Goal: Task Accomplishment & Management: Manage account settings

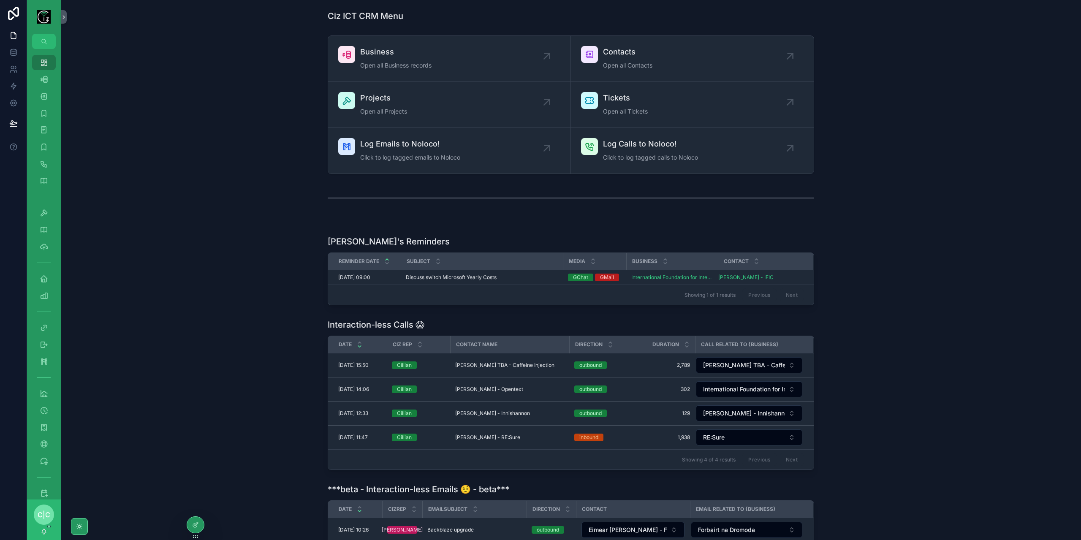
scroll to position [42, 0]
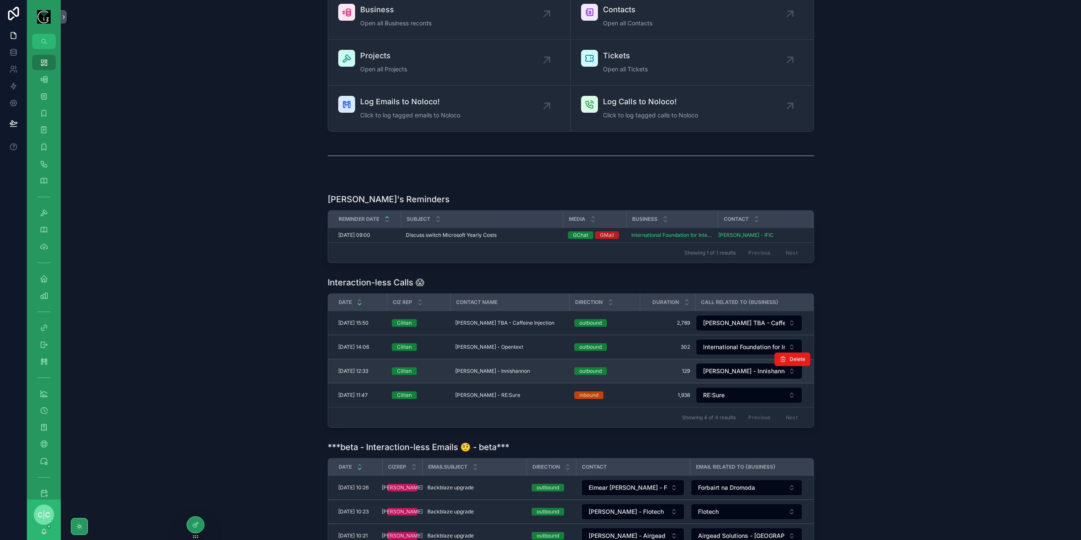
click at [515, 363] on td "[PERSON_NAME] - Innishannon [PERSON_NAME] - Innishannon" at bounding box center [509, 371] width 119 height 24
click at [512, 368] on span "[PERSON_NAME] - Innishannon" at bounding box center [492, 371] width 75 height 7
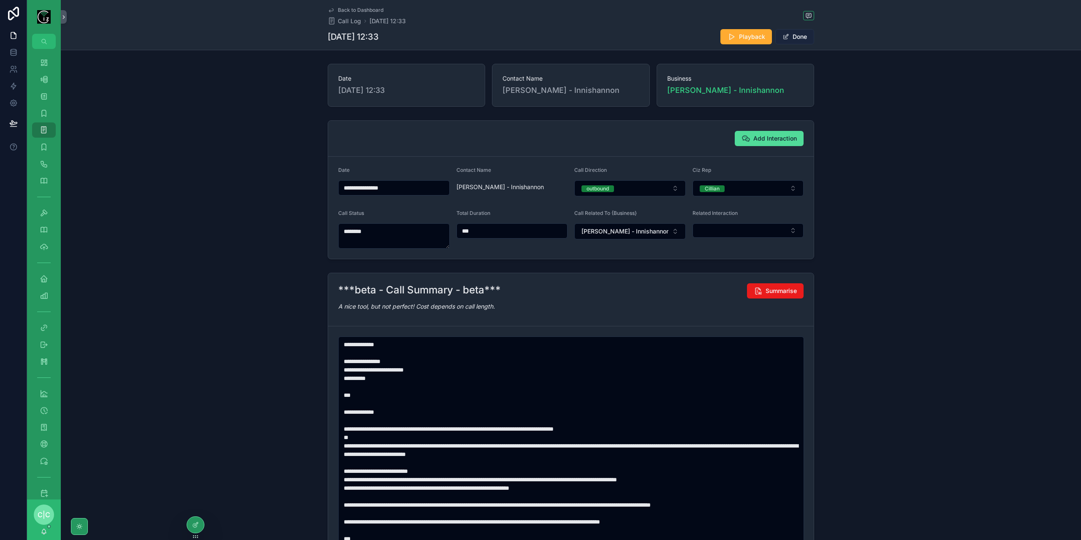
click at [787, 41] on button "Done" at bounding box center [795, 36] width 39 height 15
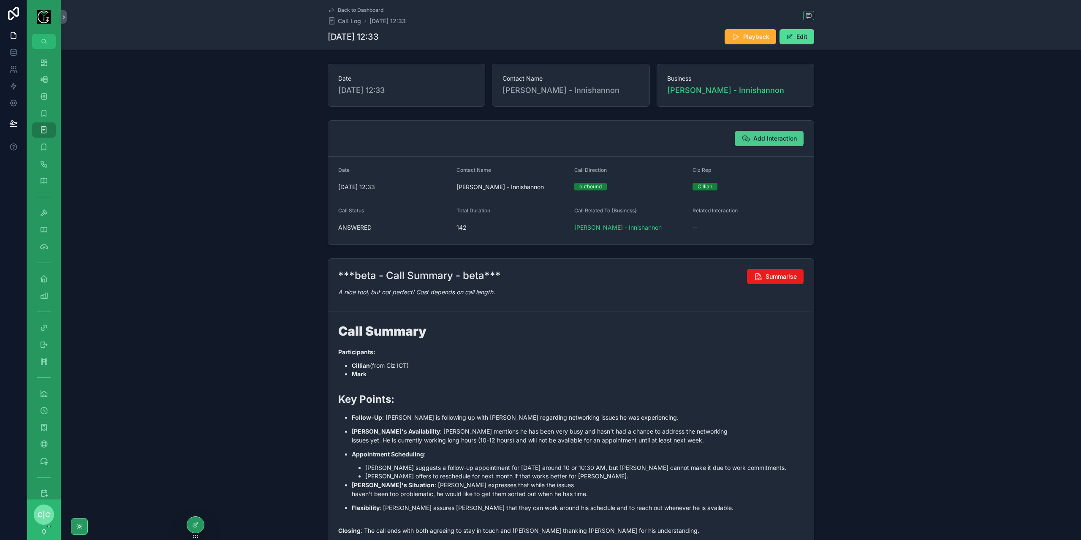
click at [776, 136] on span "Add Interaction" at bounding box center [776, 138] width 44 height 8
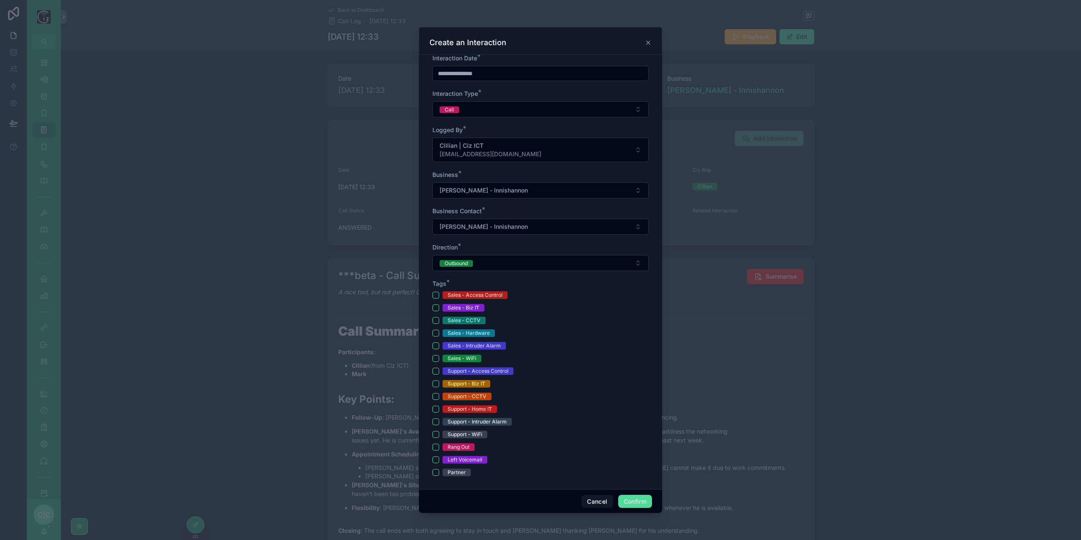
scroll to position [127, 0]
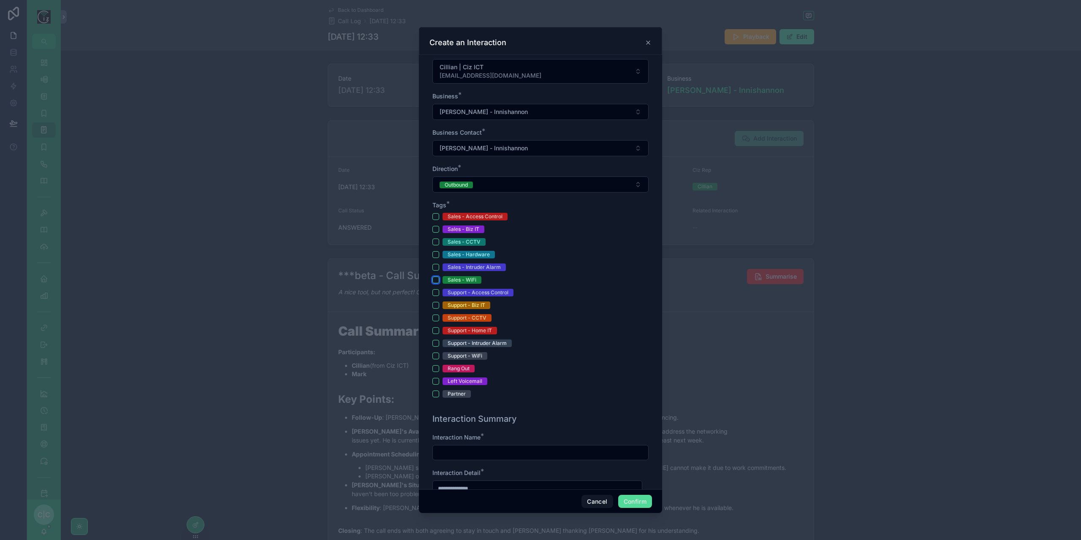
click at [437, 277] on button "Sales - WiFi" at bounding box center [436, 280] width 7 height 7
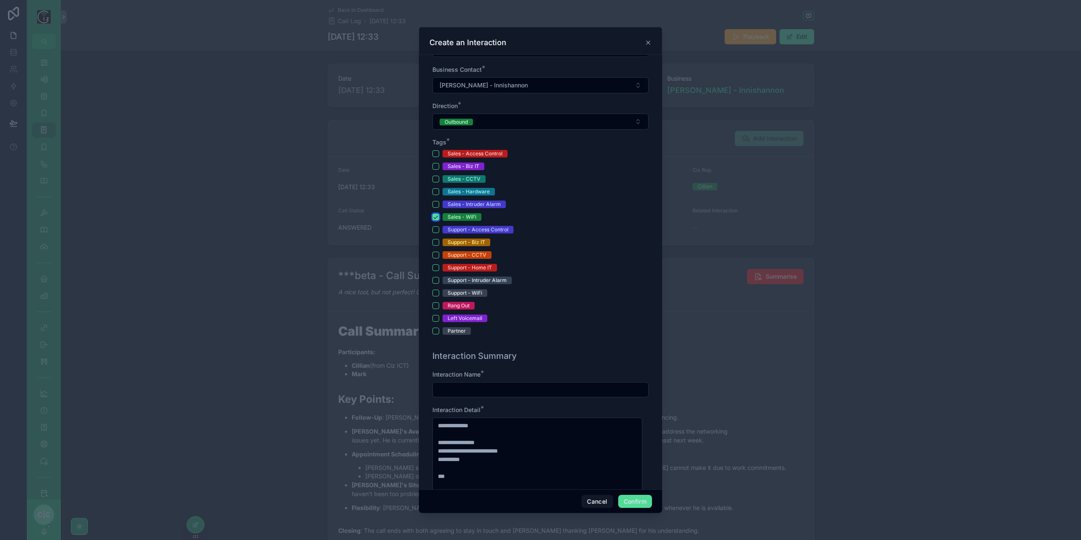
scroll to position [296, 0]
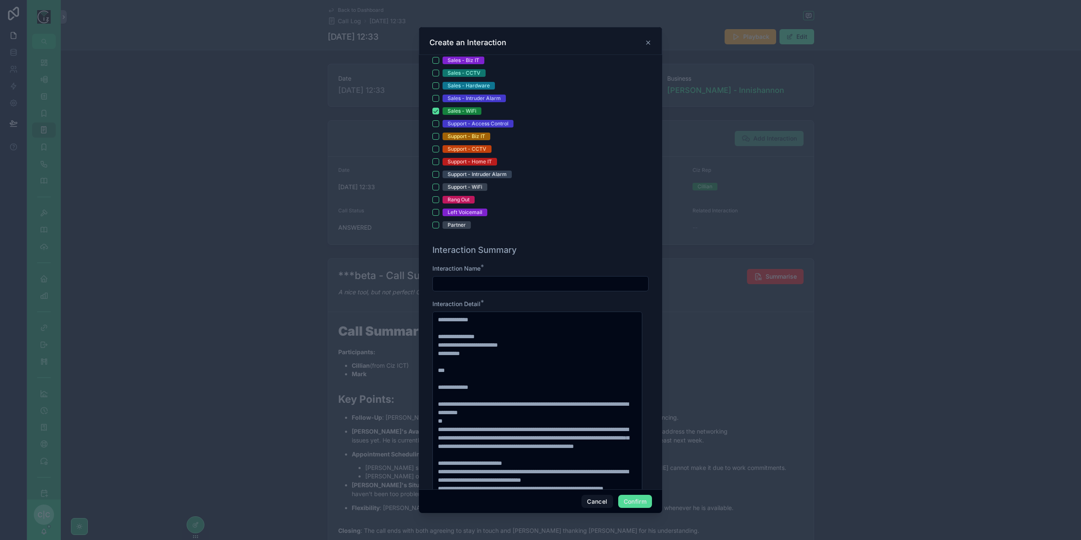
click at [495, 279] on input "text" at bounding box center [540, 284] width 215 height 12
type input "********"
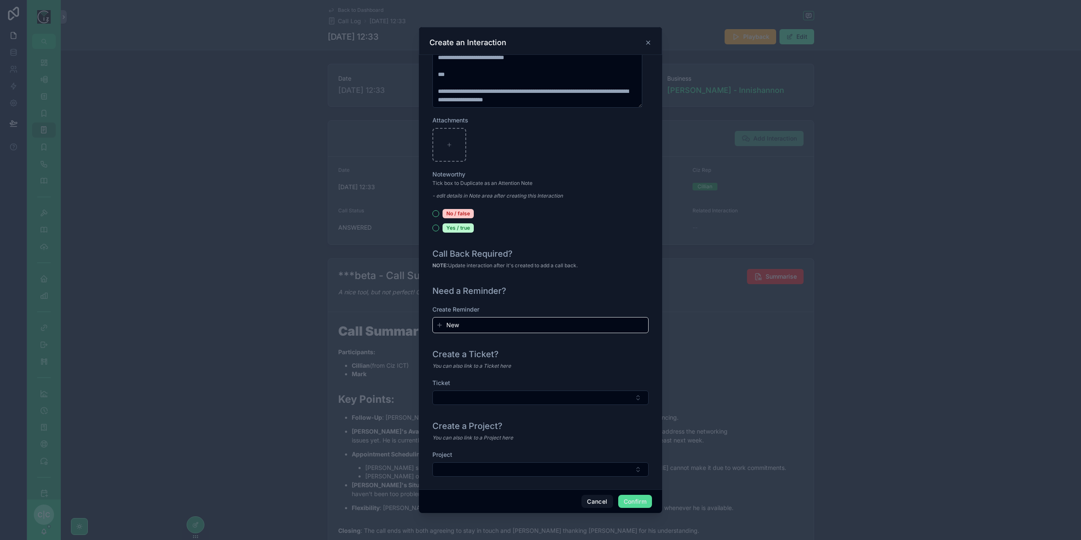
scroll to position [763, 0]
type input "**********"
click at [629, 472] on div "Project" at bounding box center [541, 465] width 216 height 35
click at [621, 464] on button "Select Button" at bounding box center [541, 467] width 216 height 14
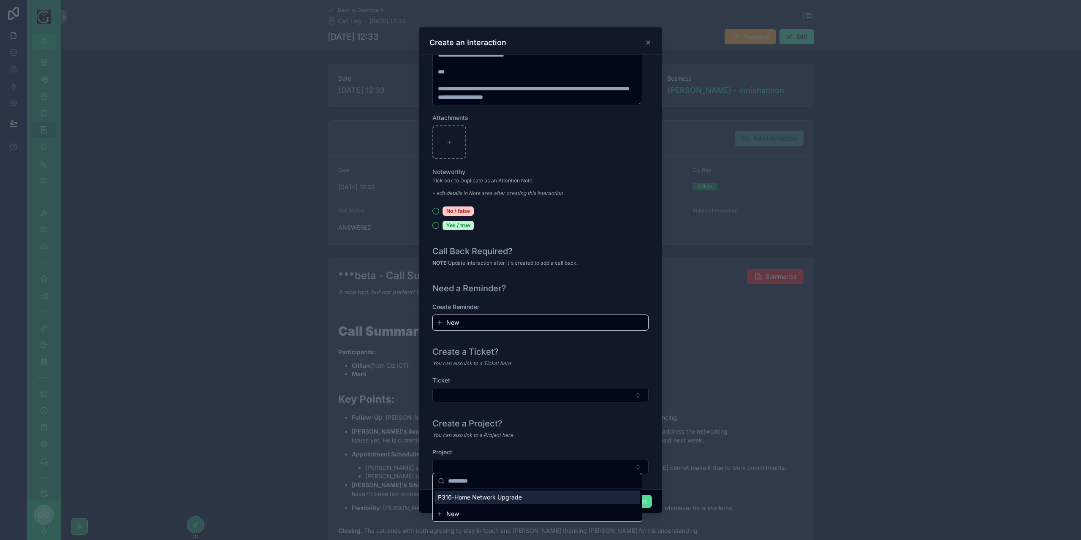
click at [522, 495] on div "P316-Home Network Upgrade" at bounding box center [538, 498] width 206 height 14
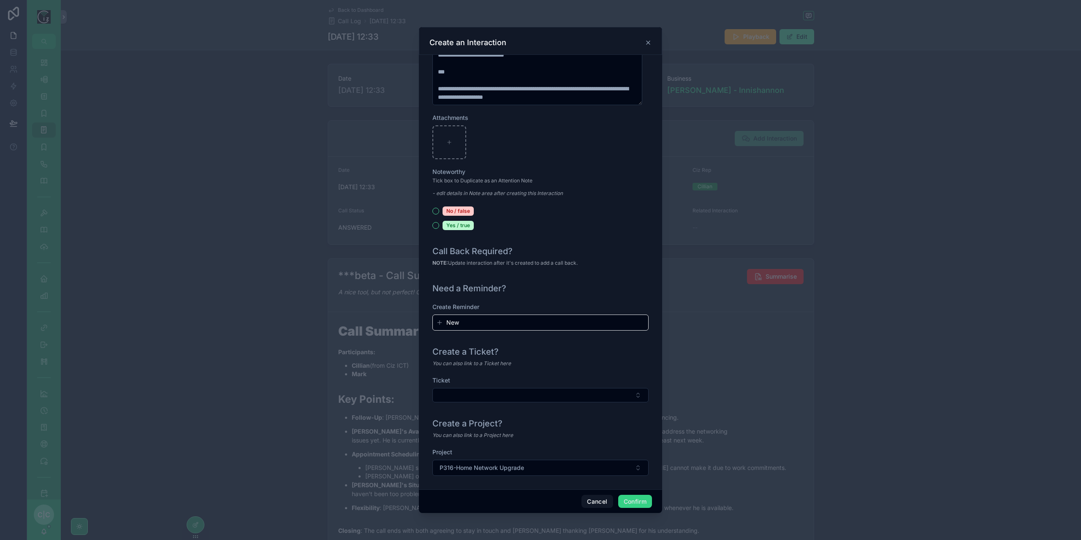
click at [639, 503] on button "Confirm" at bounding box center [635, 502] width 34 height 14
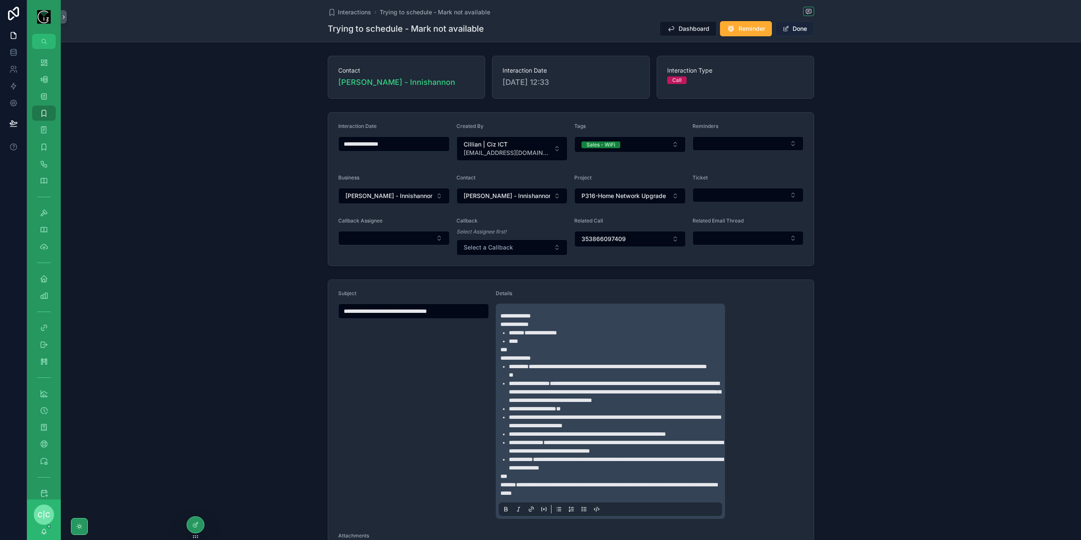
click at [788, 35] on button "Done" at bounding box center [795, 28] width 39 height 15
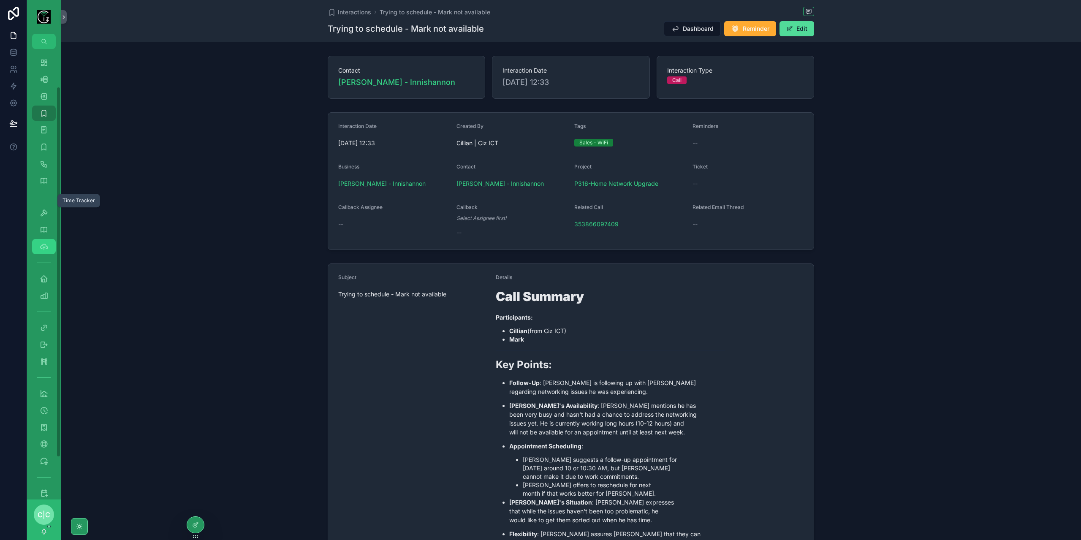
scroll to position [96, 0]
click at [45, 116] on icon "scrollable content" at bounding box center [44, 116] width 8 height 8
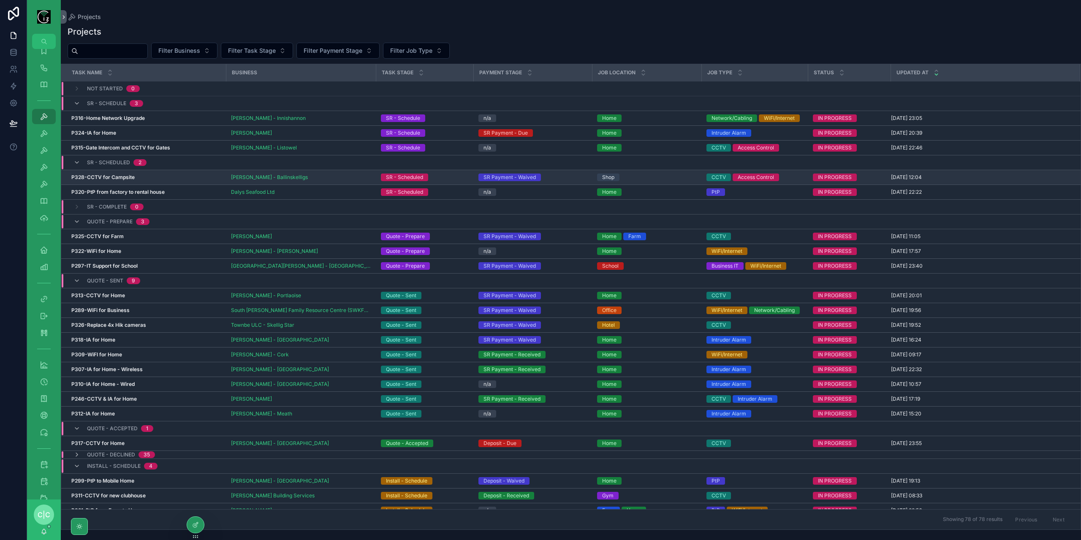
click at [326, 179] on div "[PERSON_NAME] - Ballinskelligs" at bounding box center [301, 177] width 140 height 7
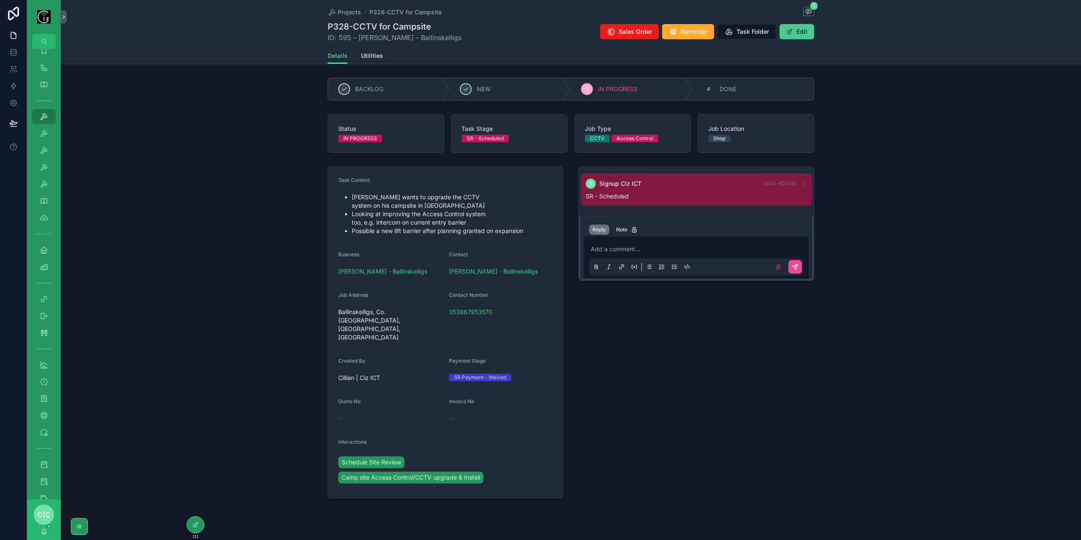
click at [806, 34] on button "Edit" at bounding box center [797, 31] width 35 height 15
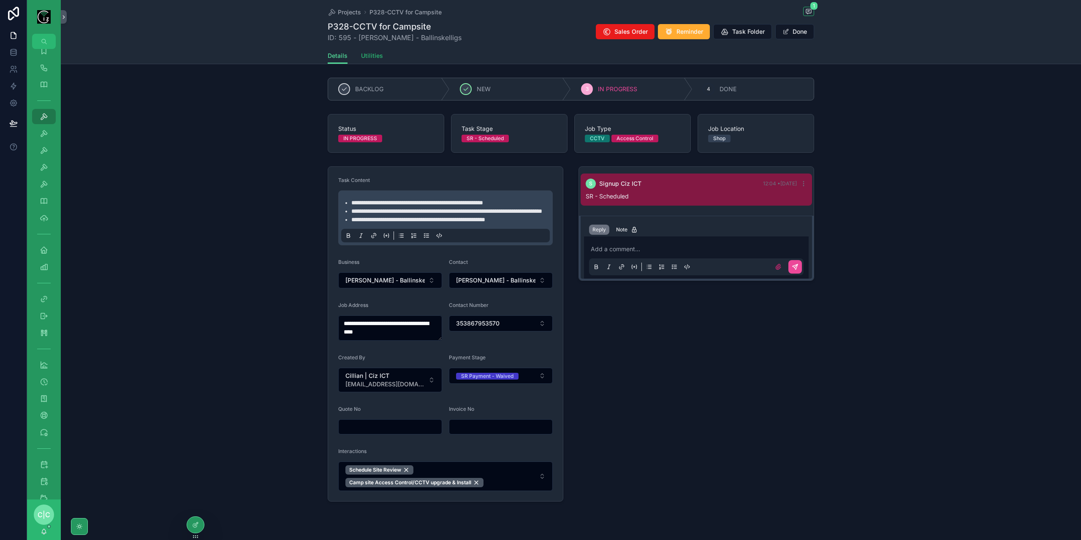
click at [378, 55] on div "Details Utilities" at bounding box center [571, 56] width 487 height 16
click at [378, 59] on span "Utilities" at bounding box center [372, 56] width 22 height 8
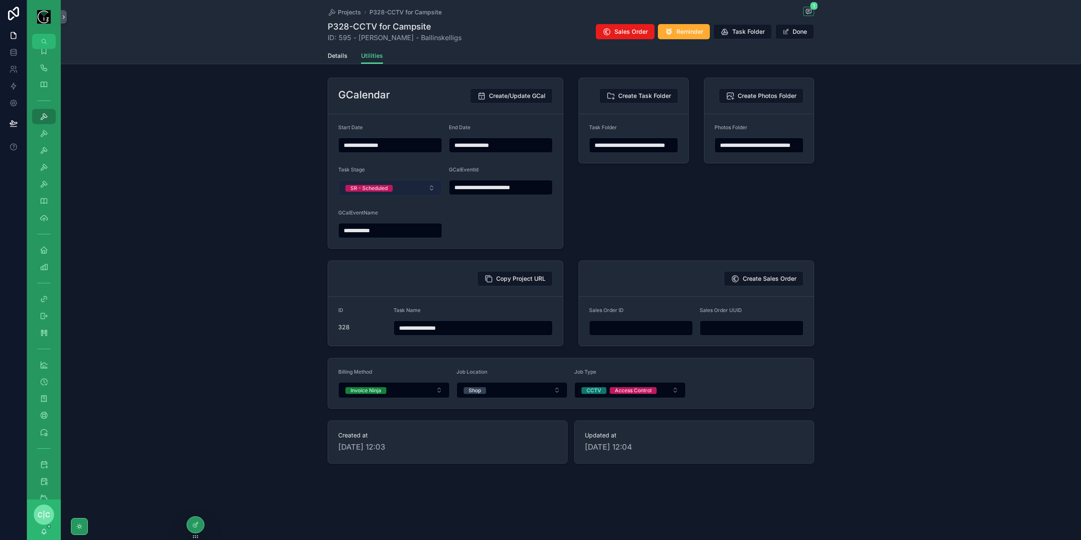
click at [412, 187] on button "SR - Scheduled" at bounding box center [390, 188] width 104 height 16
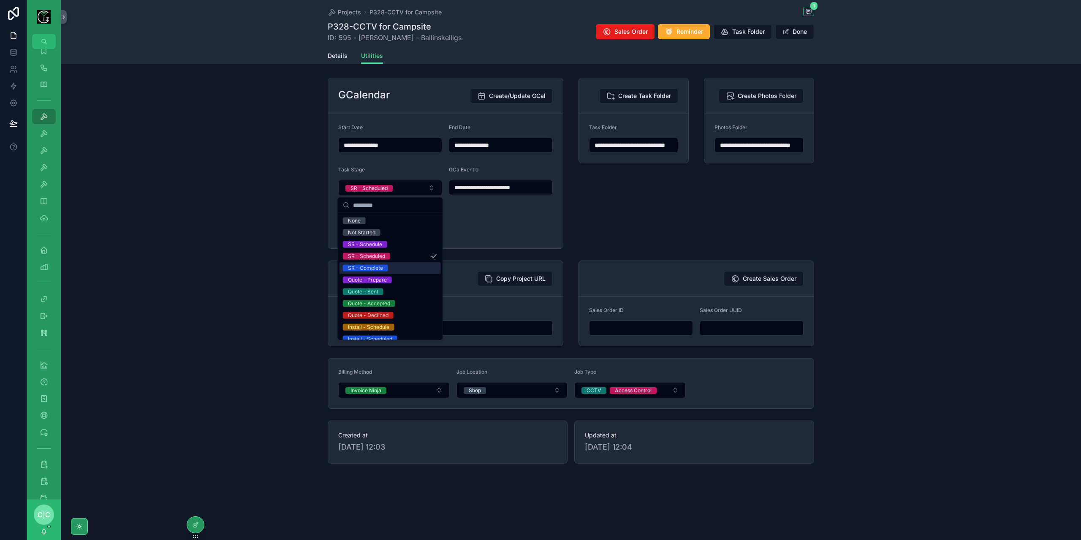
click at [380, 267] on div "SR - Complete" at bounding box center [365, 268] width 35 height 7
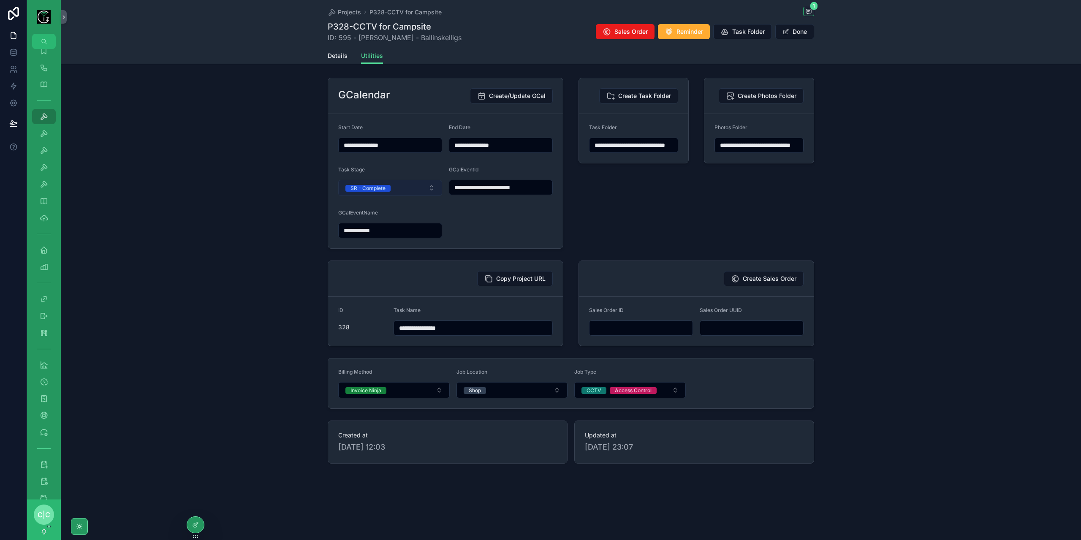
click at [415, 185] on button "SR - Complete" at bounding box center [390, 188] width 104 height 16
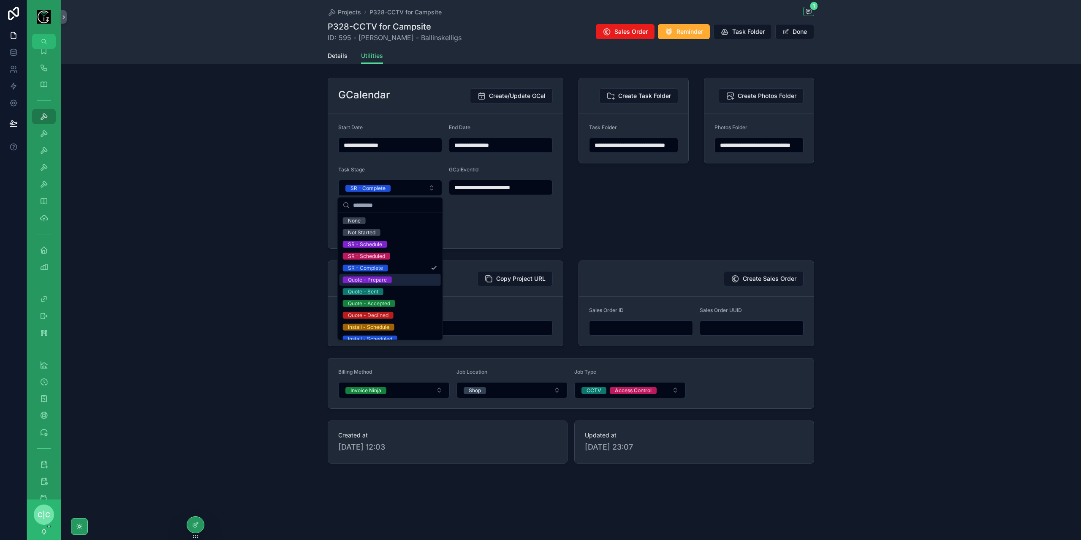
click at [400, 282] on div "Quote - Prepare" at bounding box center [390, 280] width 101 height 12
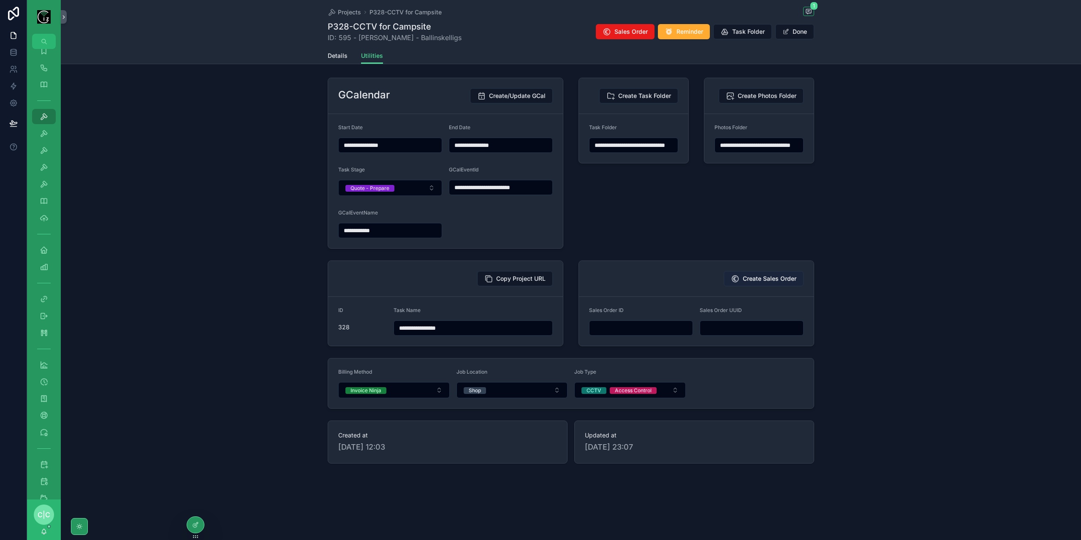
click at [776, 281] on span "Create Sales Order" at bounding box center [770, 279] width 54 height 8
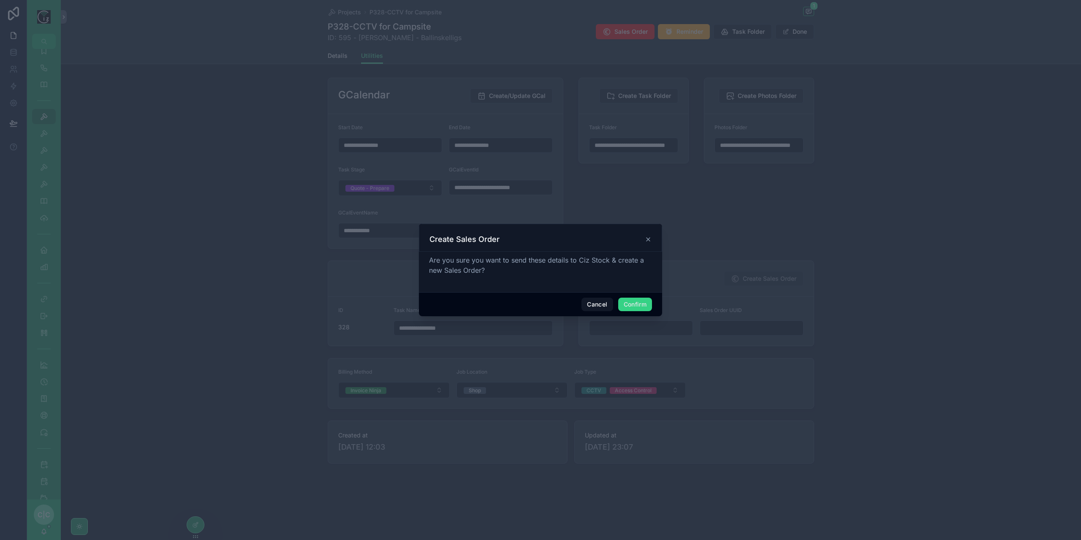
click at [643, 308] on button "Confirm" at bounding box center [635, 305] width 34 height 14
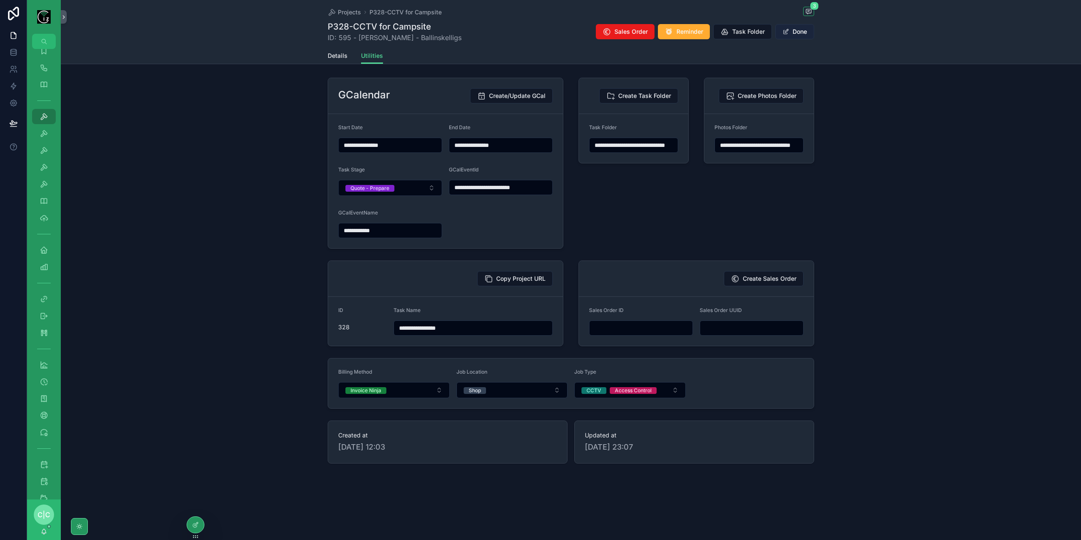
click at [795, 37] on button "Done" at bounding box center [795, 31] width 39 height 15
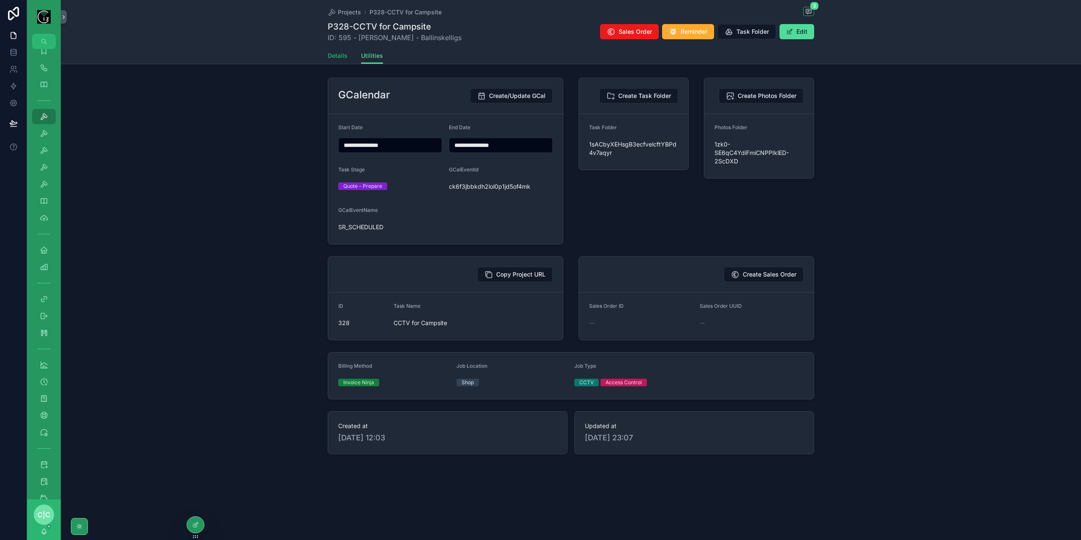
click at [337, 55] on span "Details" at bounding box center [338, 56] width 20 height 8
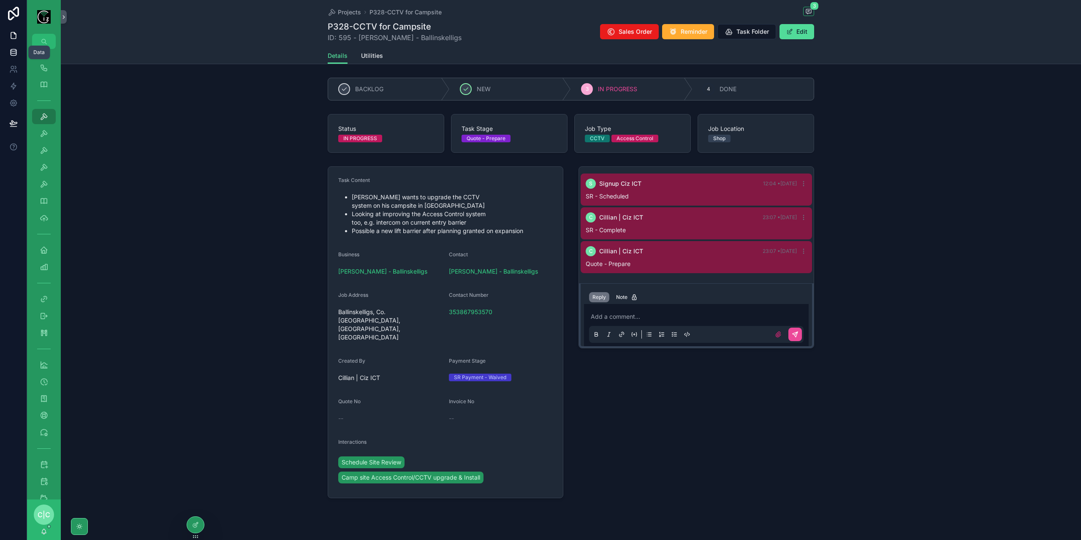
click at [12, 53] on icon at bounding box center [13, 51] width 5 height 3
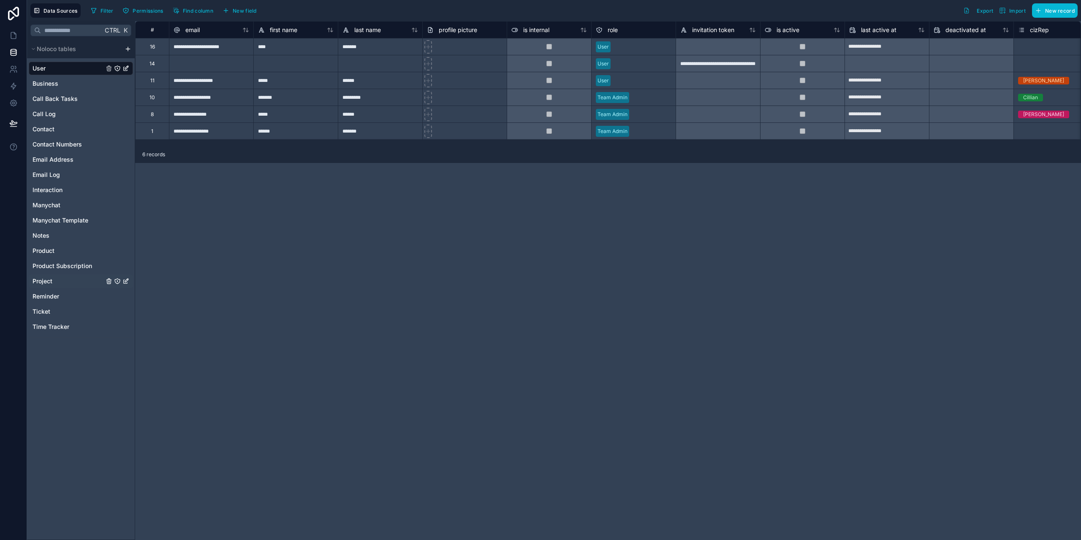
click at [54, 283] on link "Project" at bounding box center [68, 281] width 71 height 8
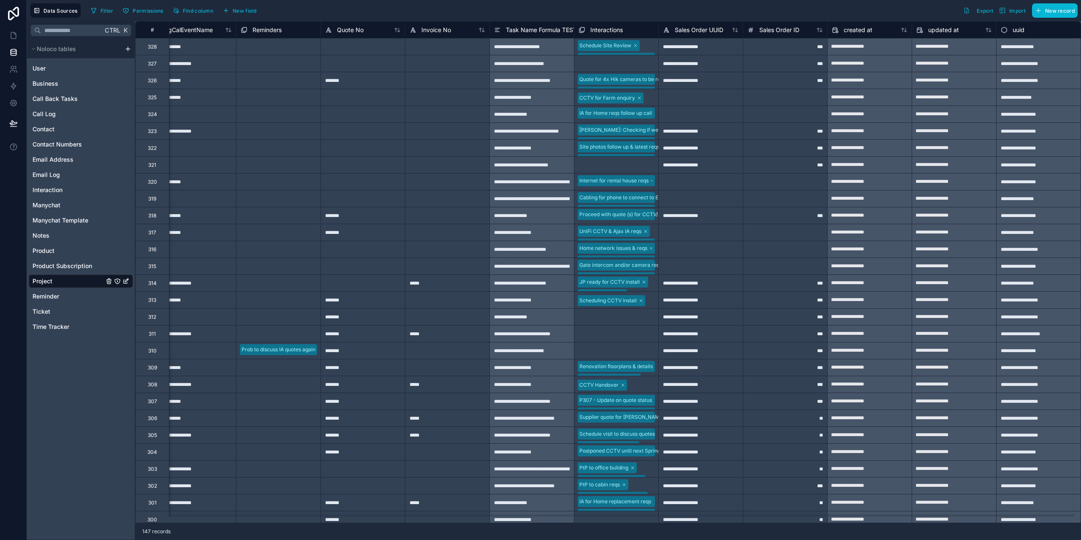
scroll to position [0, 1713]
click at [245, 14] on button "New field" at bounding box center [240, 10] width 40 height 13
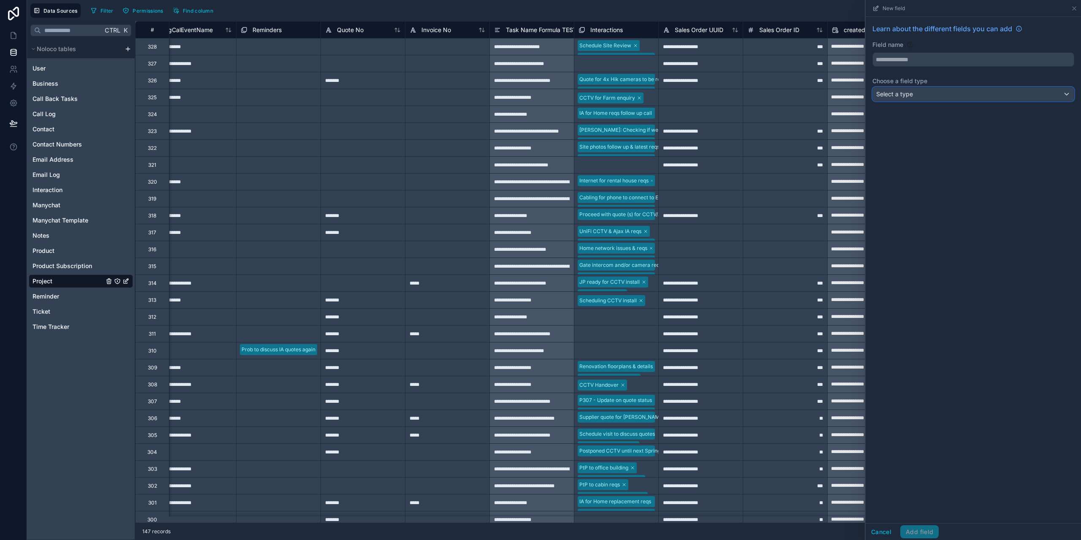
click at [969, 94] on div "Select a type" at bounding box center [973, 94] width 201 height 14
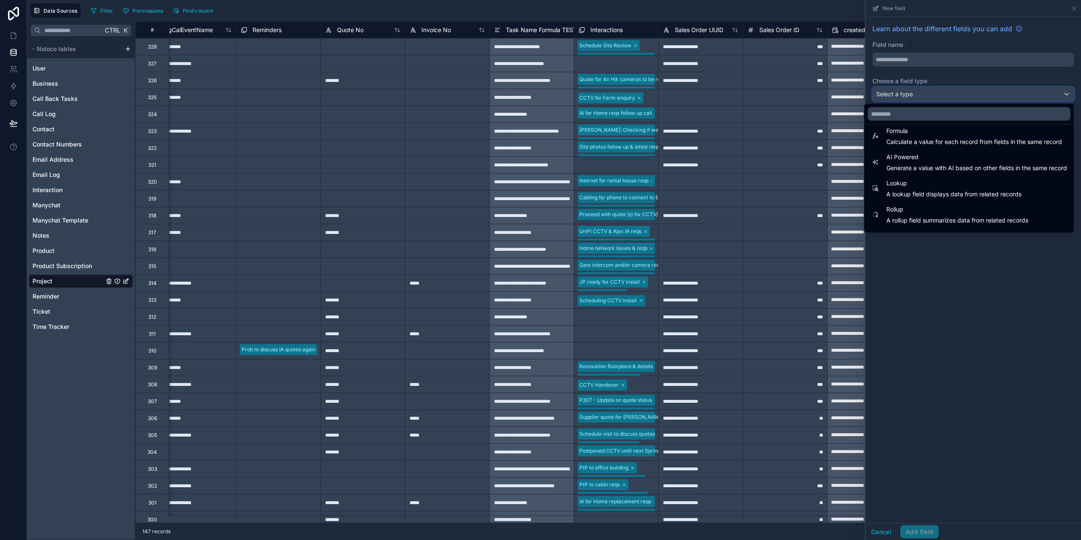
scroll to position [245, 0]
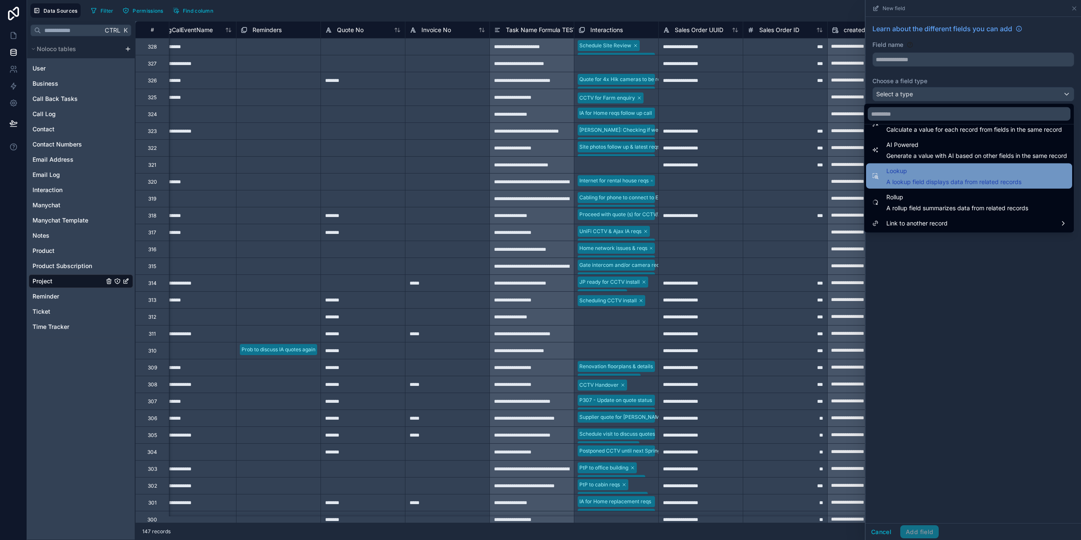
click at [960, 181] on span "A lookup field displays data from related records" at bounding box center [954, 182] width 135 height 8
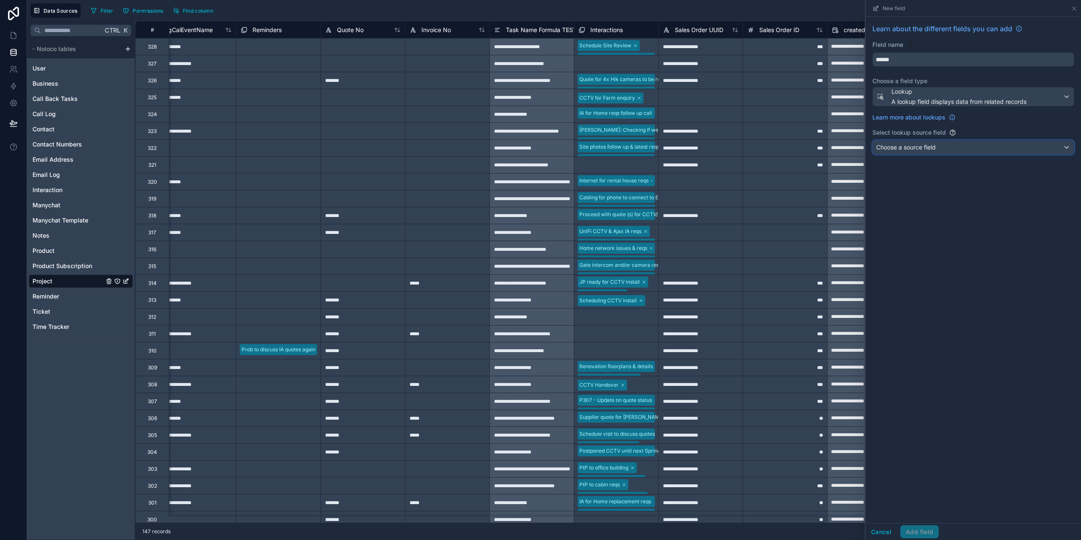
click at [972, 150] on div "Choose a source field" at bounding box center [973, 148] width 201 height 14
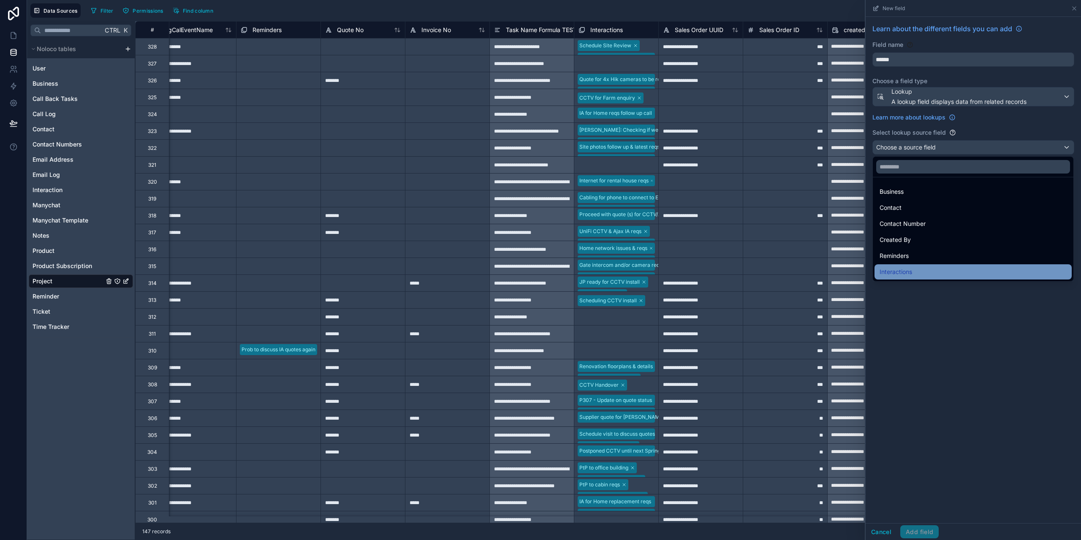
click at [937, 269] on div "Interactions" at bounding box center [973, 272] width 187 height 10
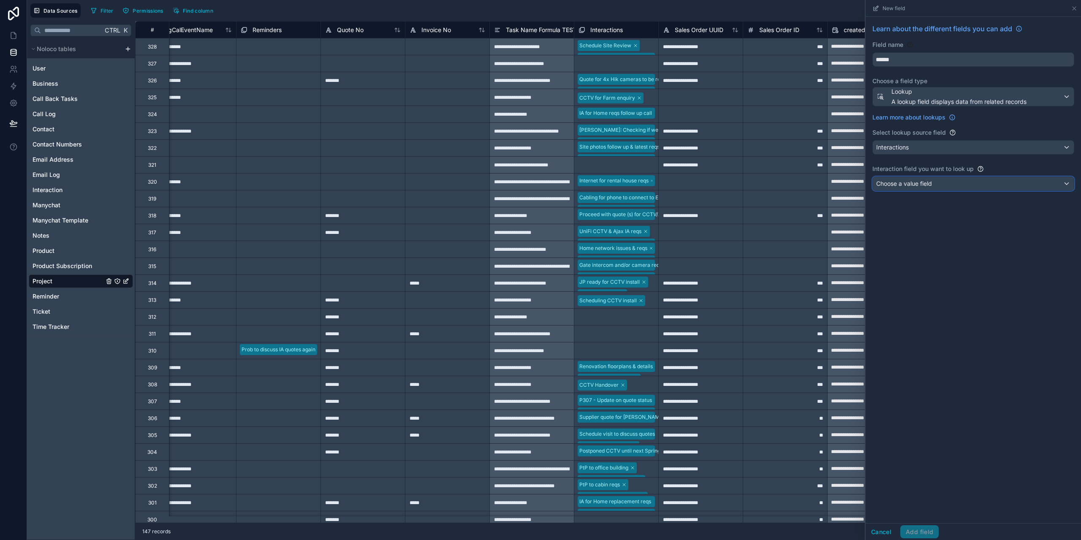
click at [964, 180] on div "Choose a value field" at bounding box center [973, 184] width 201 height 14
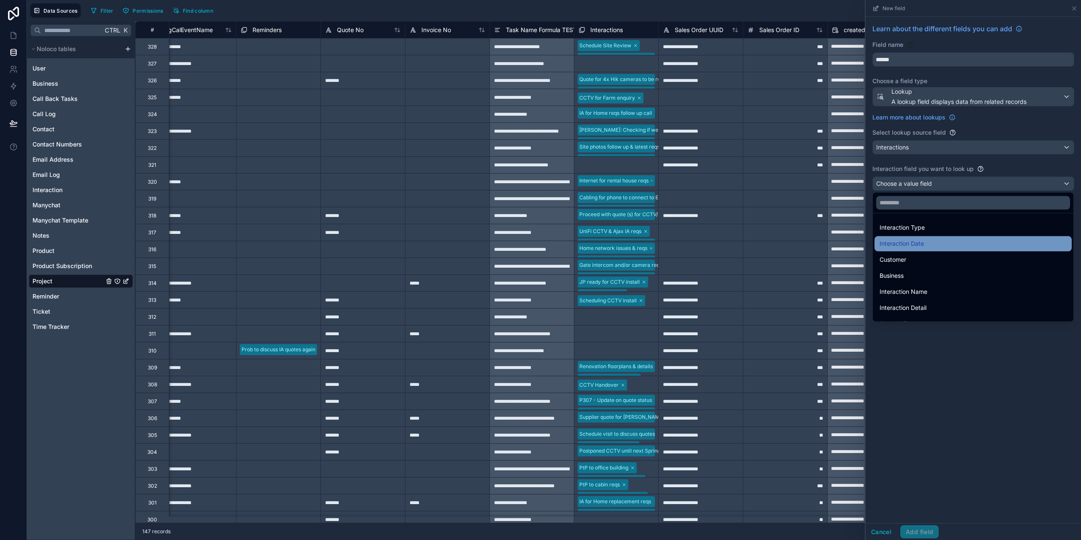
click at [947, 245] on div "Interaction Date" at bounding box center [973, 244] width 187 height 10
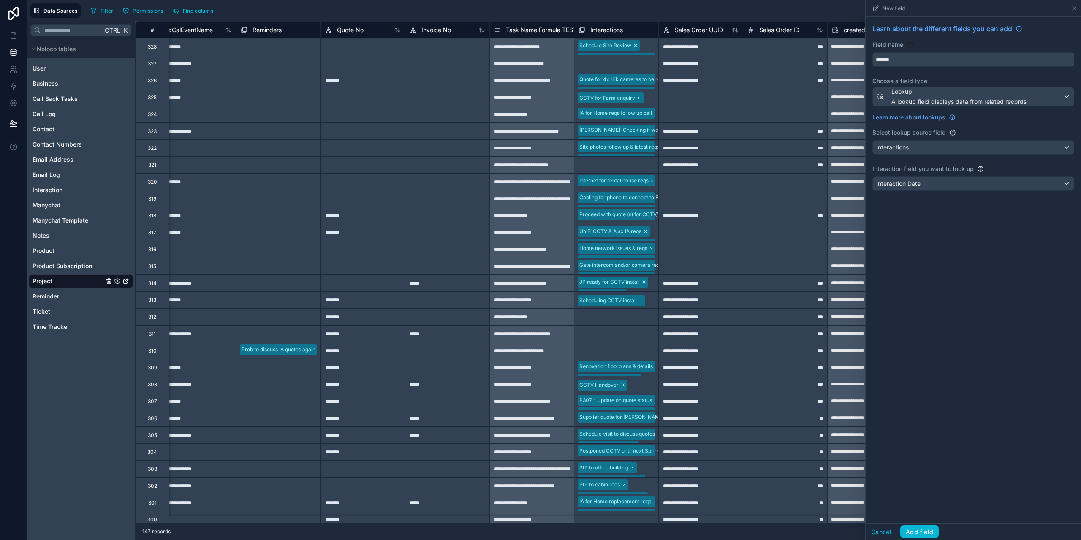
click at [913, 60] on input "******" at bounding box center [973, 60] width 201 height 14
click at [873, 52] on button "**********" at bounding box center [974, 59] width 202 height 14
drag, startPoint x: 928, startPoint y: 57, endPoint x: 865, endPoint y: 66, distance: 64.0
click at [865, 66] on div "**********" at bounding box center [973, 270] width 216 height 540
type input "**********"
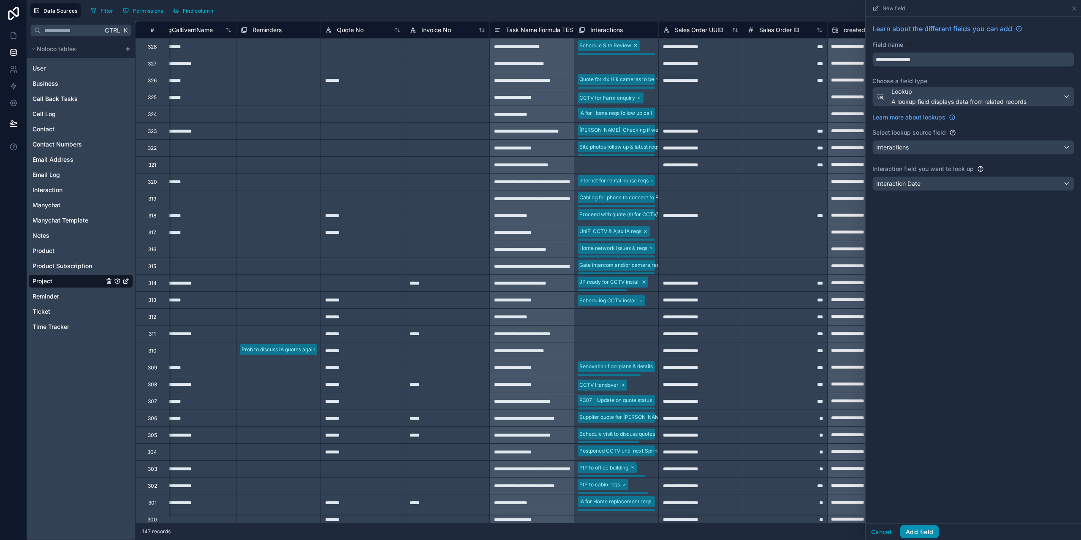
click at [931, 535] on button "Add field" at bounding box center [920, 532] width 38 height 14
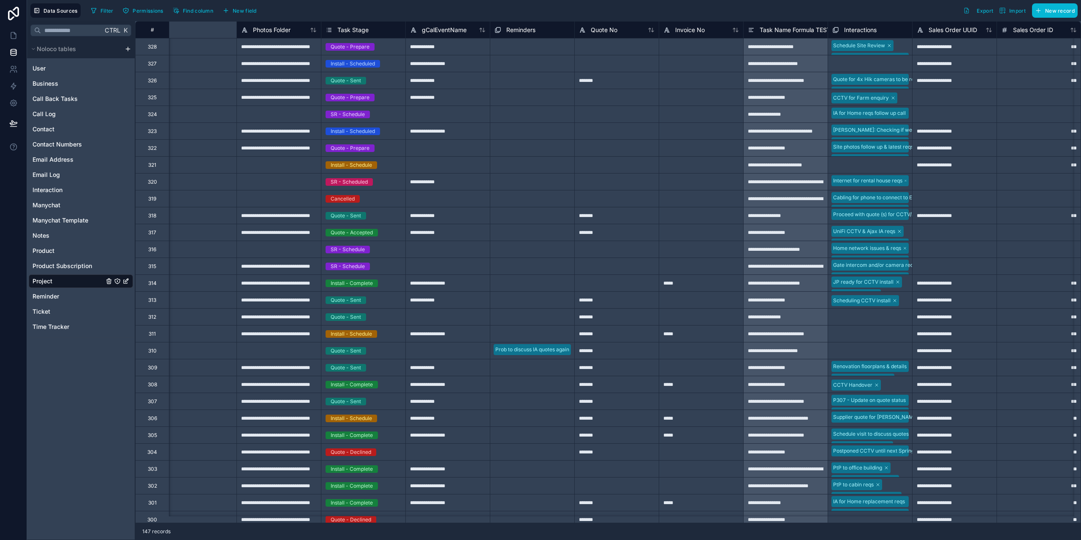
scroll to position [0, 1798]
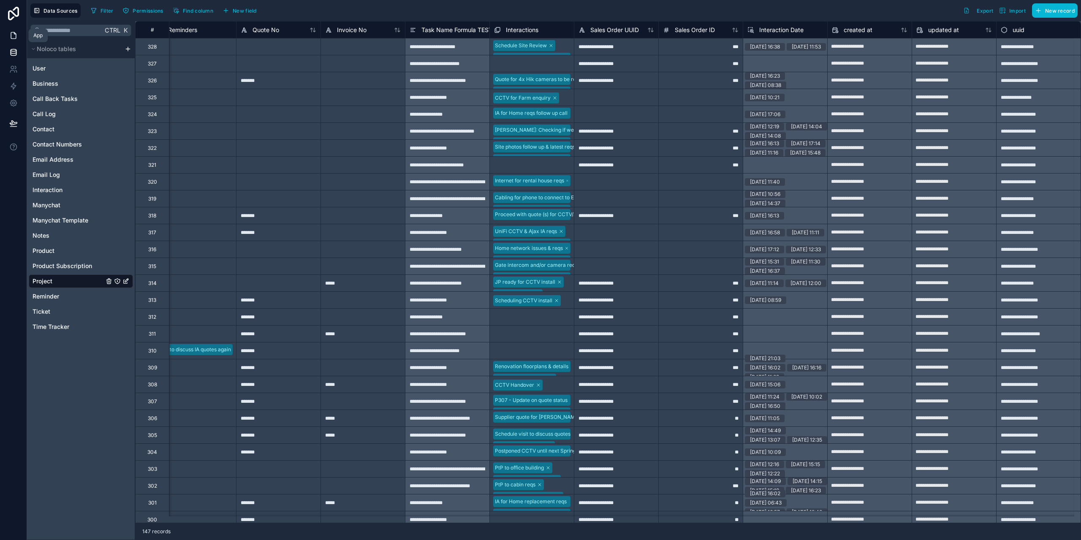
click at [11, 38] on icon at bounding box center [13, 36] width 5 height 6
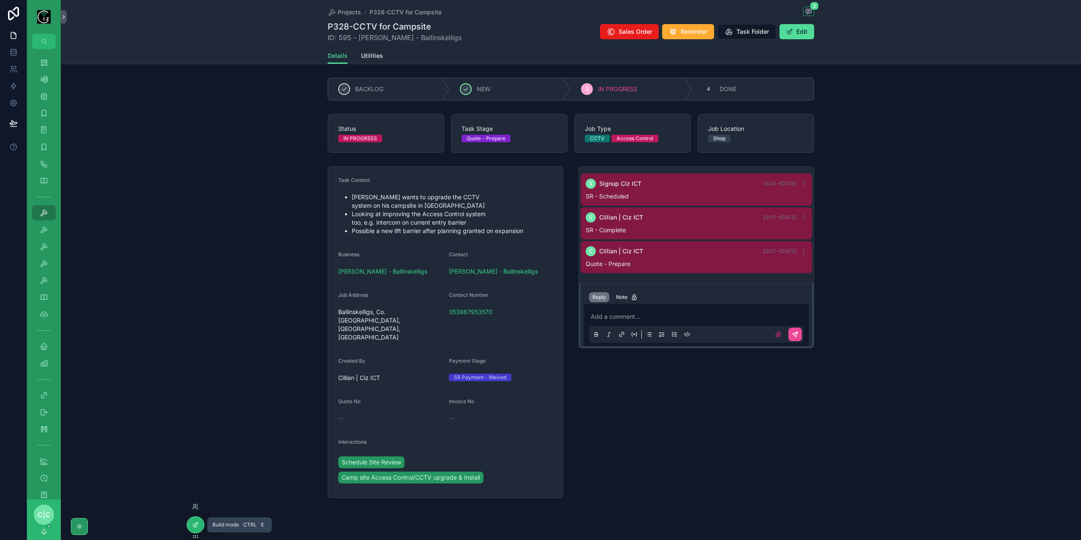
click at [198, 526] on icon at bounding box center [195, 525] width 7 height 7
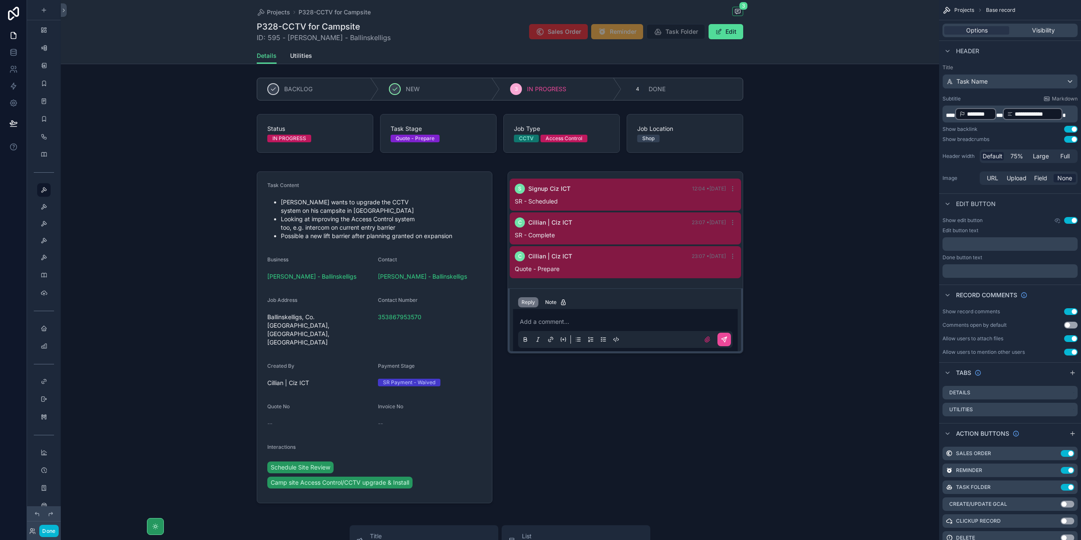
click at [457, 439] on div "scrollable content" at bounding box center [500, 337] width 879 height 349
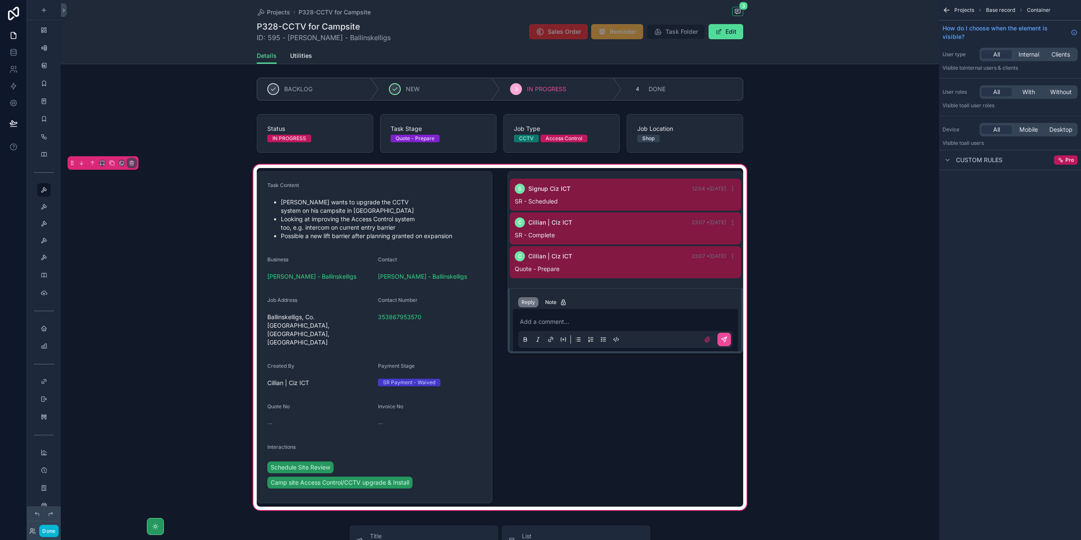
click at [457, 439] on div "scrollable content" at bounding box center [375, 337] width 246 height 339
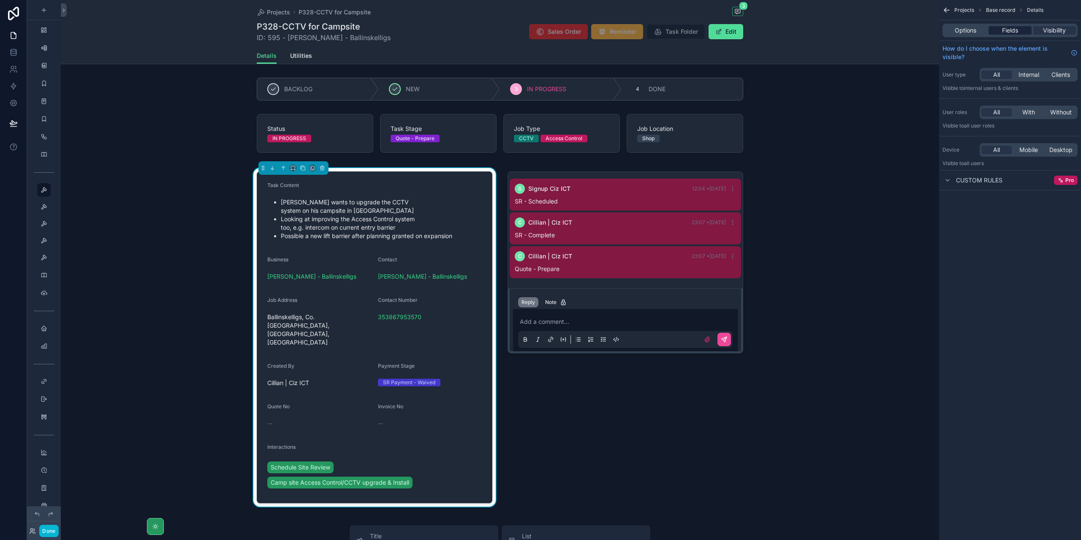
click at [1019, 29] on div "Fields" at bounding box center [1010, 30] width 43 height 8
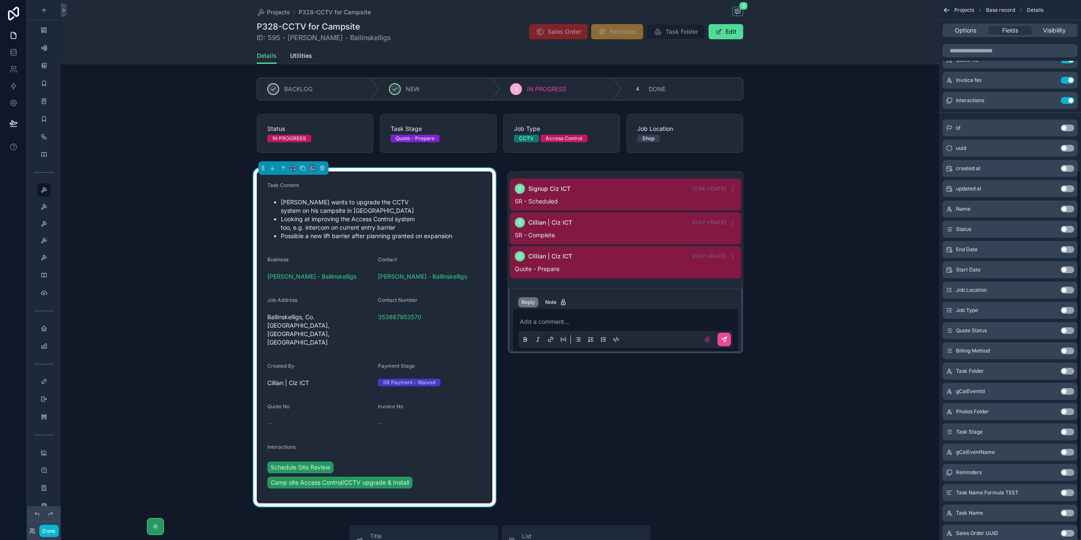
scroll to position [248, 0]
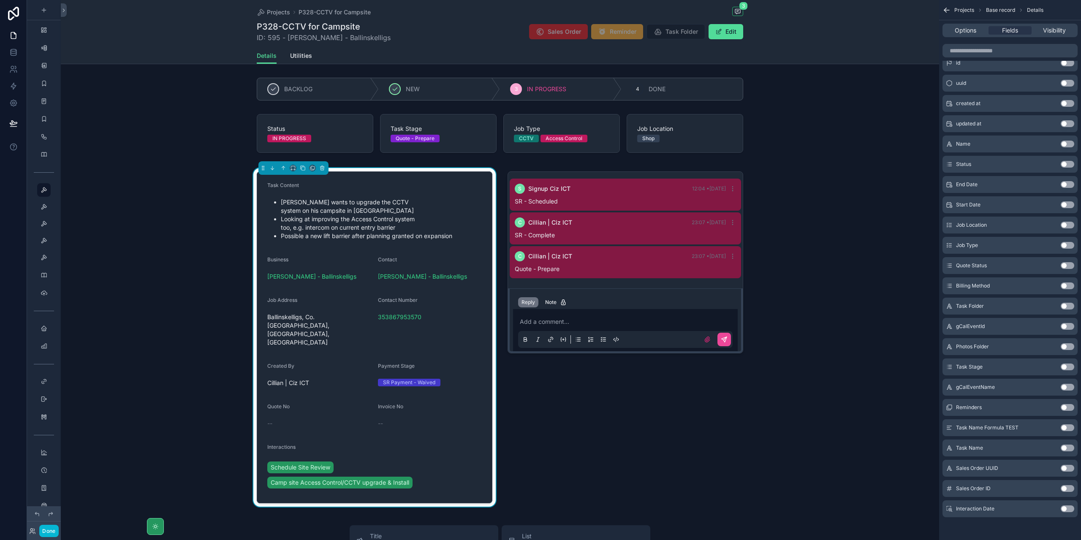
click at [1069, 506] on button "Use setting" at bounding box center [1068, 509] width 14 height 7
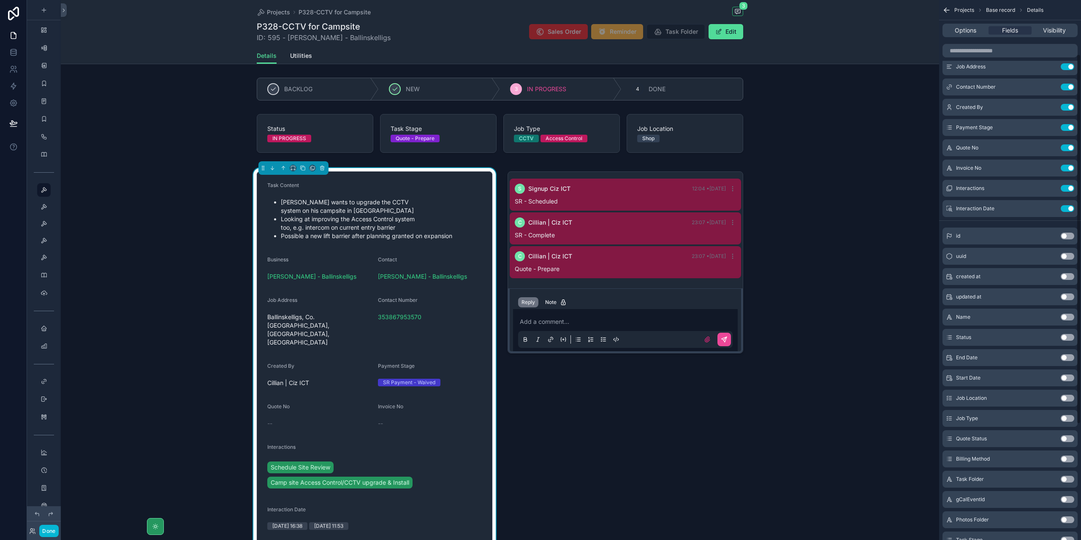
scroll to position [79, 0]
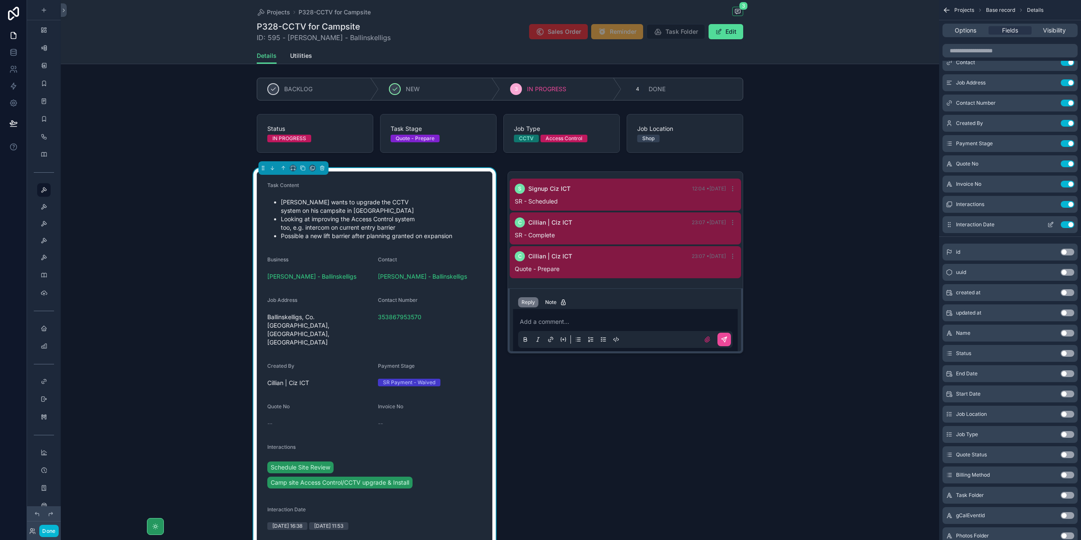
click at [1050, 224] on icon "scrollable content" at bounding box center [1051, 223] width 3 height 3
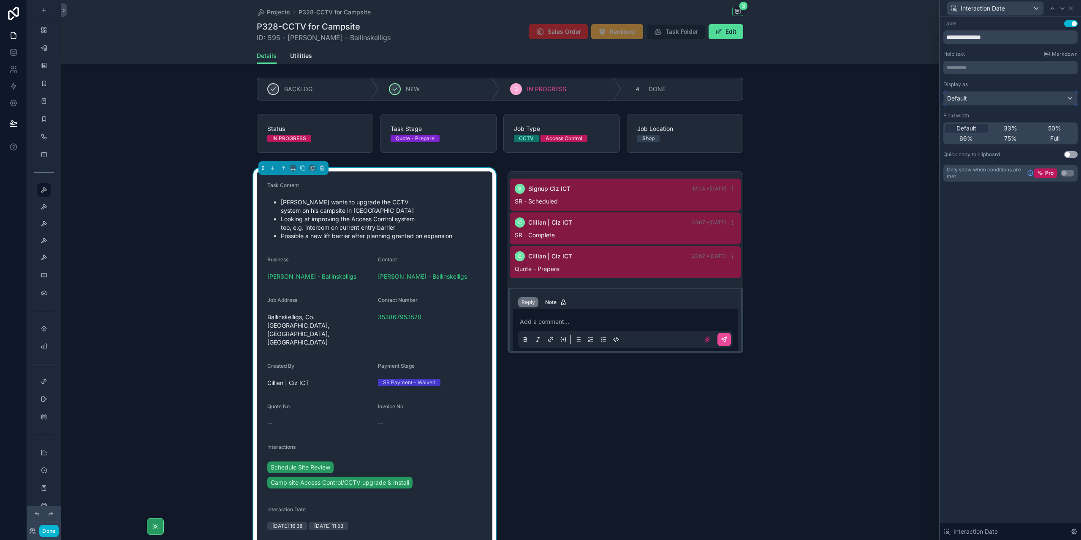
click at [1062, 101] on div "Default" at bounding box center [1010, 99] width 133 height 14
click at [1064, 98] on div at bounding box center [1010, 270] width 141 height 540
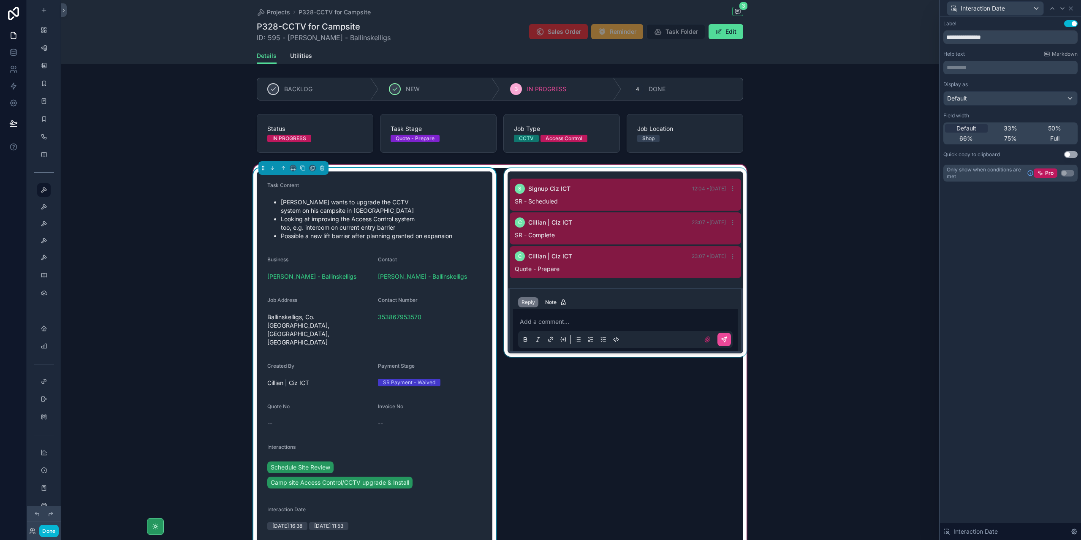
click at [562, 436] on div "scrollable content" at bounding box center [626, 357] width 246 height 378
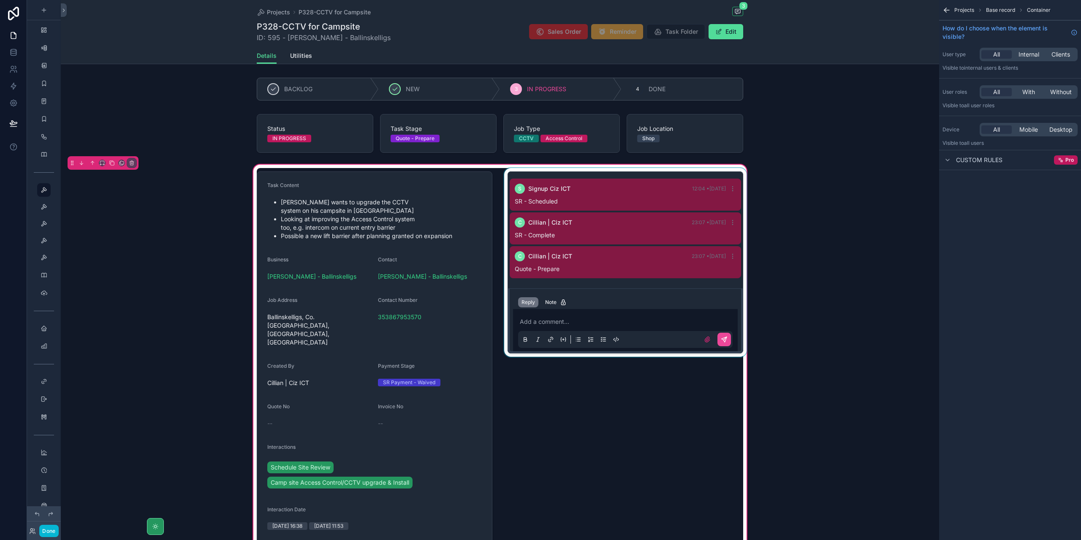
scroll to position [0, 0]
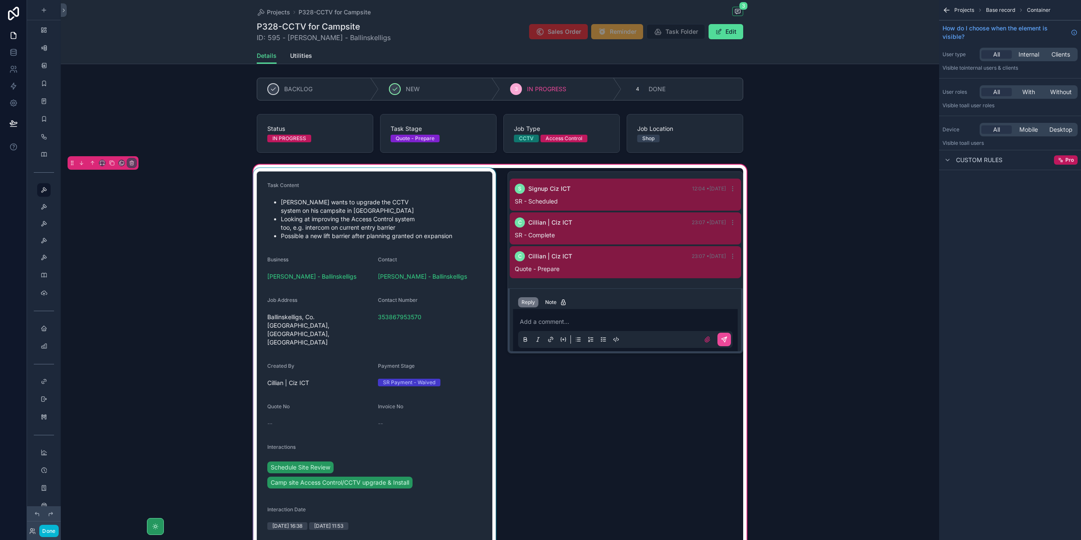
click at [469, 273] on div "scrollable content" at bounding box center [375, 357] width 246 height 378
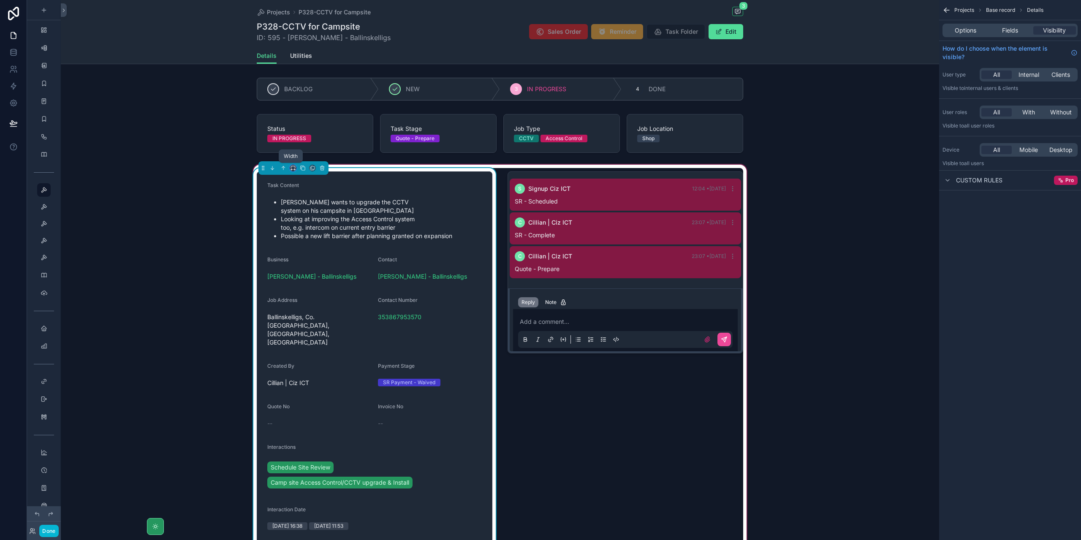
click at [293, 166] on icon "scrollable content" at bounding box center [293, 168] width 6 height 6
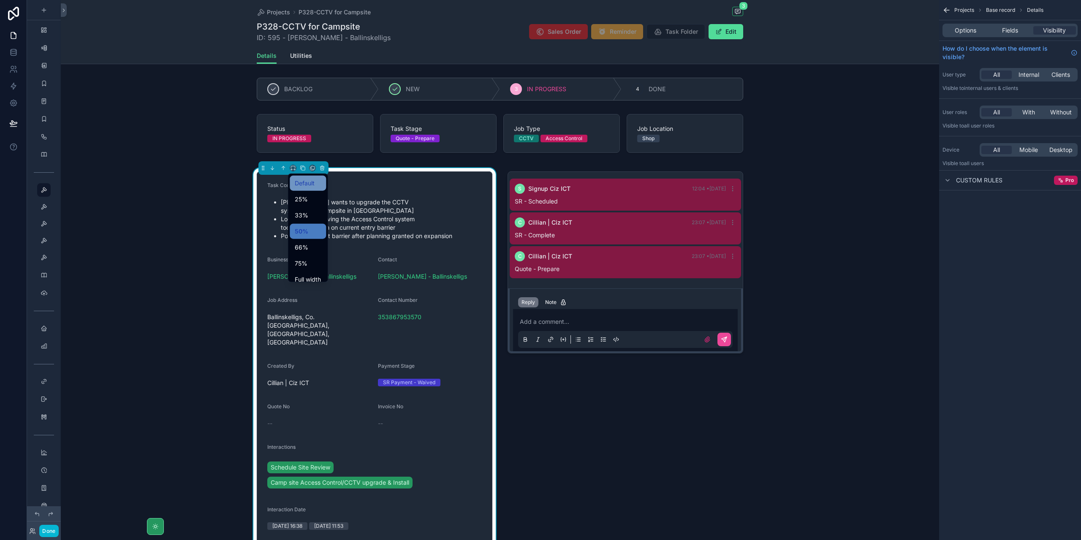
click at [308, 182] on span "Default" at bounding box center [305, 183] width 20 height 10
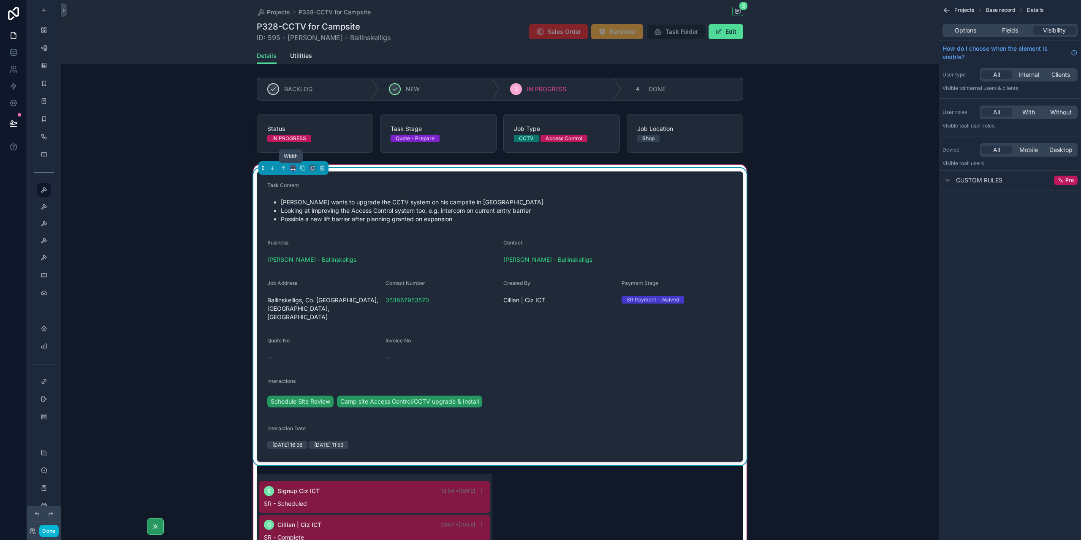
click at [291, 169] on icon "scrollable content" at bounding box center [293, 168] width 6 height 6
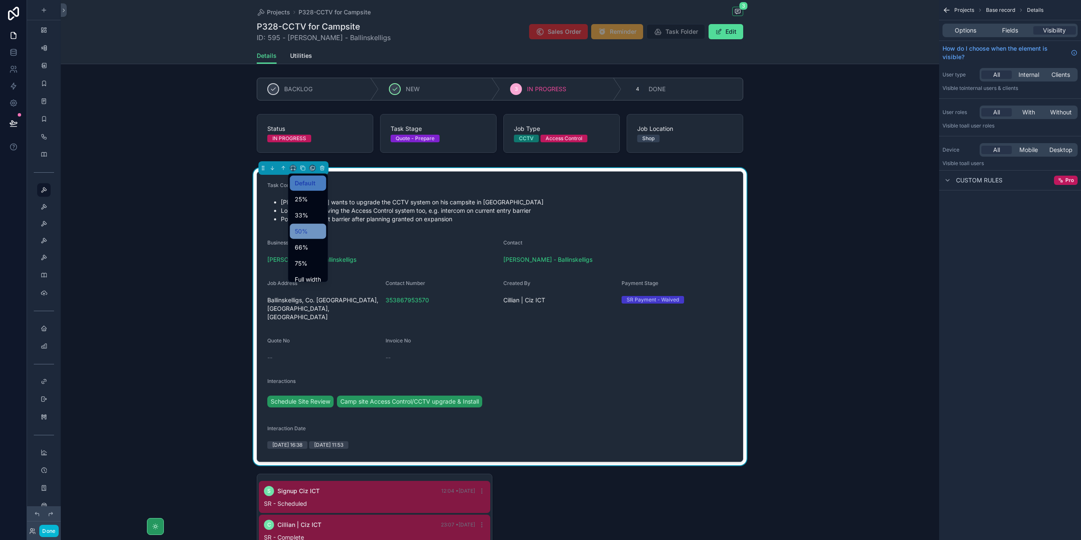
click at [322, 234] on div "50%" at bounding box center [308, 231] width 36 height 15
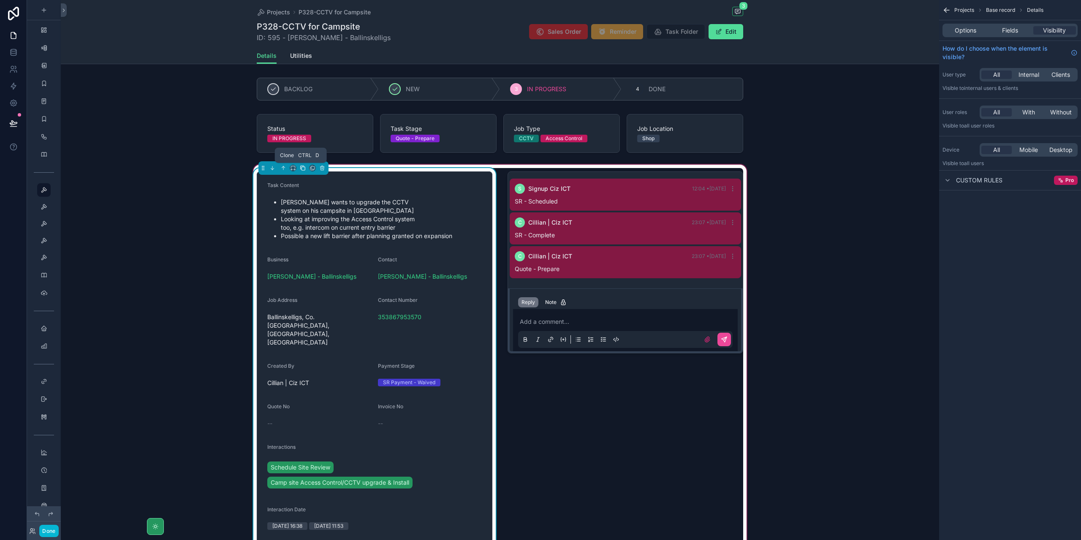
click at [300, 166] on icon "scrollable content" at bounding box center [303, 168] width 6 height 6
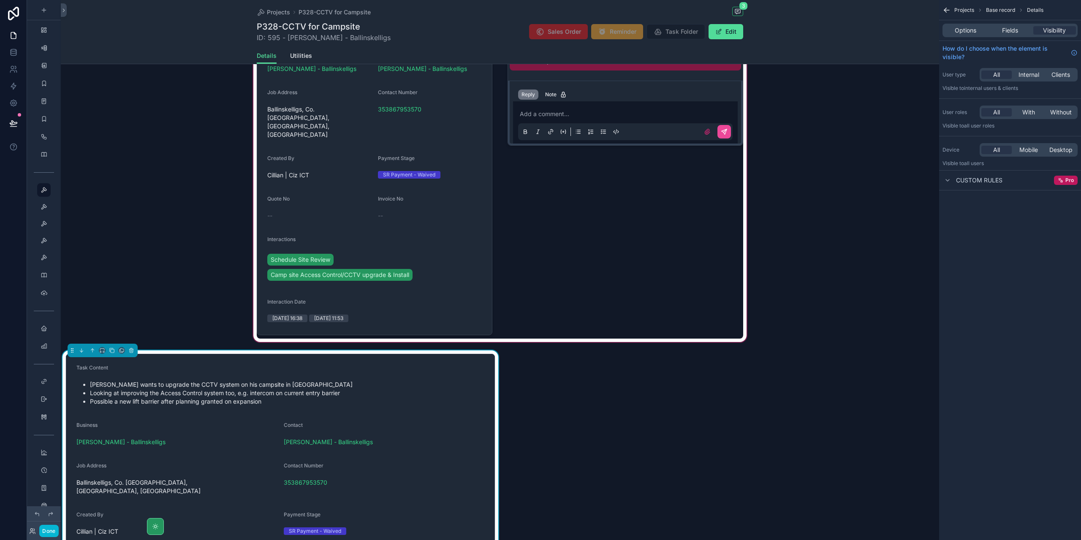
scroll to position [211, 0]
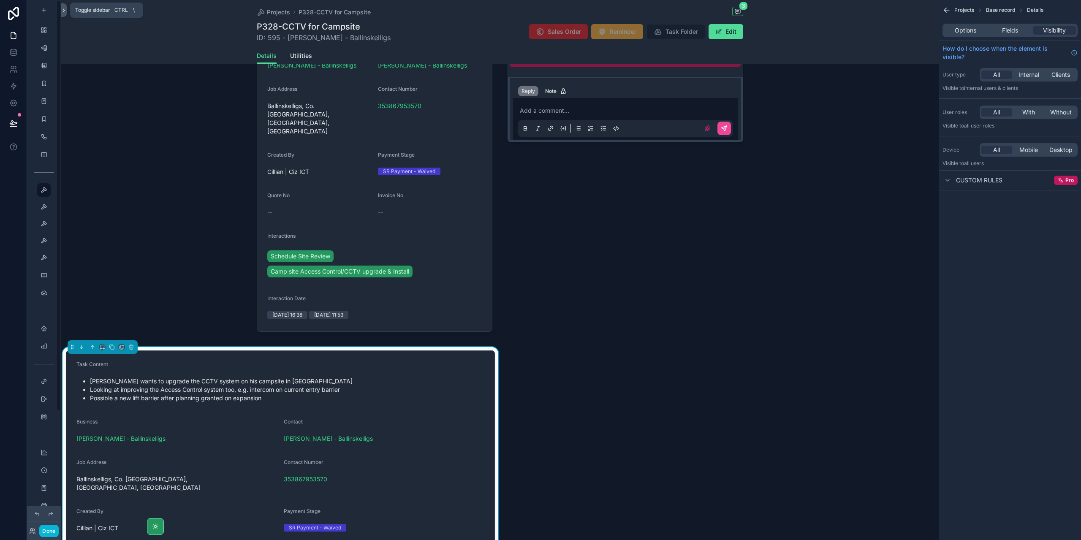
click at [64, 6] on button at bounding box center [64, 10] width 6 height 14
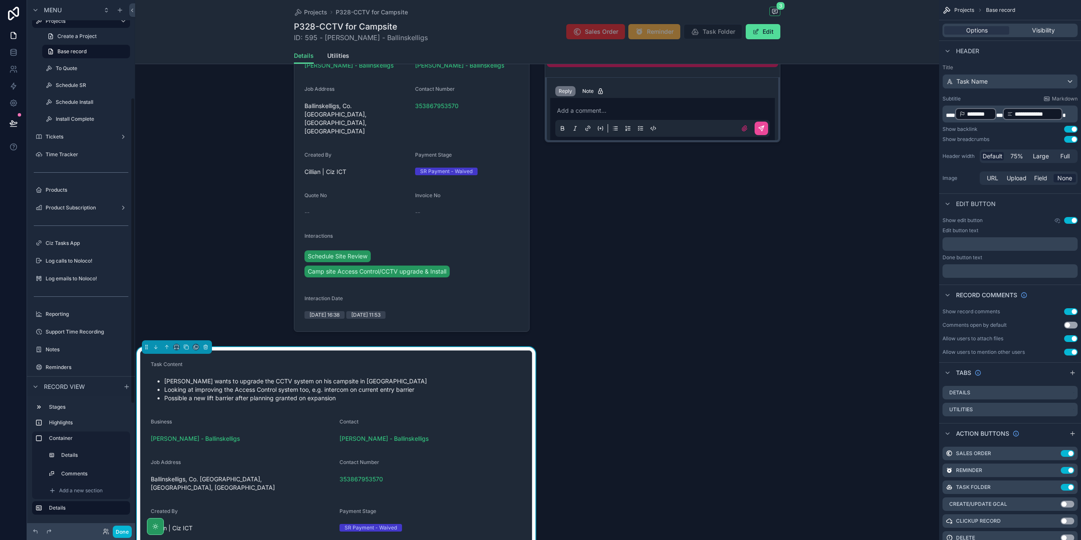
scroll to position [296, 0]
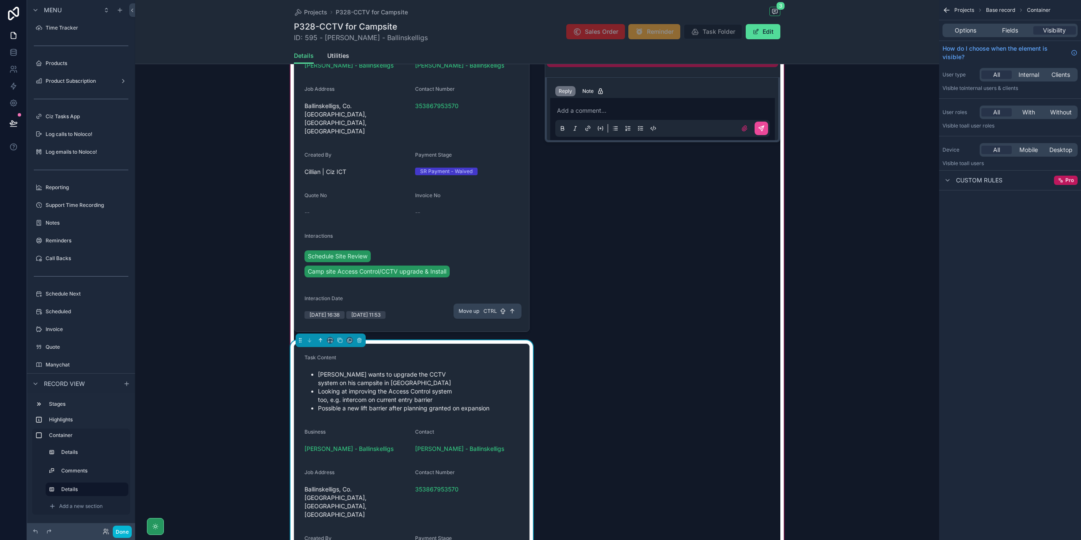
click at [318, 338] on icon "scrollable content" at bounding box center [321, 341] width 6 height 6
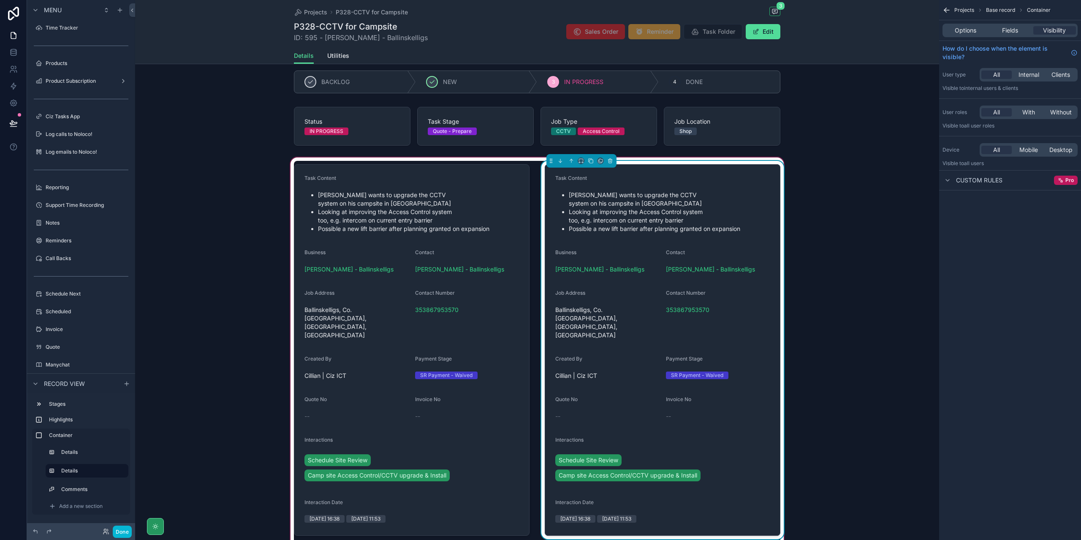
scroll to position [0, 0]
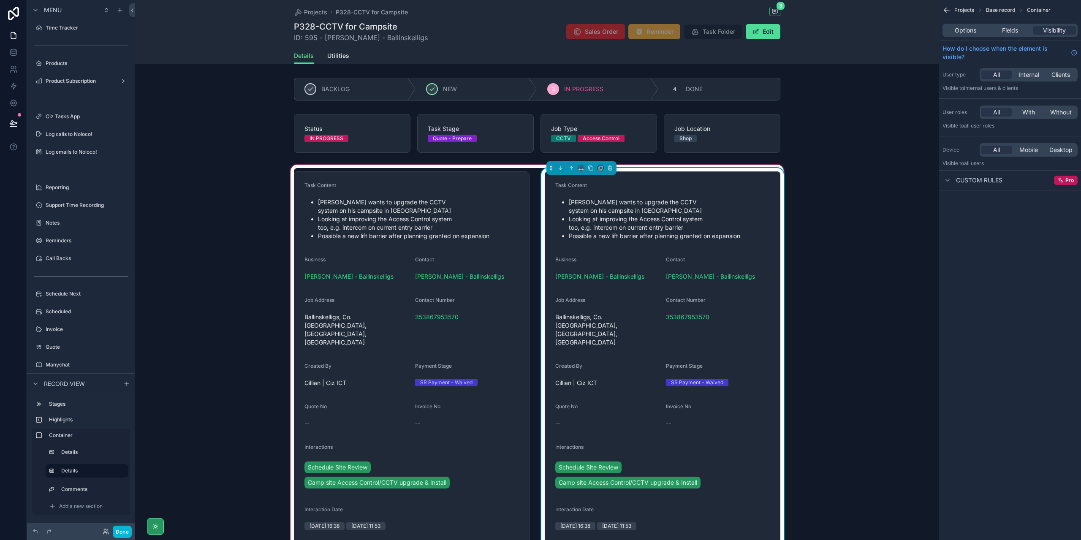
click at [748, 184] on div "Task Content" at bounding box center [662, 187] width 215 height 10
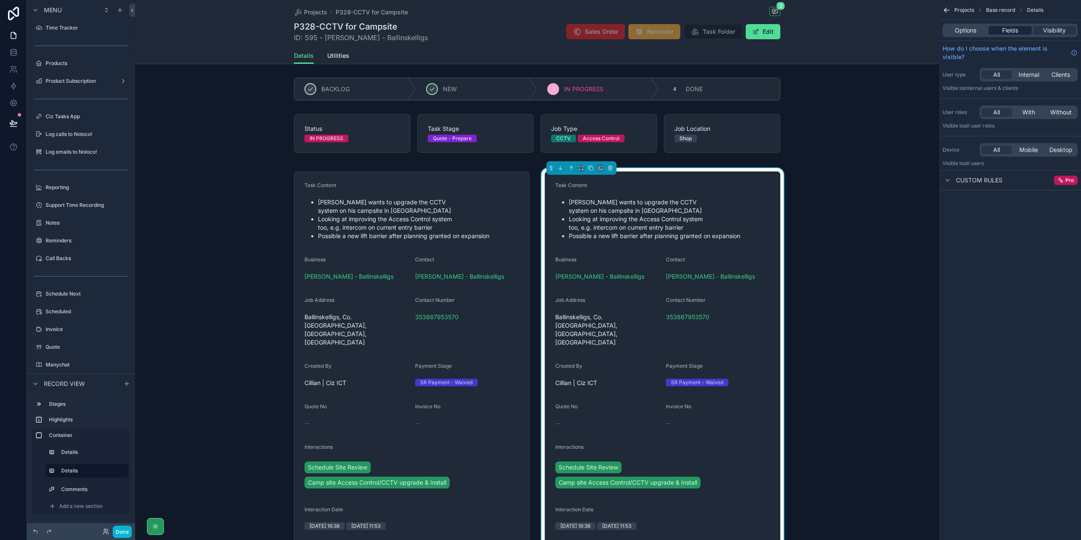
click at [1019, 33] on div "Fields" at bounding box center [1010, 30] width 43 height 8
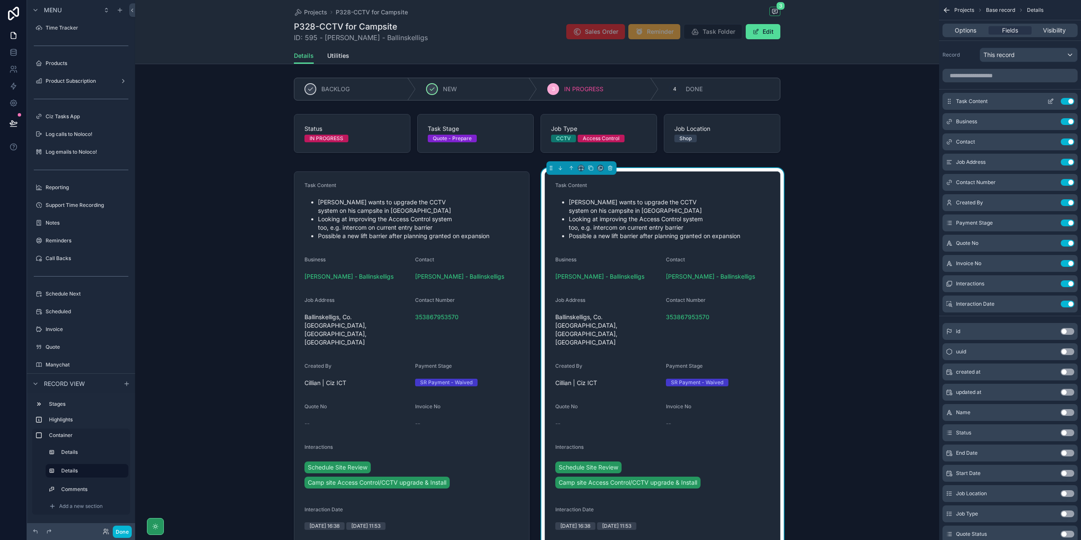
click at [1064, 100] on button "Use setting" at bounding box center [1068, 101] width 14 height 7
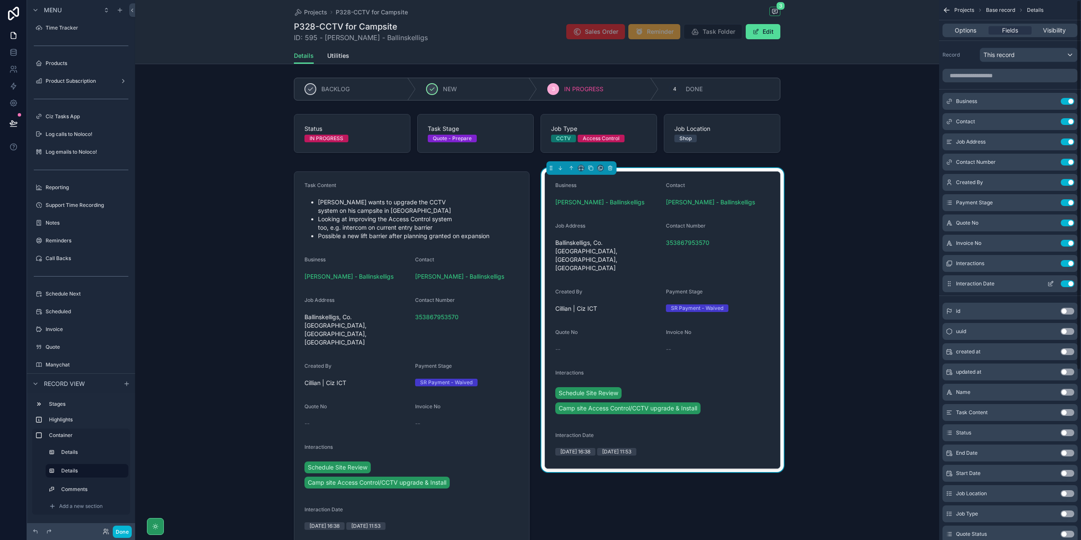
click at [1065, 283] on button "Use setting" at bounding box center [1068, 283] width 14 height 7
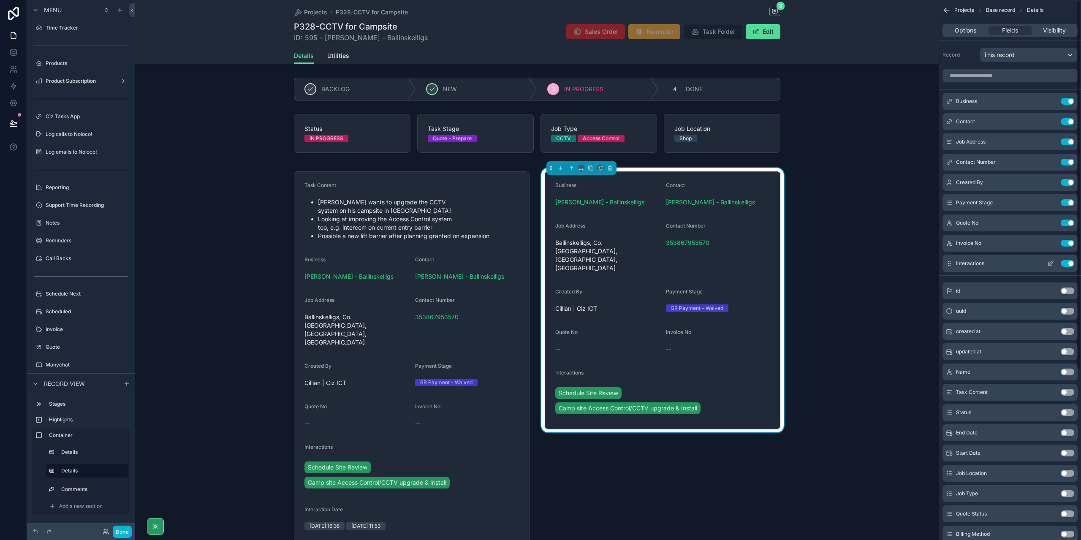
click at [1071, 261] on button "Use setting" at bounding box center [1068, 263] width 14 height 7
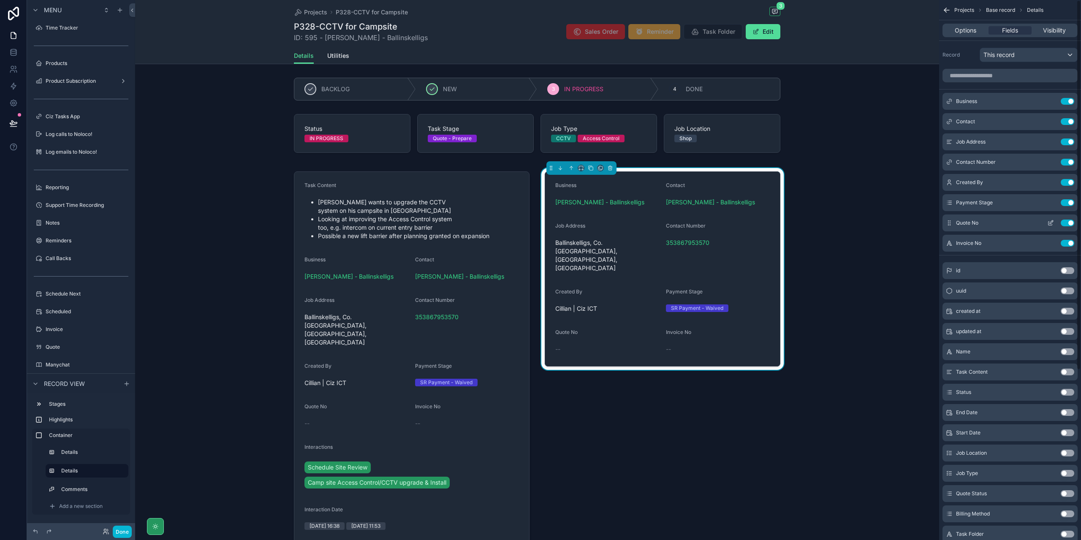
drag, startPoint x: 1069, startPoint y: 244, endPoint x: 1064, endPoint y: 227, distance: 17.1
click at [1069, 244] on button "Use setting" at bounding box center [1068, 243] width 14 height 7
click at [1068, 225] on button "Use setting" at bounding box center [1068, 223] width 14 height 7
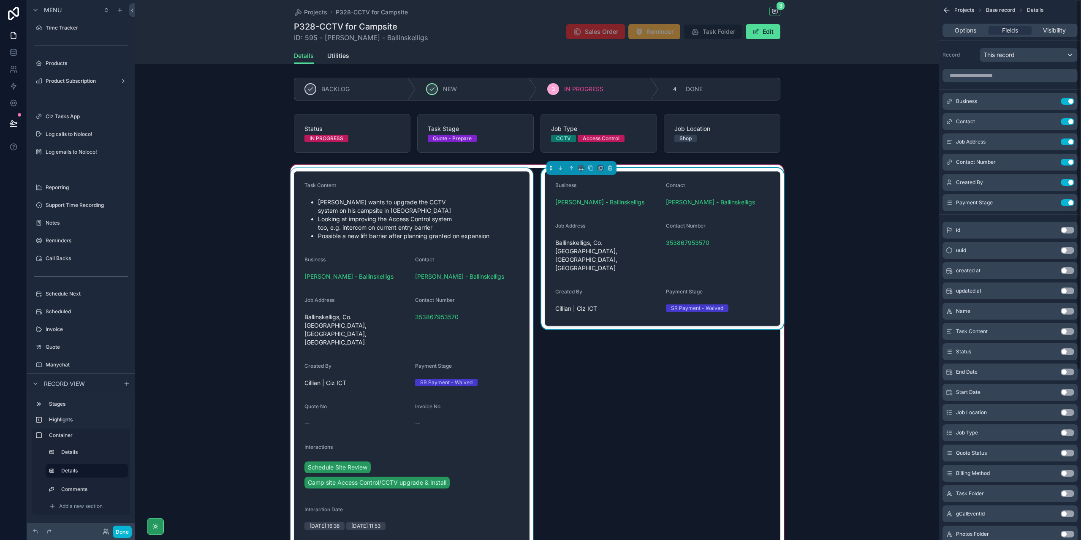
click at [424, 327] on div "scrollable content" at bounding box center [412, 357] width 246 height 378
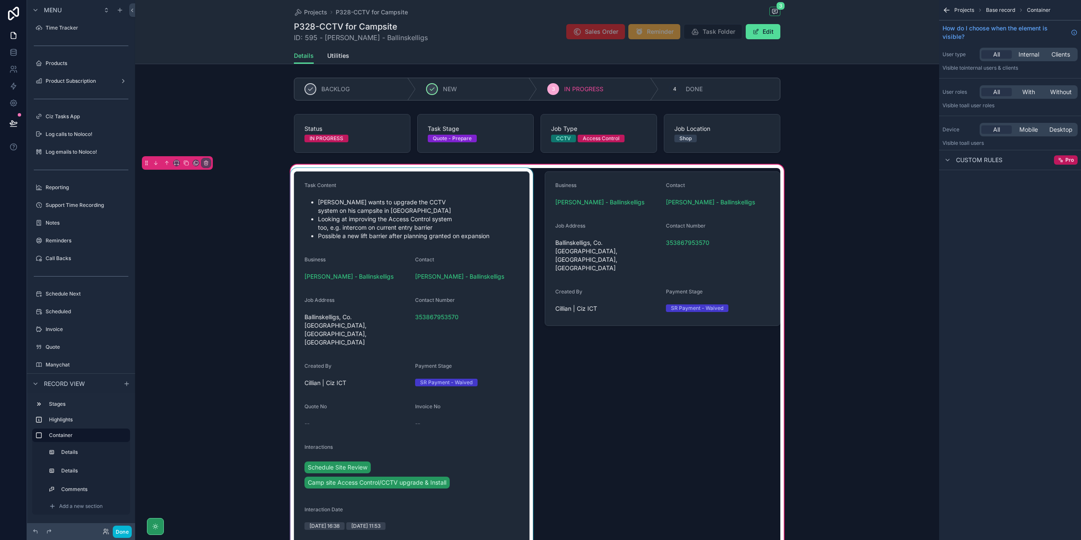
click at [475, 379] on div "scrollable content" at bounding box center [412, 357] width 246 height 378
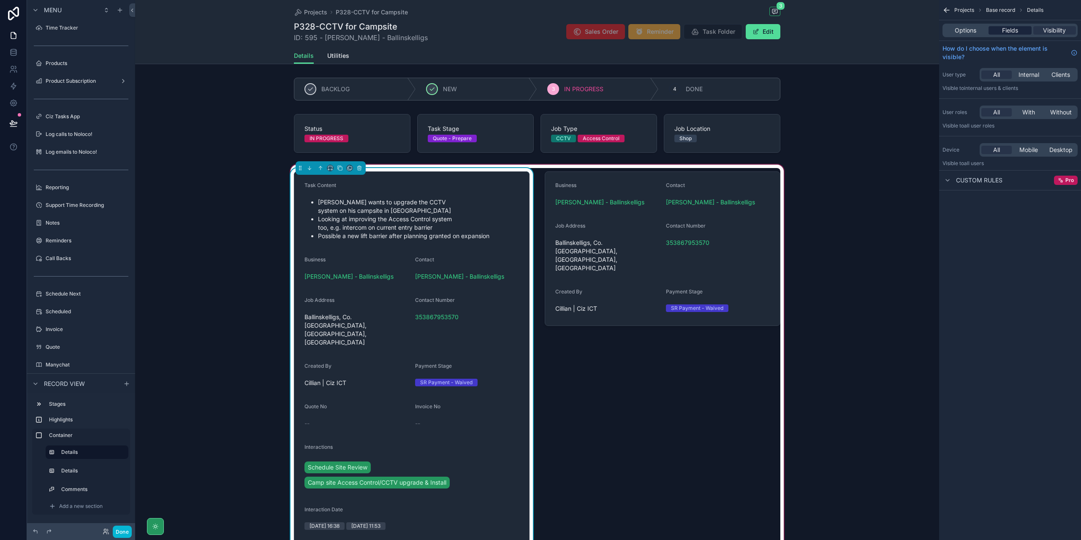
click at [1013, 31] on span "Fields" at bounding box center [1010, 30] width 16 height 8
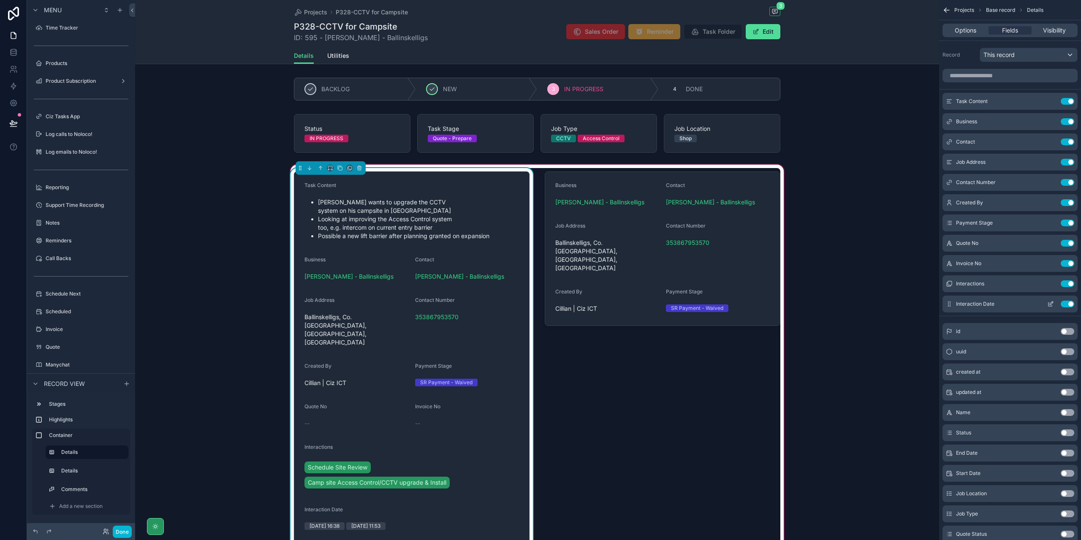
click at [1070, 302] on button "Use setting" at bounding box center [1068, 304] width 14 height 7
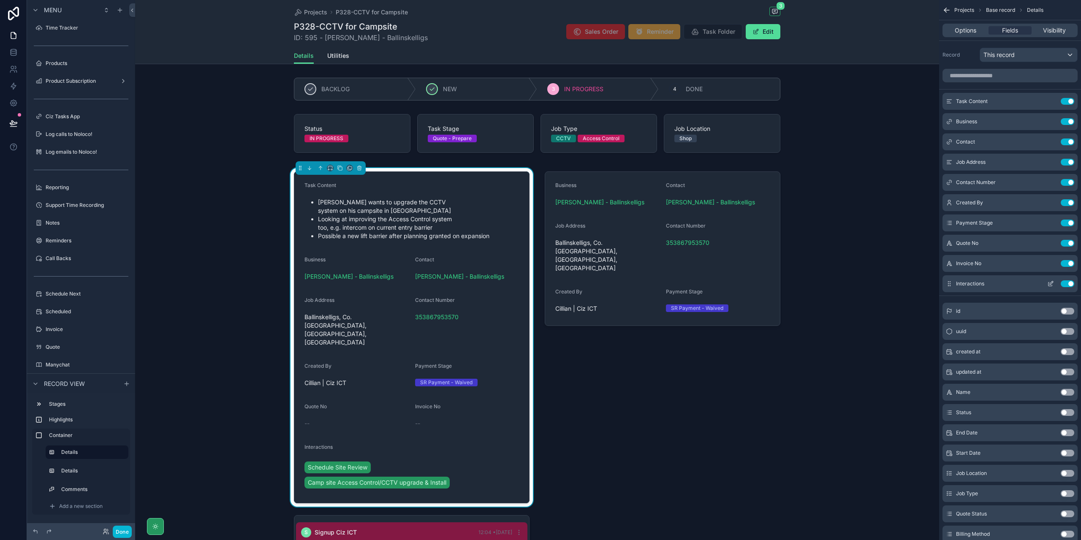
click at [1068, 281] on button "Use setting" at bounding box center [1068, 283] width 14 height 7
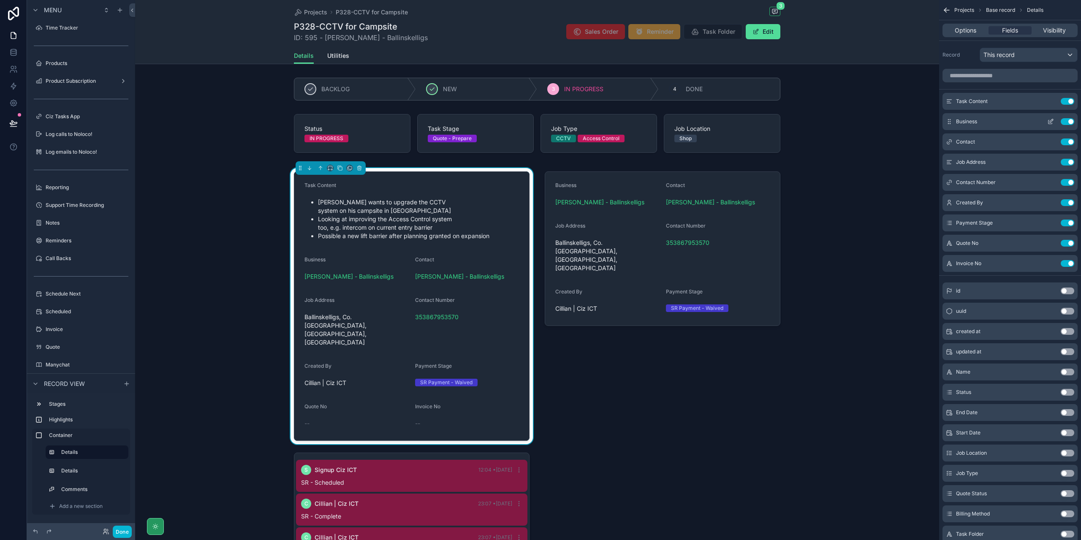
click at [1069, 120] on button "Use setting" at bounding box center [1068, 121] width 14 height 7
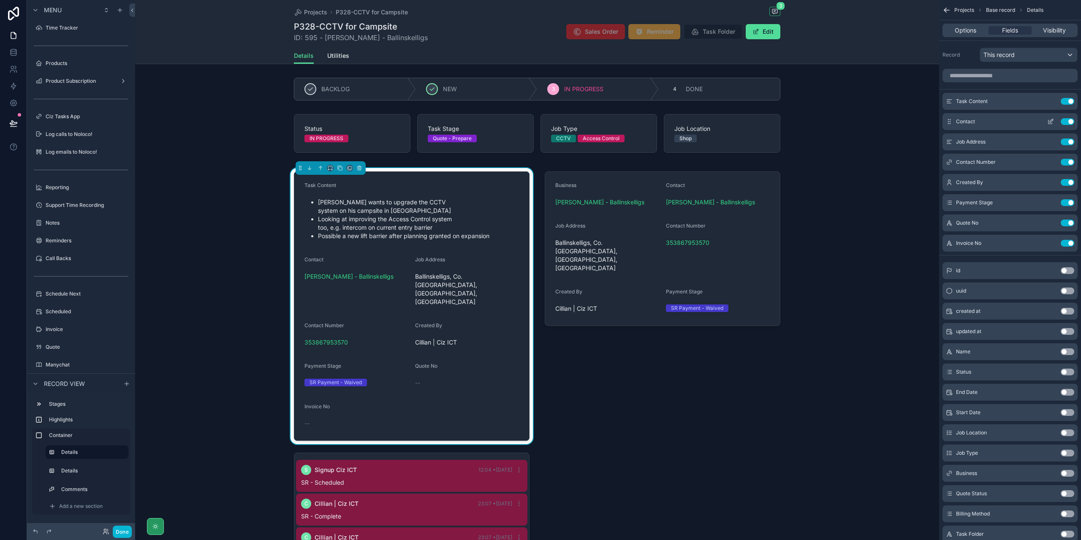
click at [1070, 120] on button "Use setting" at bounding box center [1068, 121] width 14 height 7
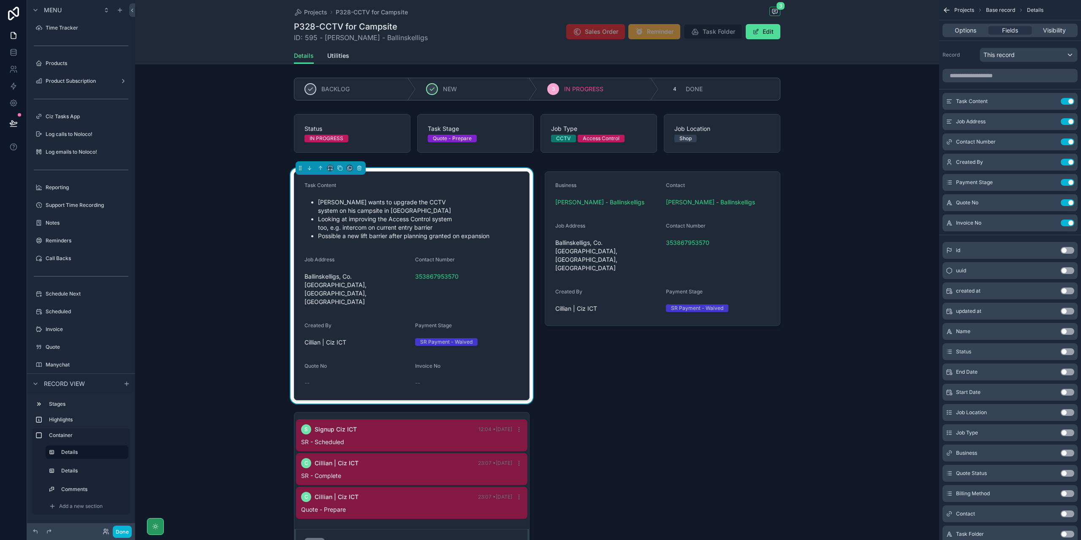
click at [1070, 120] on button "Use setting" at bounding box center [1068, 121] width 14 height 7
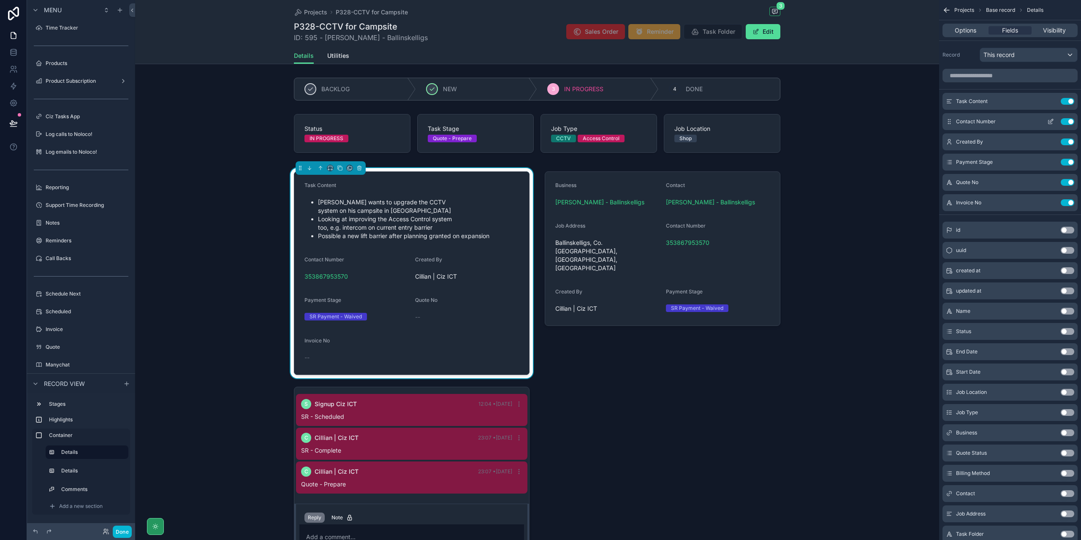
click at [1071, 122] on button "Use setting" at bounding box center [1068, 121] width 14 height 7
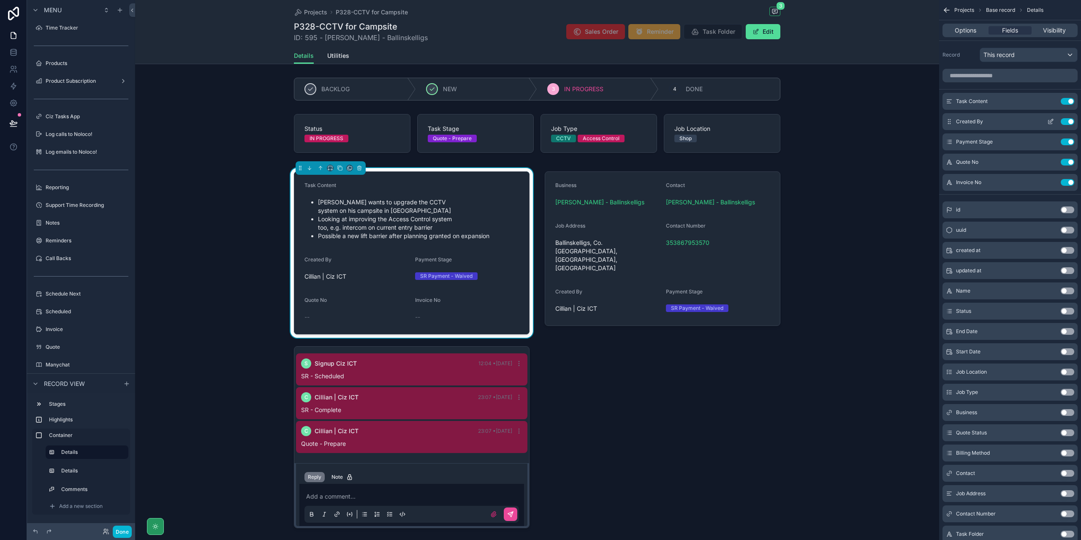
click at [1072, 119] on button "Use setting" at bounding box center [1068, 121] width 14 height 7
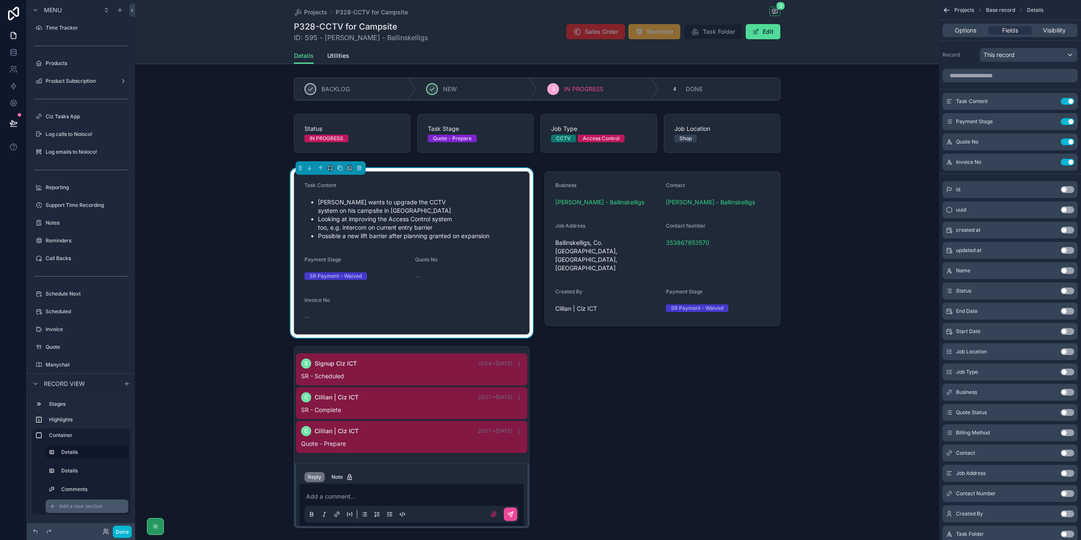
click at [90, 509] on span "Add a new section" at bounding box center [81, 506] width 44 height 7
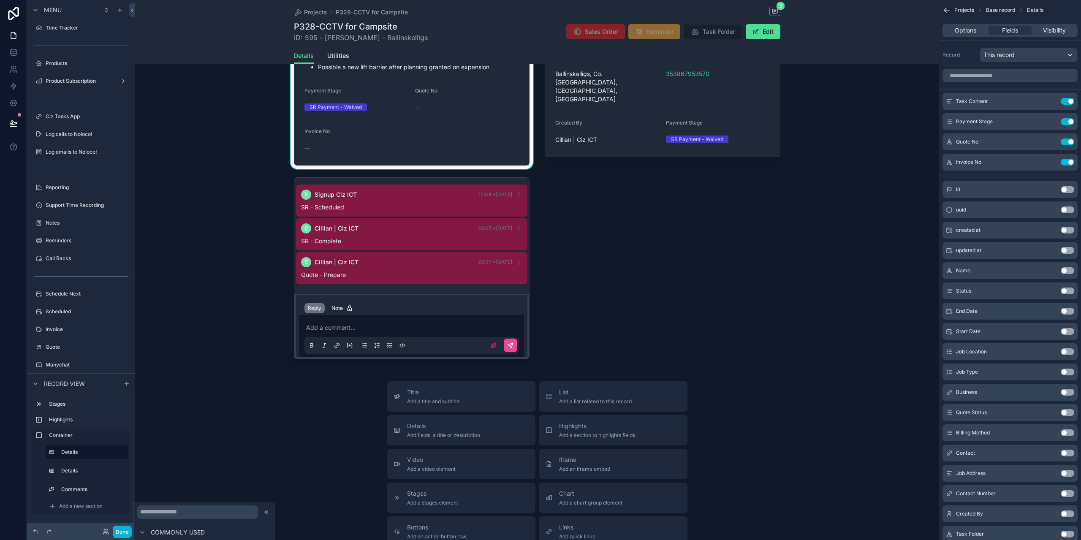
scroll to position [9, 0]
click at [204, 514] on input "text" at bounding box center [197, 513] width 121 height 14
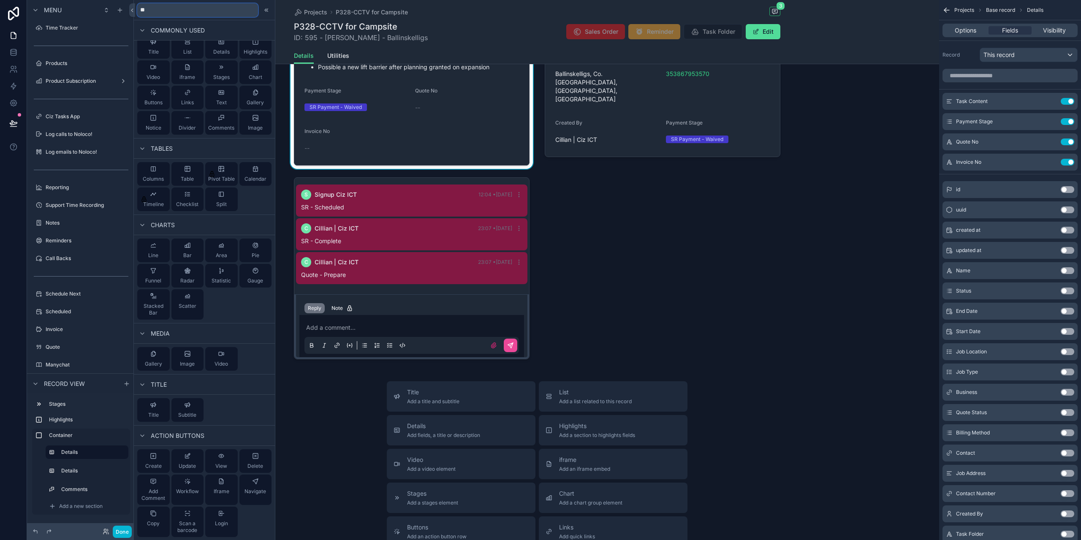
scroll to position [0, 0]
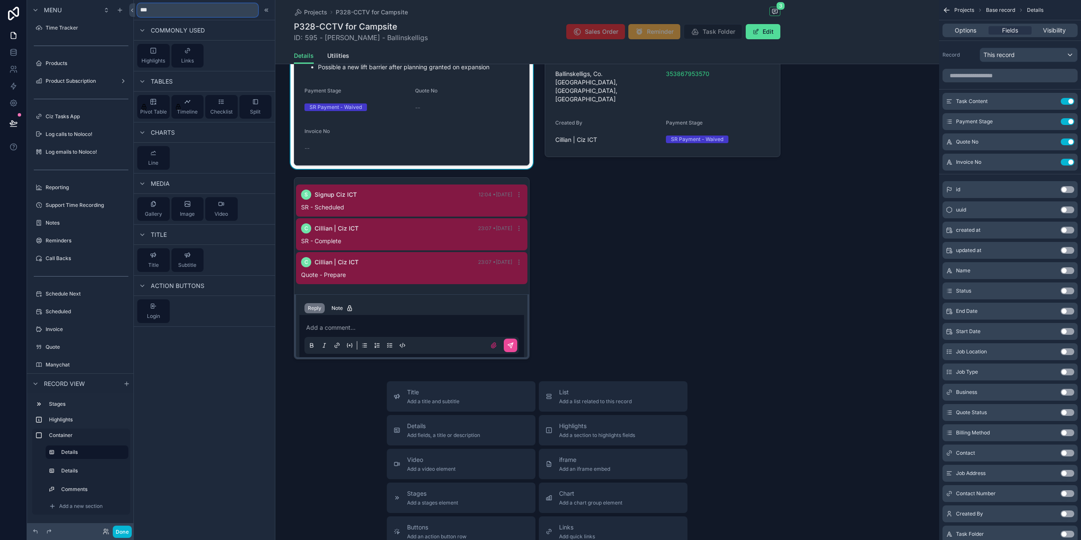
type input "****"
drag, startPoint x: 210, startPoint y: 14, endPoint x: 138, endPoint y: 8, distance: 72.5
click at [138, 8] on input "****" at bounding box center [197, 10] width 121 height 14
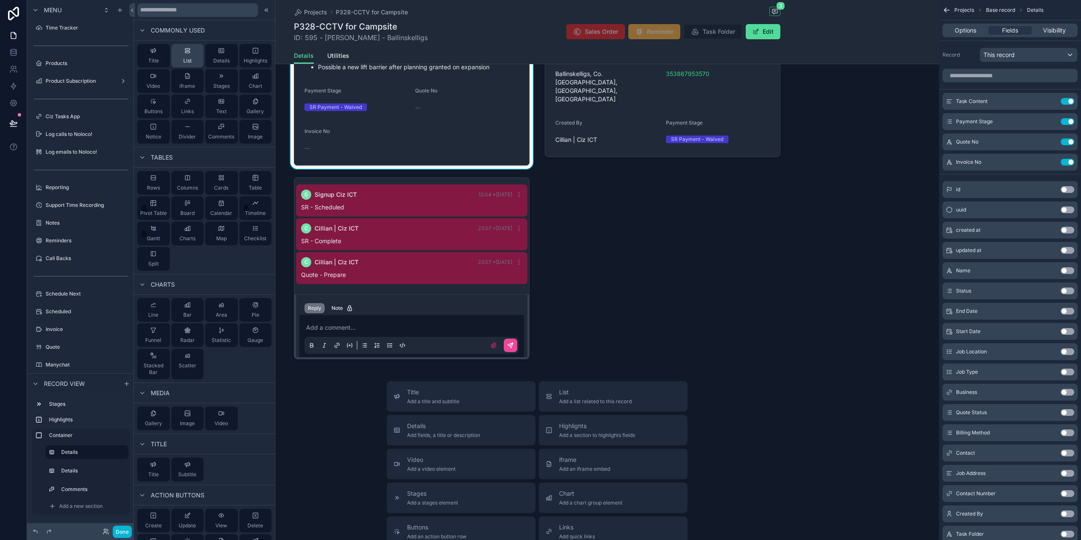
click at [185, 60] on span "List" at bounding box center [187, 60] width 8 height 7
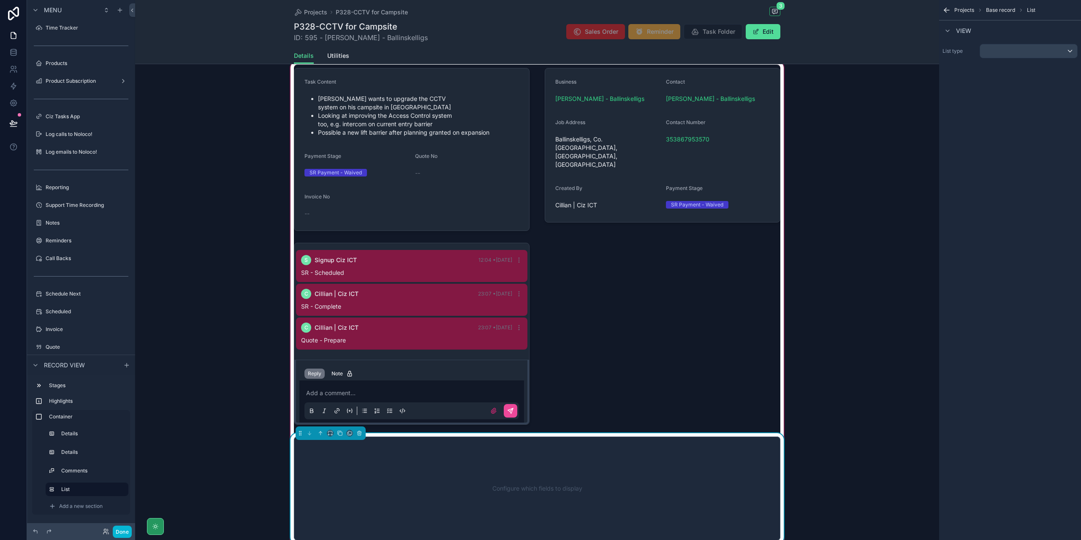
scroll to position [101, 0]
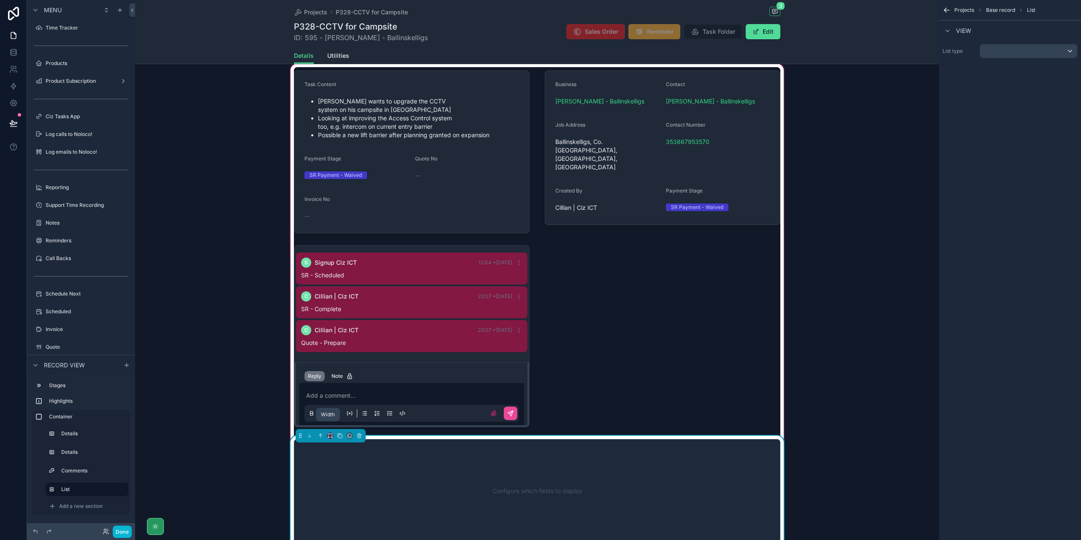
click at [329, 433] on icon "scrollable content" at bounding box center [330, 436] width 6 height 6
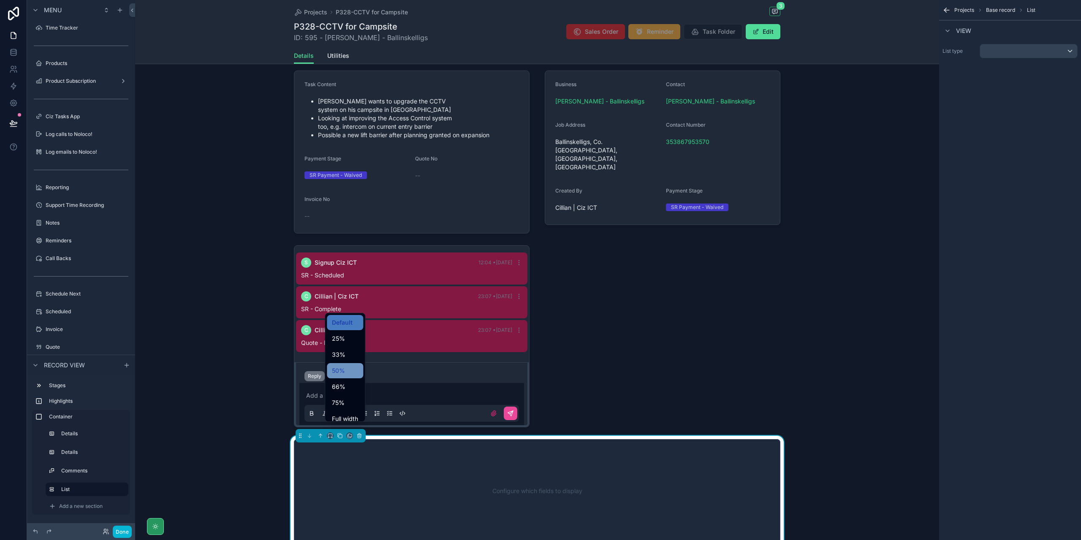
click at [349, 372] on div "50%" at bounding box center [345, 371] width 26 height 10
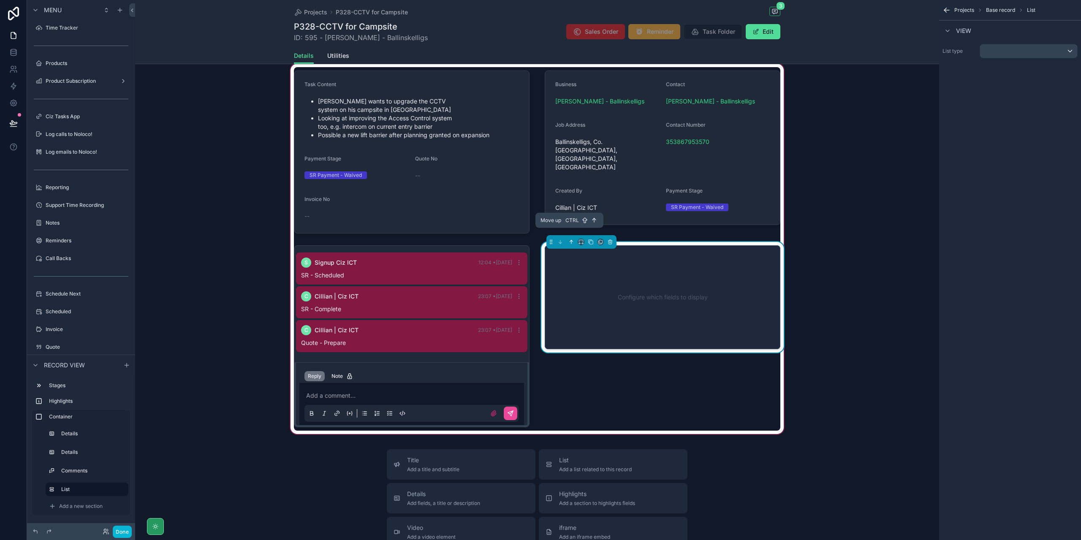
click at [570, 239] on icon "scrollable content" at bounding box center [572, 242] width 6 height 6
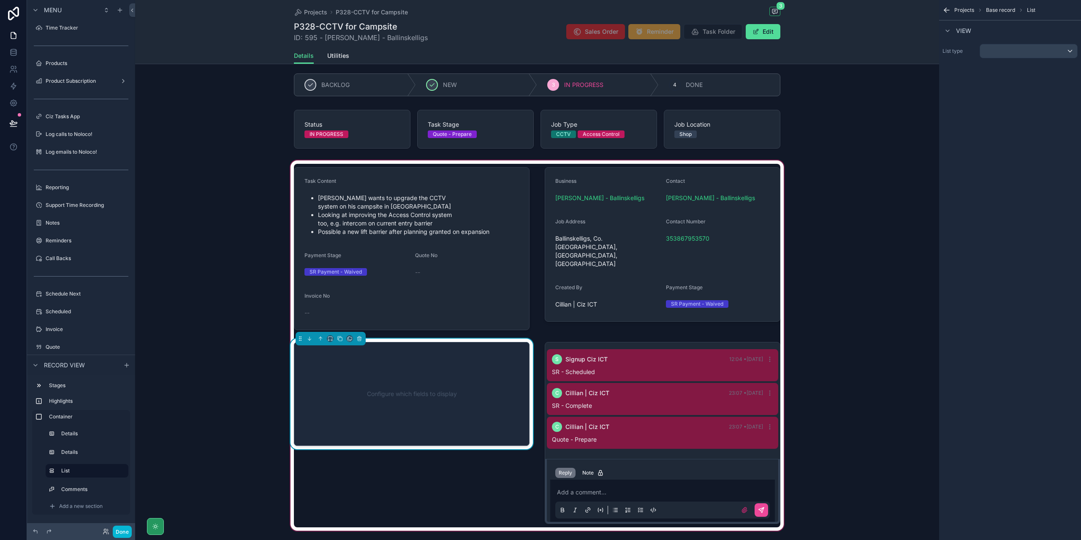
scroll to position [0, 0]
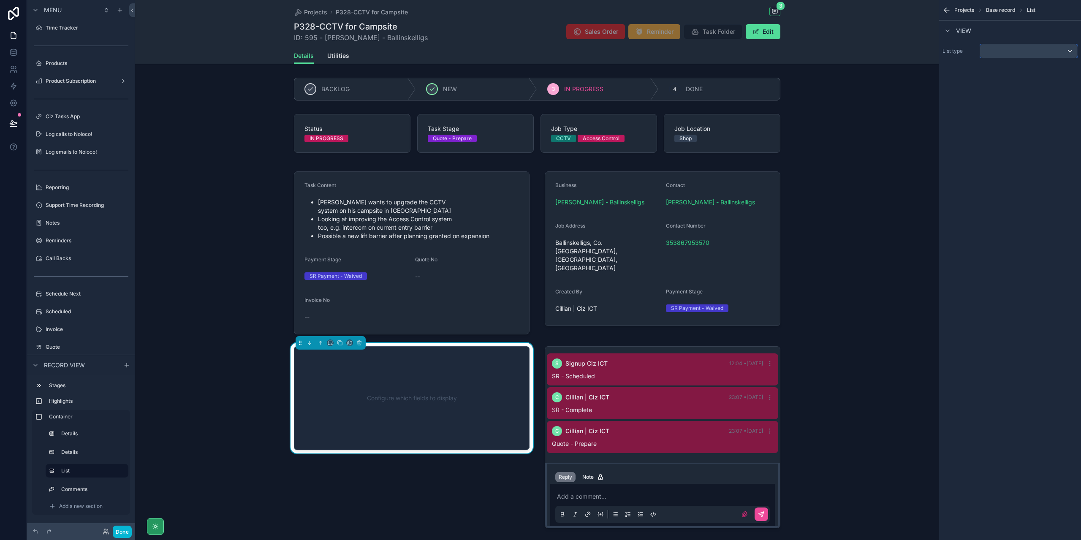
click at [1062, 49] on div "scrollable content" at bounding box center [1028, 51] width 97 height 14
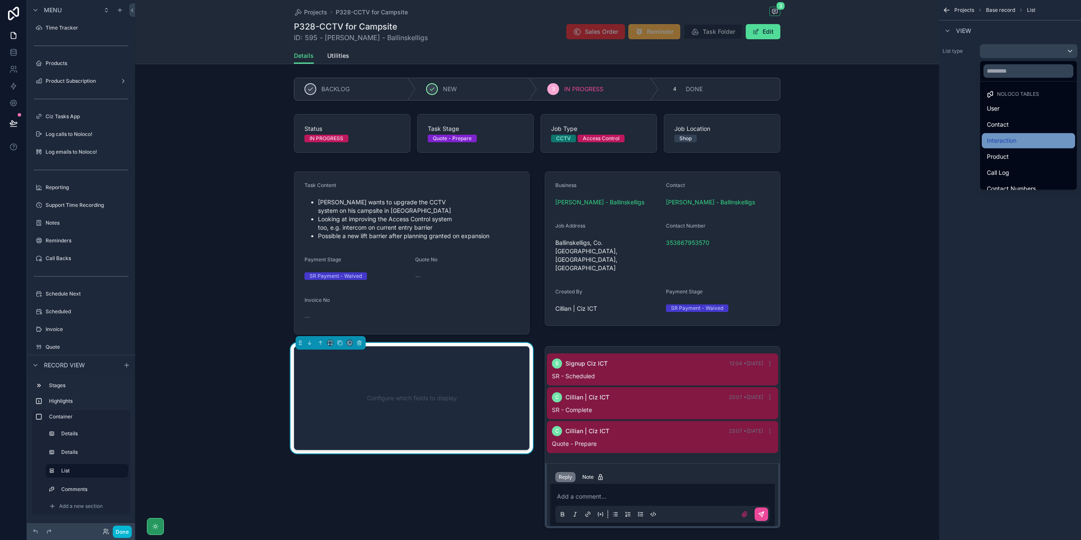
click at [1027, 144] on div "Interaction" at bounding box center [1028, 141] width 83 height 10
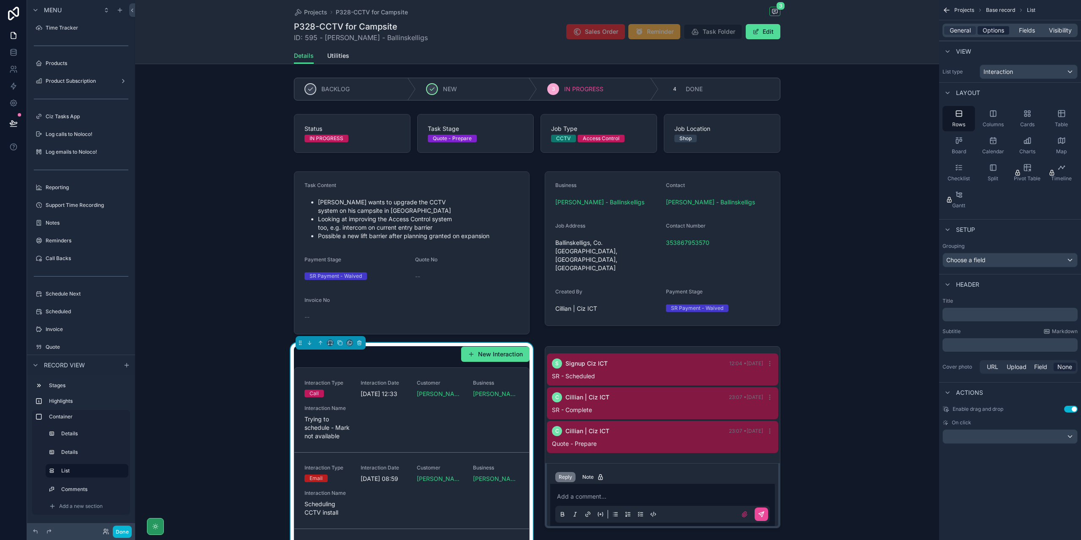
click at [1002, 31] on span "Options" at bounding box center [994, 30] width 22 height 8
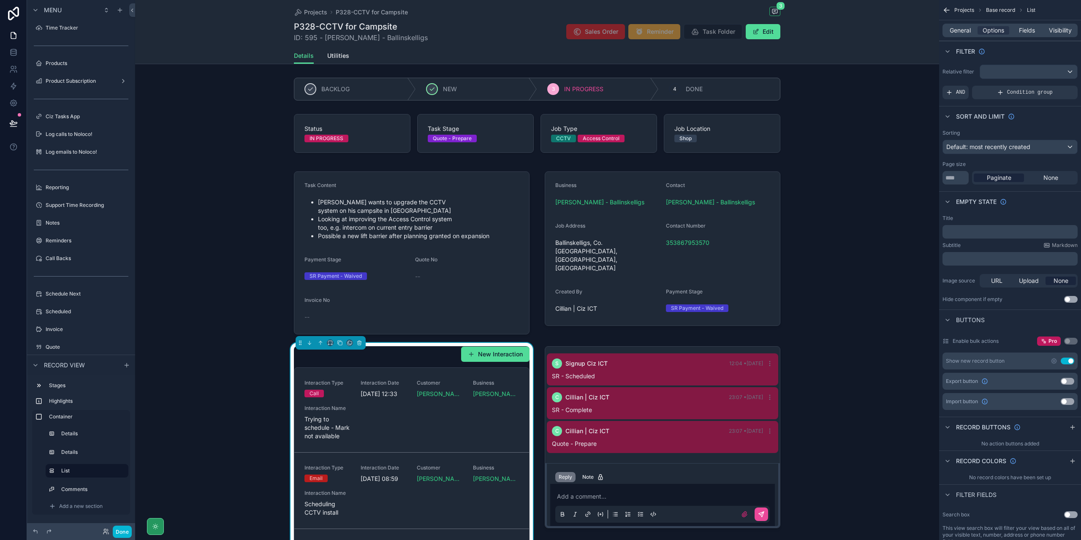
click at [1072, 362] on button "Use setting" at bounding box center [1068, 361] width 14 height 7
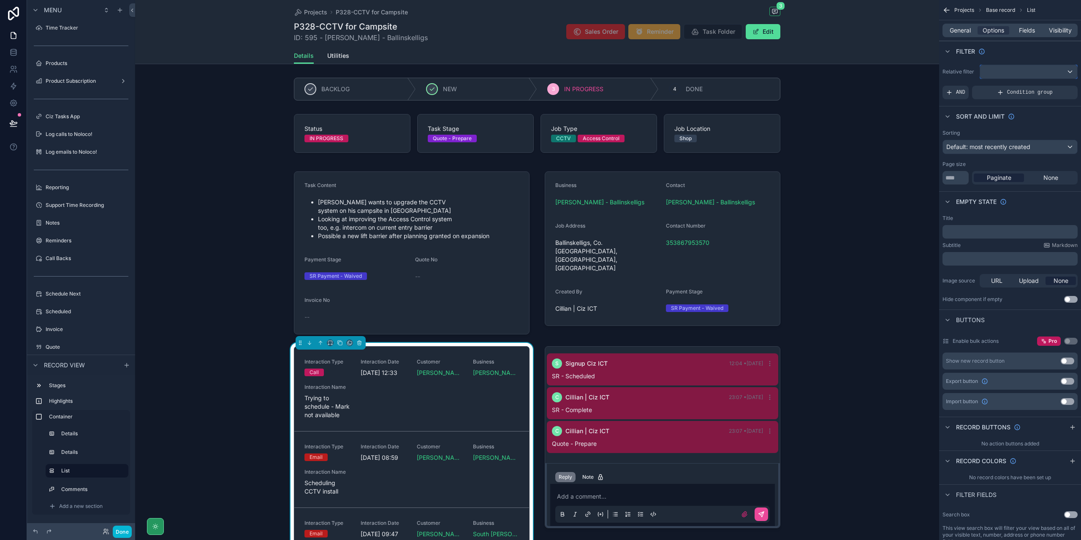
click at [1061, 72] on div "scrollable content" at bounding box center [1028, 72] width 97 height 14
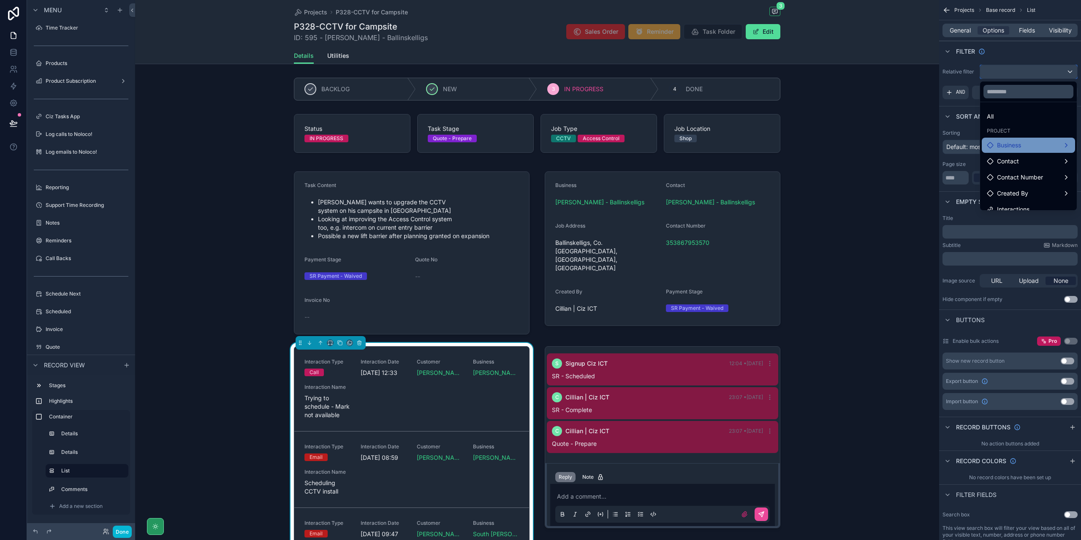
scroll to position [8, 0]
click at [1021, 198] on span "Interactions" at bounding box center [1013, 201] width 33 height 10
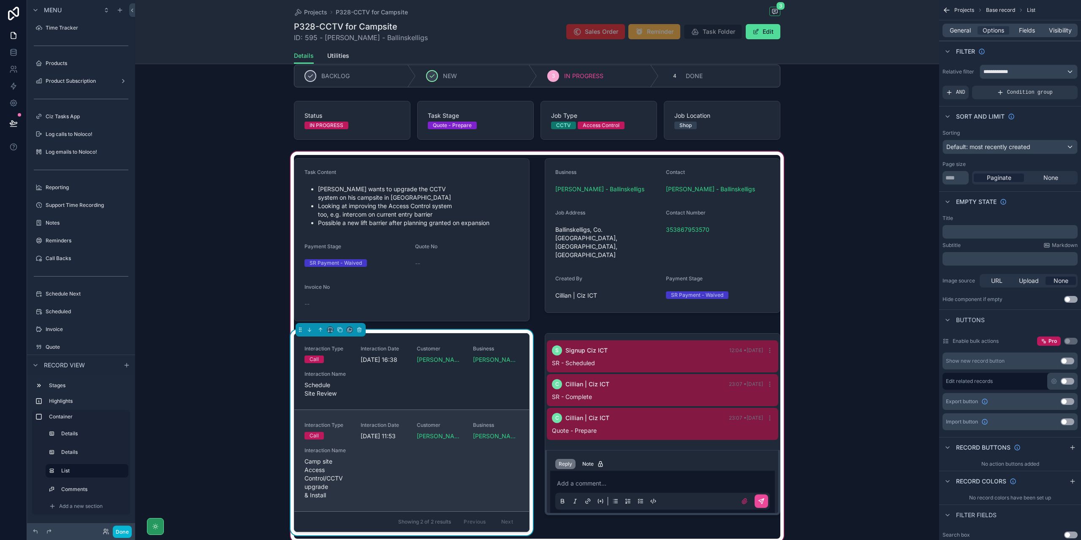
scroll to position [0, 0]
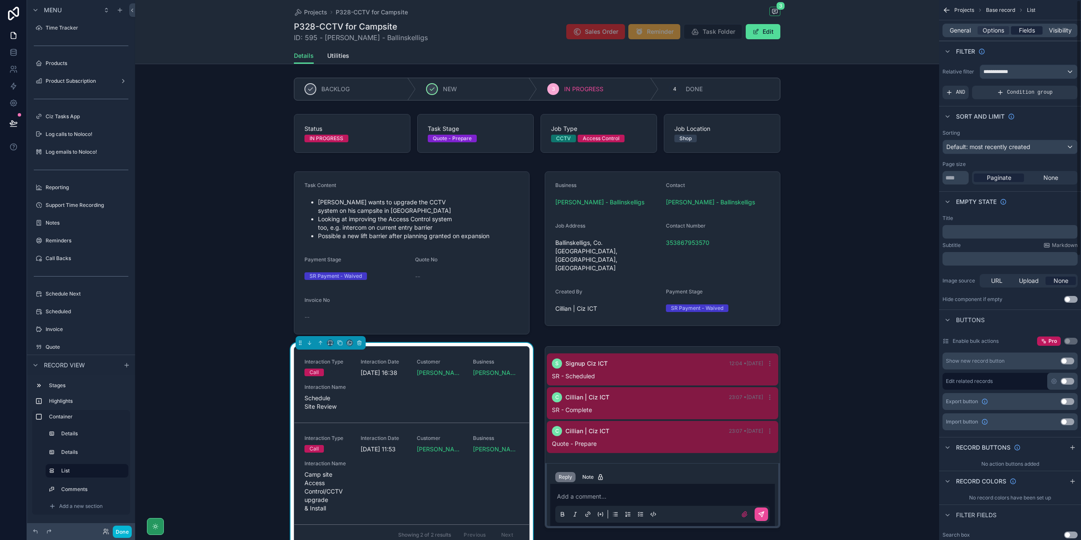
click at [1032, 33] on span "Fields" at bounding box center [1027, 30] width 16 height 8
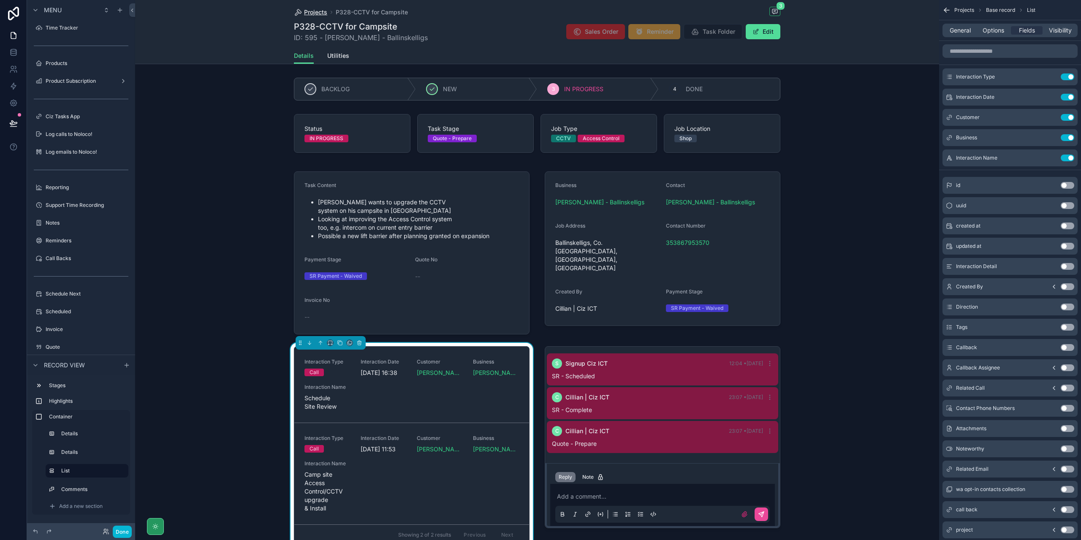
click at [322, 11] on span "Projects" at bounding box center [315, 12] width 23 height 8
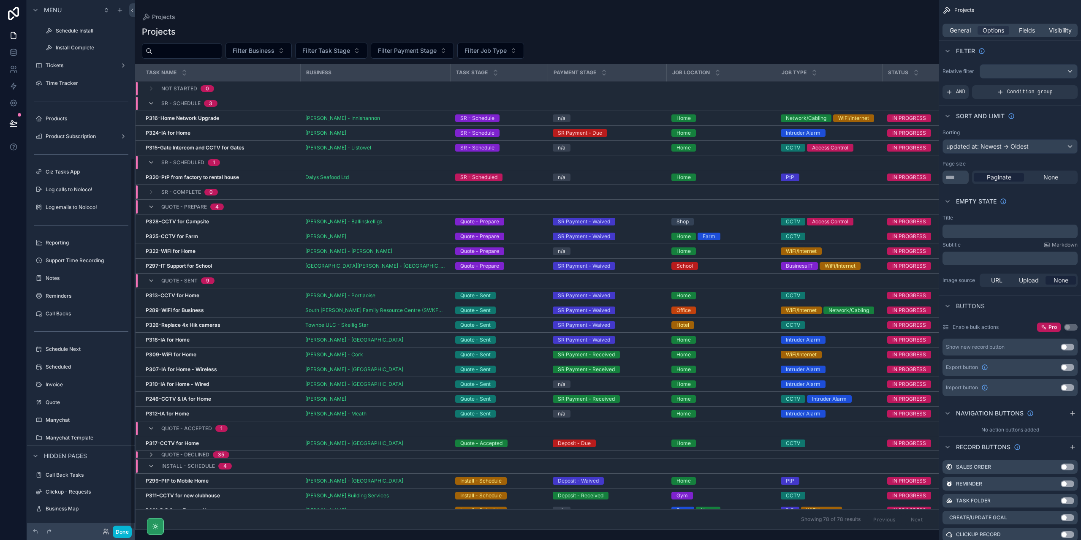
scroll to position [225, 0]
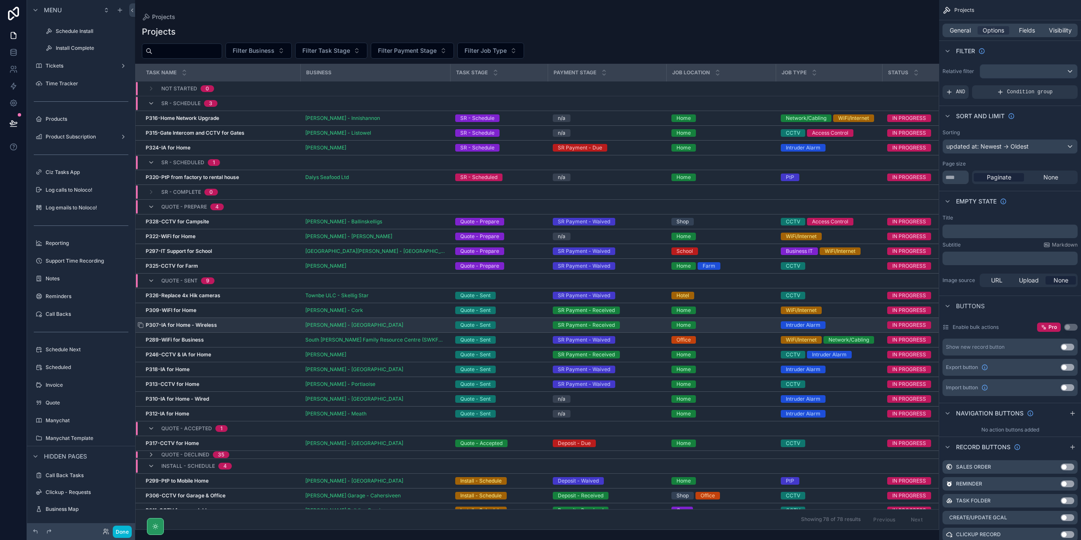
click at [270, 324] on div "P307-IA for Home - Wireless P307-IA for Home - Wireless" at bounding box center [221, 325] width 150 height 7
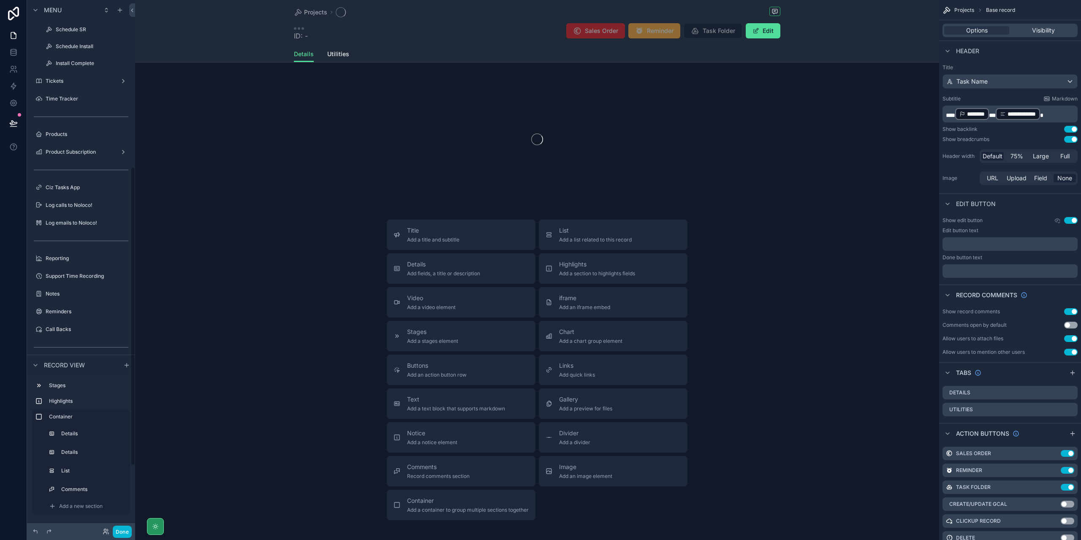
scroll to position [296, 0]
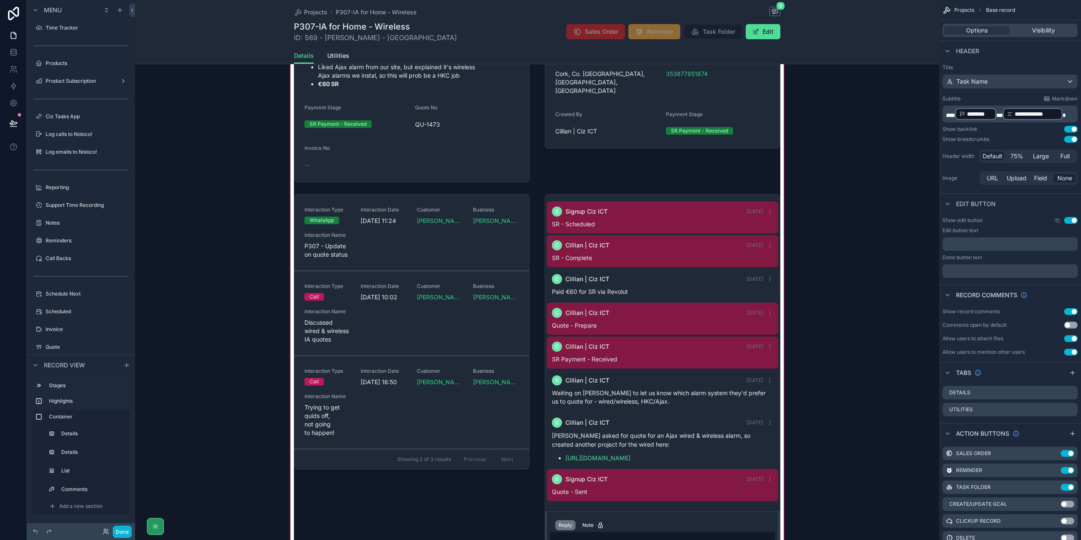
scroll to position [84, 0]
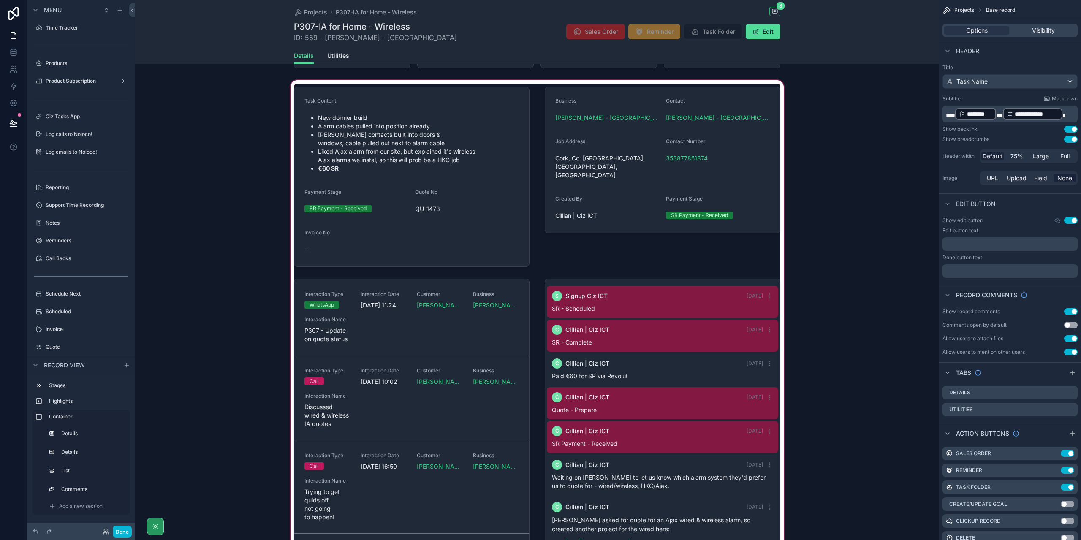
click at [469, 332] on div "scrollable content" at bounding box center [537, 374] width 804 height 591
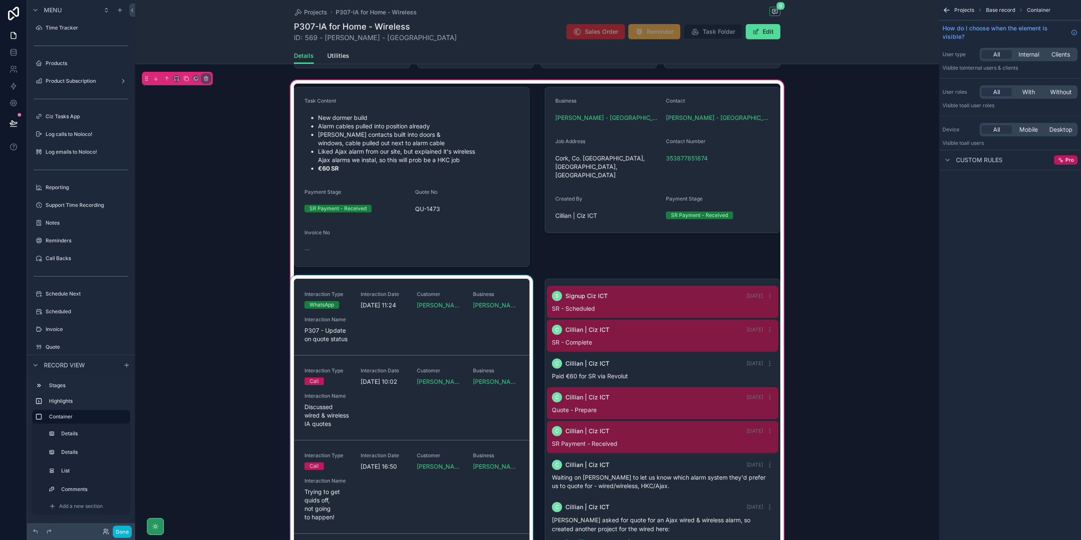
click at [469, 326] on div "scrollable content" at bounding box center [412, 469] width 246 height 389
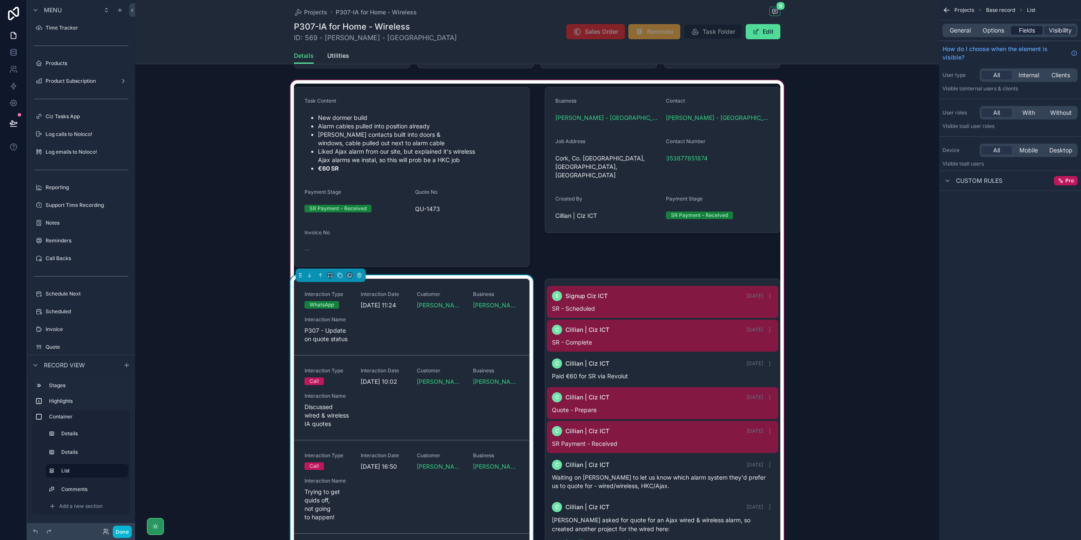
click at [1032, 30] on span "Fields" at bounding box center [1027, 30] width 16 height 8
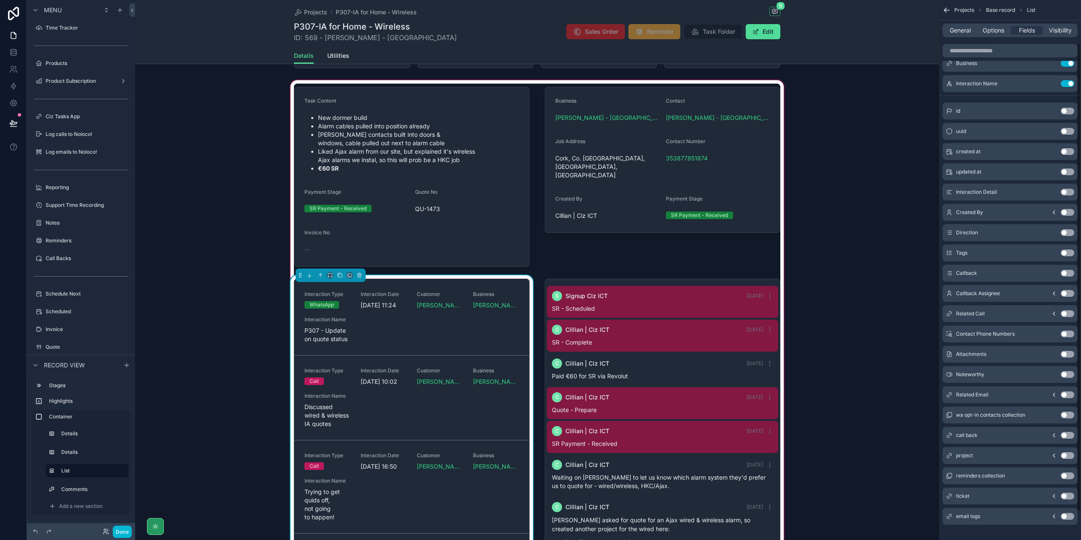
scroll to position [82, 0]
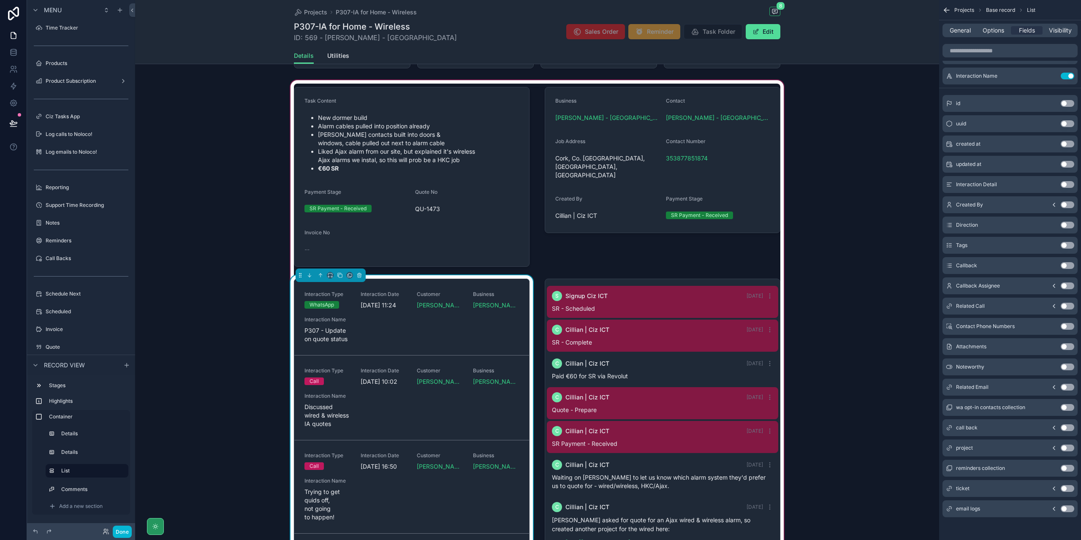
click at [1066, 448] on button "Use setting" at bounding box center [1068, 448] width 14 height 7
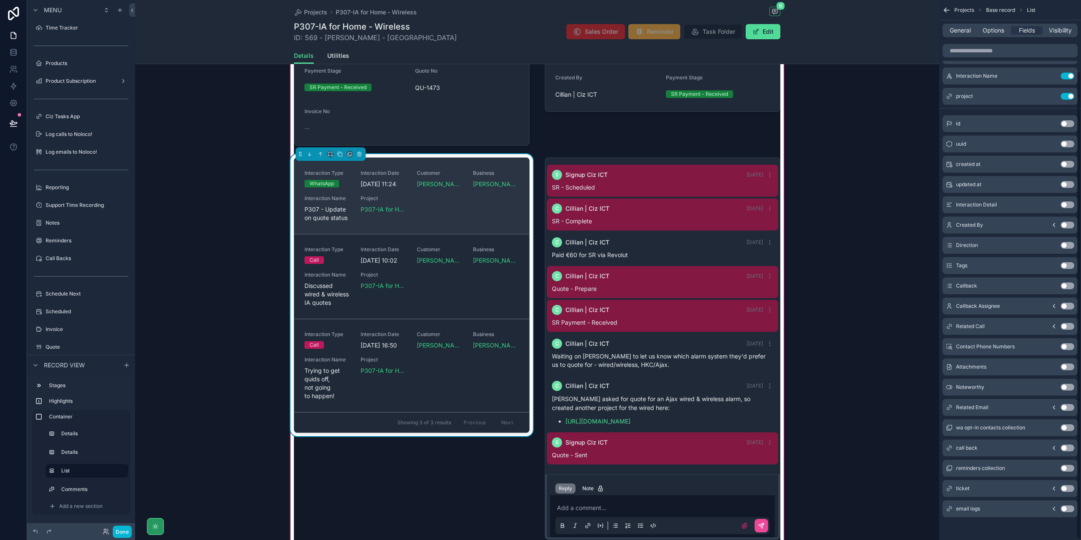
scroll to position [169, 0]
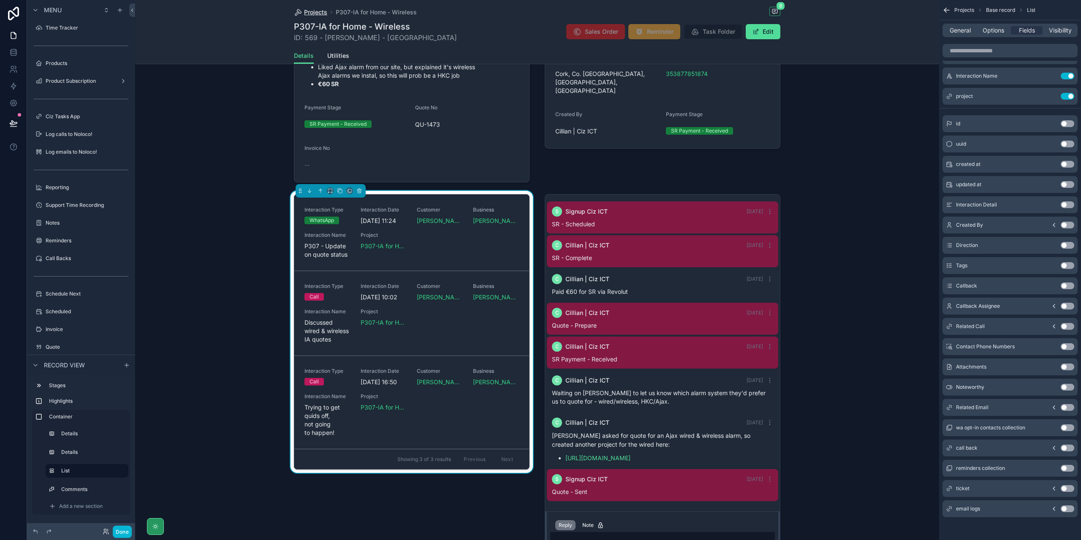
click at [318, 11] on span "Projects" at bounding box center [315, 12] width 23 height 8
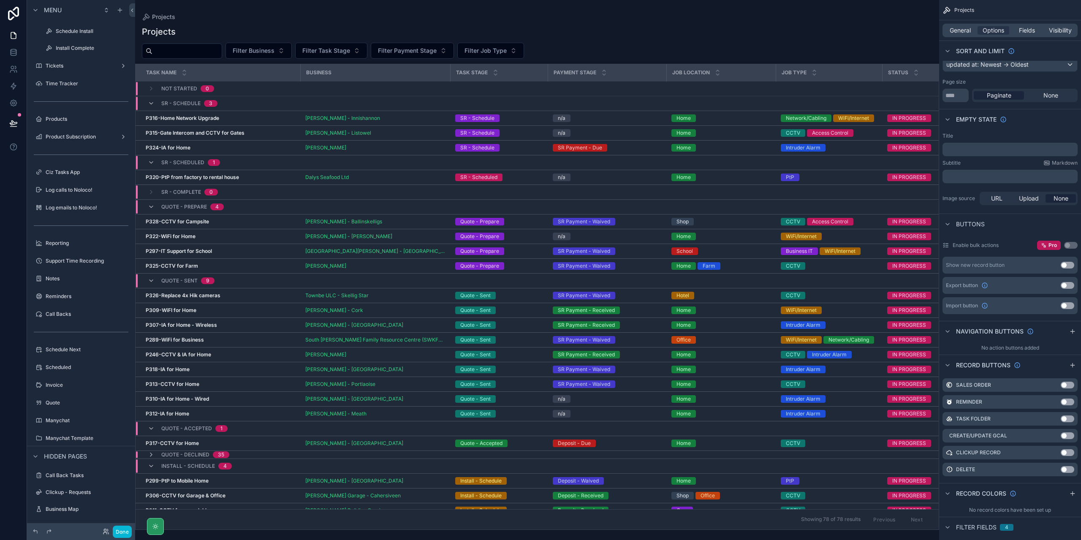
scroll to position [84, 0]
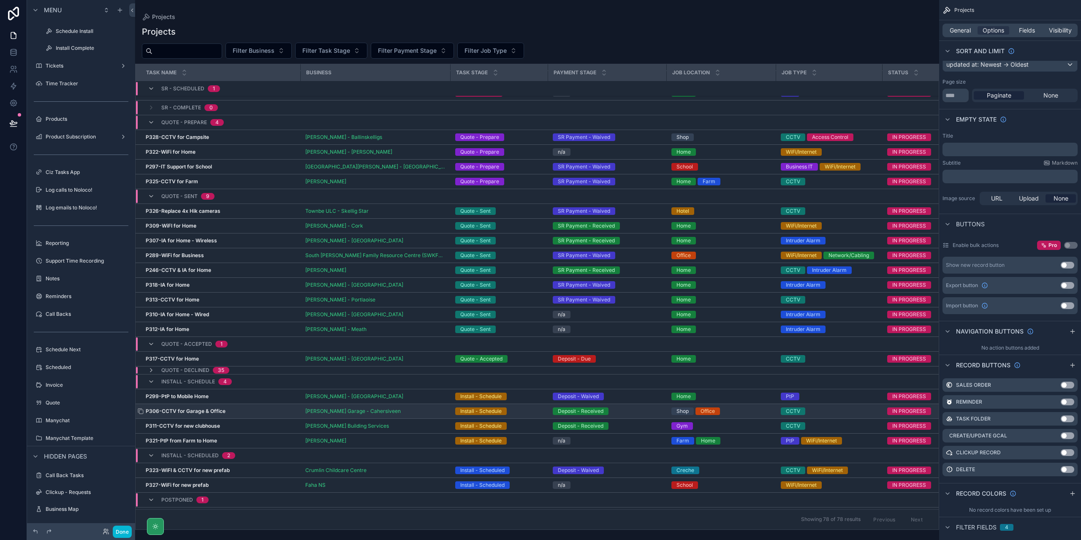
click at [274, 408] on div "P306-CCTV for Garage & Office P306-CCTV for Garage & Office" at bounding box center [221, 411] width 150 height 7
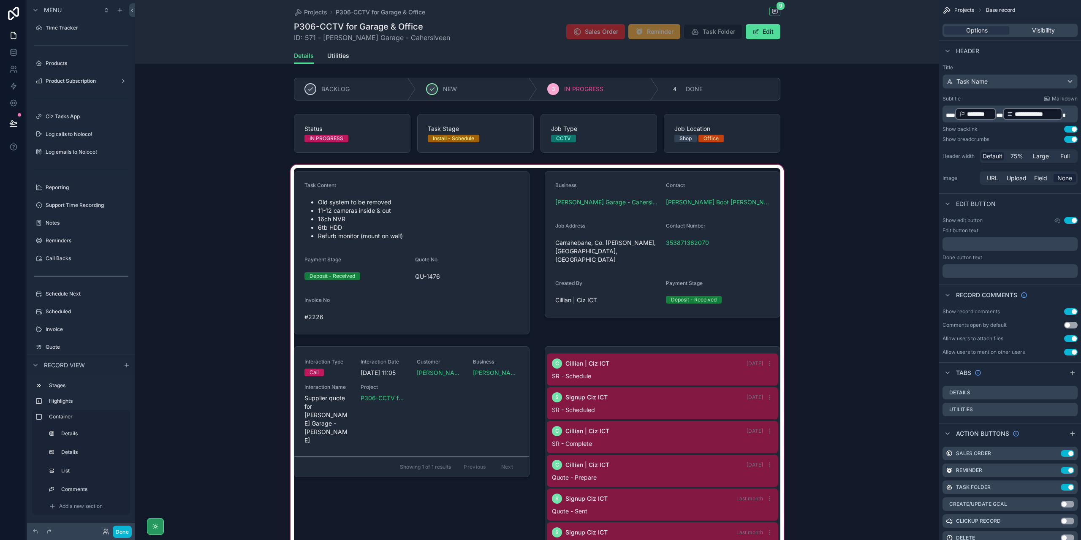
click at [596, 201] on div "scrollable content" at bounding box center [537, 451] width 804 height 577
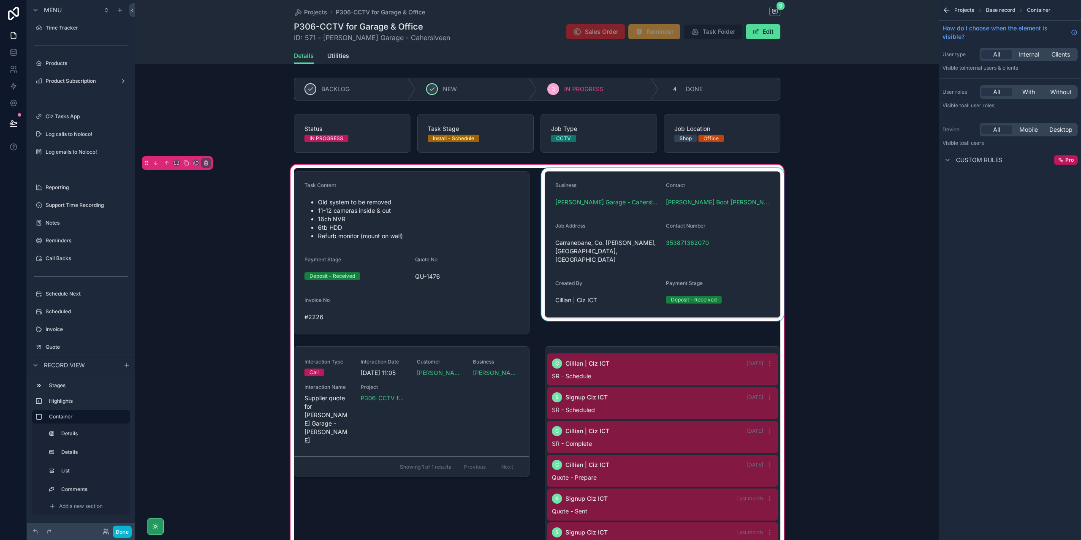
click at [601, 200] on div "scrollable content" at bounding box center [663, 253] width 246 height 170
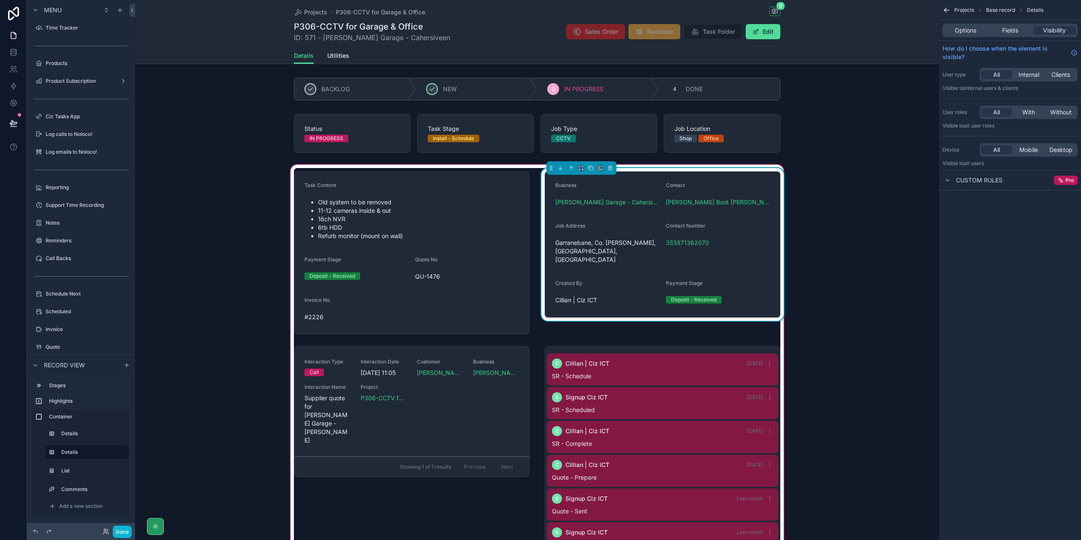
click at [602, 203] on span "[PERSON_NAME] Garage - Cahersiveen" at bounding box center [607, 202] width 104 height 8
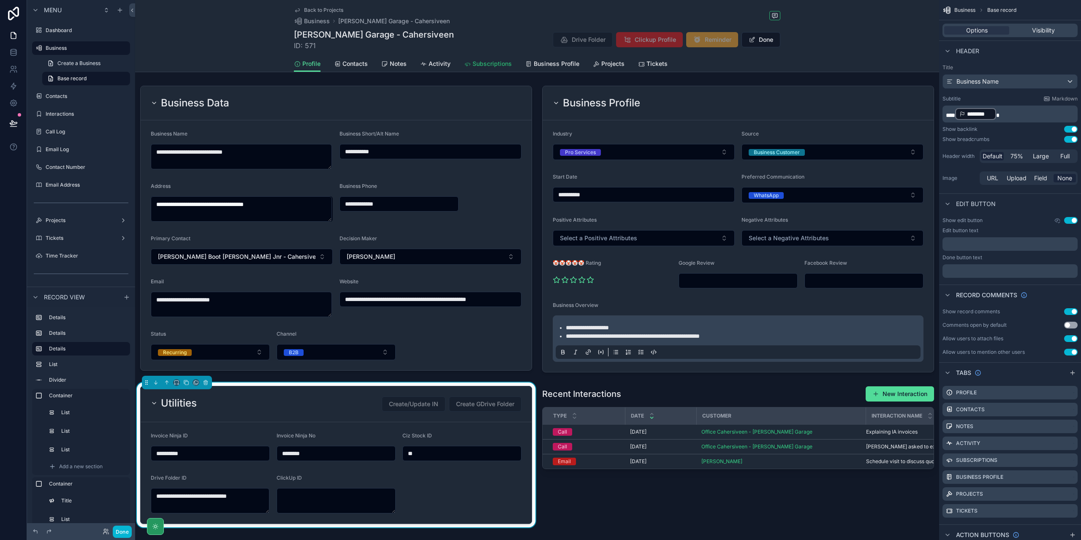
click at [479, 67] on span "Subscriptions" at bounding box center [492, 64] width 39 height 8
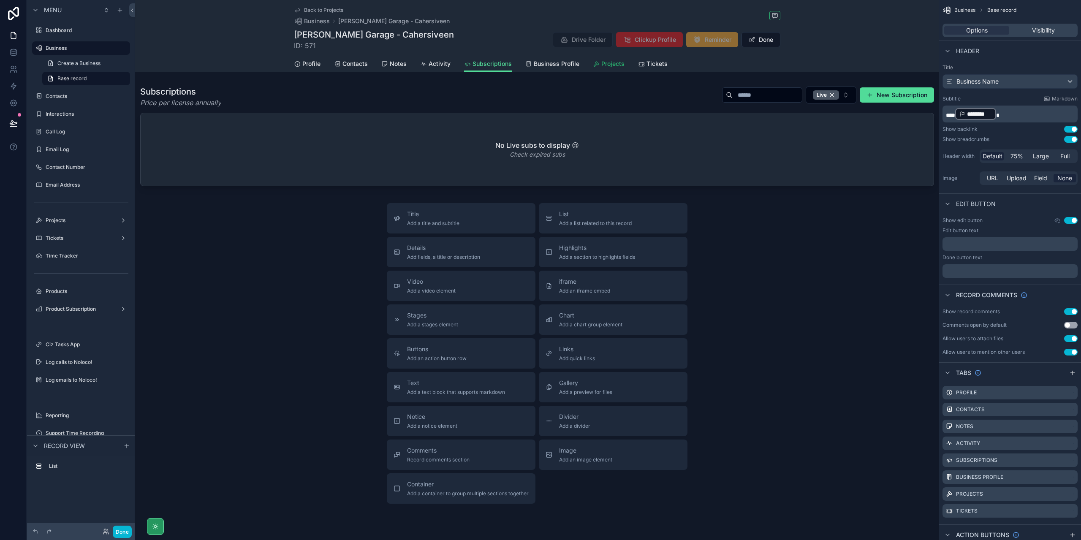
click at [606, 66] on span "Projects" at bounding box center [613, 64] width 23 height 8
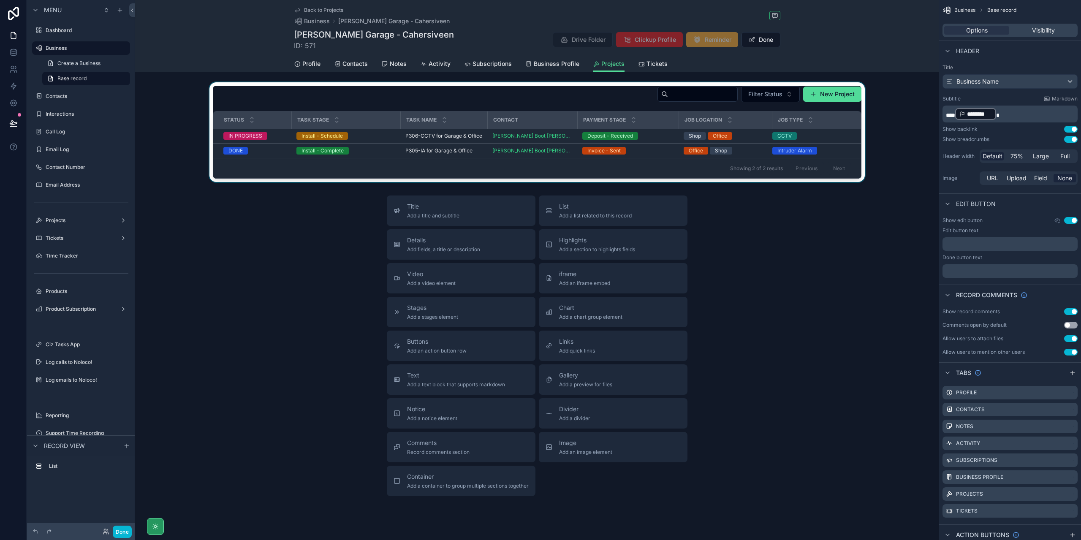
click at [449, 150] on div "scrollable content" at bounding box center [537, 132] width 804 height 100
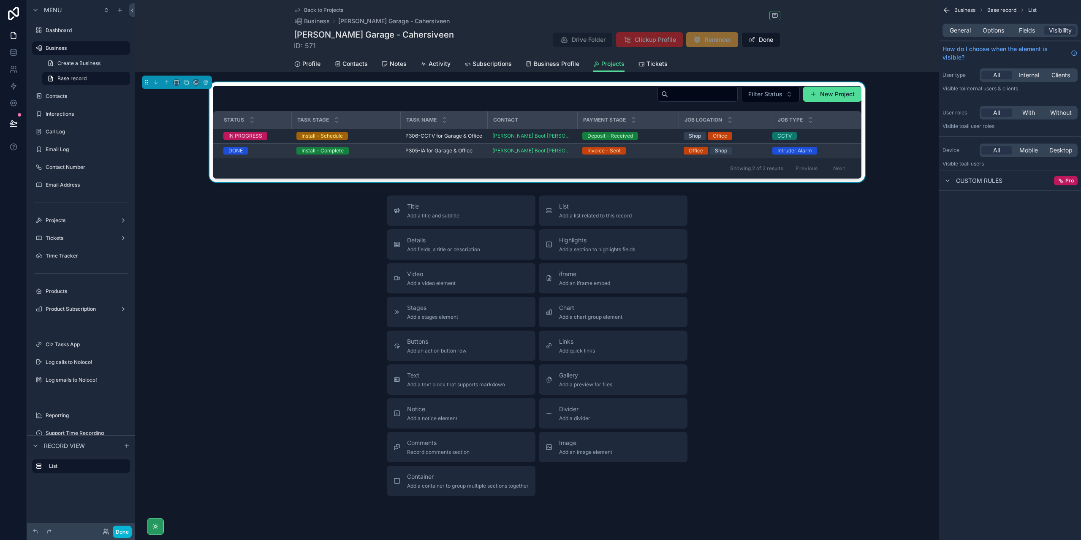
click at [453, 151] on span "P305-IA for Garage & Office" at bounding box center [439, 150] width 67 height 7
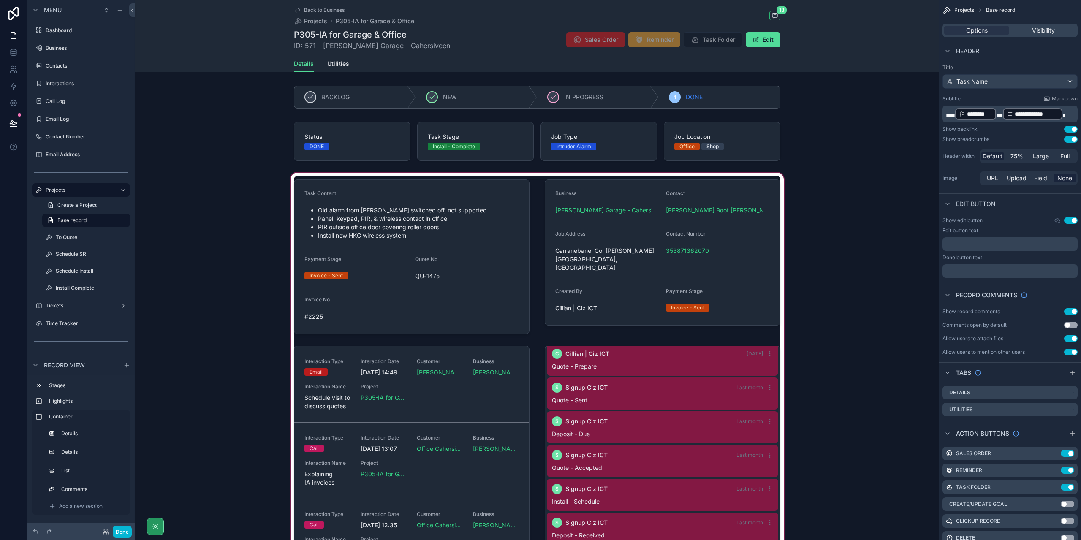
click at [498, 422] on div "scrollable content" at bounding box center [537, 465] width 804 height 588
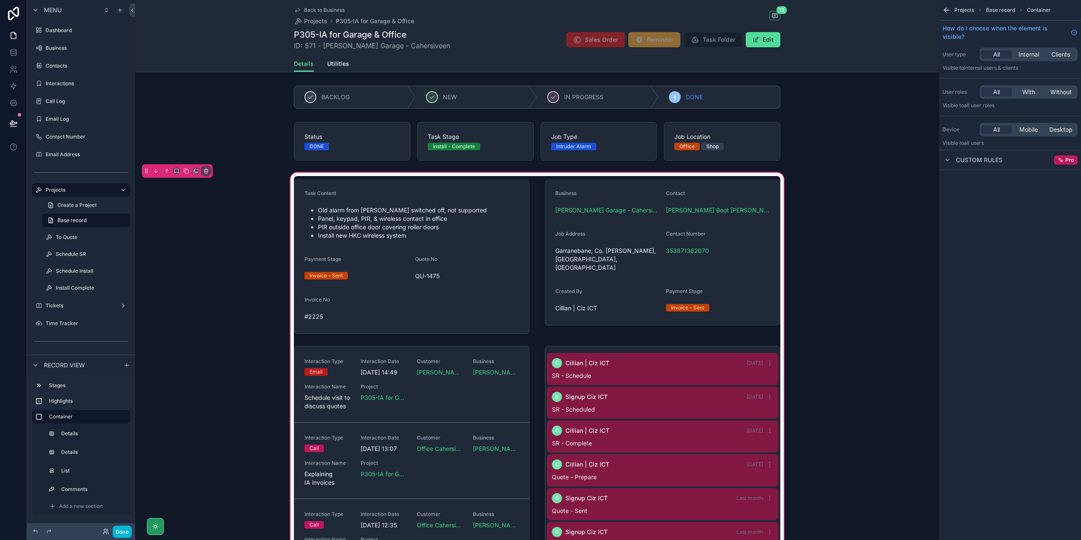
scroll to position [111, 0]
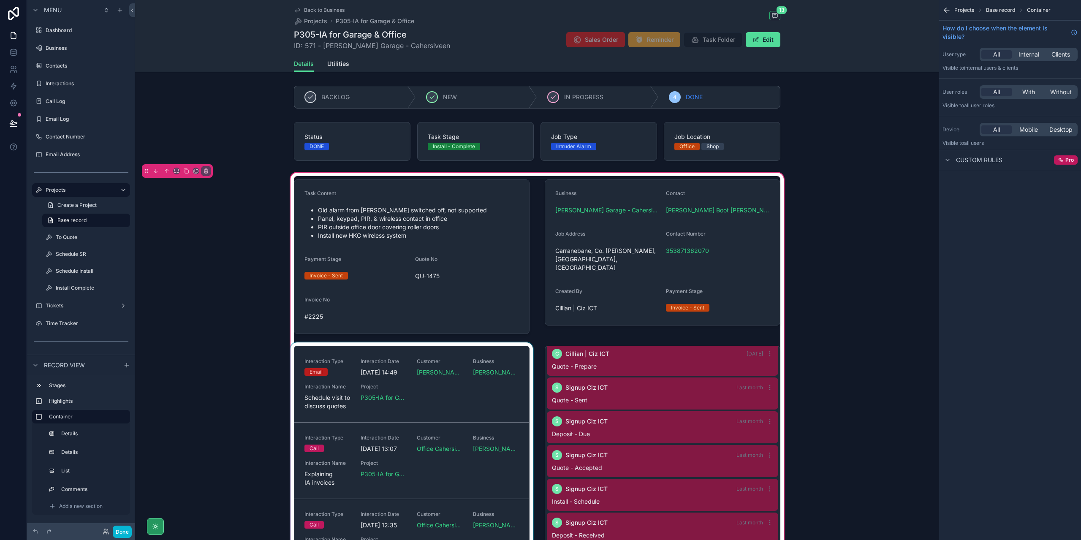
click at [497, 415] on div "scrollable content" at bounding box center [412, 549] width 246 height 412
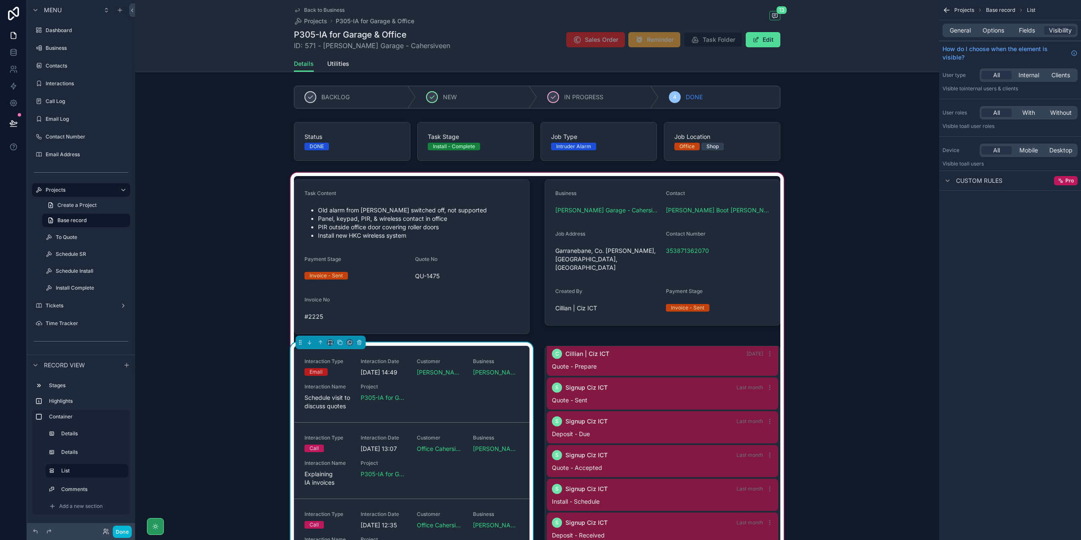
click at [963, 24] on div "General Options Fields Visibility" at bounding box center [1010, 31] width 135 height 14
click at [962, 35] on div "General Options Fields Visibility" at bounding box center [1010, 31] width 135 height 14
click at [964, 32] on span "General" at bounding box center [960, 30] width 21 height 8
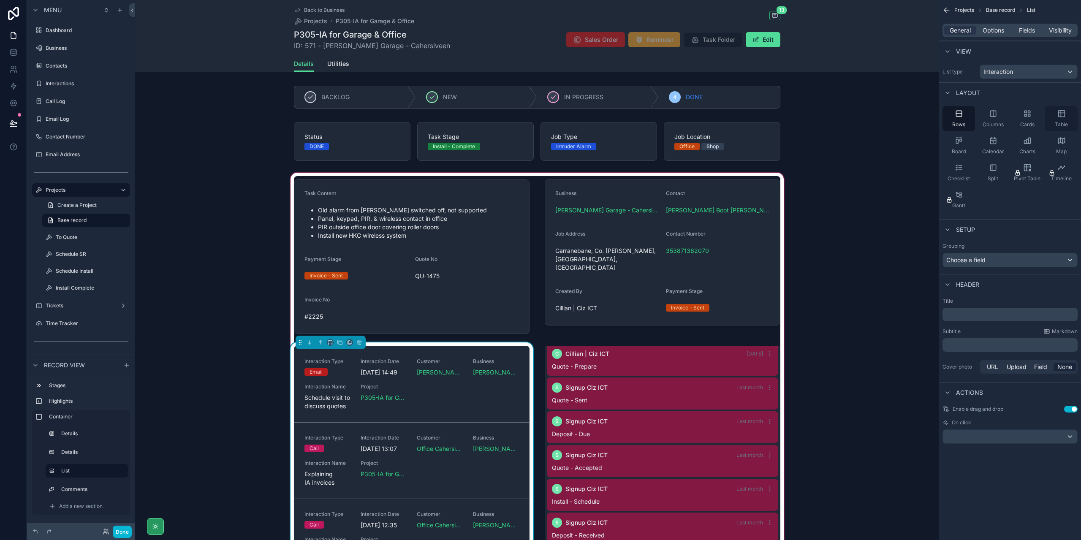
click at [1064, 116] on icon "scrollable content" at bounding box center [1062, 114] width 6 height 6
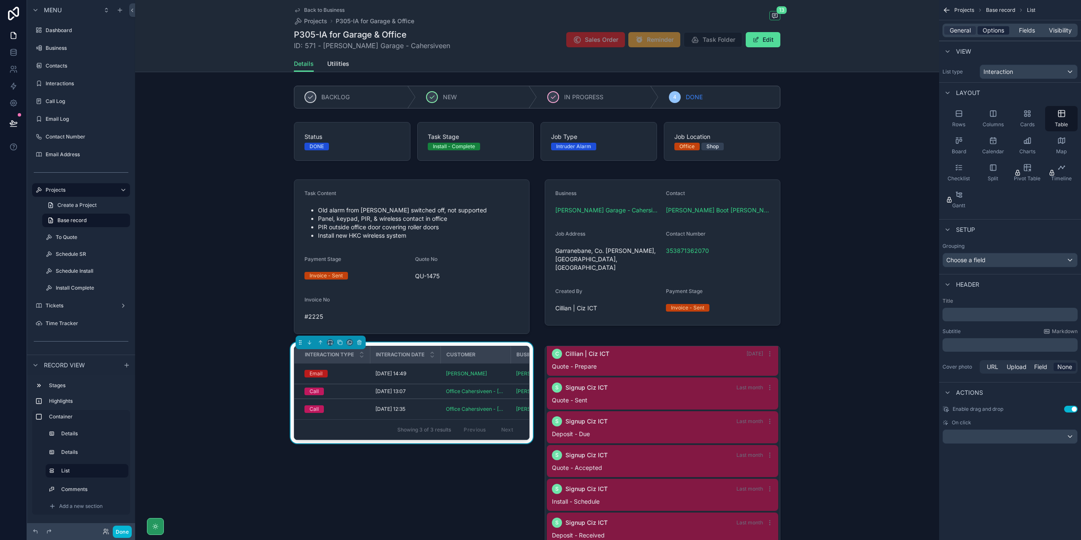
click at [999, 28] on span "Options" at bounding box center [994, 30] width 22 height 8
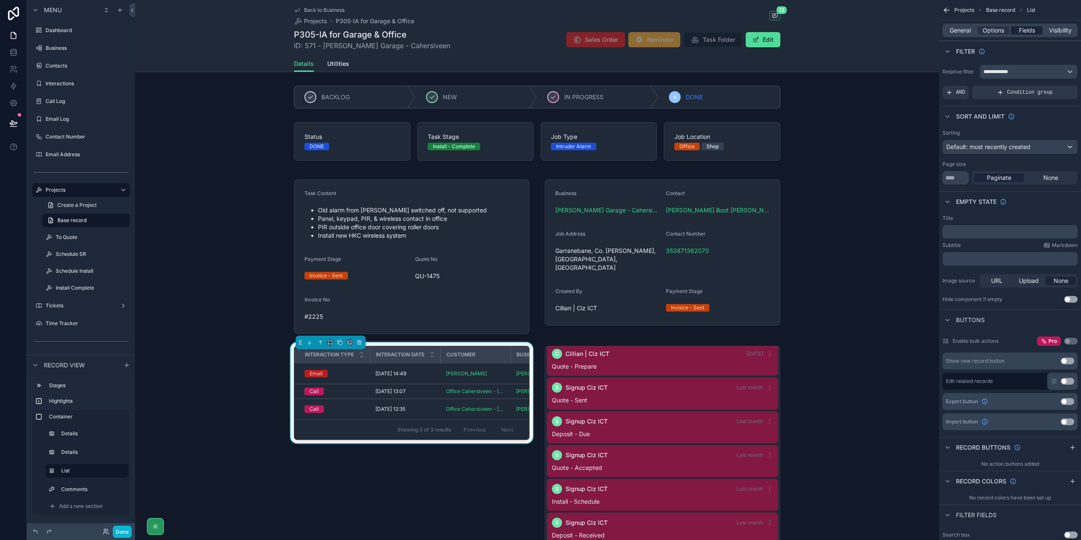
click at [1027, 33] on span "Fields" at bounding box center [1027, 30] width 16 height 8
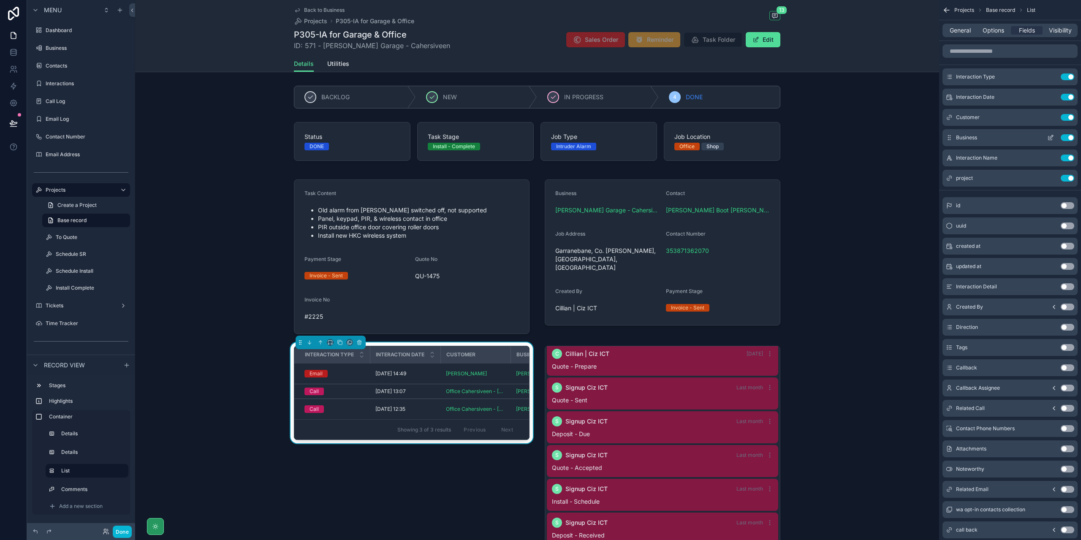
click at [1071, 137] on button "Use setting" at bounding box center [1068, 137] width 14 height 7
click at [1071, 158] on button "Use setting" at bounding box center [1068, 158] width 14 height 7
click at [1069, 114] on button "Use setting" at bounding box center [1068, 117] width 14 height 7
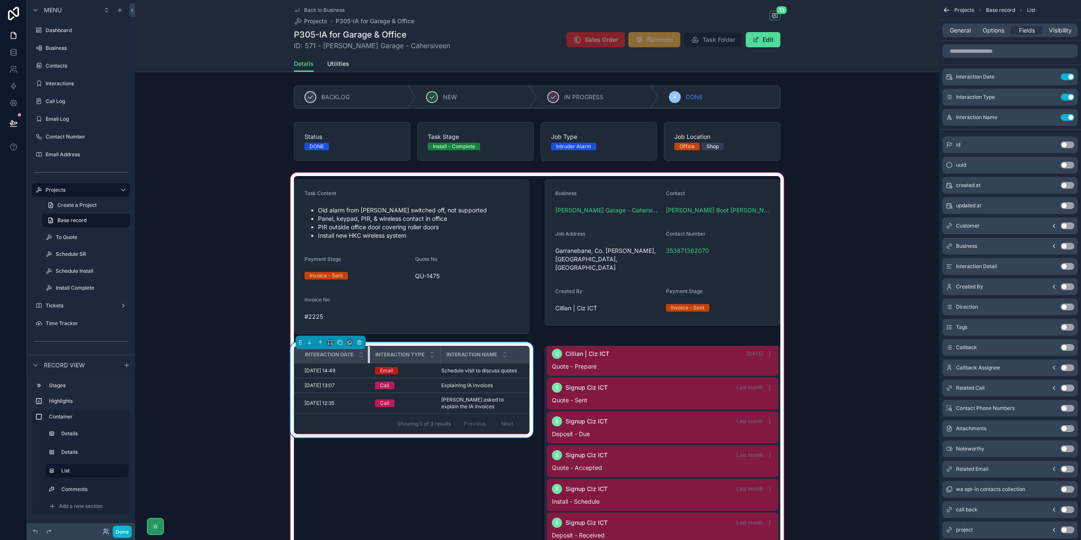
drag, startPoint x: 367, startPoint y: 352, endPoint x: 351, endPoint y: 349, distance: 16.3
click at [351, 349] on th "Interaction Date" at bounding box center [332, 354] width 76 height 17
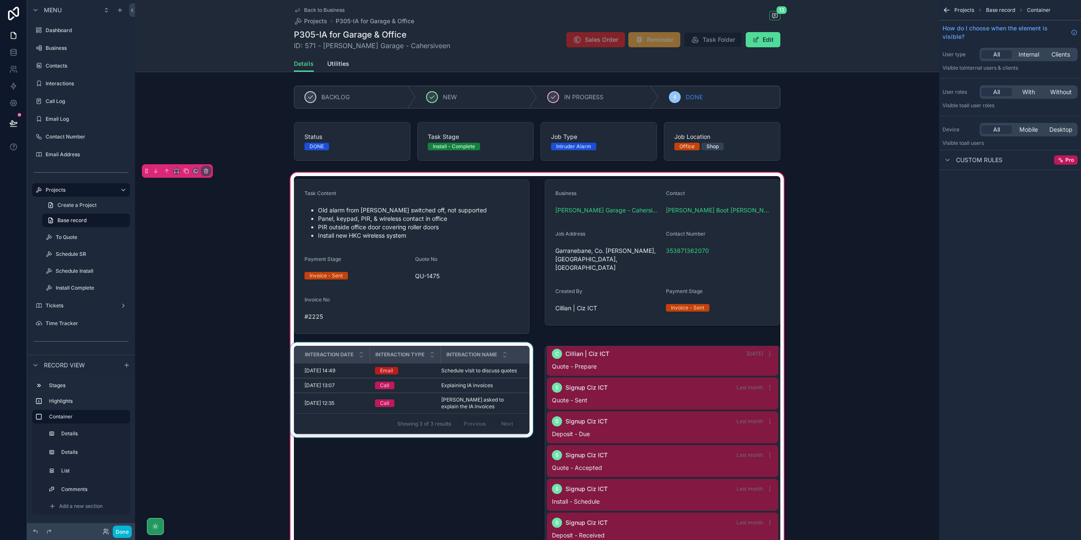
click at [422, 393] on div "scrollable content" at bounding box center [412, 549] width 246 height 412
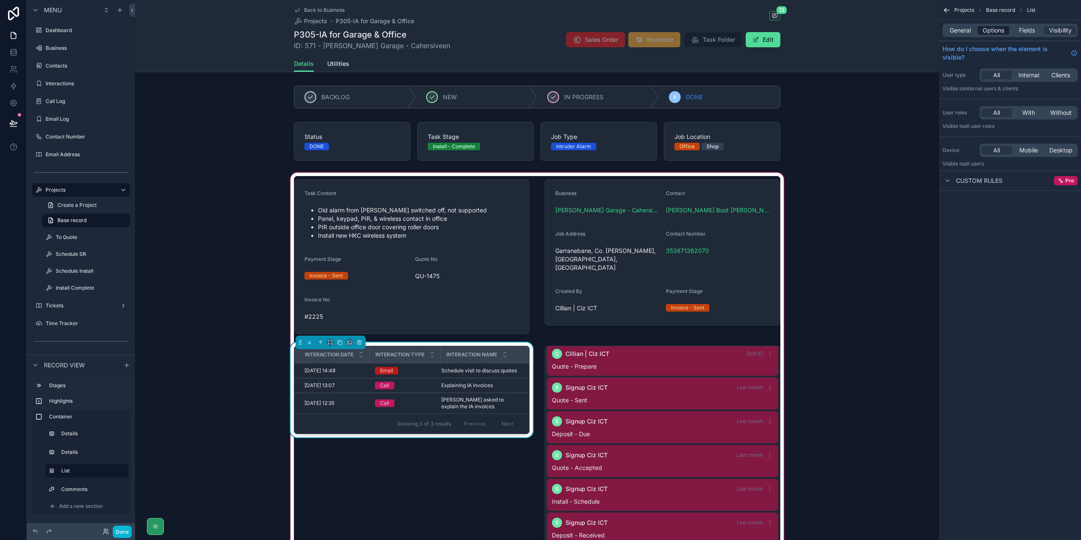
click at [994, 29] on span "Options" at bounding box center [994, 30] width 22 height 8
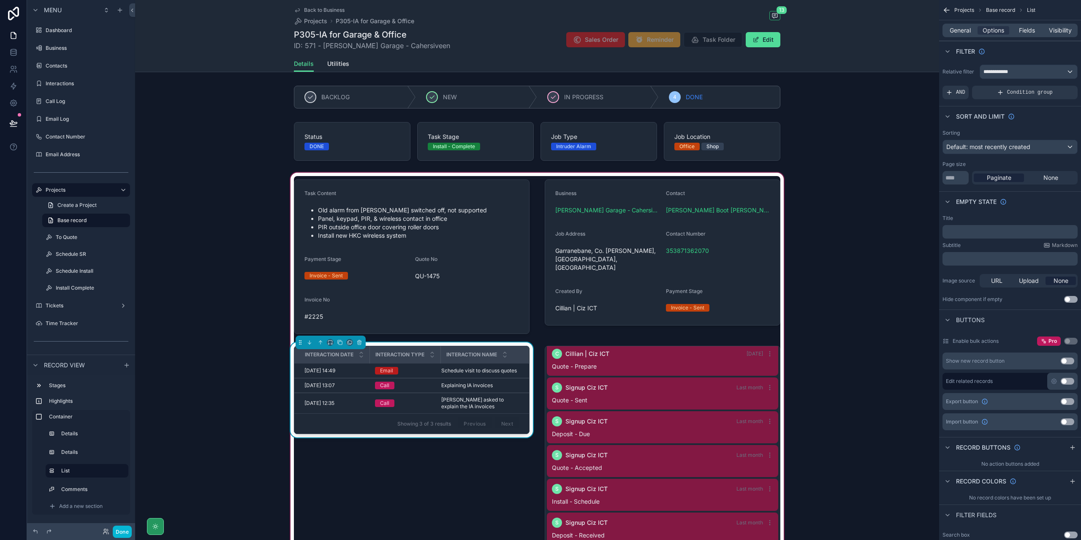
click at [1034, 35] on div "General Options Fields Visibility" at bounding box center [1010, 31] width 135 height 14
click at [1032, 33] on span "Fields" at bounding box center [1027, 30] width 16 height 8
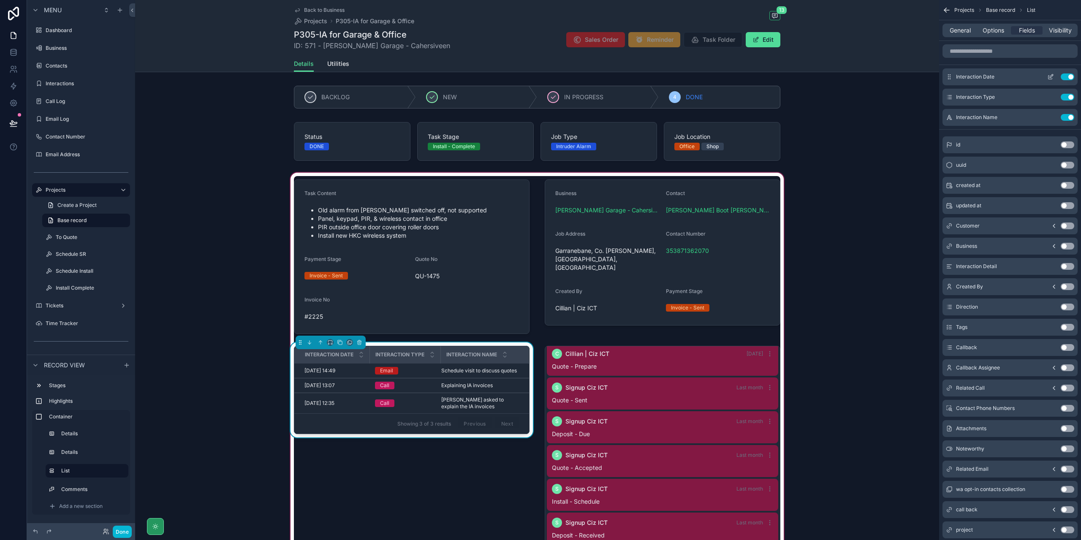
click at [1051, 79] on icon "scrollable content" at bounding box center [1051, 78] width 4 height 4
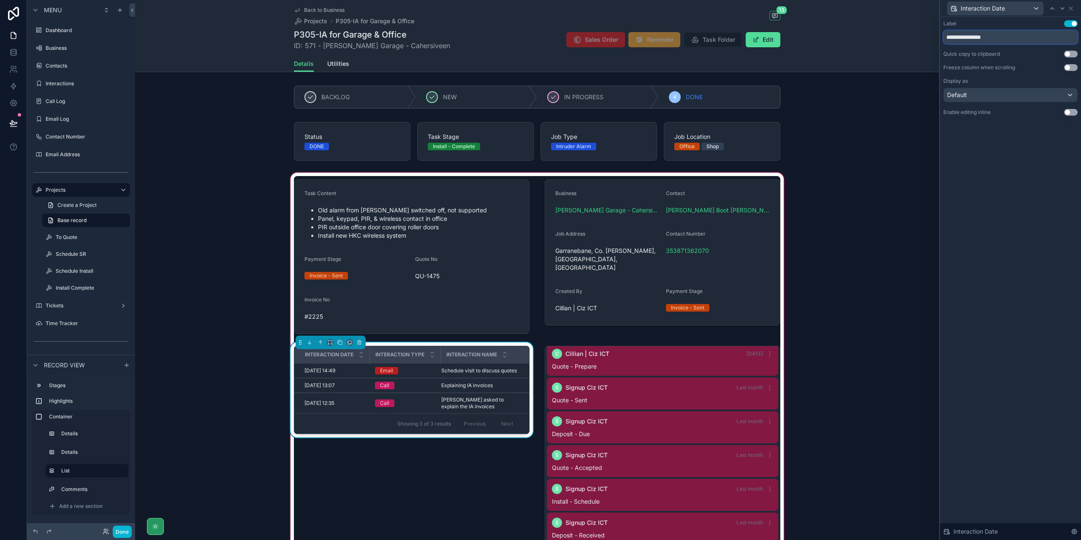
drag, startPoint x: 978, startPoint y: 41, endPoint x: 915, endPoint y: 36, distance: 63.1
click at [915, 36] on div "**********" at bounding box center [540, 270] width 1081 height 540
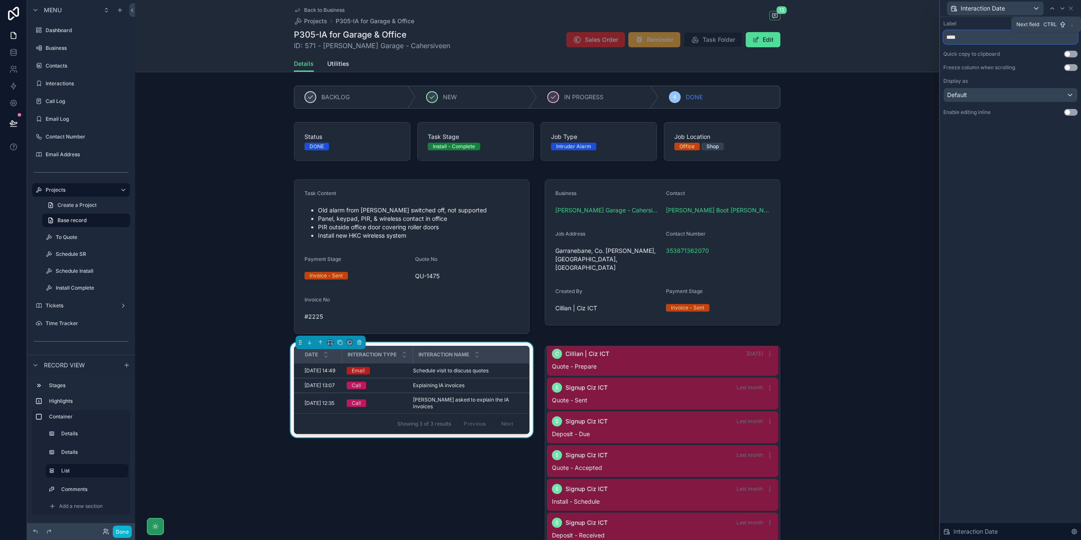
type input "****"
click at [1068, 12] on div "Interaction Date" at bounding box center [1011, 8] width 134 height 16
click at [1065, 11] on icon at bounding box center [1062, 8] width 7 height 7
drag, startPoint x: 980, startPoint y: 40, endPoint x: 912, endPoint y: 43, distance: 68.5
click at [912, 43] on div "**********" at bounding box center [540, 270] width 1081 height 540
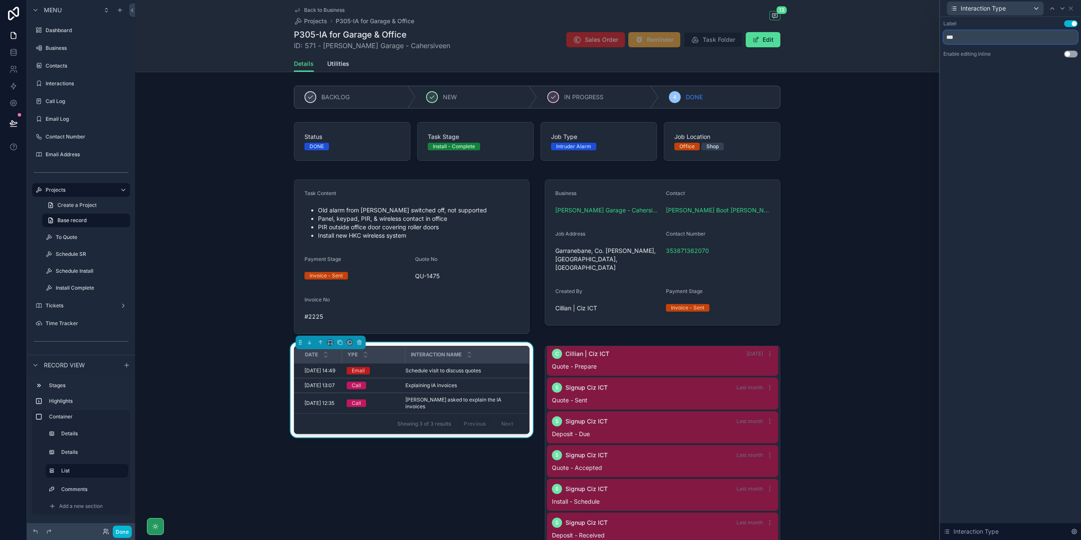
type input "****"
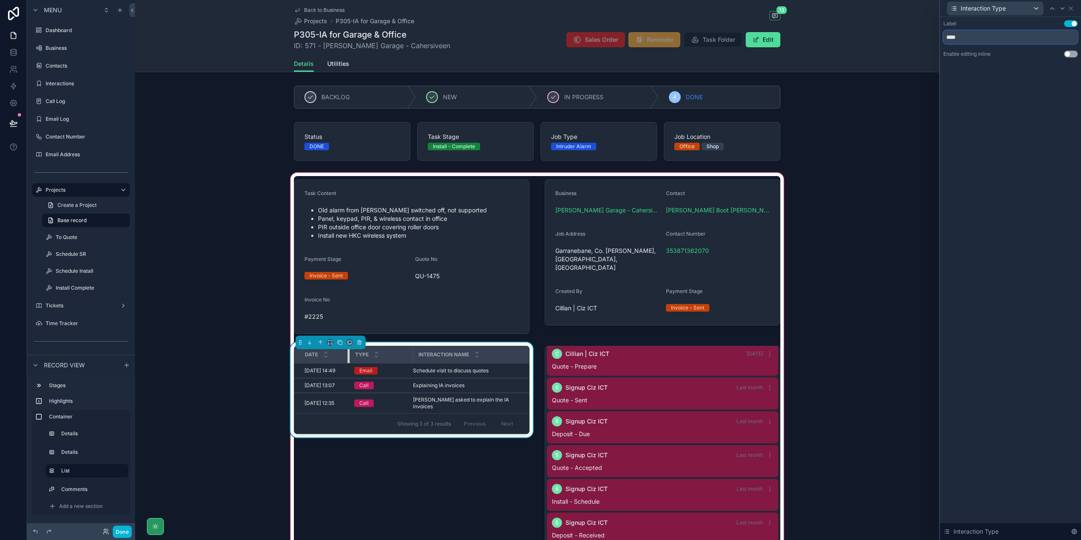
drag, startPoint x: 345, startPoint y: 359, endPoint x: 352, endPoint y: 357, distance: 7.8
click at [352, 357] on tr "Date Type Interaction Name" at bounding box center [411, 354] width 235 height 17
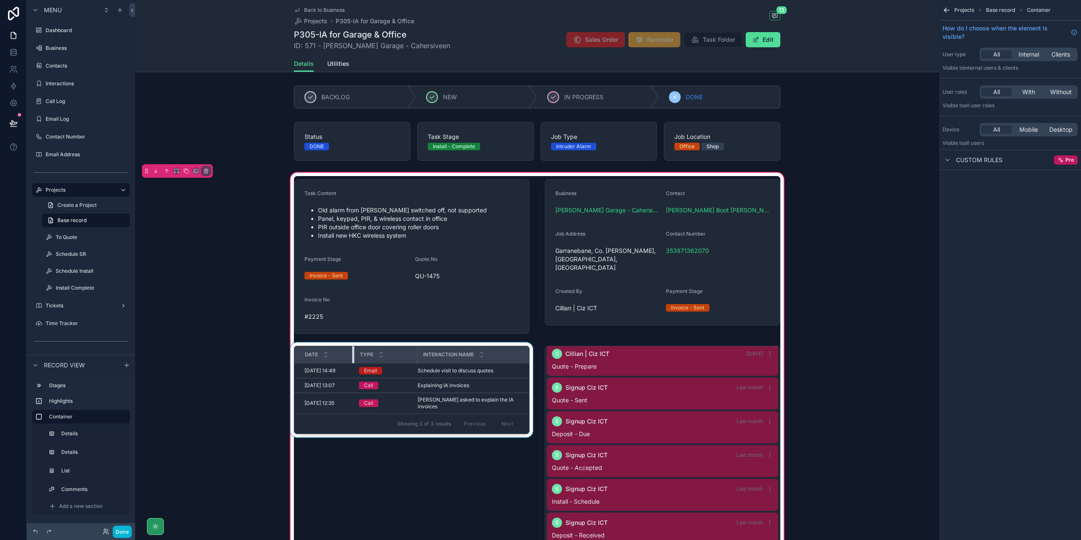
drag, startPoint x: 349, startPoint y: 356, endPoint x: 354, endPoint y: 355, distance: 5.1
click at [354, 355] on tr "Date Type Interaction Name" at bounding box center [411, 354] width 235 height 17
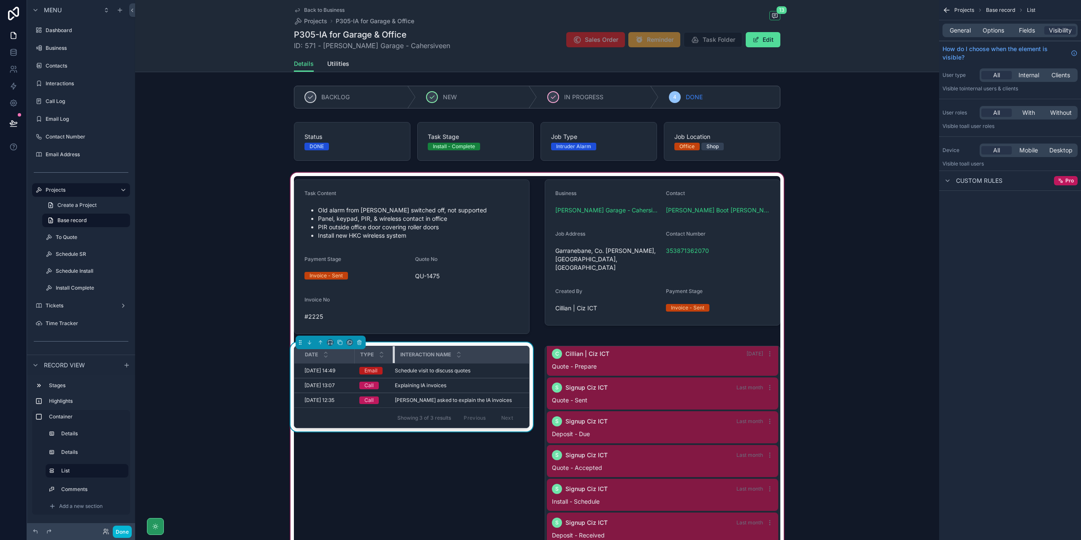
drag, startPoint x: 414, startPoint y: 356, endPoint x: 391, endPoint y: 358, distance: 23.3
click at [393, 358] on div "scrollable content" at bounding box center [394, 354] width 3 height 17
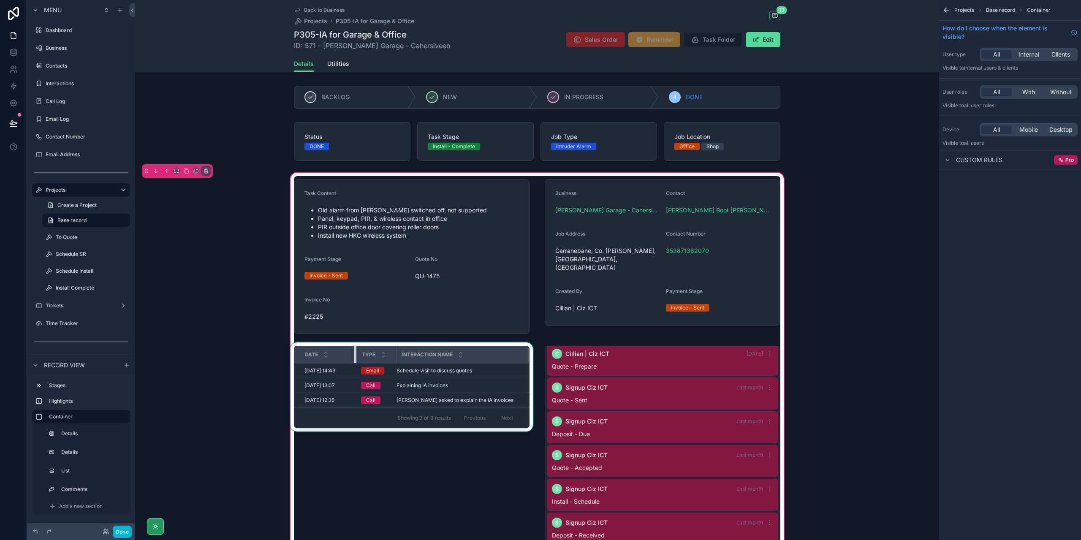
click at [354, 359] on div "scrollable content" at bounding box center [355, 354] width 3 height 17
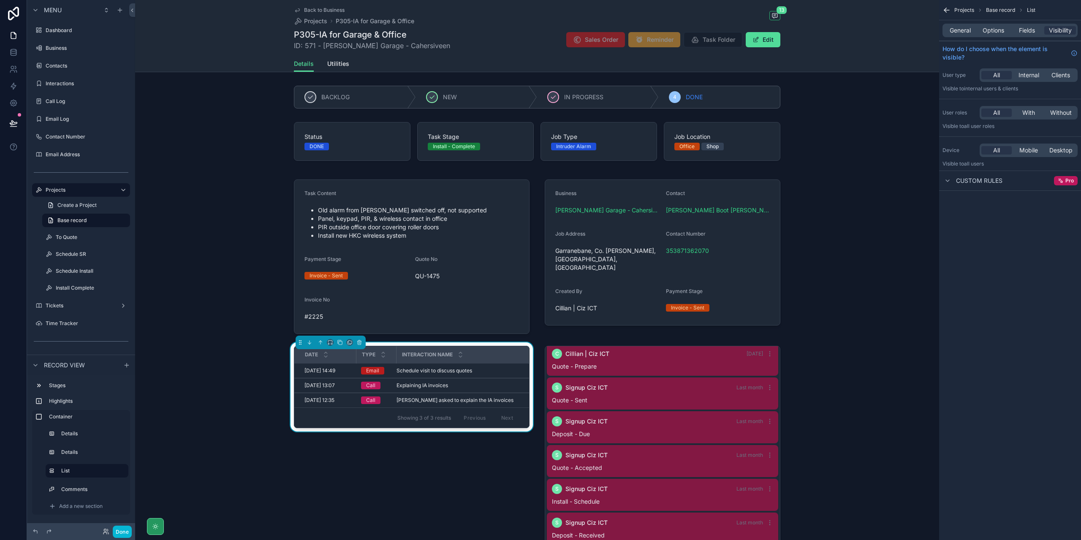
click at [961, 35] on div "General Options Fields Visibility" at bounding box center [1010, 31] width 135 height 14
click at [962, 29] on span "General" at bounding box center [960, 30] width 21 height 8
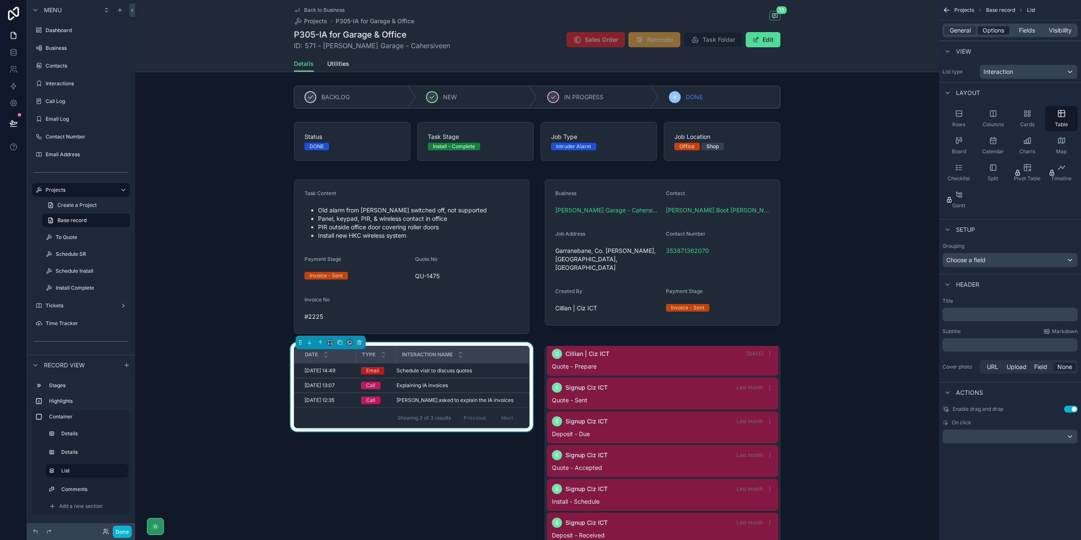
click at [997, 30] on span "Options" at bounding box center [994, 30] width 22 height 8
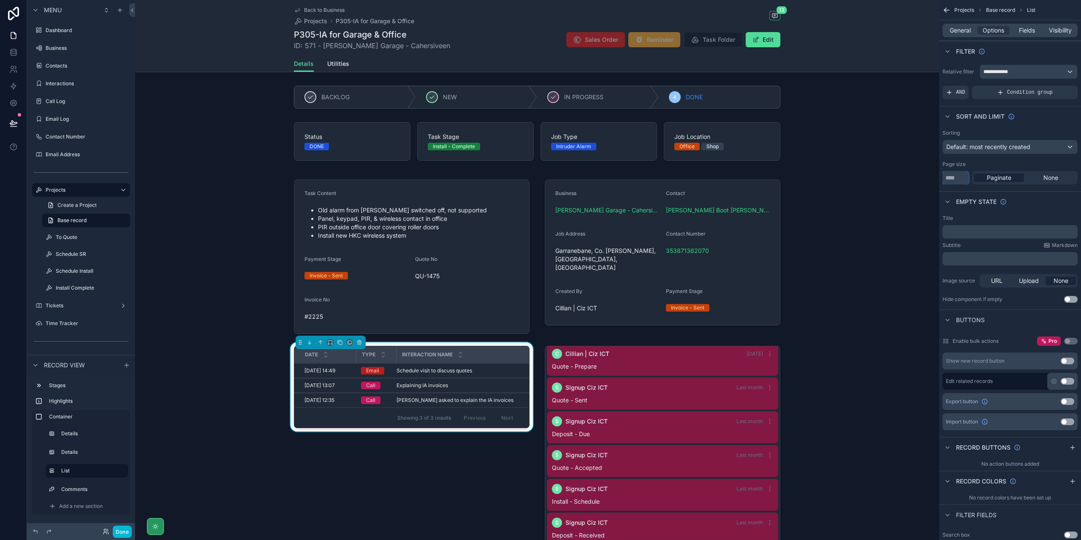
click at [959, 179] on input "**" at bounding box center [956, 178] width 26 height 14
click at [1055, 175] on span "None" at bounding box center [1051, 178] width 15 height 8
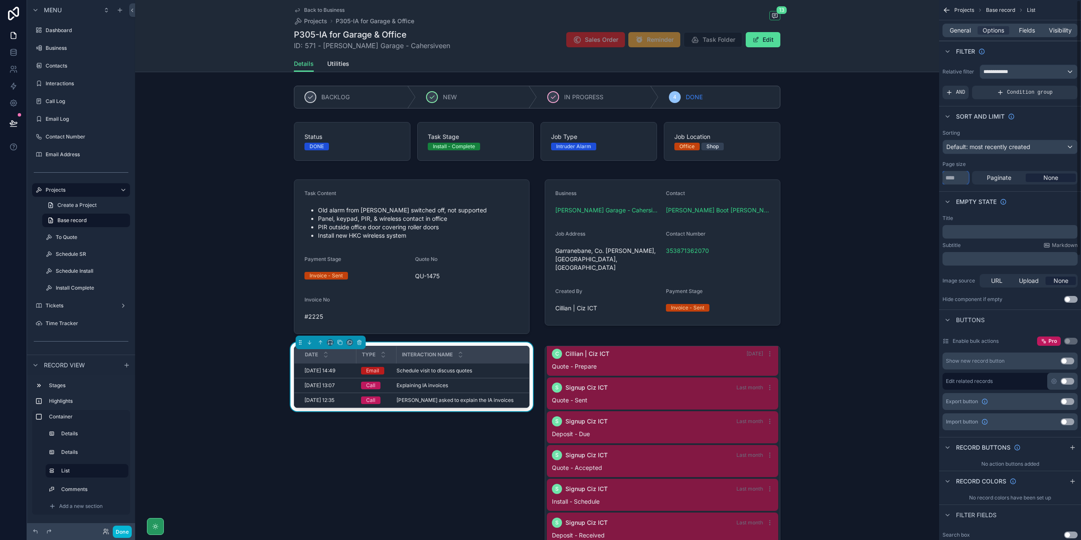
drag, startPoint x: 953, startPoint y: 179, endPoint x: 931, endPoint y: 169, distance: 24.2
click at [931, 169] on div "Dashboard Business 521 Contacts 572 Interactions 1,104 Call Log 822 Email Log 8…" at bounding box center [608, 270] width 946 height 540
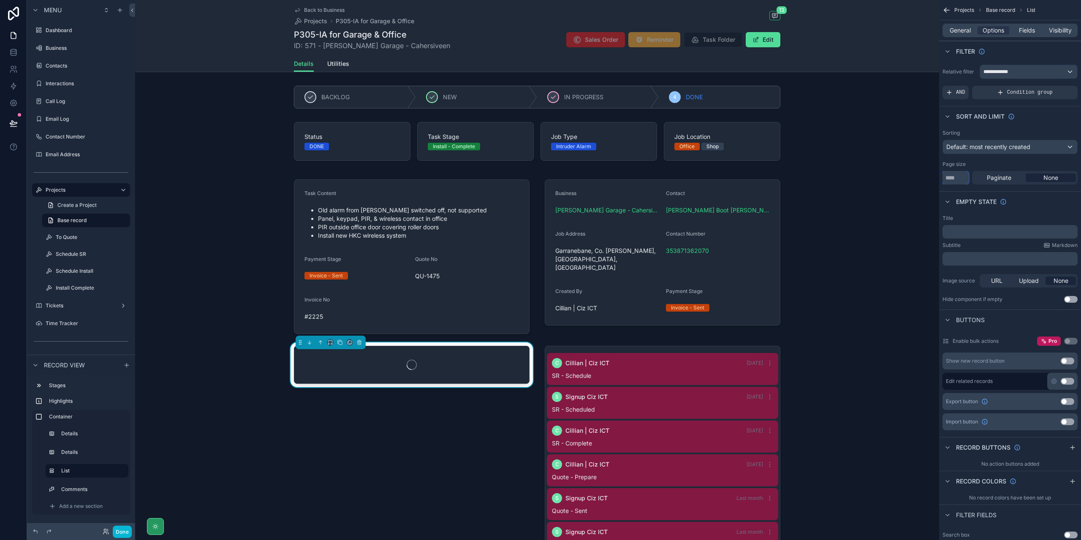
type input "**"
click at [1019, 202] on div "Empty state" at bounding box center [1010, 201] width 142 height 20
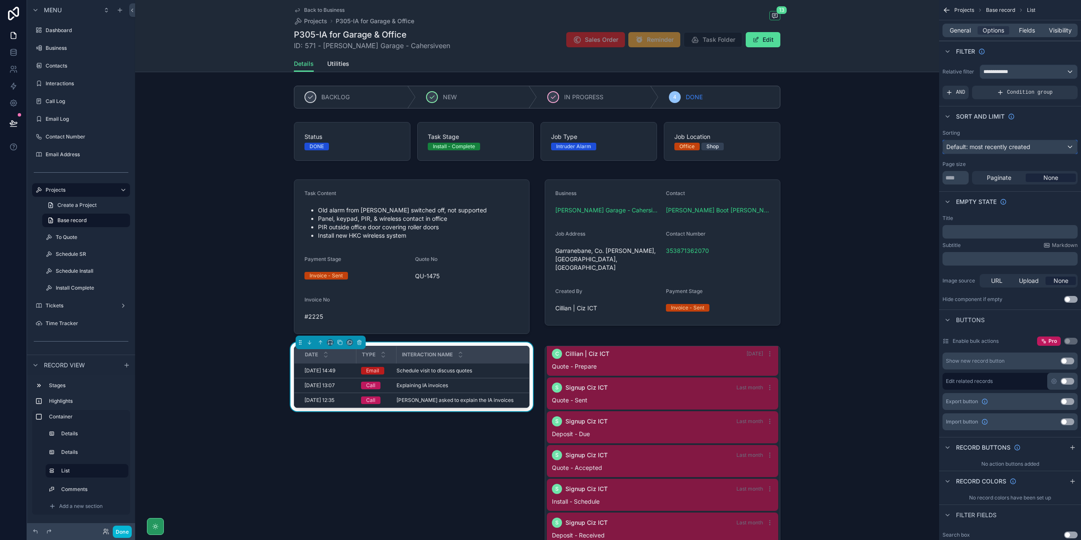
click at [1046, 143] on div "Default: most recently created" at bounding box center [1010, 147] width 134 height 14
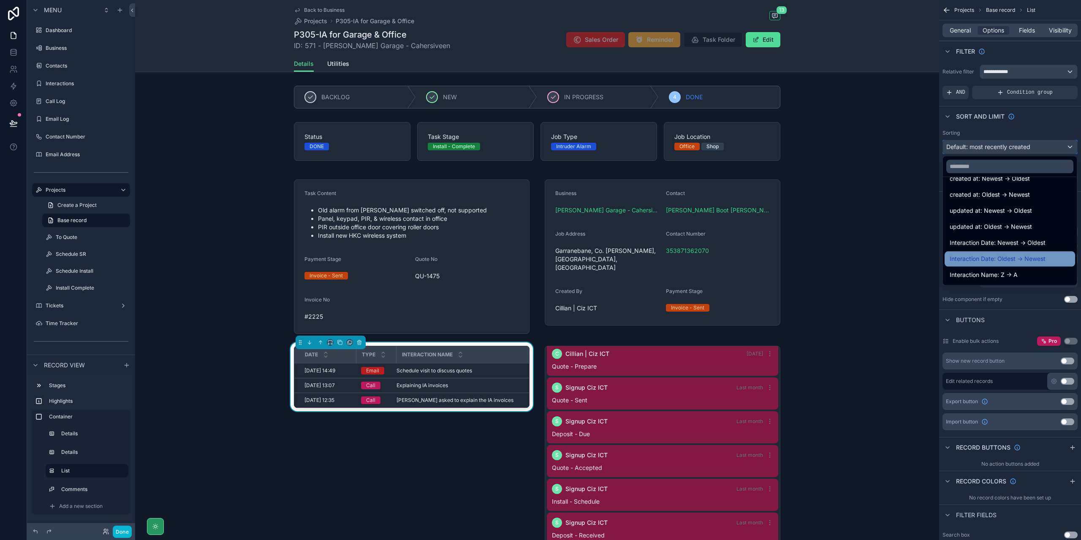
scroll to position [42, 0]
click at [1040, 229] on span "Interaction Date: Newest -> Oldest" at bounding box center [998, 229] width 96 height 10
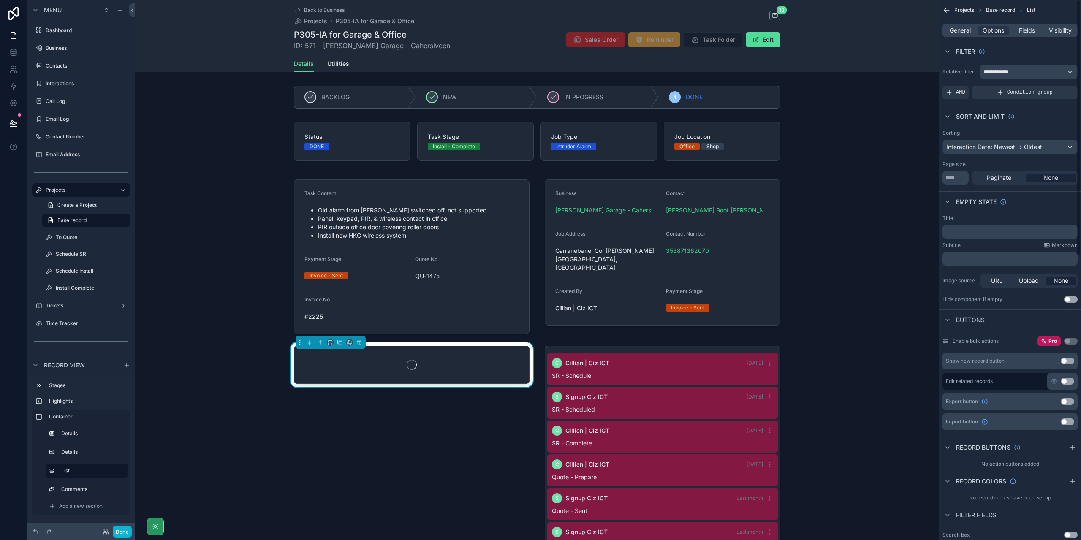
scroll to position [111, 0]
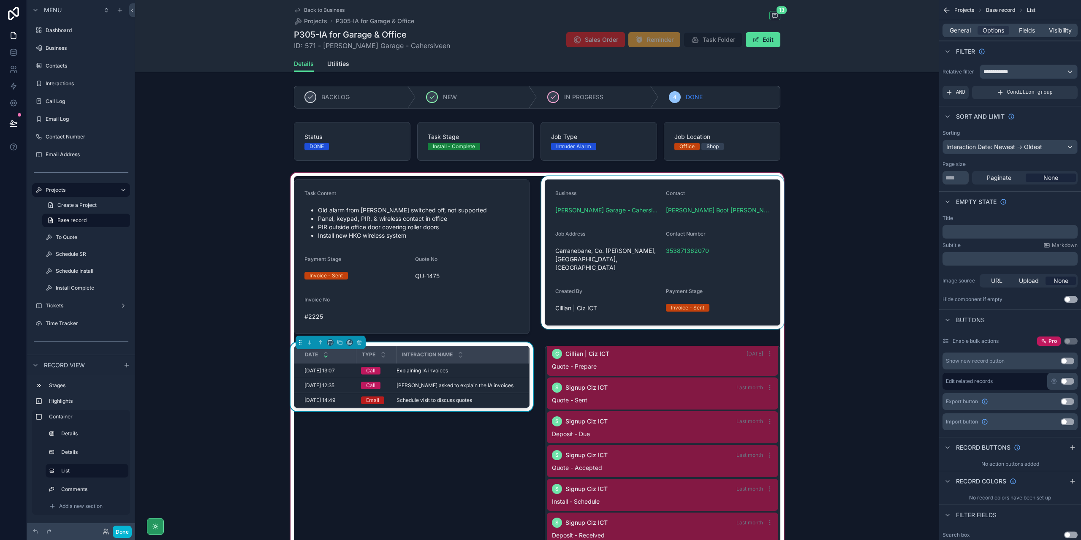
click at [757, 252] on div "scrollable content" at bounding box center [663, 256] width 246 height 161
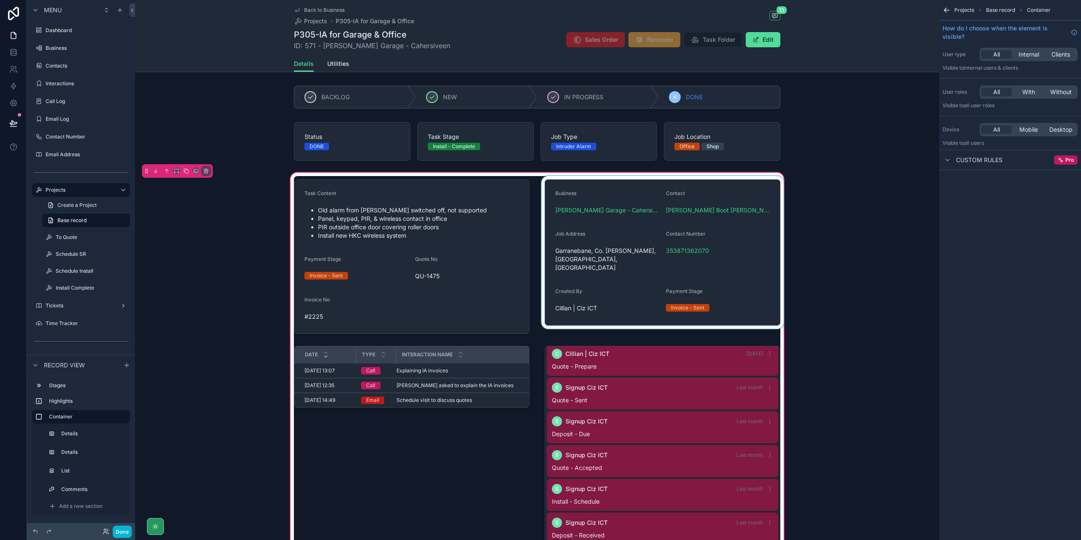
click at [755, 256] on div "scrollable content" at bounding box center [663, 256] width 246 height 161
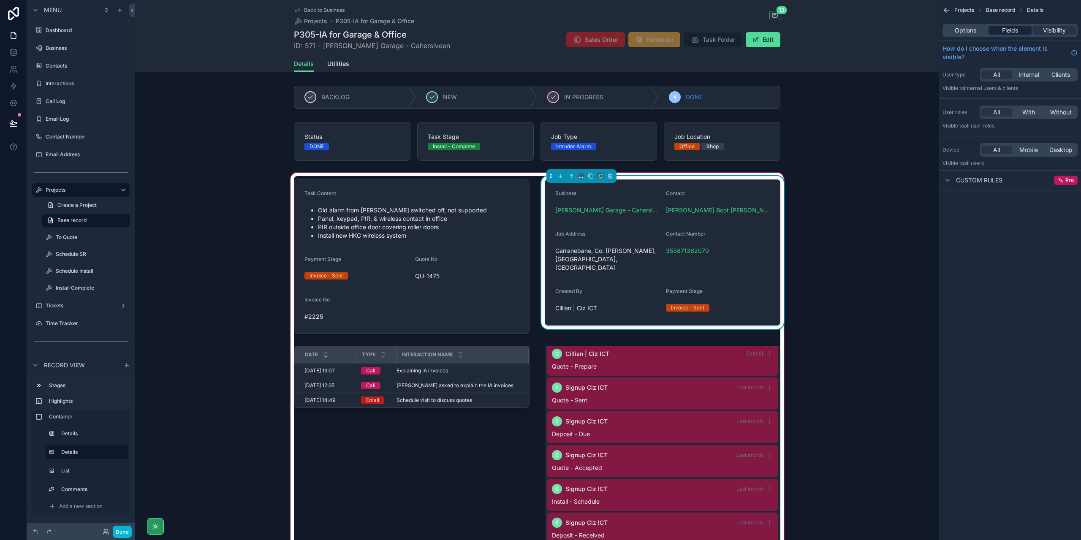
click at [1009, 30] on span "Fields" at bounding box center [1010, 30] width 16 height 8
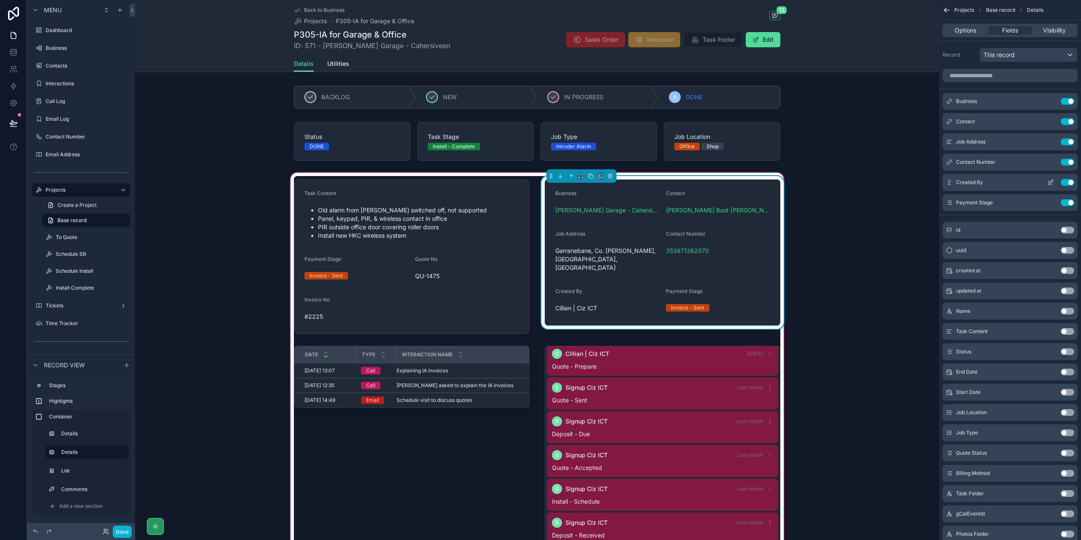
click at [1070, 185] on button "Use setting" at bounding box center [1068, 182] width 14 height 7
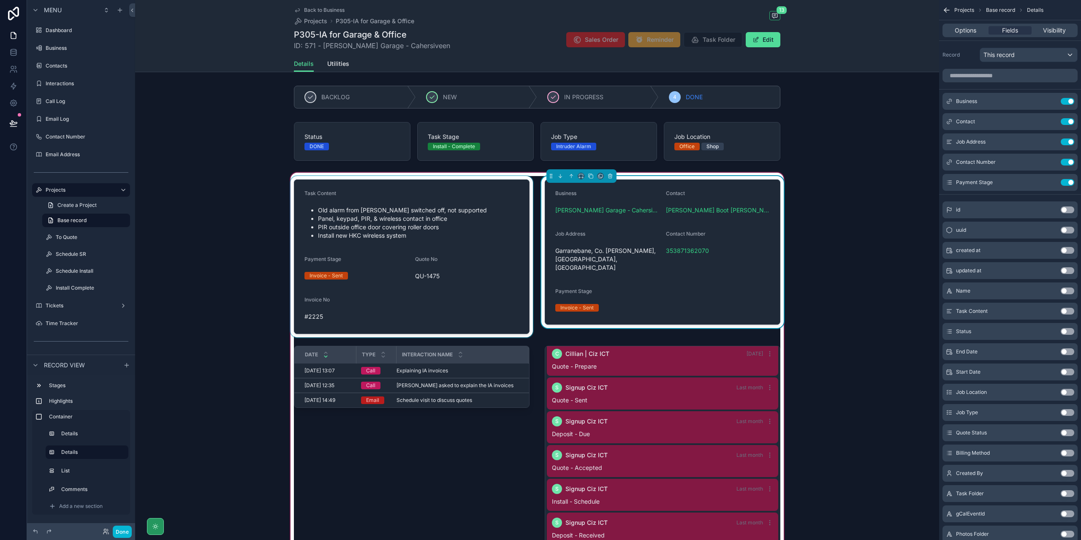
click at [469, 268] on div "scrollable content" at bounding box center [412, 256] width 246 height 161
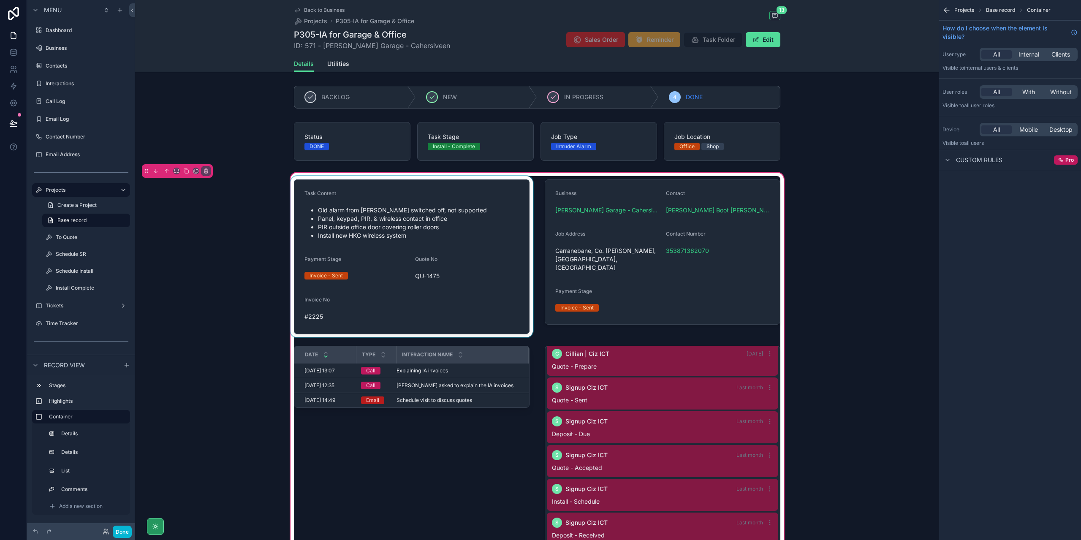
click at [471, 279] on div "scrollable content" at bounding box center [412, 256] width 246 height 161
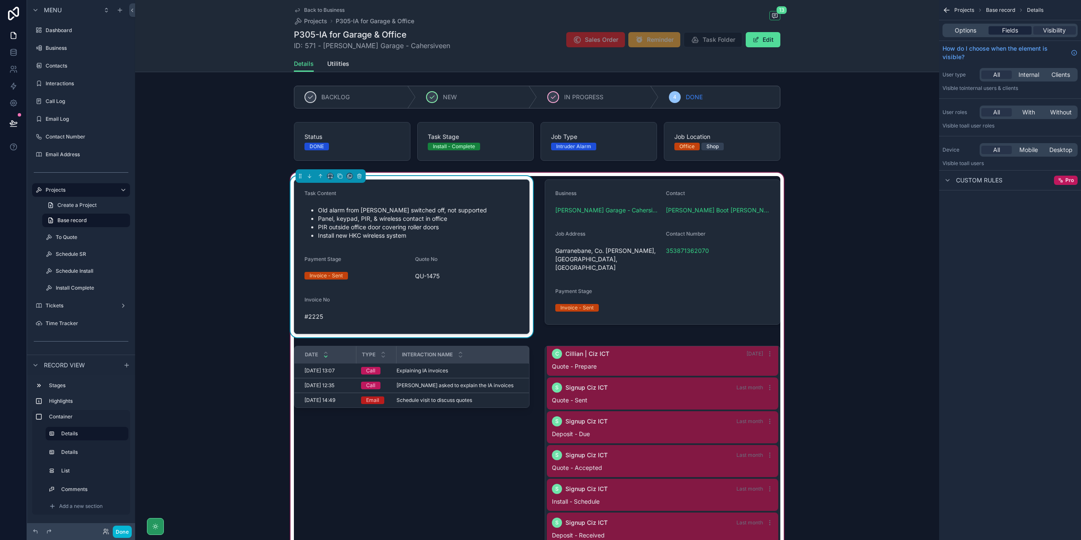
click at [1013, 27] on span "Fields" at bounding box center [1010, 30] width 16 height 8
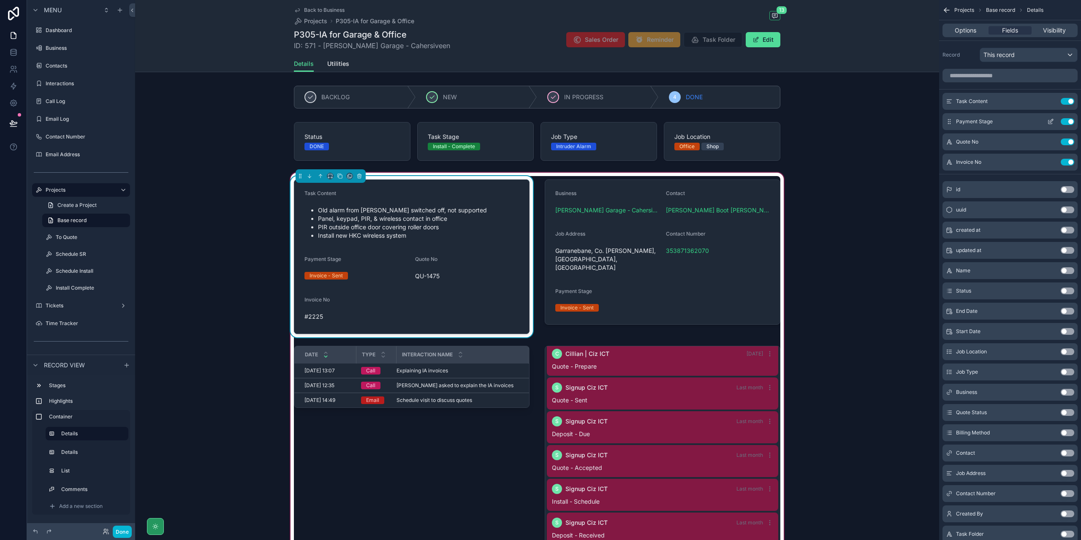
click at [1051, 120] on icon "scrollable content" at bounding box center [1051, 120] width 3 height 3
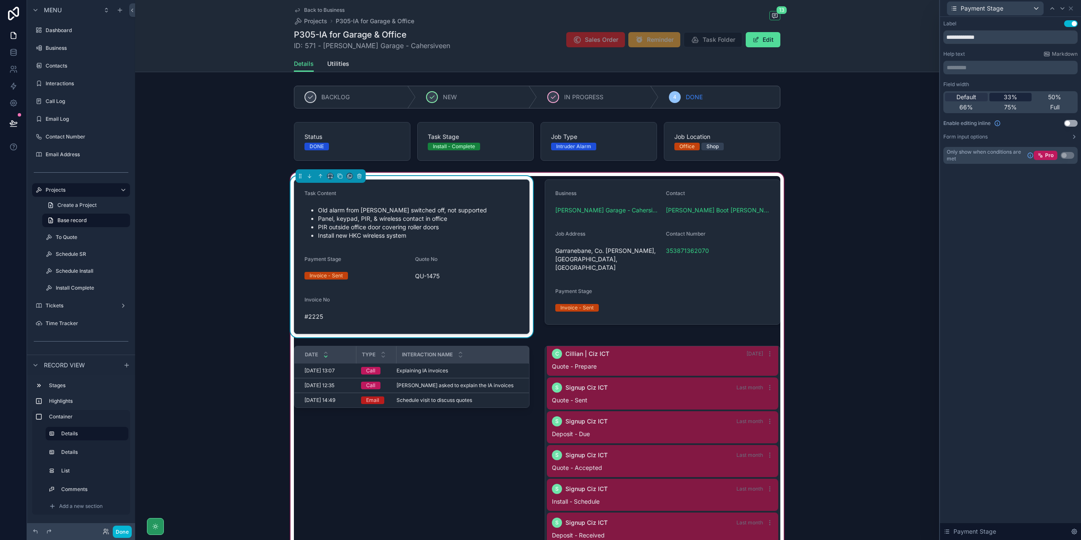
click at [1018, 96] on div "33%" at bounding box center [1011, 97] width 43 height 8
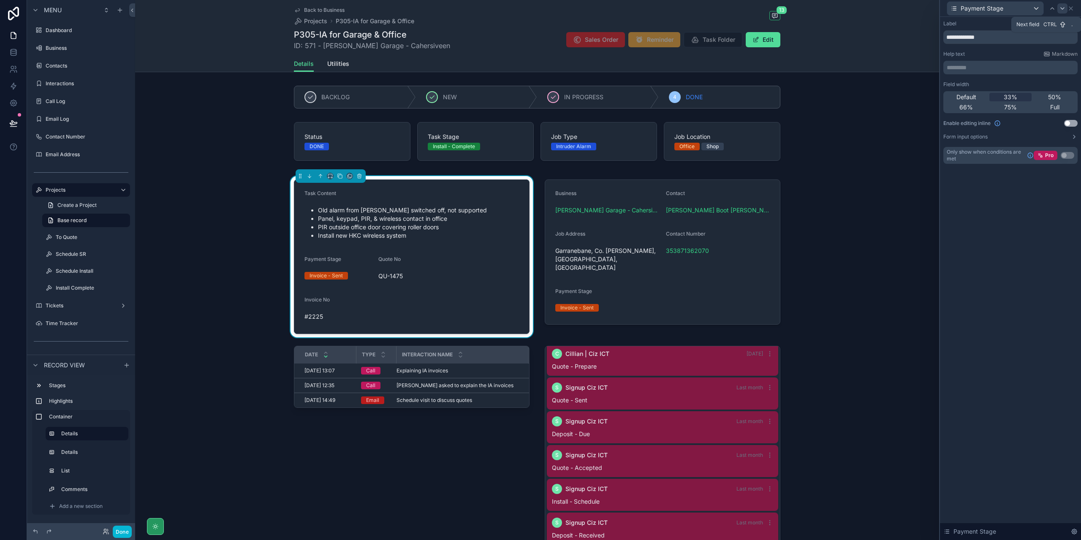
click at [1064, 7] on icon at bounding box center [1062, 8] width 7 height 7
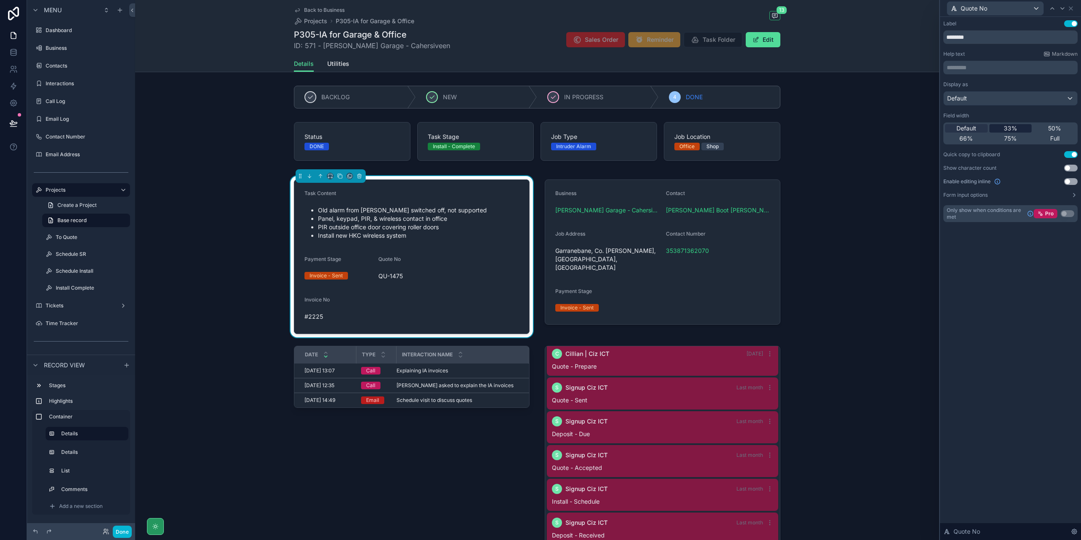
click at [1010, 127] on span "33%" at bounding box center [1011, 128] width 14 height 8
click at [1062, 11] on icon at bounding box center [1062, 8] width 7 height 7
click at [1015, 124] on span "33%" at bounding box center [1011, 128] width 14 height 8
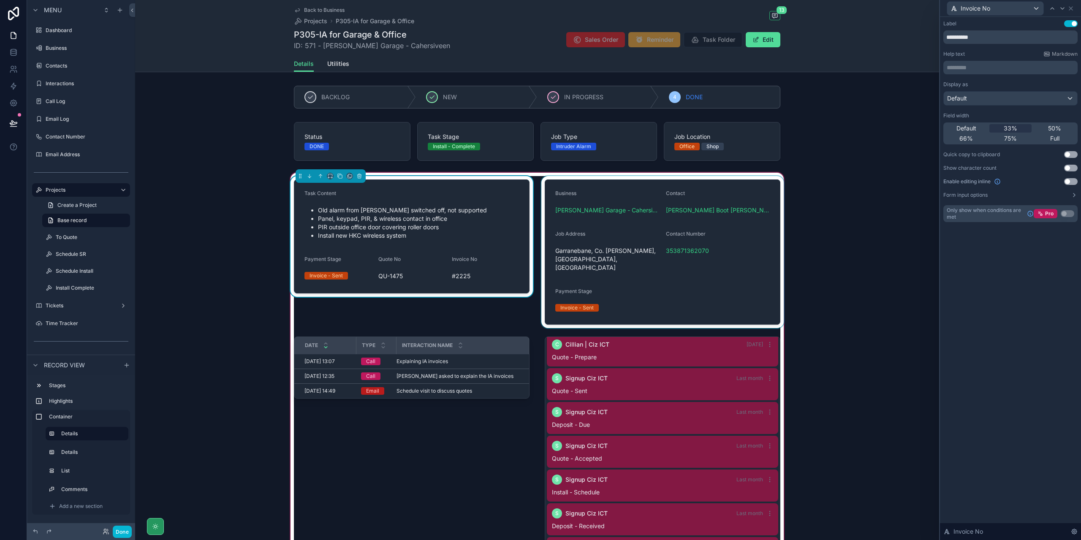
click at [692, 282] on div "scrollable content" at bounding box center [663, 252] width 246 height 152
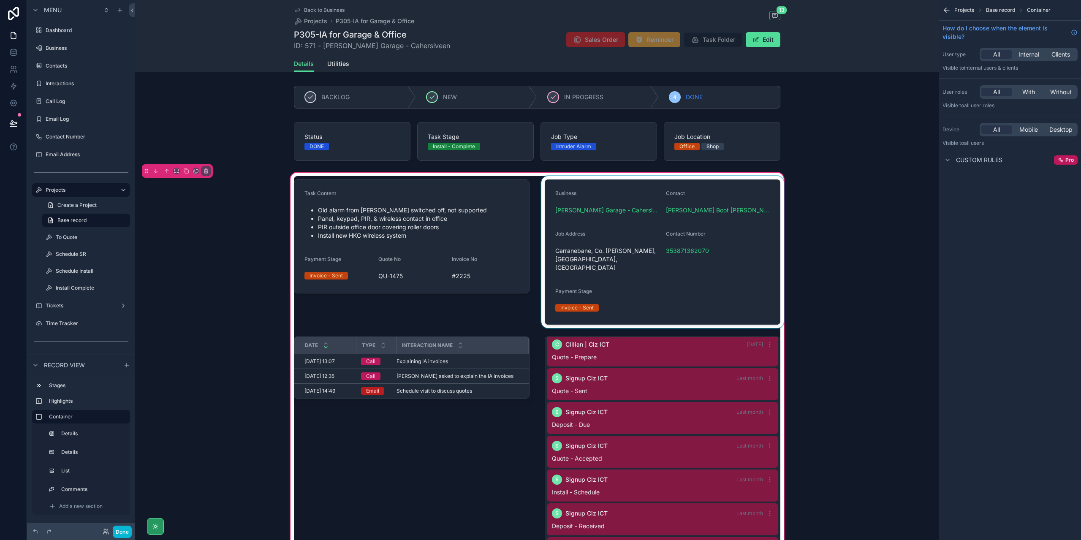
click at [705, 282] on div "scrollable content" at bounding box center [663, 252] width 246 height 152
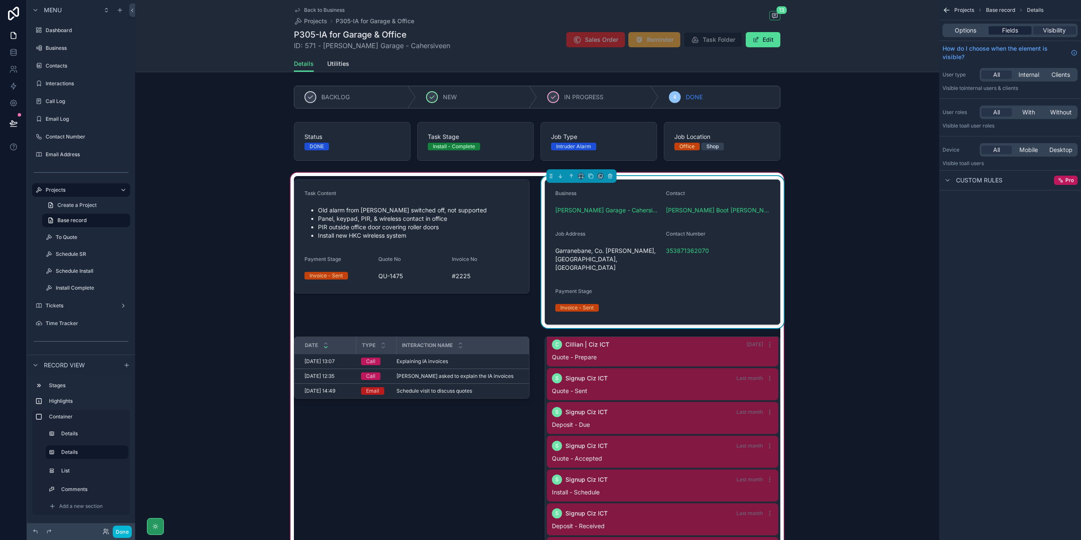
click at [1011, 27] on span "Fields" at bounding box center [1010, 30] width 16 height 8
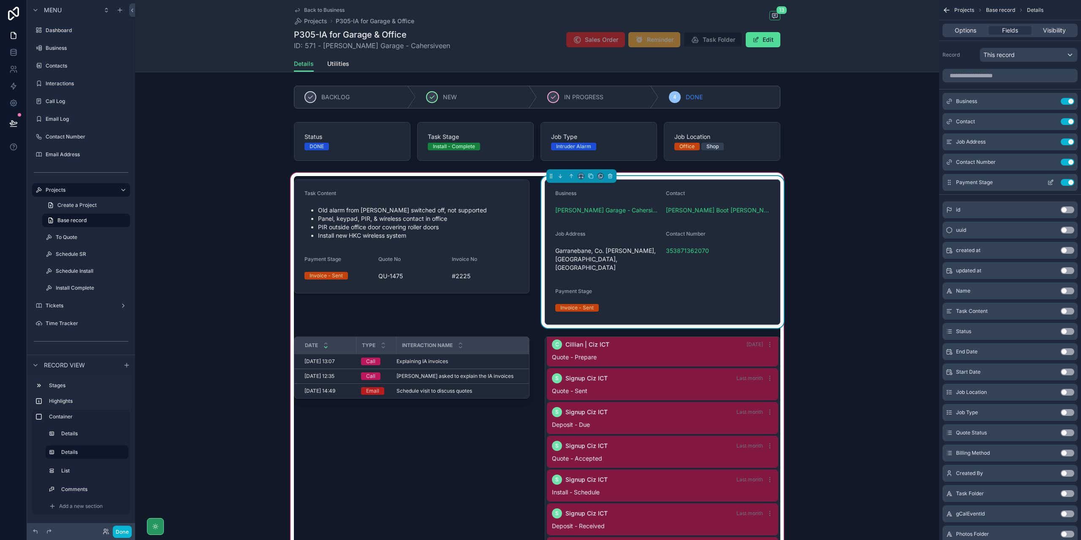
click at [1069, 180] on button "Use setting" at bounding box center [1068, 182] width 14 height 7
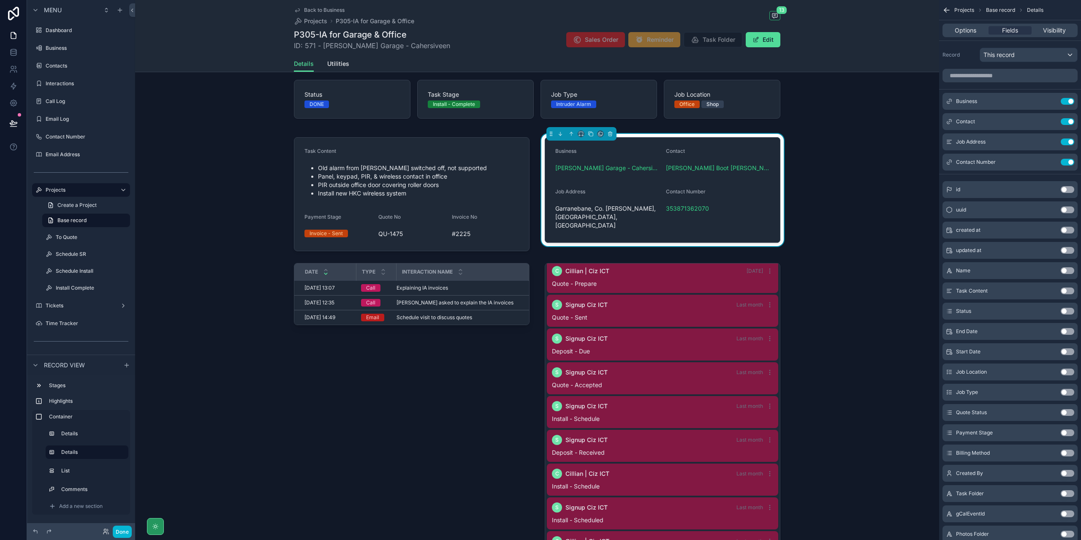
scroll to position [0, 0]
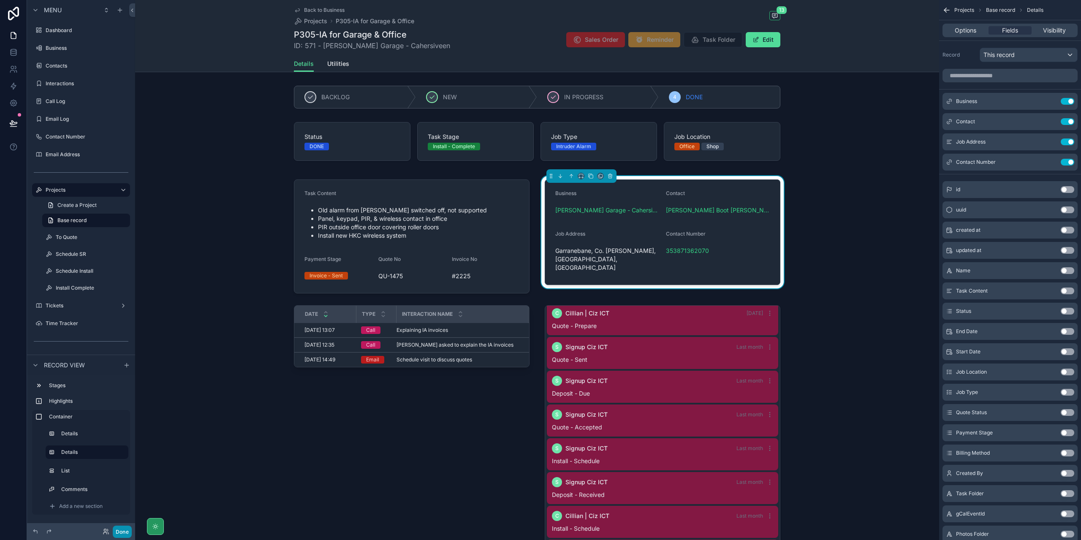
click at [121, 530] on button "Done" at bounding box center [122, 532] width 19 height 12
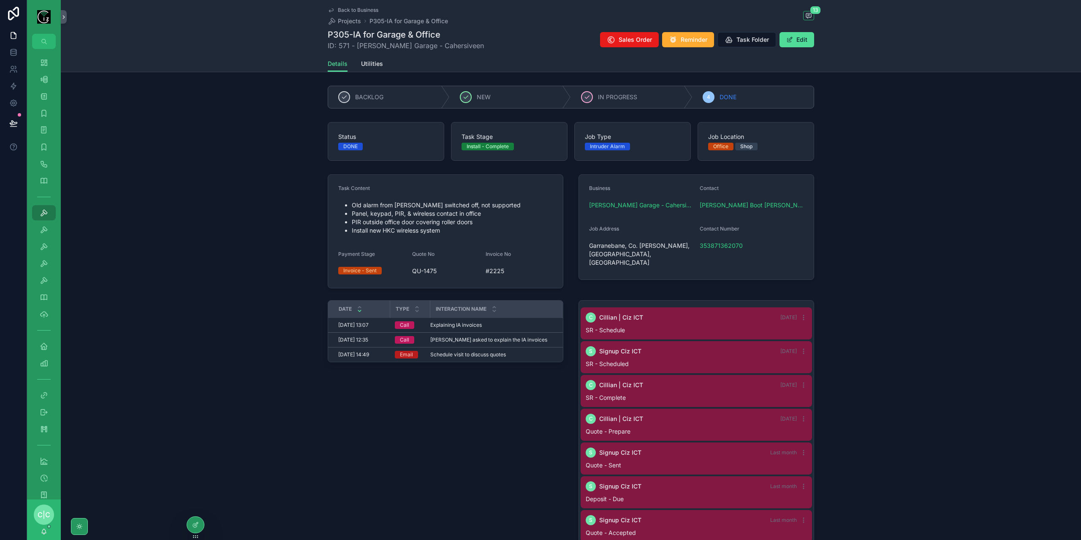
scroll to position [111, 0]
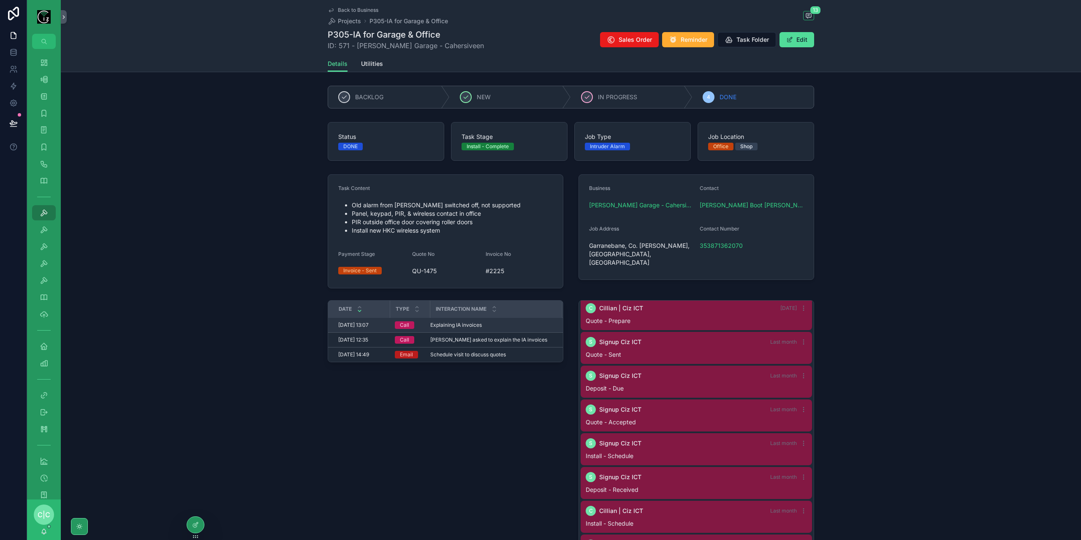
click at [462, 324] on span "Explaining IA invoices" at bounding box center [456, 325] width 52 height 7
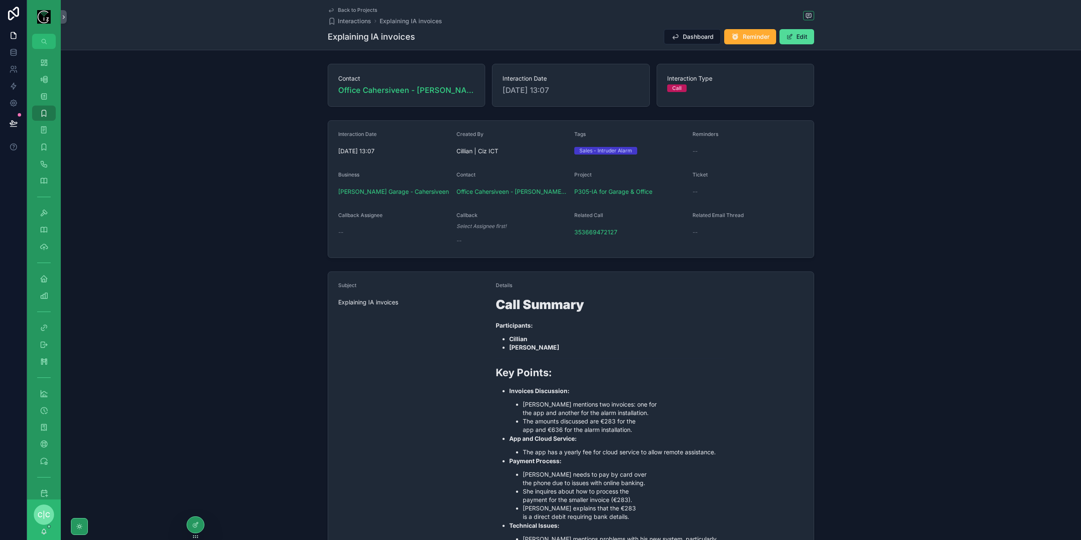
click at [347, 9] on span "Back to Projects" at bounding box center [357, 10] width 39 height 7
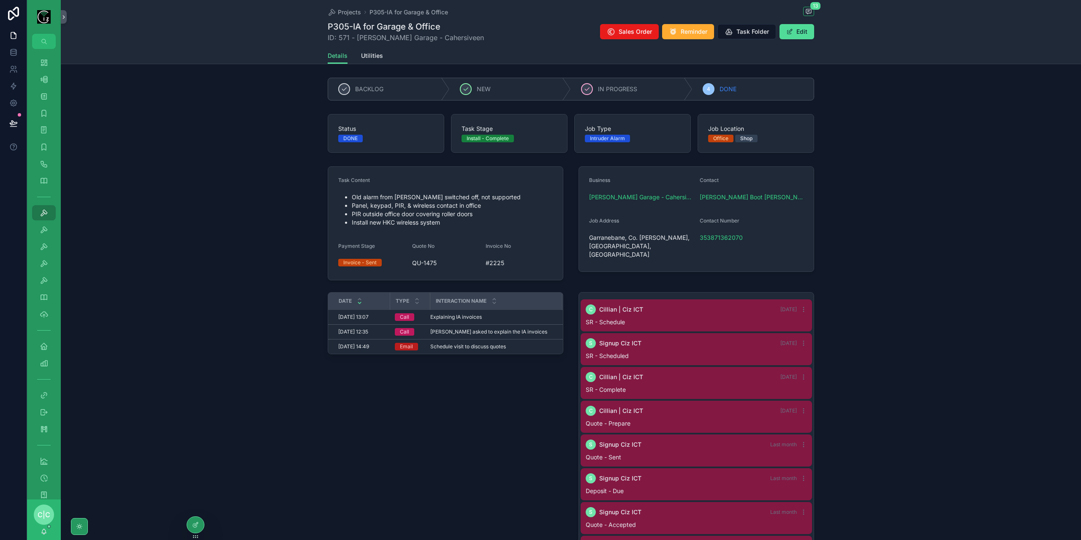
scroll to position [111, 0]
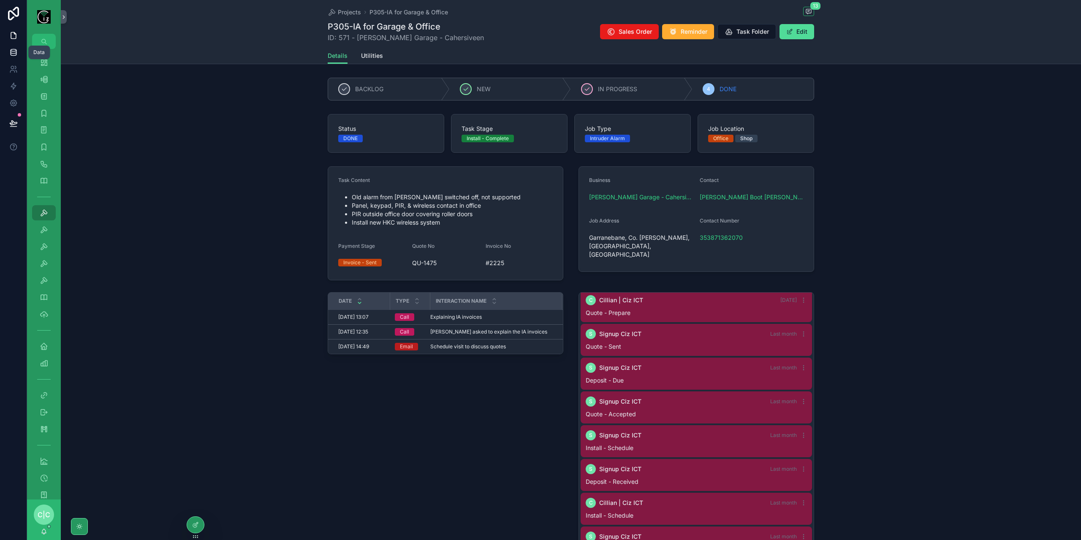
click at [8, 56] on link at bounding box center [13, 52] width 27 height 17
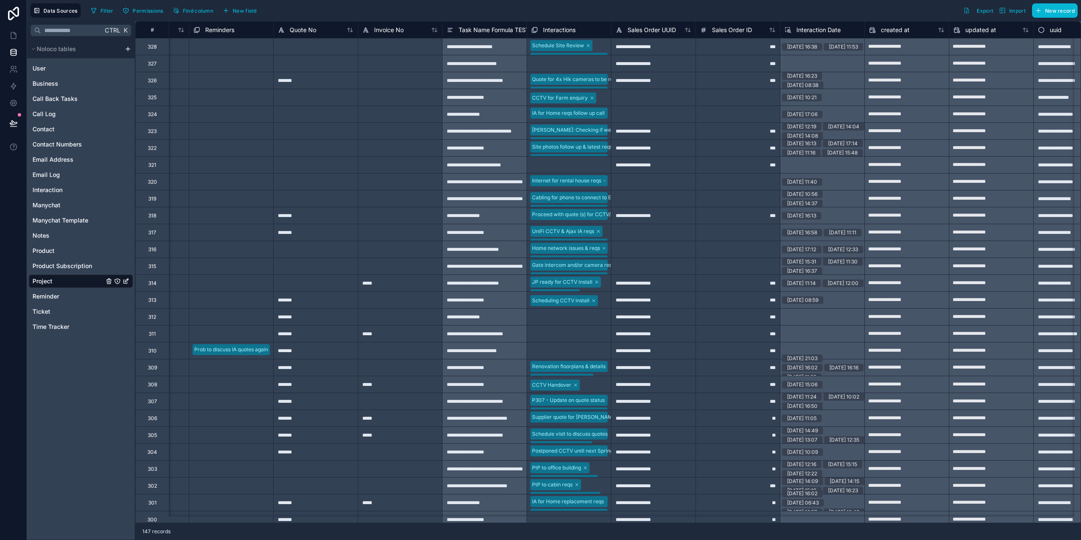
scroll to position [0, 1798]
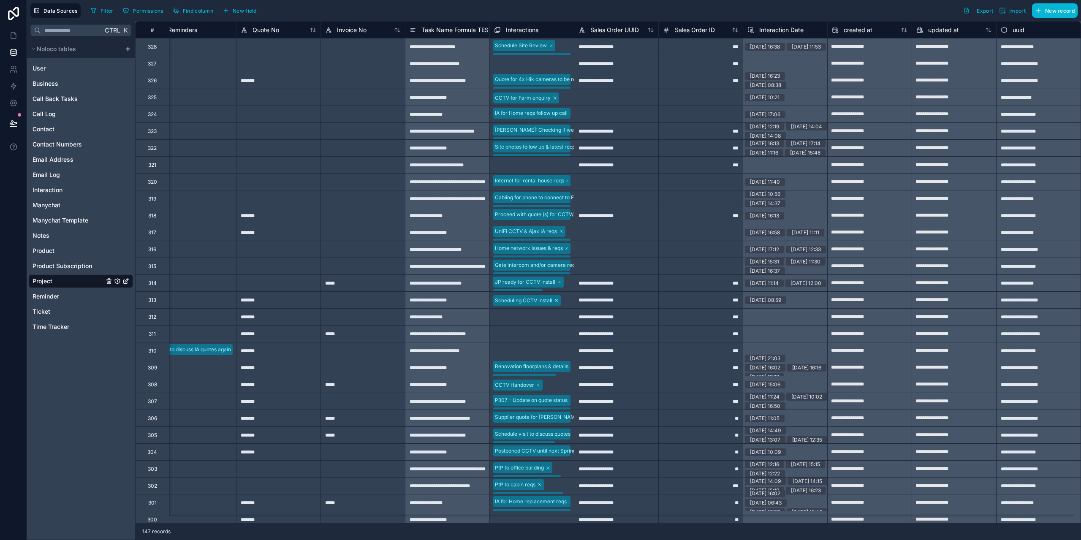
click at [767, 27] on span "Interaction Date" at bounding box center [781, 30] width 44 height 8
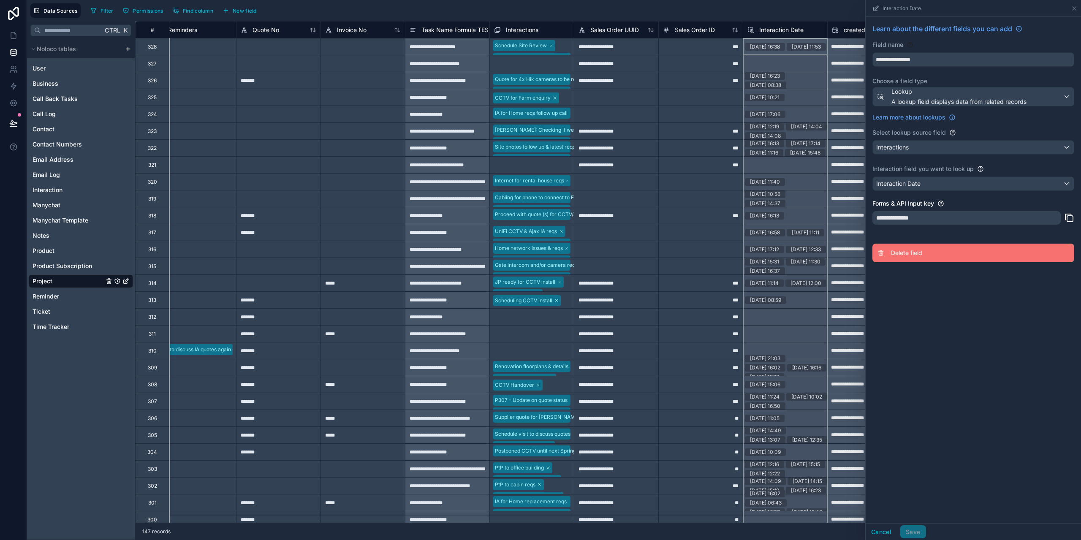
click at [921, 255] on span "Delete field" at bounding box center [952, 253] width 122 height 8
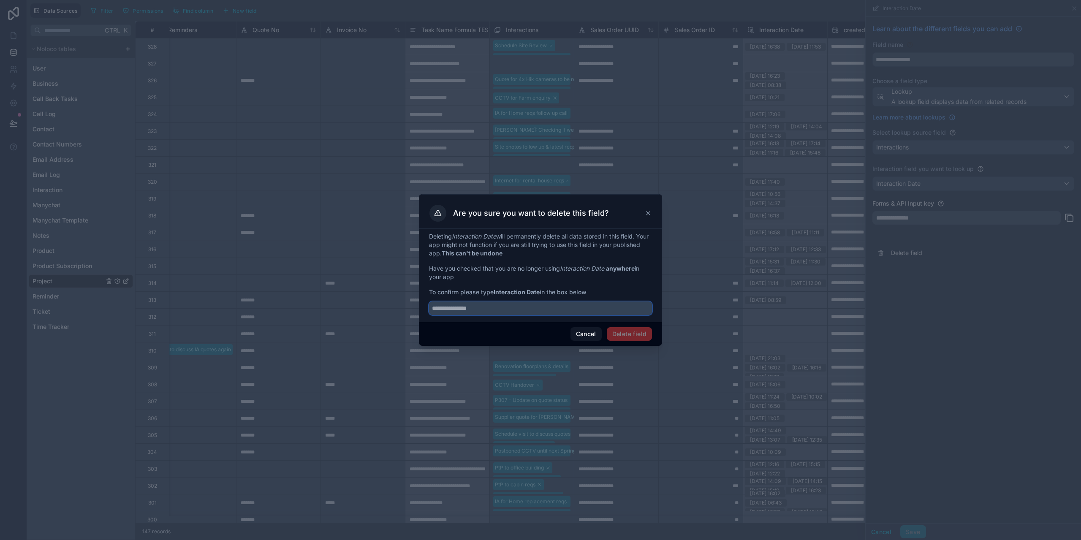
click at [483, 310] on input "text" at bounding box center [540, 309] width 223 height 14
paste input "**********"
type input "**********"
click at [642, 336] on button "Delete field" at bounding box center [629, 334] width 45 height 14
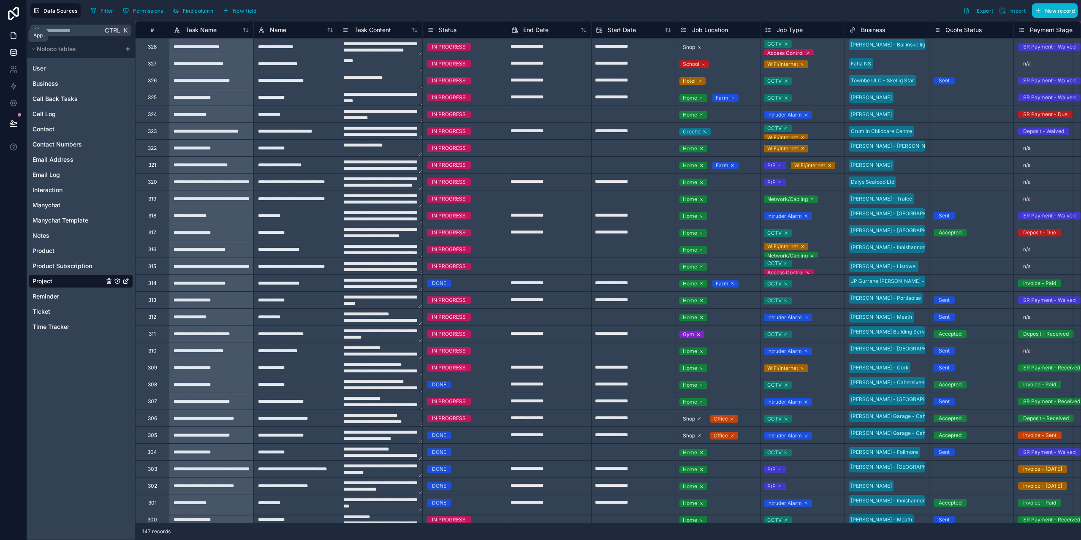
click at [19, 34] on link at bounding box center [13, 35] width 27 height 17
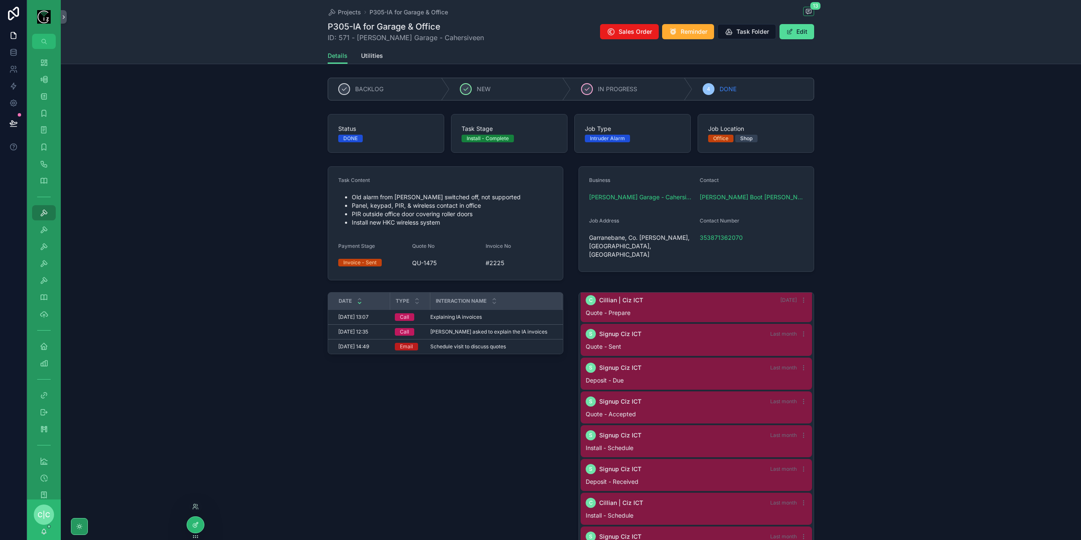
click at [199, 529] on div at bounding box center [195, 525] width 17 height 16
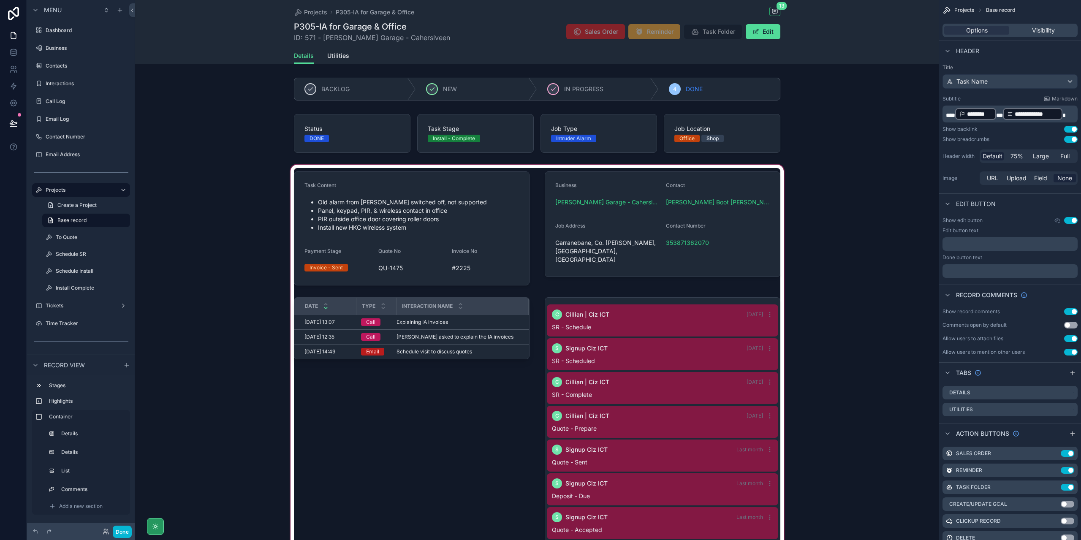
scroll to position [111, 0]
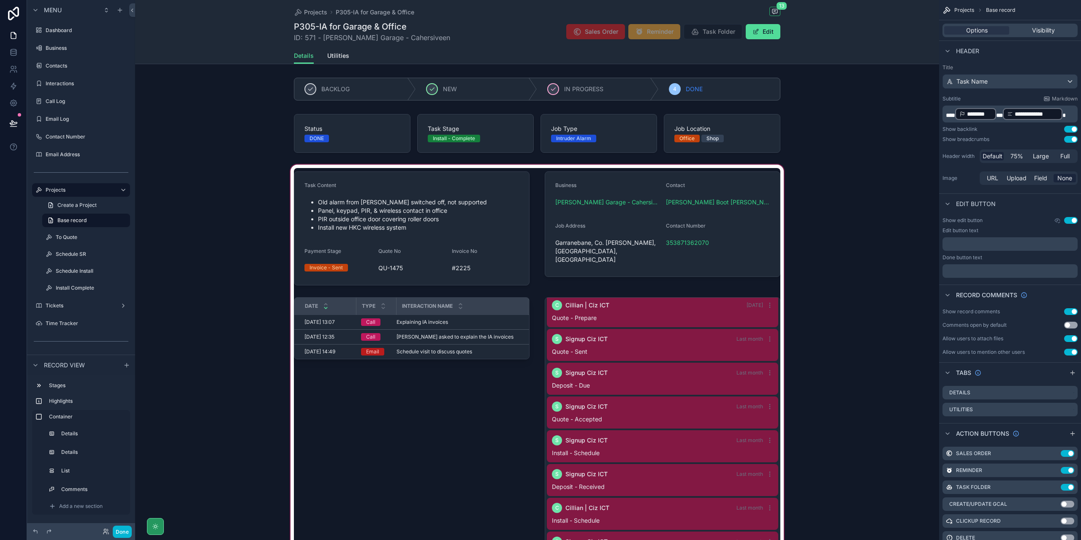
click at [445, 234] on div "scrollable content" at bounding box center [537, 437] width 804 height 548
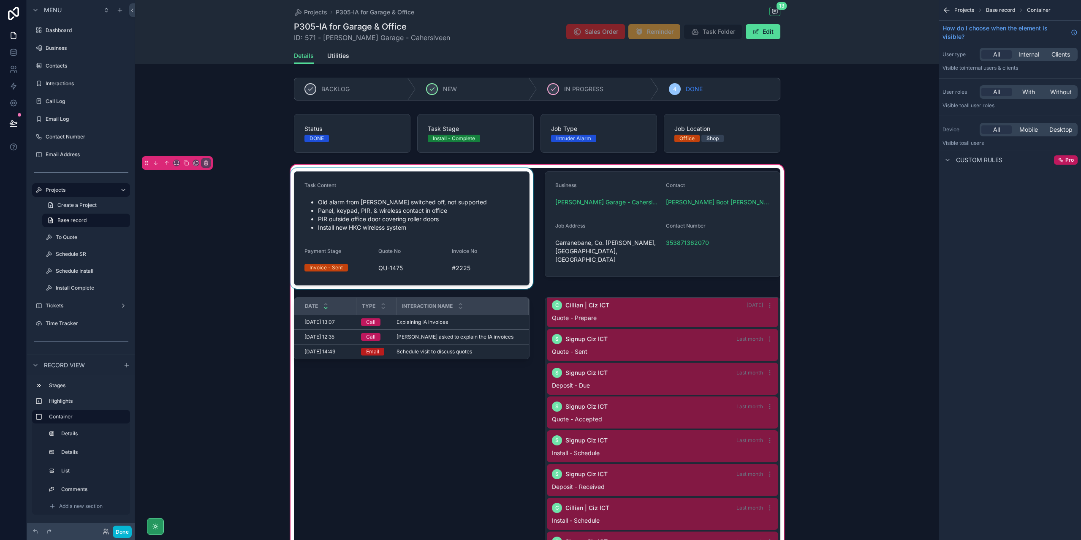
click at [455, 225] on div "scrollable content" at bounding box center [412, 228] width 246 height 121
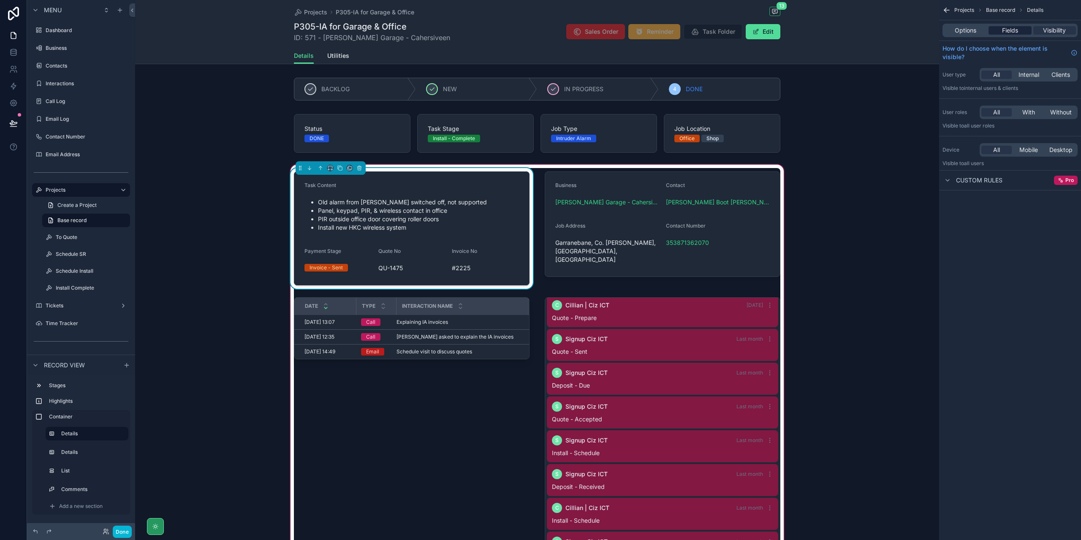
click at [1006, 34] on span "Fields" at bounding box center [1010, 30] width 16 height 8
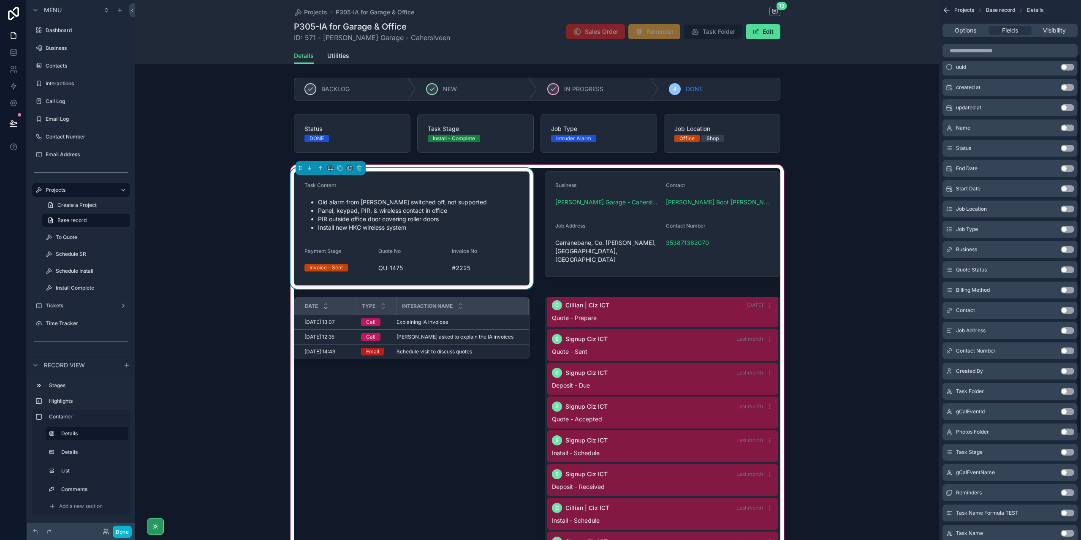
scroll to position [144, 0]
click at [1069, 245] on button "Use setting" at bounding box center [1068, 248] width 14 height 7
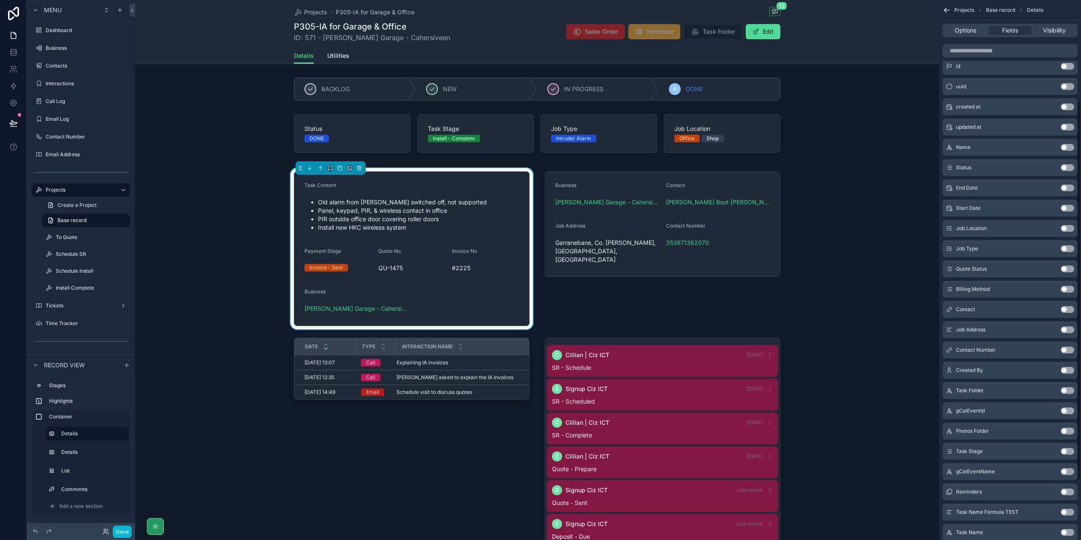
scroll to position [111, 0]
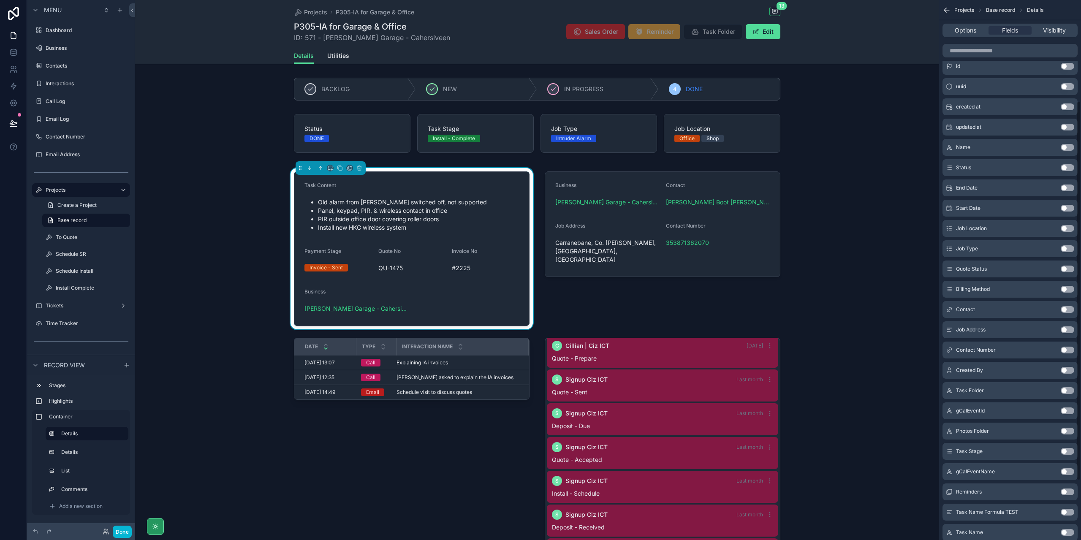
click at [1070, 311] on button "Use setting" at bounding box center [1068, 309] width 14 height 7
click at [1070, 330] on button "Use setting" at bounding box center [1068, 330] width 14 height 7
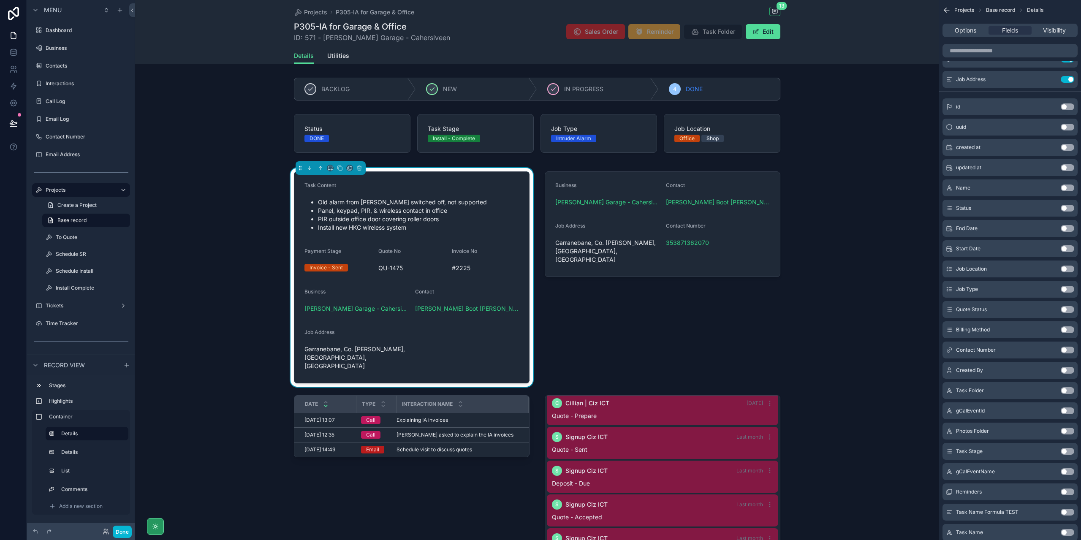
click at [1069, 350] on button "Use setting" at bounding box center [1068, 350] width 14 height 7
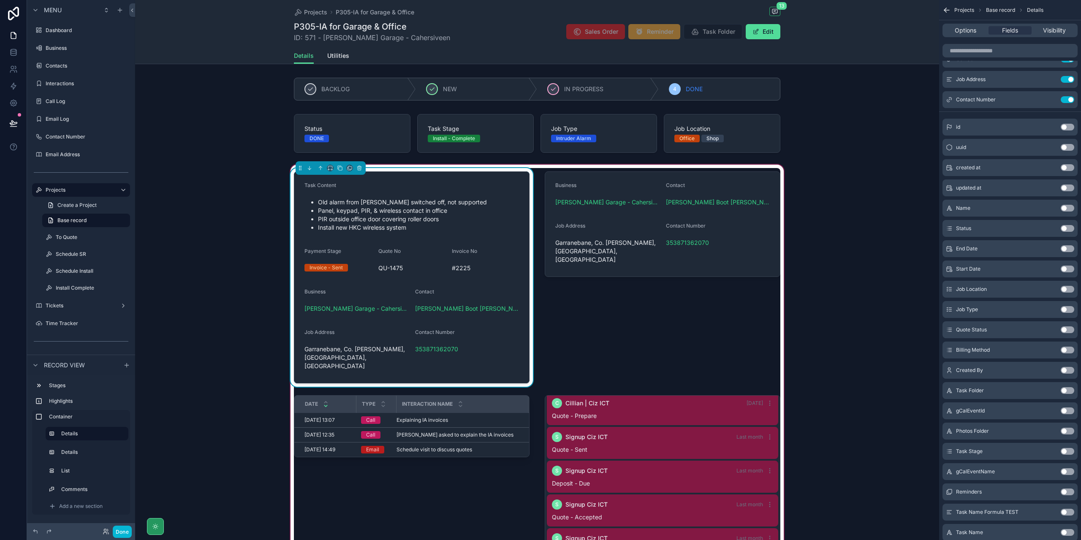
click at [343, 265] on span "Invoice - Sent" at bounding box center [327, 268] width 44 height 8
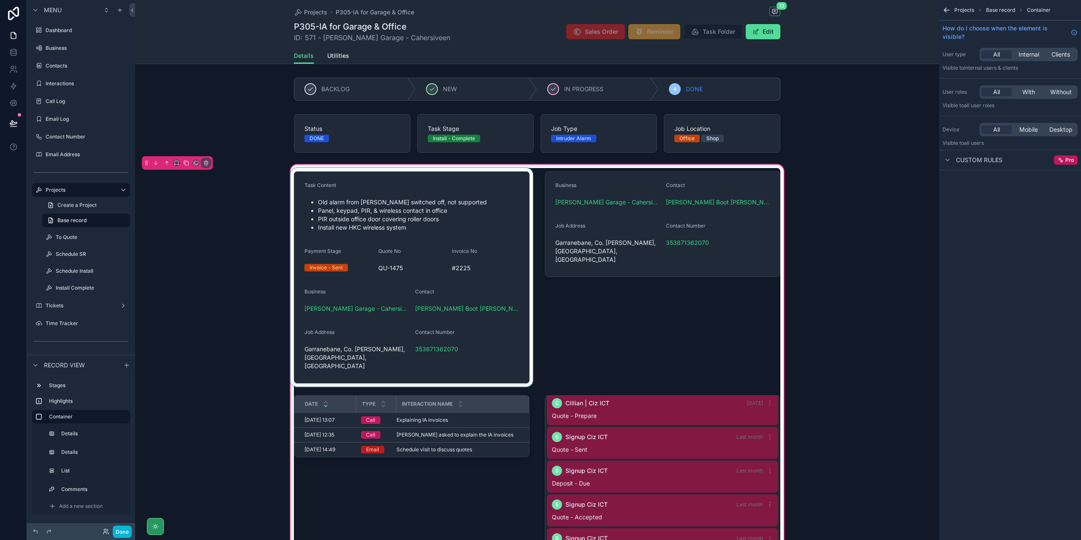
scroll to position [0, 0]
click at [376, 269] on div "scrollable content" at bounding box center [412, 277] width 246 height 219
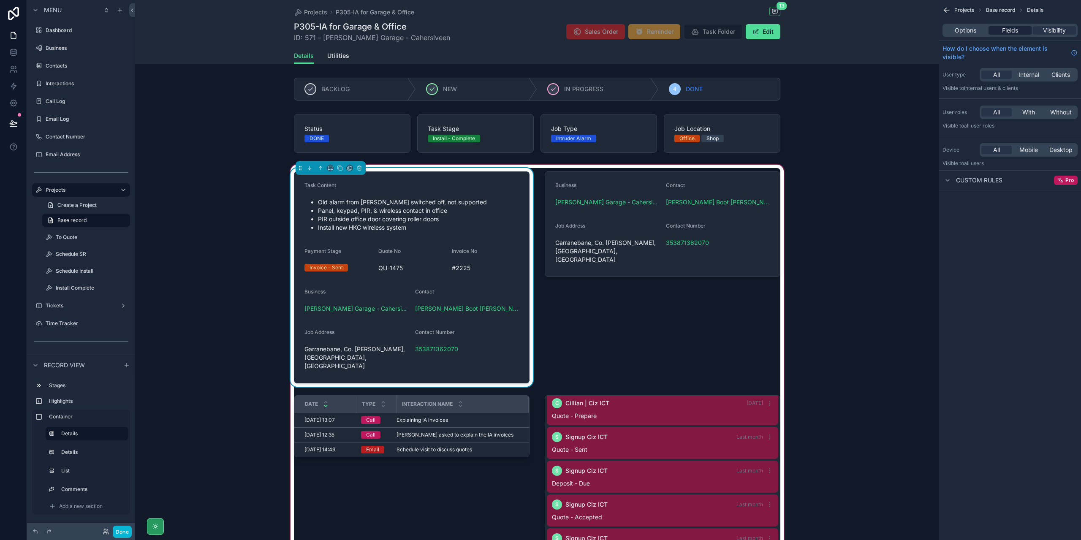
click at [1017, 29] on span "Fields" at bounding box center [1010, 30] width 16 height 8
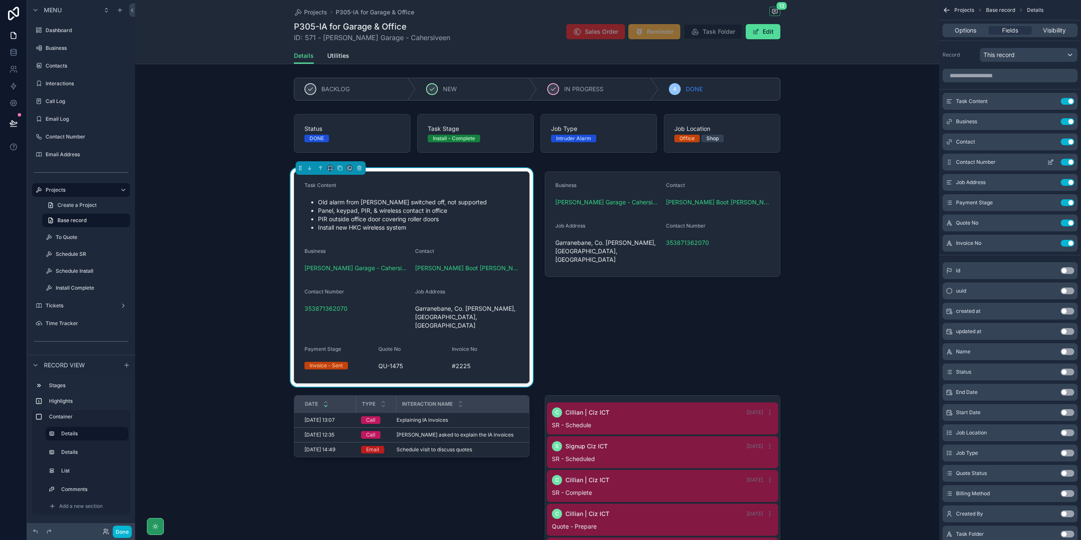
scroll to position [111, 0]
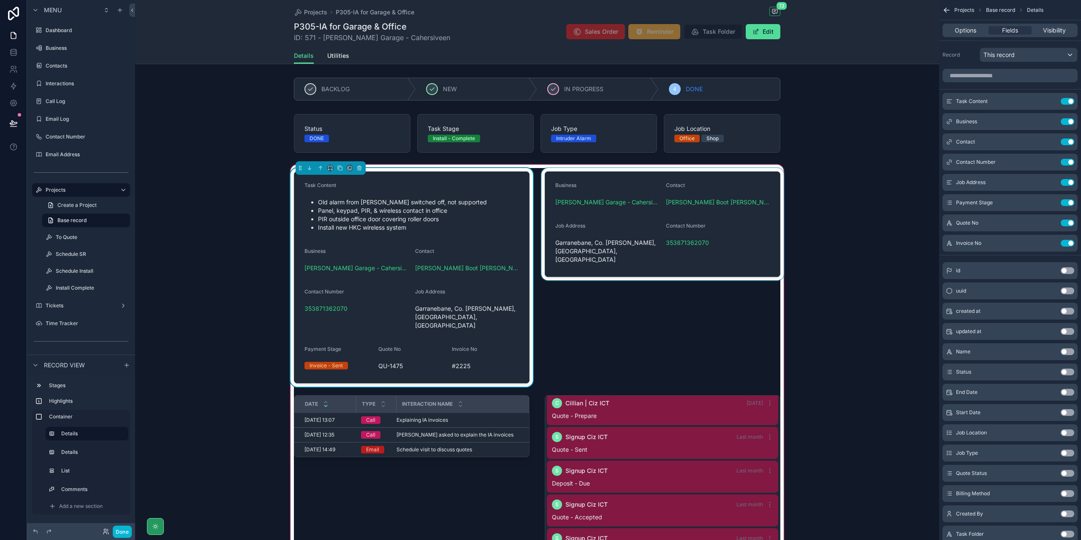
click at [639, 241] on div "scrollable content" at bounding box center [663, 277] width 246 height 219
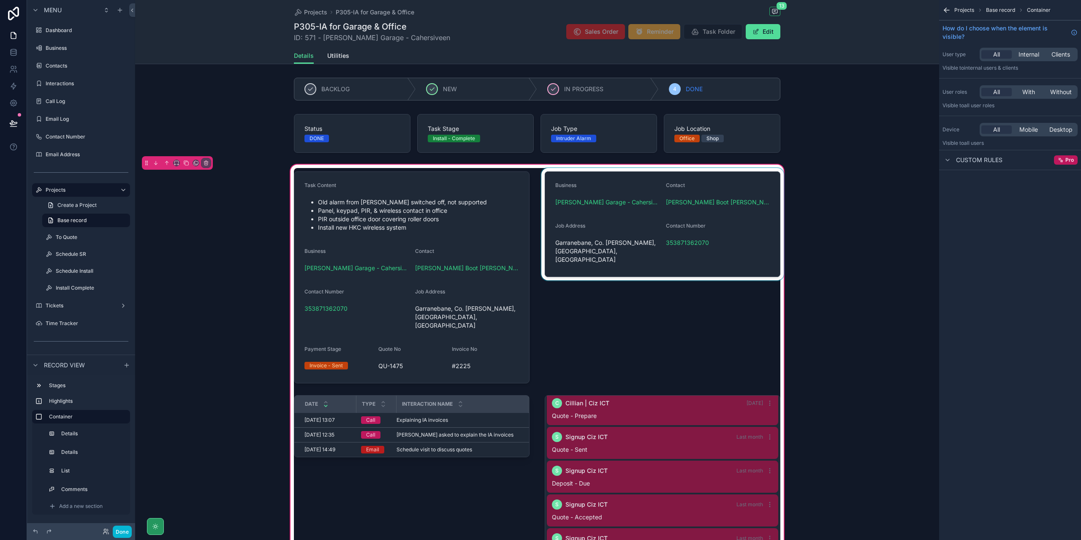
click at [644, 230] on div "scrollable content" at bounding box center [663, 277] width 246 height 219
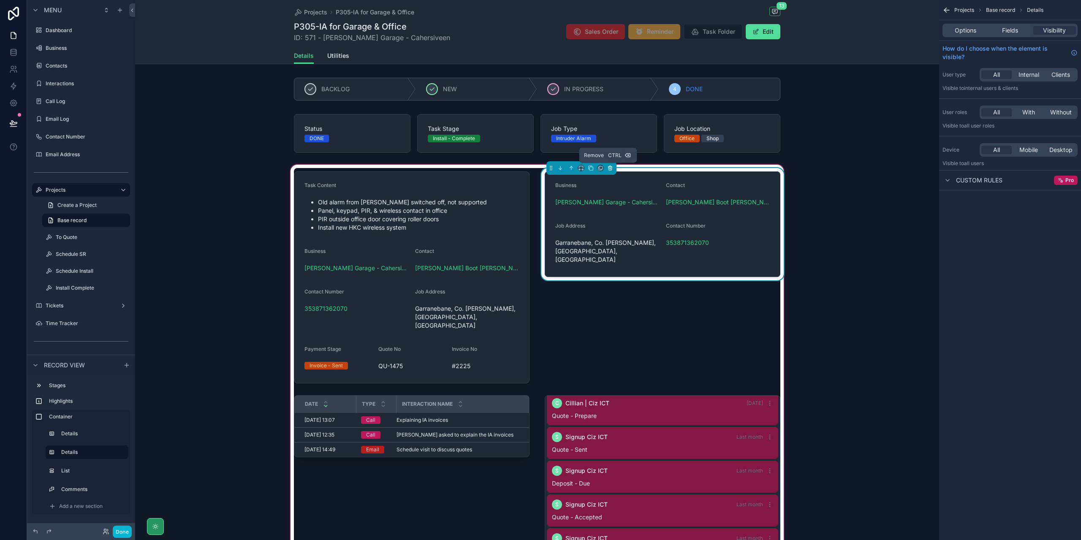
click at [608, 165] on icon "scrollable content" at bounding box center [610, 168] width 6 height 6
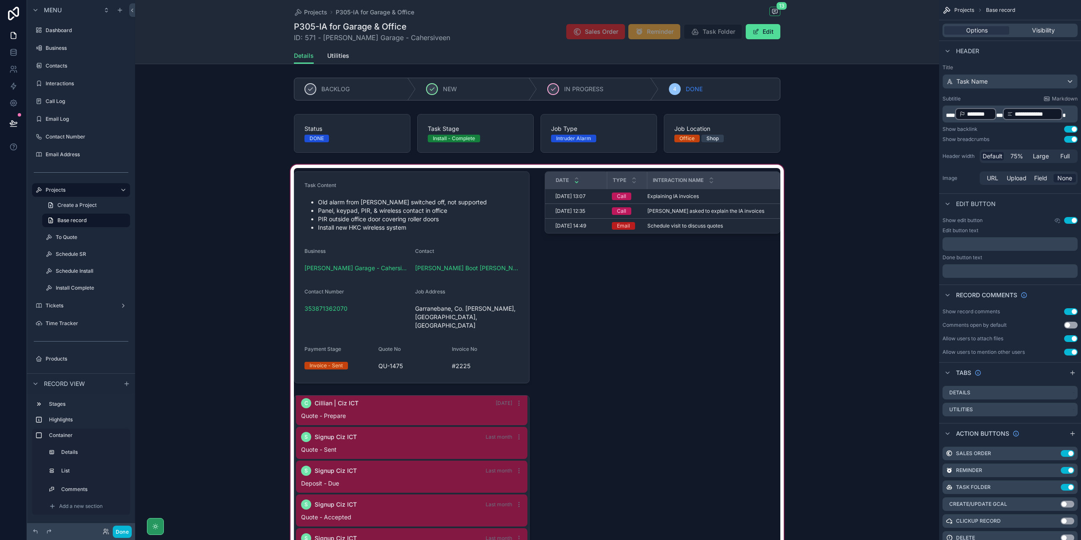
click at [443, 395] on div "scrollable content" at bounding box center [537, 486] width 804 height 646
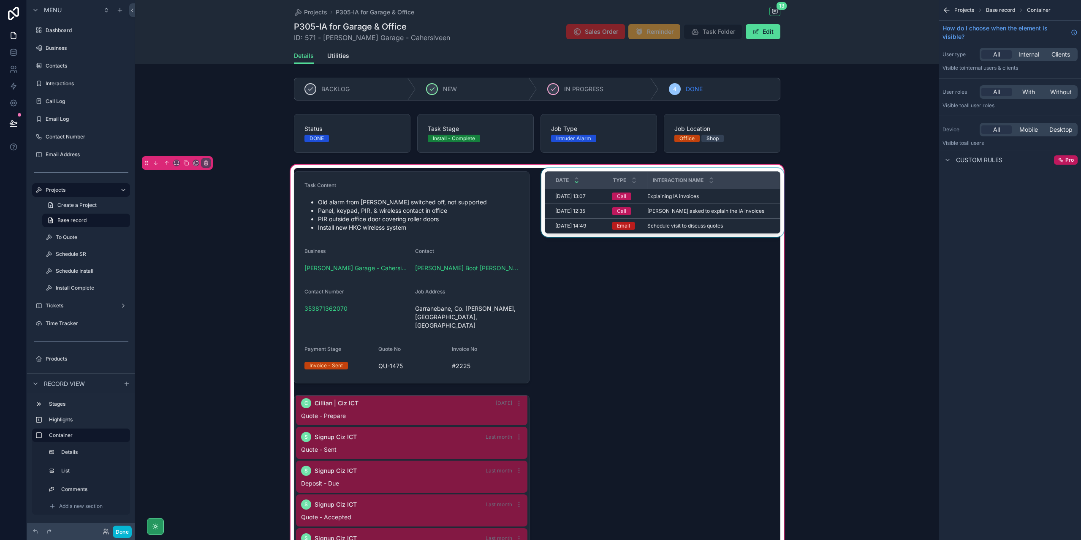
click at [639, 204] on div "scrollable content" at bounding box center [663, 277] width 246 height 219
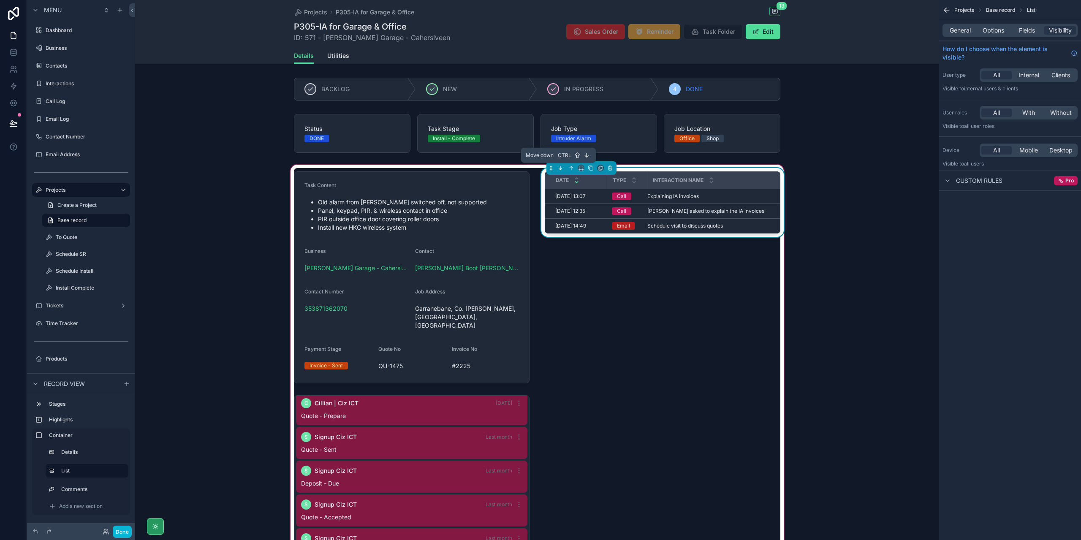
click at [558, 168] on icon "scrollable content" at bounding box center [561, 168] width 6 height 6
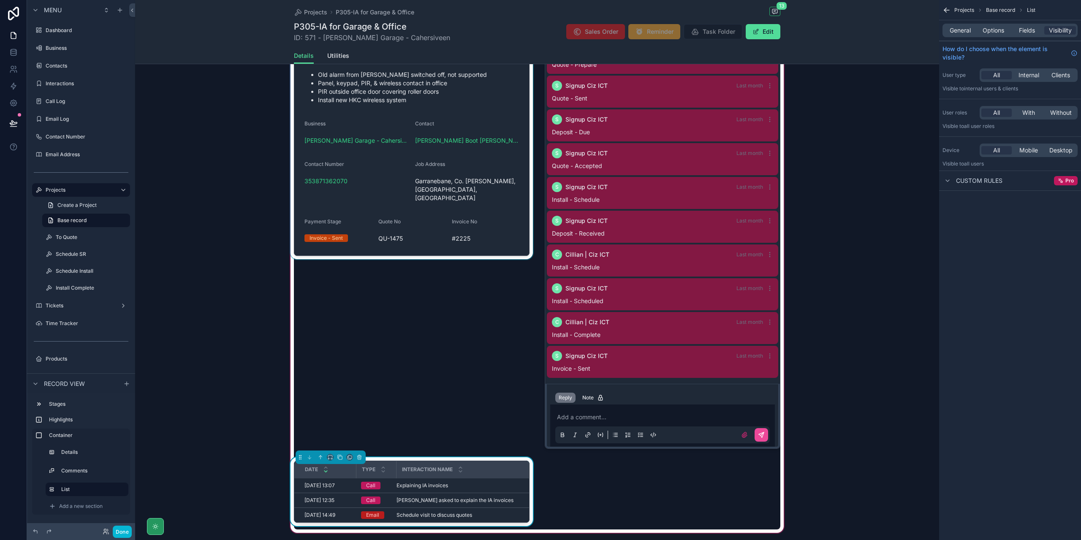
scroll to position [169, 0]
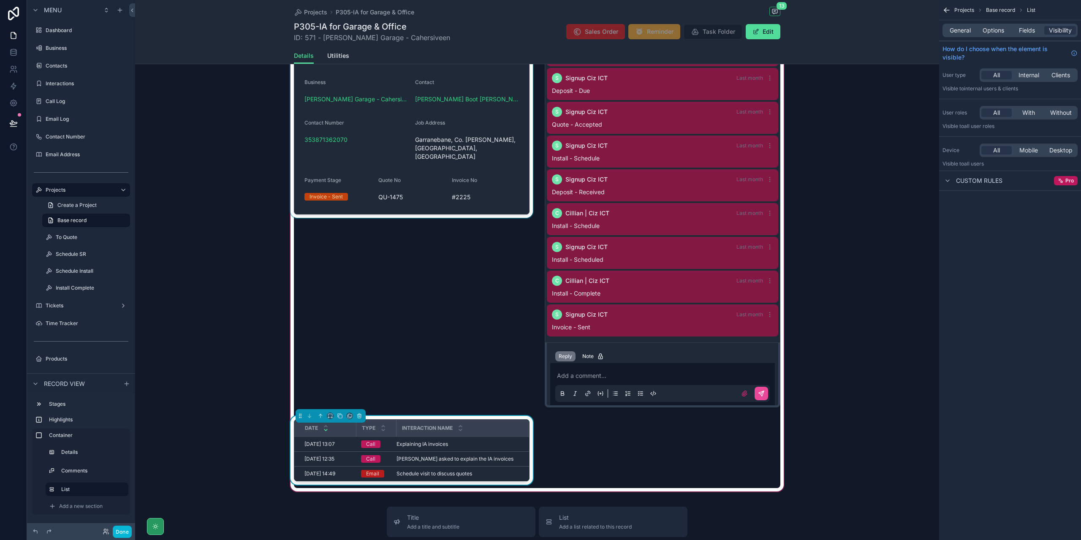
click at [442, 297] on div "scrollable content" at bounding box center [412, 205] width 246 height 412
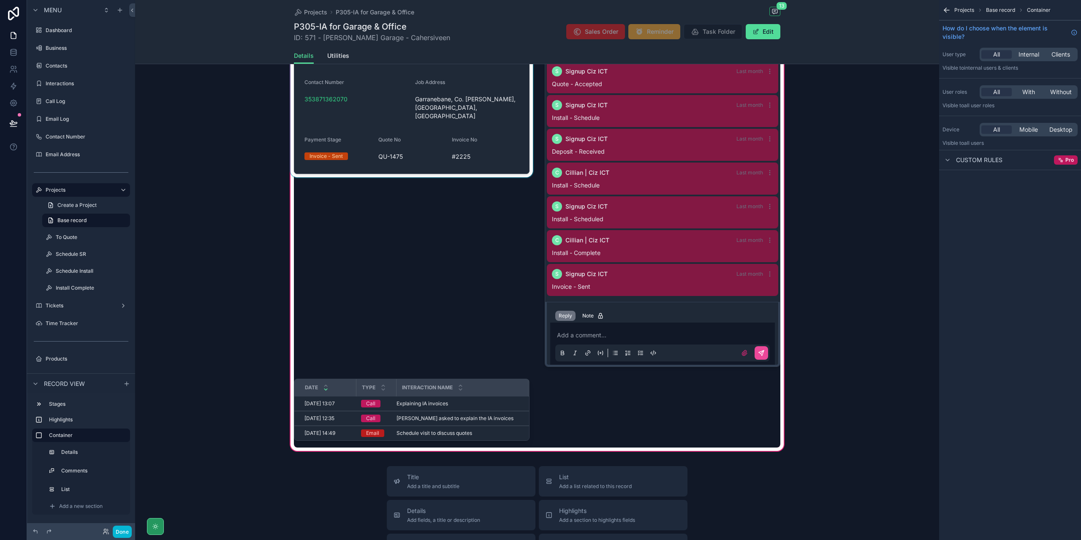
scroll to position [253, 0]
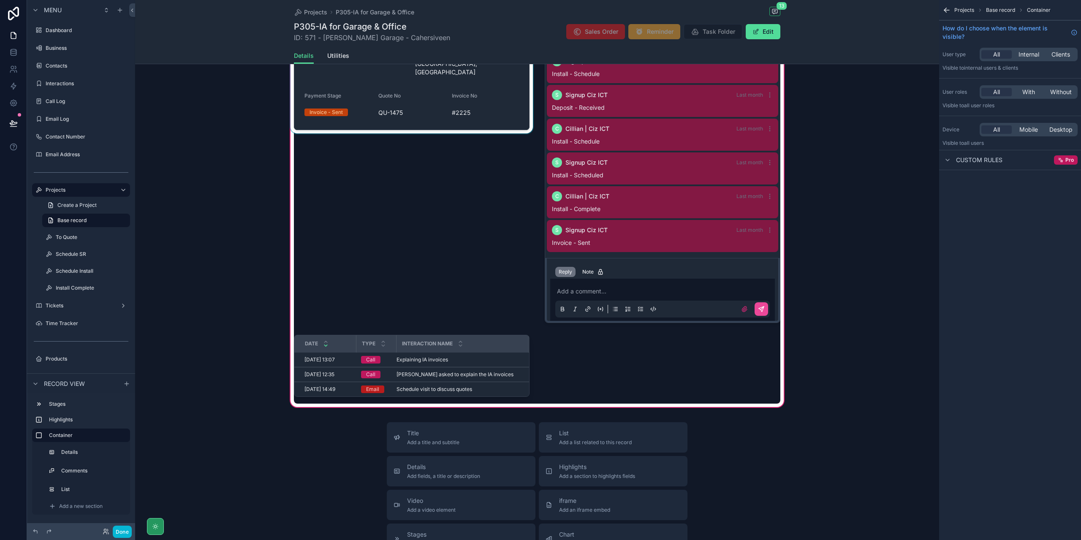
click at [452, 289] on div "scrollable content" at bounding box center [412, 121] width 246 height 412
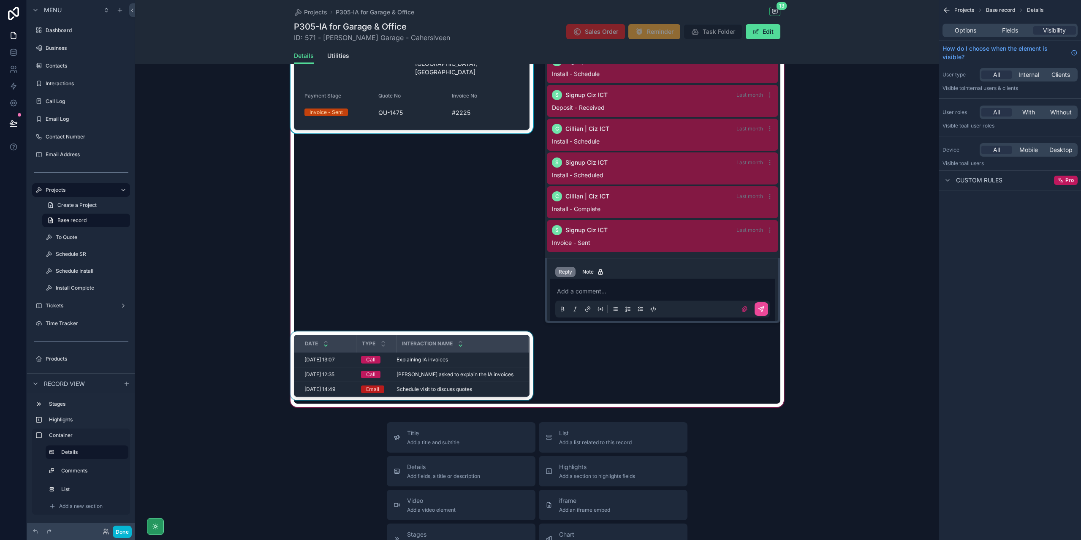
click at [461, 343] on icon "scrollable content" at bounding box center [460, 345] width 5 height 5
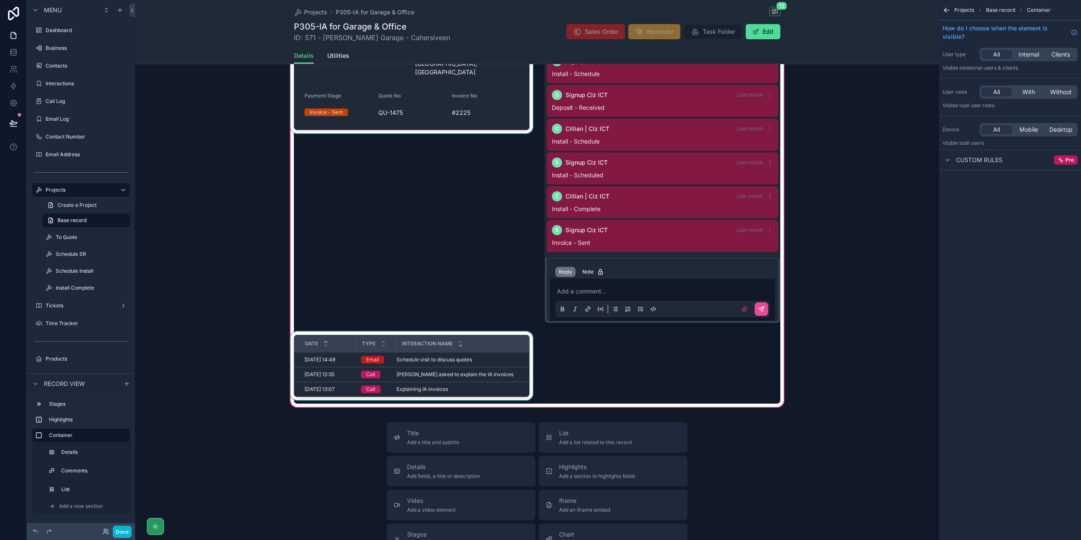
click at [323, 339] on icon "scrollable content" at bounding box center [325, 341] width 5 height 5
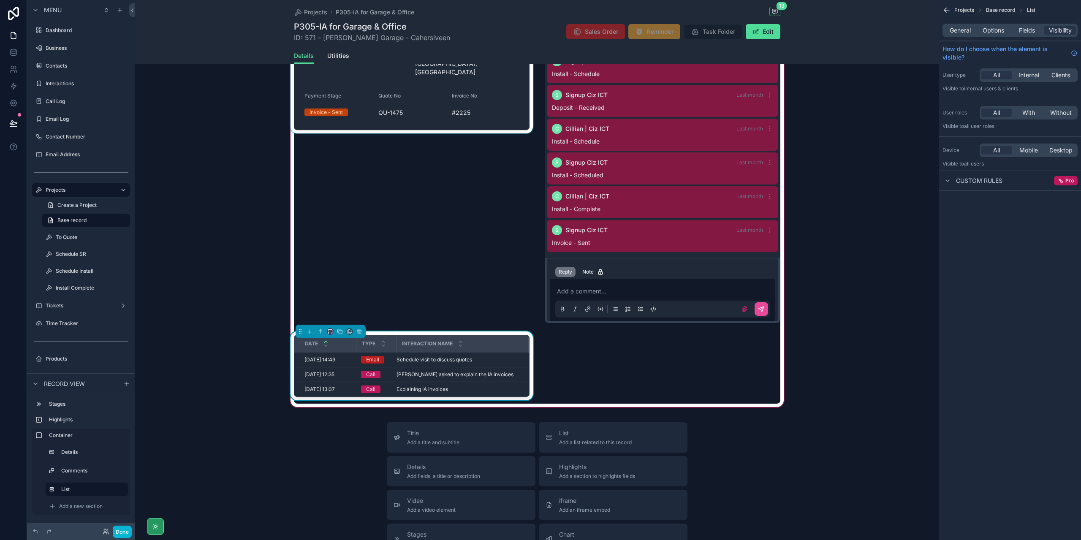
click at [327, 331] on button "scrollable content" at bounding box center [330, 331] width 7 height 7
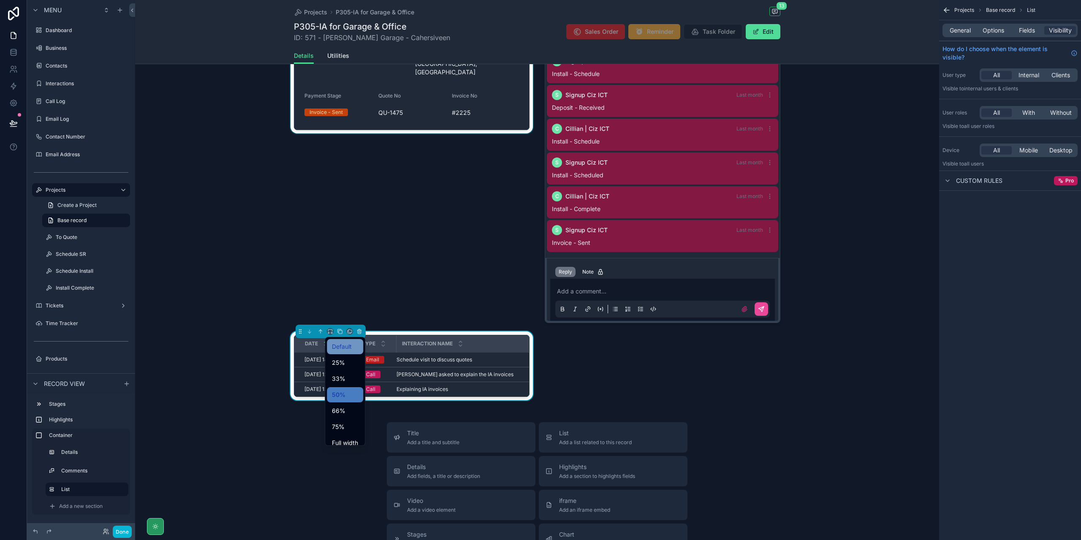
click at [357, 349] on div "Default" at bounding box center [345, 347] width 26 height 10
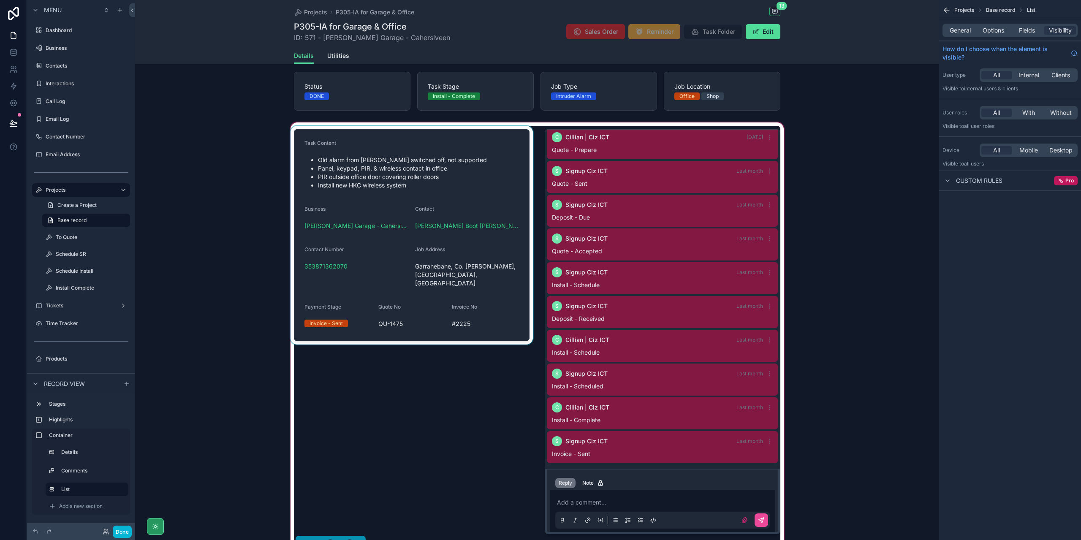
scroll to position [127, 0]
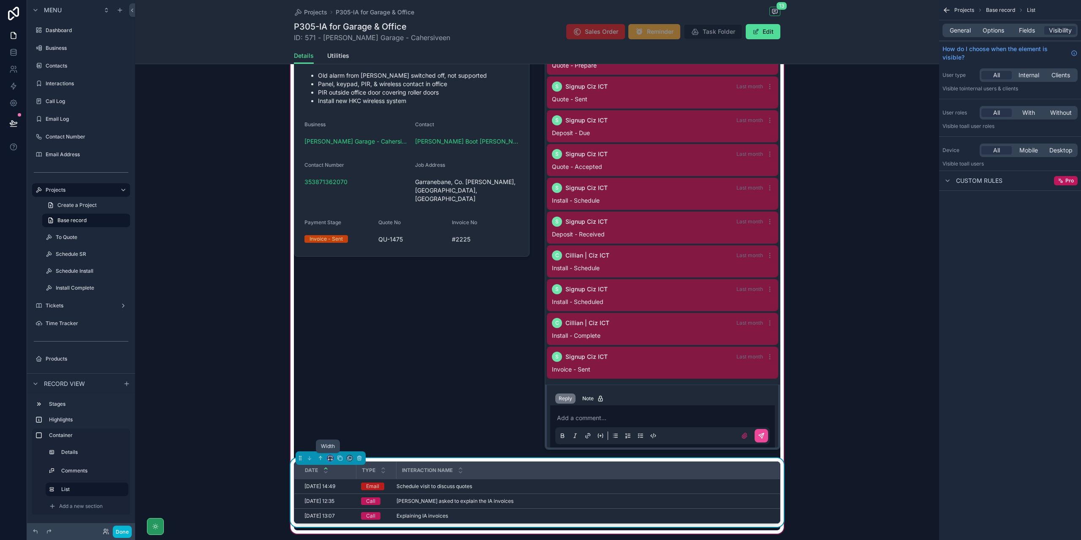
click at [329, 457] on icon "scrollable content" at bounding box center [330, 458] width 6 height 6
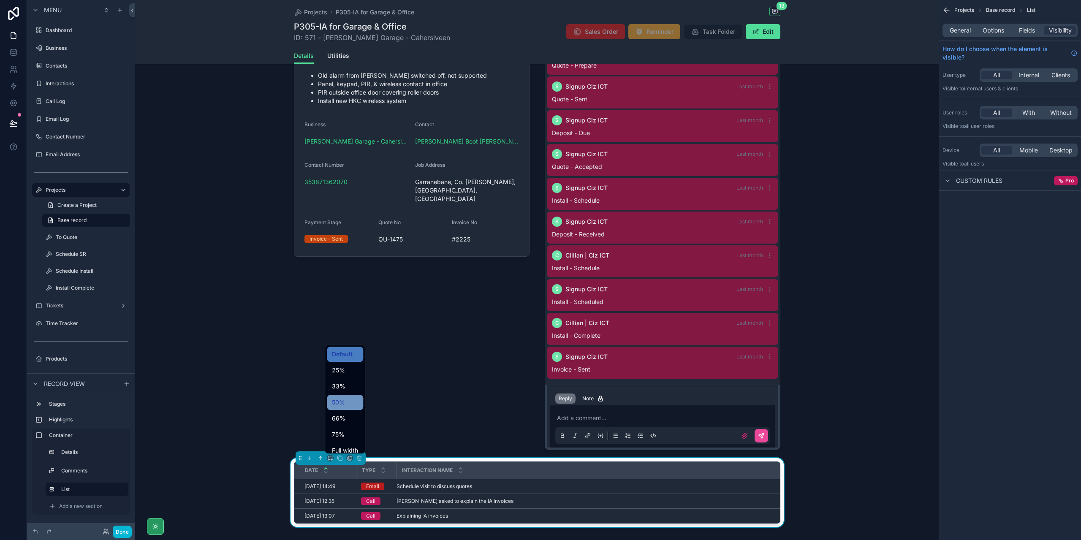
click at [352, 402] on div "50%" at bounding box center [345, 402] width 26 height 10
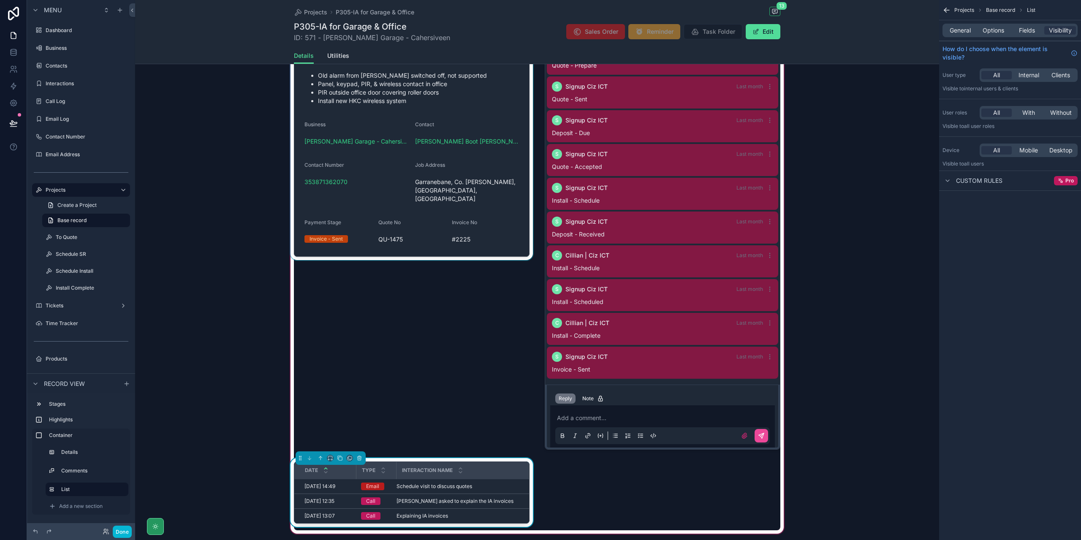
click at [424, 333] on div "scrollable content" at bounding box center [412, 247] width 246 height 412
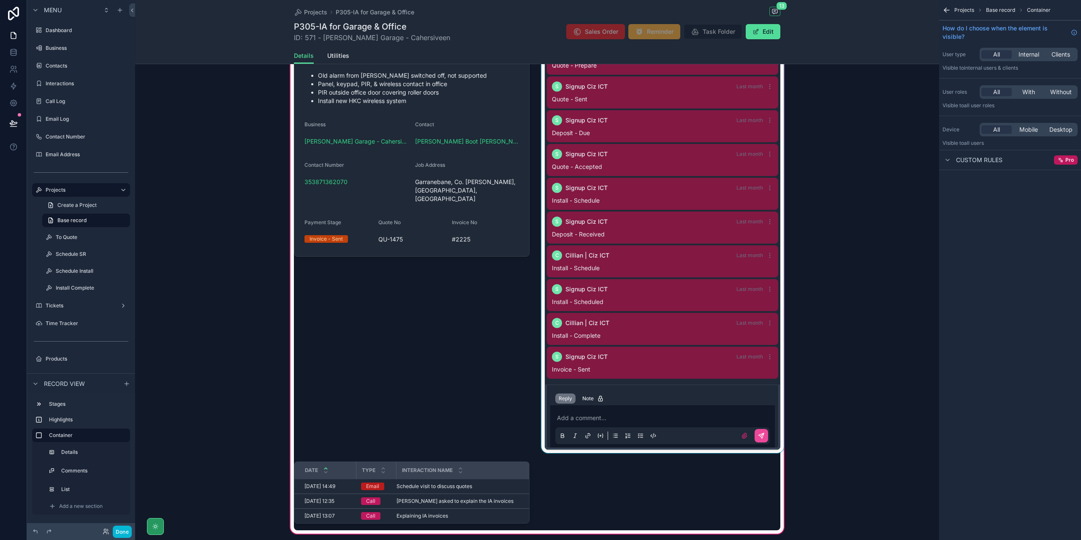
click at [582, 317] on div "scrollable content" at bounding box center [663, 247] width 246 height 412
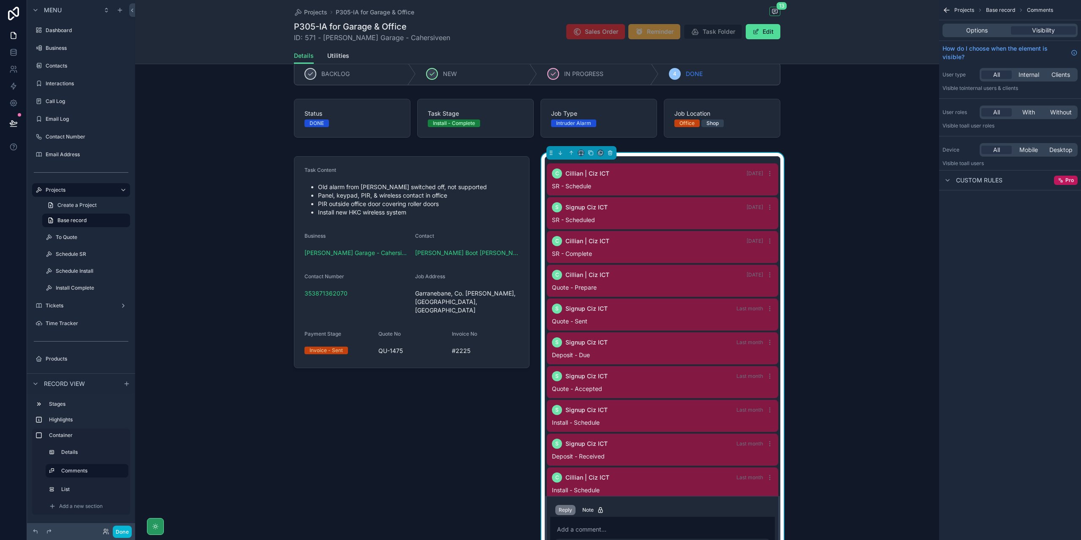
scroll to position [0, 0]
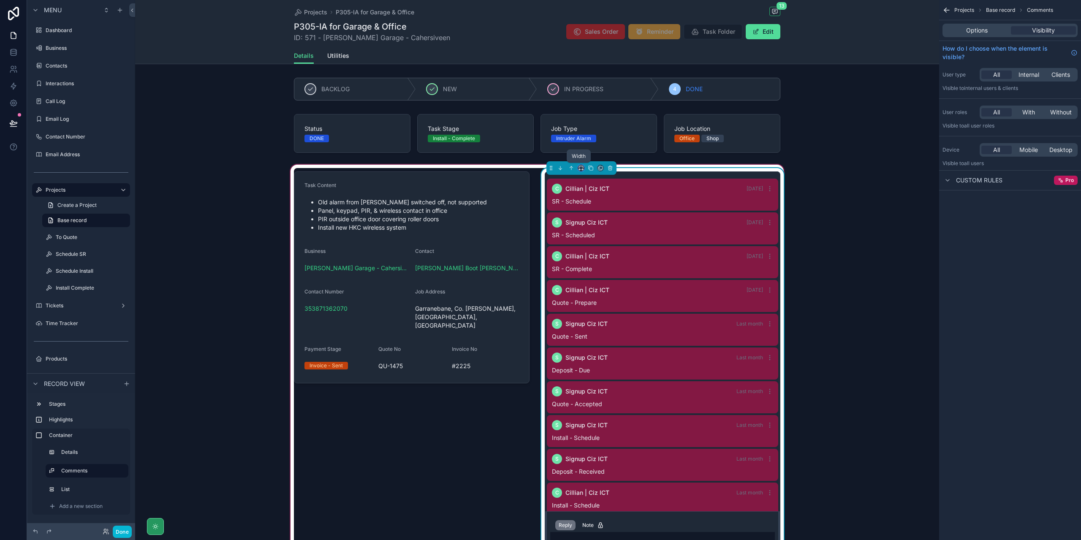
click at [578, 167] on icon "scrollable content" at bounding box center [581, 168] width 6 height 6
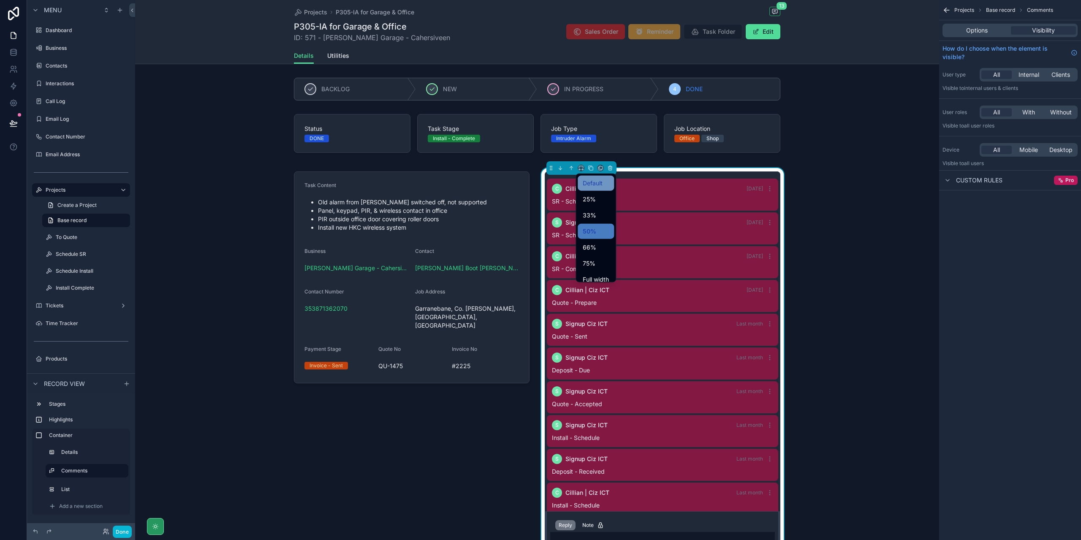
click at [587, 180] on span "Default" at bounding box center [593, 183] width 20 height 10
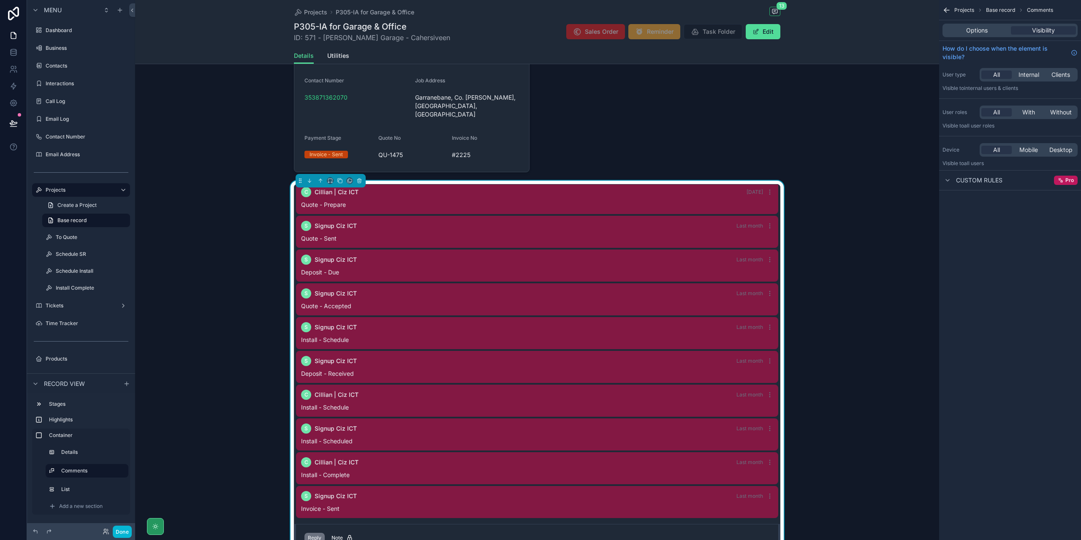
scroll to position [84, 0]
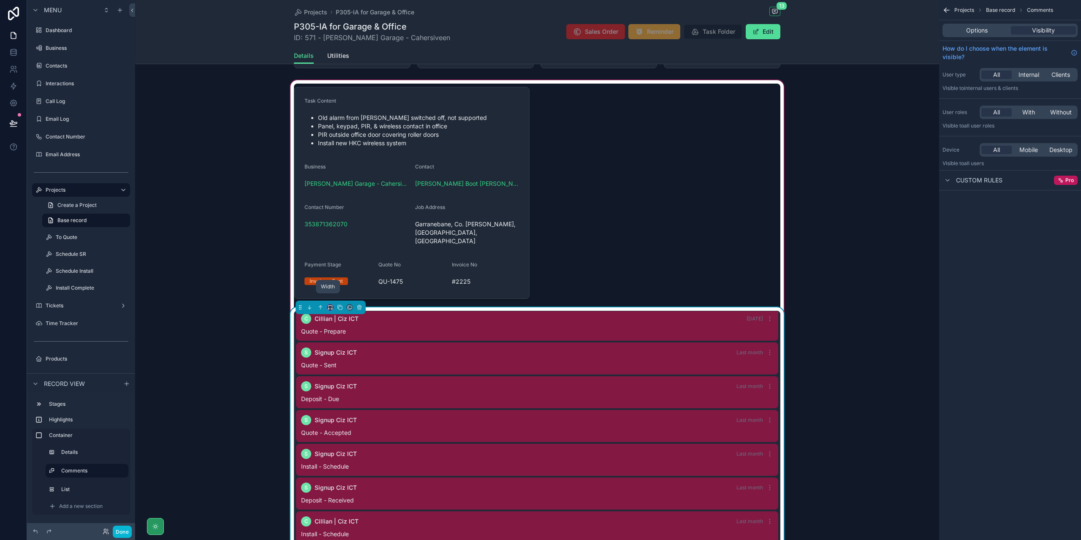
click at [329, 305] on icon "scrollable content" at bounding box center [330, 308] width 6 height 6
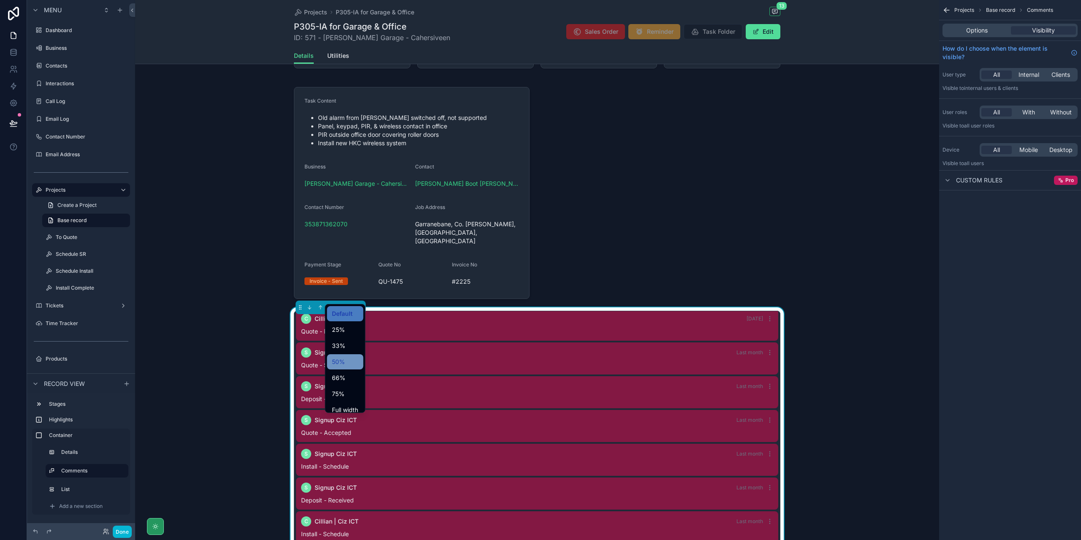
click at [346, 365] on div "50%" at bounding box center [345, 362] width 26 height 10
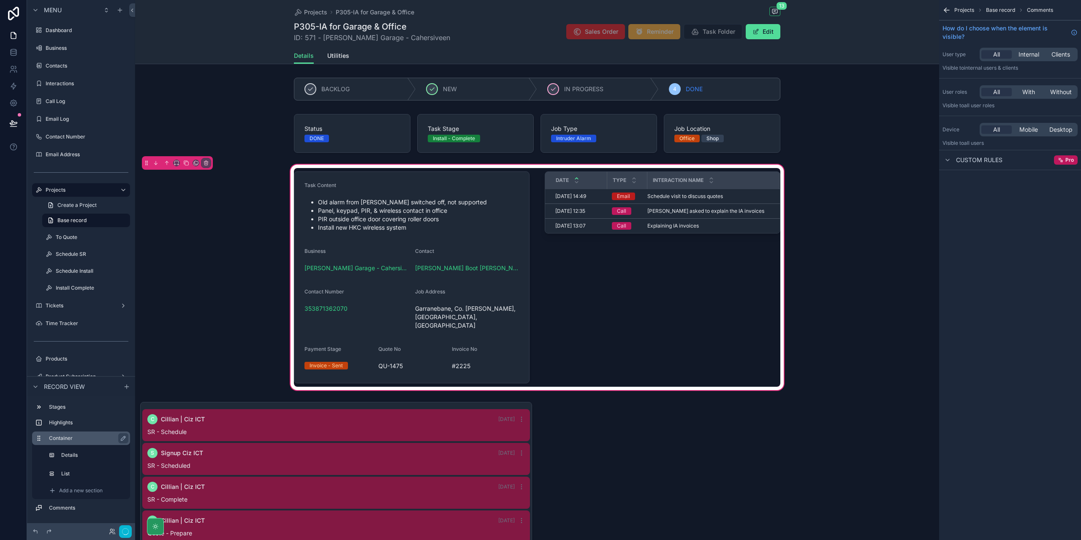
scroll to position [111, 0]
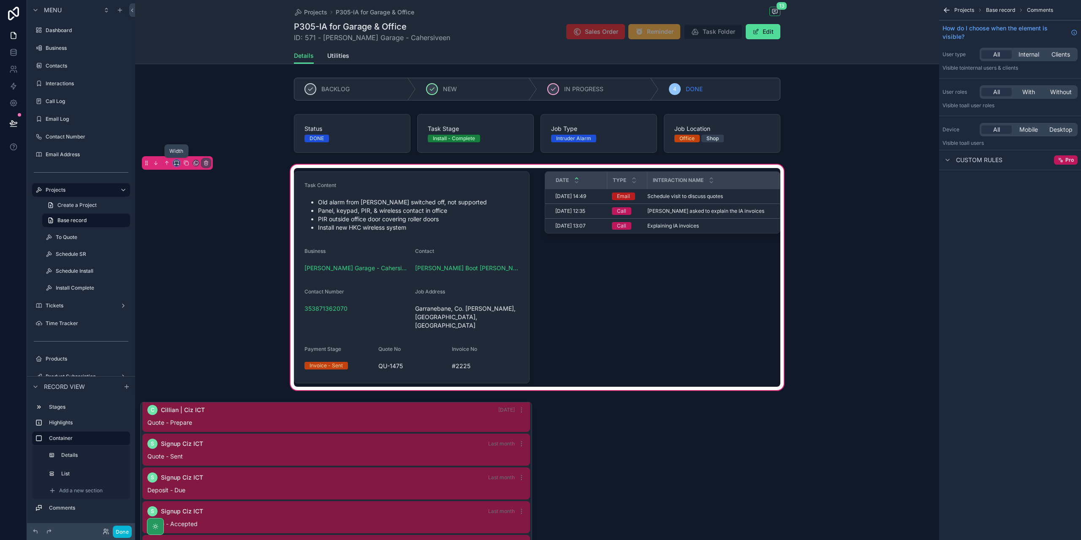
click at [176, 163] on icon "scrollable content" at bounding box center [177, 163] width 6 height 6
click at [211, 261] on div "75%" at bounding box center [193, 258] width 36 height 15
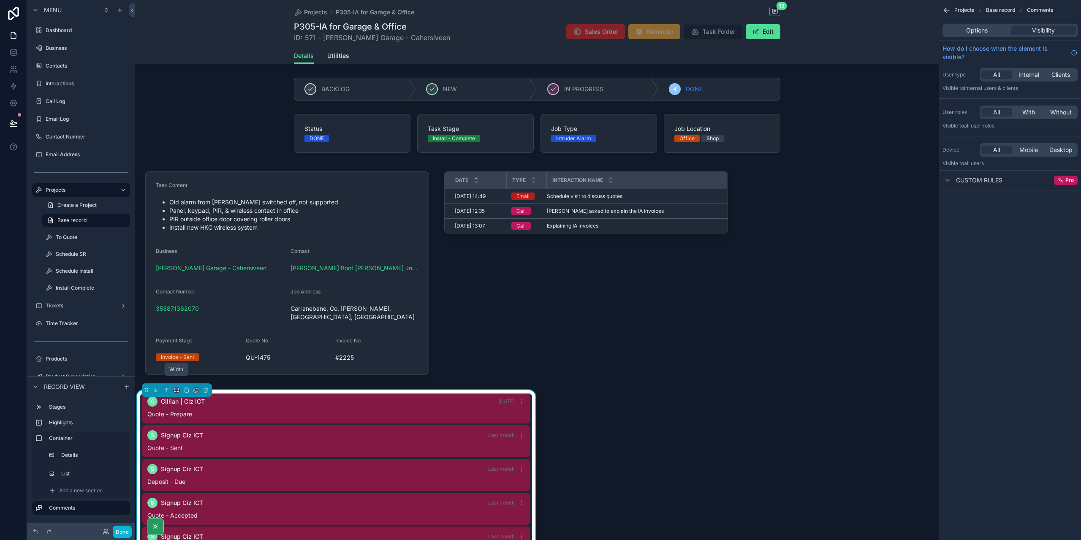
click at [175, 392] on icon "scrollable content" at bounding box center [175, 392] width 2 height 0
click at [197, 413] on div "25%" at bounding box center [193, 413] width 26 height 10
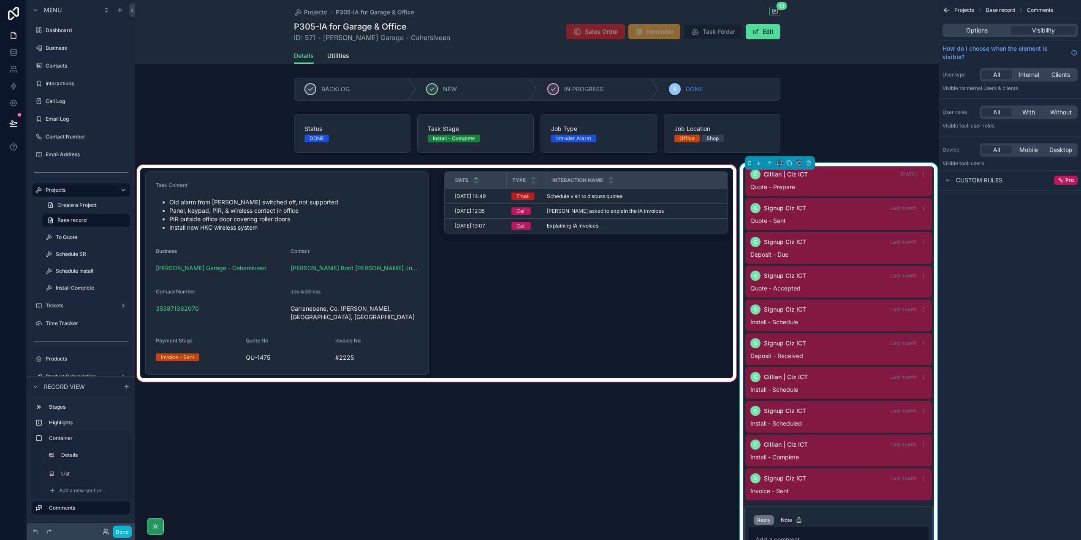
click at [582, 416] on div "scrollable content" at bounding box center [436, 369] width 603 height 412
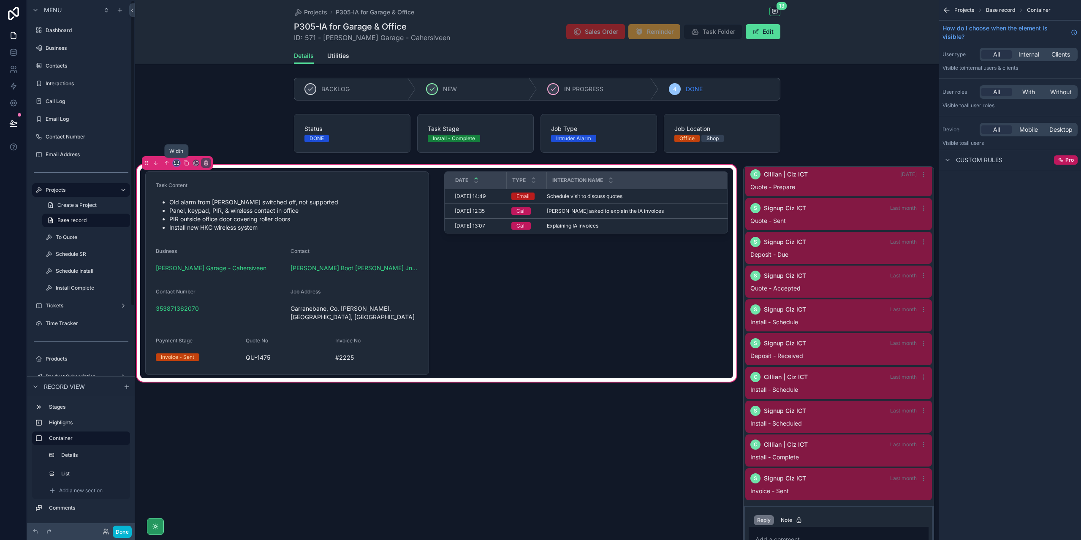
click at [174, 164] on icon "scrollable content" at bounding box center [174, 165] width 1 height 2
click at [192, 178] on span "Default" at bounding box center [190, 178] width 20 height 10
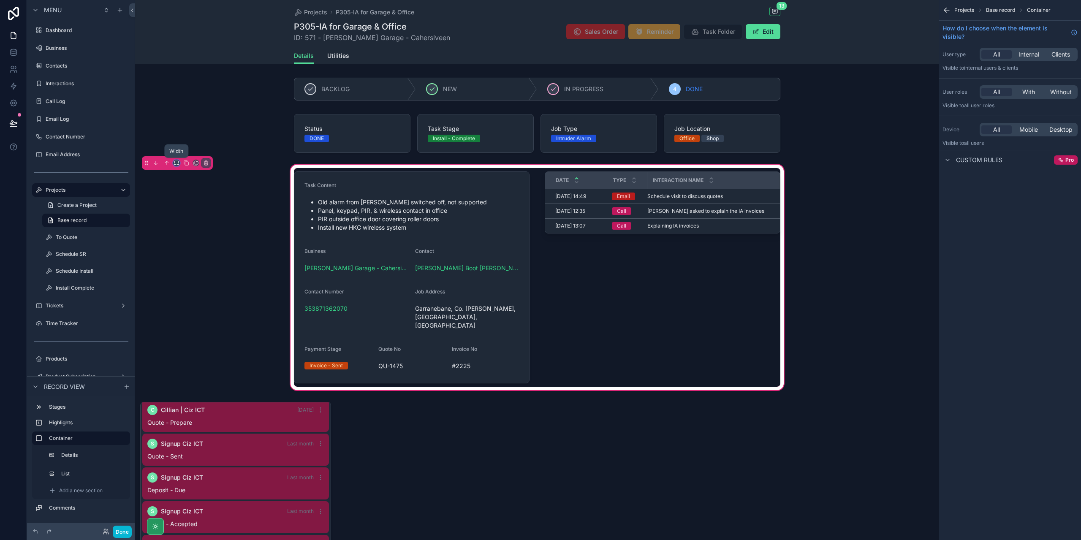
click at [174, 161] on icon "scrollable content" at bounding box center [177, 163] width 6 height 6
click at [199, 253] on div "75%" at bounding box center [193, 258] width 26 height 10
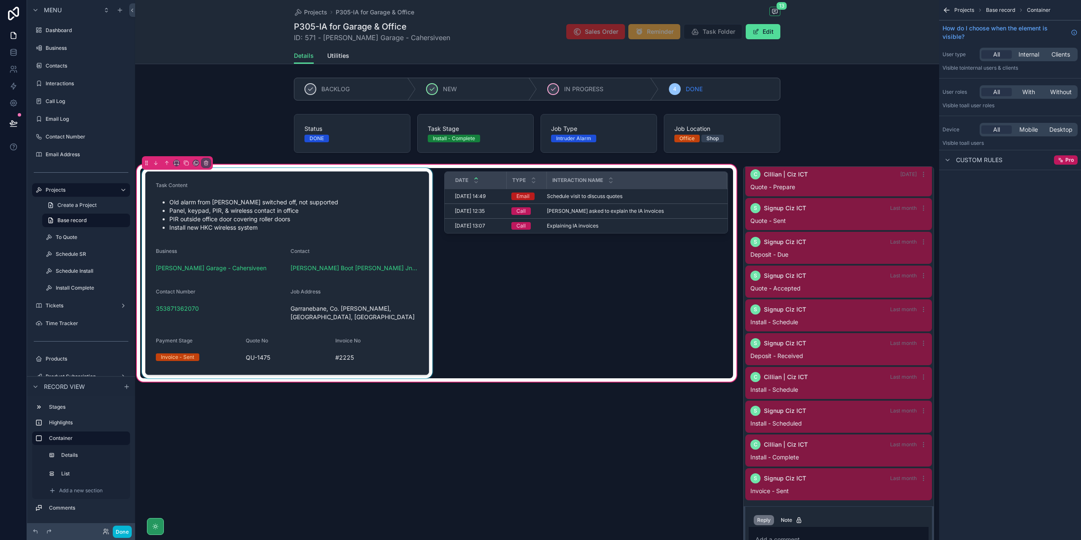
click at [381, 184] on div "scrollable content" at bounding box center [287, 273] width 294 height 210
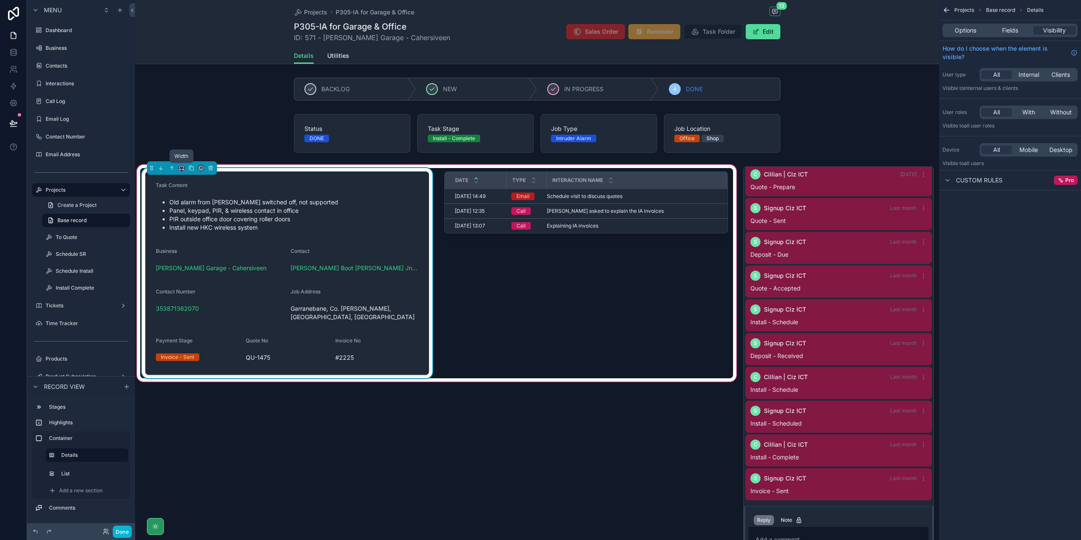
click at [181, 169] on icon "scrollable content" at bounding box center [182, 168] width 6 height 6
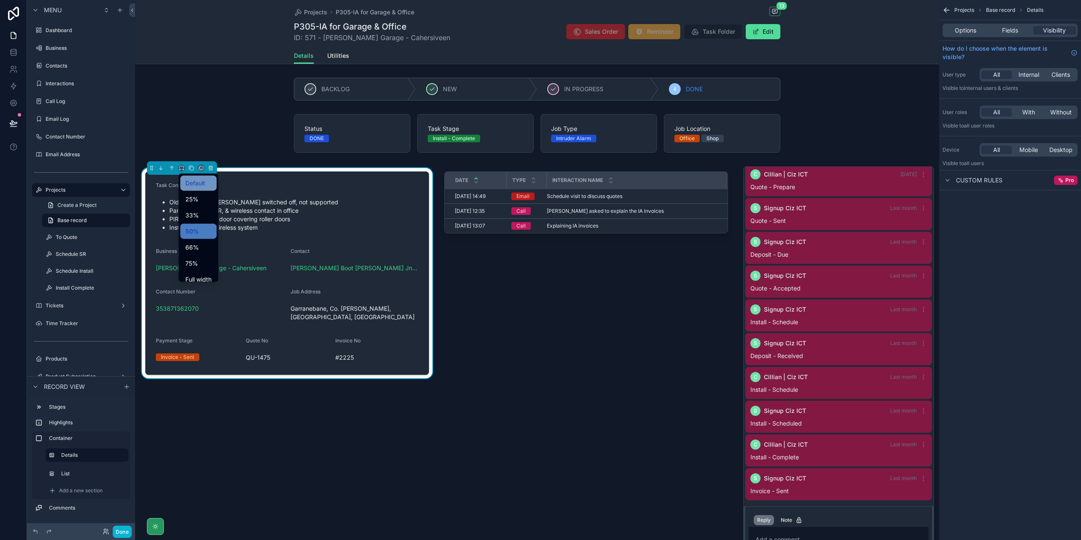
click at [196, 185] on span "Default" at bounding box center [195, 183] width 20 height 10
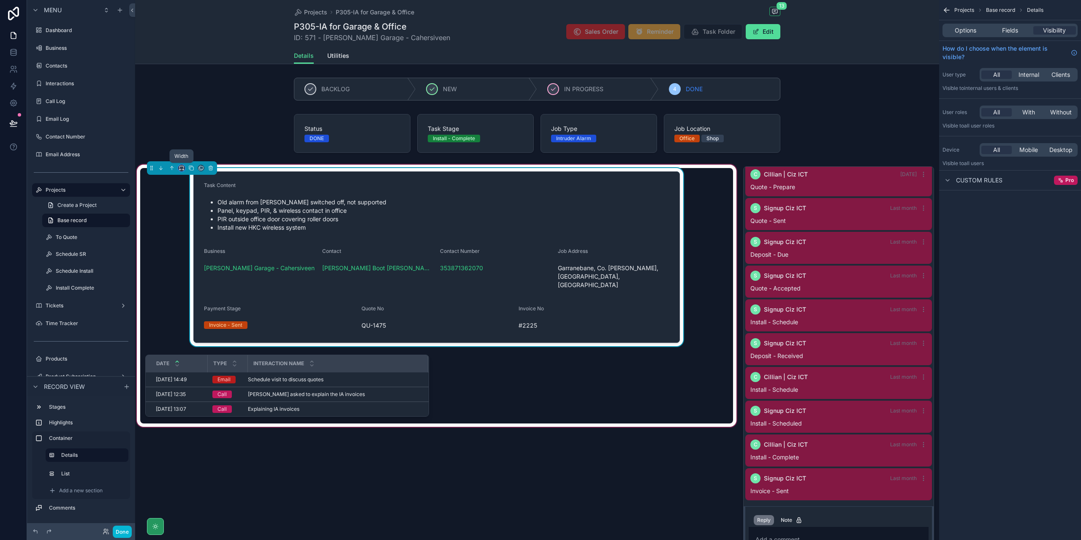
click at [179, 167] on icon "scrollable content" at bounding box center [182, 168] width 6 height 6
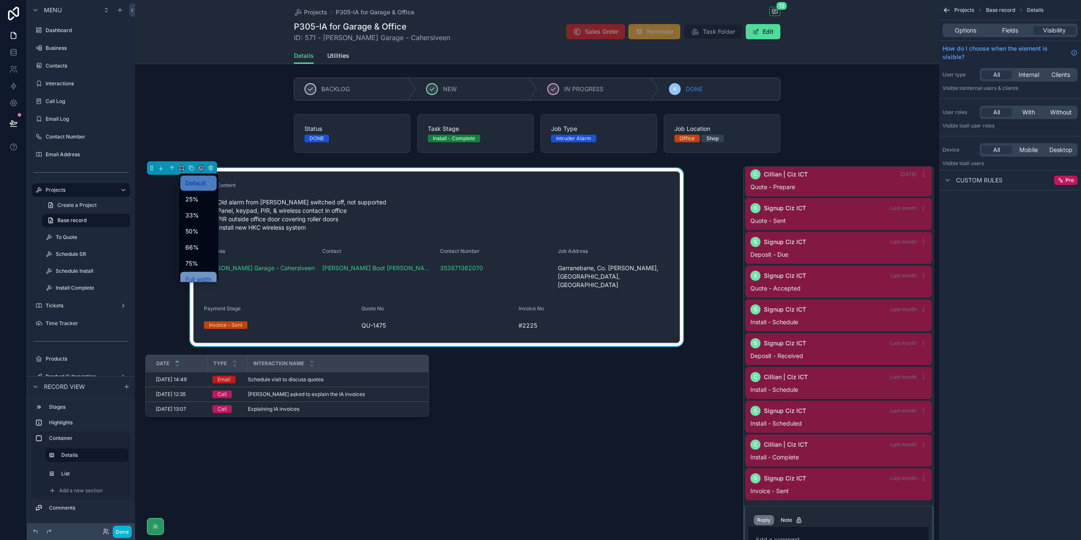
click at [198, 277] on span "Full width" at bounding box center [198, 280] width 26 height 10
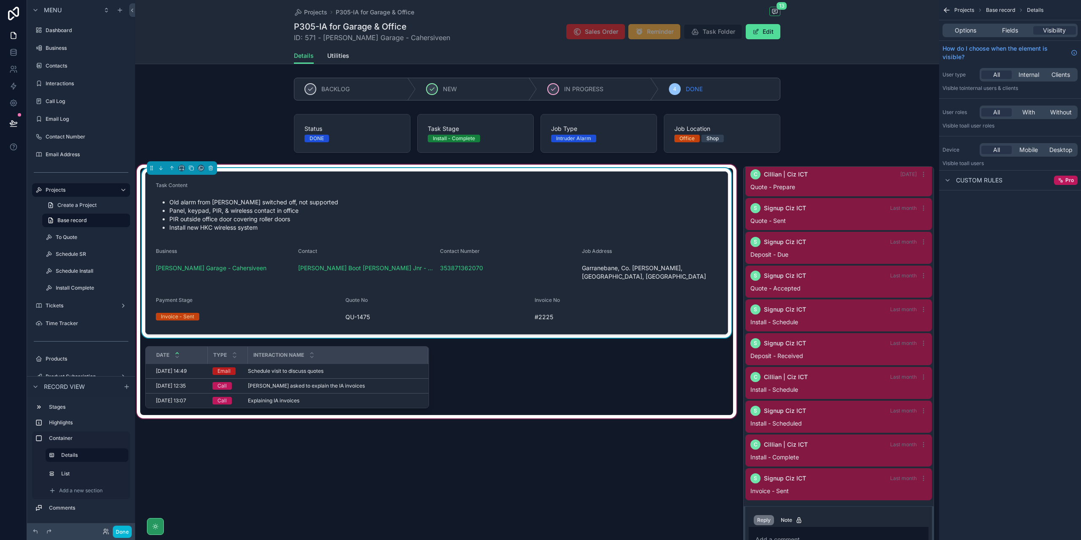
click at [480, 229] on li "Install new HKC wireless system" at bounding box center [443, 227] width 548 height 8
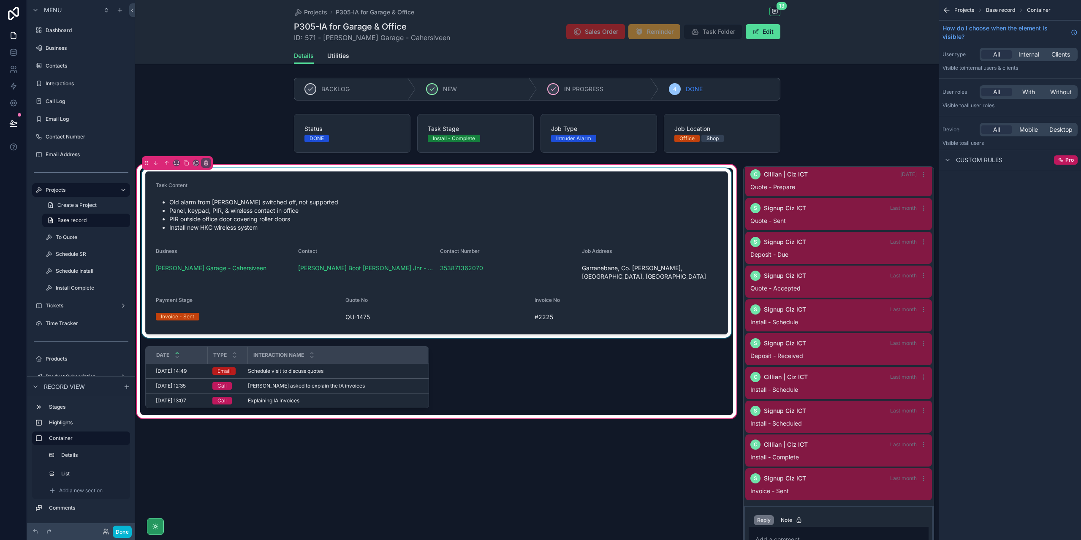
click at [628, 229] on div "scrollable content" at bounding box center [436, 253] width 593 height 170
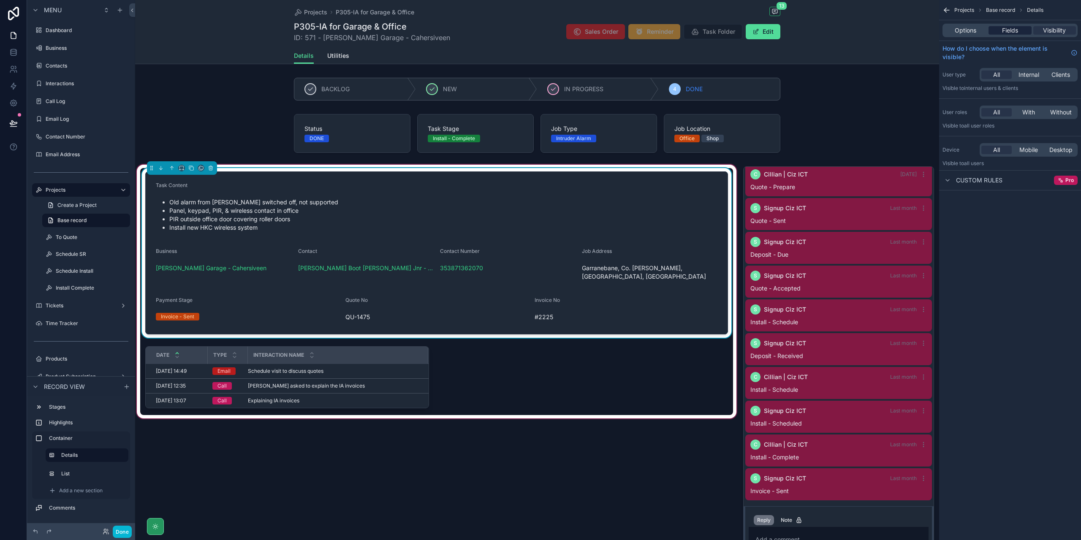
click at [1007, 31] on span "Fields" at bounding box center [1010, 30] width 16 height 8
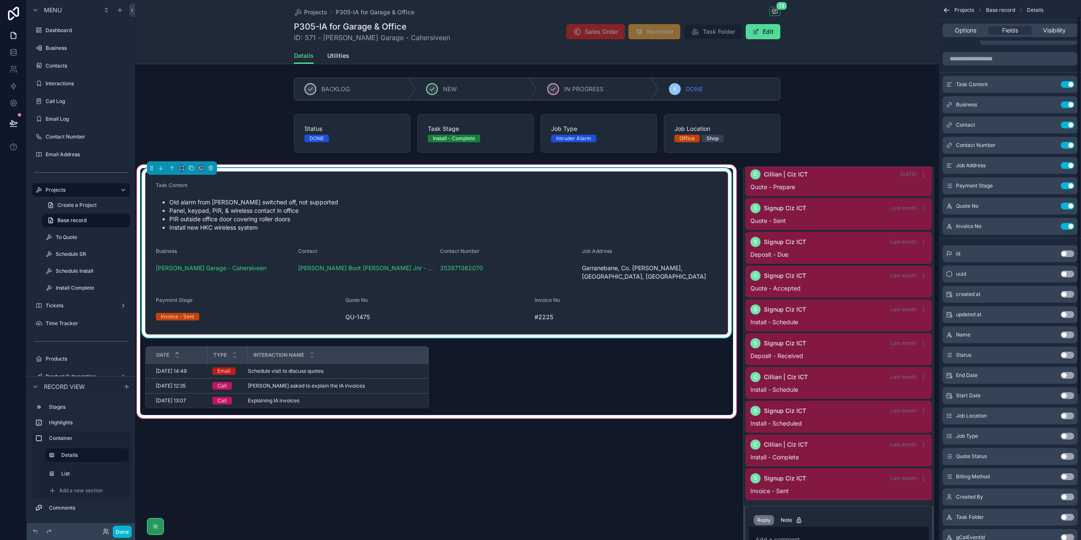
scroll to position [17, 0]
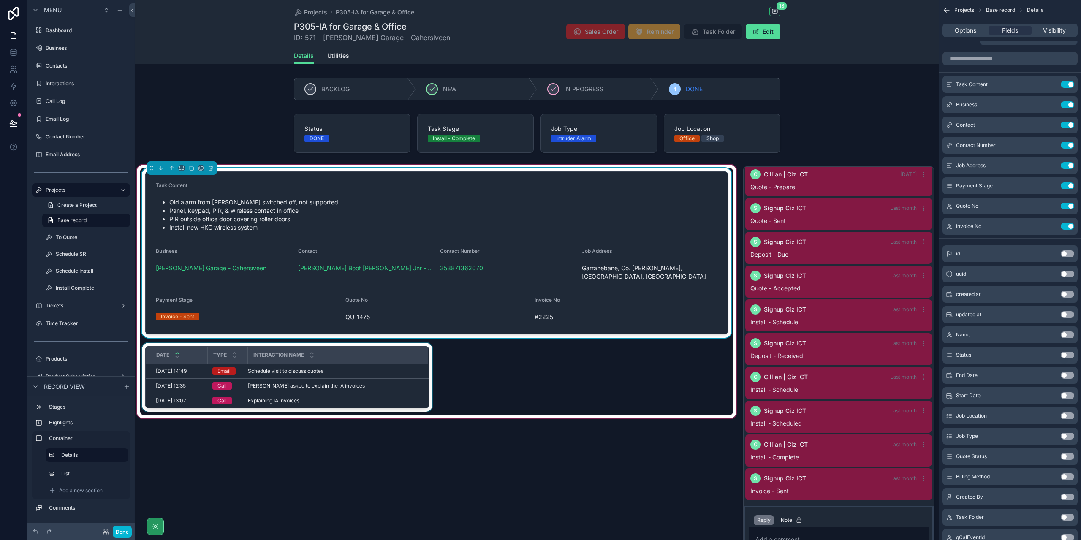
click at [391, 347] on div "Interaction Name" at bounding box center [337, 355] width 179 height 16
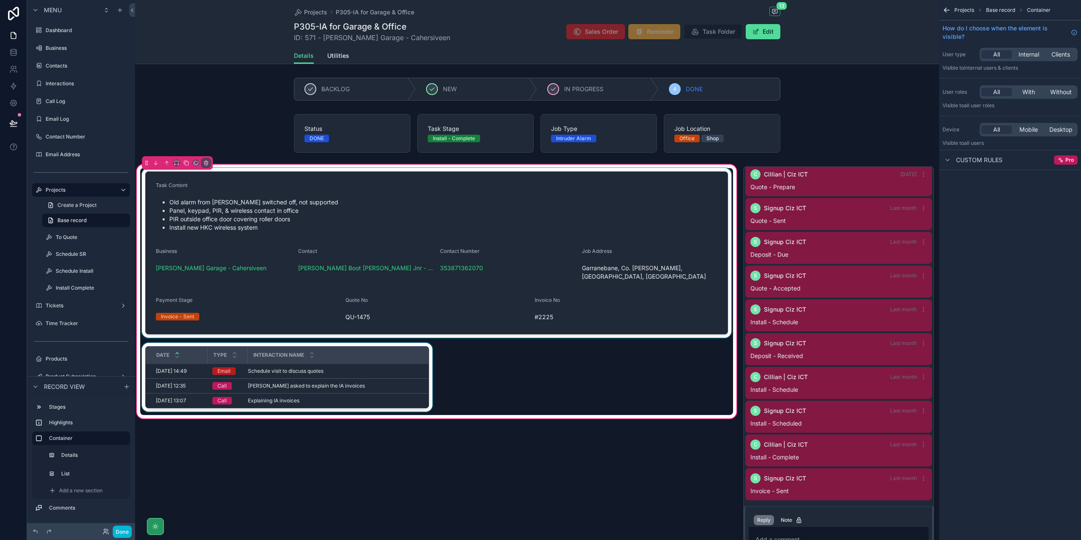
scroll to position [0, 0]
click at [389, 347] on div "Interaction Name" at bounding box center [337, 355] width 179 height 16
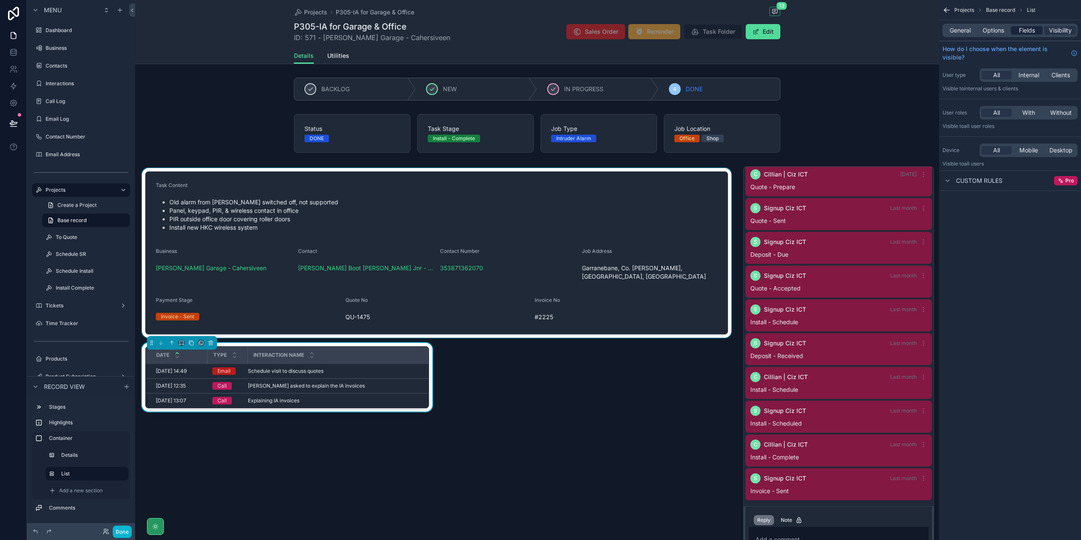
click at [1029, 32] on span "Fields" at bounding box center [1027, 30] width 16 height 8
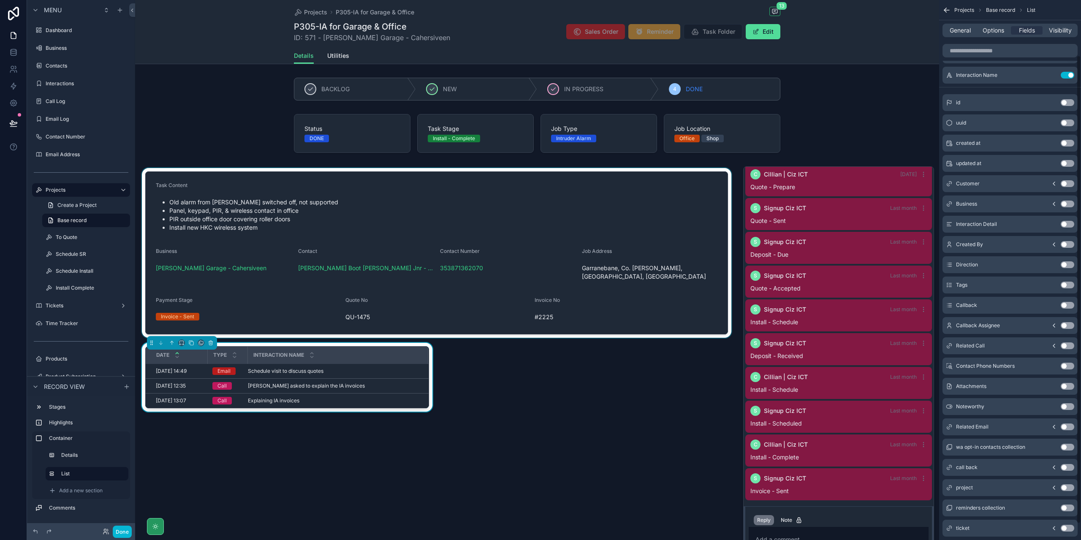
scroll to position [82, 0]
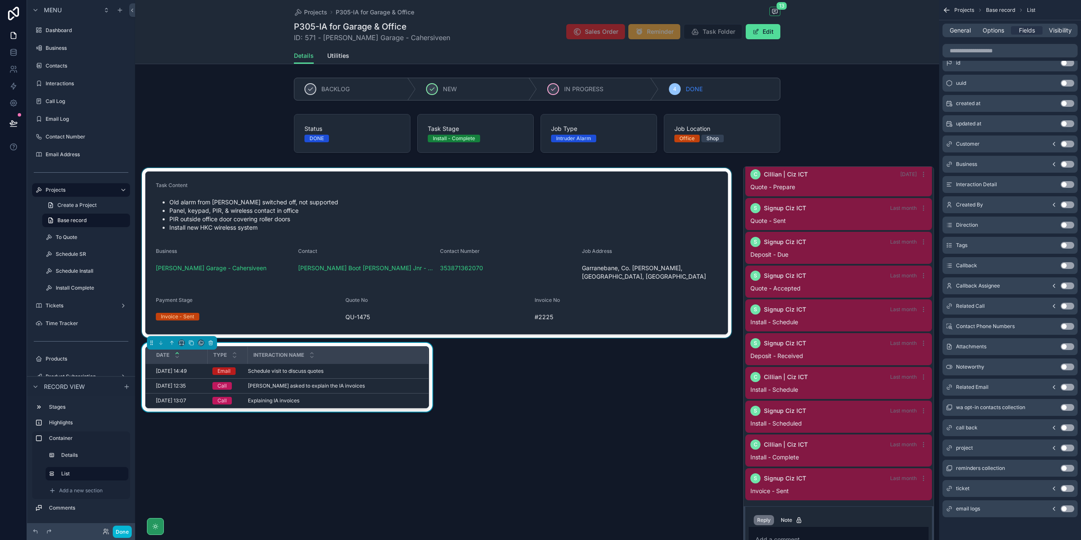
click at [365, 215] on div "scrollable content" at bounding box center [436, 253] width 593 height 170
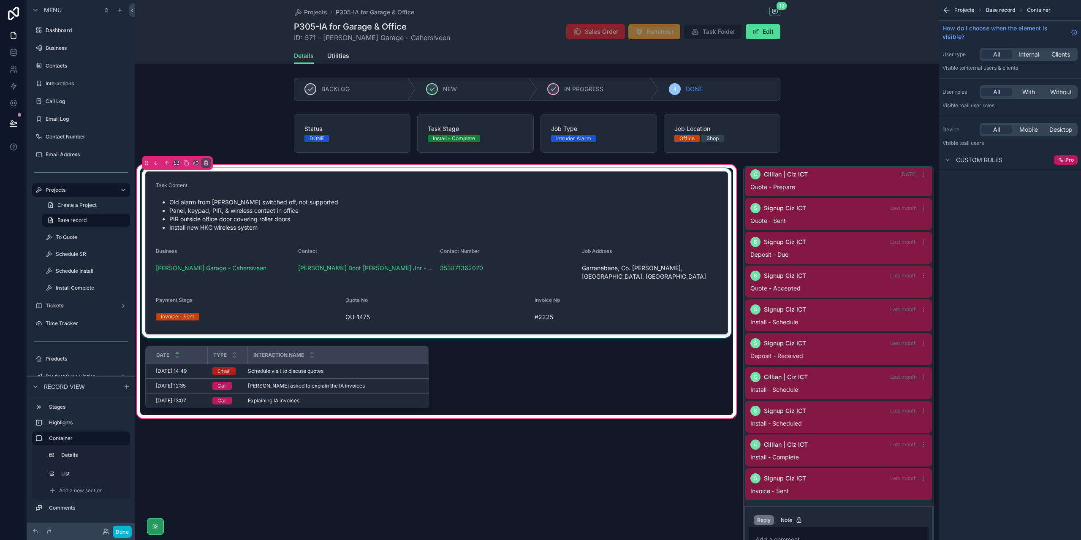
scroll to position [0, 0]
click at [380, 249] on div "scrollable content" at bounding box center [436, 253] width 593 height 170
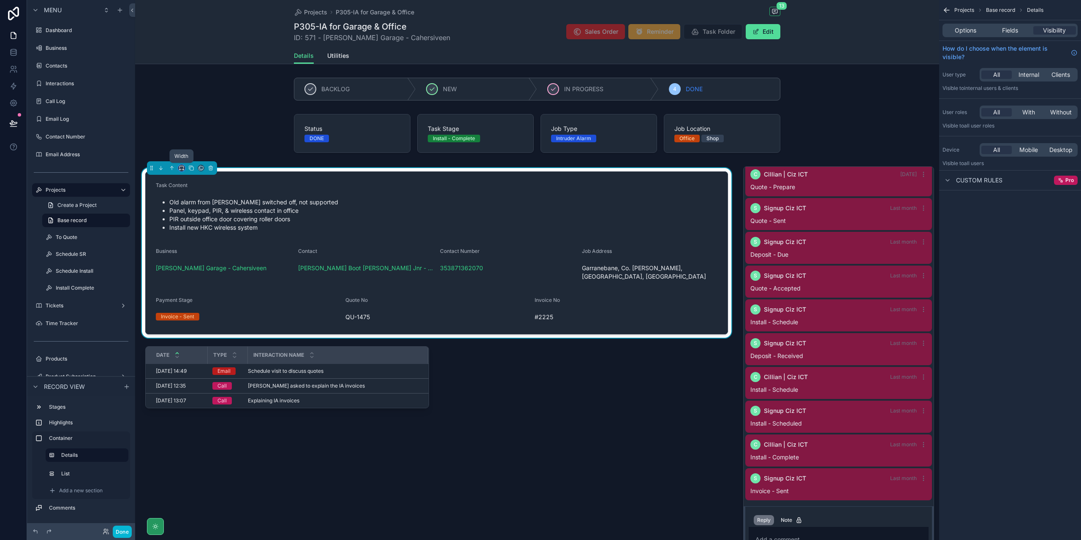
click at [182, 169] on icon "scrollable content" at bounding box center [182, 168] width 6 height 6
click at [195, 184] on span "Default" at bounding box center [195, 183] width 20 height 10
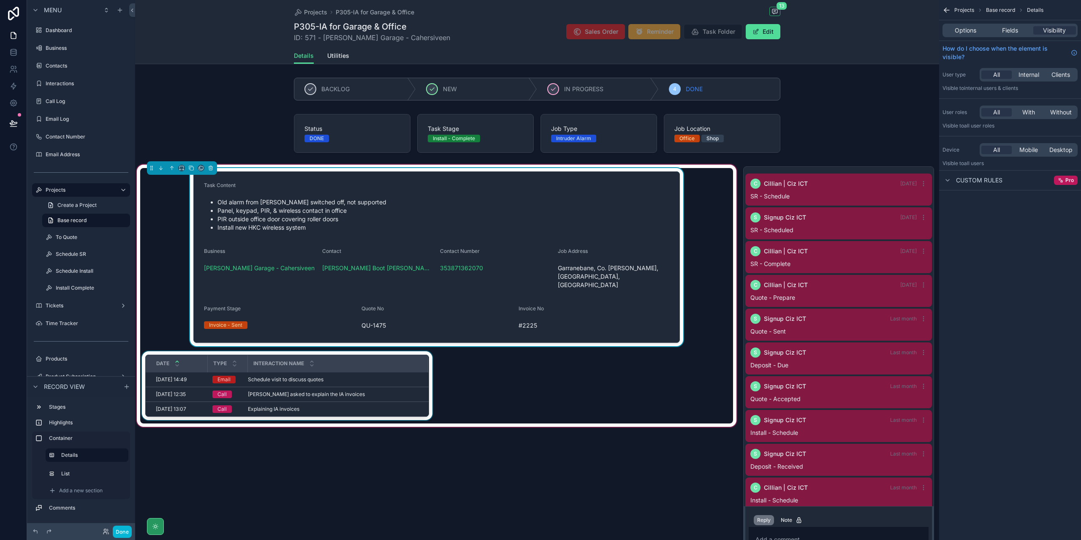
scroll to position [111, 0]
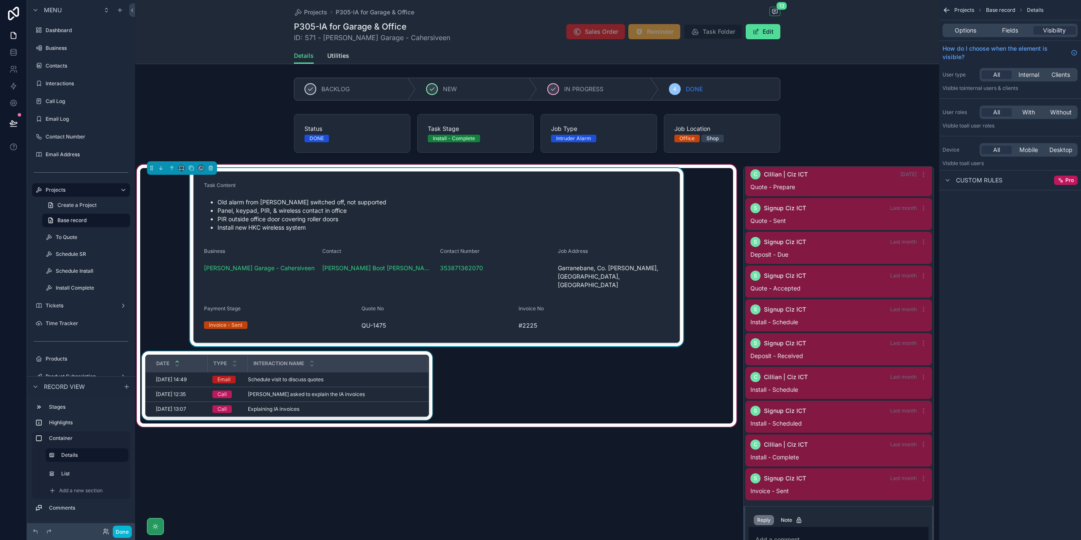
click at [349, 357] on div "Interaction Name" at bounding box center [337, 364] width 179 height 16
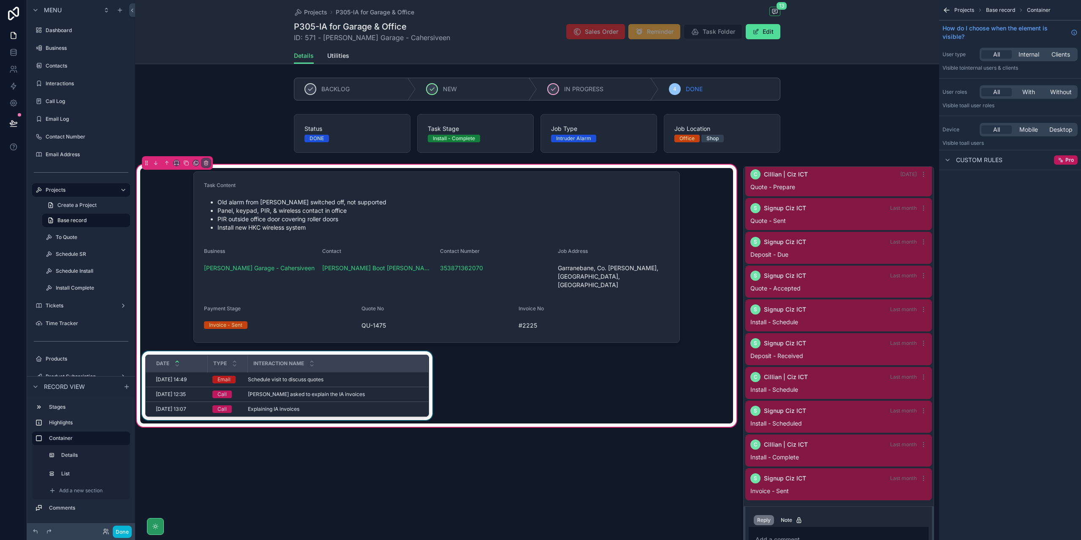
click at [357, 356] on div "Interaction Name" at bounding box center [337, 364] width 179 height 16
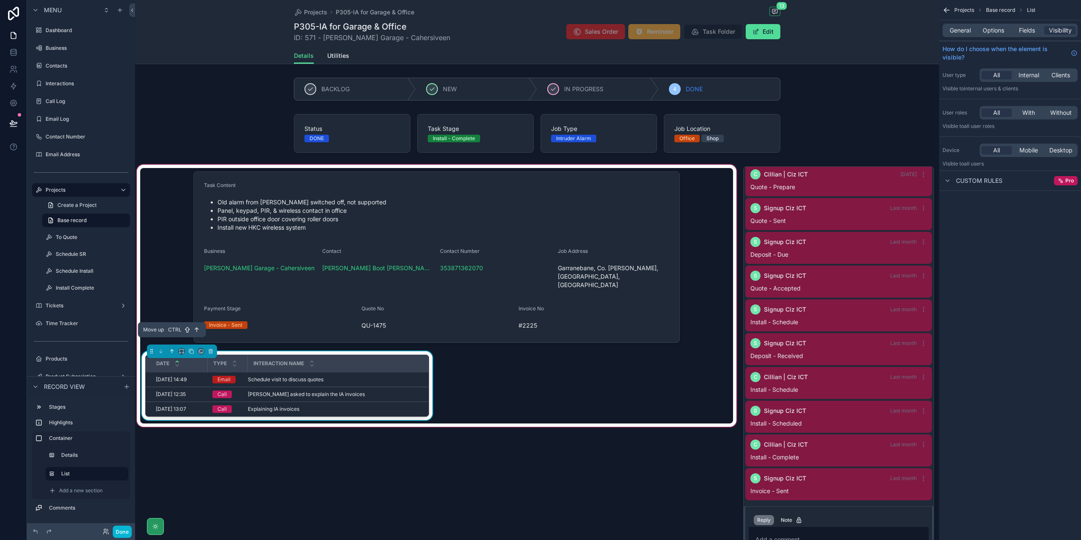
click at [172, 348] on icon "scrollable content" at bounding box center [172, 351] width 6 height 6
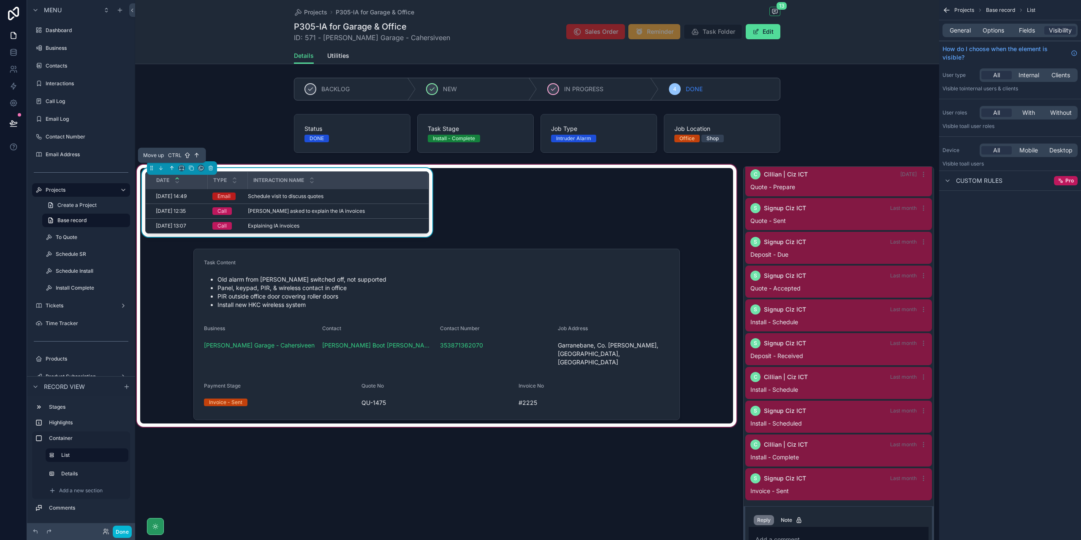
click at [176, 169] on button "scrollable content" at bounding box center [171, 167] width 9 height 9
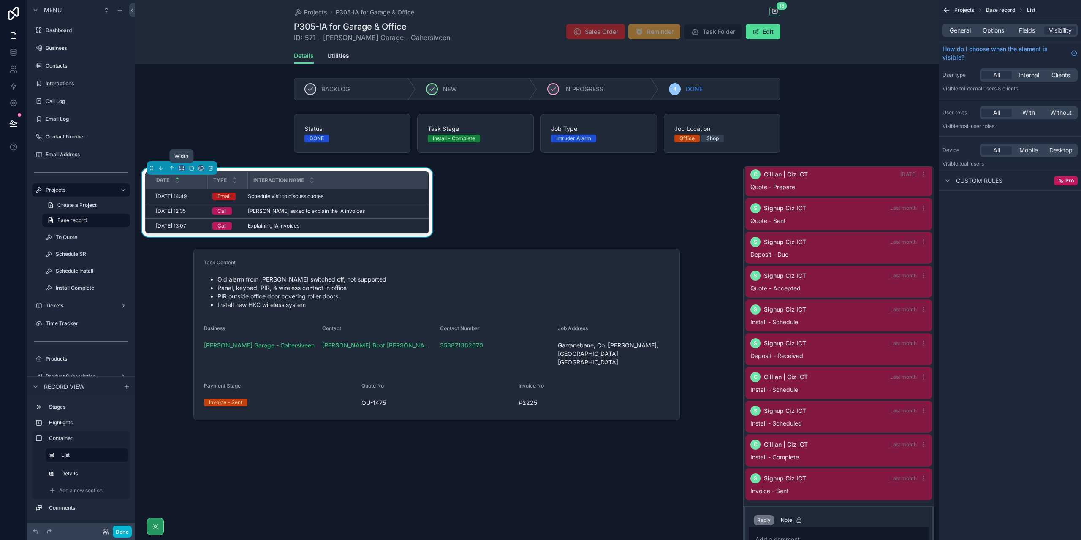
click at [181, 170] on icon "scrollable content" at bounding box center [182, 168] width 6 height 6
click at [205, 202] on div "25%" at bounding box center [198, 199] width 26 height 10
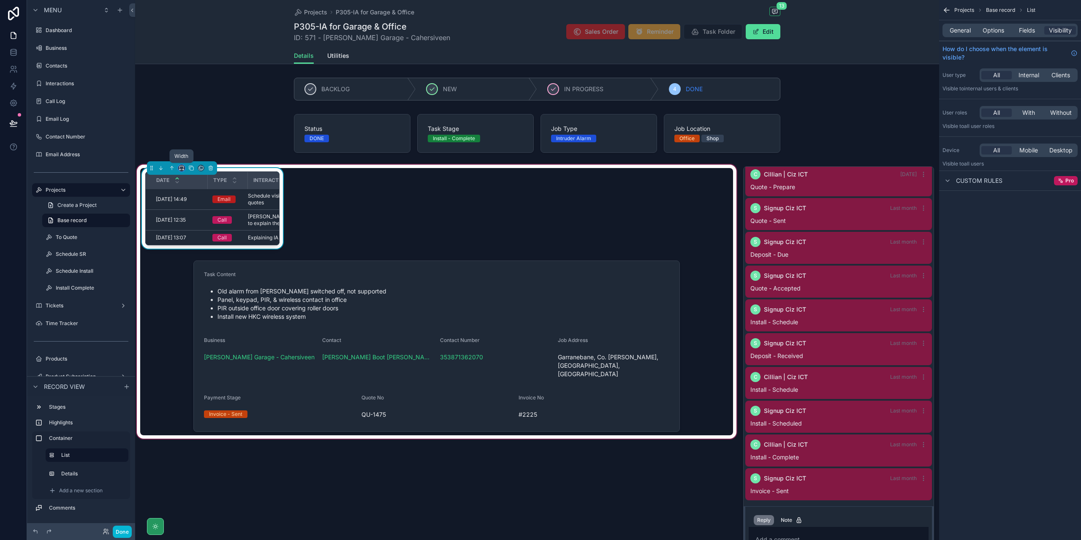
click at [181, 167] on icon "scrollable content" at bounding box center [182, 168] width 6 height 6
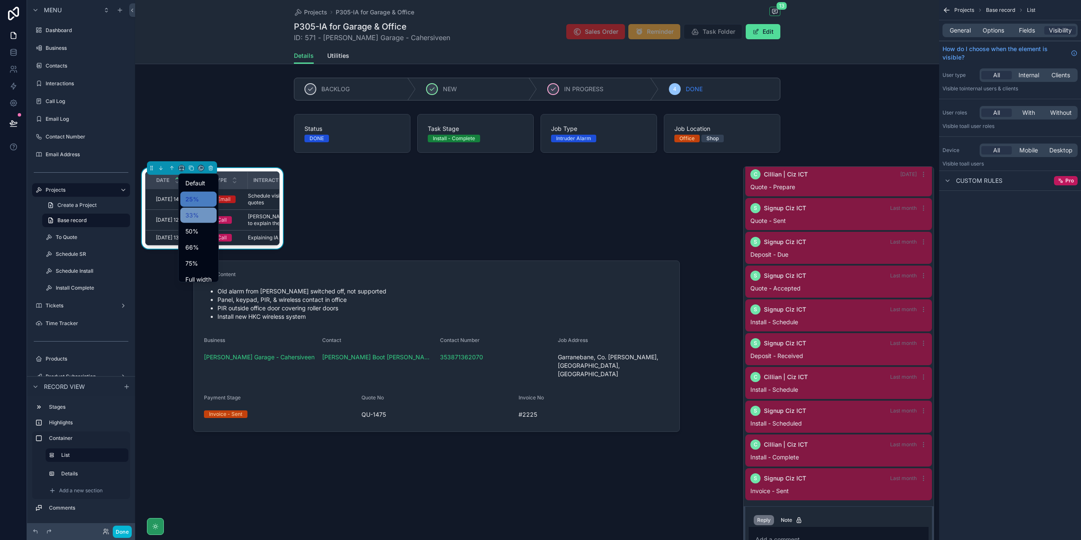
click at [201, 214] on div "33%" at bounding box center [198, 215] width 26 height 10
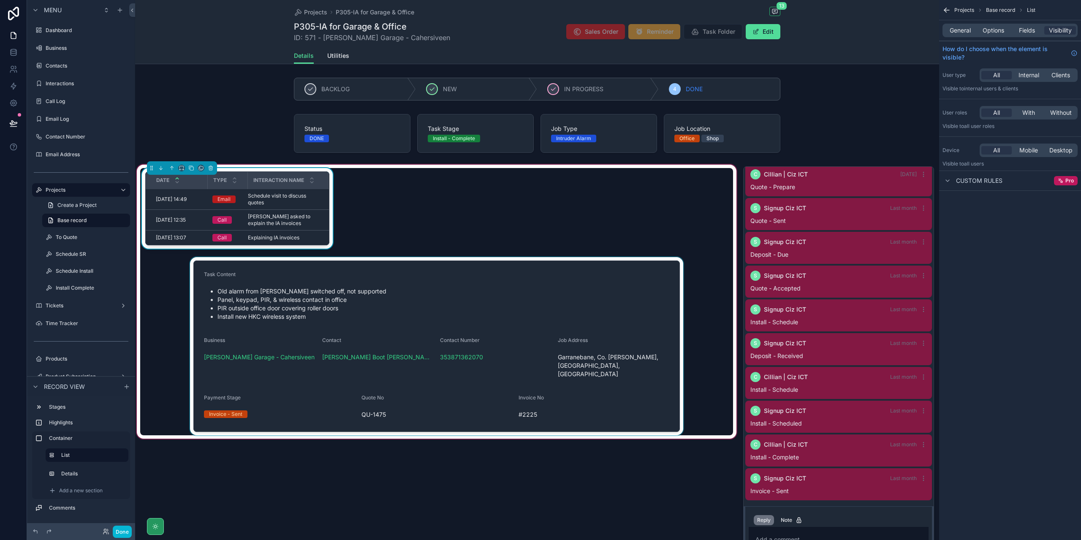
click at [453, 274] on div "scrollable content" at bounding box center [436, 346] width 593 height 178
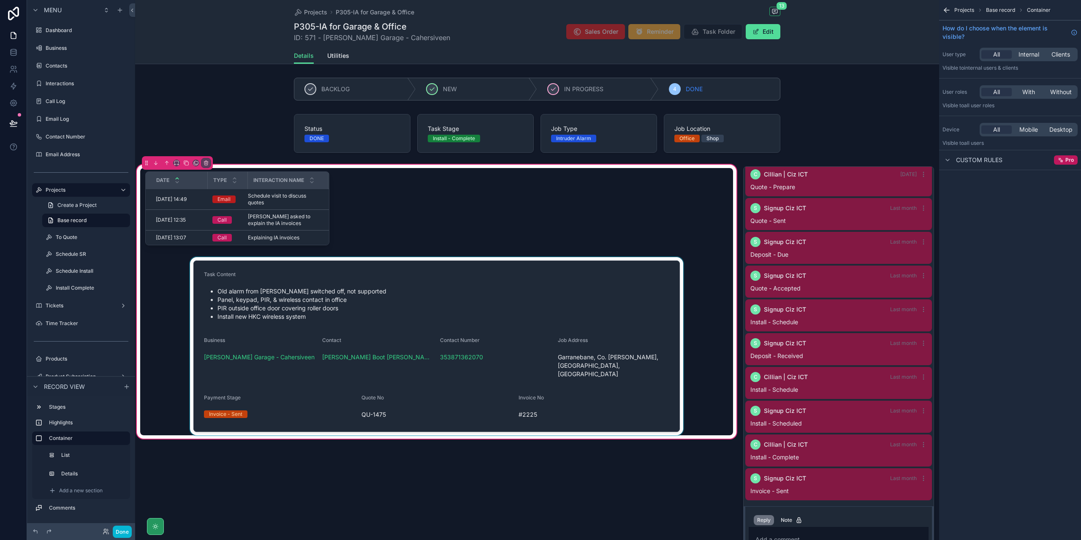
click at [441, 266] on div "scrollable content" at bounding box center [436, 346] width 593 height 178
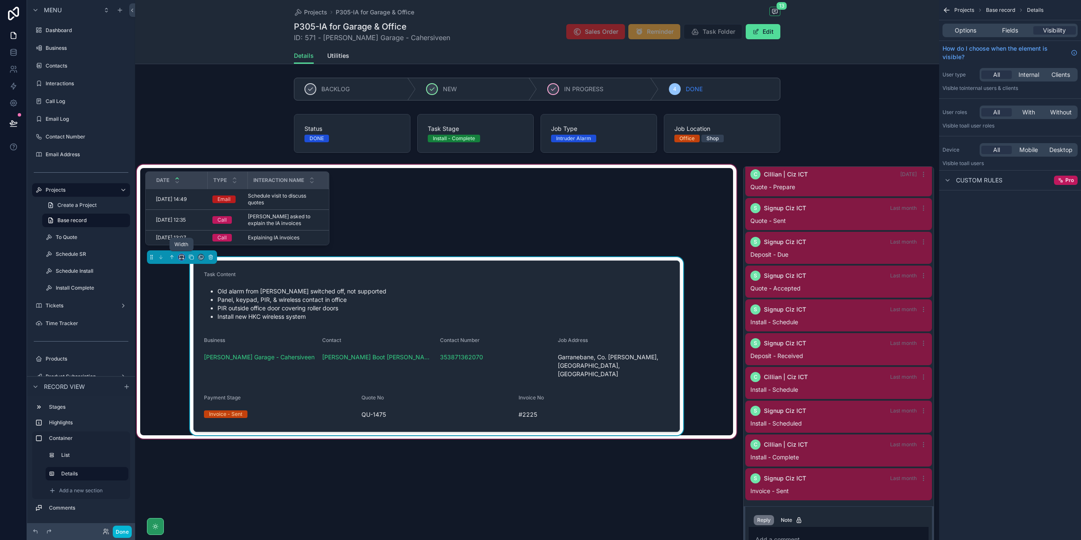
click at [179, 257] on icon "scrollable content" at bounding box center [182, 257] width 6 height 6
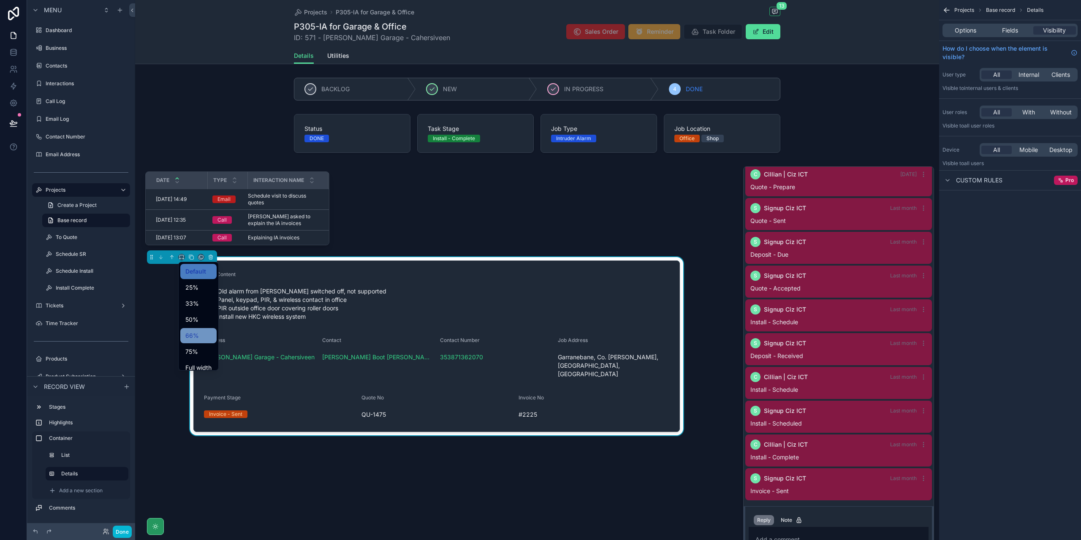
click at [200, 335] on div "66%" at bounding box center [198, 336] width 26 height 10
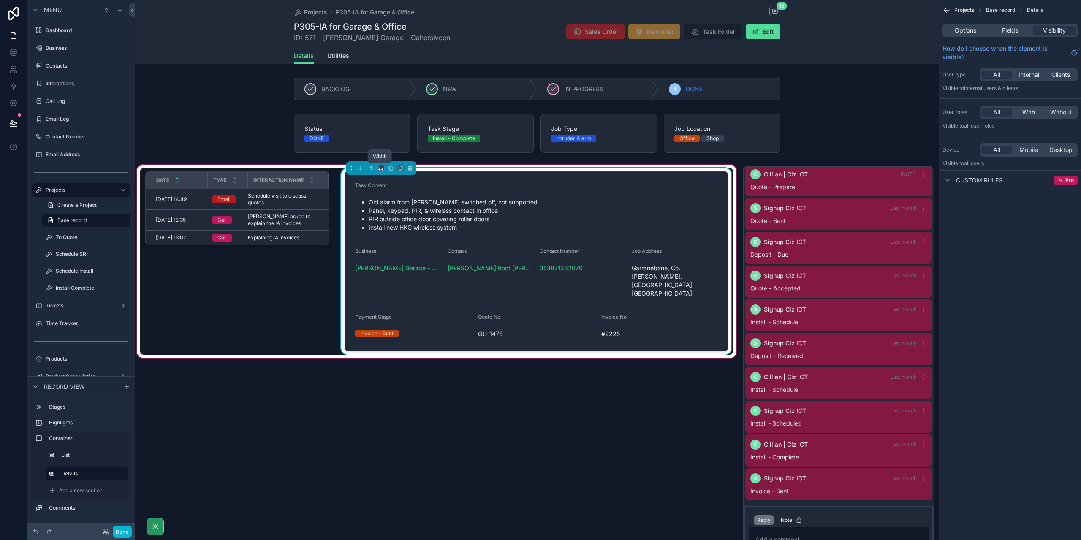
click at [380, 169] on icon "scrollable content" at bounding box center [381, 168] width 6 height 6
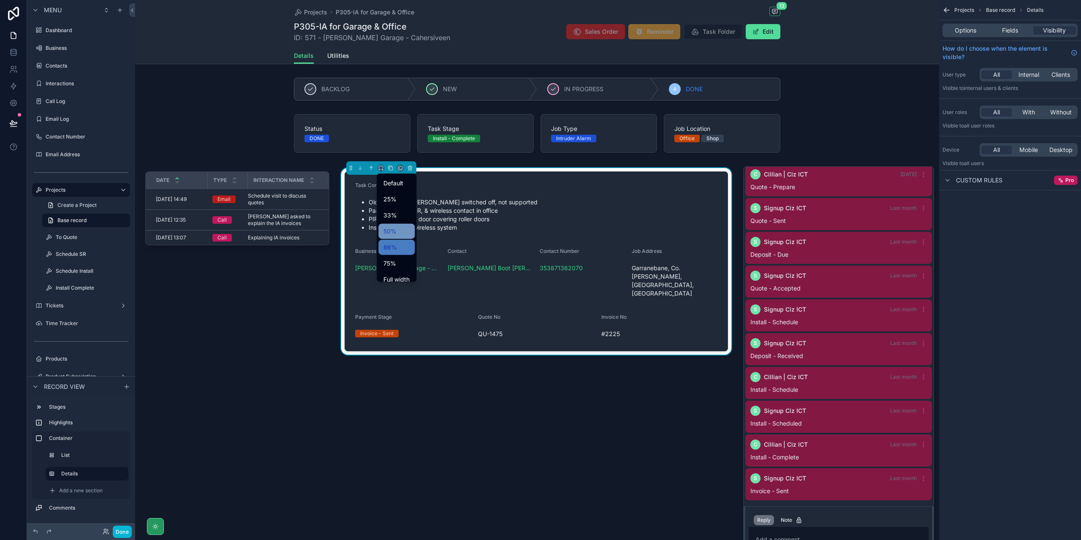
click at [393, 231] on span "50%" at bounding box center [390, 231] width 13 height 10
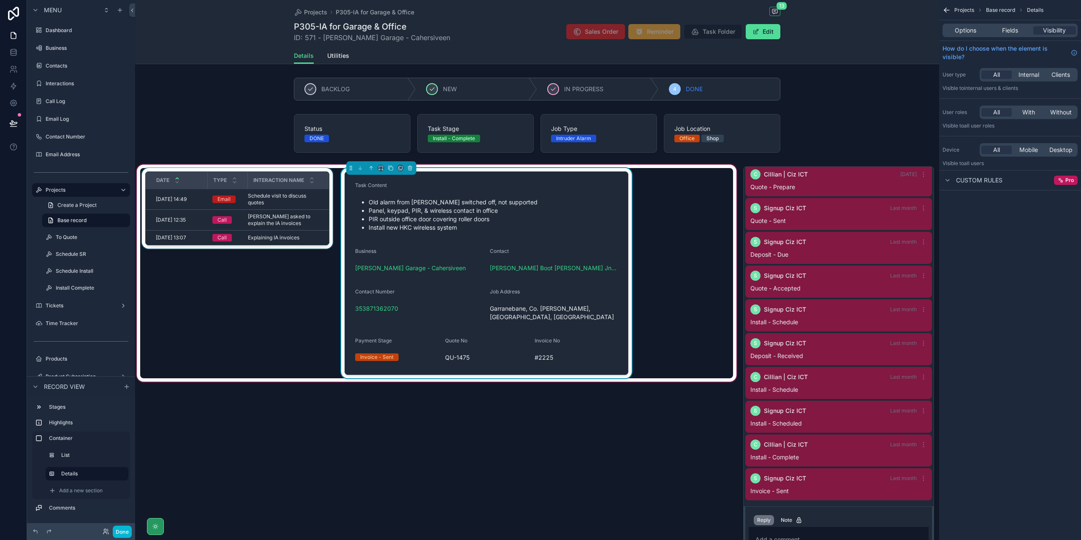
click at [216, 172] on div "Type" at bounding box center [227, 180] width 39 height 16
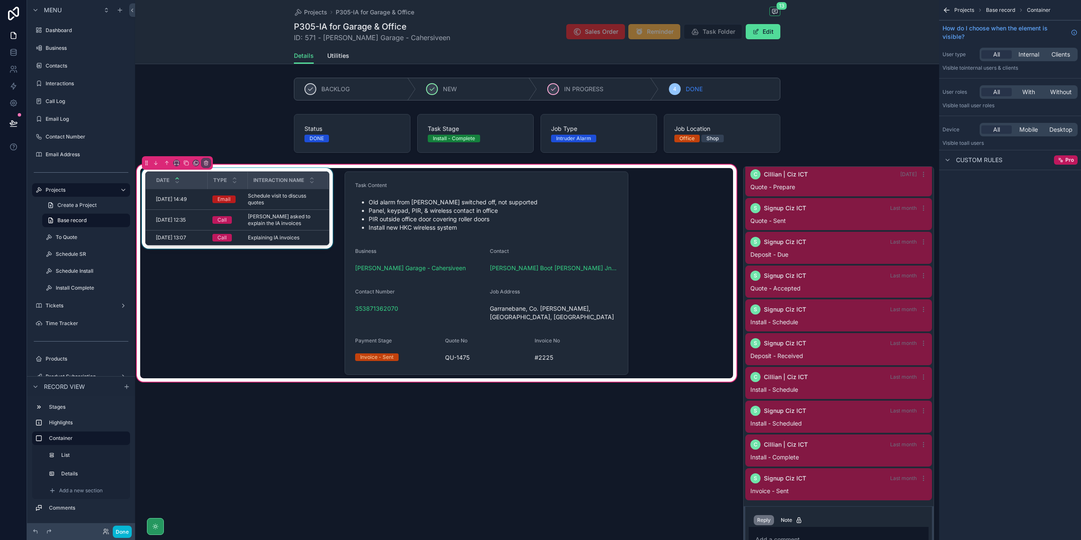
click at [214, 175] on div "Type" at bounding box center [227, 180] width 39 height 16
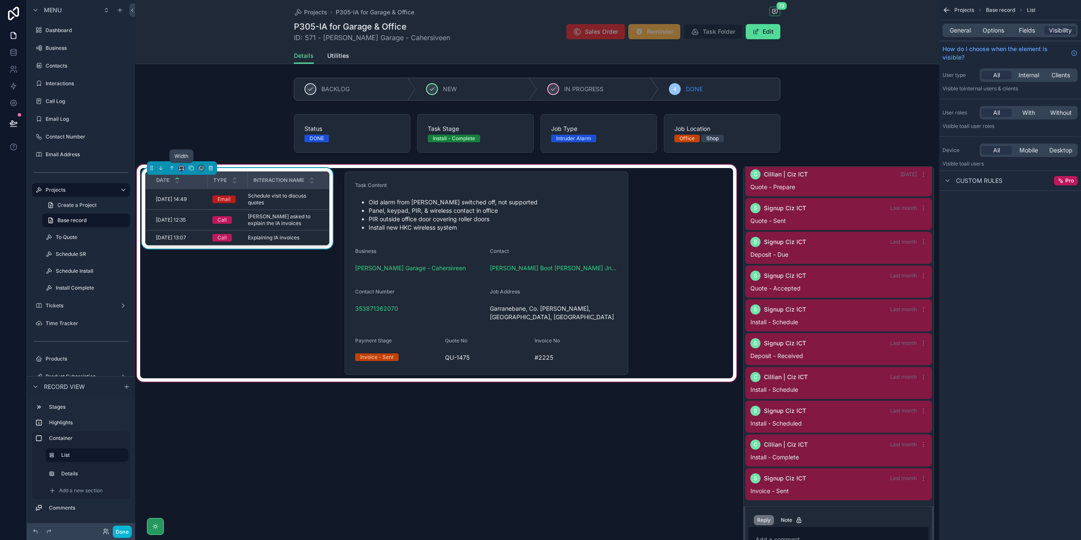
click at [182, 170] on icon "scrollable content" at bounding box center [183, 170] width 2 height 0
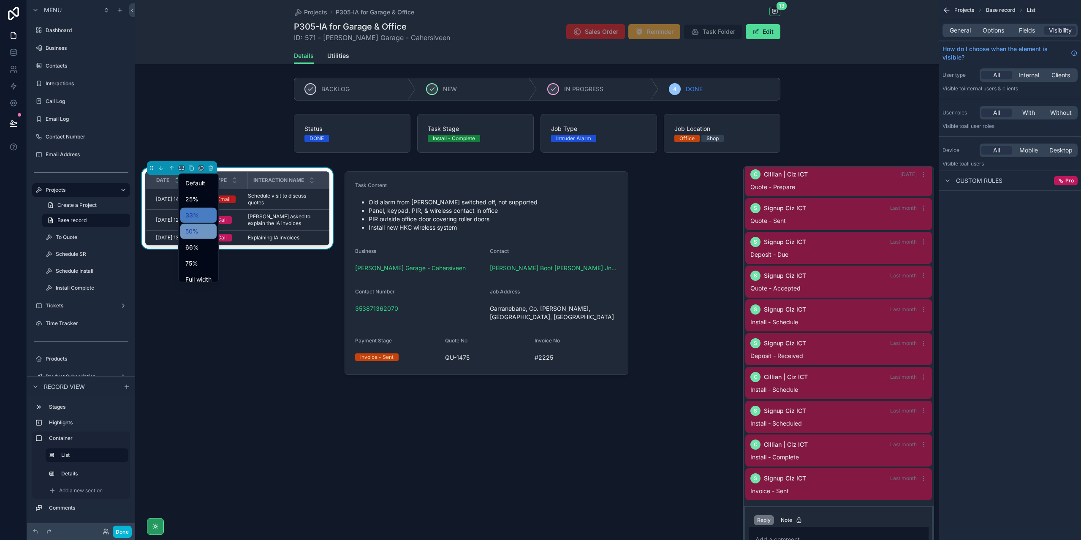
click at [199, 229] on div "50%" at bounding box center [198, 231] width 26 height 10
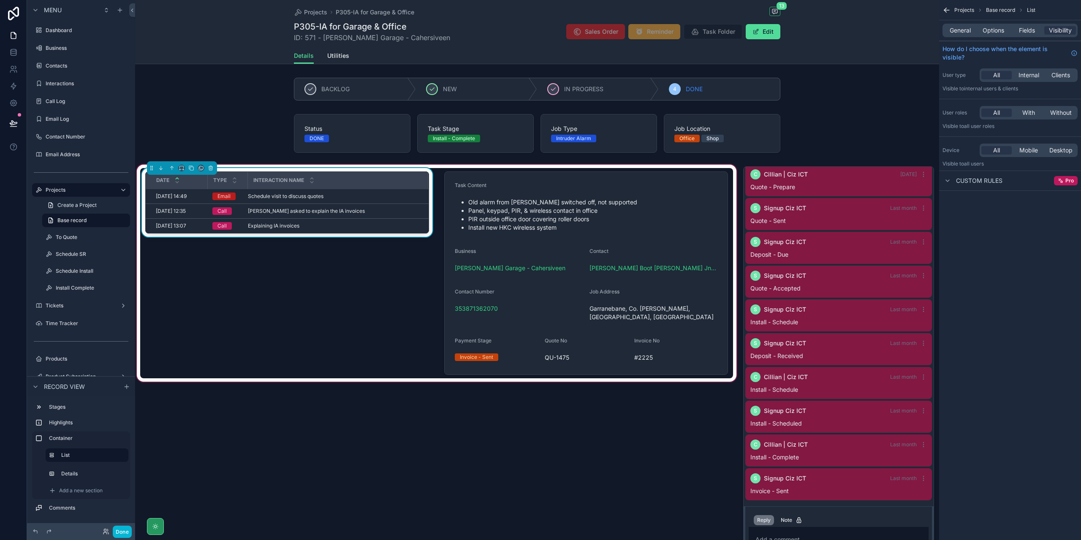
click at [374, 271] on div "Date Type Interaction Name [DATE] 14:49 [DATE] 14:49 Email Schedule visit to di…" at bounding box center [287, 273] width 294 height 210
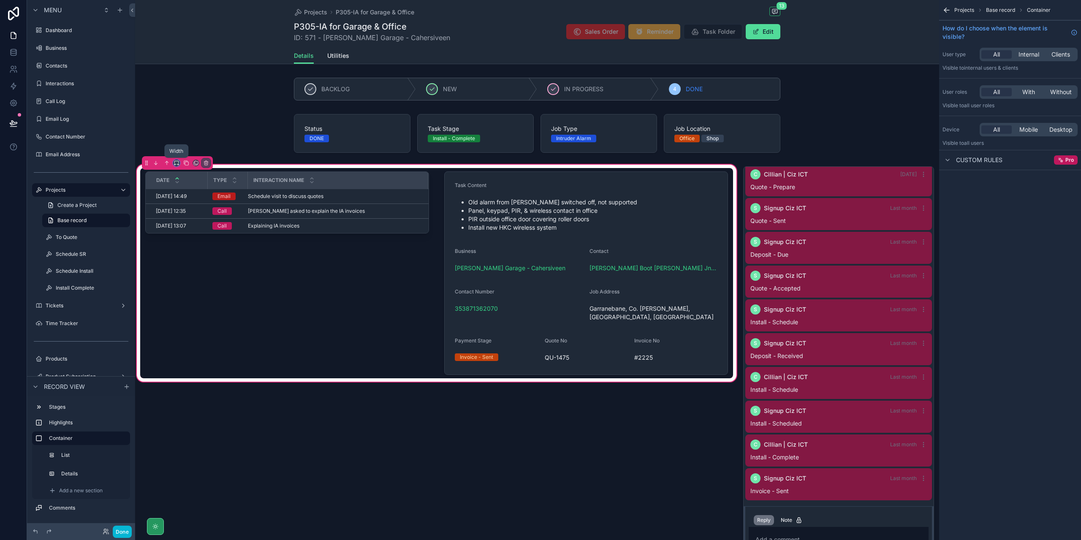
click at [174, 162] on icon "scrollable content" at bounding box center [176, 162] width 4 height 2
click at [204, 229] on div "50%" at bounding box center [193, 226] width 26 height 10
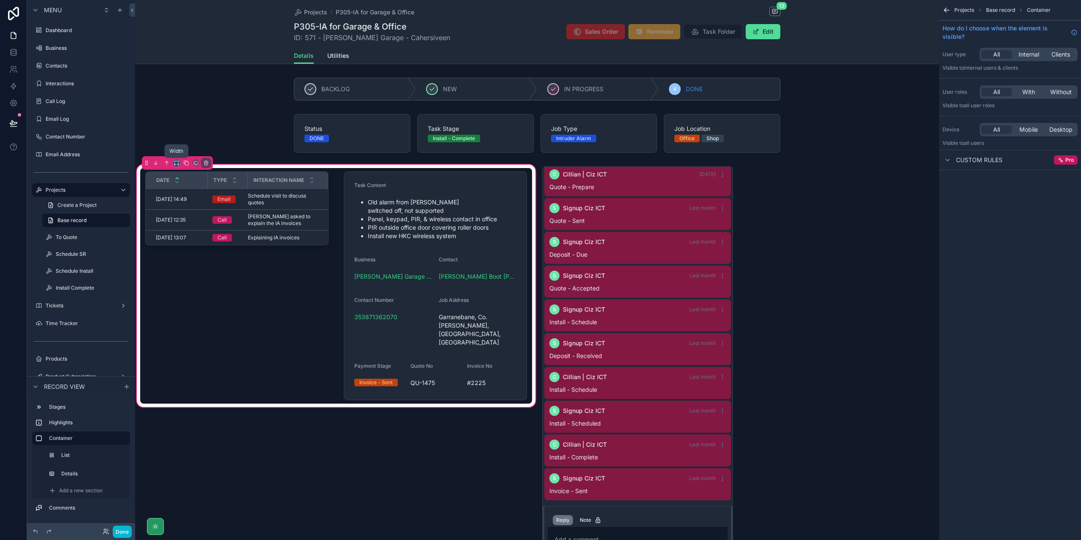
click at [176, 165] on icon "scrollable content" at bounding box center [177, 163] width 6 height 6
click at [190, 179] on span "Default" at bounding box center [190, 178] width 20 height 10
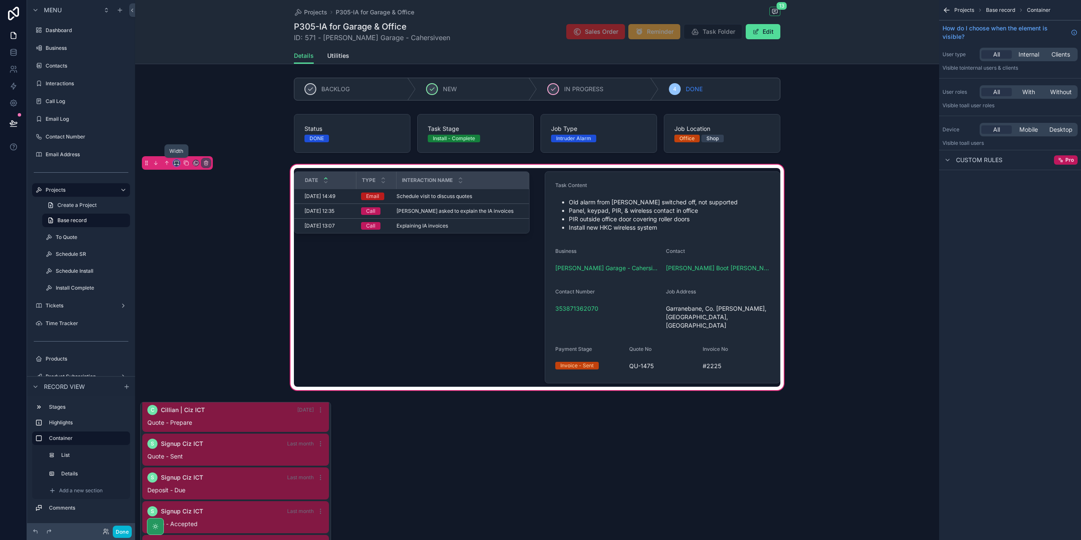
click at [174, 163] on icon "scrollable content" at bounding box center [177, 163] width 6 height 6
click at [191, 267] on span "Large" at bounding box center [188, 268] width 16 height 10
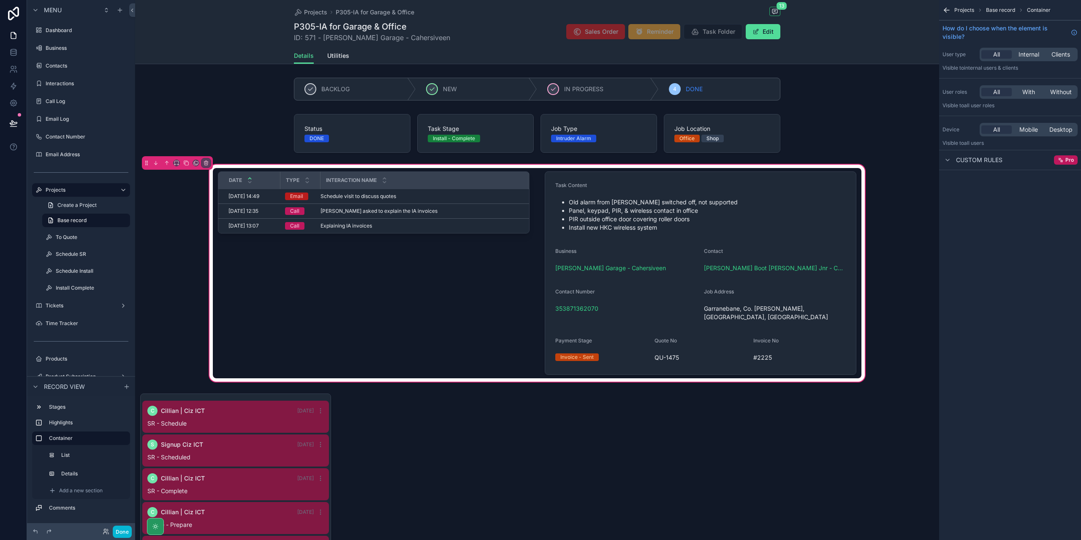
scroll to position [111, 0]
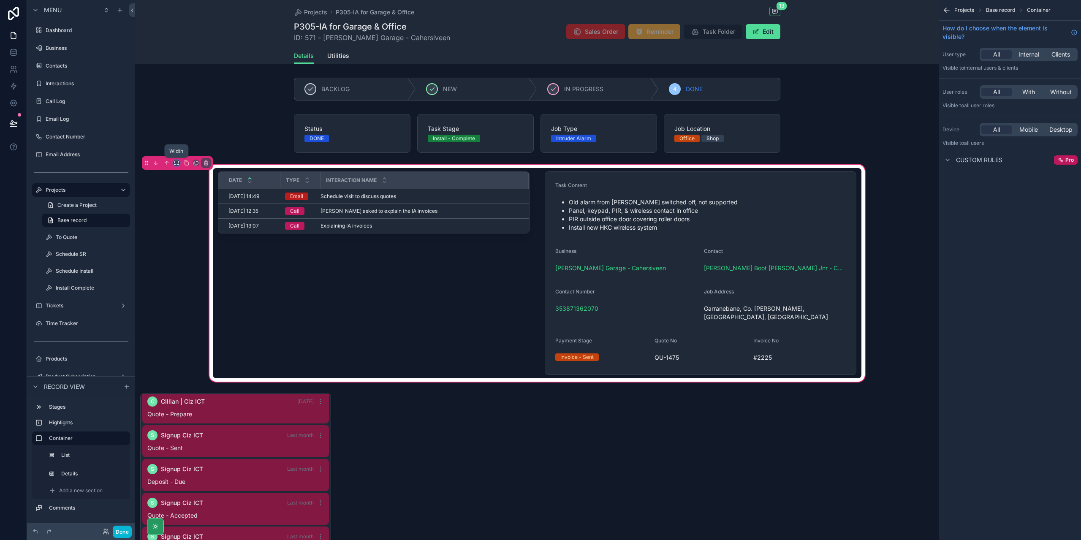
click at [176, 161] on icon "scrollable content" at bounding box center [176, 162] width 4 height 2
click at [198, 222] on div "50%" at bounding box center [193, 226] width 26 height 10
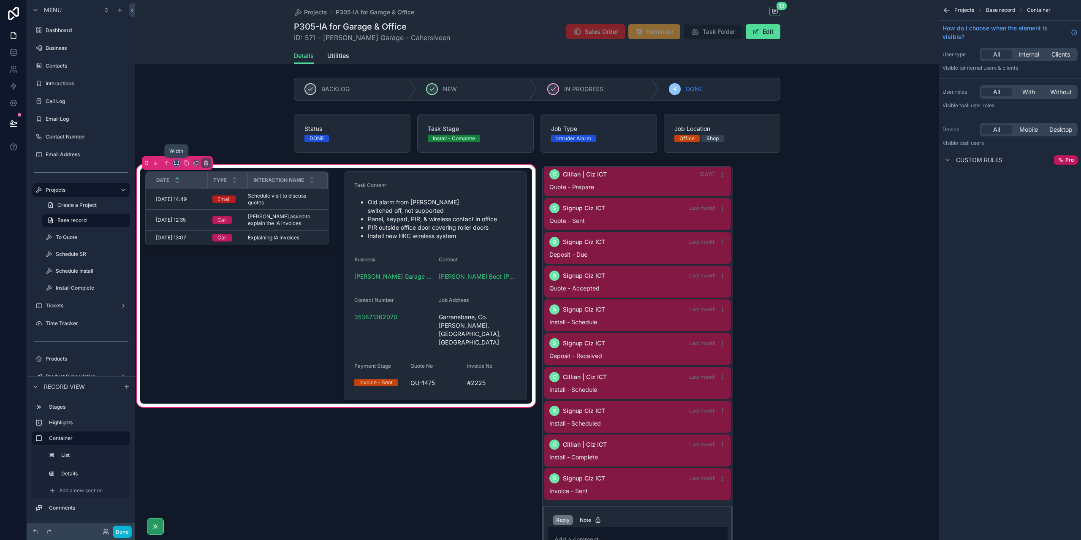
click at [174, 164] on icon "scrollable content" at bounding box center [174, 165] width 1 height 2
click at [195, 255] on div "75%" at bounding box center [193, 258] width 26 height 10
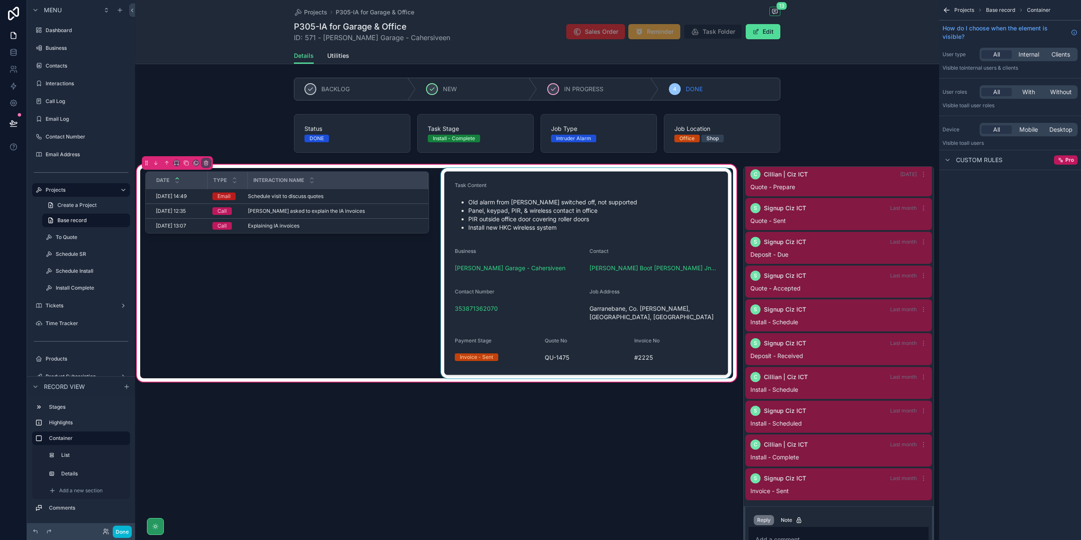
click at [620, 218] on div "scrollable content" at bounding box center [586, 273] width 294 height 210
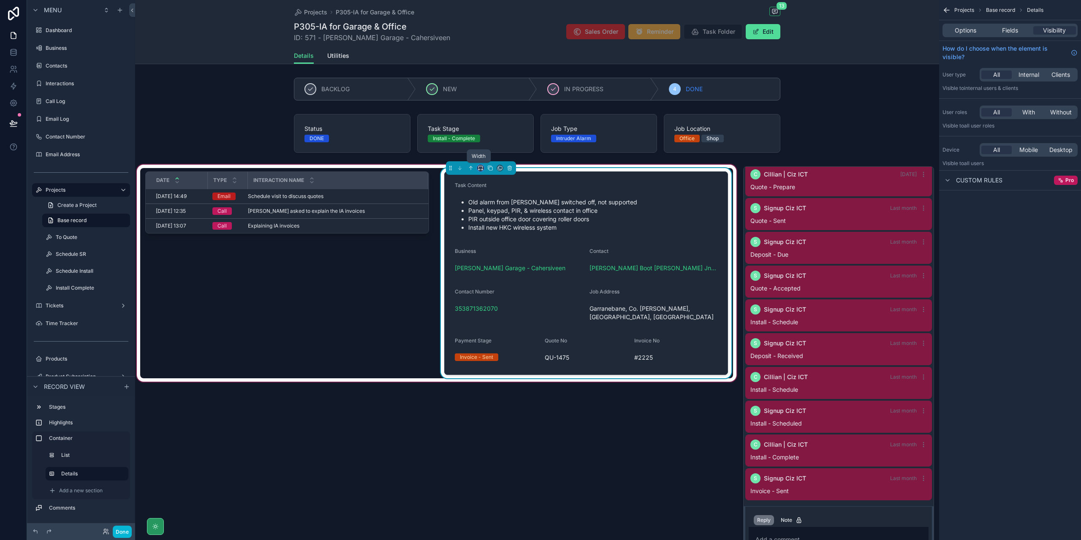
click at [479, 167] on icon "scrollable content" at bounding box center [481, 167] width 4 height 2
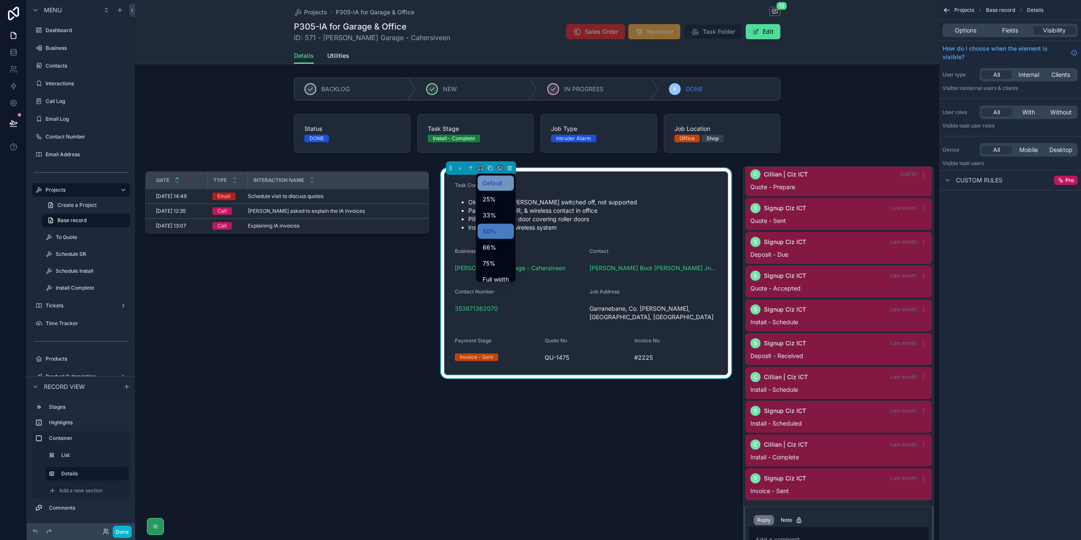
click at [506, 181] on div "Default" at bounding box center [496, 183] width 26 height 10
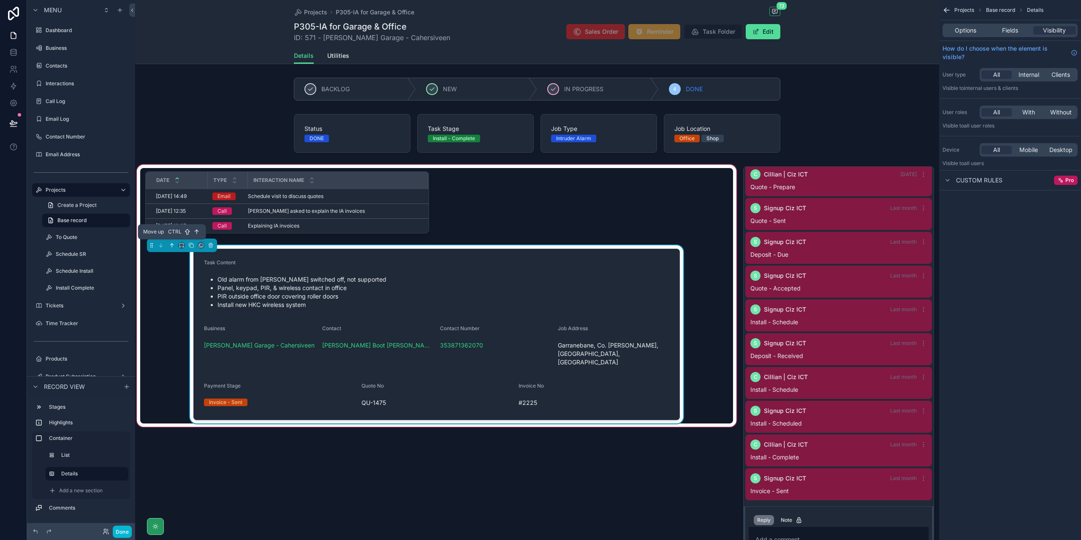
click at [171, 245] on icon "scrollable content" at bounding box center [172, 245] width 6 height 6
click at [173, 245] on icon "scrollable content" at bounding box center [172, 245] width 6 height 6
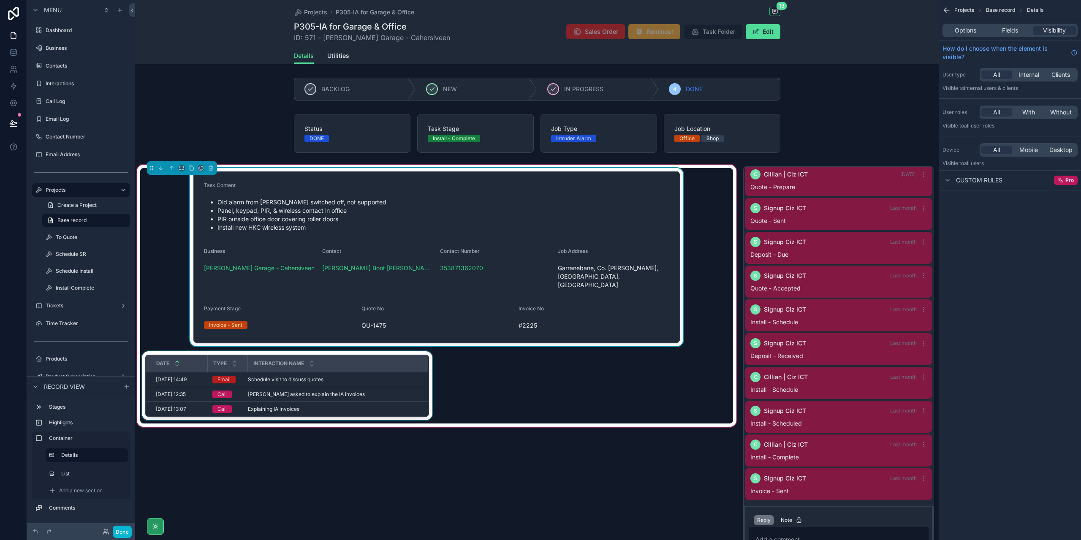
click at [357, 356] on div "Interaction Name" at bounding box center [337, 364] width 179 height 16
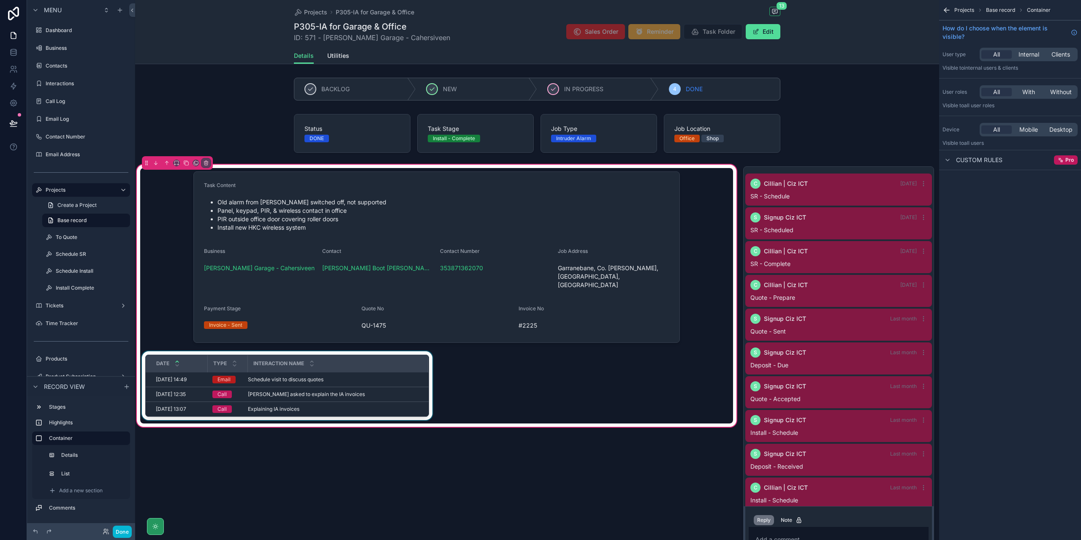
scroll to position [111, 0]
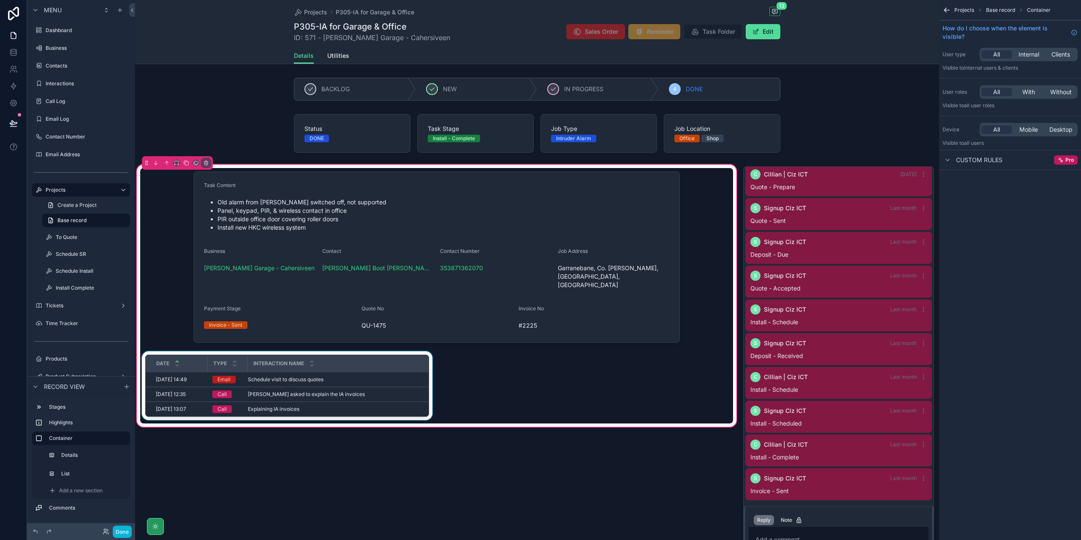
click at [352, 379] on div "scrollable content" at bounding box center [287, 387] width 294 height 72
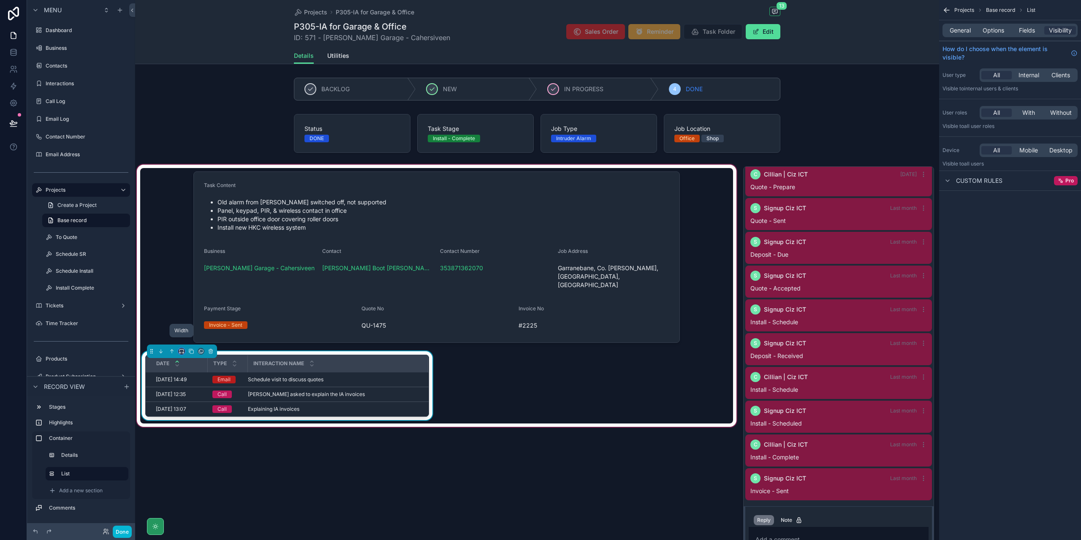
click at [180, 352] on icon "scrollable content" at bounding box center [180, 353] width 1 height 2
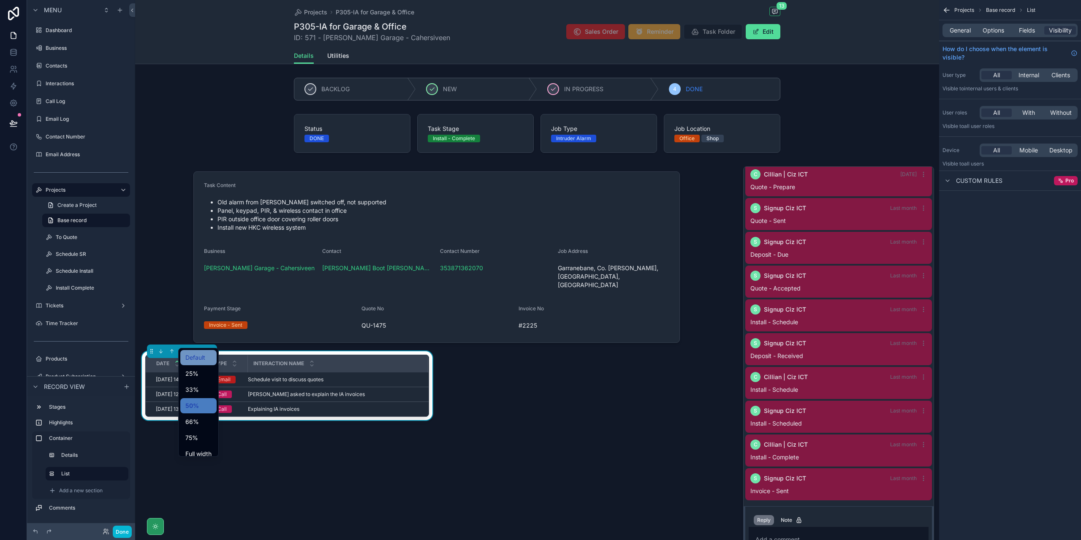
click at [212, 359] on div "Default" at bounding box center [198, 358] width 26 height 10
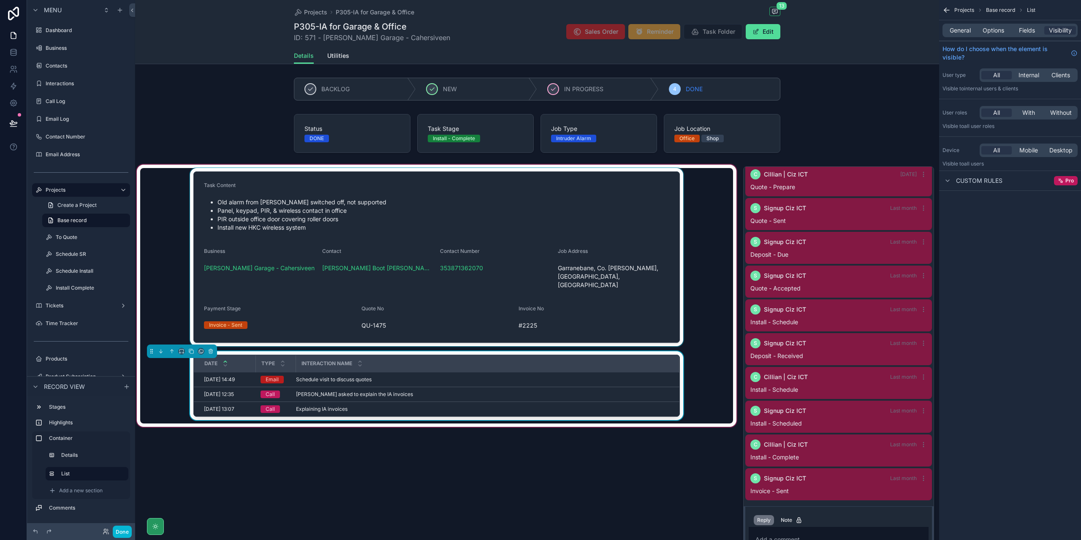
click at [701, 301] on div "scrollable content" at bounding box center [436, 257] width 593 height 178
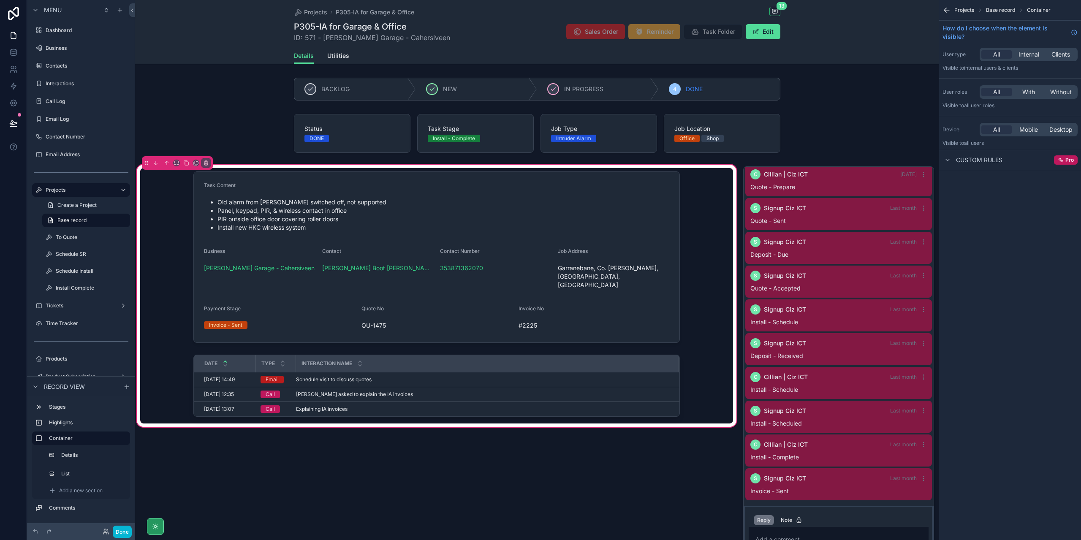
click at [623, 489] on div "Task Content Old alarm from Seamus Curran switched off, not supported Panel, ke…" at bounding box center [436, 369] width 603 height 412
click at [449, 499] on div "Task Content Old alarm from Seamus Curran switched off, not supported Panel, ke…" at bounding box center [436, 369] width 603 height 412
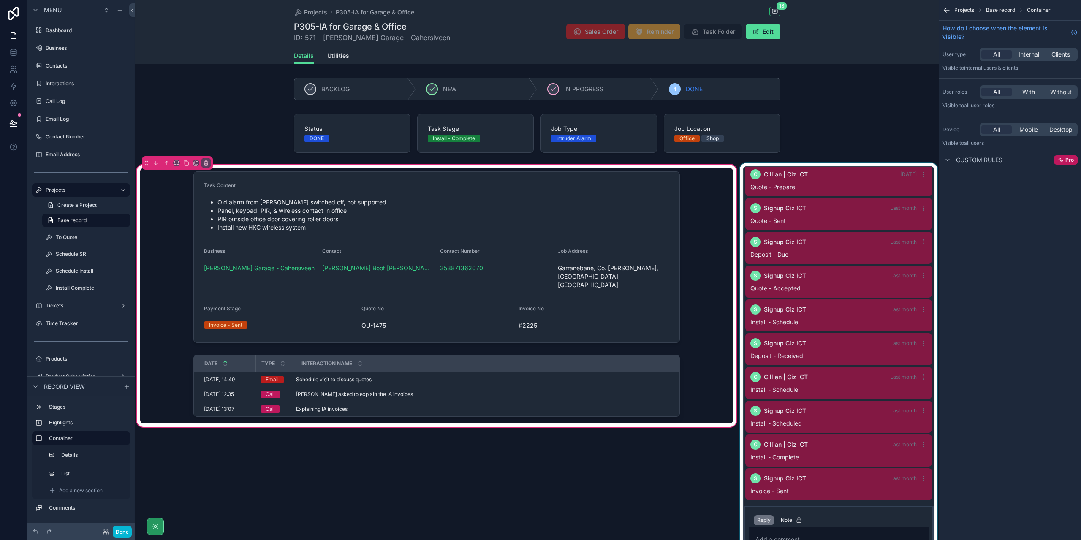
click at [827, 178] on div "scrollable content" at bounding box center [838, 369] width 201 height 412
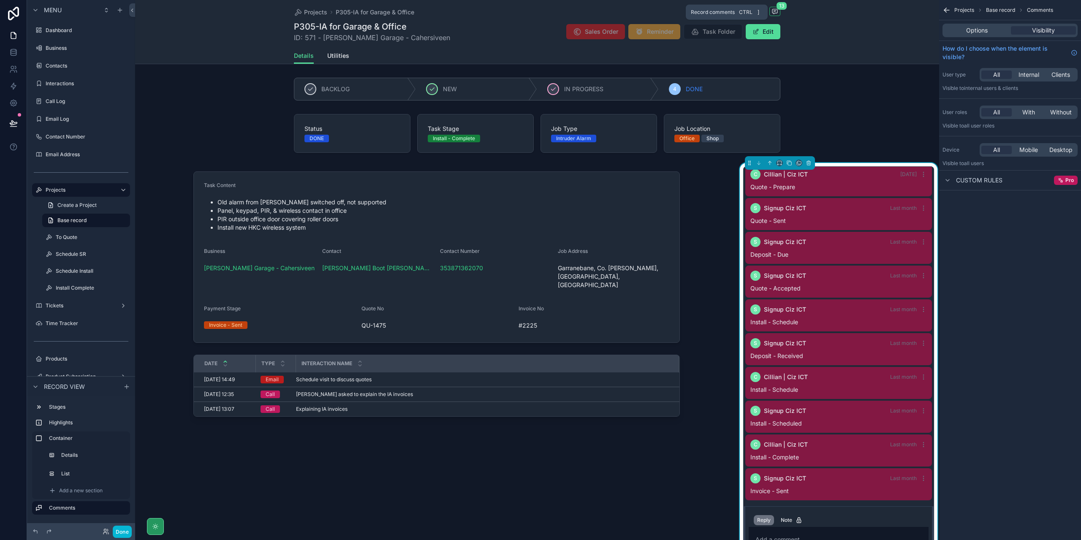
click at [776, 10] on icon "scrollable content" at bounding box center [775, 11] width 5 height 5
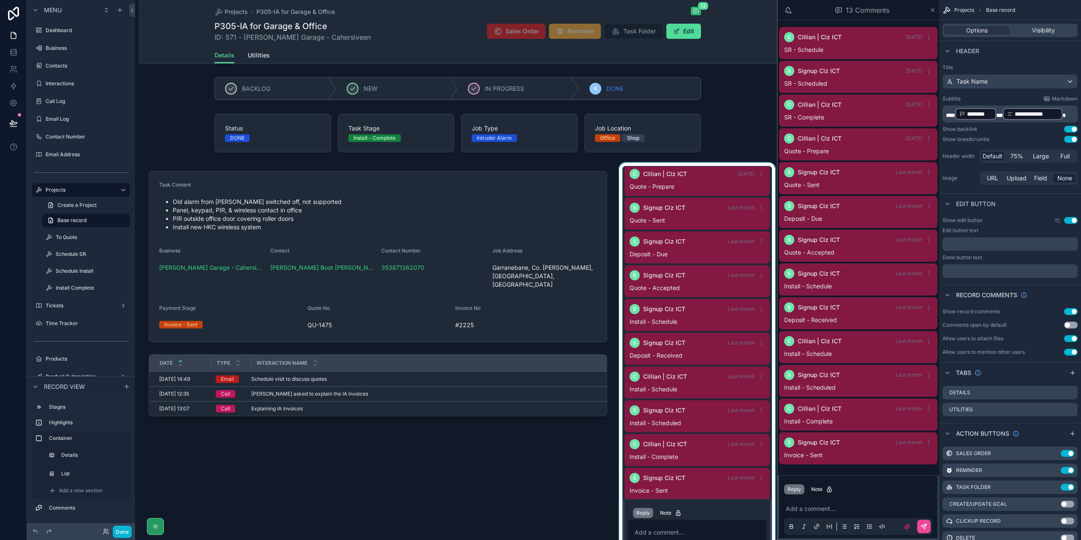
click at [718, 187] on div "scrollable content" at bounding box center [698, 369] width 160 height 412
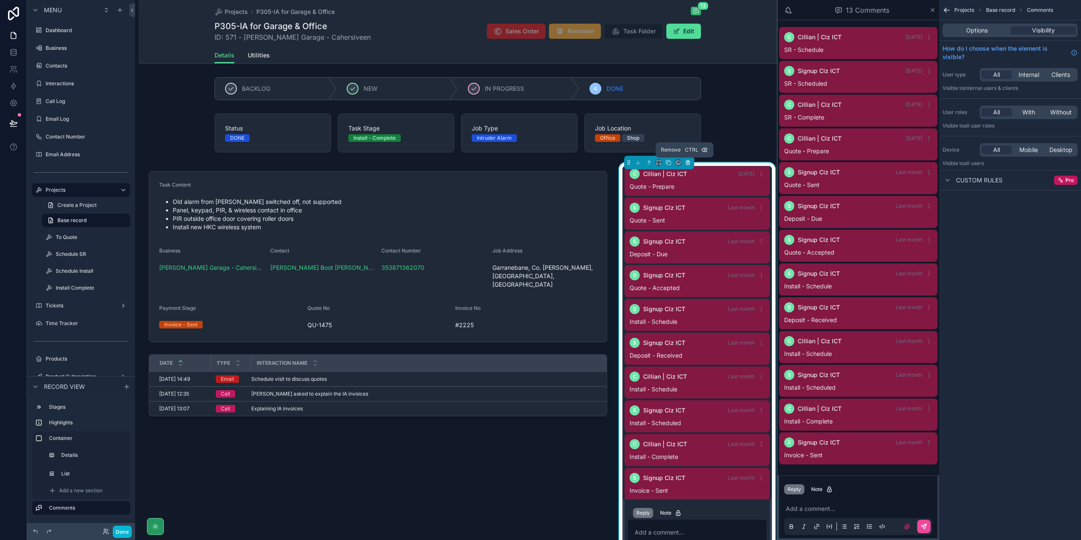
click at [687, 162] on icon "scrollable content" at bounding box center [688, 163] width 6 height 6
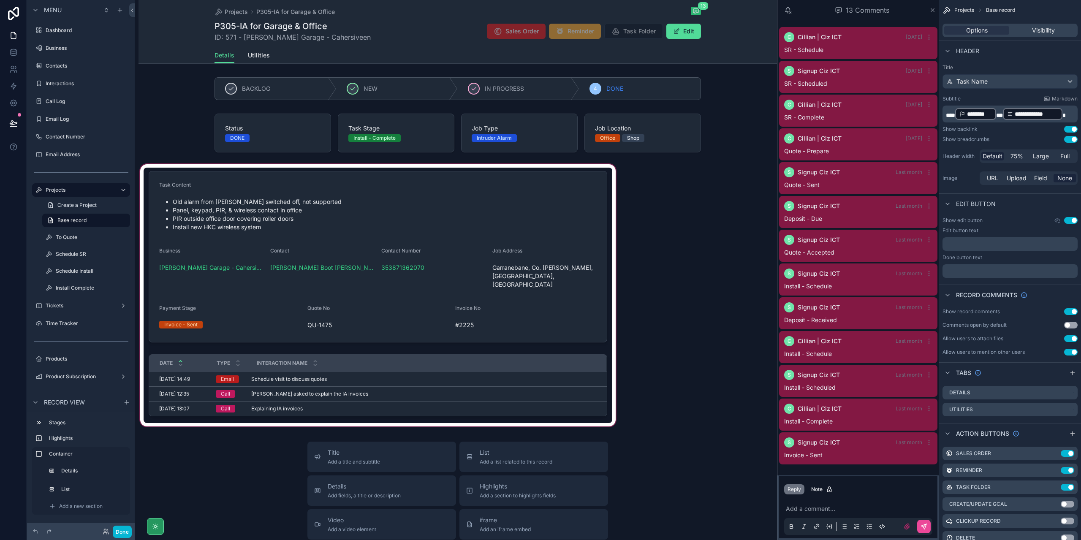
click at [403, 199] on div "scrollable content" at bounding box center [378, 296] width 479 height 266
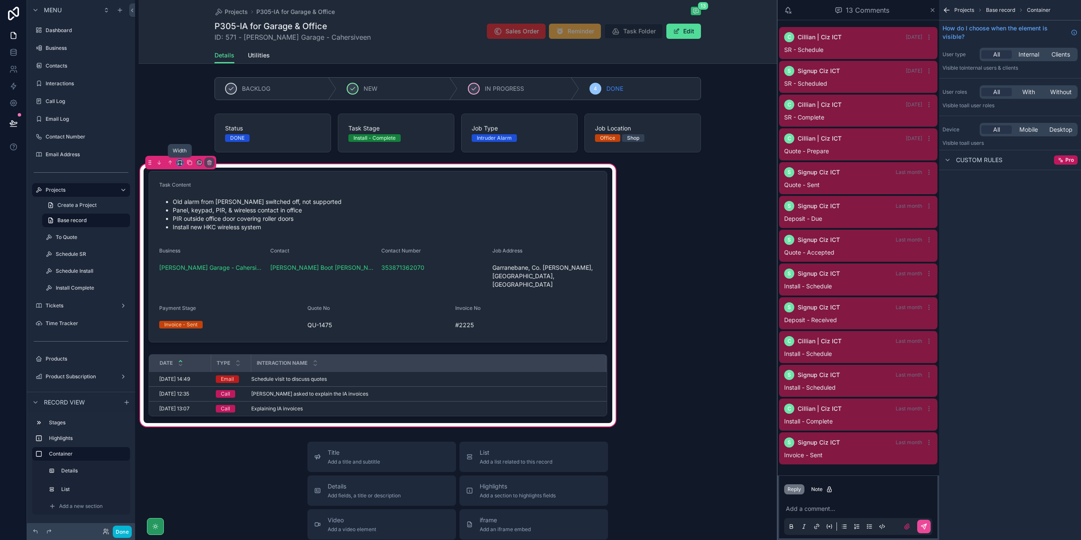
click at [178, 162] on icon "scrollable content" at bounding box center [180, 163] width 6 height 6
click at [196, 180] on span "Default" at bounding box center [194, 178] width 20 height 10
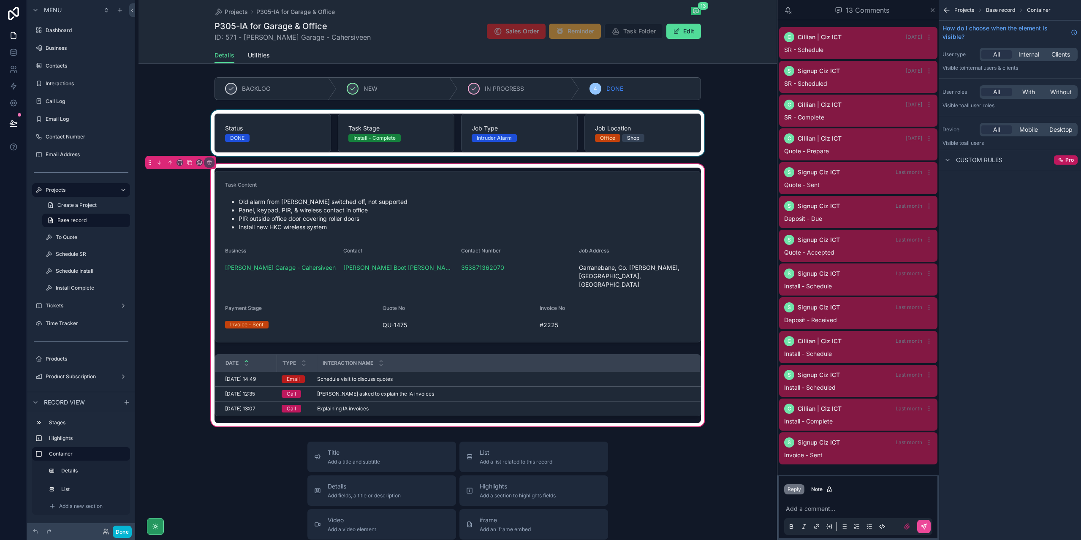
click at [748, 131] on div "scrollable content" at bounding box center [458, 133] width 639 height 46
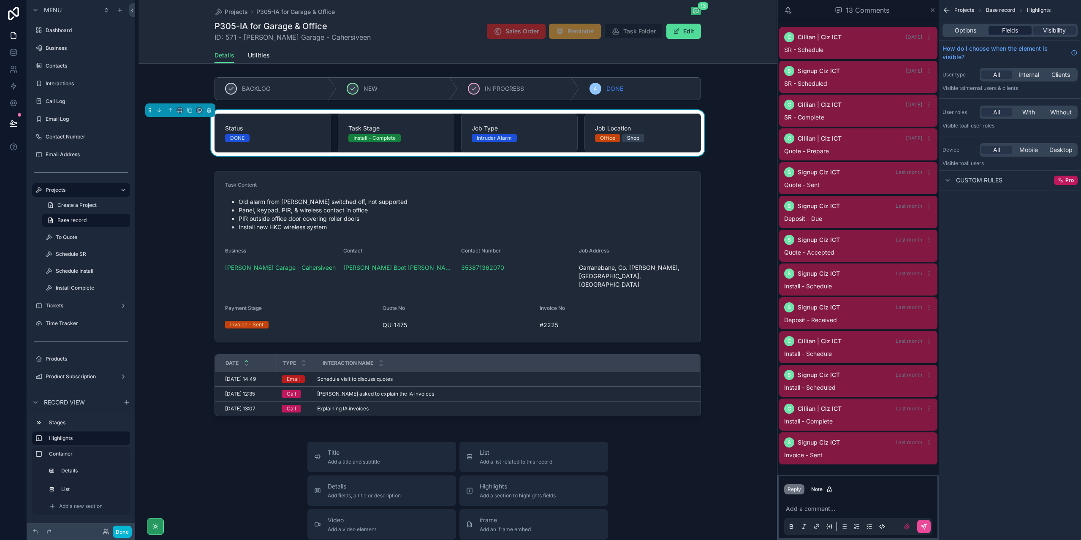
click at [1005, 27] on span "Fields" at bounding box center [1010, 30] width 16 height 8
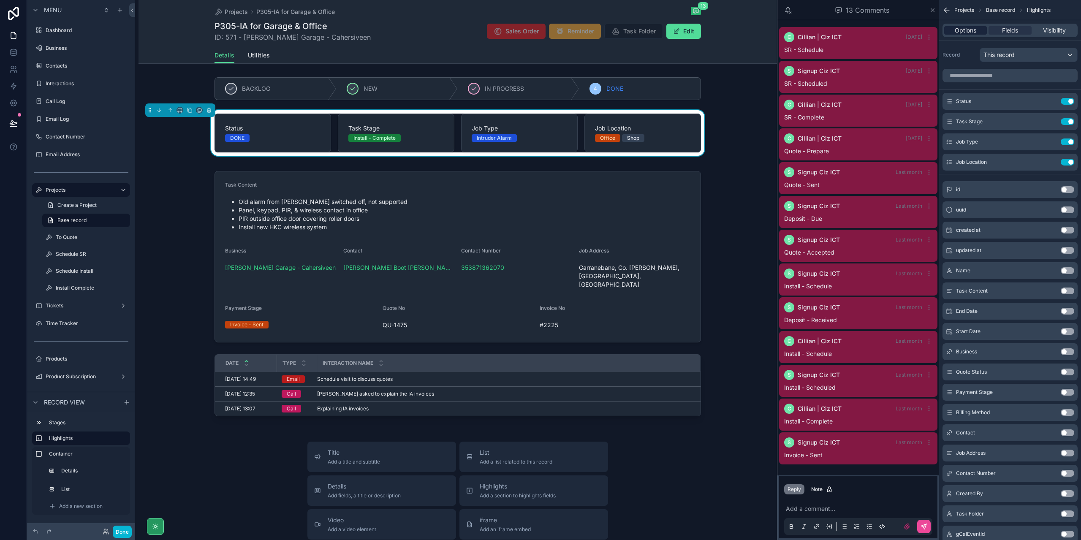
click at [978, 33] on div "Options" at bounding box center [966, 30] width 43 height 8
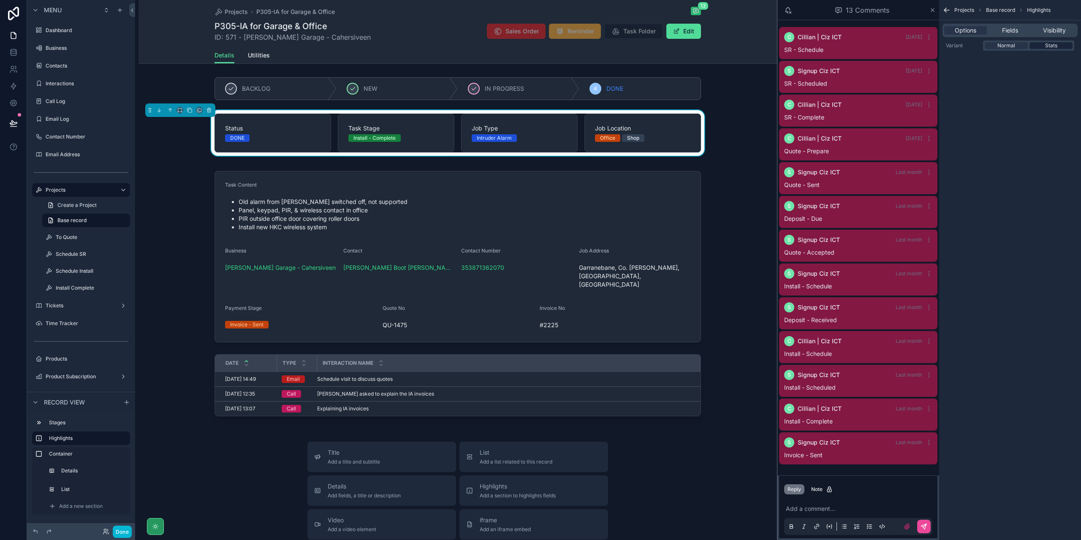
click at [1053, 46] on span "Stats" at bounding box center [1051, 45] width 12 height 7
click at [1015, 51] on div "Projects Base record Highlights Options Fields Visibility Variant Normal Stats" at bounding box center [1010, 32] width 142 height 64
click at [1014, 45] on span "Normal" at bounding box center [1007, 45] width 18 height 7
click at [1057, 45] on span "Stats" at bounding box center [1051, 45] width 12 height 7
click at [1012, 47] on span "Normal" at bounding box center [1007, 45] width 18 height 7
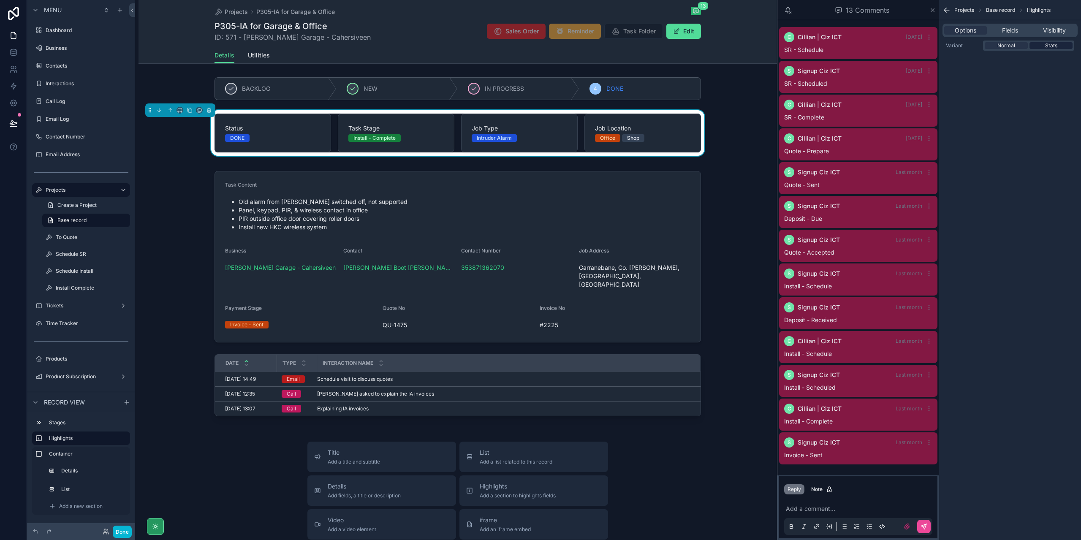
click at [1057, 43] on div "Stats" at bounding box center [1051, 45] width 43 height 7
click at [1020, 46] on div "Normal" at bounding box center [1006, 45] width 43 height 7
click at [1019, 32] on div "Fields" at bounding box center [1010, 30] width 43 height 8
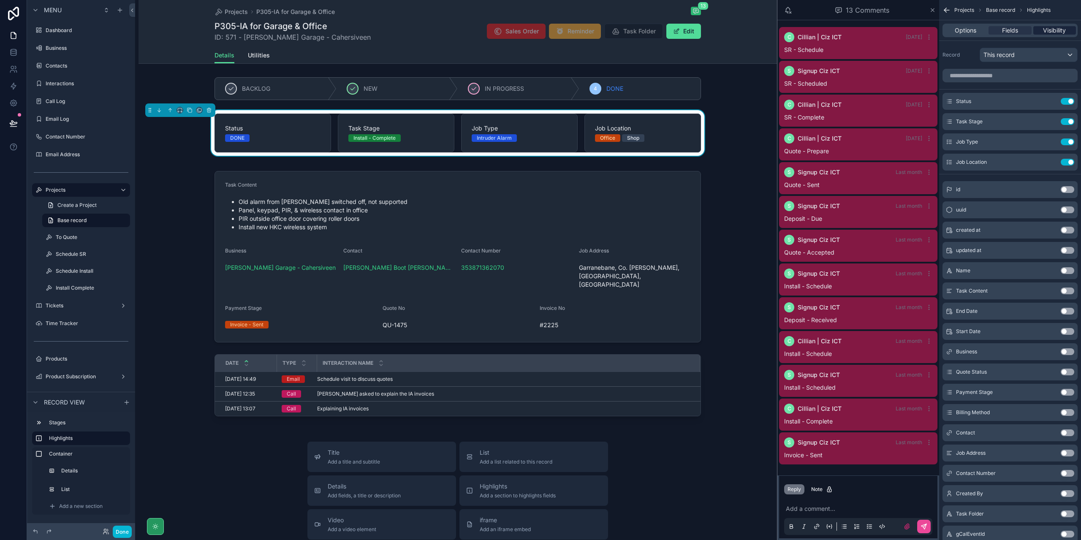
click at [1048, 30] on span "Visibility" at bounding box center [1054, 30] width 23 height 8
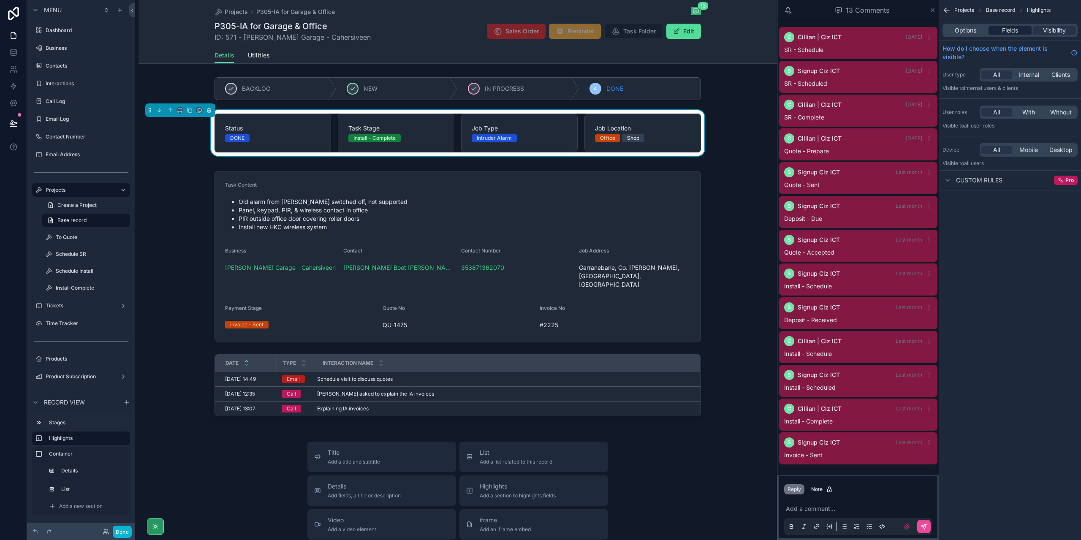
click at [1017, 33] on span "Fields" at bounding box center [1010, 30] width 16 height 8
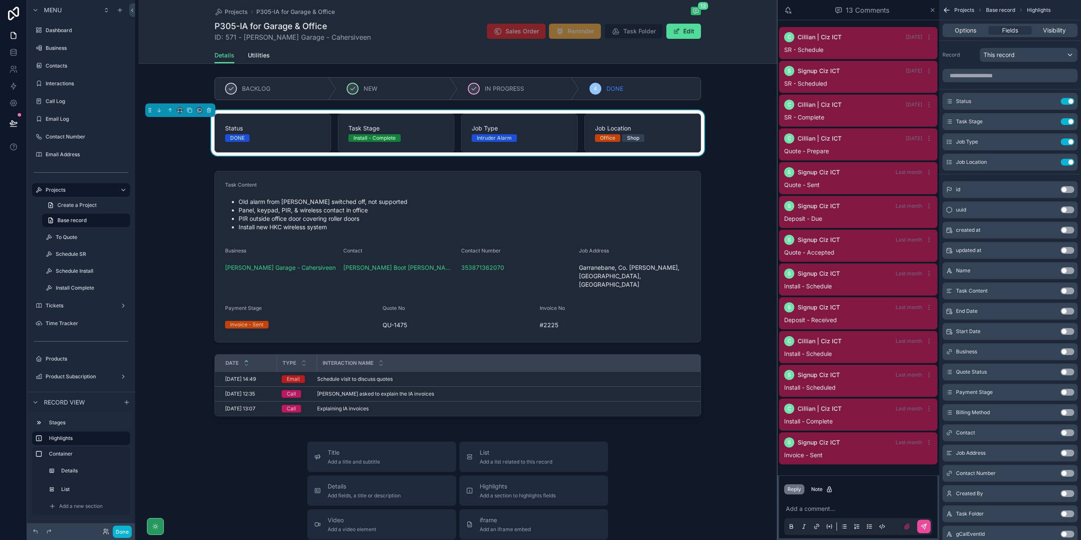
click at [811, 12] on div "13 Comments" at bounding box center [862, 10] width 134 height 14
click at [930, 9] on icon "scrollable content" at bounding box center [933, 10] width 6 height 7
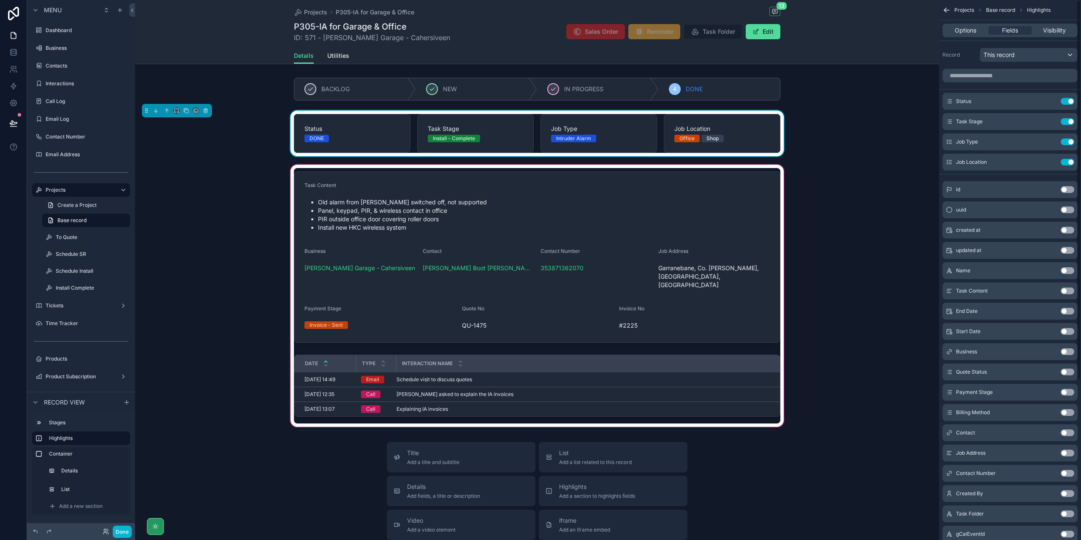
click at [826, 181] on div "scrollable content" at bounding box center [537, 296] width 804 height 266
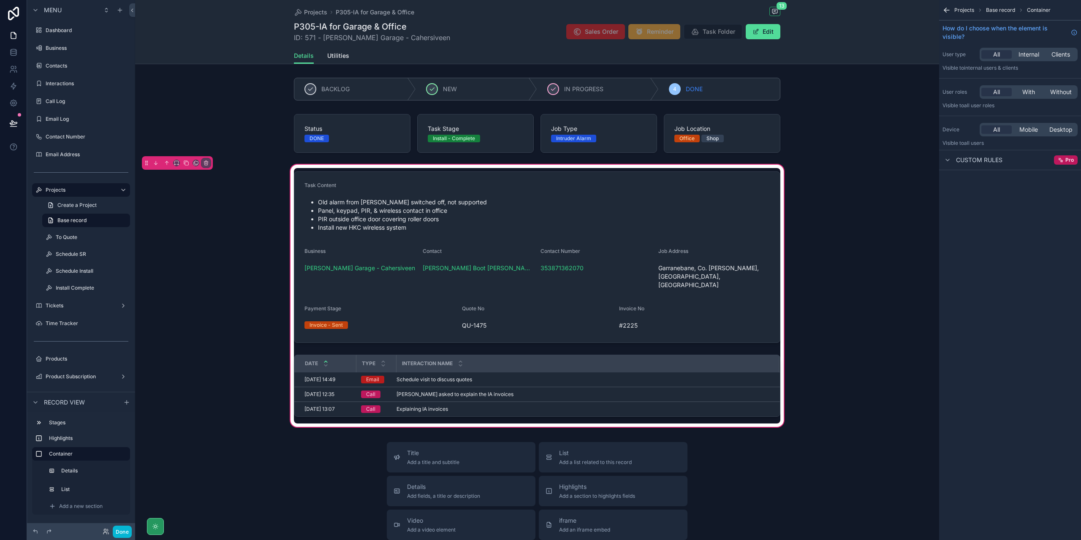
click at [699, 9] on div "Projects P305-IA for Garage & Office 13" at bounding box center [537, 12] width 487 height 11
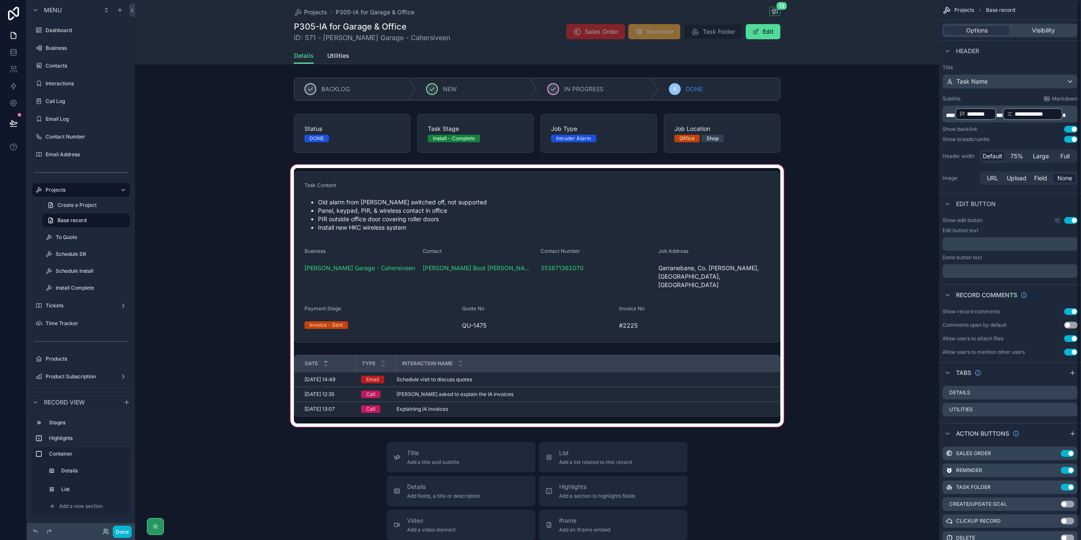
click at [1071, 323] on button "Use setting" at bounding box center [1071, 325] width 14 height 7
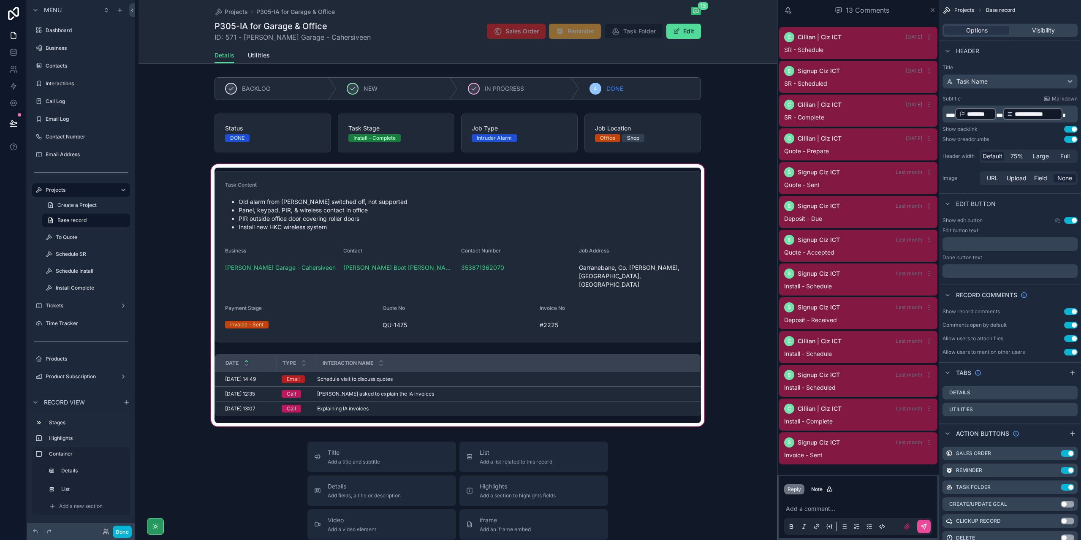
click at [557, 257] on div "scrollable content" at bounding box center [458, 296] width 639 height 266
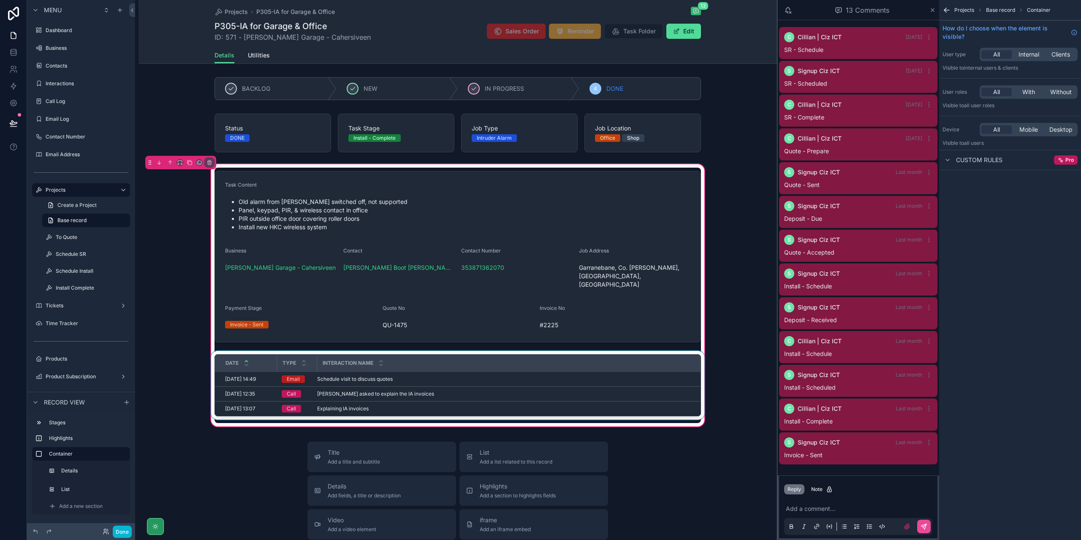
click at [558, 368] on div "scrollable content" at bounding box center [458, 387] width 497 height 72
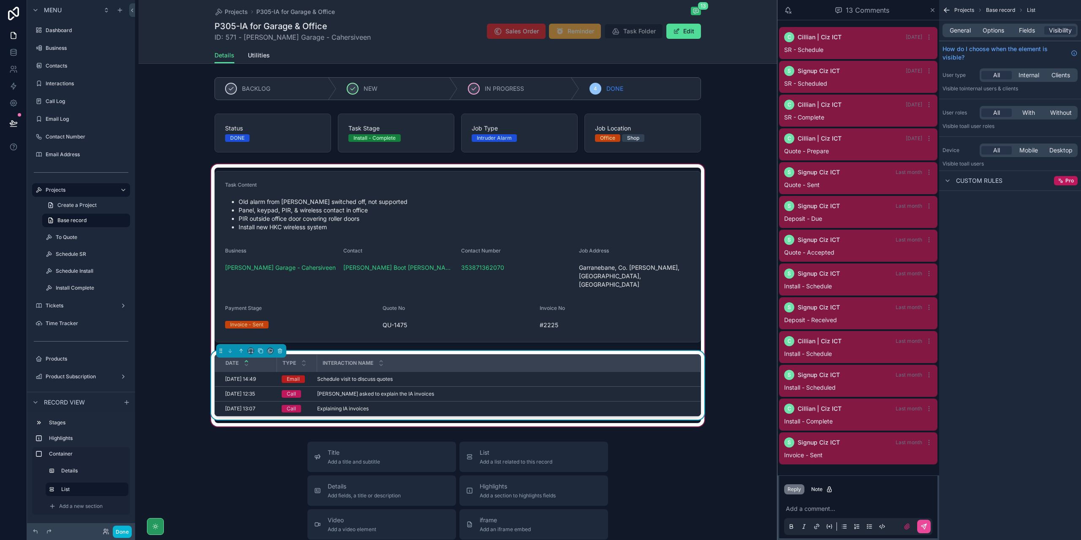
click at [661, 357] on div "Interaction Name" at bounding box center [509, 363] width 382 height 16
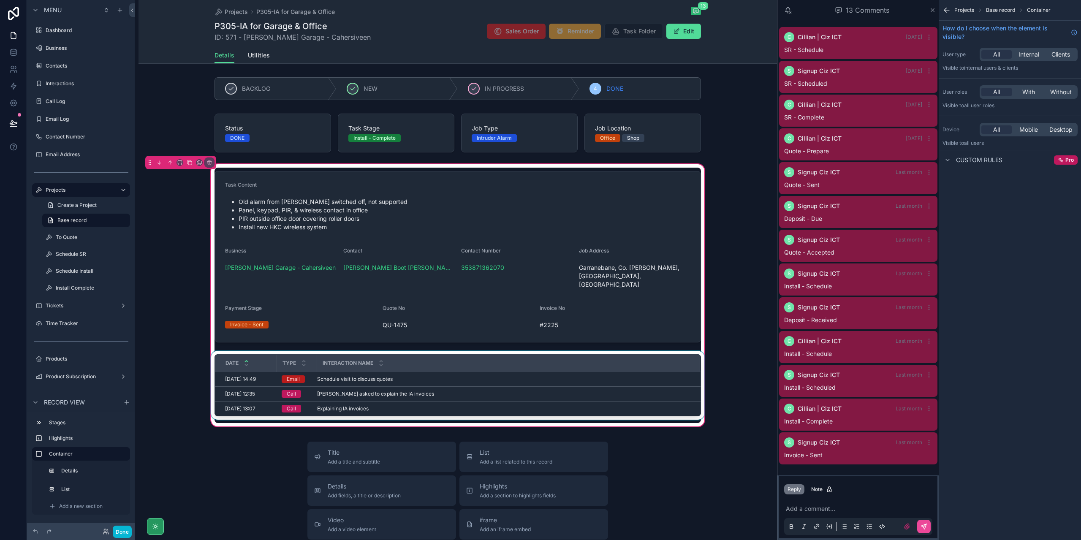
click at [582, 367] on div "scrollable content" at bounding box center [458, 387] width 497 height 72
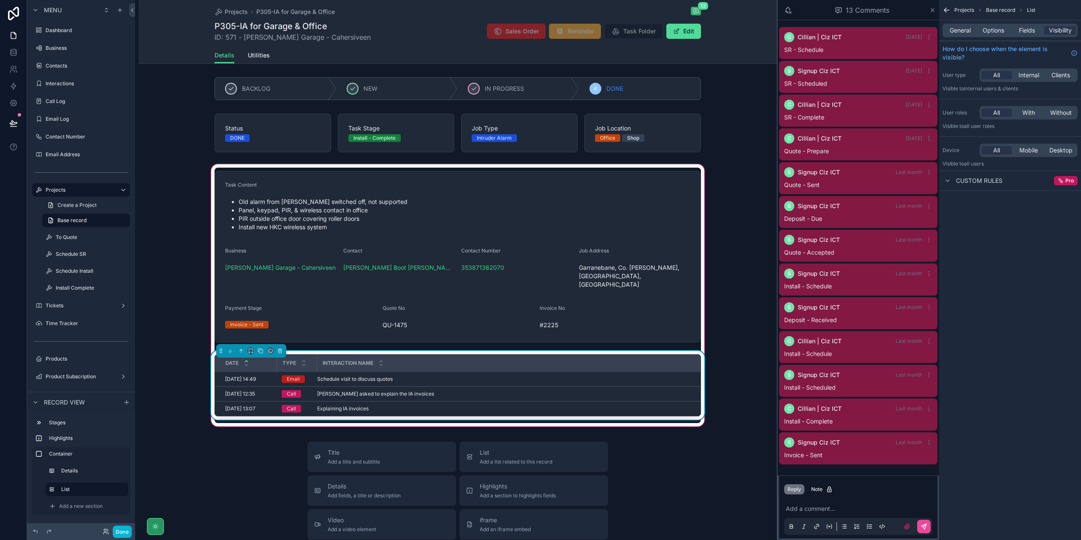
click at [586, 361] on div "Interaction Name" at bounding box center [509, 363] width 382 height 16
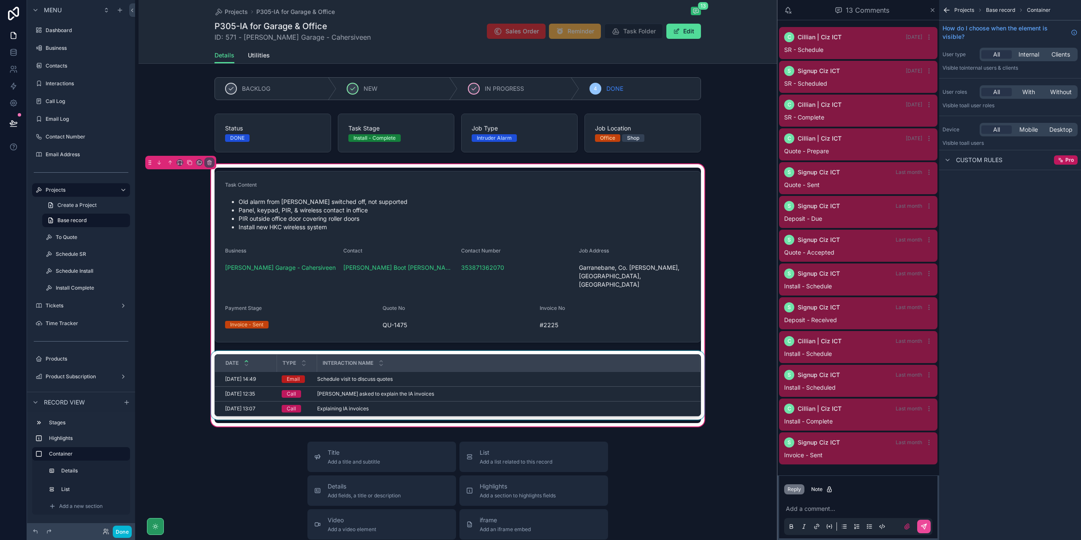
click at [637, 357] on div "Interaction Name" at bounding box center [509, 363] width 382 height 16
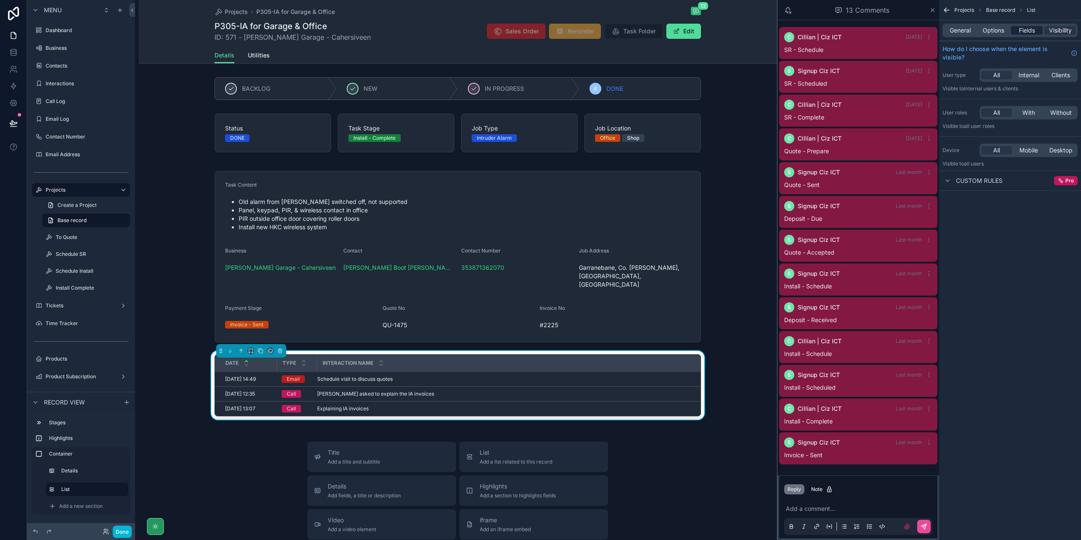
click at [1026, 29] on span "Fields" at bounding box center [1027, 30] width 16 height 8
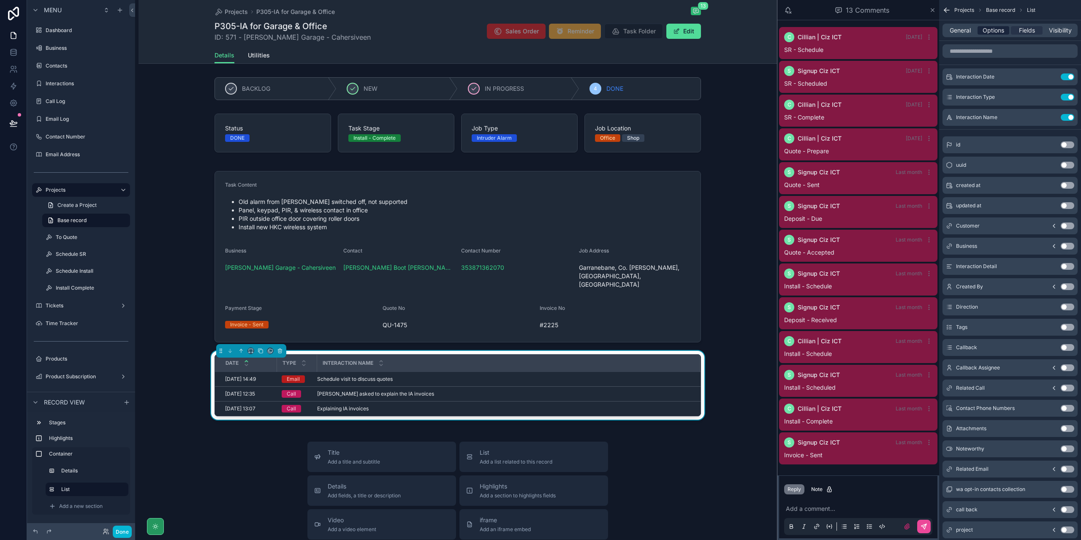
click at [996, 34] on span "Options" at bounding box center [994, 30] width 22 height 8
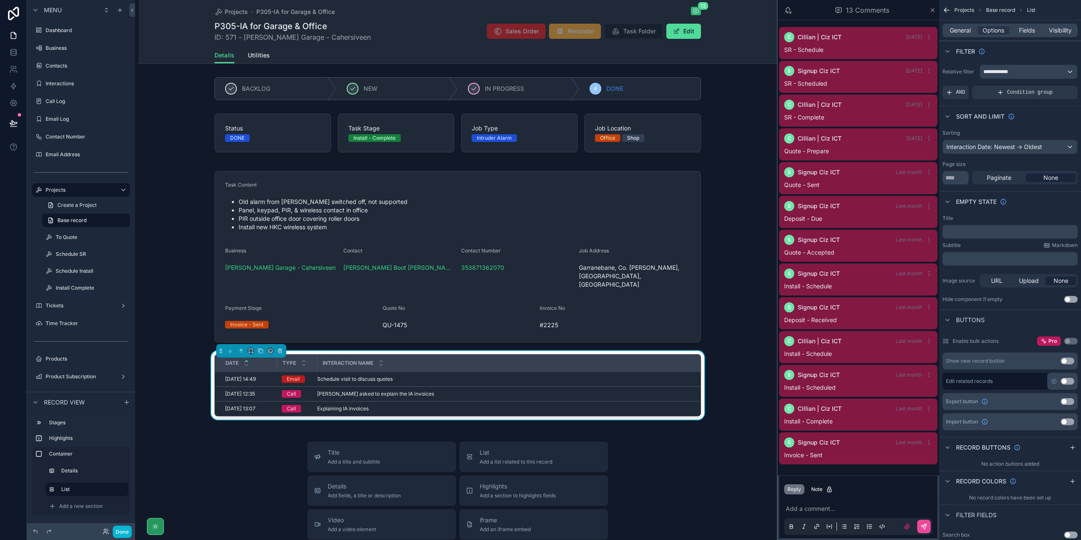
drag, startPoint x: 1068, startPoint y: 378, endPoint x: 1073, endPoint y: 384, distance: 7.8
click at [1067, 378] on button "Use setting" at bounding box center [1068, 381] width 14 height 7
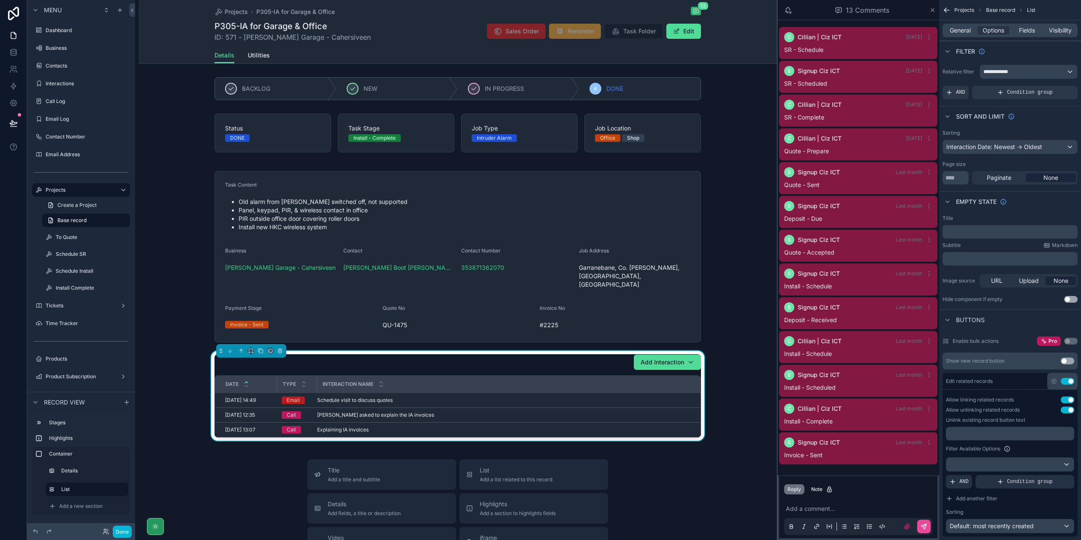
click at [1071, 383] on button "Use setting" at bounding box center [1068, 381] width 14 height 7
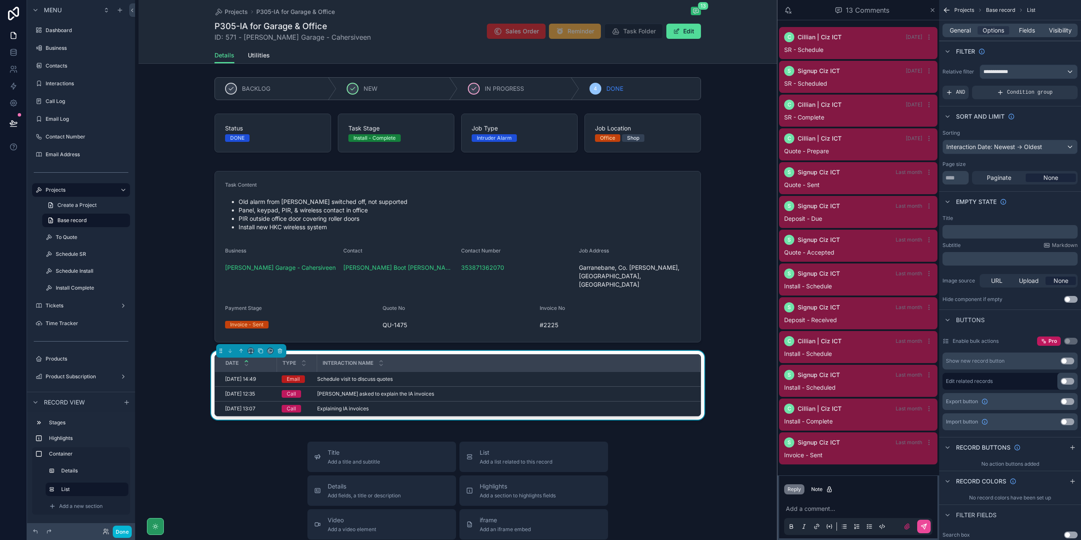
click at [1071, 383] on button "Use setting" at bounding box center [1068, 381] width 14 height 7
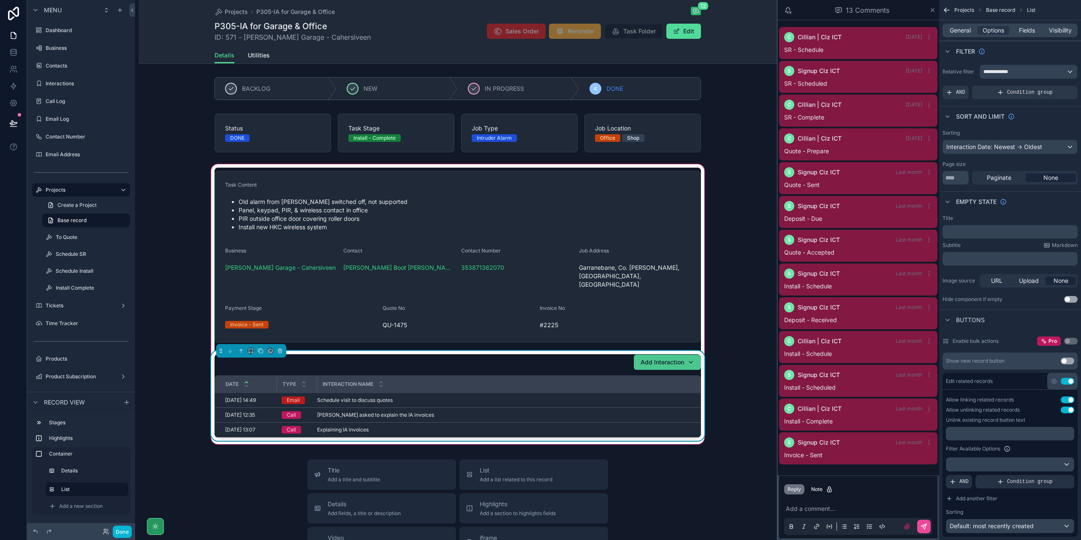
click at [686, 358] on div "Add Interaction" at bounding box center [668, 362] width 54 height 8
click at [548, 358] on div "Add Interaction" at bounding box center [458, 362] width 487 height 16
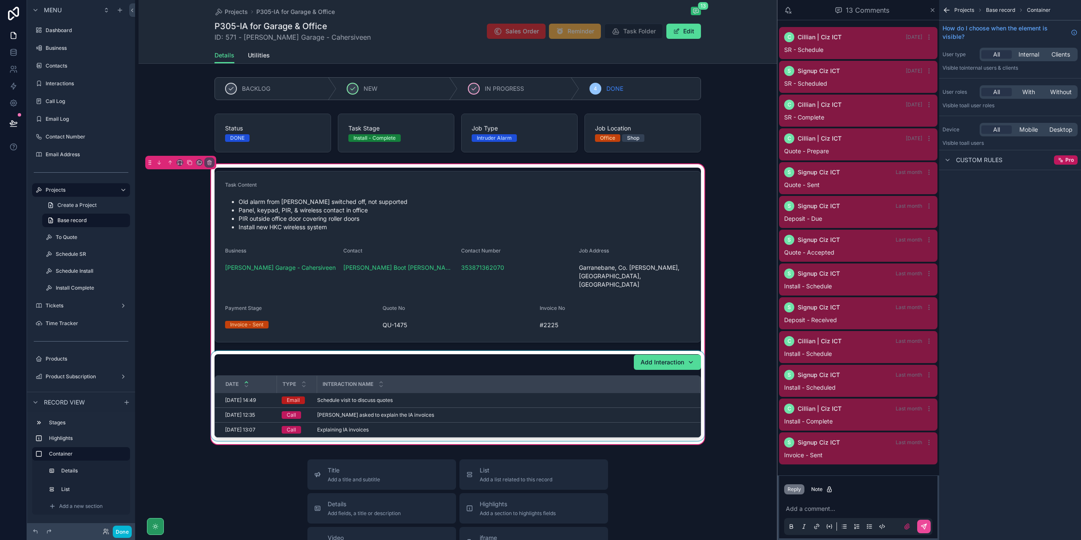
click at [610, 376] on div "Interaction Name" at bounding box center [509, 384] width 382 height 16
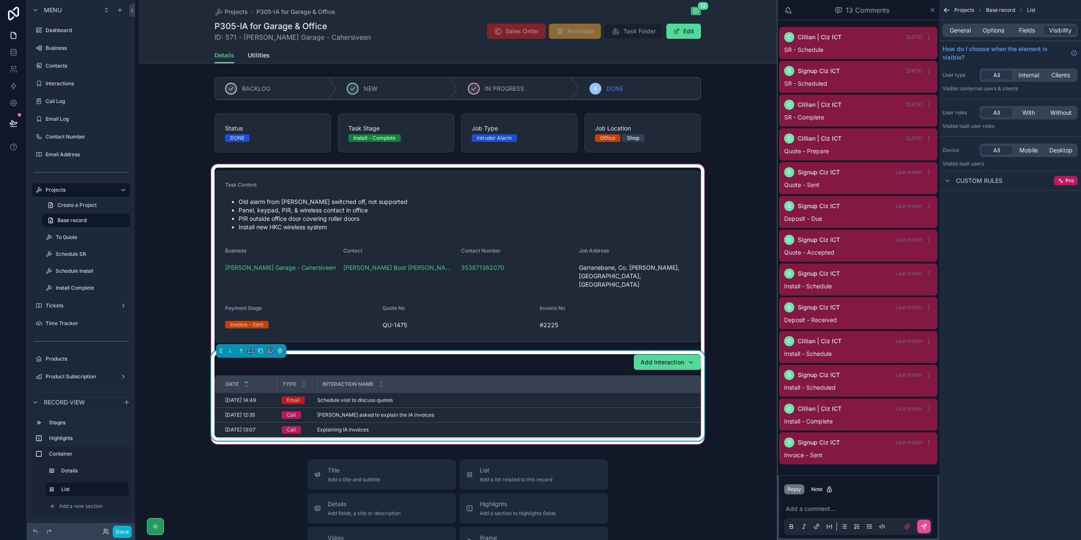
click at [610, 376] on div "Interaction Name" at bounding box center [509, 384] width 382 height 16
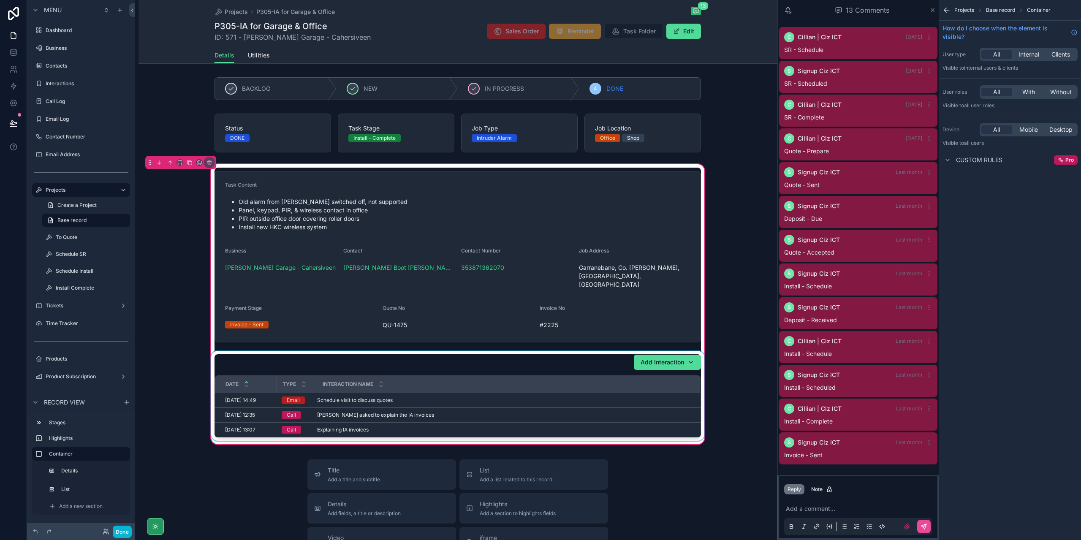
click at [610, 376] on div "Interaction Name" at bounding box center [509, 384] width 382 height 16
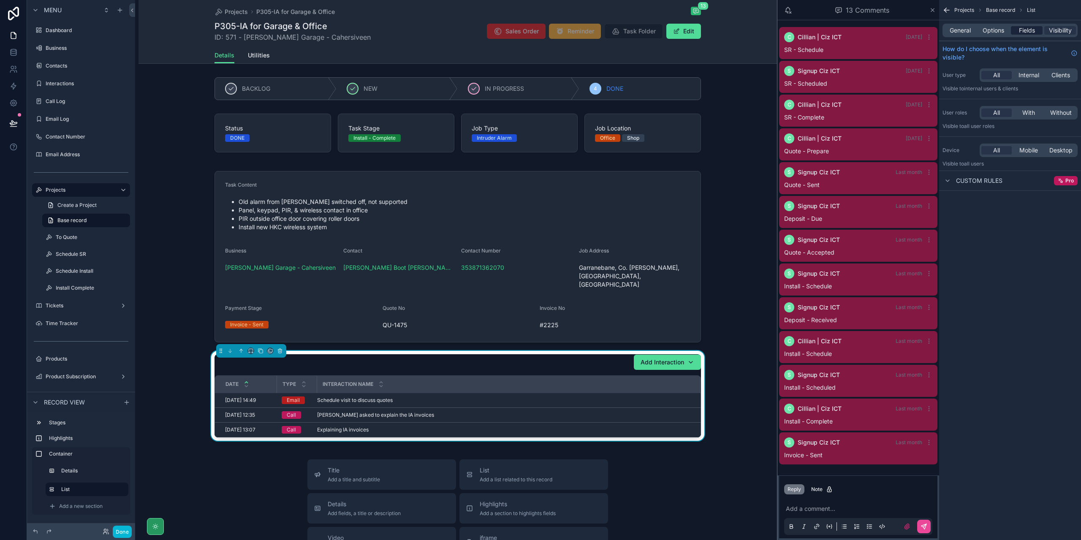
click at [1031, 27] on span "Fields" at bounding box center [1027, 30] width 16 height 8
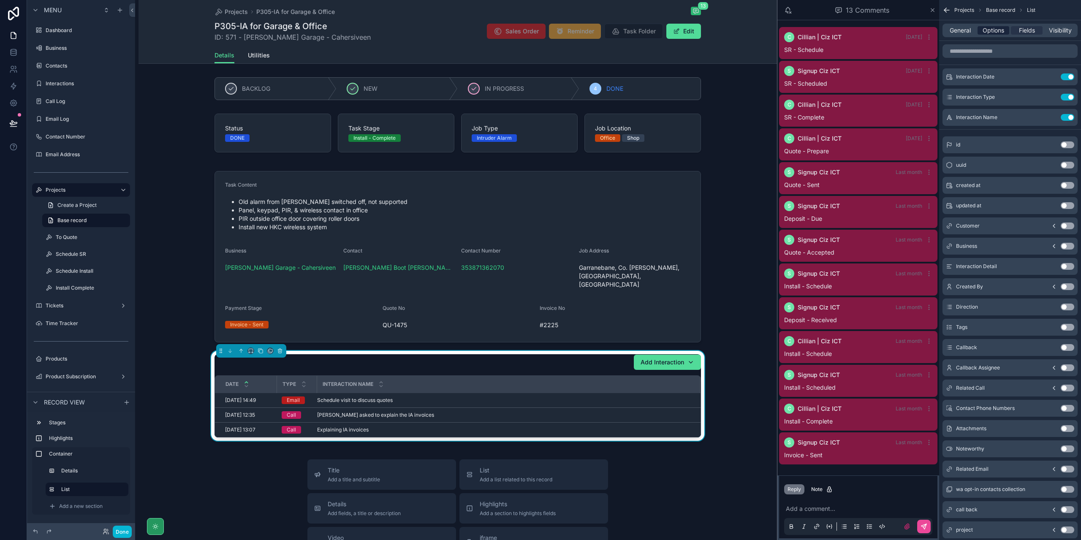
click at [994, 28] on span "Options" at bounding box center [994, 30] width 22 height 8
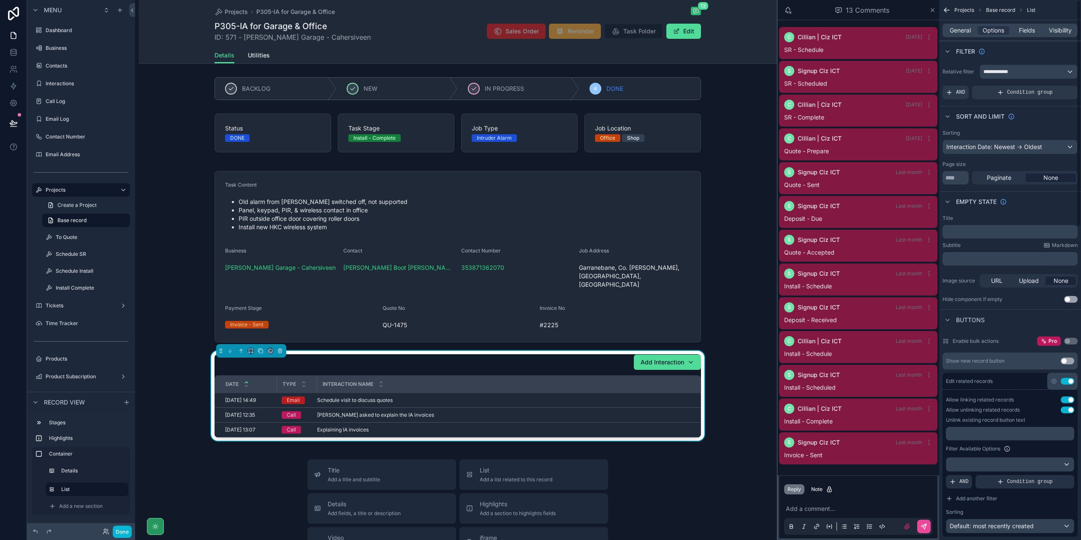
click at [1069, 378] on button "Use setting" at bounding box center [1068, 381] width 14 height 7
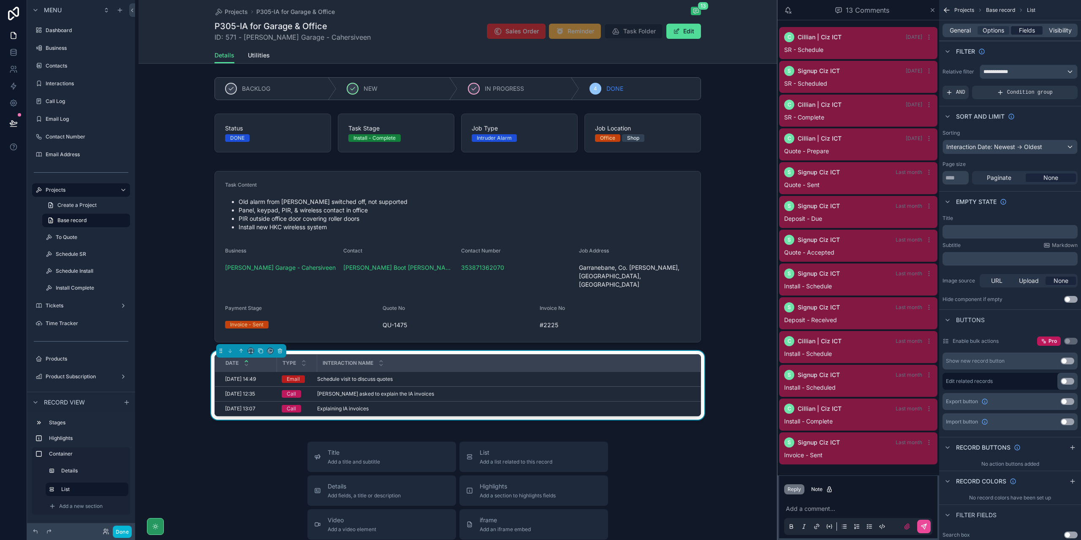
click at [1021, 28] on span "Fields" at bounding box center [1027, 30] width 16 height 8
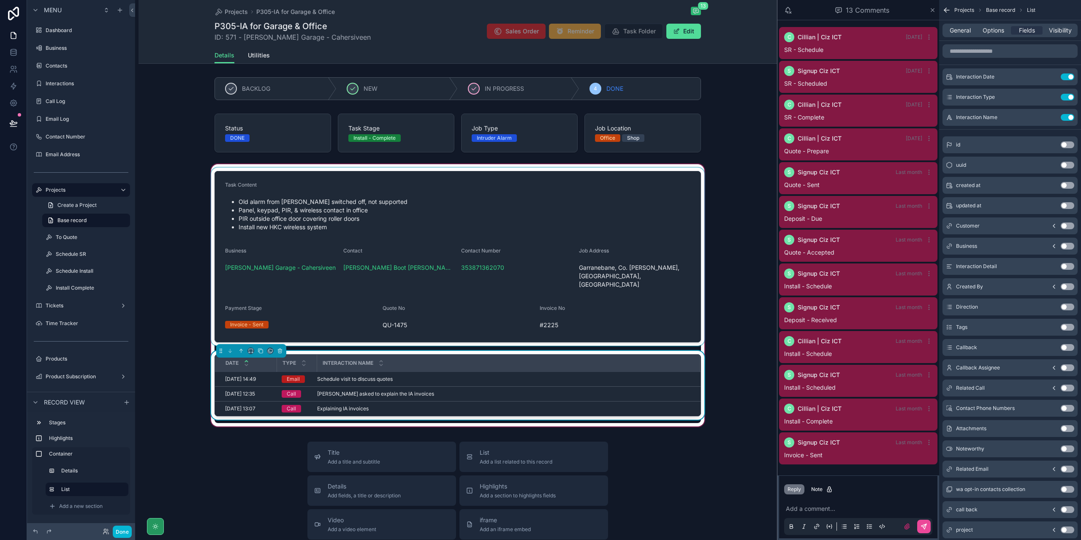
click at [459, 201] on div "scrollable content" at bounding box center [458, 257] width 497 height 178
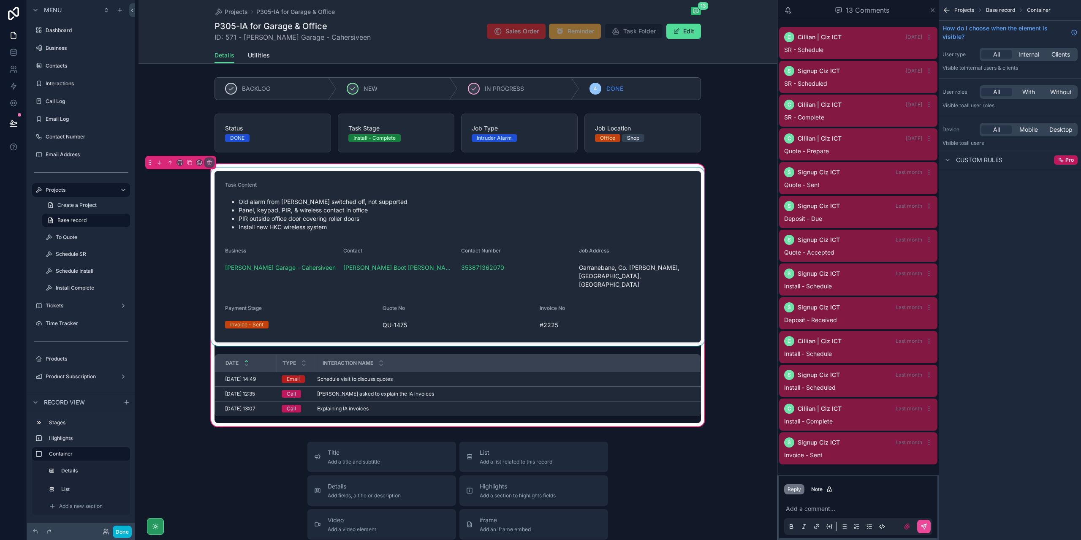
click at [459, 201] on div "scrollable content" at bounding box center [458, 257] width 497 height 178
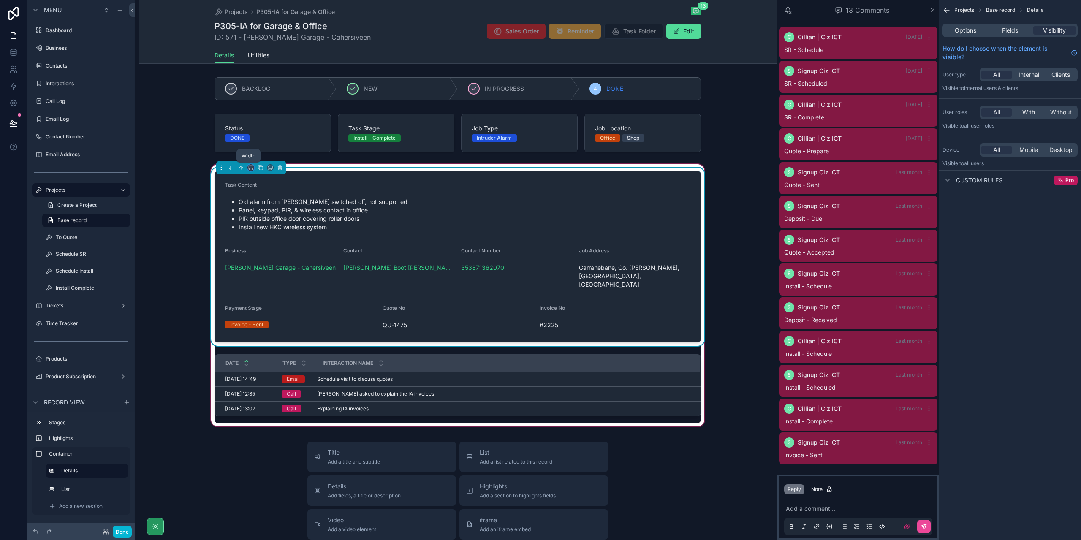
click at [248, 166] on icon "scrollable content" at bounding box center [251, 168] width 6 height 6
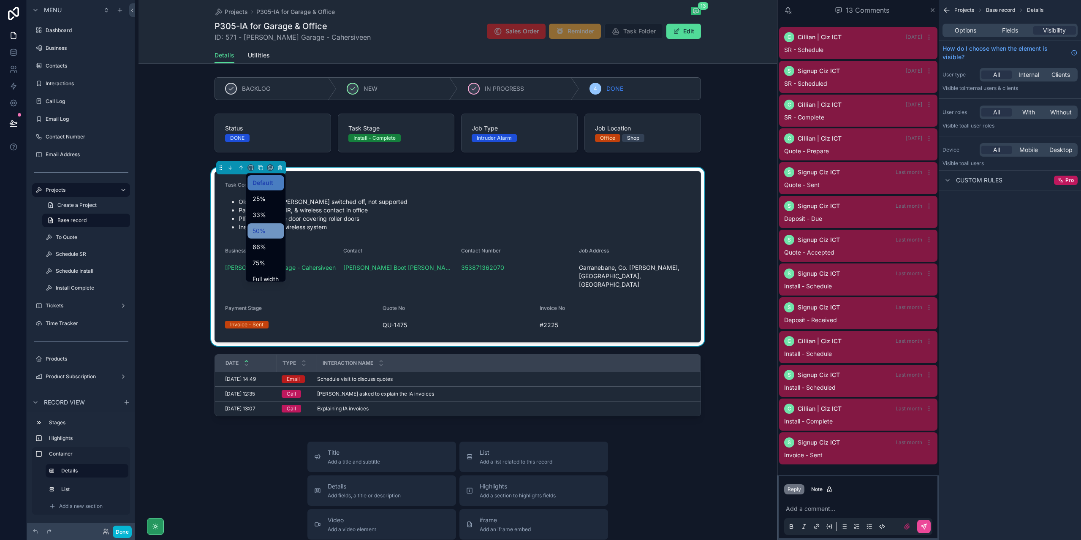
click at [265, 235] on span "50%" at bounding box center [259, 231] width 13 height 10
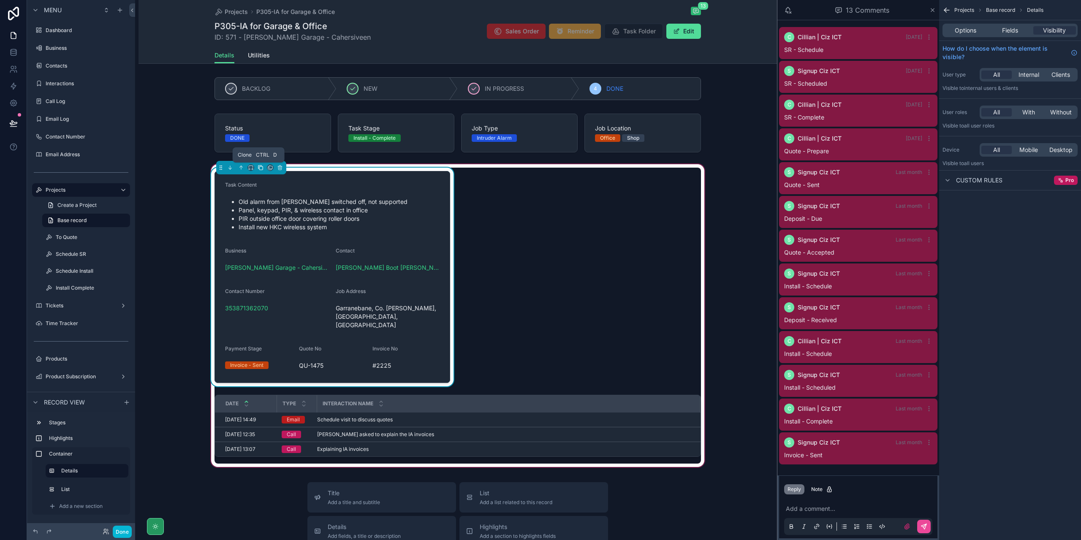
click at [258, 168] on icon "scrollable content" at bounding box center [261, 168] width 6 height 6
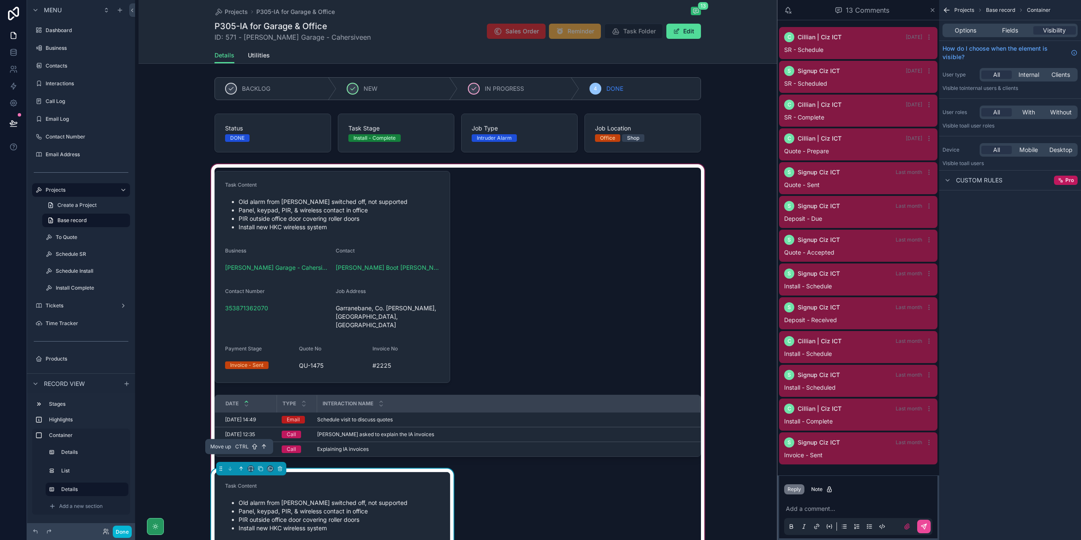
click at [238, 466] on icon "scrollable content" at bounding box center [241, 469] width 6 height 6
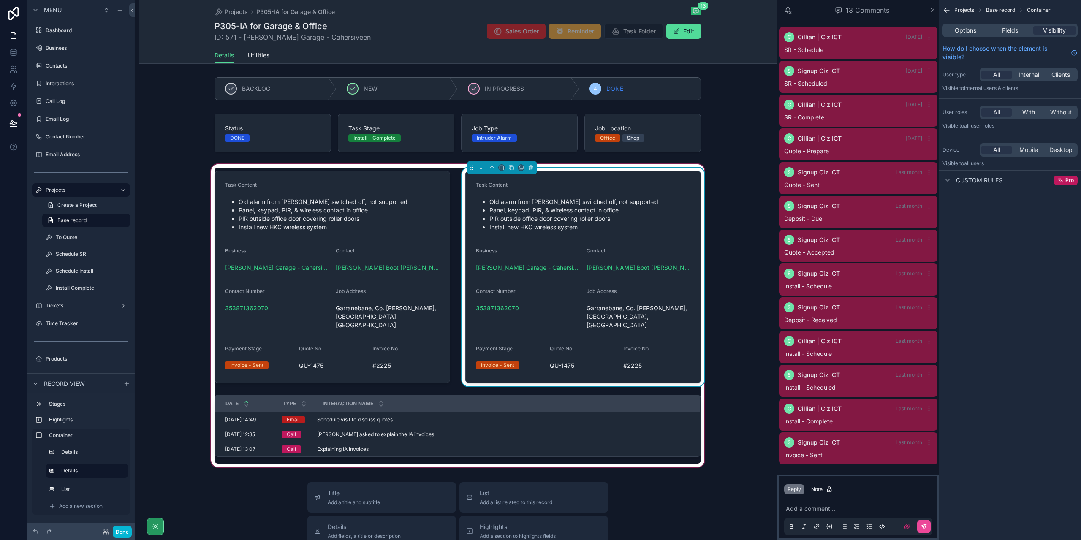
click at [600, 212] on li "Panel, keypad, PIR, & wireless contact in office" at bounding box center [590, 210] width 201 height 8
click at [1022, 27] on div "Fields" at bounding box center [1010, 30] width 43 height 8
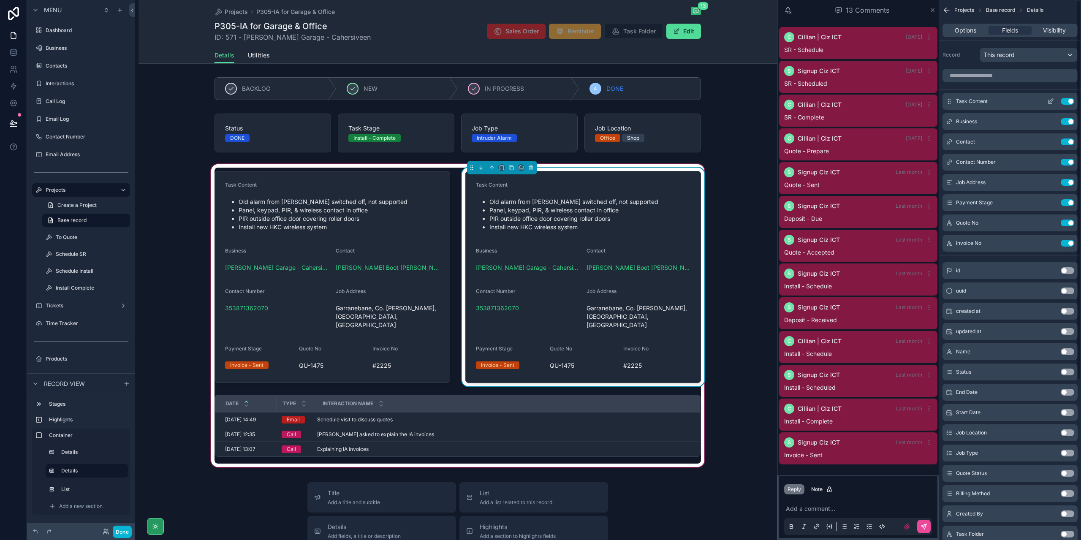
click at [1067, 103] on button "Use setting" at bounding box center [1068, 101] width 14 height 7
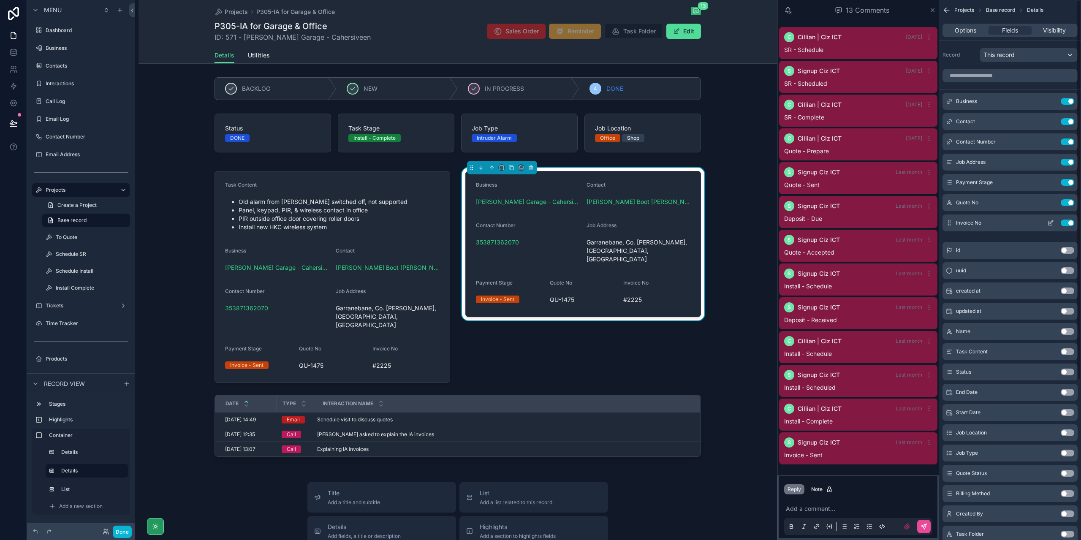
click at [1069, 221] on button "Use setting" at bounding box center [1068, 223] width 14 height 7
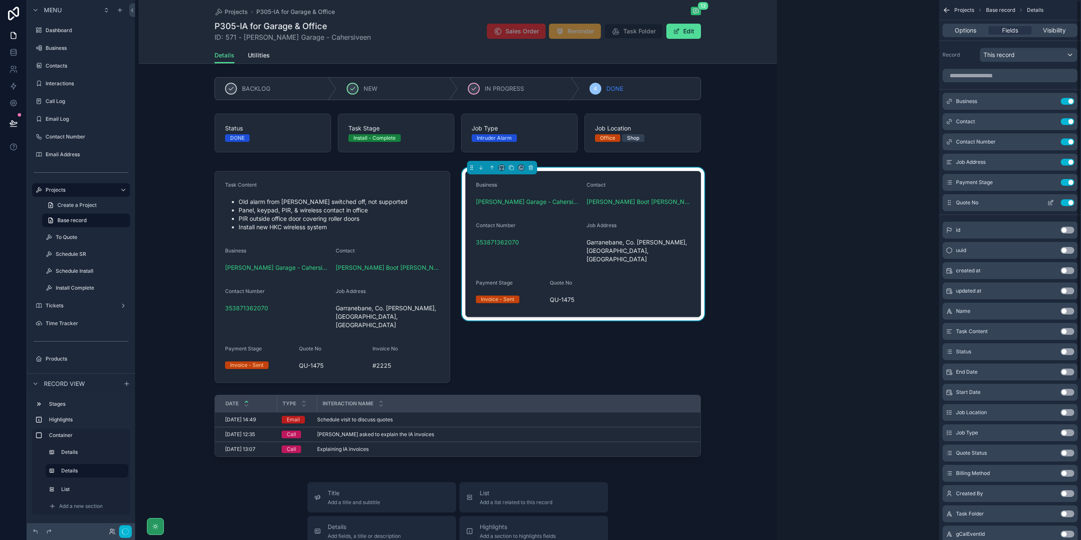
click at [1071, 203] on button "Use setting" at bounding box center [1068, 202] width 14 height 7
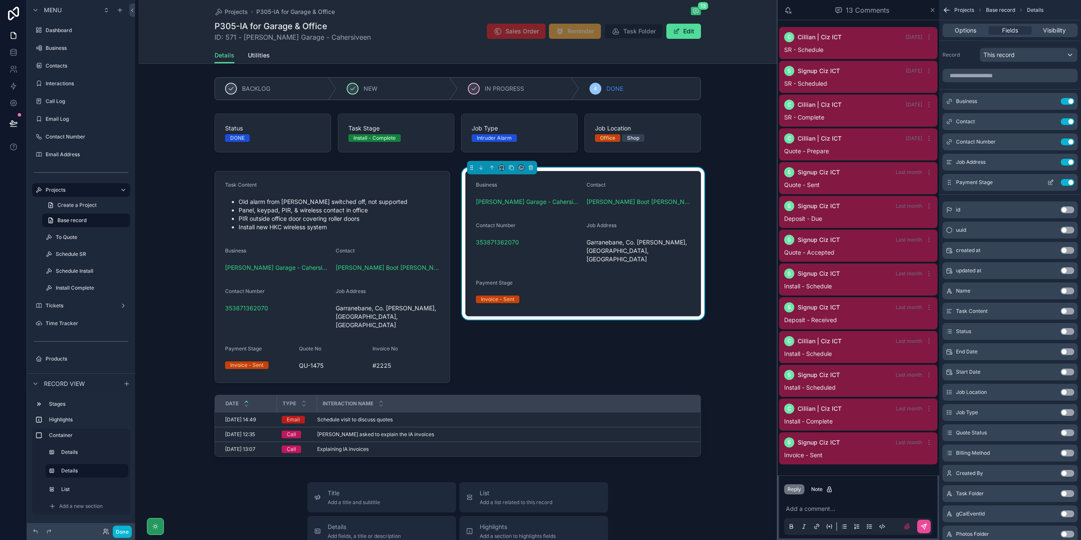
click at [1070, 179] on button "Use setting" at bounding box center [1068, 182] width 14 height 7
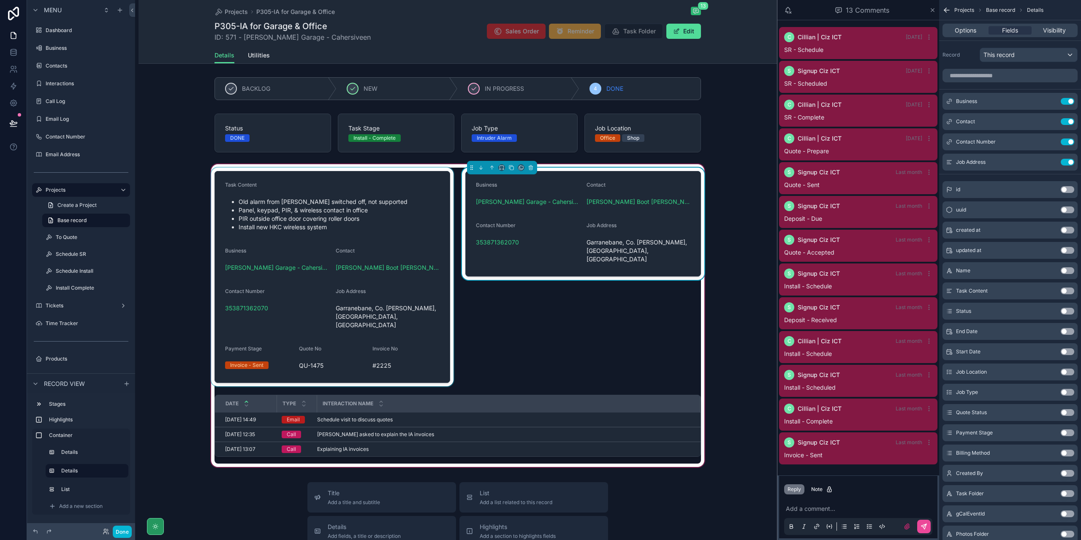
click at [395, 304] on div "scrollable content" at bounding box center [333, 277] width 246 height 219
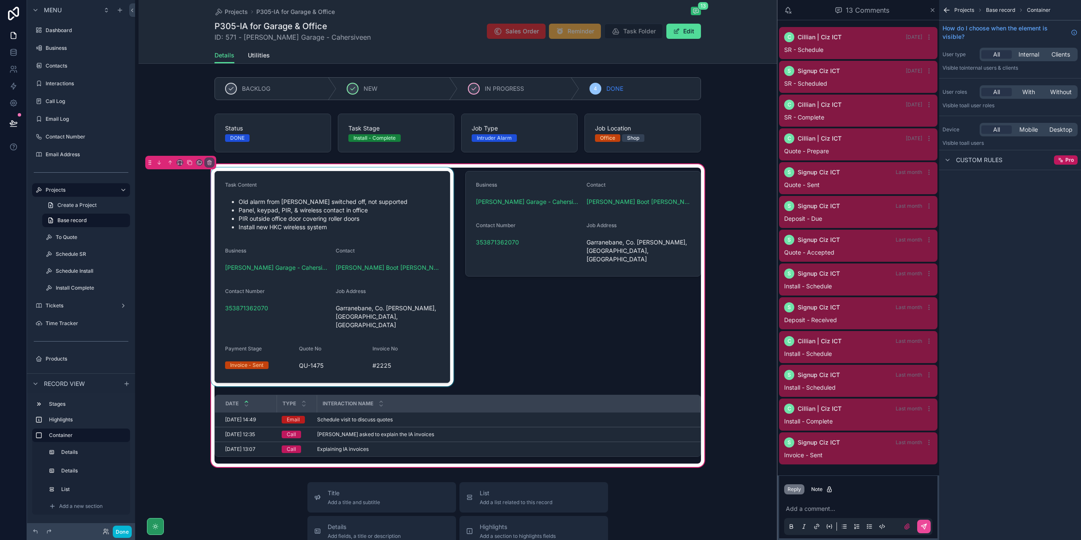
click at [444, 319] on div "scrollable content" at bounding box center [333, 277] width 246 height 219
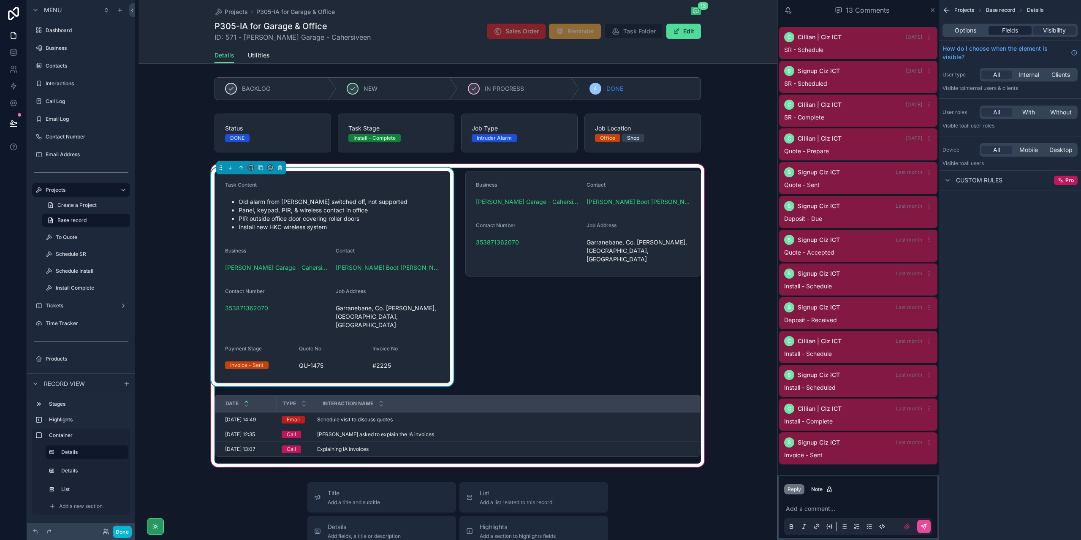
click at [1012, 31] on span "Fields" at bounding box center [1010, 30] width 16 height 8
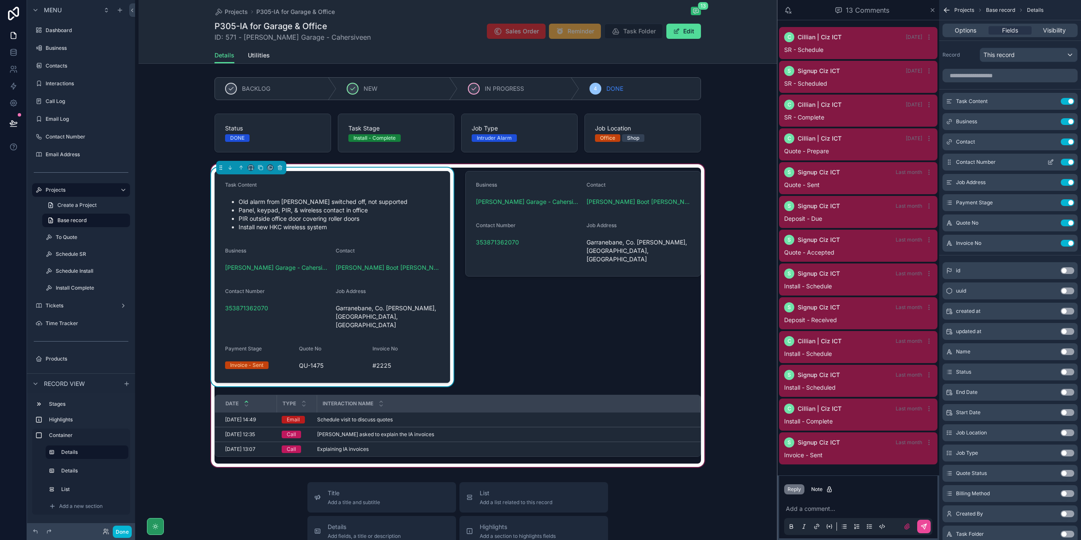
drag, startPoint x: 1070, startPoint y: 122, endPoint x: 1069, endPoint y: 136, distance: 14.4
click at [1070, 122] on button "Use setting" at bounding box center [1068, 121] width 14 height 7
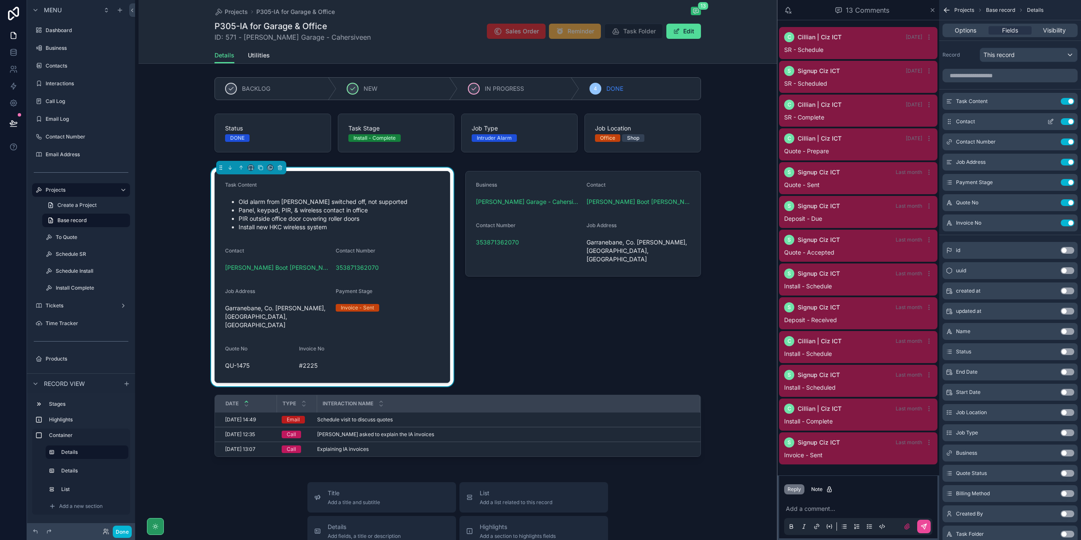
click at [1073, 121] on button "Use setting" at bounding box center [1068, 121] width 14 height 7
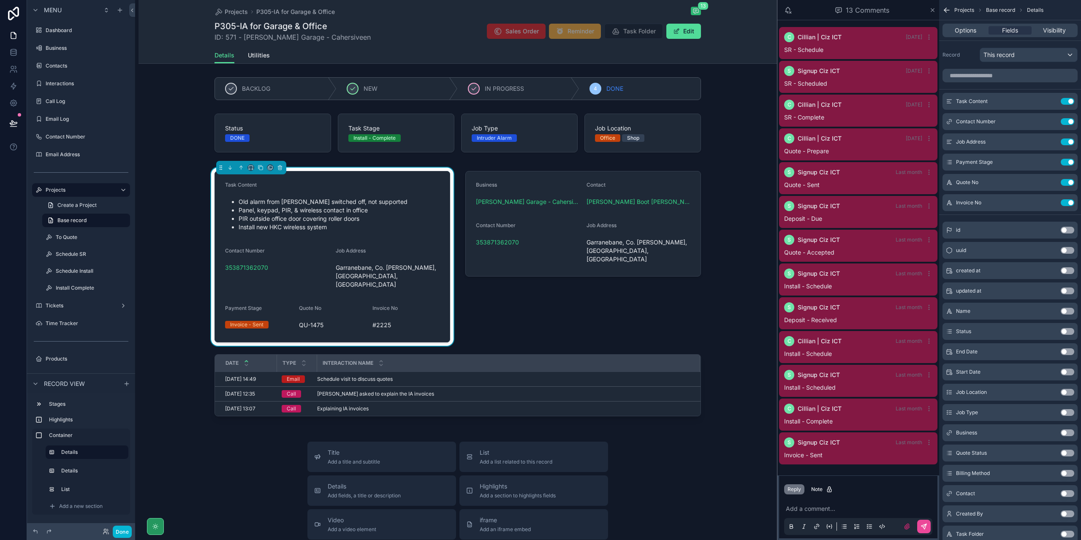
click at [1073, 121] on button "Use setting" at bounding box center [1068, 121] width 14 height 7
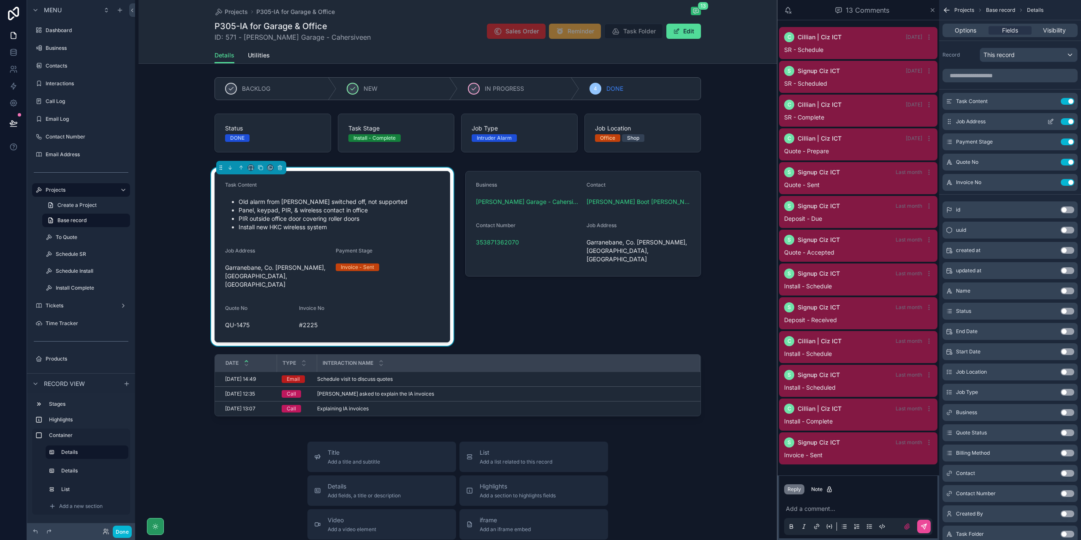
click at [1073, 121] on button "Use setting" at bounding box center [1068, 121] width 14 height 7
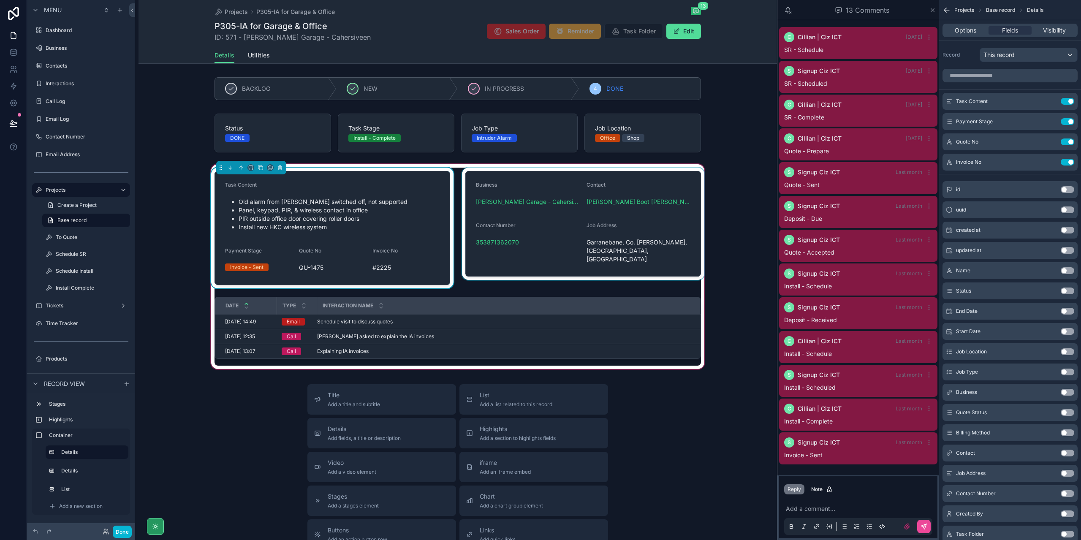
click at [558, 259] on div "scrollable content" at bounding box center [583, 228] width 246 height 121
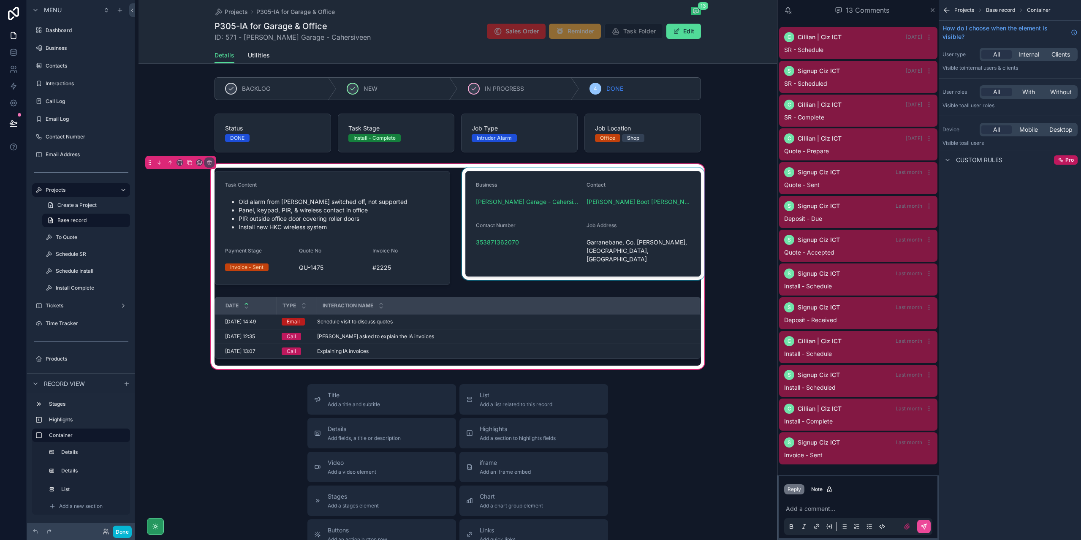
click at [558, 240] on div "scrollable content" at bounding box center [583, 228] width 246 height 121
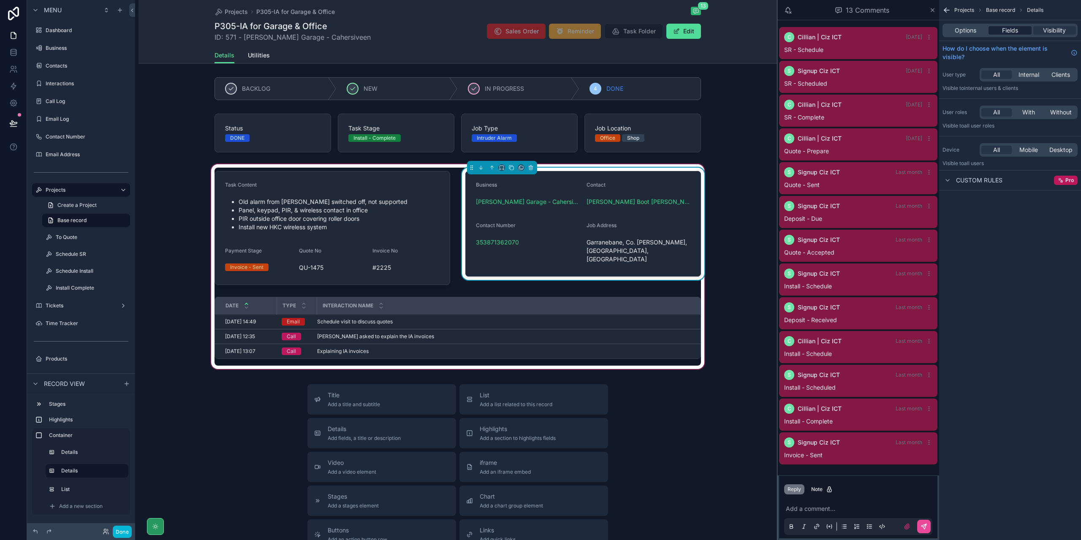
click at [1020, 31] on div "Fields" at bounding box center [1010, 30] width 43 height 8
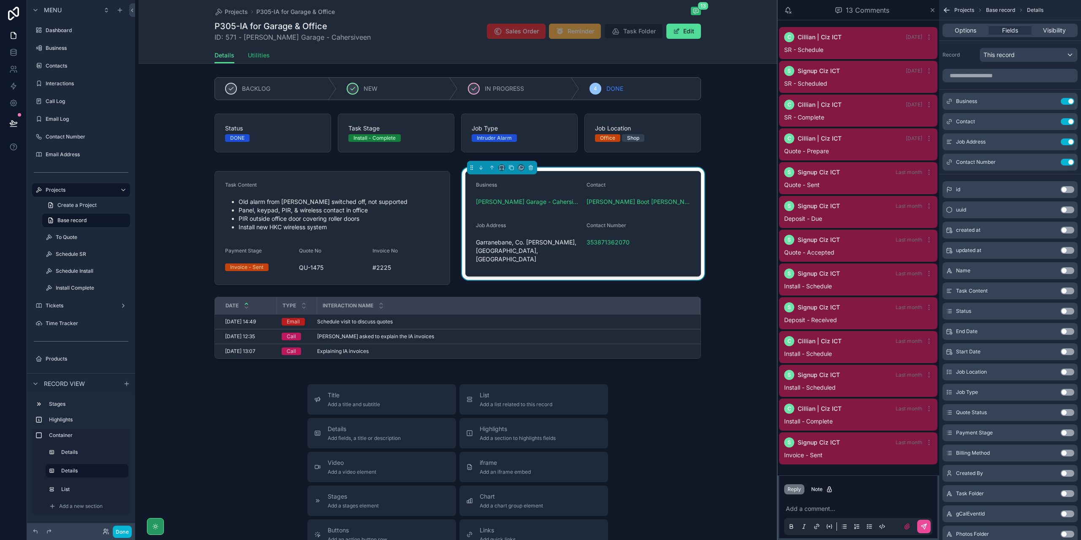
click at [256, 56] on span "Utilities" at bounding box center [259, 55] width 22 height 8
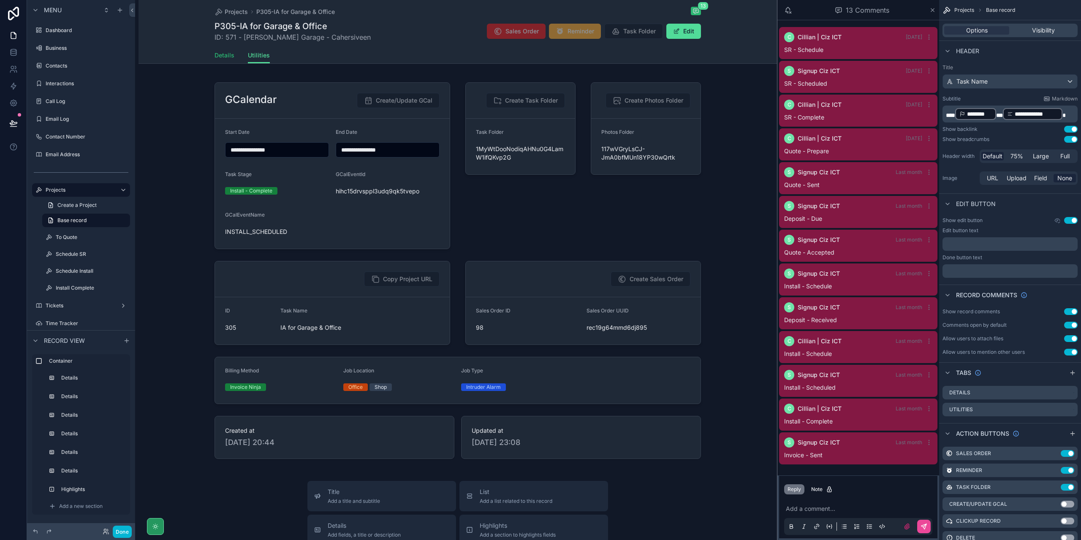
click at [228, 58] on span "Details" at bounding box center [225, 55] width 20 height 8
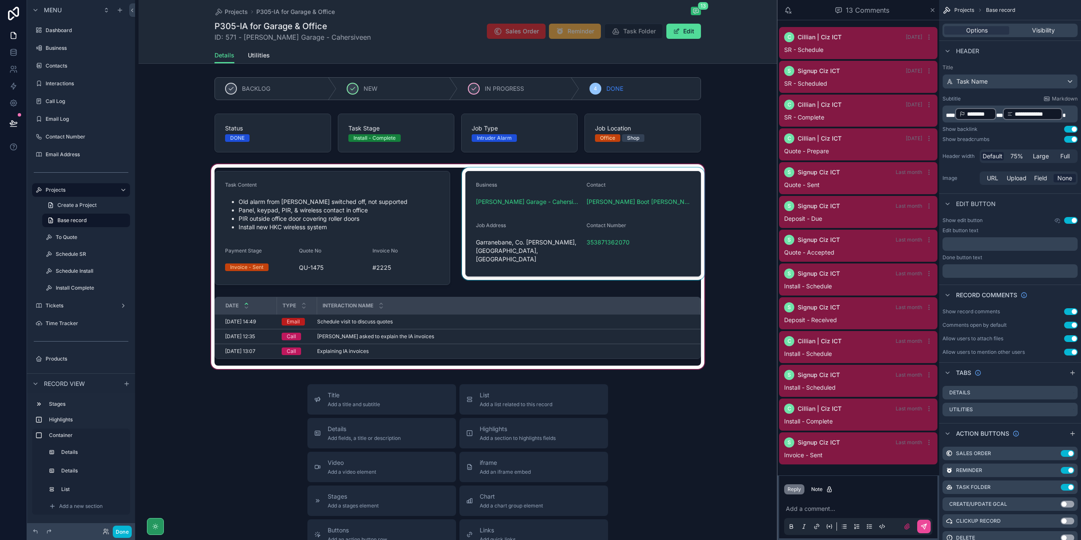
click at [670, 239] on div "scrollable content" at bounding box center [458, 267] width 639 height 208
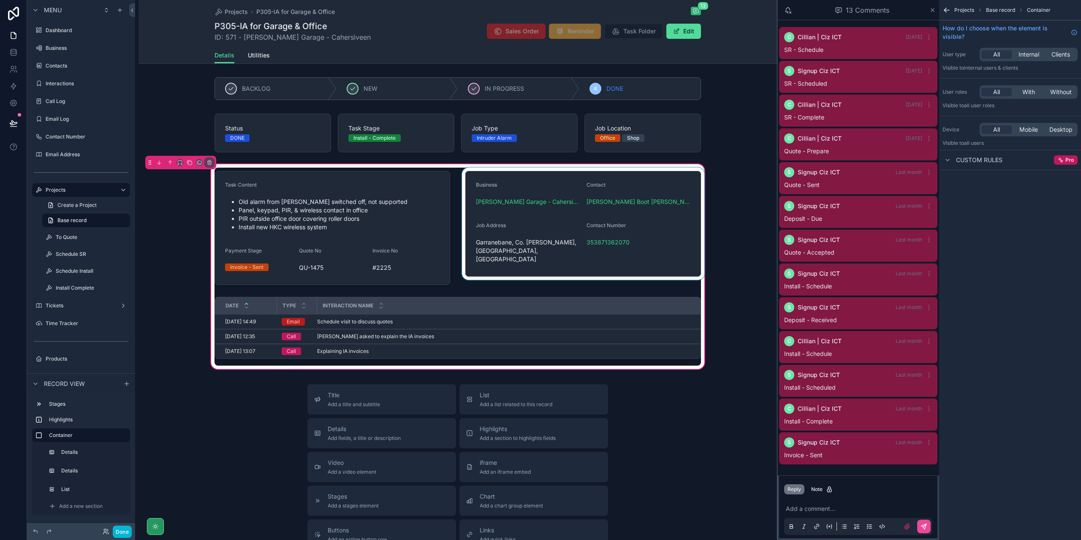
click at [662, 242] on div "scrollable content" at bounding box center [583, 228] width 246 height 121
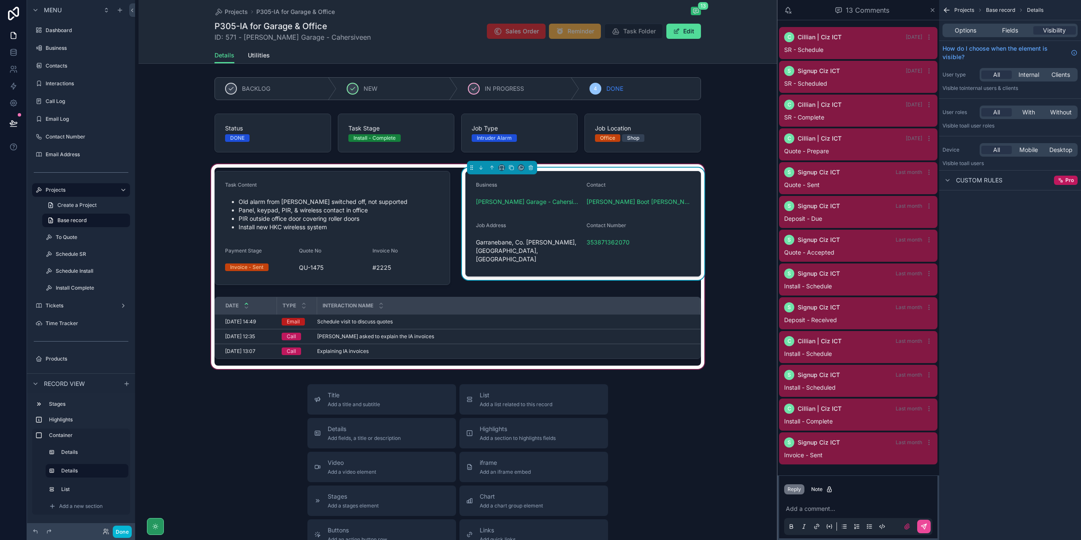
click at [1021, 35] on div "Options Fields Visibility" at bounding box center [1010, 31] width 135 height 14
click at [1021, 32] on div "Fields" at bounding box center [1010, 30] width 43 height 8
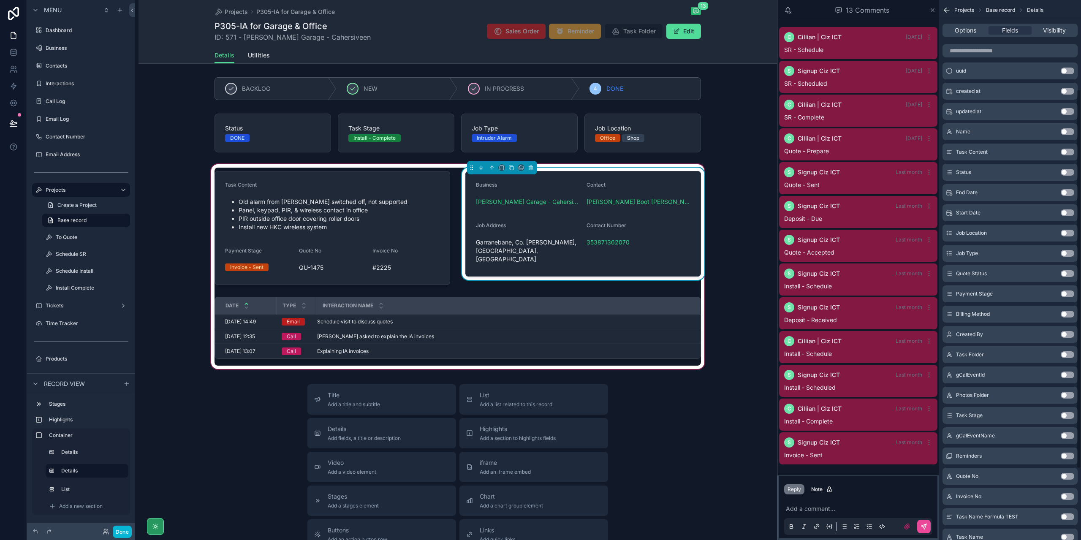
scroll to position [127, 0]
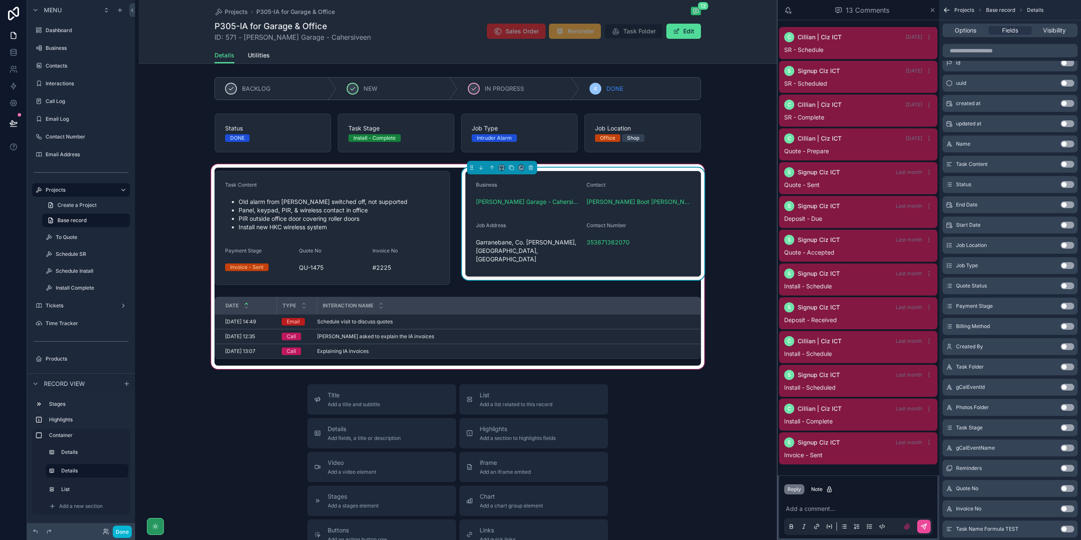
click at [1067, 344] on button "Use setting" at bounding box center [1068, 346] width 14 height 7
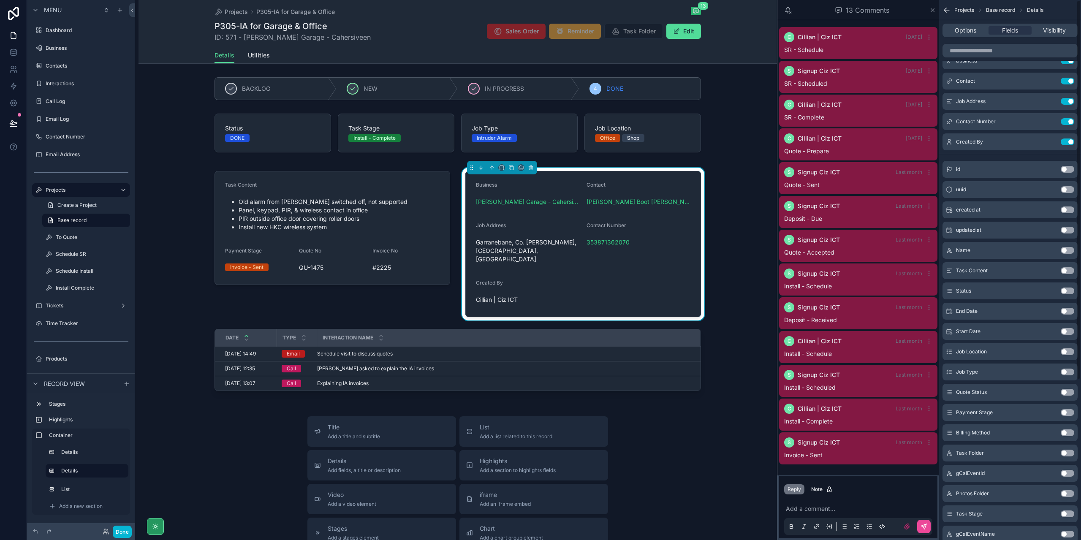
scroll to position [0, 0]
click at [1063, 180] on button "Use setting" at bounding box center [1068, 182] width 14 height 7
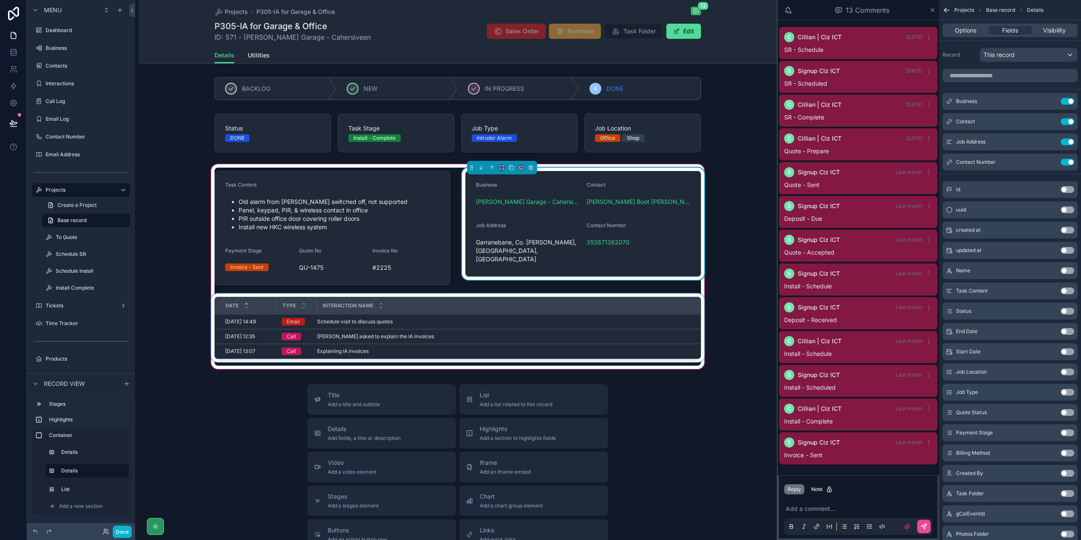
click at [495, 313] on th "Interaction Name" at bounding box center [508, 305] width 383 height 17
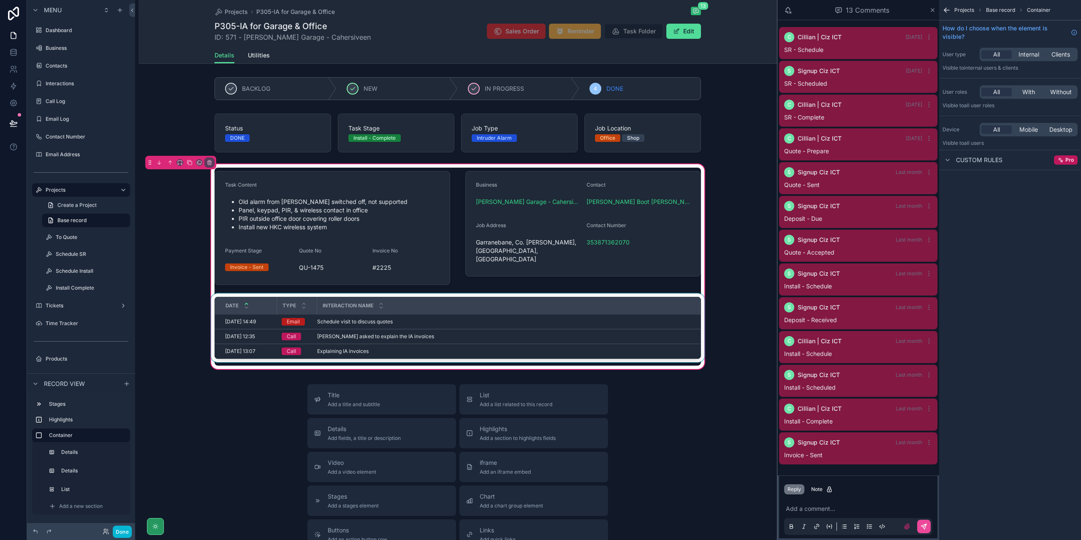
click at [534, 309] on div "Interaction Name" at bounding box center [509, 306] width 382 height 16
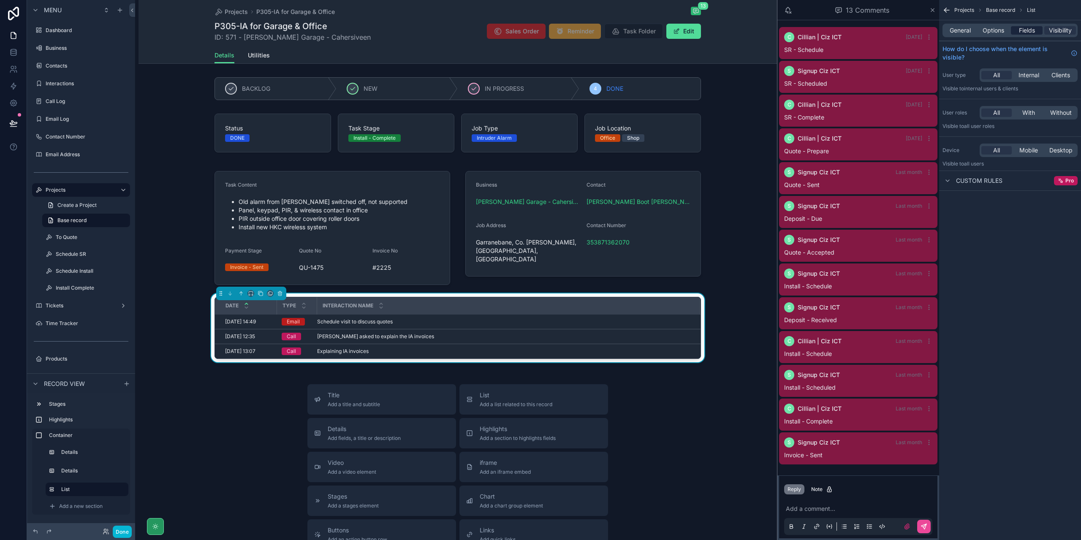
click at [1028, 29] on span "Fields" at bounding box center [1027, 30] width 16 height 8
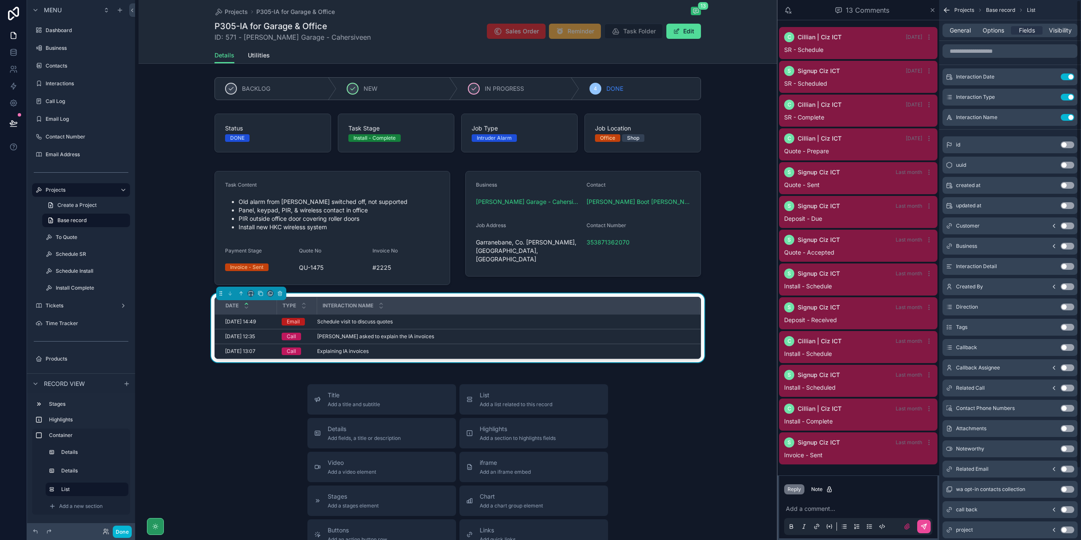
click at [1068, 305] on button "Use setting" at bounding box center [1068, 307] width 14 height 7
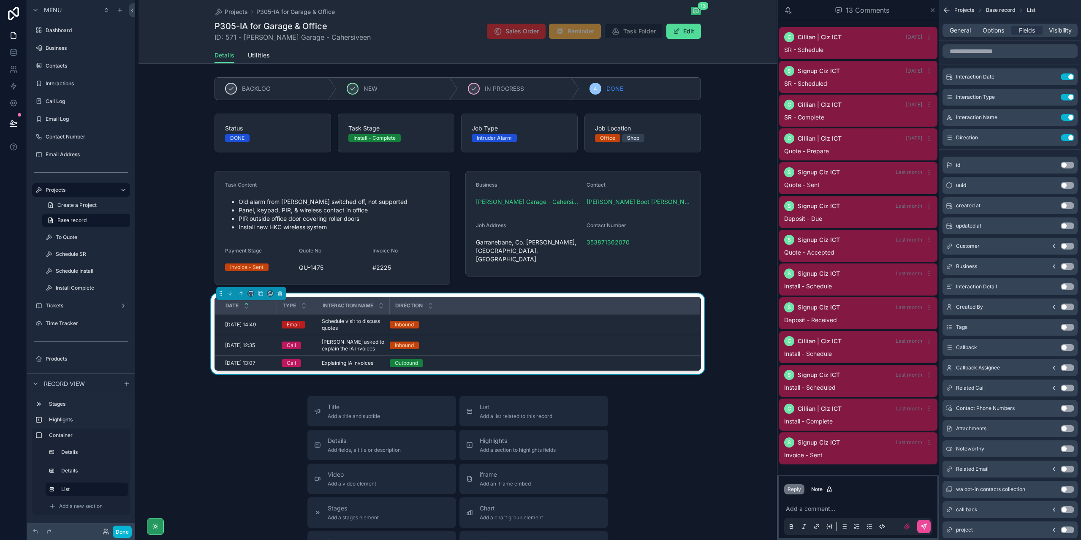
click at [1065, 325] on button "Use setting" at bounding box center [1068, 327] width 14 height 7
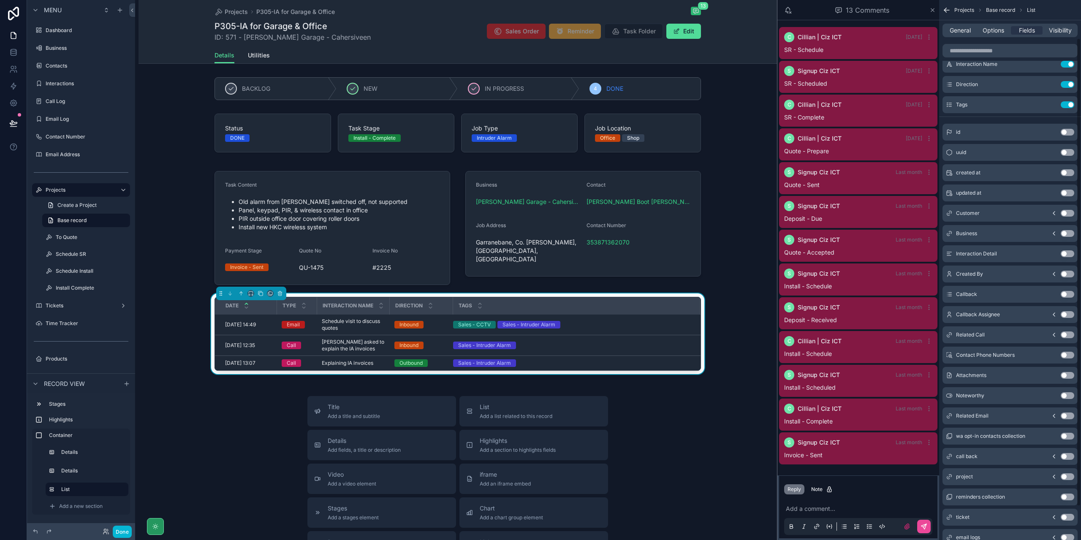
scroll to position [40, 0]
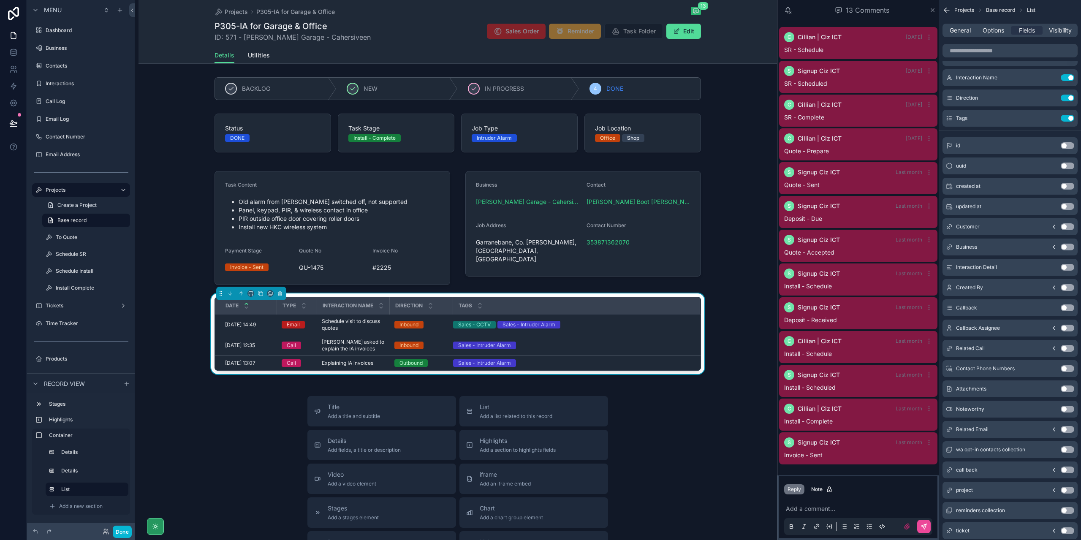
click at [1067, 225] on button "Use setting" at bounding box center [1068, 226] width 14 height 7
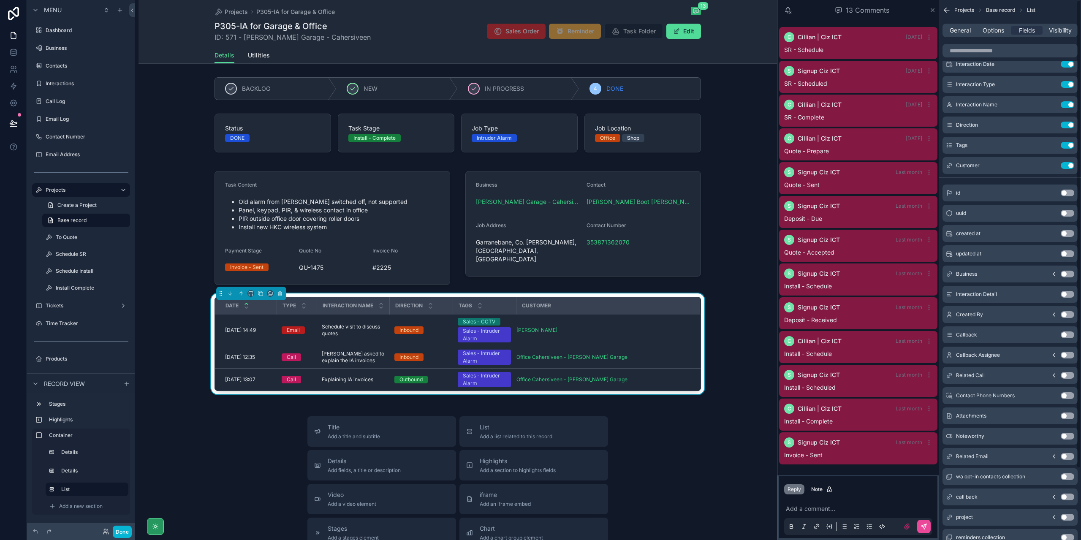
scroll to position [0, 0]
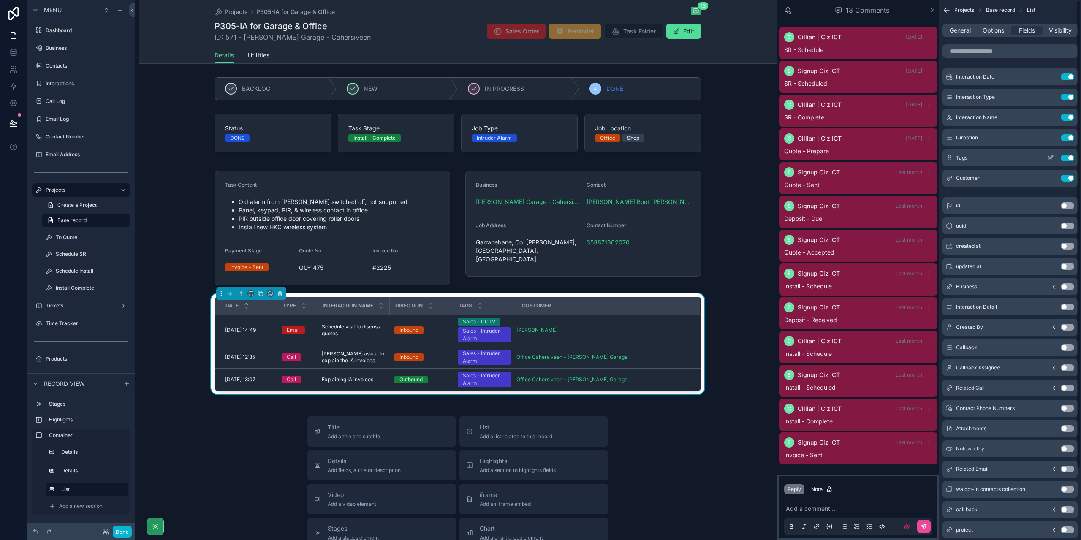
click at [1069, 159] on button "Use setting" at bounding box center [1068, 158] width 14 height 7
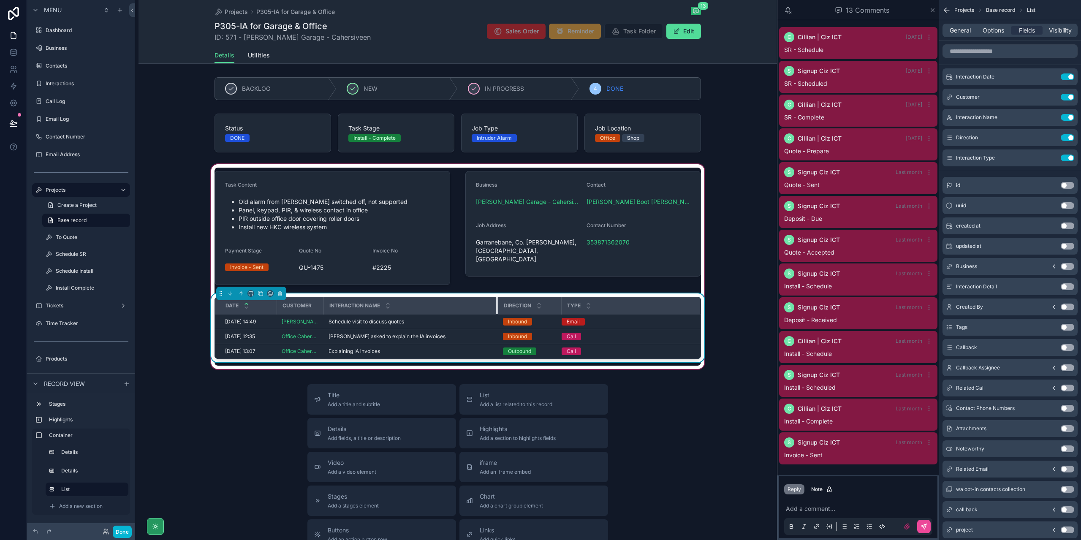
drag, startPoint x: 394, startPoint y: 305, endPoint x: 505, endPoint y: 308, distance: 111.1
click at [505, 308] on tr "Date Customer Interaction Name Direction Type" at bounding box center [458, 305] width 486 height 17
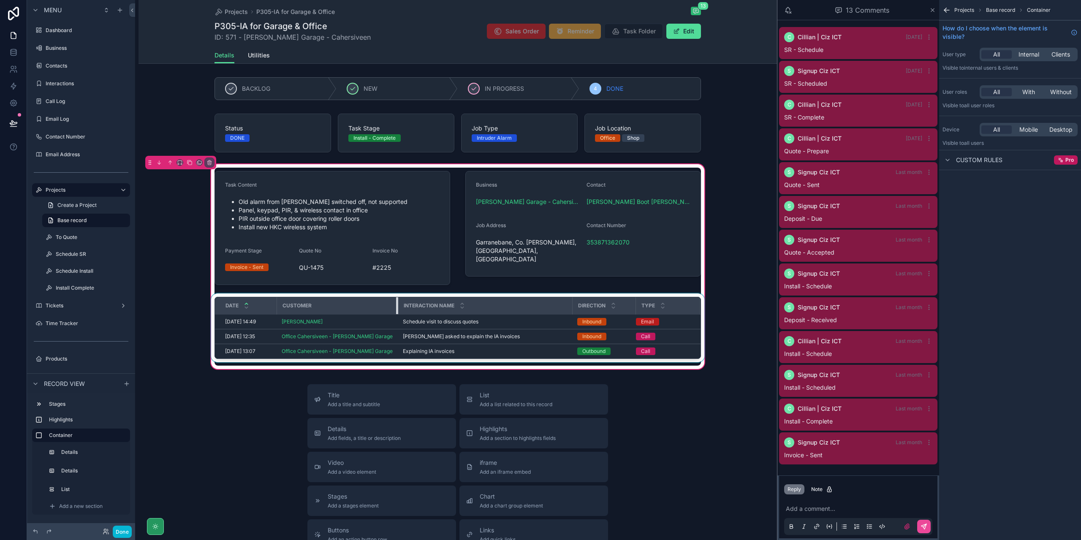
drag, startPoint x: 320, startPoint y: 308, endPoint x: 398, endPoint y: 303, distance: 77.9
click at [398, 303] on tr "Date Customer Interaction Name Direction Type" at bounding box center [458, 305] width 486 height 17
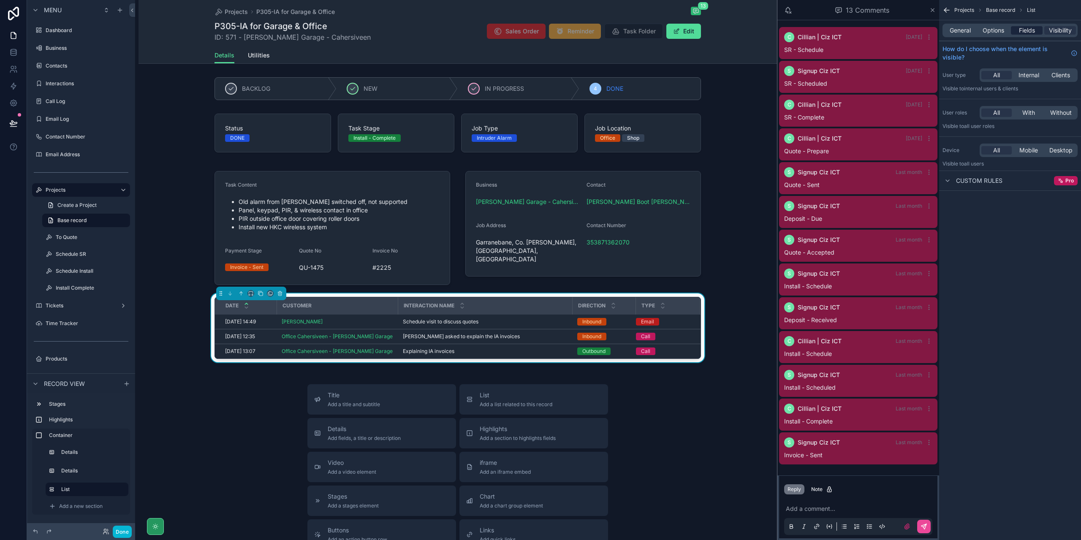
click at [1026, 29] on span "Fields" at bounding box center [1027, 30] width 16 height 8
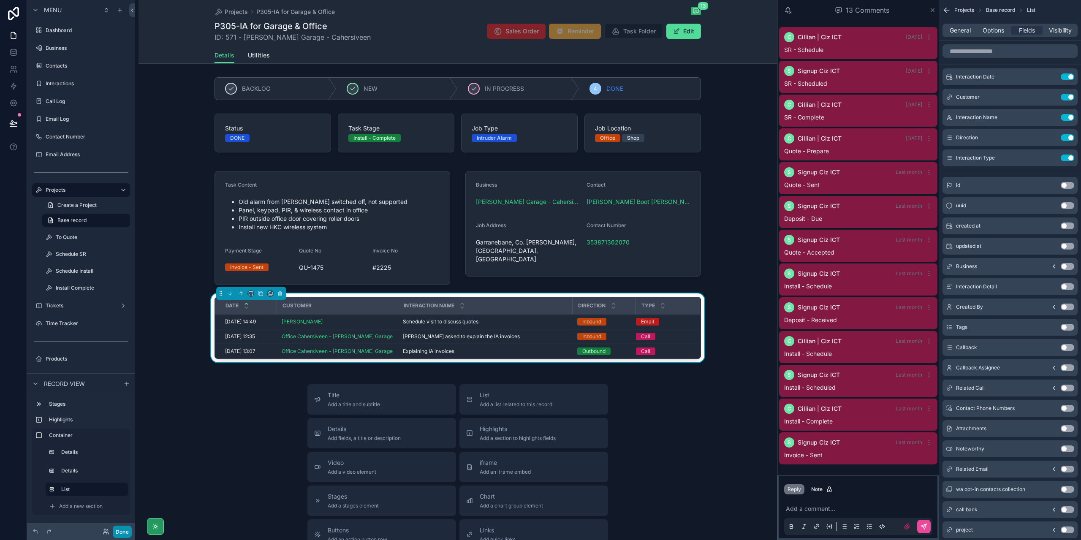
click at [126, 530] on button "Done" at bounding box center [122, 532] width 19 height 12
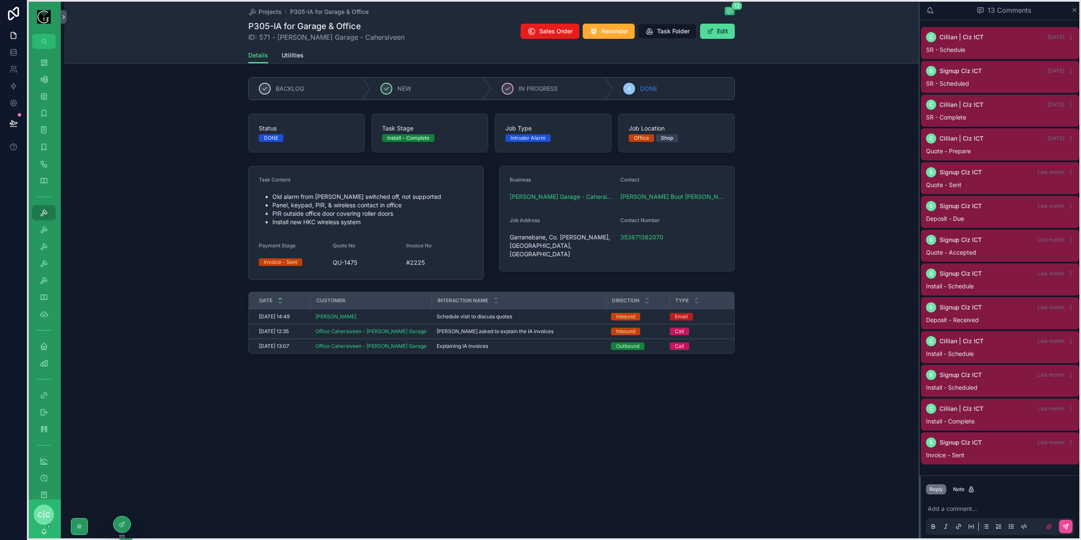
drag, startPoint x: 199, startPoint y: 539, endPoint x: 125, endPoint y: 537, distance: 74.4
click at [125, 537] on icon at bounding box center [122, 536] width 7 height 7
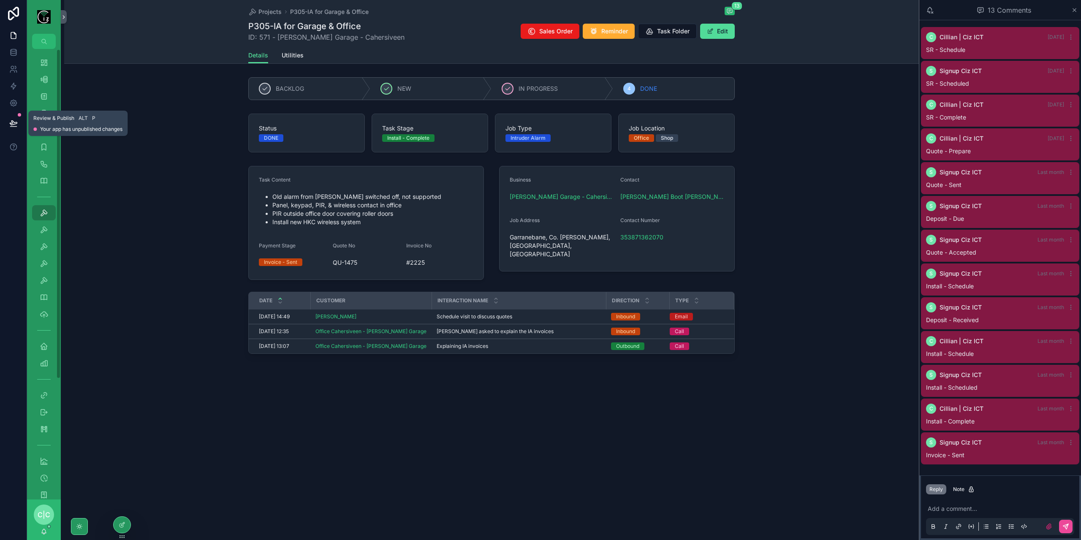
click at [14, 131] on button at bounding box center [13, 124] width 19 height 24
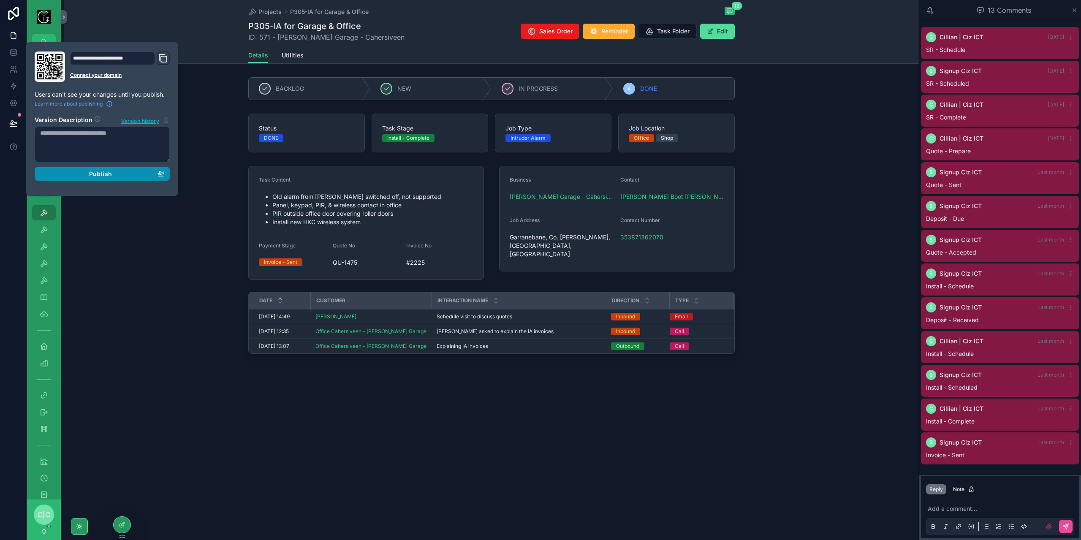
click at [106, 174] on span "Publish" at bounding box center [100, 174] width 23 height 8
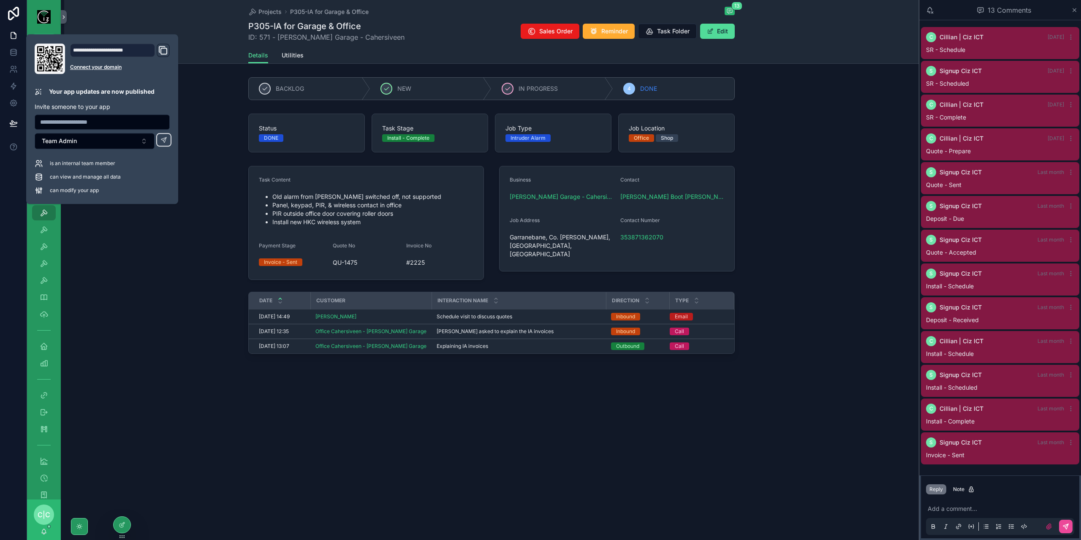
click at [236, 184] on div "Task Content Old alarm from Seamus Curran switched off, not supported Panel, ke…" at bounding box center [491, 262] width 855 height 198
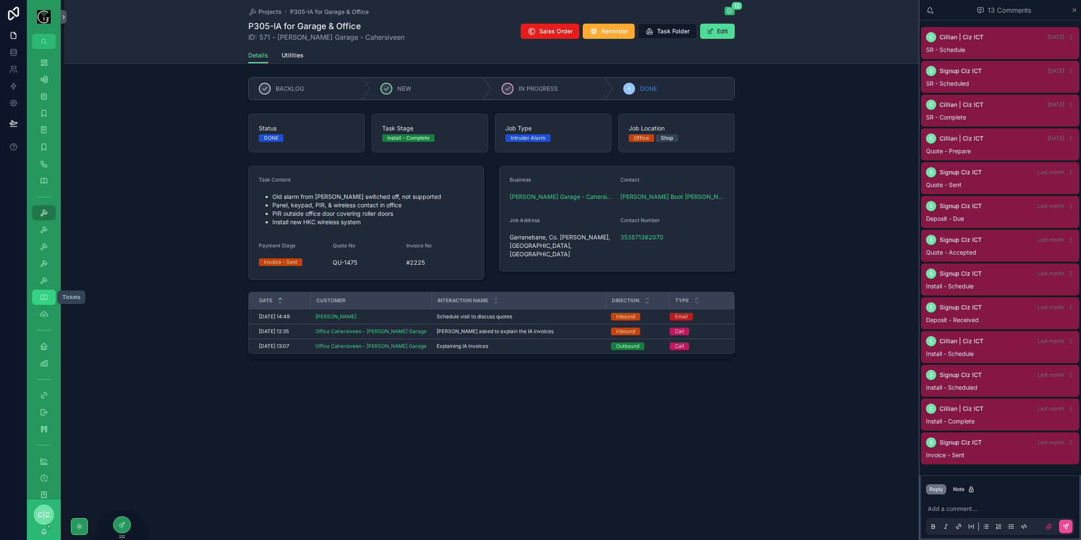
click at [44, 304] on link "Tickets 352" at bounding box center [44, 297] width 24 height 15
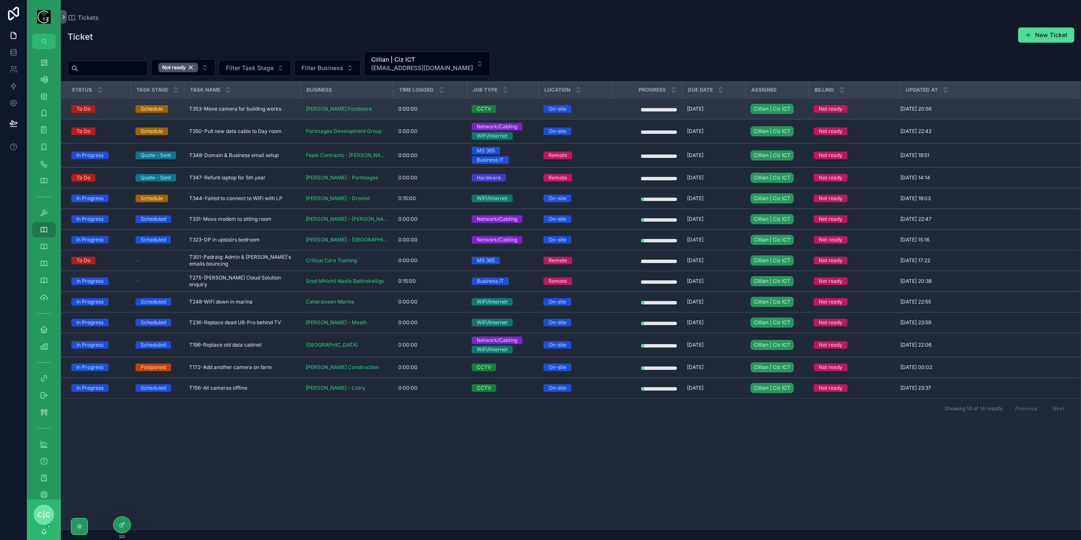
click at [248, 112] on span "T353-Move camera for building works" at bounding box center [235, 109] width 92 height 7
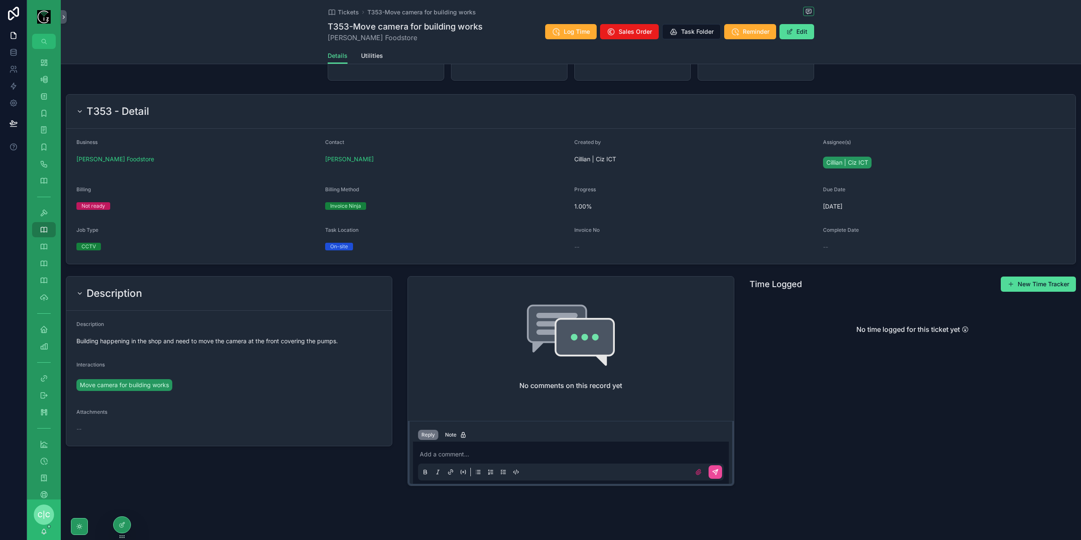
scroll to position [83, 0]
click at [79, 109] on icon "scrollable content" at bounding box center [79, 110] width 3 height 2
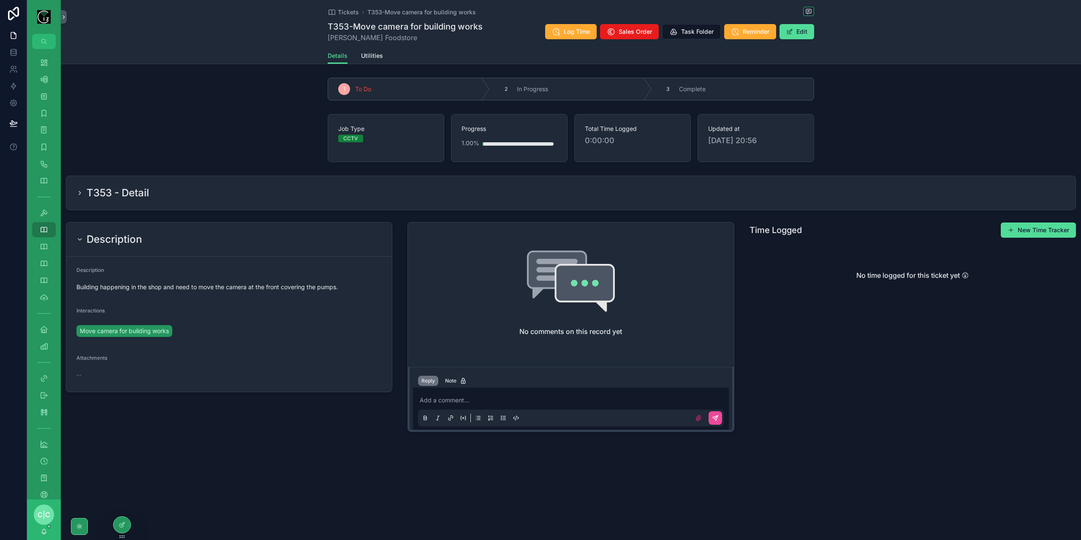
scroll to position [0, 0]
click at [85, 193] on div "T353 - Detail" at bounding box center [112, 193] width 73 height 14
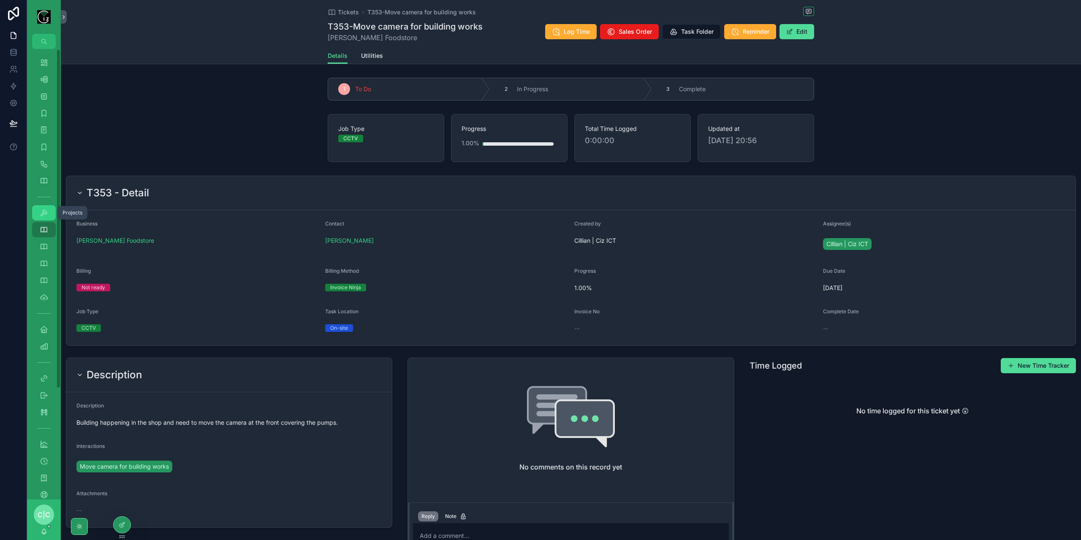
click at [52, 214] on link "Projects 147" at bounding box center [44, 212] width 24 height 15
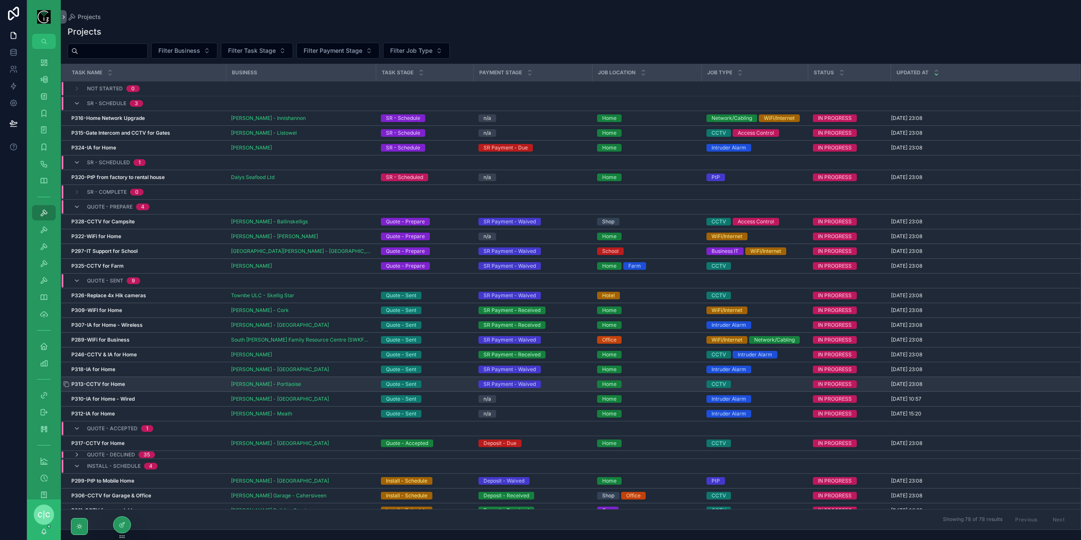
scroll to position [99, 0]
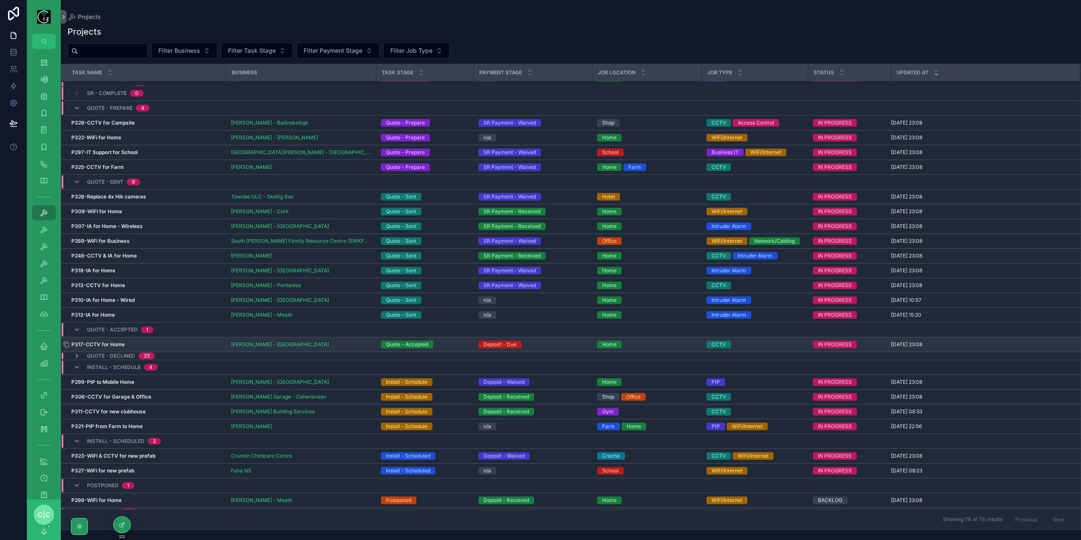
click at [189, 341] on div "P317-CCTV for Home P317-CCTV for Home" at bounding box center [146, 344] width 150 height 7
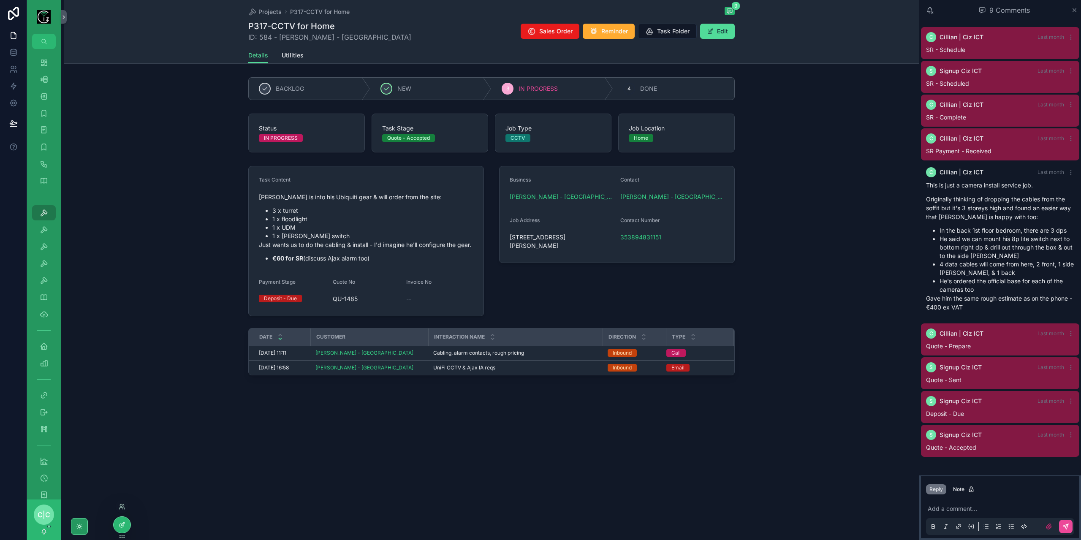
click at [123, 527] on icon at bounding box center [122, 525] width 7 height 7
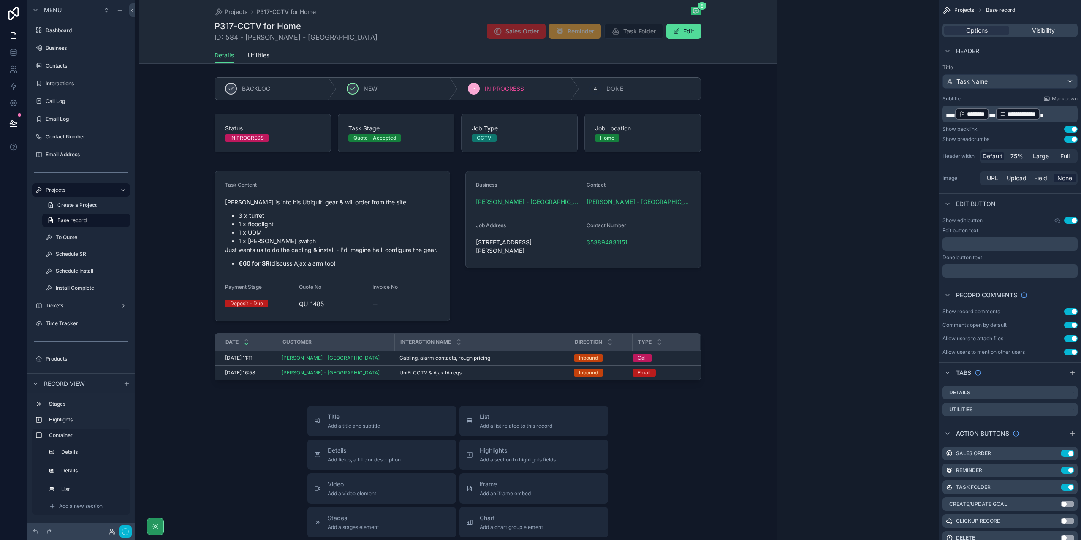
click at [563, 340] on div "Interaction Name" at bounding box center [481, 342] width 173 height 16
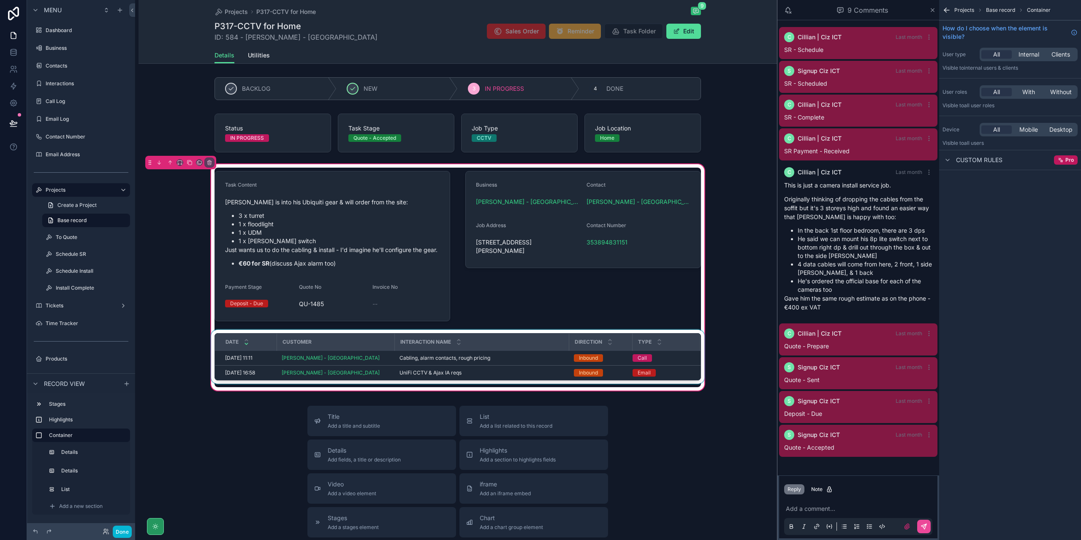
click at [571, 338] on div "Direction" at bounding box center [601, 342] width 62 height 16
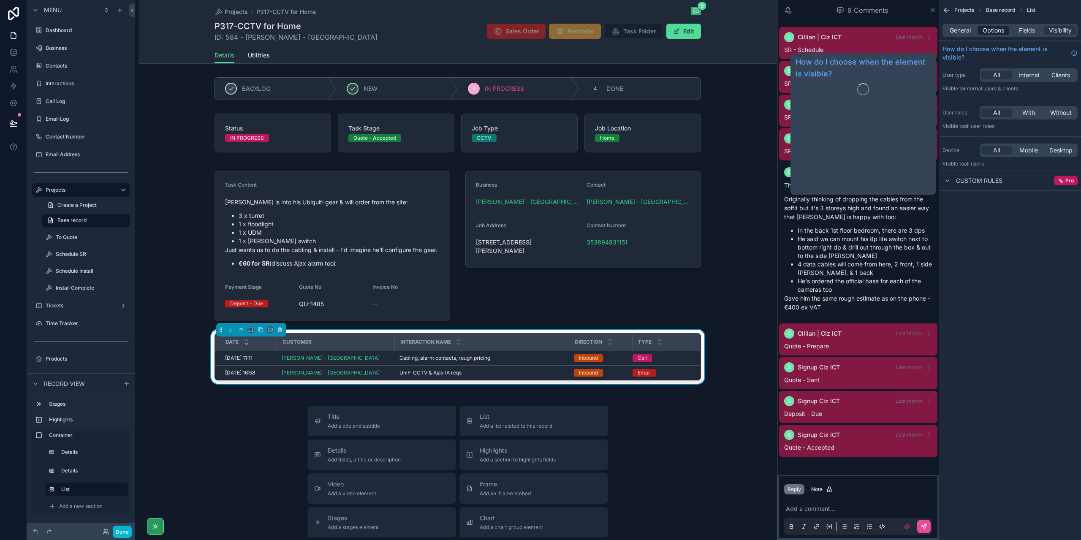
click at [995, 30] on span "Options" at bounding box center [994, 30] width 22 height 8
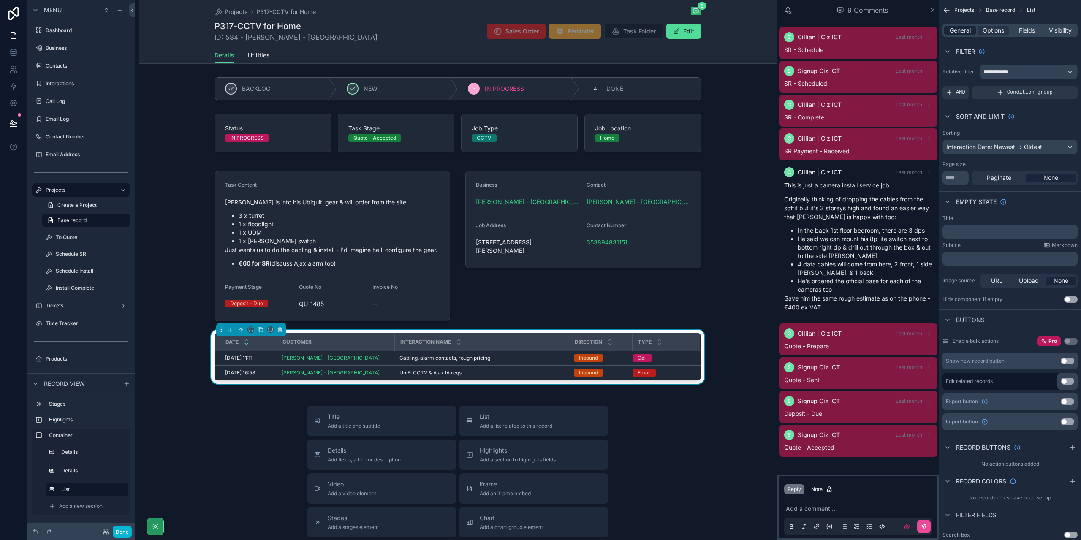
click at [967, 33] on span "General" at bounding box center [960, 30] width 21 height 8
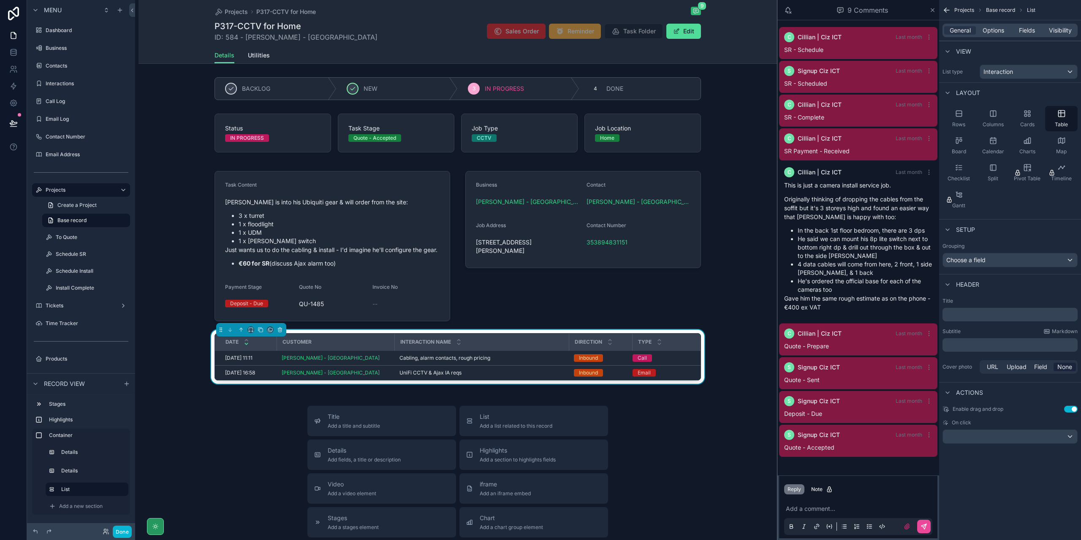
click at [1020, 311] on p "﻿" at bounding box center [1011, 314] width 130 height 8
click at [1016, 341] on p "﻿" at bounding box center [1011, 345] width 130 height 8
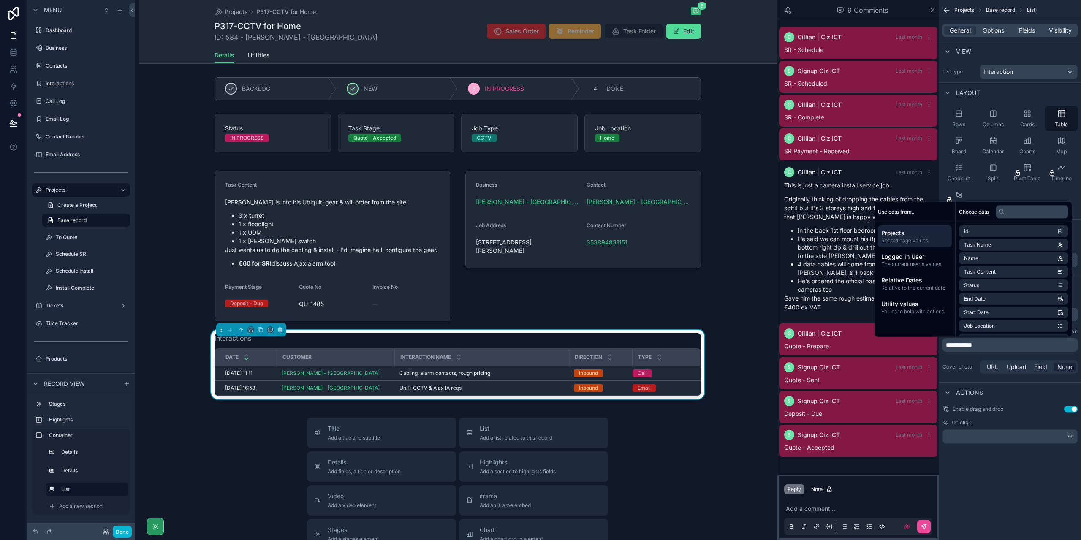
click at [1015, 506] on div "**********" at bounding box center [1010, 270] width 142 height 540
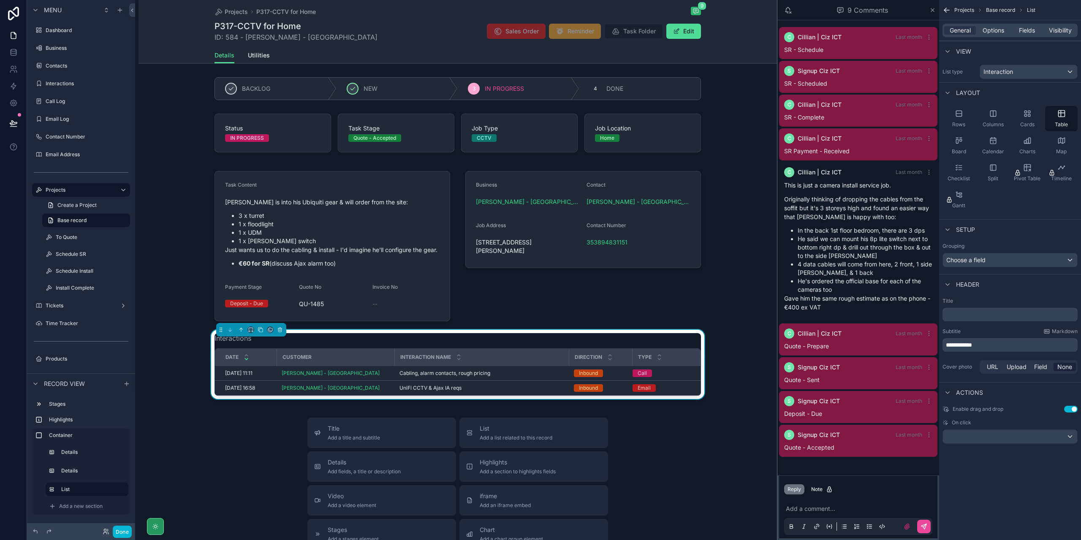
click at [748, 302] on div "Task Content Himanshu is into his Ubiquiti gear & will order from the site: 3 x…" at bounding box center [458, 284] width 639 height 242
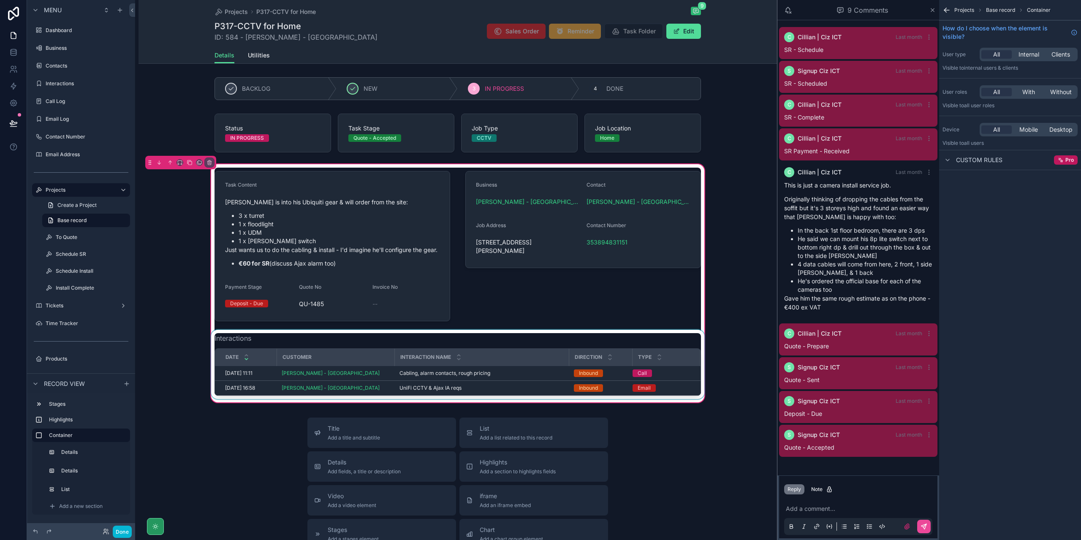
click at [589, 371] on div "scrollable content" at bounding box center [458, 364] width 497 height 69
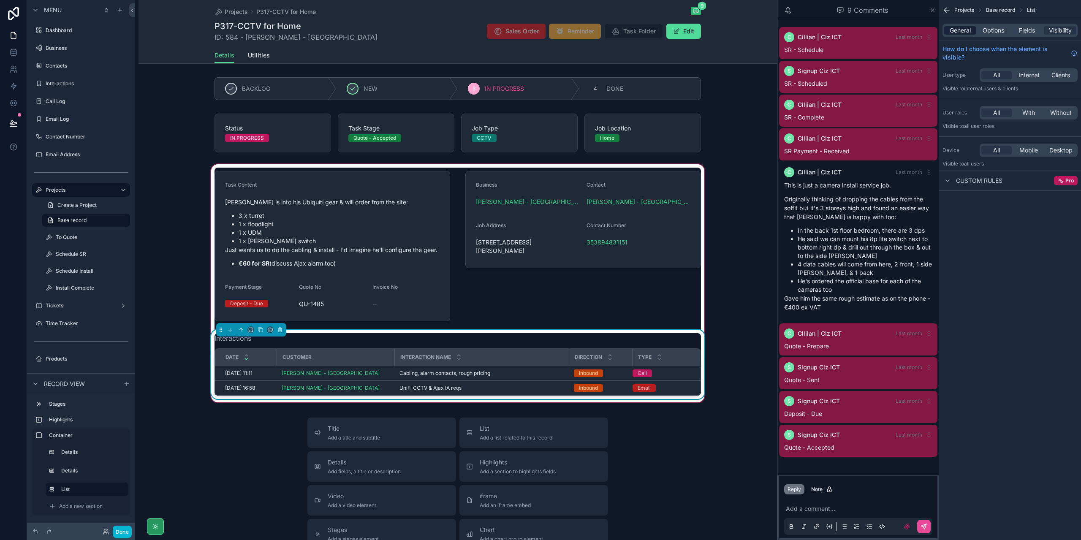
click at [968, 29] on span "General" at bounding box center [960, 30] width 21 height 8
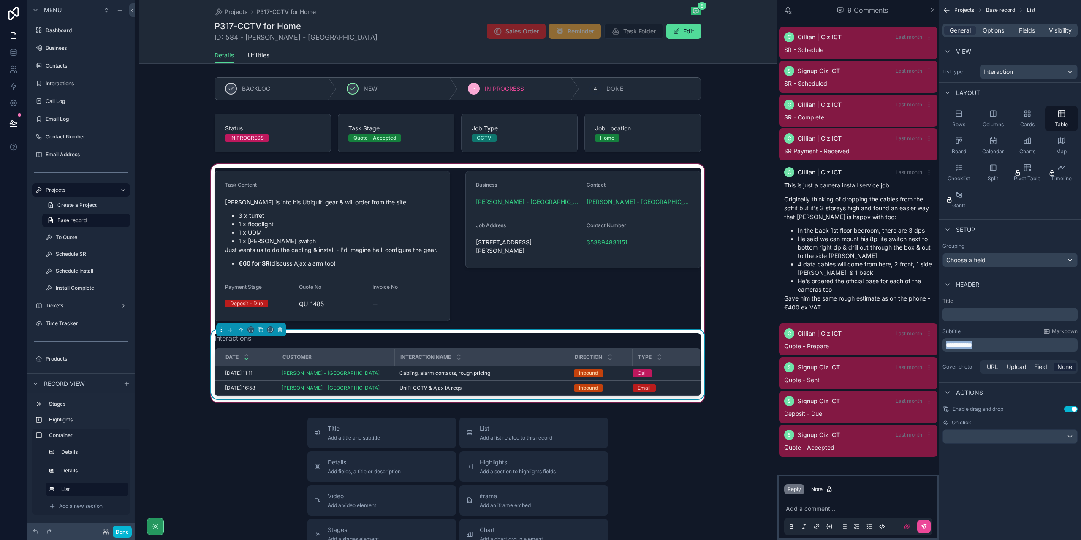
drag, startPoint x: 993, startPoint y: 342, endPoint x: 934, endPoint y: 353, distance: 60.2
click at [934, 353] on div "Dashboard Business 521 Contacts 572 Interactions 1,104 Call Log 822 Email Log 8…" at bounding box center [608, 270] width 946 height 540
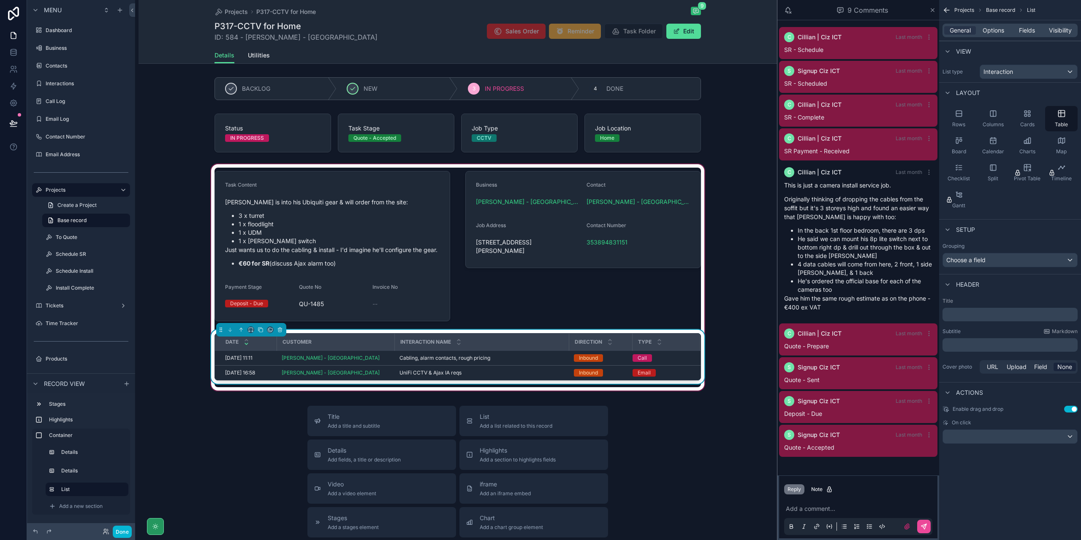
drag, startPoint x: 574, startPoint y: 336, endPoint x: 581, endPoint y: 326, distance: 12.4
click at [581, 326] on div "Task Content Himanshu is into his Ubiquiti gear & will order from the site: 3 x…" at bounding box center [458, 278] width 497 height 220
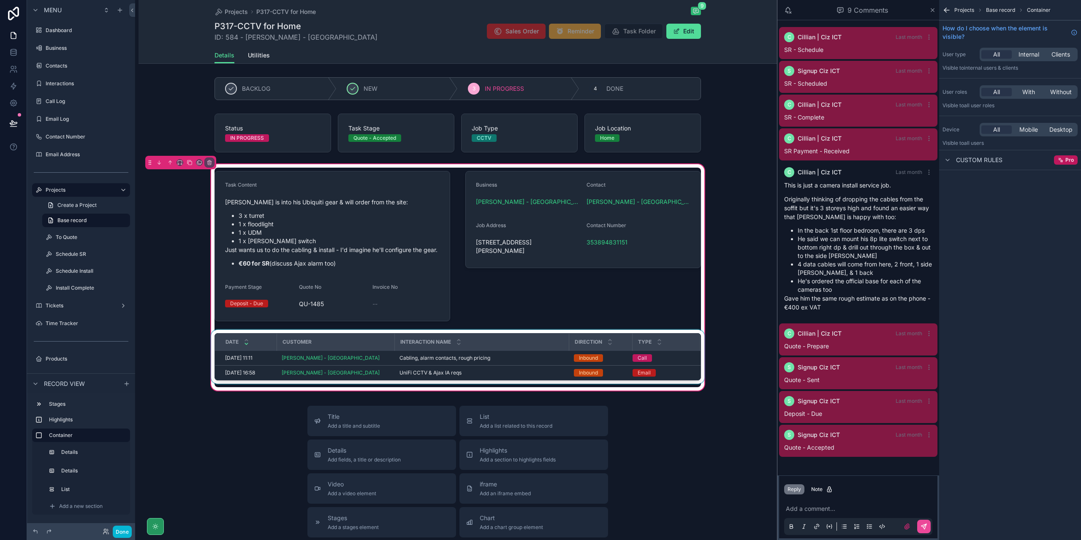
click at [612, 346] on div "Direction" at bounding box center [601, 342] width 62 height 16
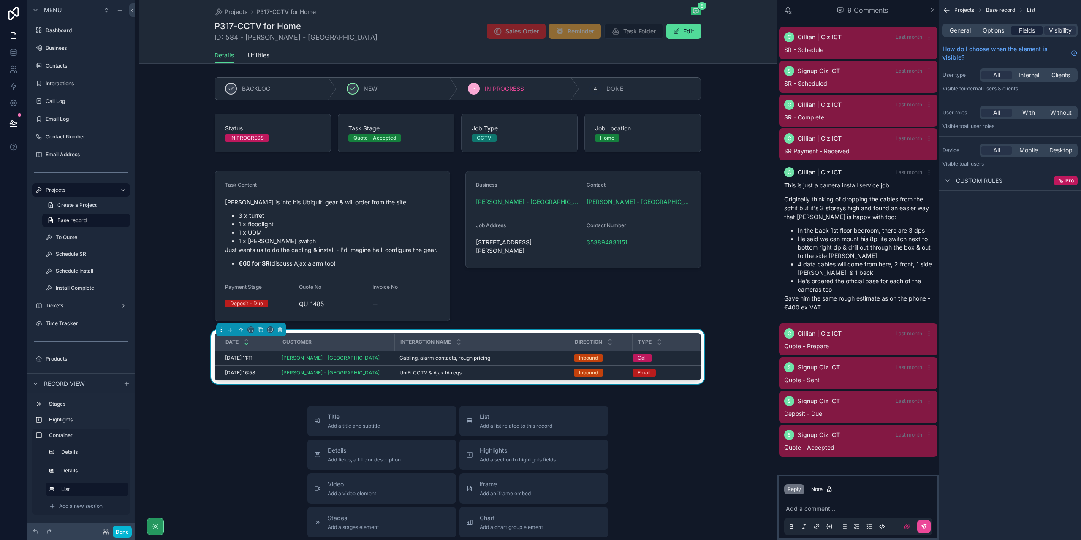
click at [1023, 32] on span "Fields" at bounding box center [1027, 30] width 16 height 8
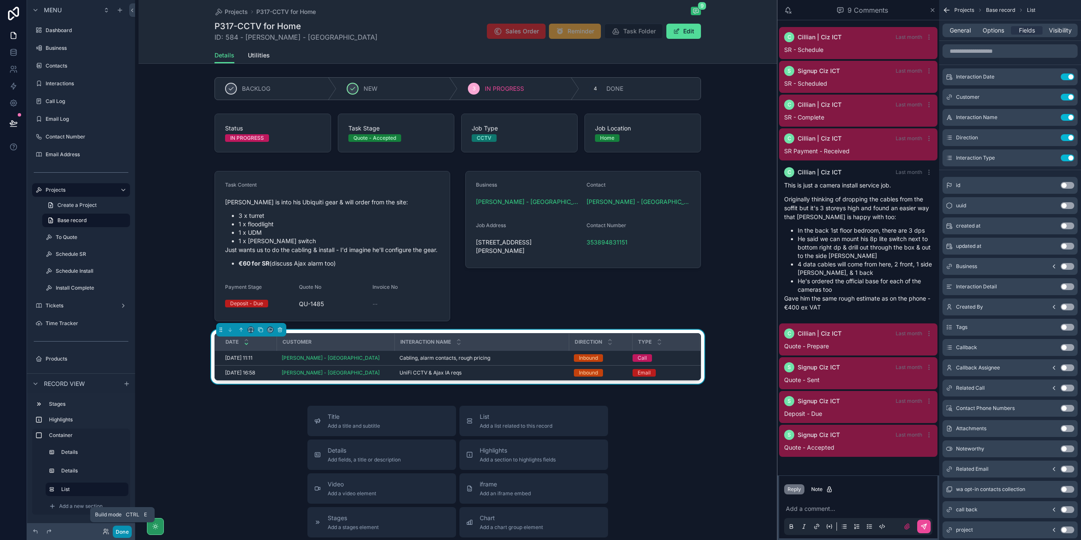
click at [126, 534] on button "Done" at bounding box center [122, 532] width 19 height 12
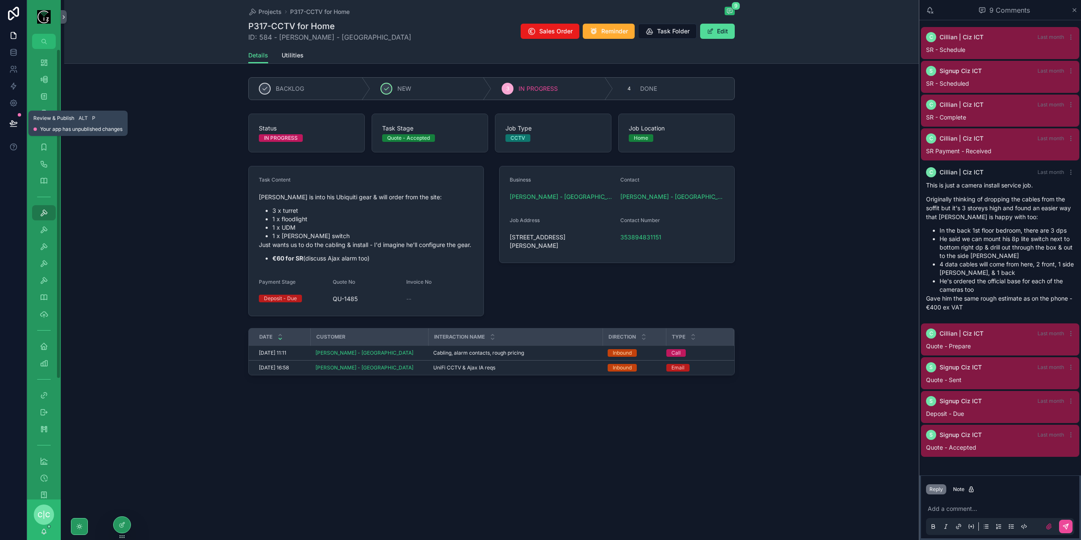
click at [17, 122] on icon at bounding box center [13, 123] width 8 height 8
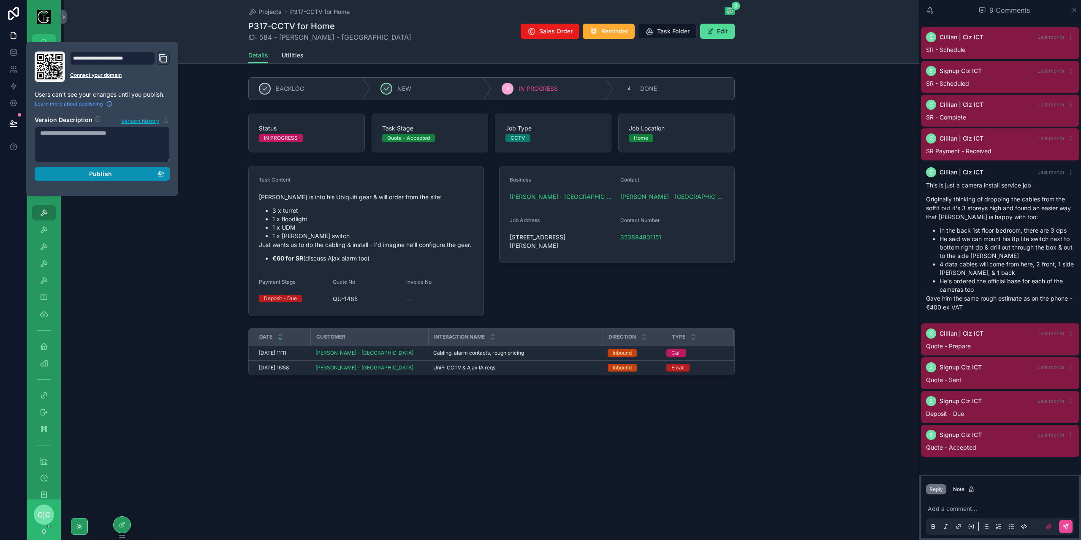
click at [115, 174] on div "Publish" at bounding box center [102, 174] width 124 height 8
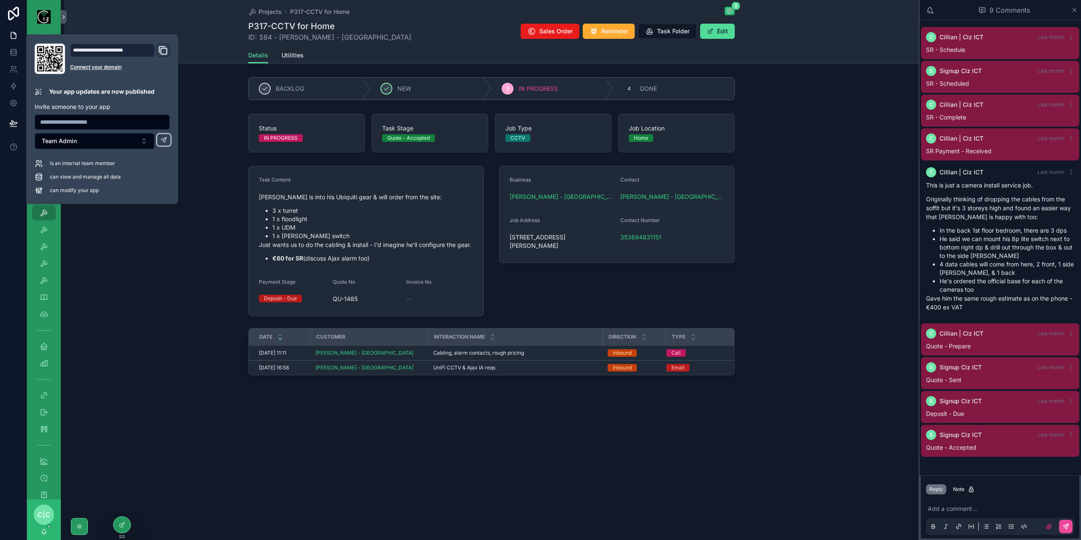
click at [166, 359] on div "Task Content Himanshu is into his Ubiquiti gear & will order from the site: 3 x…" at bounding box center [491, 273] width 855 height 220
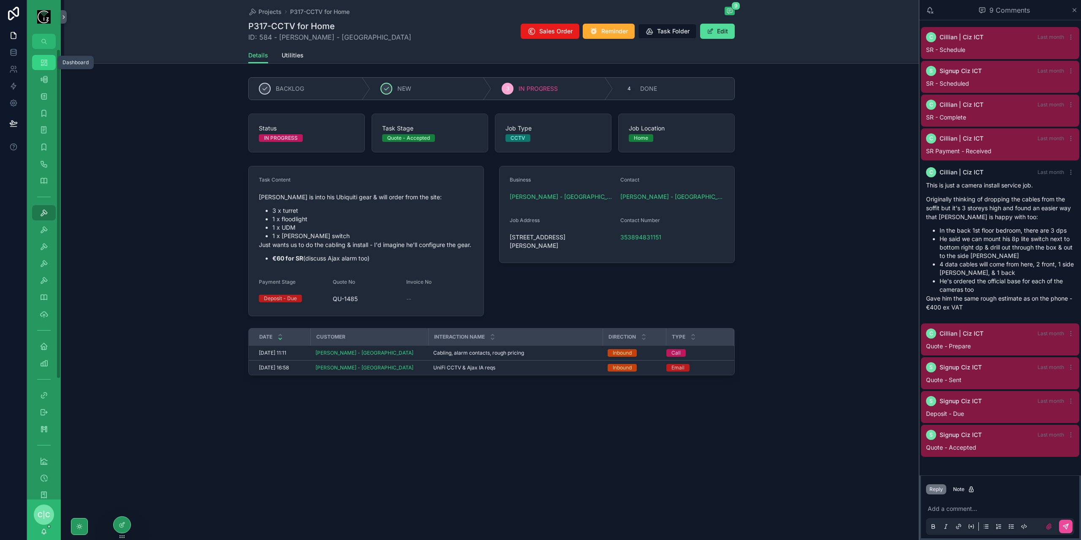
click at [43, 58] on icon "scrollable content" at bounding box center [44, 62] width 8 height 8
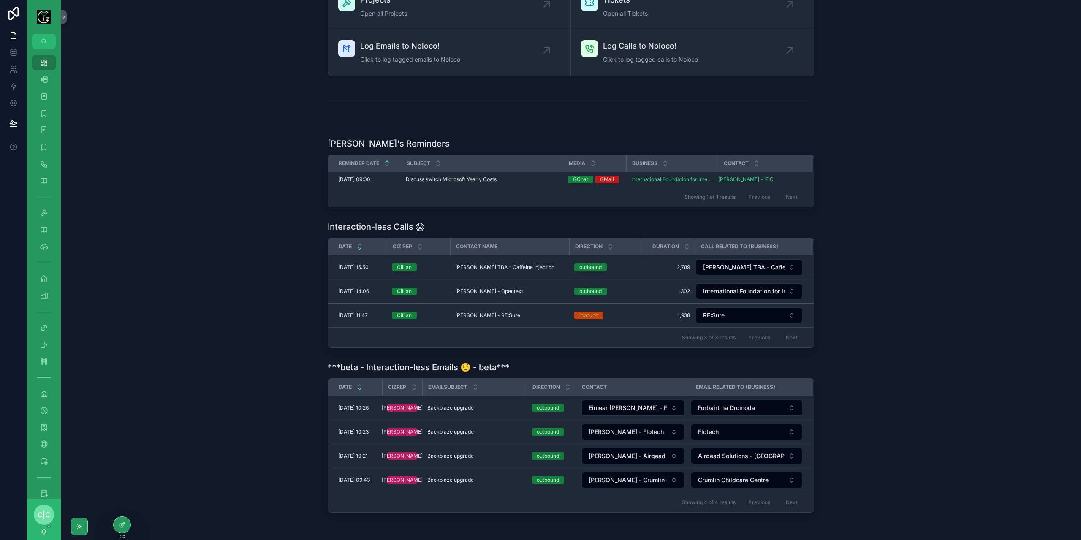
scroll to position [136, 0]
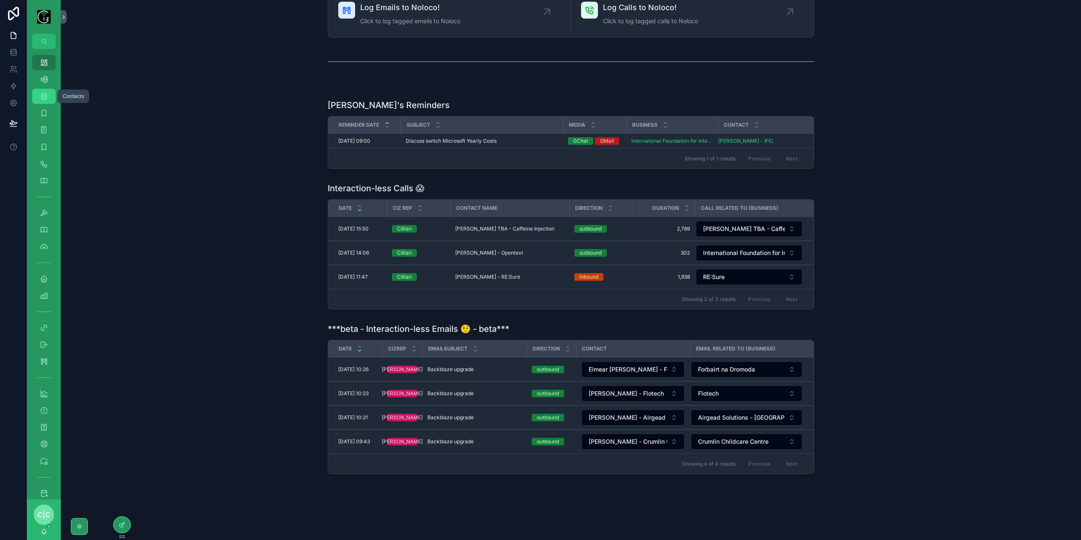
click at [43, 98] on icon "scrollable content" at bounding box center [44, 96] width 8 height 8
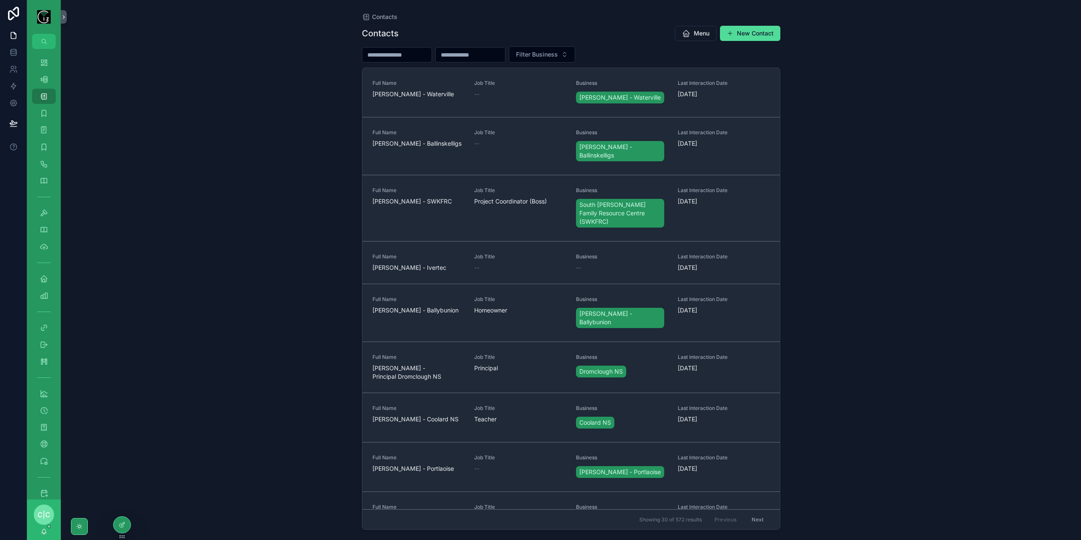
click at [419, 52] on input "scrollable content" at bounding box center [396, 55] width 69 height 12
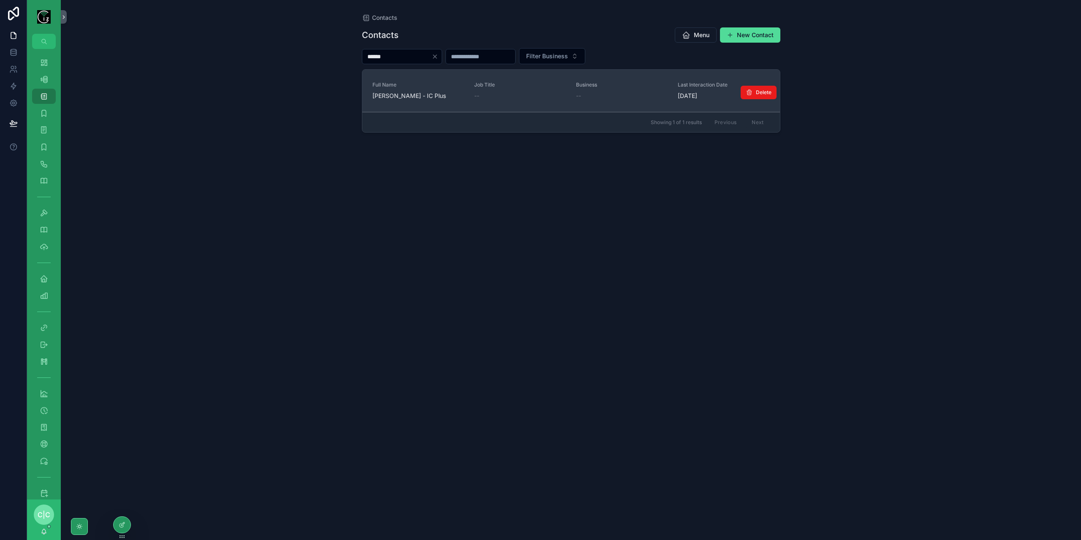
type input "******"
click at [415, 94] on span "[PERSON_NAME] - IC Plus" at bounding box center [419, 96] width 92 height 8
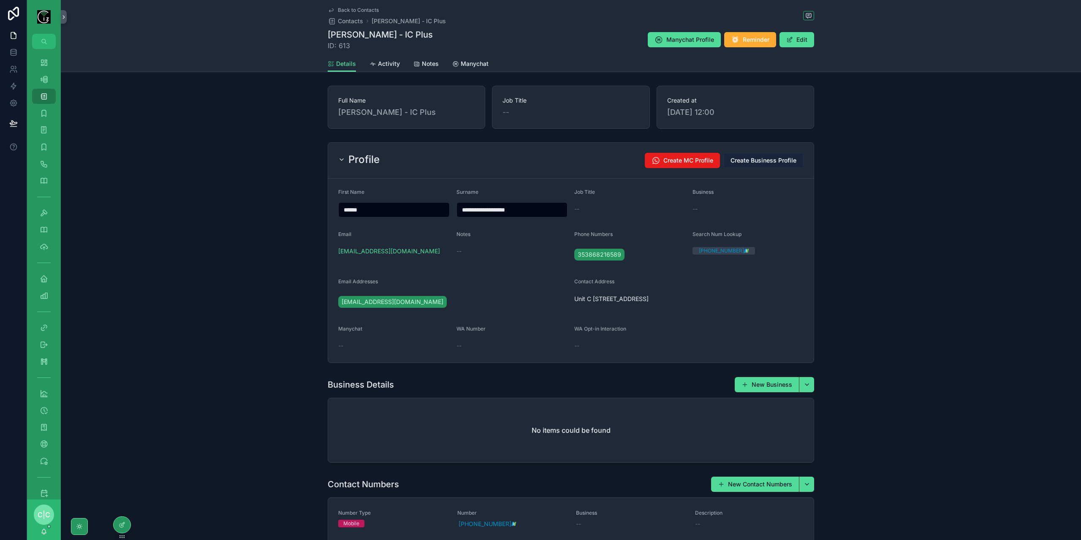
click at [784, 163] on span "Create Business Profile" at bounding box center [764, 160] width 66 height 8
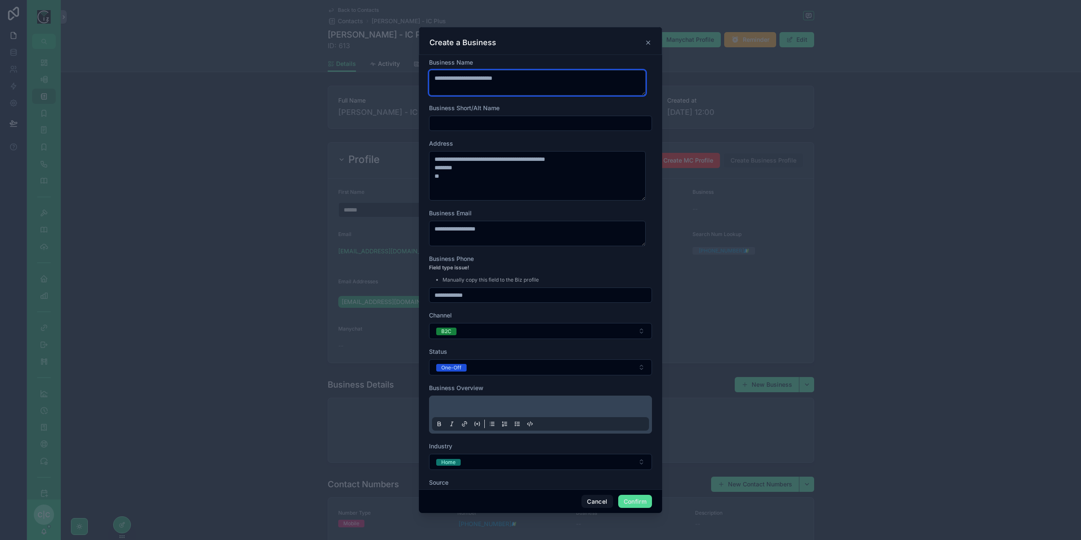
drag, startPoint x: 490, startPoint y: 79, endPoint x: 384, endPoint y: 81, distance: 106.5
click at [387, 87] on div "**********" at bounding box center [540, 270] width 1081 height 540
type textarea "*******"
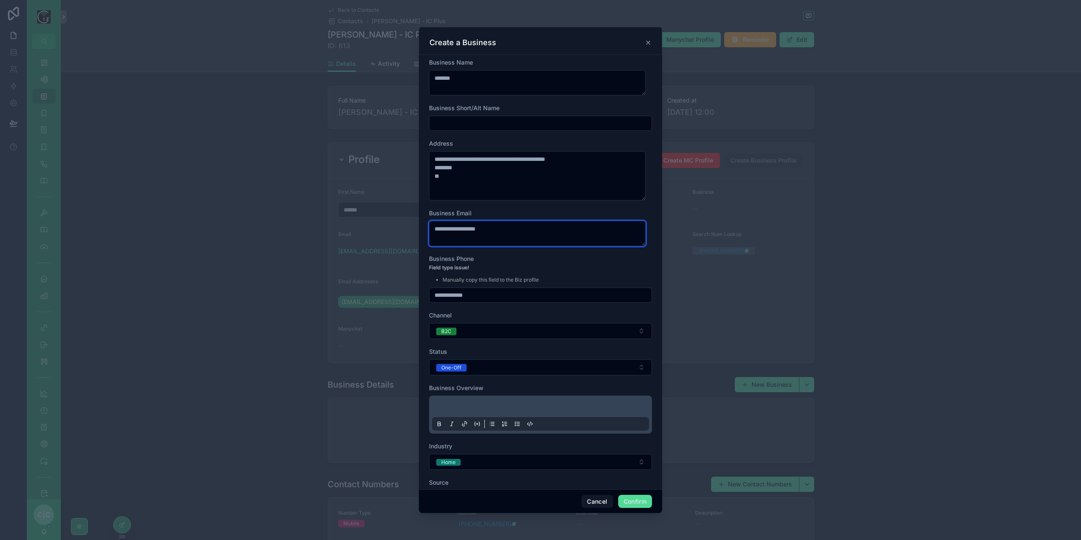
click at [452, 229] on textarea "**********" at bounding box center [537, 233] width 217 height 25
click at [452, 230] on textarea "**********" at bounding box center [537, 233] width 217 height 25
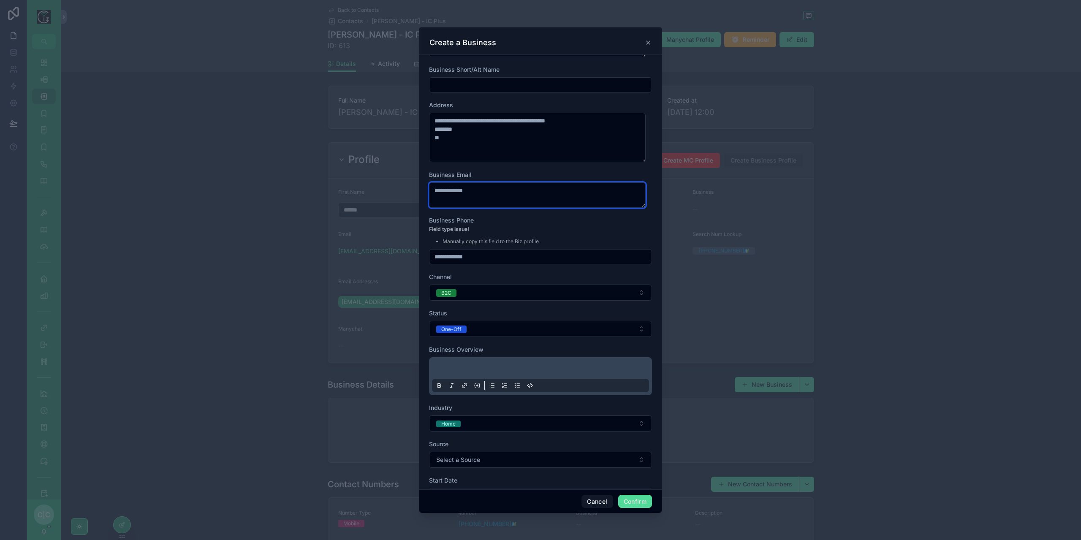
scroll to position [65, 0]
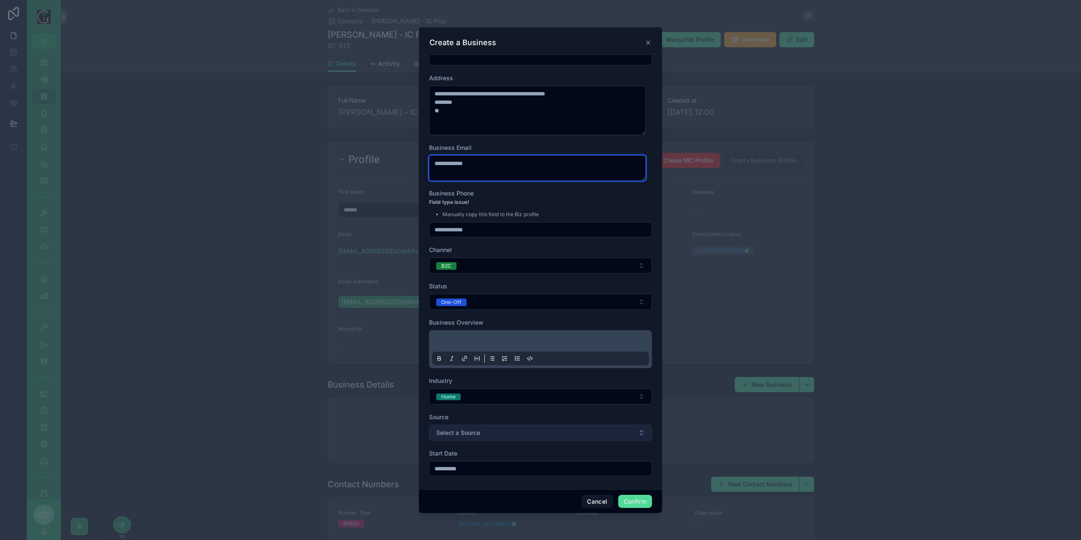
type textarea "**********"
click at [559, 433] on button "Select a Source" at bounding box center [540, 433] width 223 height 16
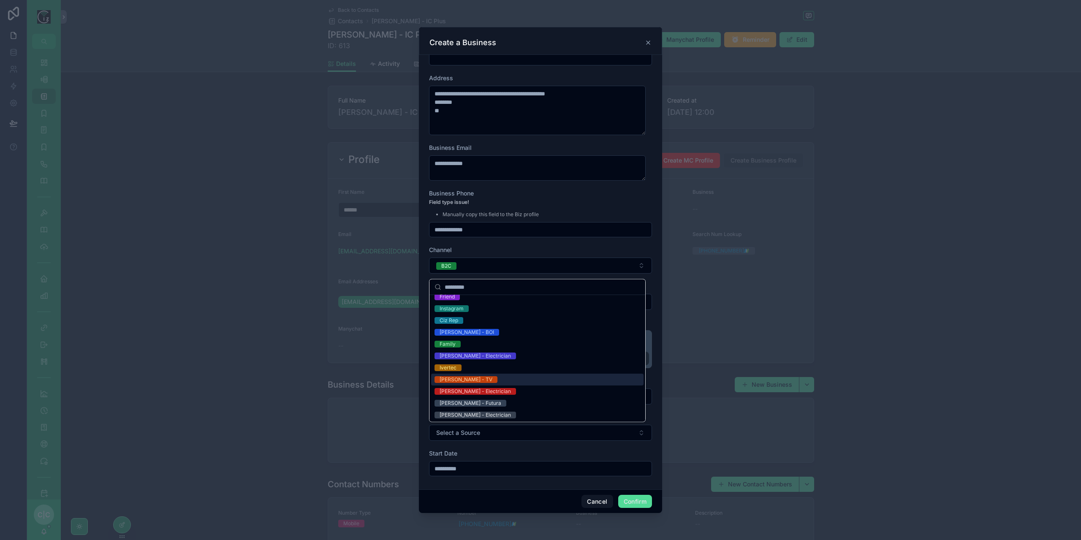
scroll to position [0, 0]
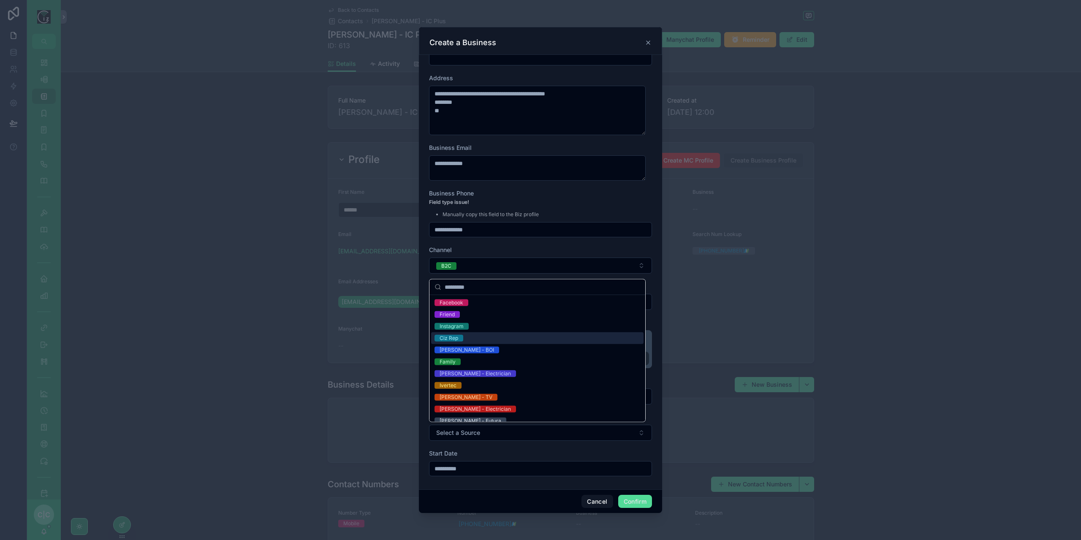
click at [459, 339] on span "Ciz Rep" at bounding box center [449, 338] width 29 height 7
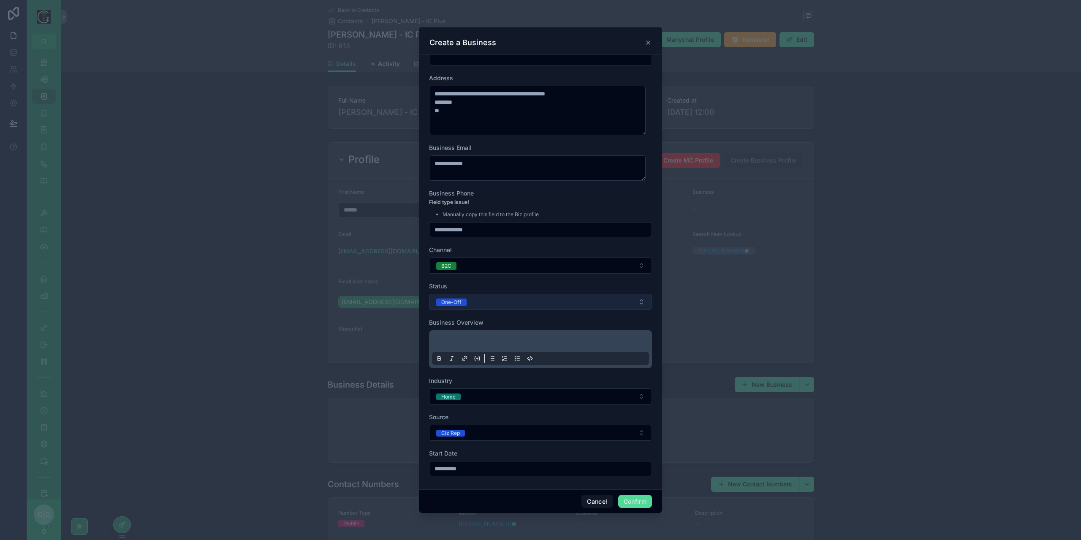
click at [623, 301] on button "One-Off" at bounding box center [540, 302] width 223 height 16
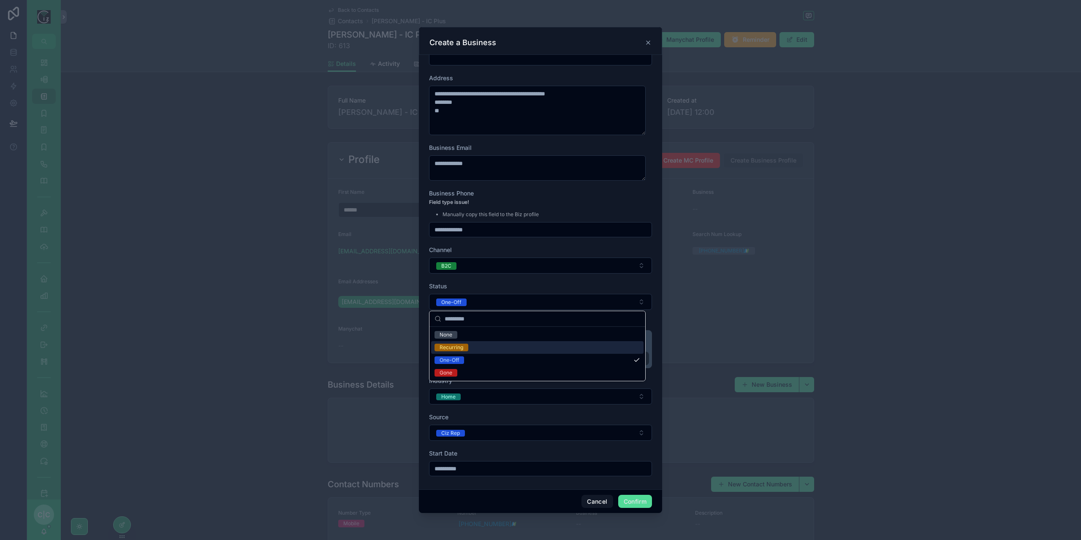
click at [479, 350] on div "Recurring" at bounding box center [537, 347] width 212 height 13
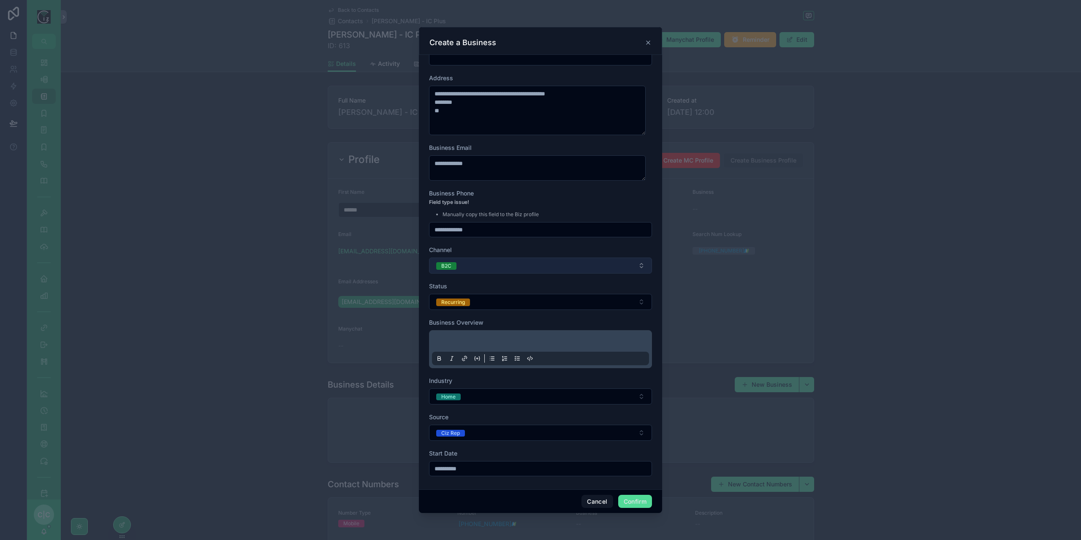
click at [517, 261] on button "B2C" at bounding box center [540, 266] width 223 height 16
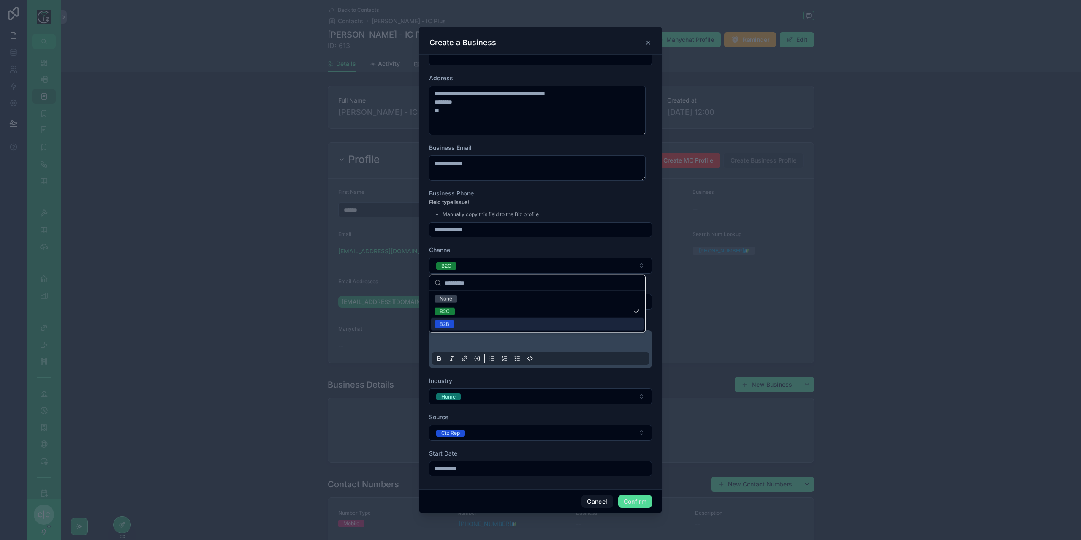
click at [459, 324] on div "B2B" at bounding box center [537, 324] width 212 height 13
click at [455, 229] on input "**********" at bounding box center [541, 230] width 222 height 12
click at [487, 230] on input "**********" at bounding box center [541, 230] width 222 height 12
drag, startPoint x: 493, startPoint y: 230, endPoint x: 406, endPoint y: 222, distance: 88.3
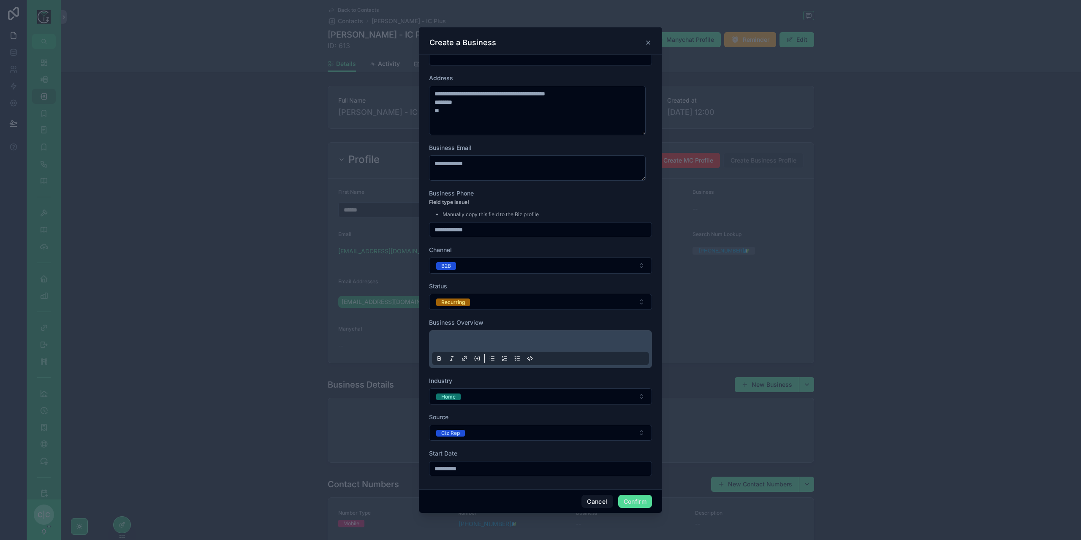
click at [406, 222] on div "**********" at bounding box center [540, 270] width 1081 height 540
type input "**"
click at [535, 339] on p at bounding box center [542, 342] width 217 height 8
click at [535, 339] on li "**********" at bounding box center [546, 342] width 209 height 8
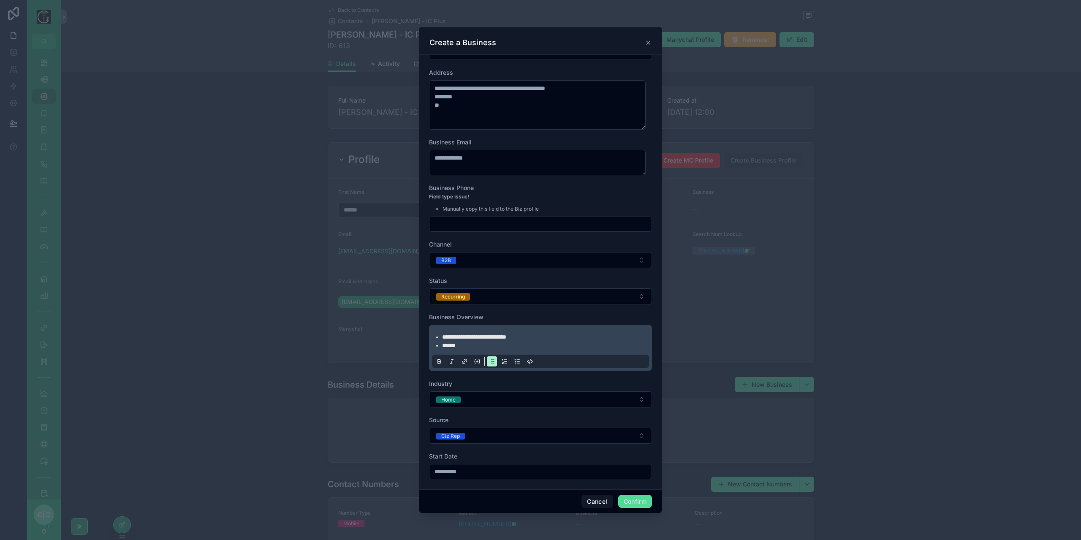
scroll to position [74, 0]
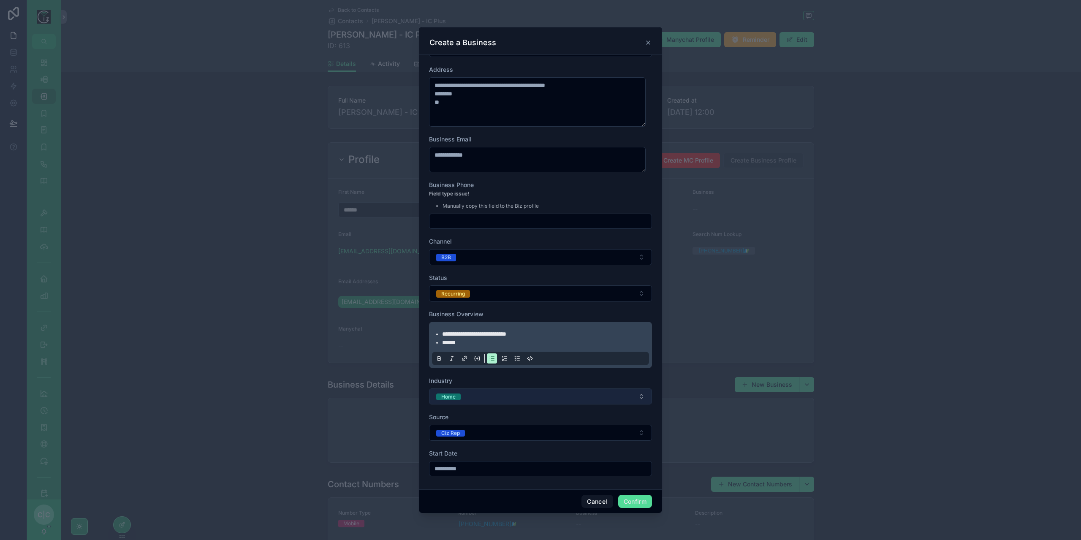
click at [563, 395] on button "Home" at bounding box center [540, 397] width 223 height 16
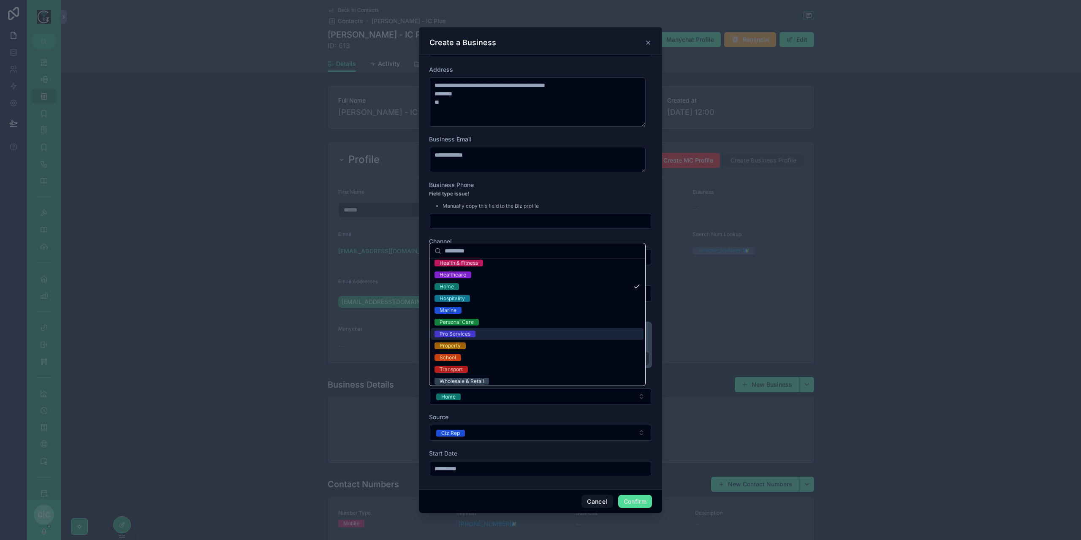
scroll to position [149, 0]
click at [471, 330] on span "Pro Services" at bounding box center [455, 330] width 41 height 7
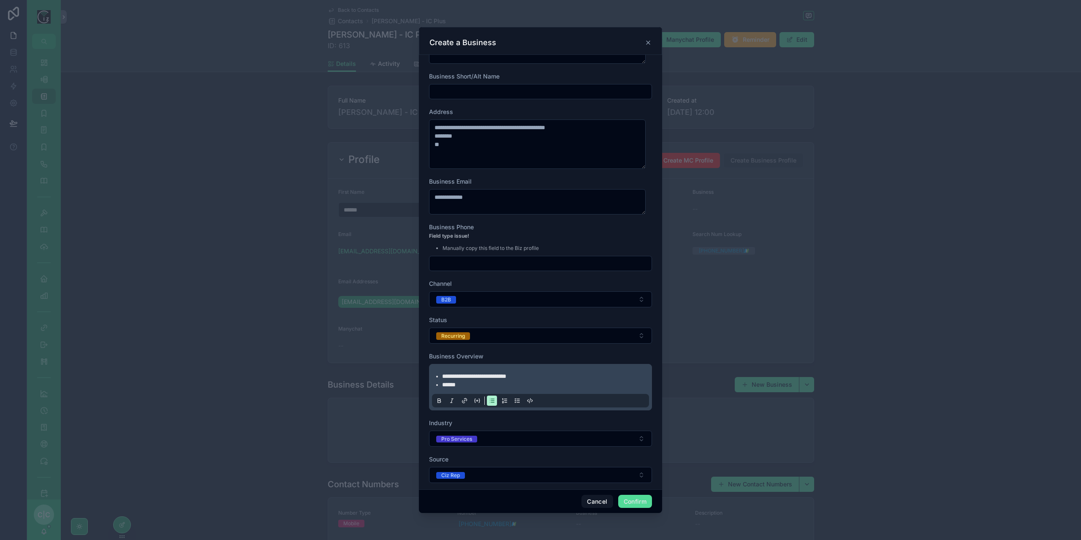
scroll to position [0, 0]
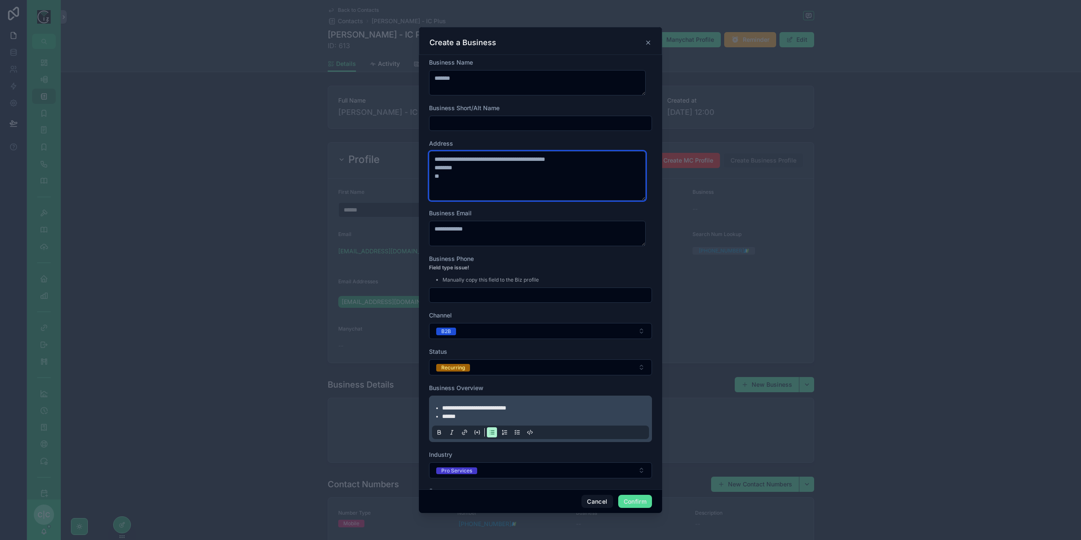
click at [467, 182] on textarea "**********" at bounding box center [537, 175] width 217 height 49
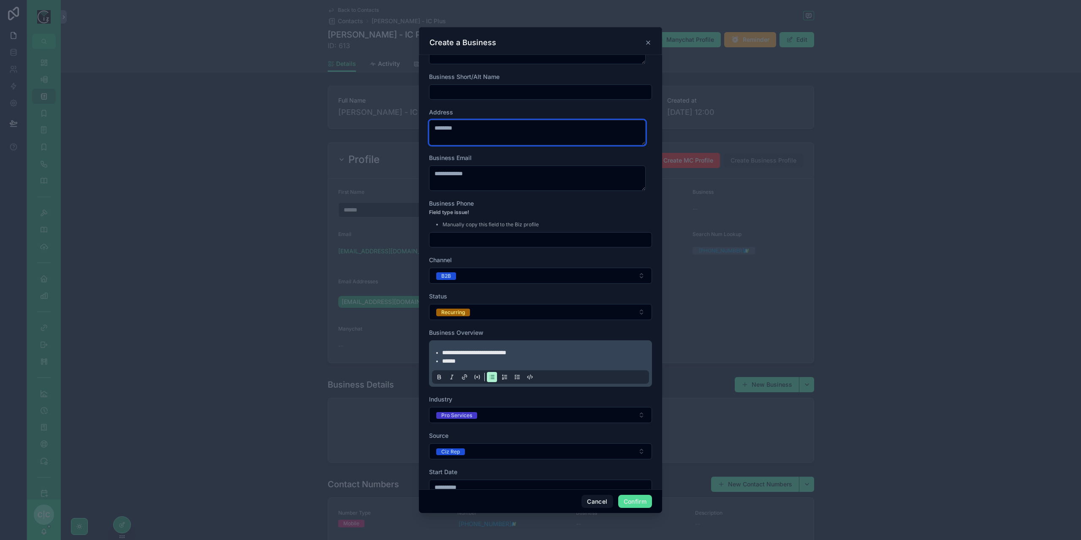
scroll to position [50, 0]
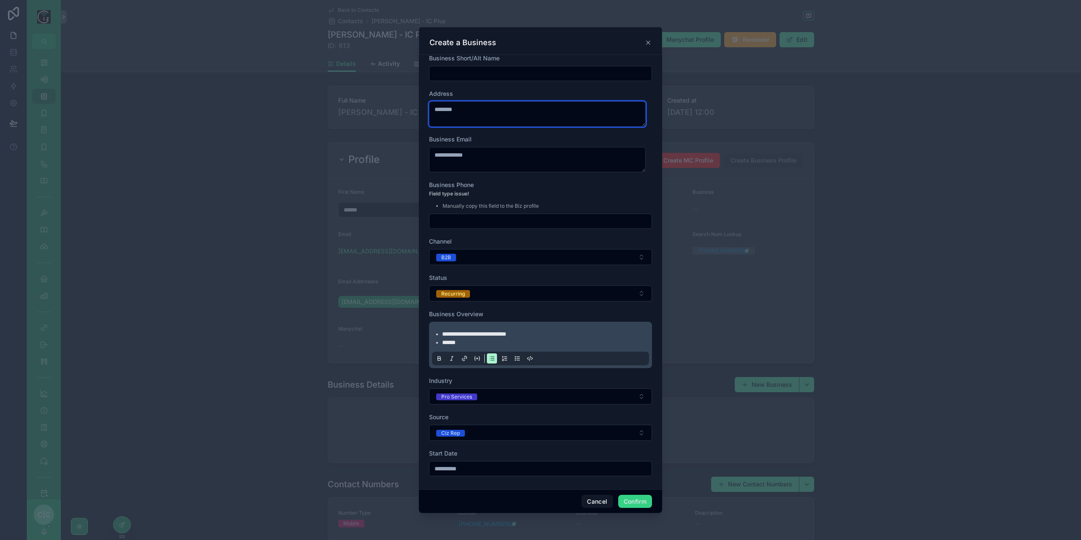
type textarea "********"
click at [641, 501] on button "Confirm" at bounding box center [635, 502] width 34 height 14
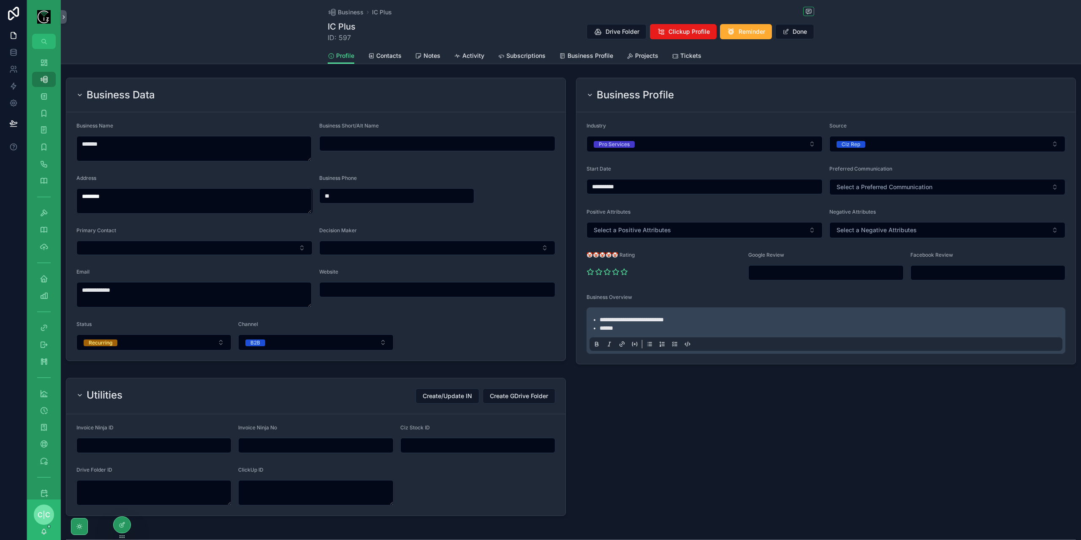
click at [358, 285] on input "scrollable content" at bounding box center [437, 290] width 235 height 12
paste input "**********"
type input "**********"
click at [169, 245] on button "Select Button" at bounding box center [194, 248] width 236 height 14
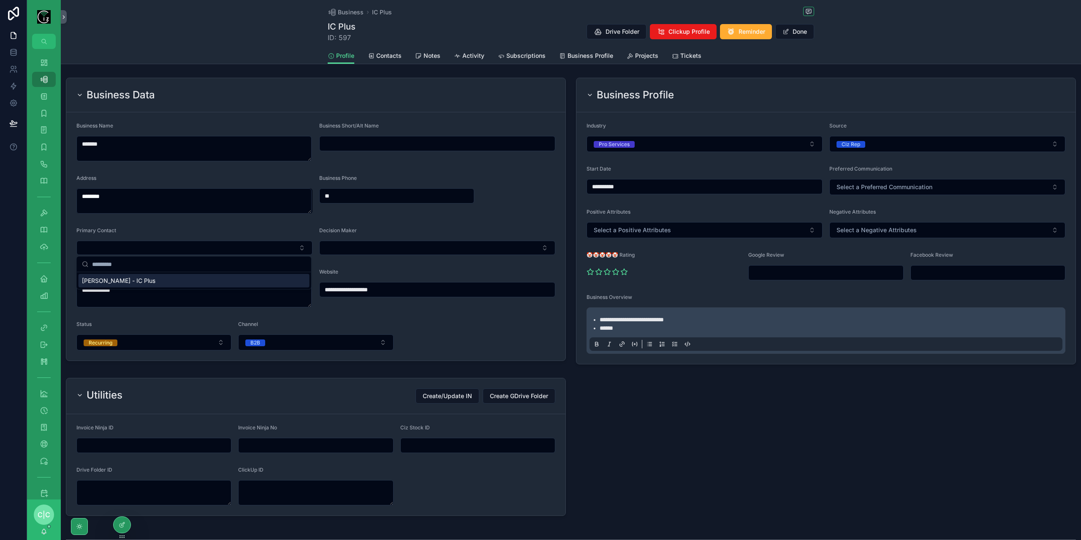
click at [137, 280] on span "[PERSON_NAME] - IC Plus" at bounding box center [118, 281] width 73 height 8
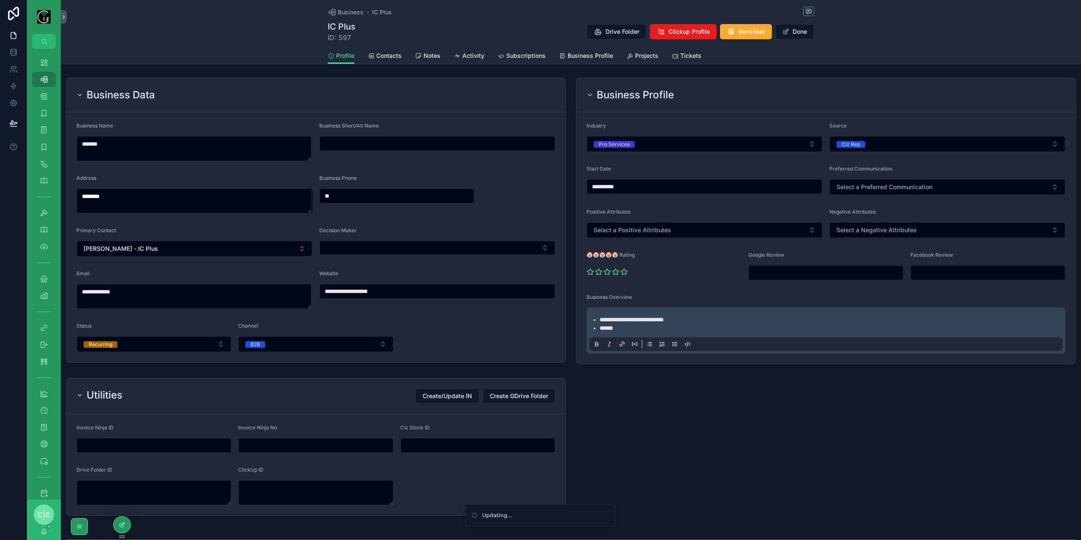
click at [432, 240] on div "Decision Maker" at bounding box center [437, 242] width 236 height 30
click at [178, 198] on textarea "********" at bounding box center [193, 200] width 235 height 25
click at [173, 227] on div "Brownsbarn, Dublin, D24 YK28, Ireland" at bounding box center [194, 228] width 231 height 22
type textarea "**********"
click at [354, 193] on input "**" at bounding box center [397, 196] width 154 height 12
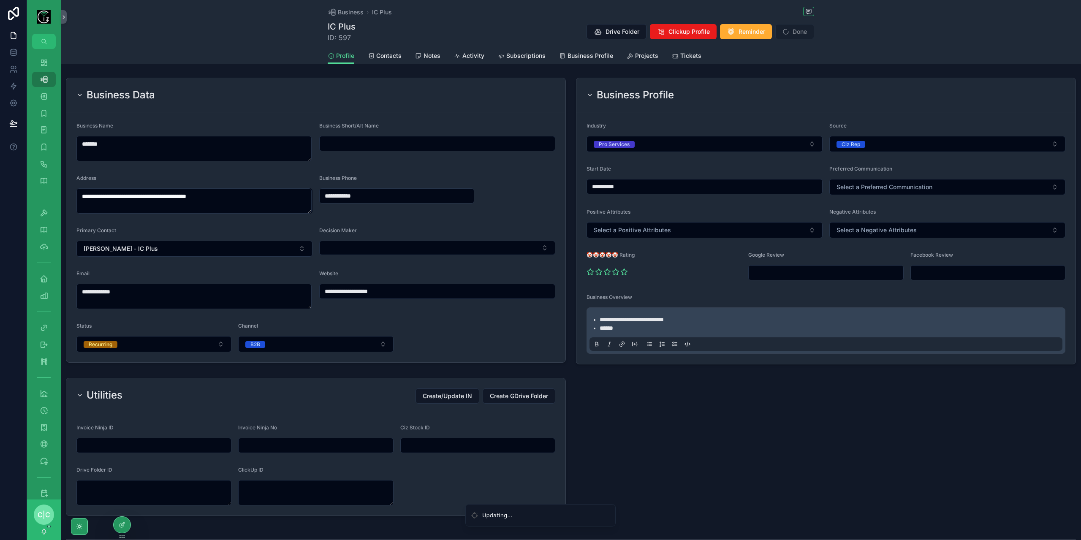
type input "**********"
click at [534, 195] on form "**********" at bounding box center [315, 237] width 499 height 250
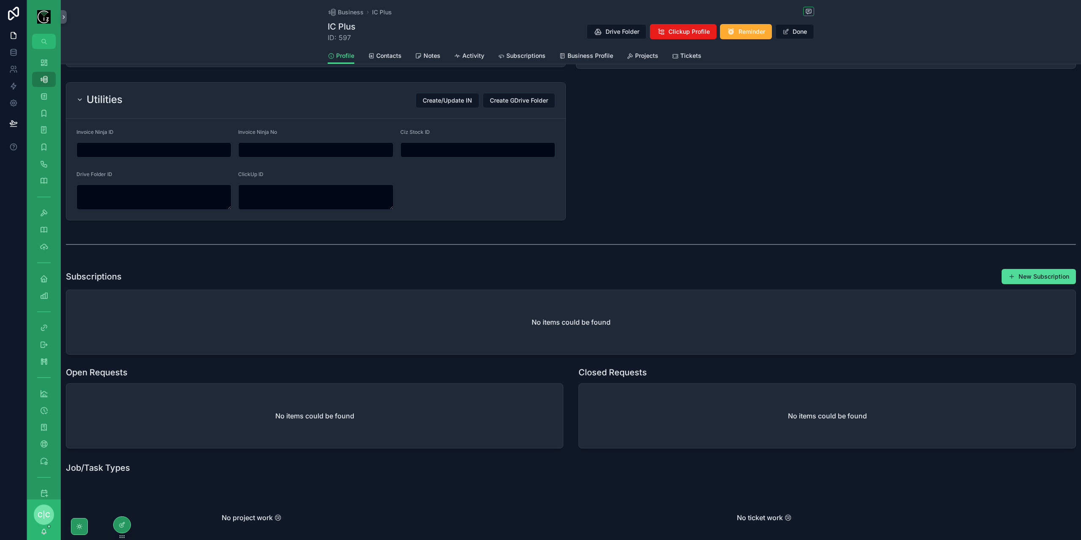
scroll to position [211, 0]
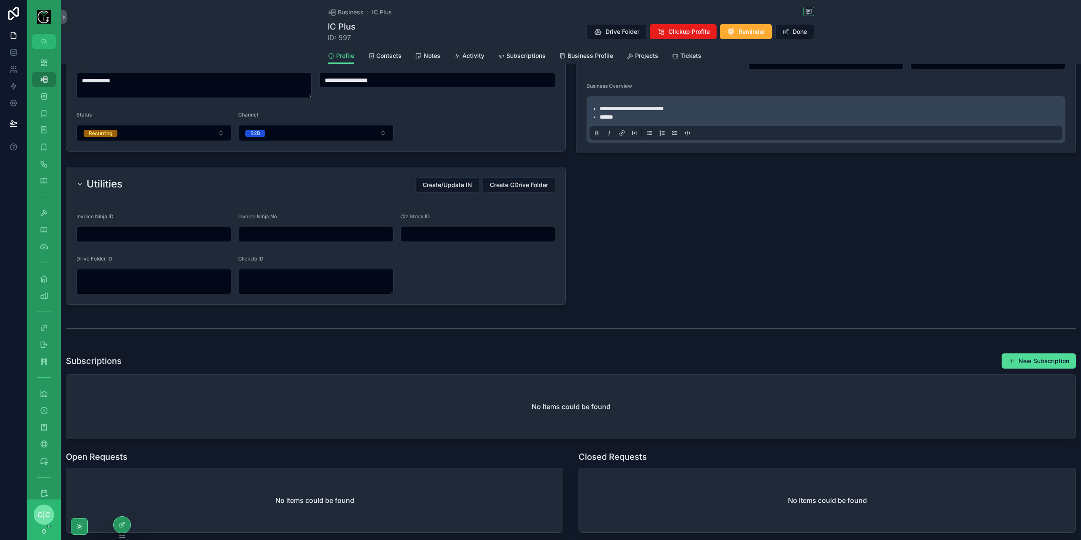
click at [85, 185] on div "Utilities" at bounding box center [99, 184] width 46 height 14
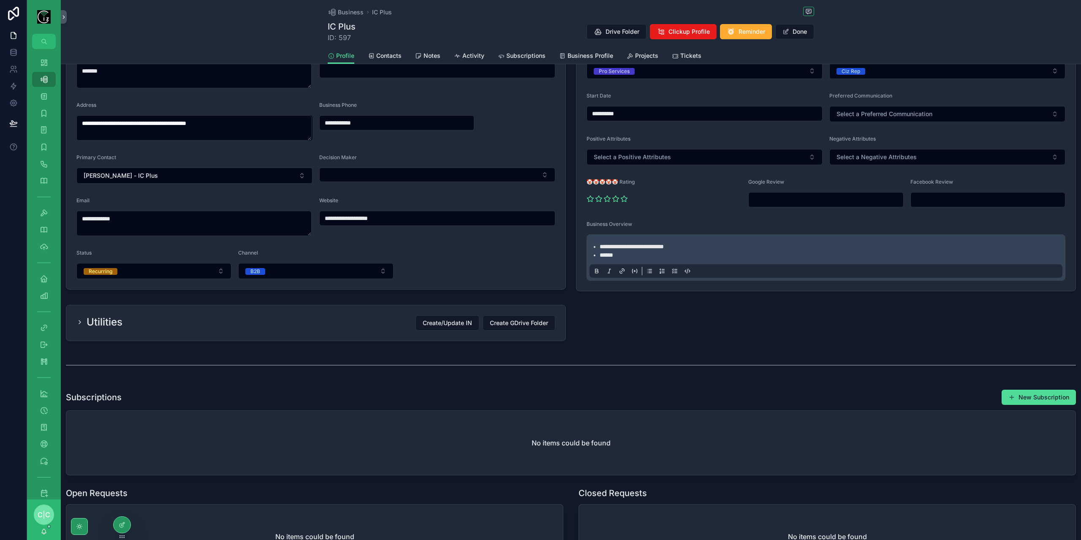
scroll to position [0, 0]
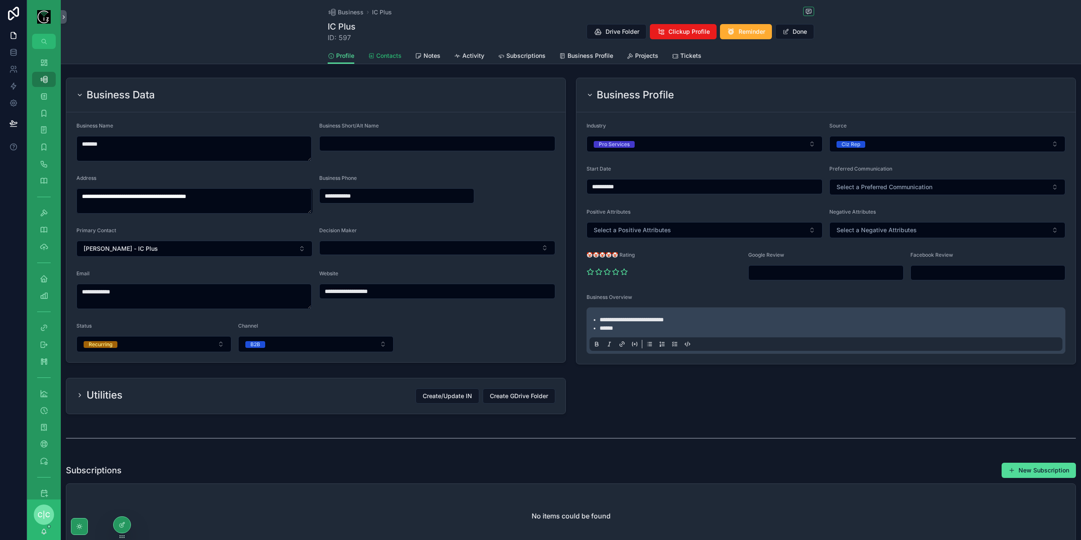
click at [380, 56] on span "Contacts" at bounding box center [388, 56] width 25 height 8
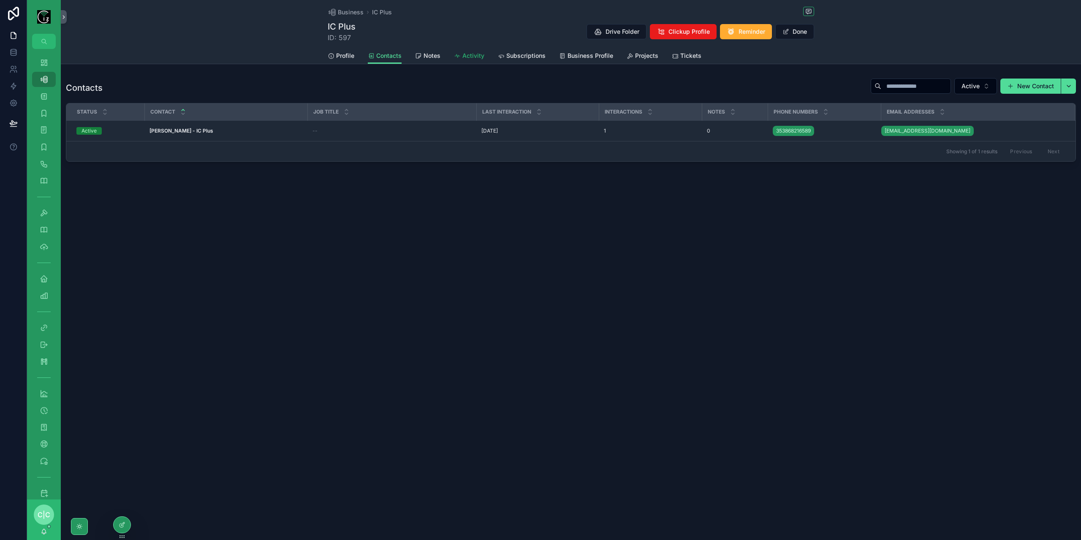
click at [461, 53] on div "Activity" at bounding box center [469, 56] width 30 height 8
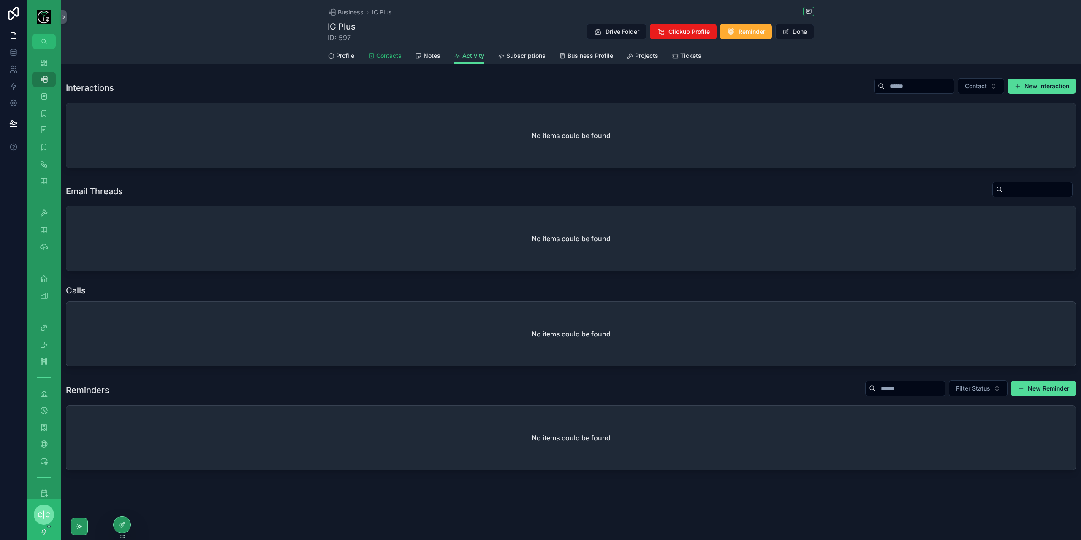
click at [389, 58] on span "Contacts" at bounding box center [388, 56] width 25 height 8
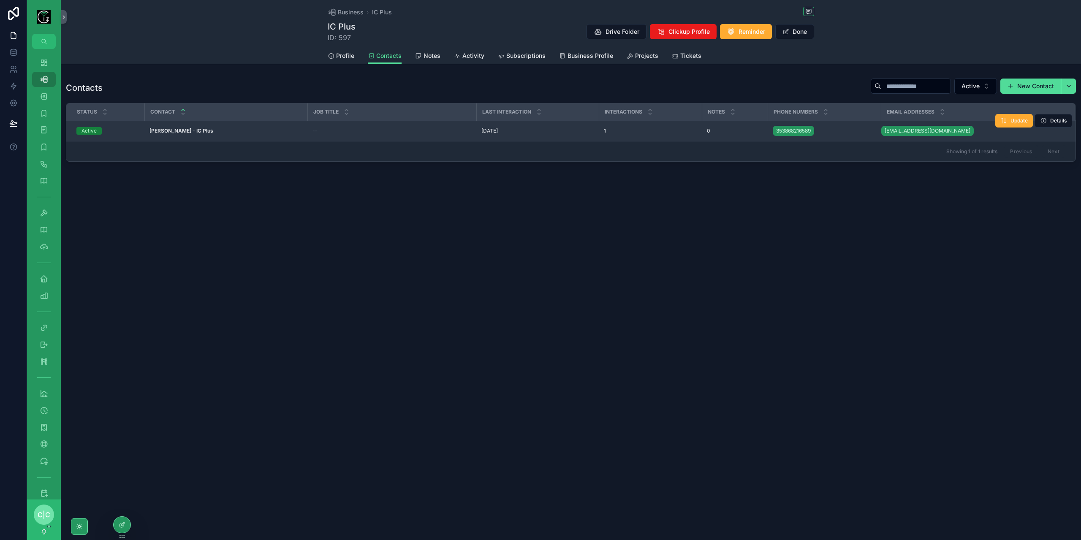
click at [233, 129] on div "Austin Harrington - IC Plus Austin Harrington - IC Plus" at bounding box center [226, 131] width 153 height 7
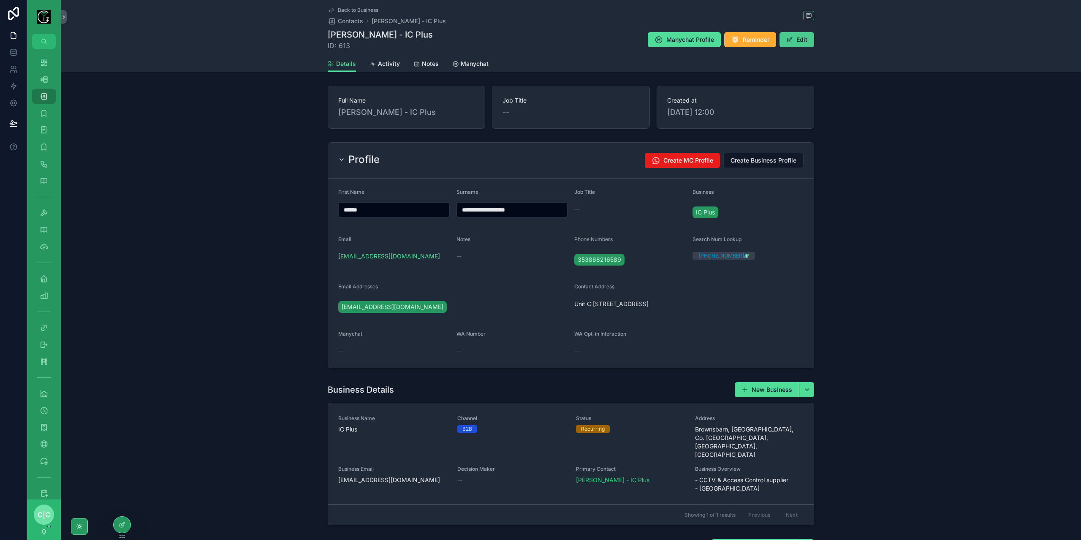
click at [790, 36] on span "scrollable content" at bounding box center [790, 39] width 7 height 7
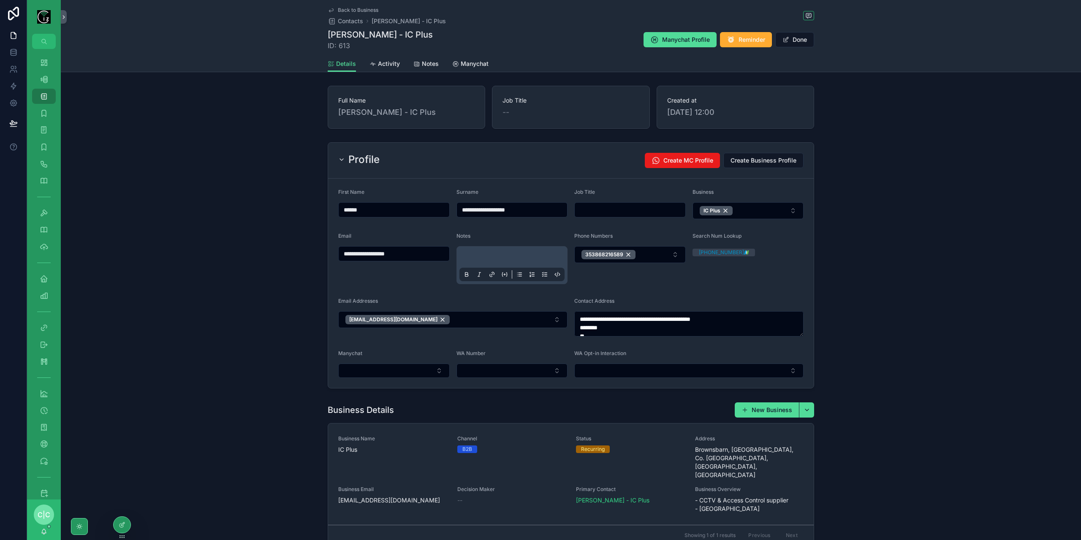
click at [622, 208] on input "scrollable content" at bounding box center [630, 210] width 111 height 12
type input "*****"
click at [384, 66] on span "Activity" at bounding box center [389, 64] width 22 height 8
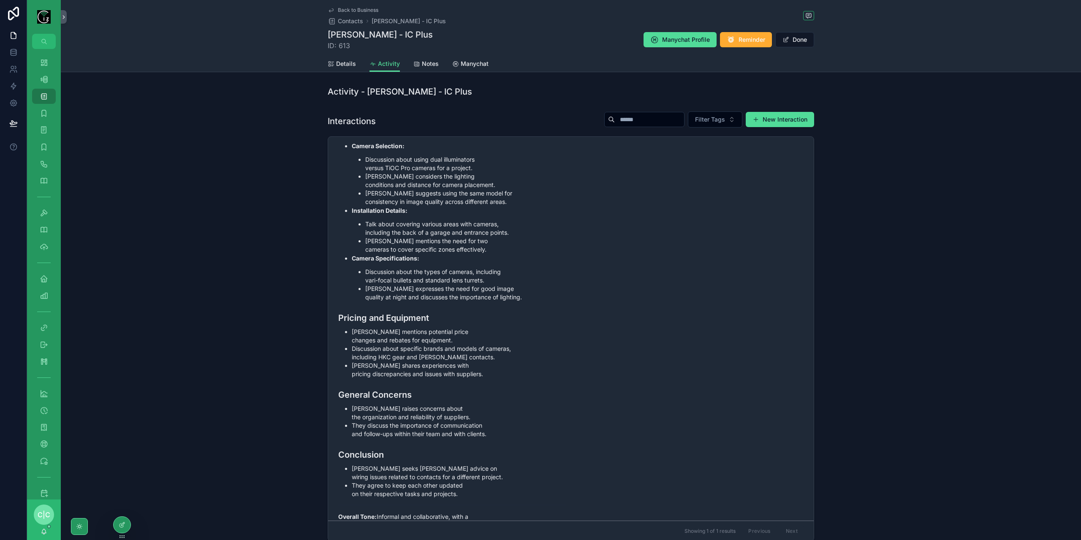
drag, startPoint x: 902, startPoint y: 379, endPoint x: 928, endPoint y: 255, distance: 126.9
click at [800, 42] on button "Done" at bounding box center [795, 39] width 39 height 15
click at [346, 8] on span "Back to Business" at bounding box center [358, 10] width 41 height 7
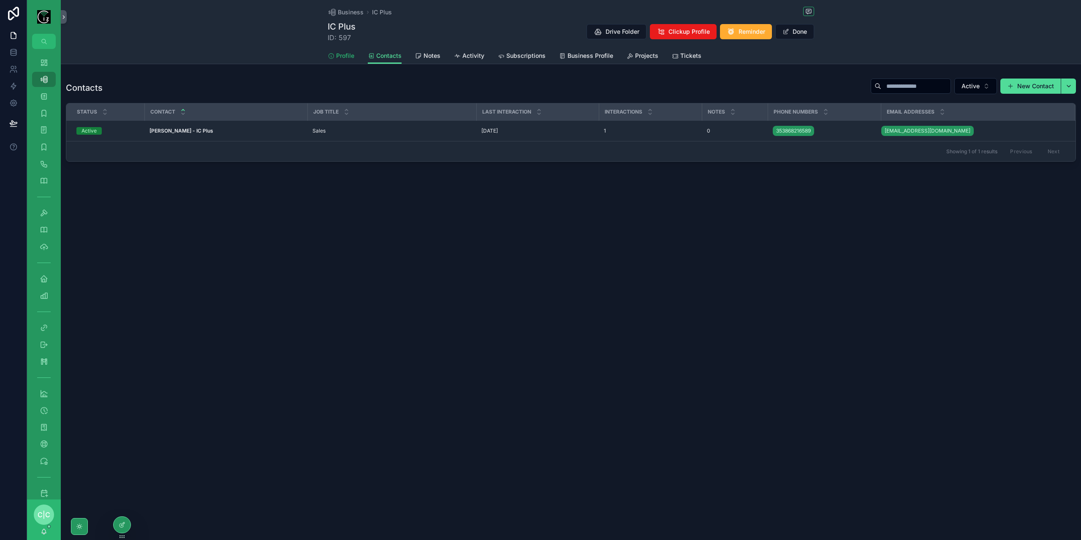
click at [345, 53] on span "Profile" at bounding box center [345, 56] width 18 height 8
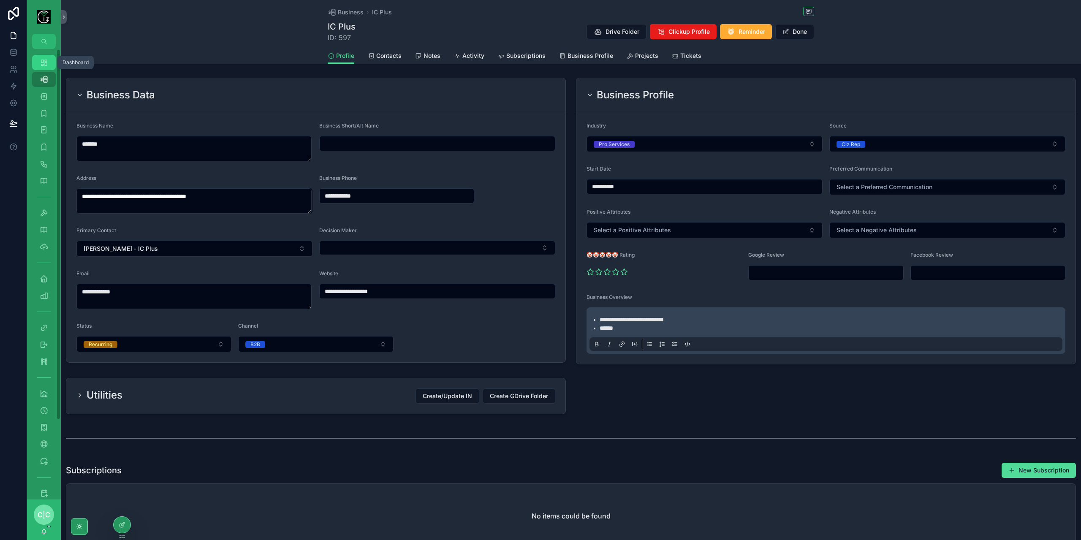
click at [42, 59] on icon "scrollable content" at bounding box center [44, 62] width 8 height 8
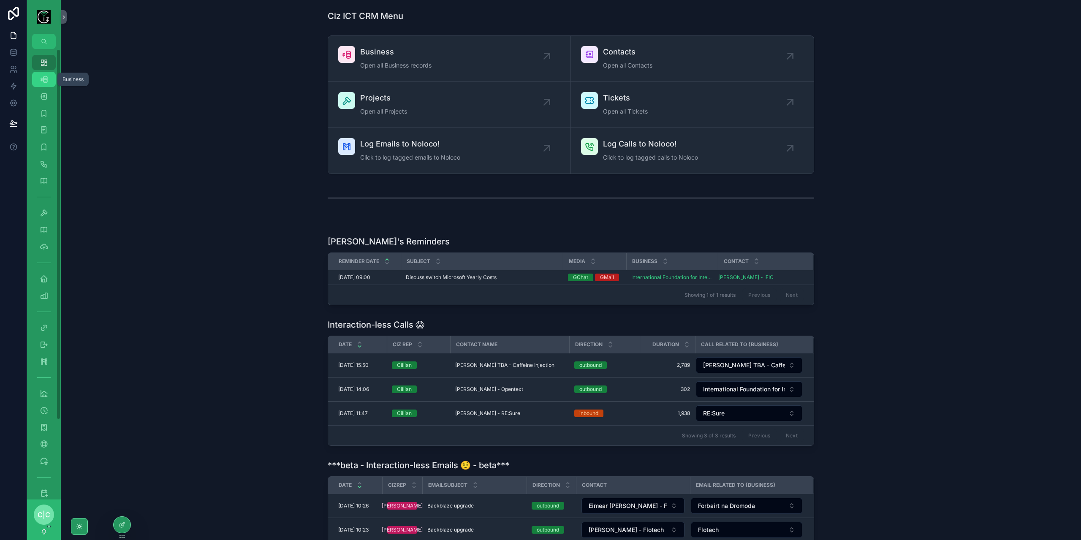
click at [43, 79] on icon "scrollable content" at bounding box center [44, 79] width 8 height 8
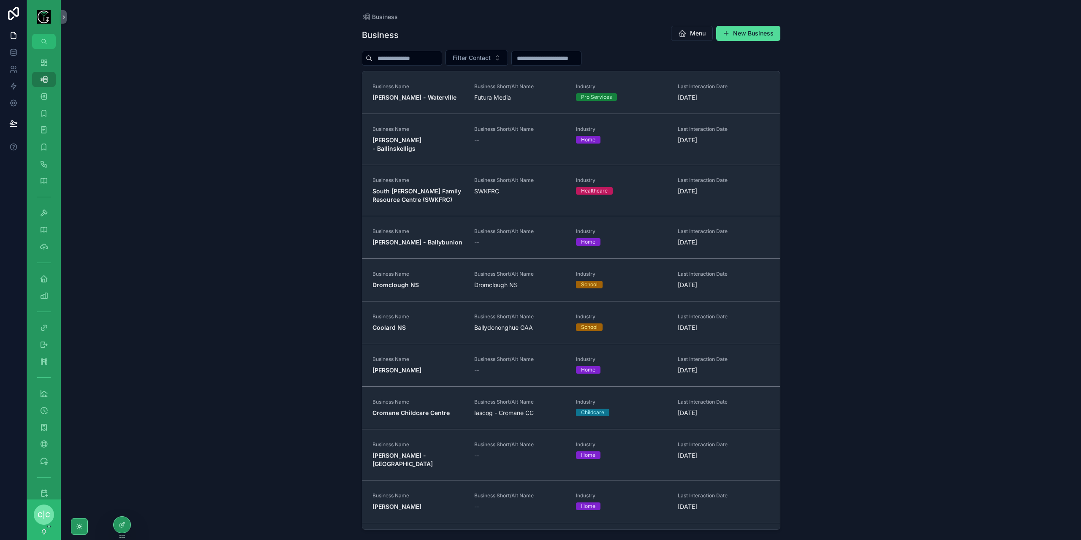
click at [423, 63] on input "scrollable content" at bounding box center [407, 58] width 69 height 12
paste input "**********"
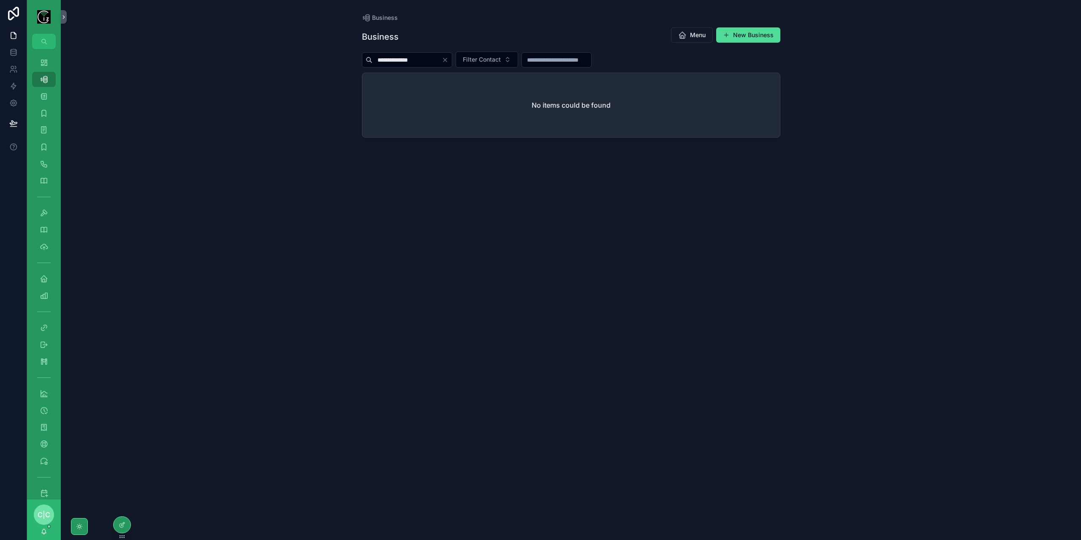
click at [392, 62] on input "**********" at bounding box center [407, 60] width 69 height 12
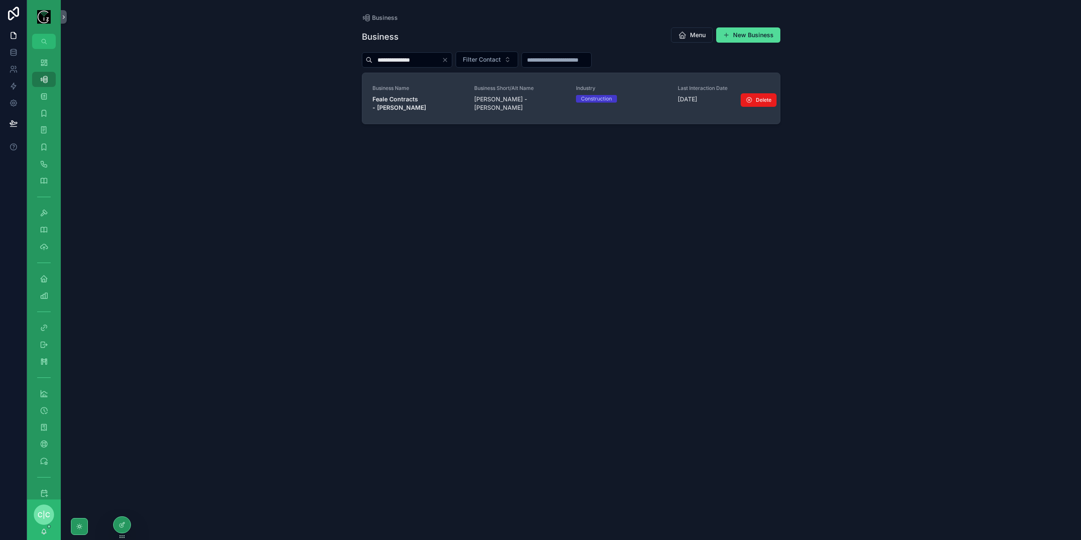
type input "**********"
click at [426, 97] on strong "Feale Contracts - [PERSON_NAME]" at bounding box center [400, 103] width 54 height 16
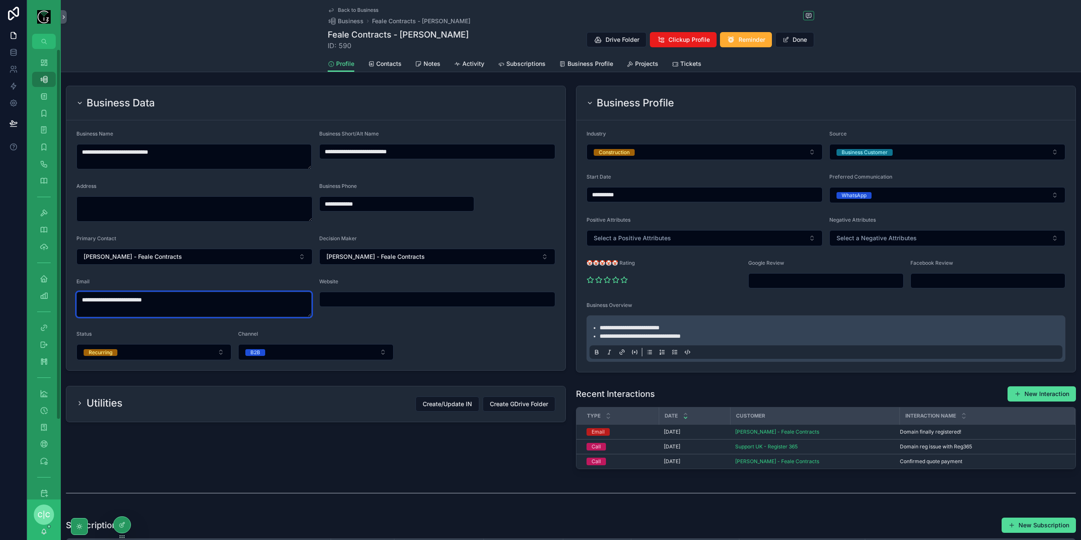
drag, startPoint x: 188, startPoint y: 299, endPoint x: 45, endPoint y: 318, distance: 144.0
click at [47, 318] on div "**********" at bounding box center [554, 270] width 1054 height 540
click at [798, 39] on button "Done" at bounding box center [795, 39] width 39 height 15
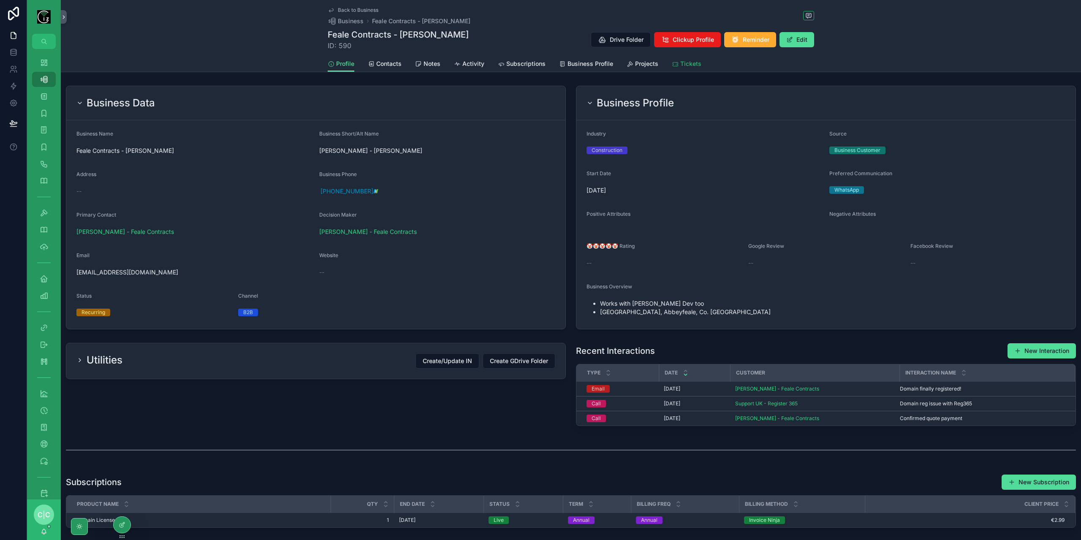
click at [689, 60] on span "Tickets" at bounding box center [691, 64] width 21 height 8
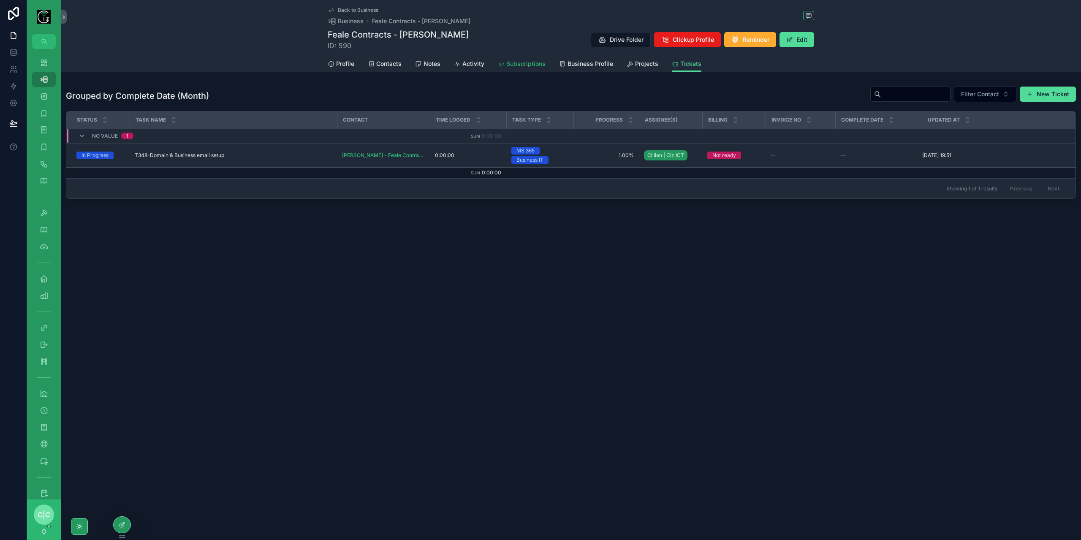
click at [528, 64] on span "Subscriptions" at bounding box center [525, 64] width 39 height 8
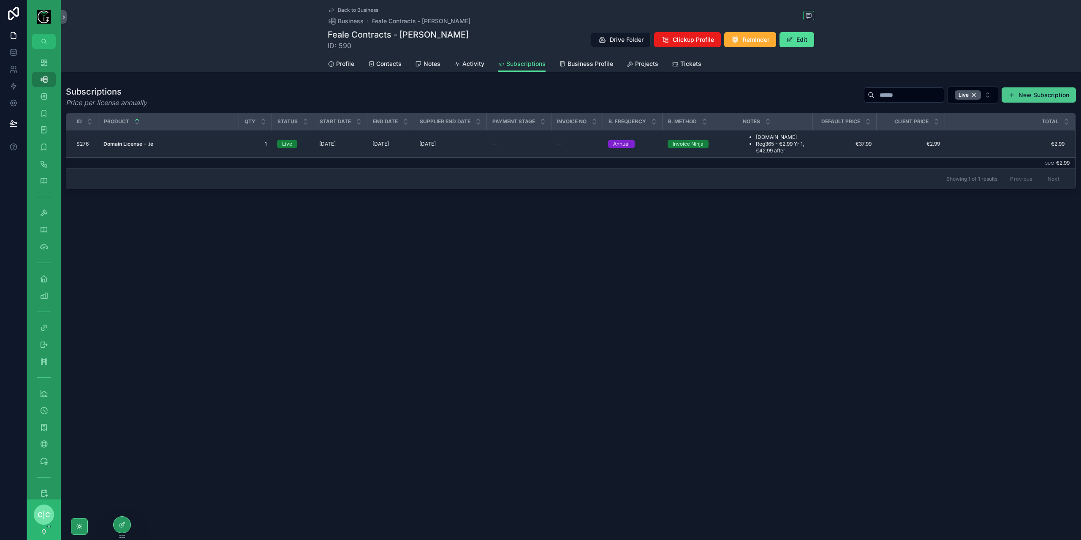
click at [1039, 91] on button "New Subscription" at bounding box center [1039, 94] width 74 height 15
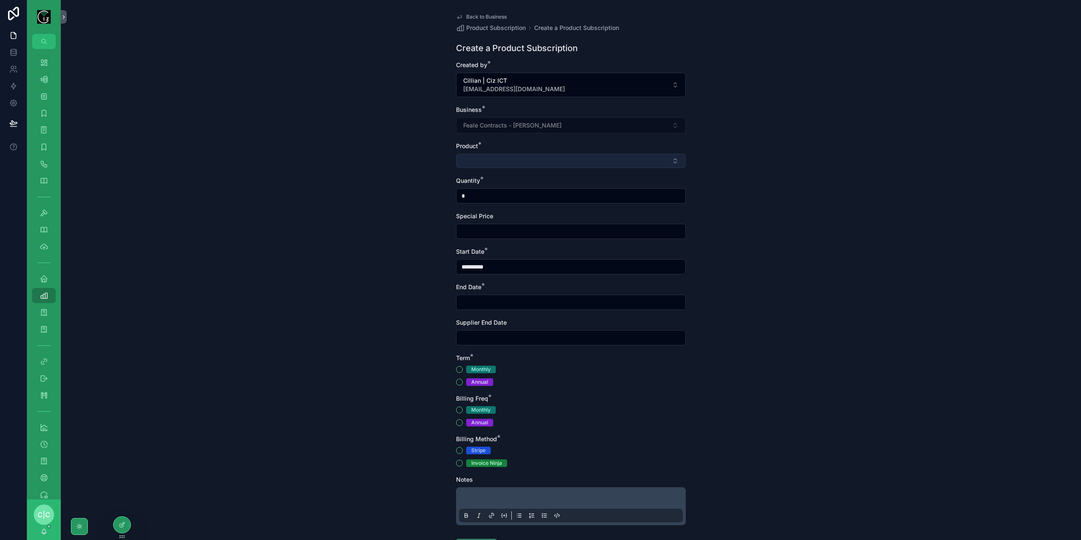
click at [572, 158] on button "Select Button" at bounding box center [571, 161] width 230 height 14
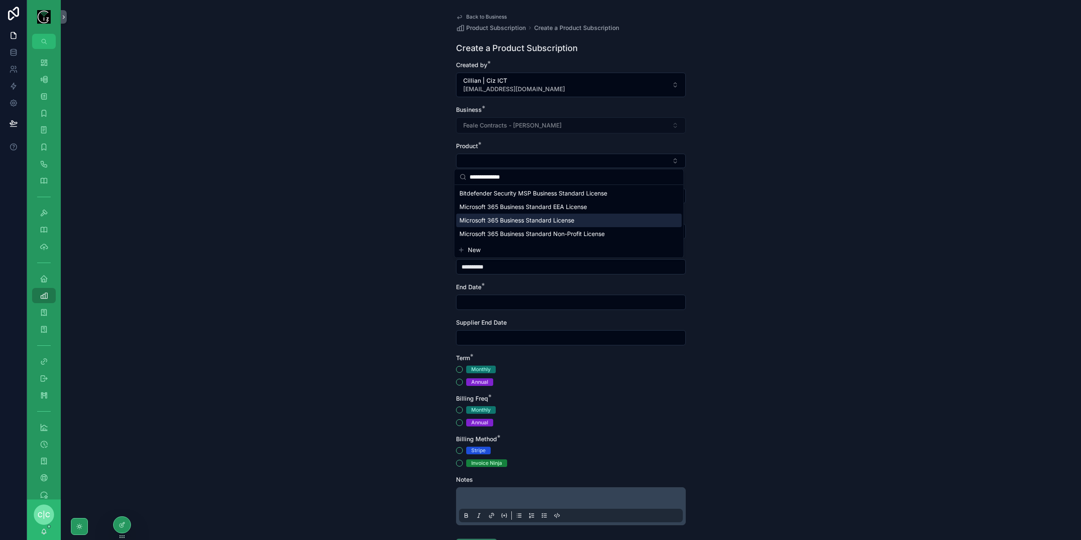
type input "**********"
click at [528, 219] on span "Microsoft 365 Business Standard License" at bounding box center [517, 220] width 115 height 8
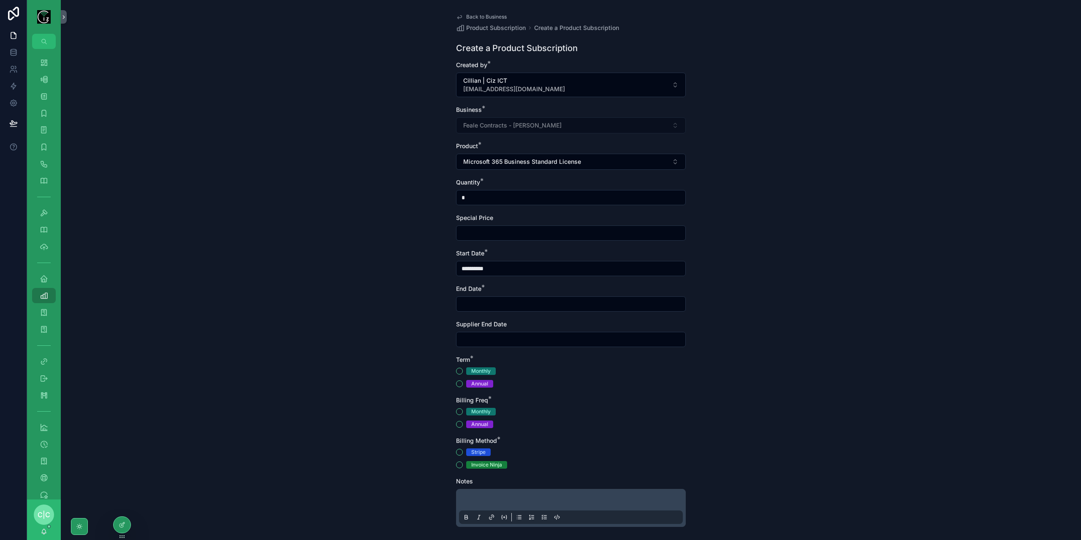
click at [500, 198] on input "*" at bounding box center [571, 198] width 229 height 12
type input "*"
drag, startPoint x: 492, startPoint y: 274, endPoint x: 449, endPoint y: 271, distance: 43.6
click at [449, 271] on div "**********" at bounding box center [570, 305] width 243 height 610
drag, startPoint x: 476, startPoint y: 292, endPoint x: 474, endPoint y: 302, distance: 10.0
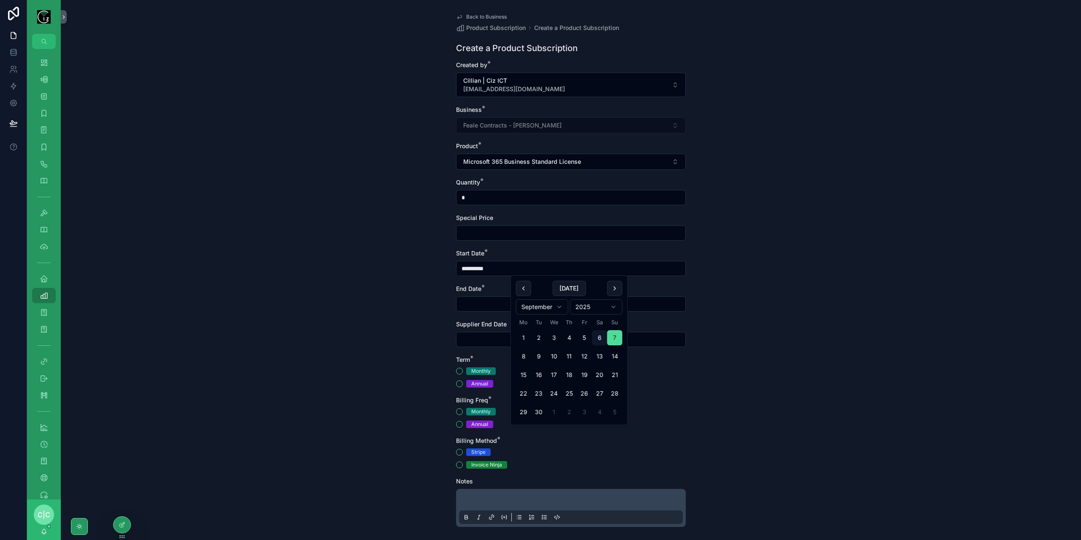
click at [475, 295] on div "End Date *" at bounding box center [571, 298] width 230 height 27
click at [472, 303] on input "scrollable content" at bounding box center [571, 304] width 229 height 12
paste input "**********"
click at [612, 376] on button "6" at bounding box center [614, 373] width 15 height 15
type input "**********"
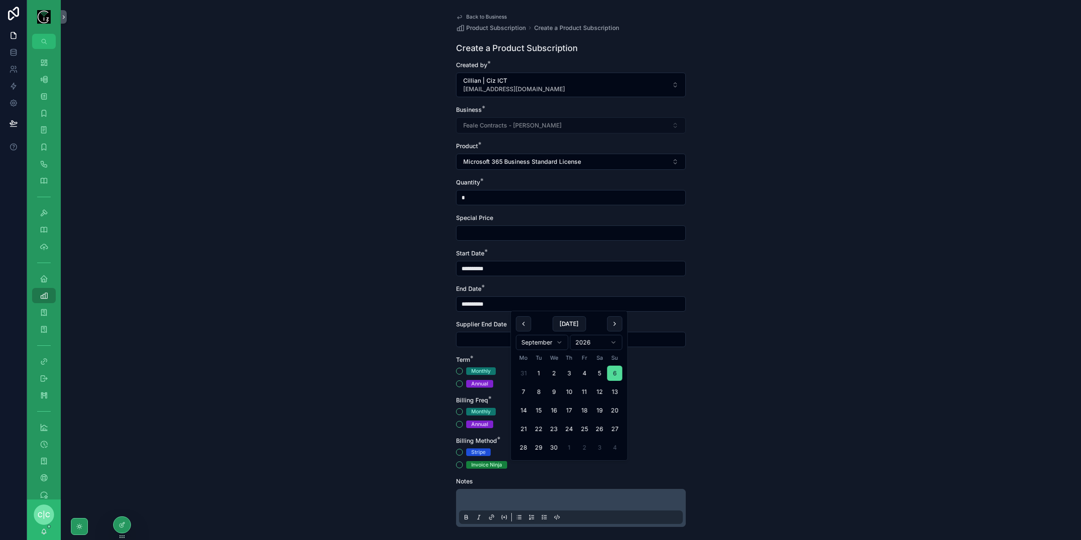
click at [683, 359] on div "Term *" at bounding box center [571, 360] width 230 height 8
drag, startPoint x: 507, startPoint y: 272, endPoint x: 441, endPoint y: 278, distance: 67.0
click at [441, 278] on div "**********" at bounding box center [571, 270] width 1021 height 540
click at [483, 338] on input "scrollable content" at bounding box center [571, 340] width 229 height 12
paste input "**********"
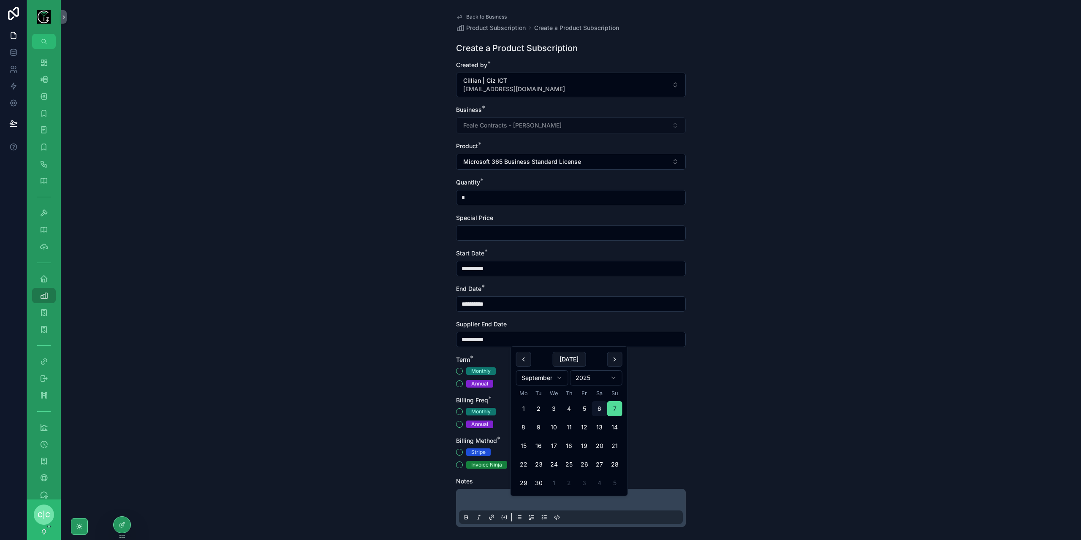
type input "**********"
click at [718, 329] on div "**********" at bounding box center [571, 270] width 1021 height 540
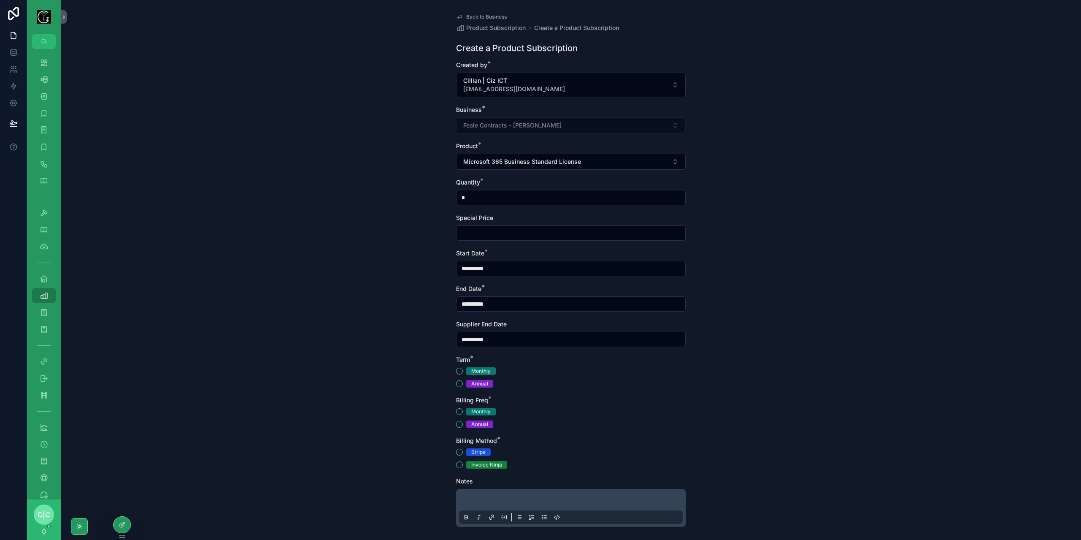
click at [462, 378] on div "Monthly Annual" at bounding box center [571, 377] width 230 height 20
click at [456, 381] on button "Annual" at bounding box center [459, 384] width 7 height 7
click at [457, 424] on button "Annual" at bounding box center [459, 424] width 7 height 7
click at [456, 467] on button "Invoice Ninja" at bounding box center [459, 465] width 7 height 7
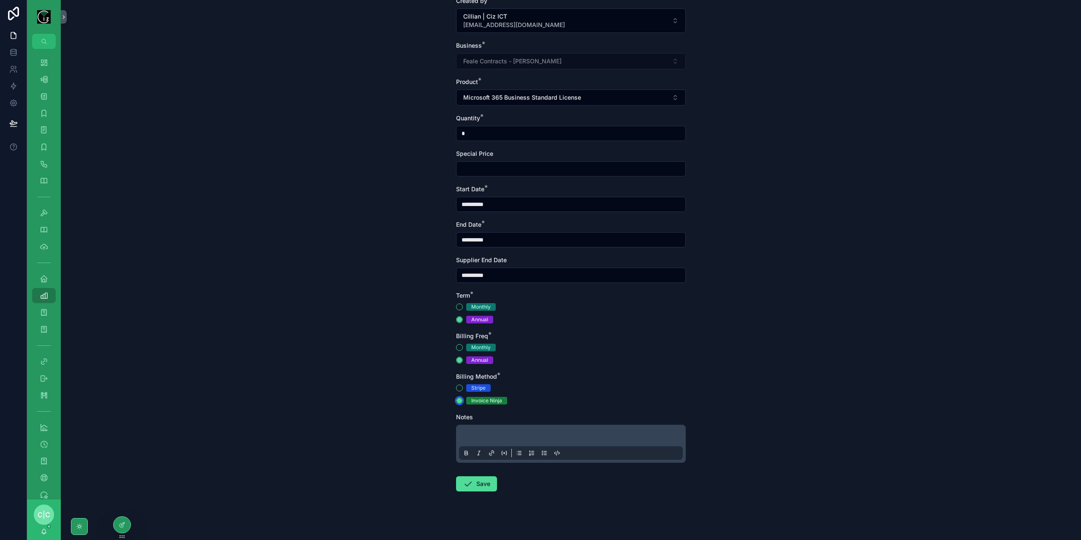
scroll to position [68, 0]
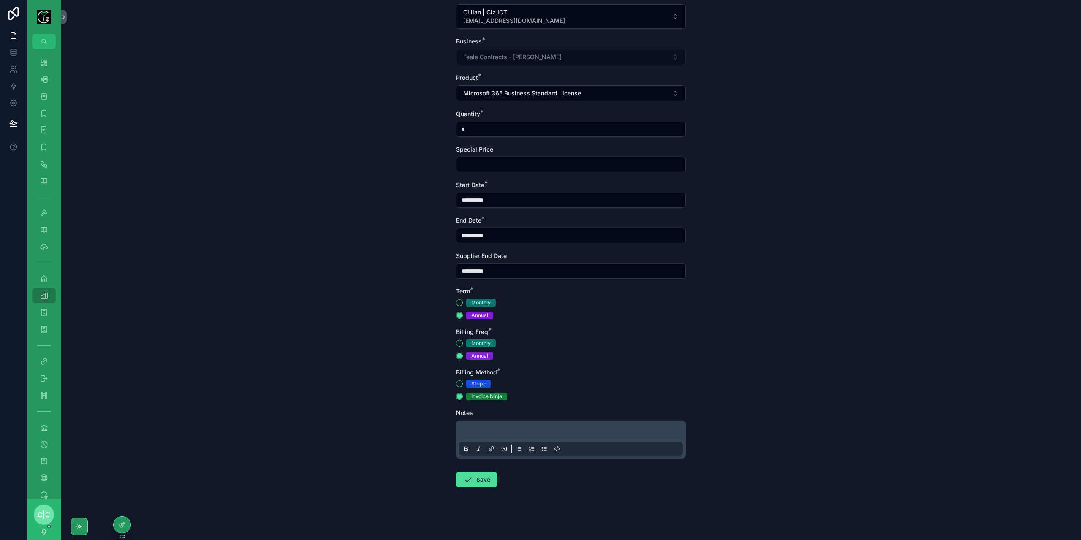
click at [573, 432] on p "scrollable content" at bounding box center [573, 433] width 224 height 8
click at [477, 483] on button "Save" at bounding box center [476, 479] width 41 height 15
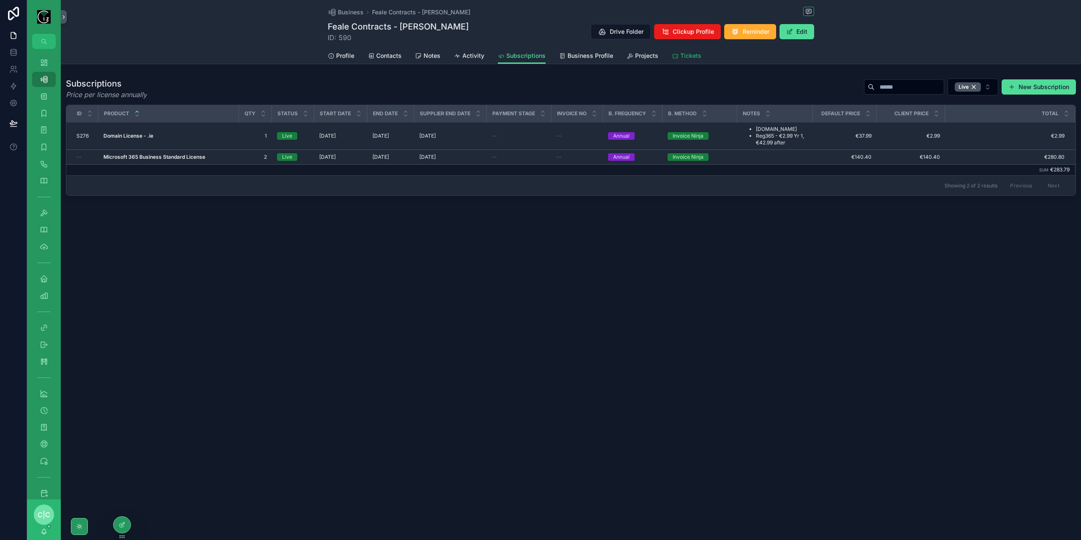
drag, startPoint x: 703, startPoint y: 60, endPoint x: 697, endPoint y: 57, distance: 7.0
click at [703, 60] on div "Profile Contacts Notes Activity Subscriptions Business Profile Projects Tickets" at bounding box center [571, 56] width 487 height 16
click at [696, 56] on span "Tickets" at bounding box center [691, 56] width 21 height 8
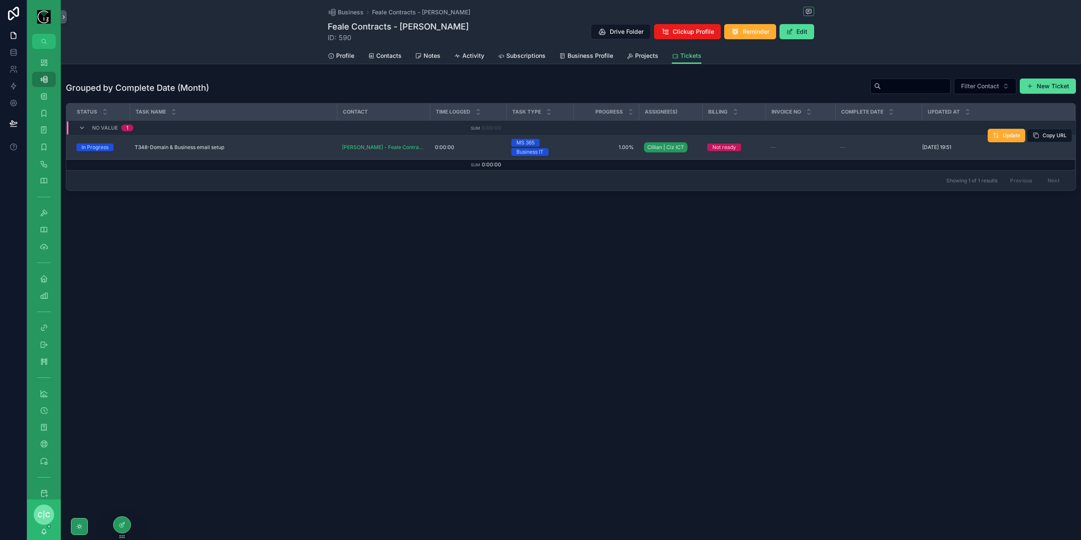
click at [237, 144] on div "T348-Domain & Business email setup T348-Domain & Business email setup" at bounding box center [233, 147] width 197 height 7
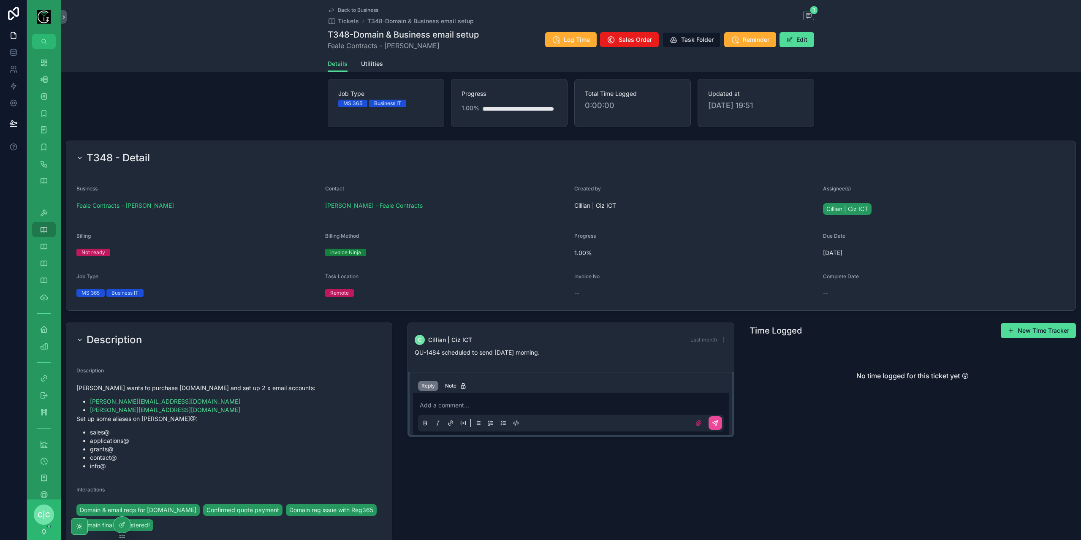
scroll to position [84, 0]
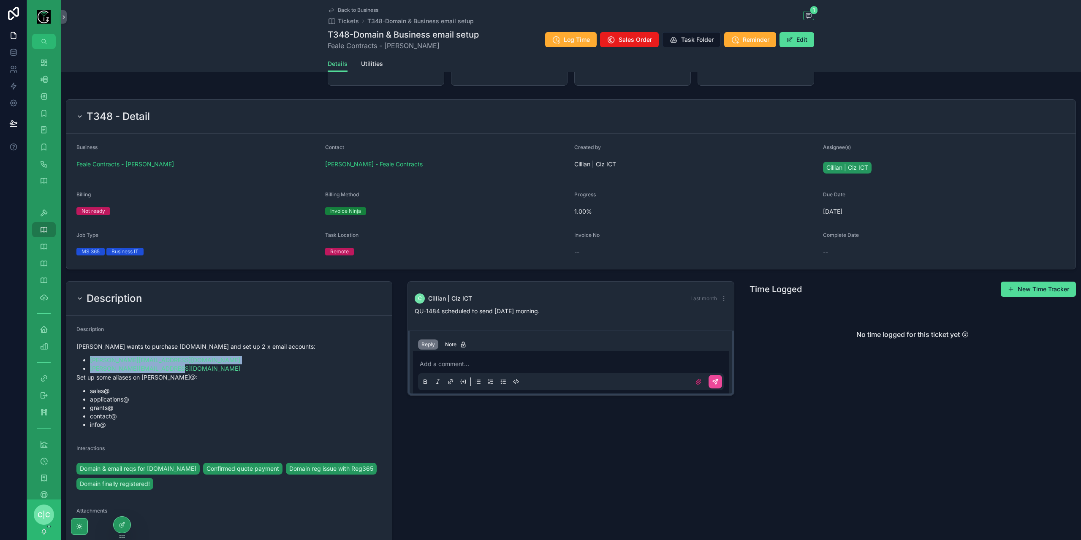
drag, startPoint x: 161, startPoint y: 370, endPoint x: 89, endPoint y: 362, distance: 71.9
click at [89, 362] on ul "brian@fealecontracts.ie caroline@fealecontracts.ie" at bounding box center [228, 364] width 305 height 17
copy ul "brian@fealecontracts.ie caroline@fealecontracts.ie"
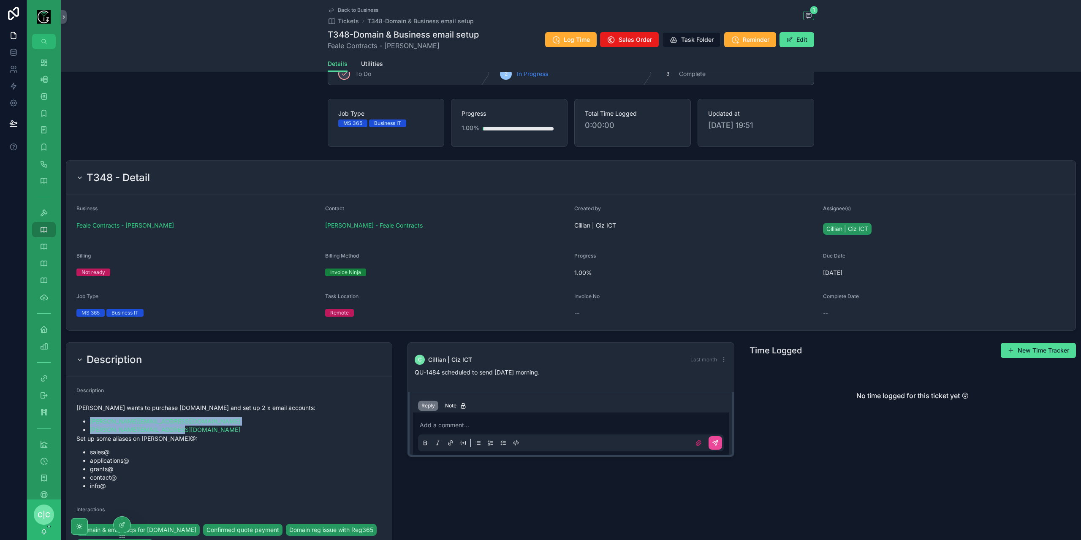
scroll to position [0, 0]
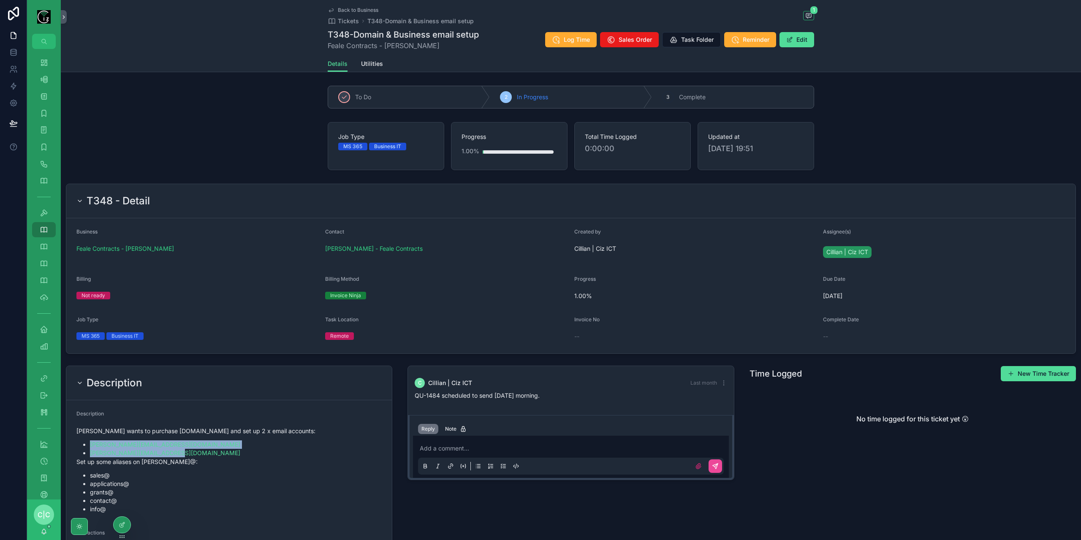
click at [339, 9] on span "Back to Business" at bounding box center [358, 10] width 41 height 7
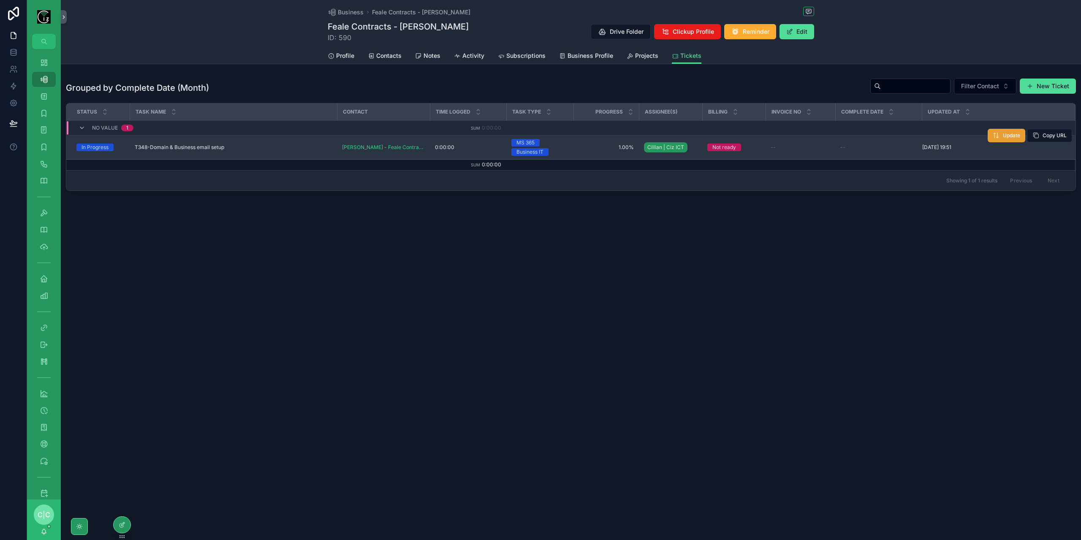
click at [1012, 133] on span "Update" at bounding box center [1011, 135] width 17 height 7
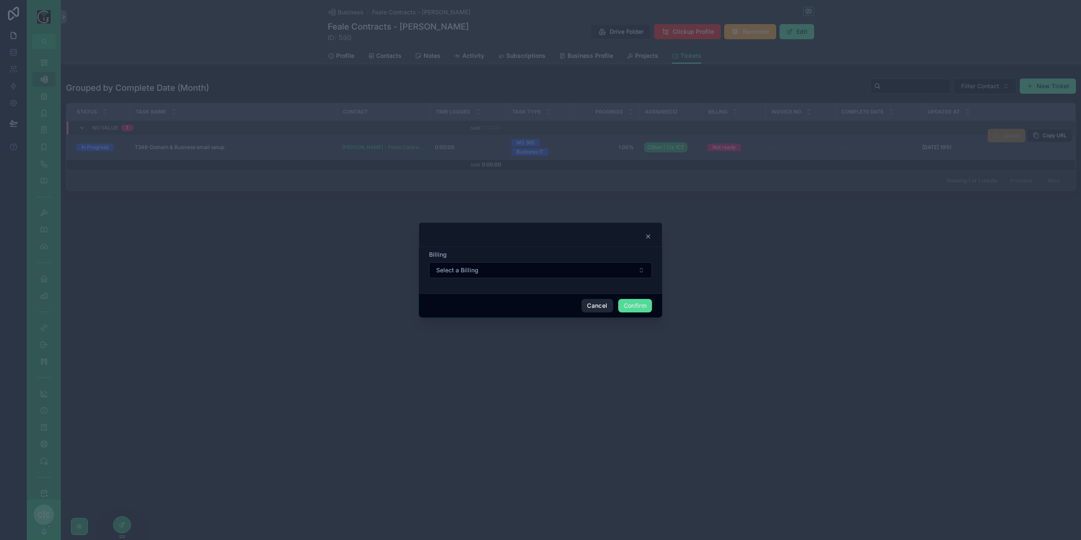
click at [596, 305] on button "Cancel" at bounding box center [597, 306] width 31 height 14
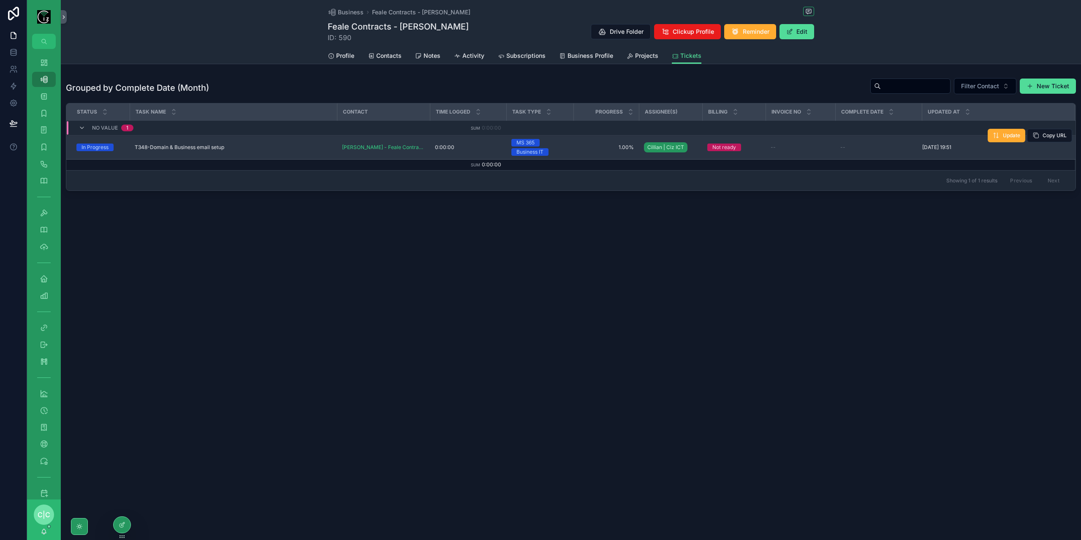
click at [262, 152] on td "T348-Domain & Business email setup T348-Domain & Business email setup" at bounding box center [233, 148] width 207 height 24
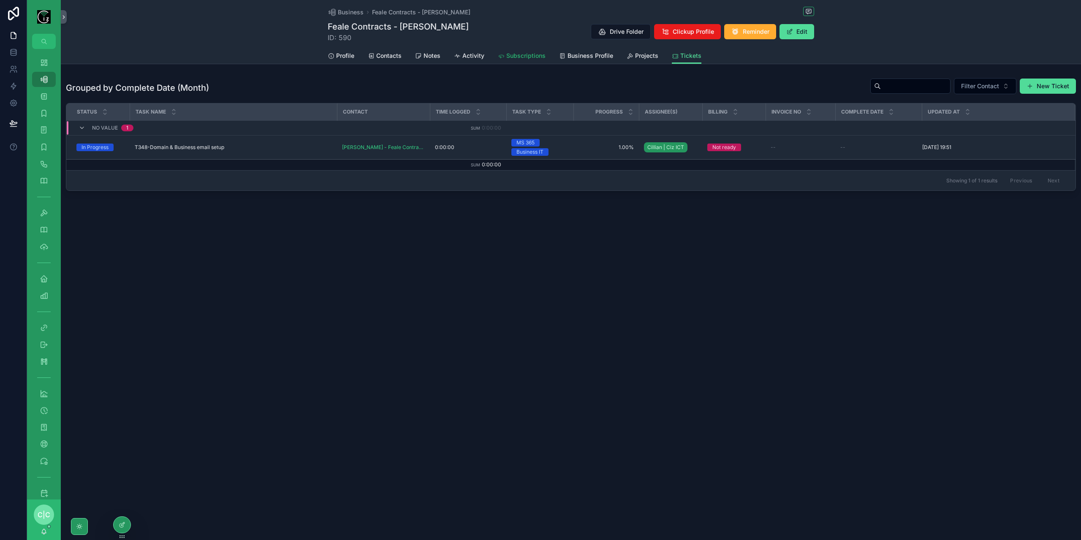
click at [531, 54] on span "Subscriptions" at bounding box center [525, 56] width 39 height 8
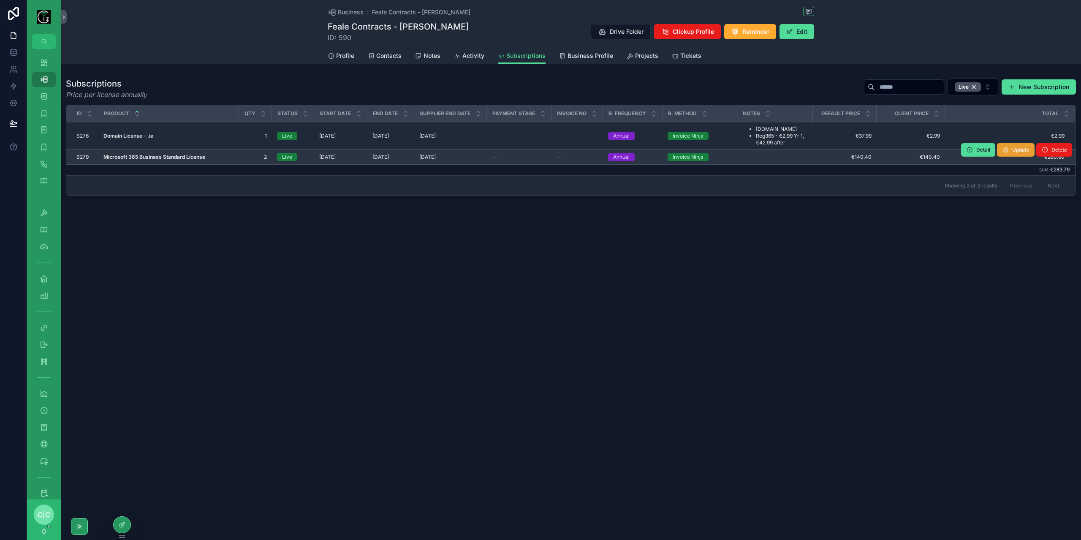
click at [1008, 150] on icon "scrollable content" at bounding box center [1005, 150] width 7 height 7
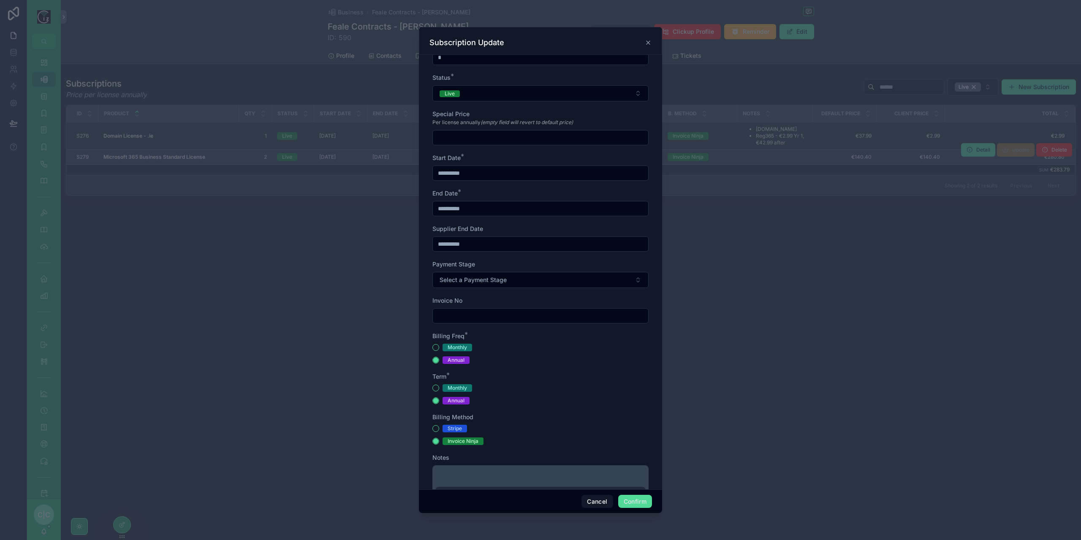
scroll to position [131, 0]
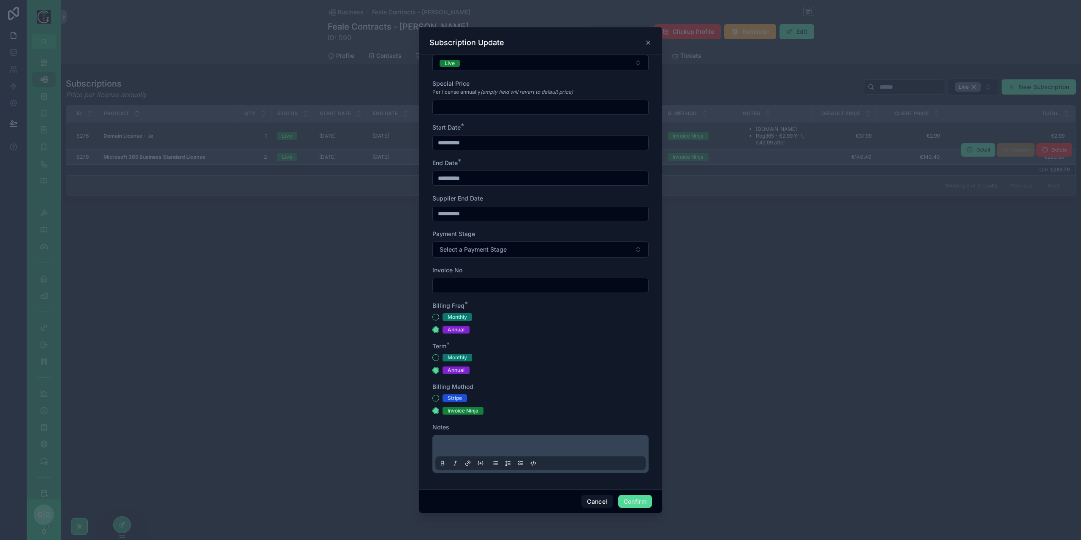
click at [497, 445] on p at bounding box center [542, 447] width 210 height 8
click at [637, 502] on button "Confirm" at bounding box center [635, 502] width 34 height 14
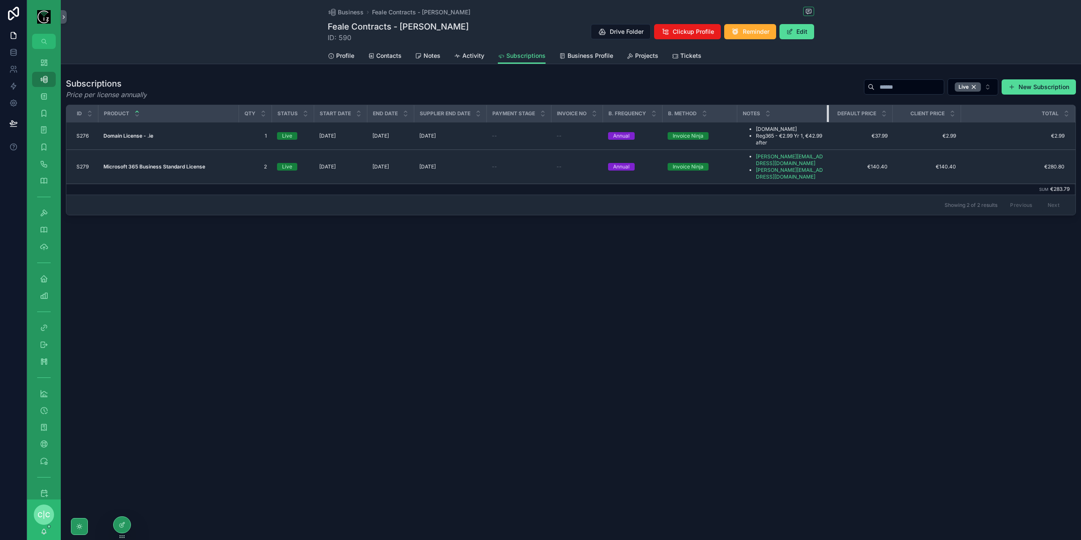
drag, startPoint x: 811, startPoint y: 110, endPoint x: 827, endPoint y: 109, distance: 16.1
click at [827, 109] on div "scrollable content" at bounding box center [828, 113] width 3 height 17
click at [681, 54] on span "Tickets" at bounding box center [691, 56] width 21 height 8
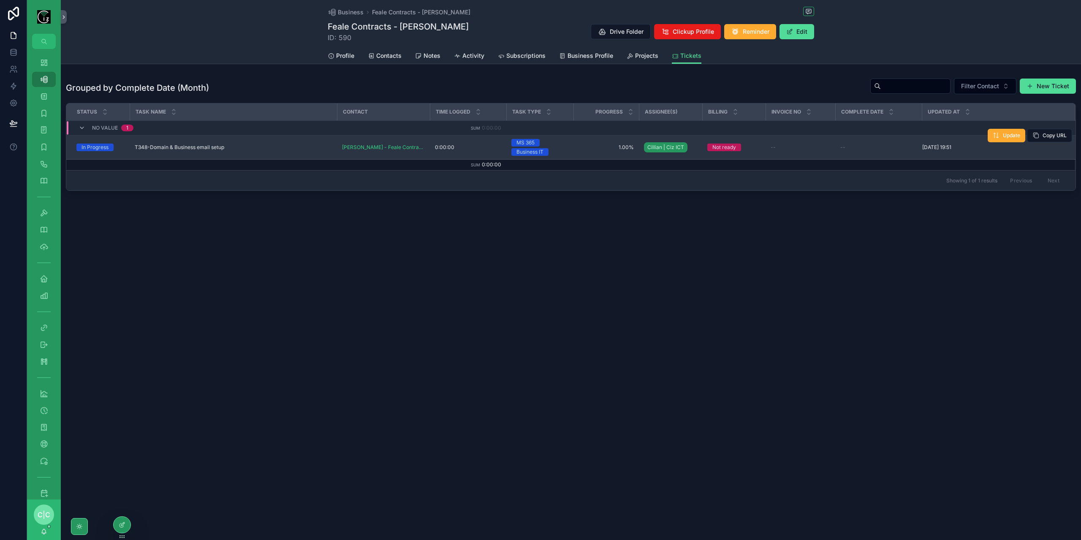
click at [272, 146] on div "T348-Domain & Business email setup T348-Domain & Business email setup" at bounding box center [233, 147] width 197 height 7
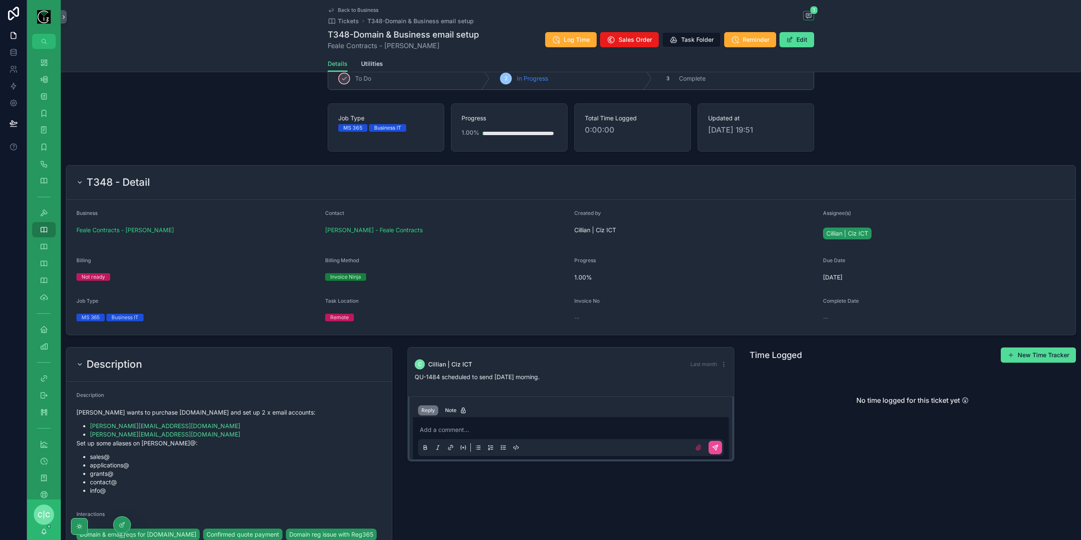
scroll to position [145, 0]
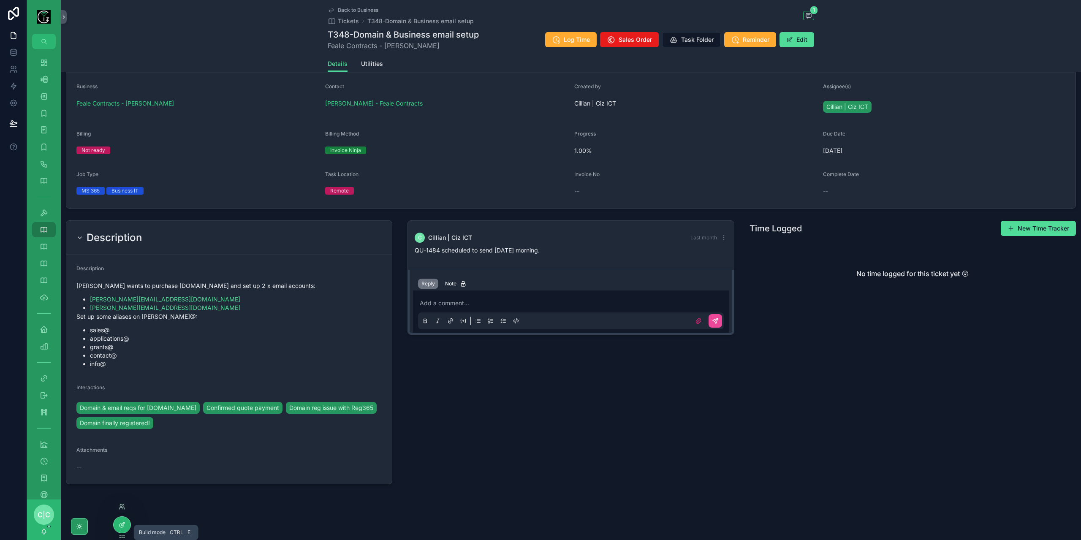
click at [125, 526] on div at bounding box center [122, 525] width 17 height 16
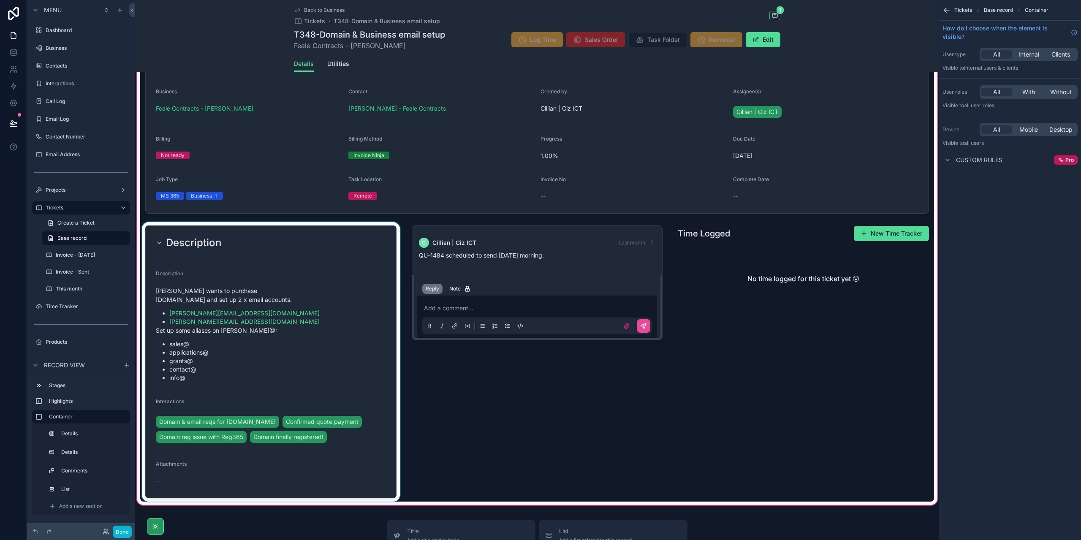
click at [334, 345] on div "scrollable content" at bounding box center [270, 362] width 261 height 280
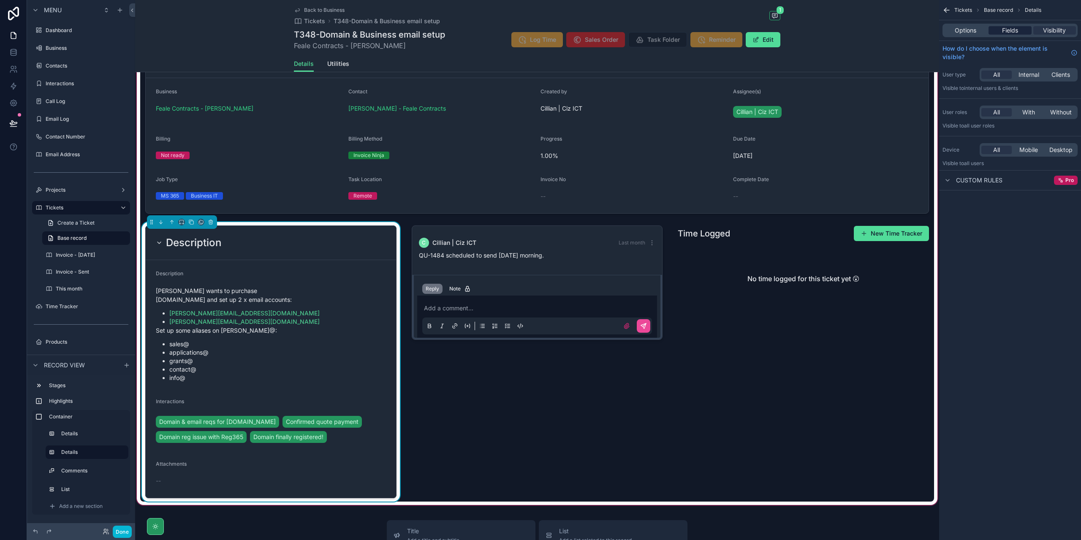
click at [1013, 32] on span "Fields" at bounding box center [1010, 30] width 16 height 8
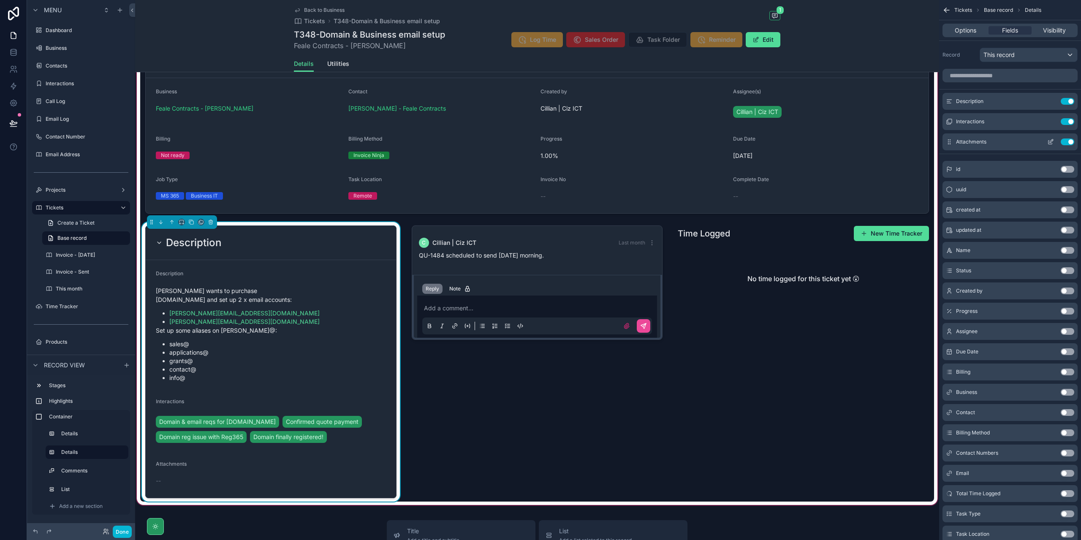
click at [1071, 140] on button "Use setting" at bounding box center [1068, 142] width 14 height 7
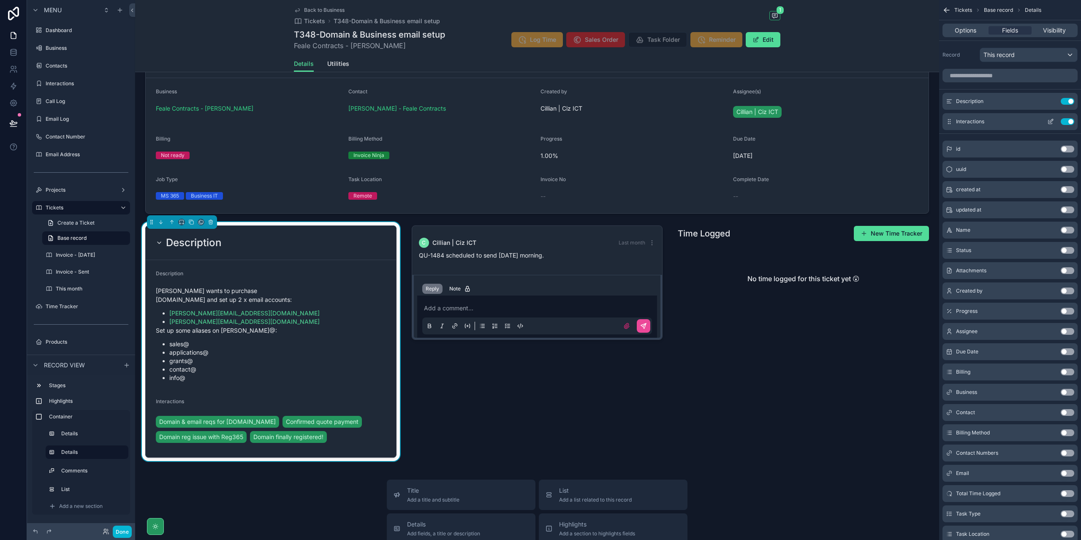
click at [1071, 123] on button "Use setting" at bounding box center [1068, 121] width 14 height 7
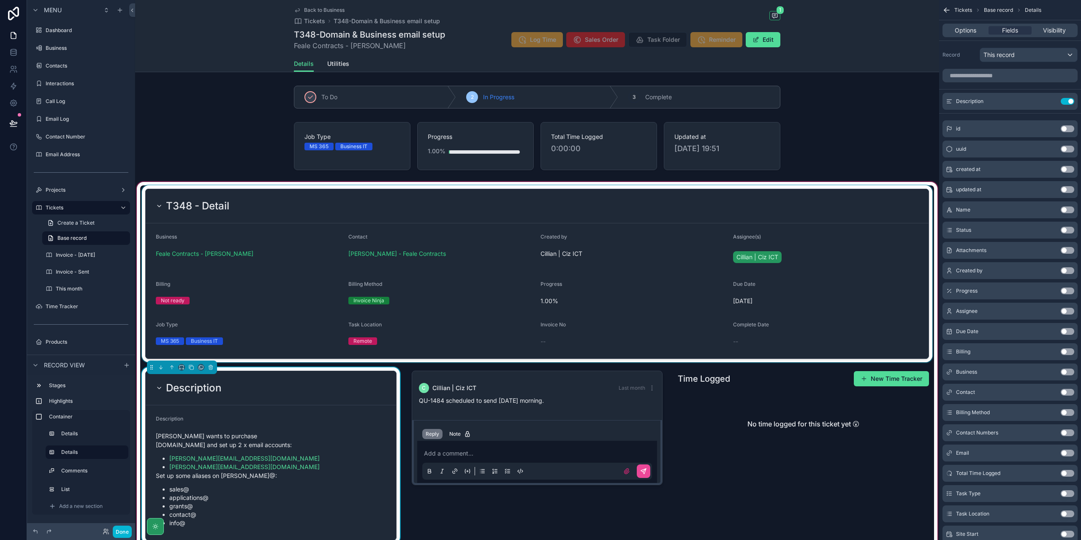
scroll to position [169, 0]
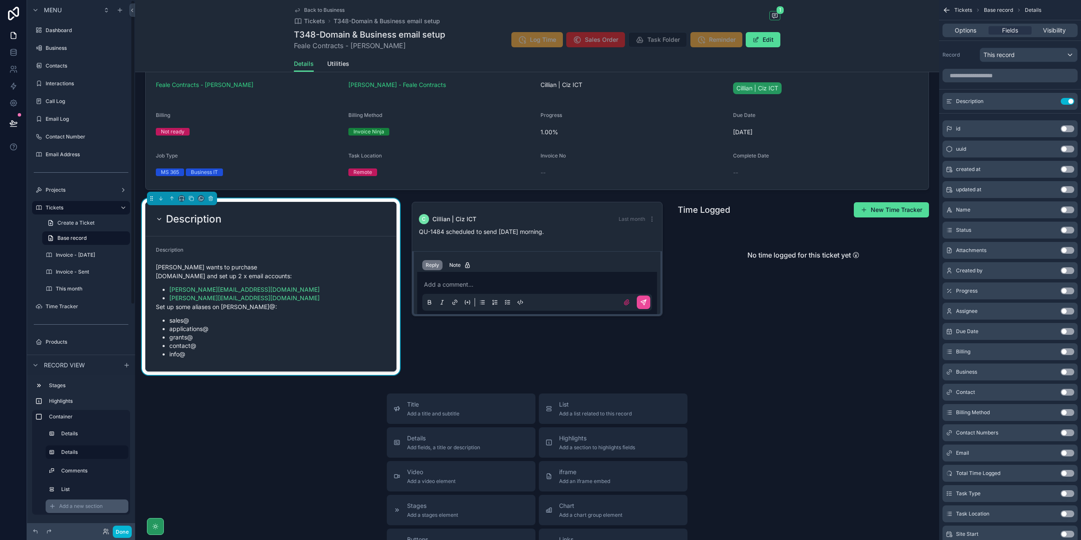
click at [91, 507] on span "Add a new section" at bounding box center [81, 506] width 44 height 7
click at [157, 511] on input "text" at bounding box center [197, 513] width 121 height 14
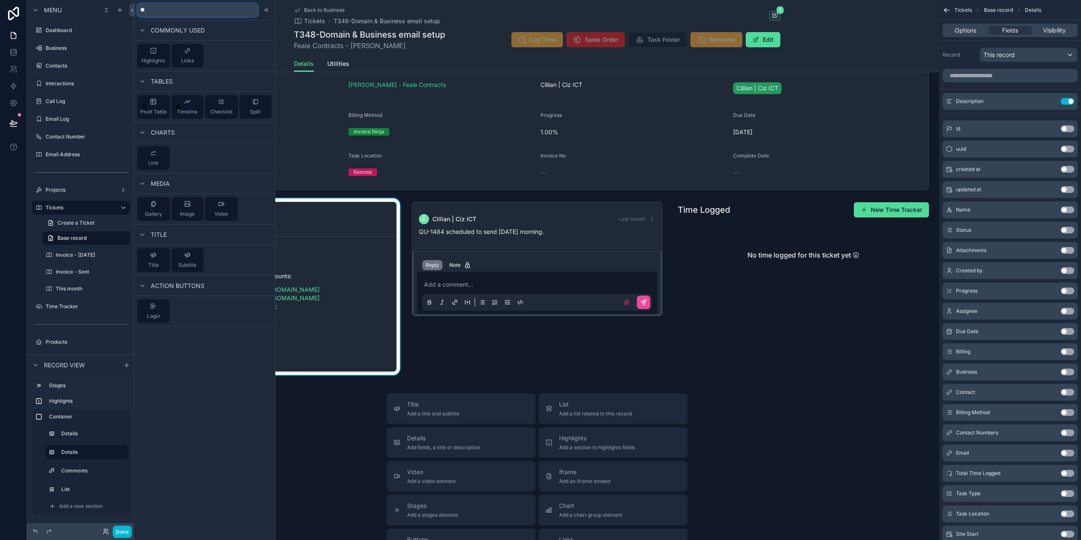
type input "*"
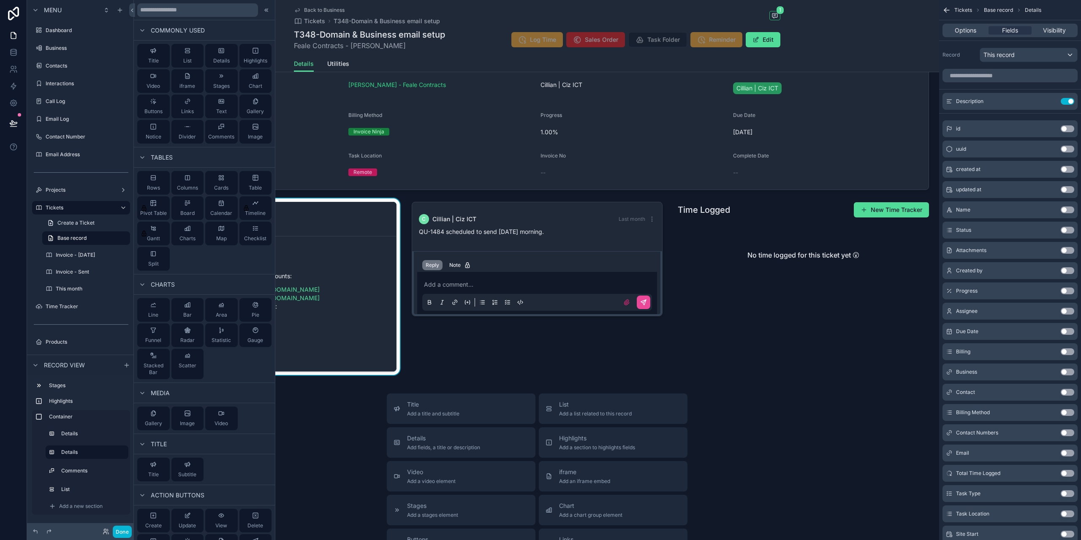
click at [196, 57] on button "List" at bounding box center [187, 56] width 33 height 24
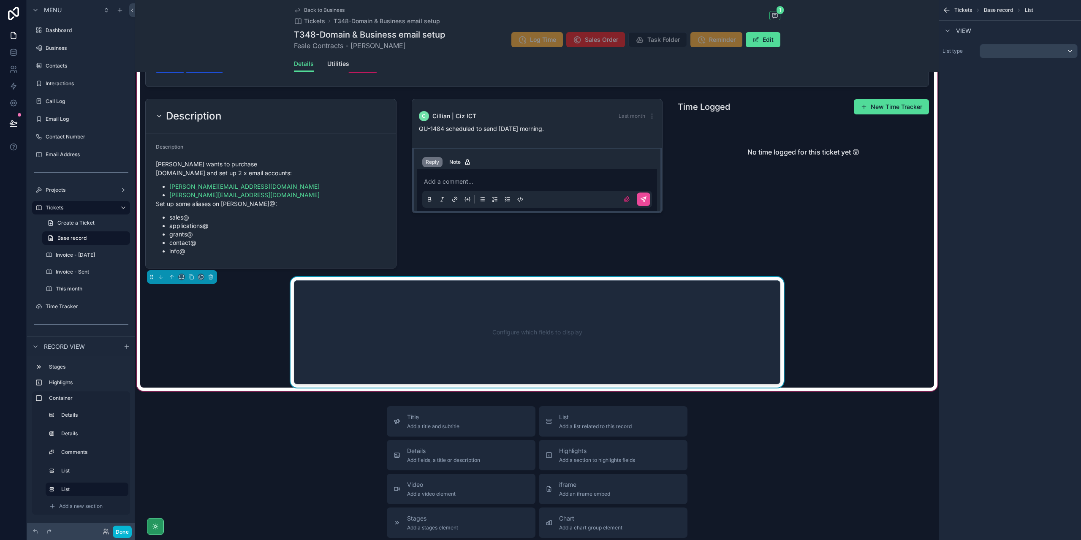
scroll to position [324, 0]
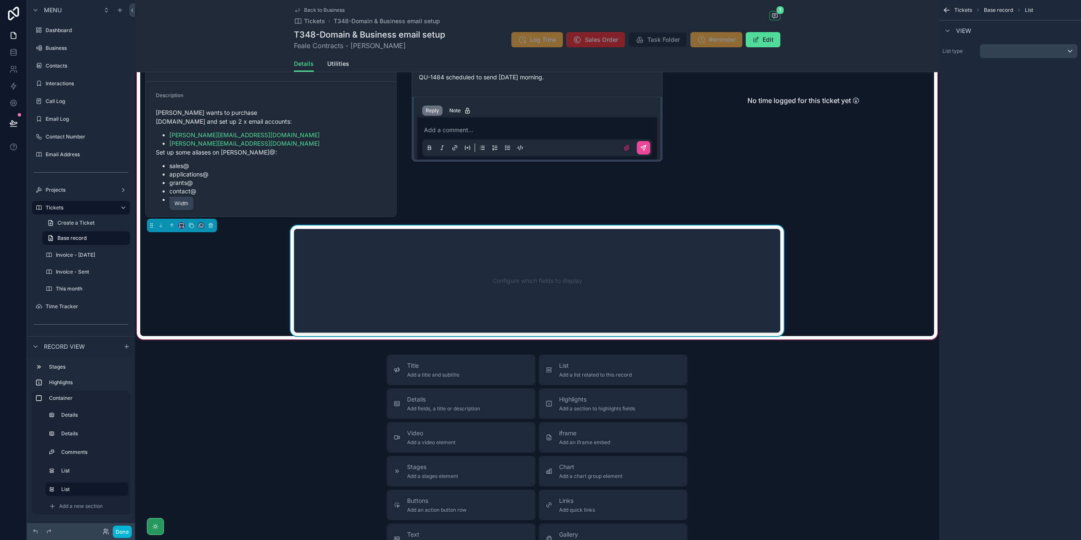
click at [179, 223] on icon "scrollable content" at bounding box center [182, 226] width 6 height 6
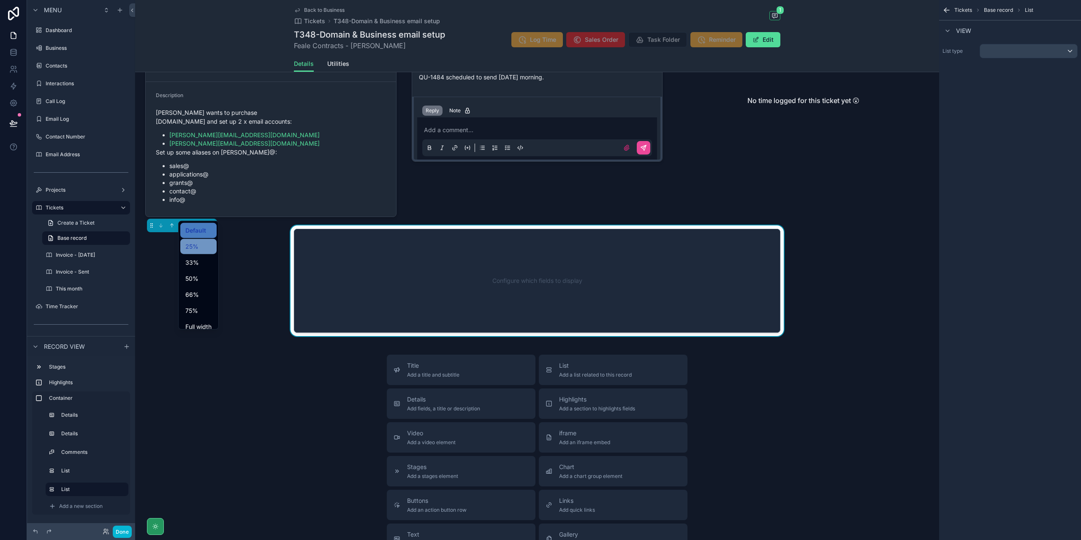
click at [201, 249] on div "25%" at bounding box center [198, 247] width 26 height 10
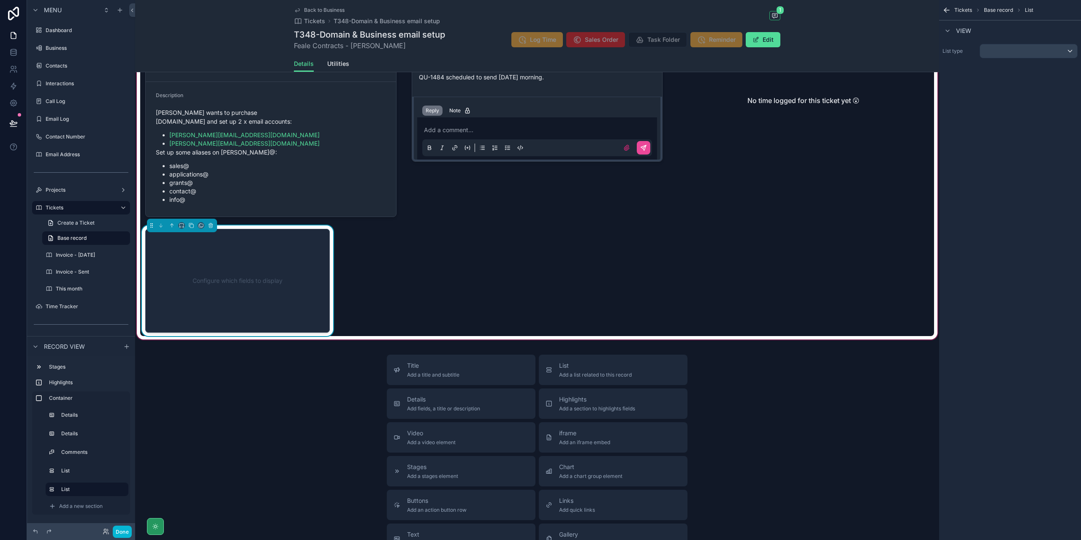
click at [181, 219] on div "scrollable content" at bounding box center [182, 226] width 70 height 14
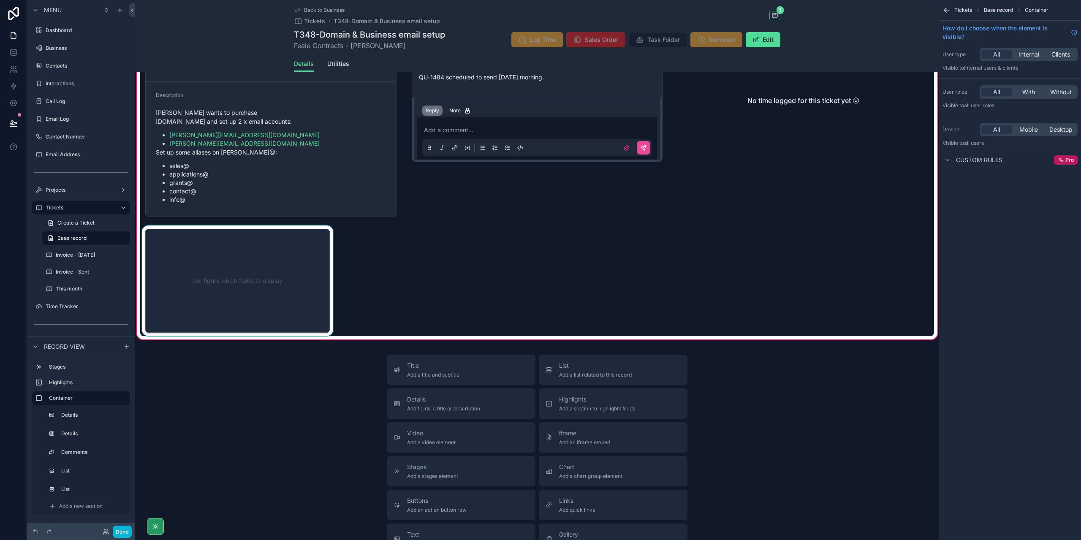
click at [194, 247] on div "scrollable content" at bounding box center [237, 281] width 195 height 111
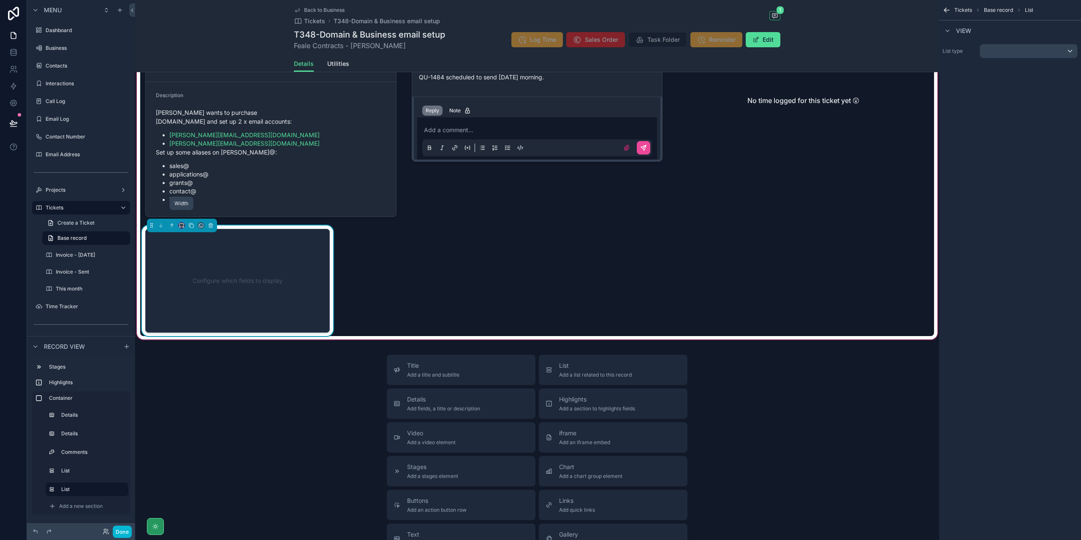
click at [181, 223] on icon "scrollable content" at bounding box center [182, 226] width 6 height 6
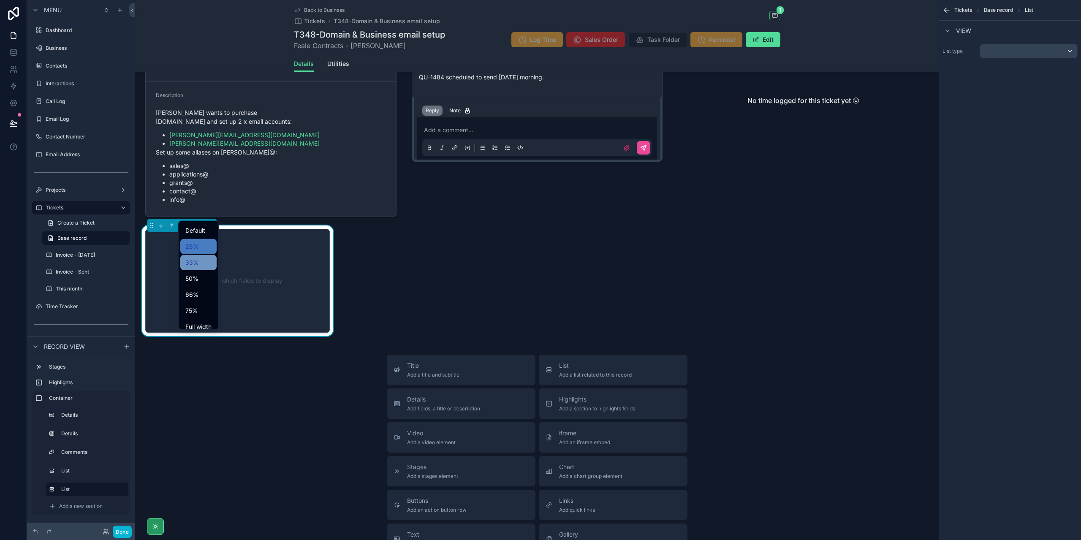
click at [196, 263] on span "33%" at bounding box center [192, 263] width 14 height 10
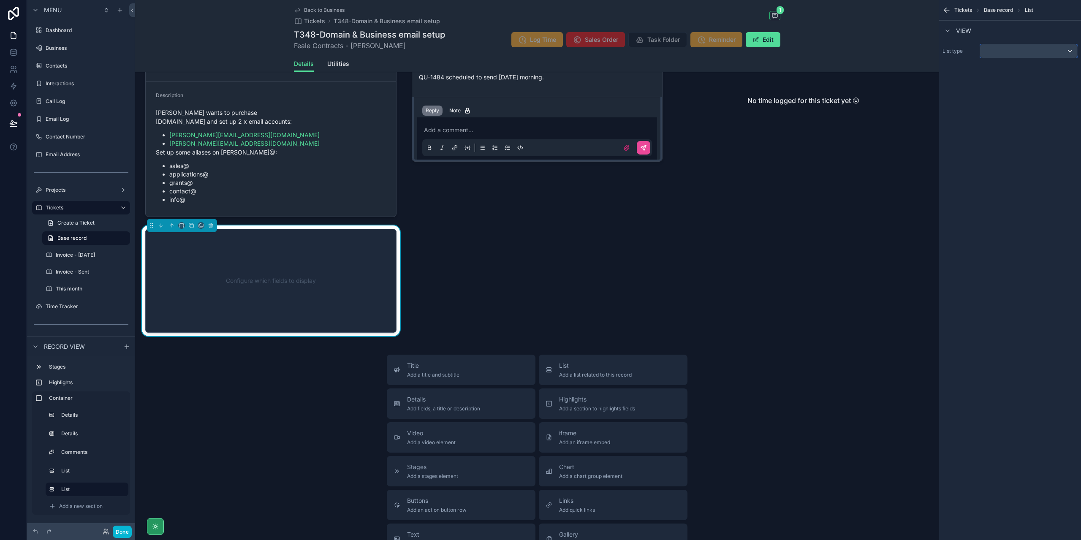
click at [1073, 45] on div "scrollable content" at bounding box center [1028, 51] width 97 height 14
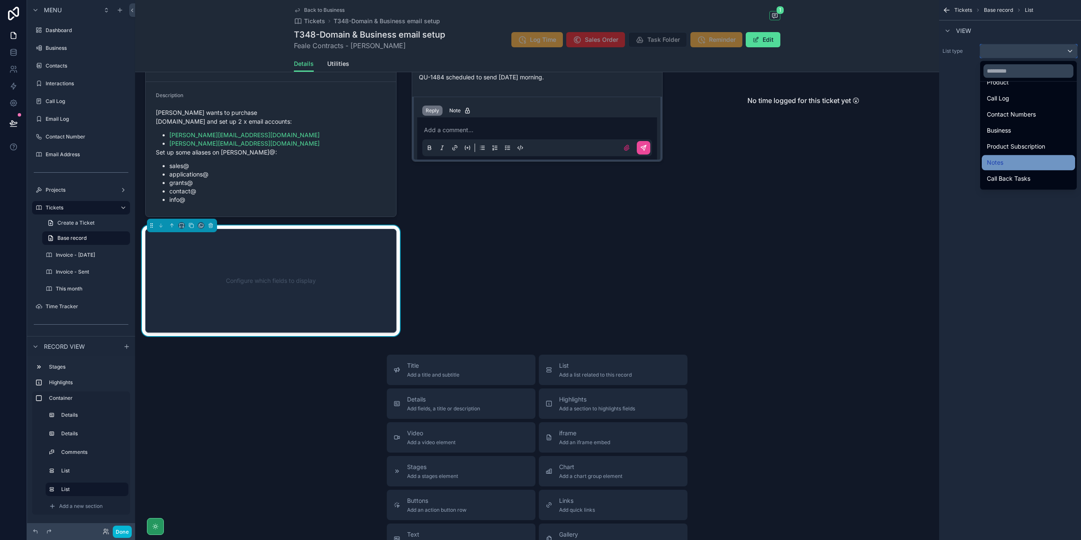
scroll to position [0, 0]
click at [1044, 147] on div "Interaction" at bounding box center [1028, 140] width 93 height 15
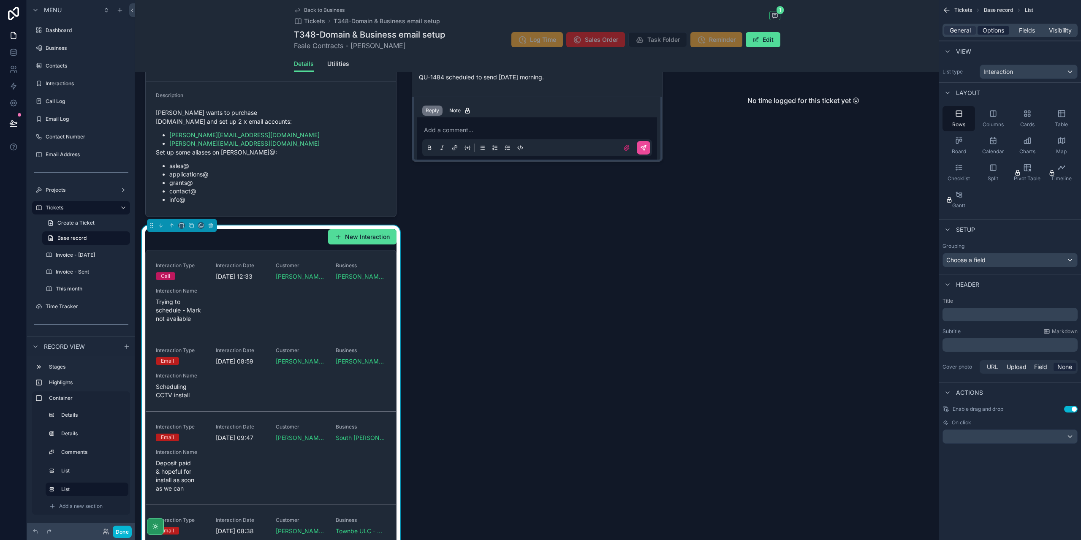
click at [997, 27] on span "Options" at bounding box center [994, 30] width 22 height 8
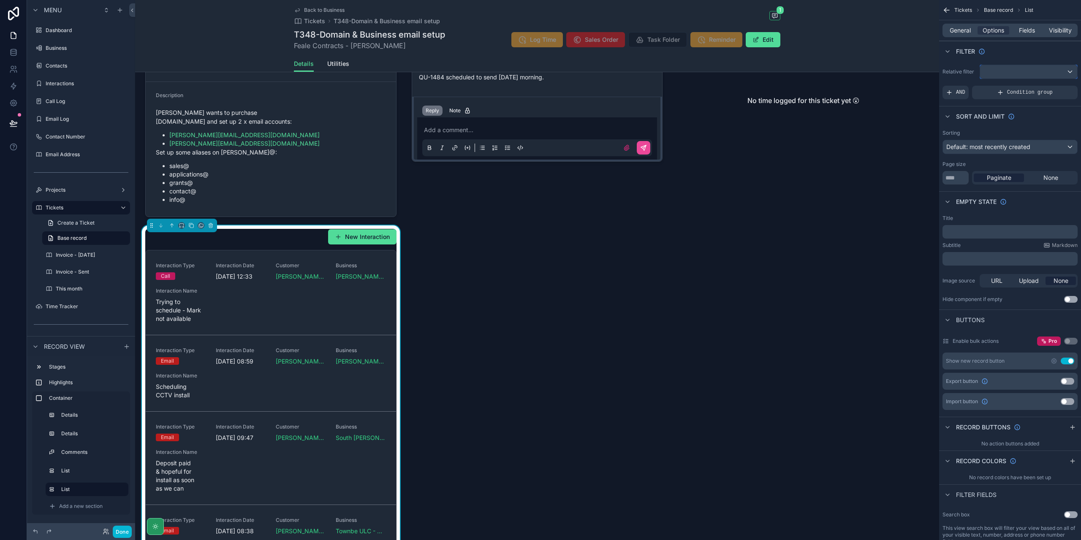
click at [1034, 72] on div "scrollable content" at bounding box center [1028, 72] width 97 height 14
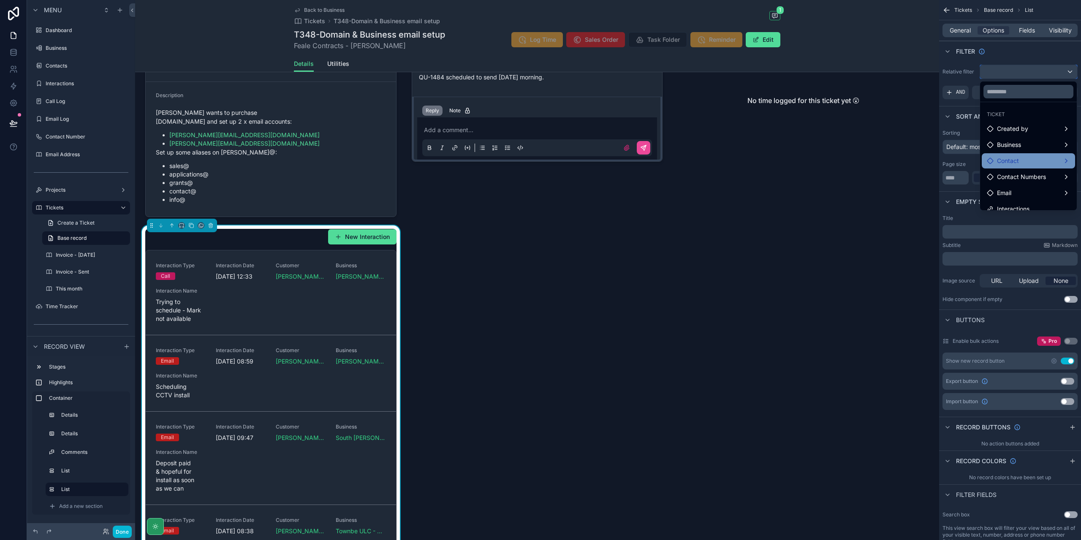
scroll to position [24, 0]
click at [1049, 205] on div "Interactions" at bounding box center [1028, 201] width 83 height 10
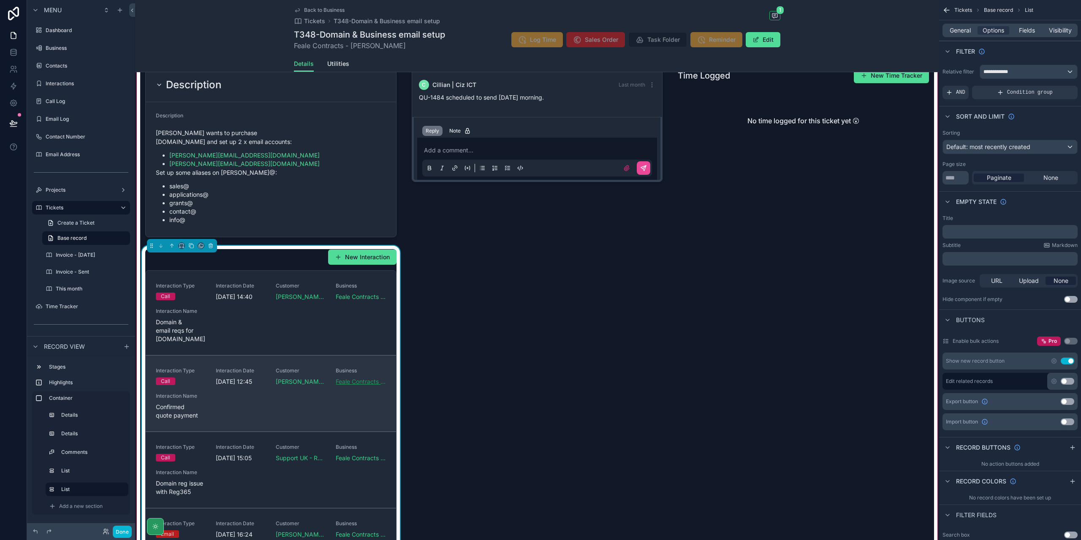
scroll to position [239, 0]
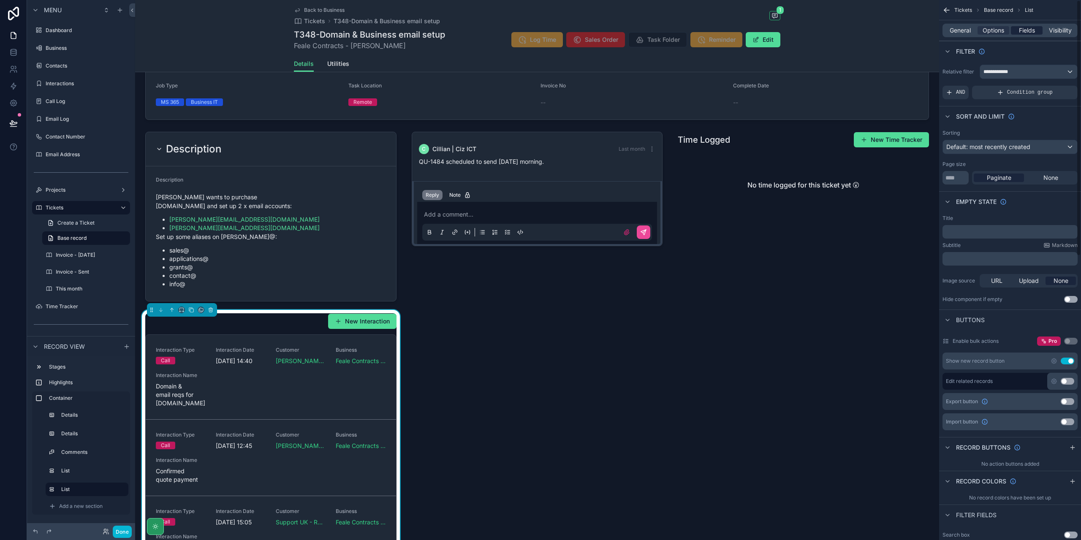
click at [1025, 29] on span "Fields" at bounding box center [1027, 30] width 16 height 8
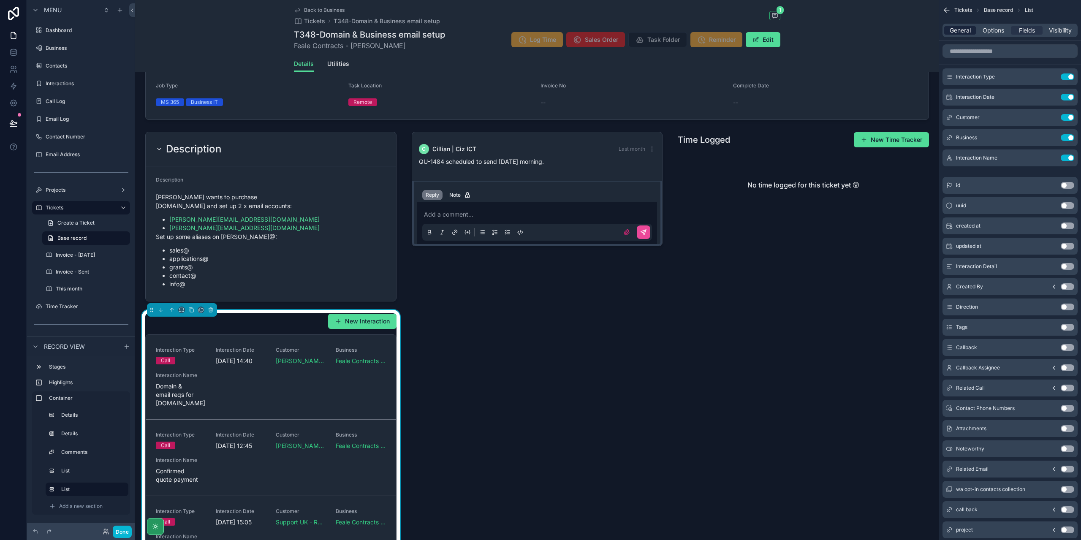
click at [951, 30] on span "General" at bounding box center [960, 30] width 21 height 8
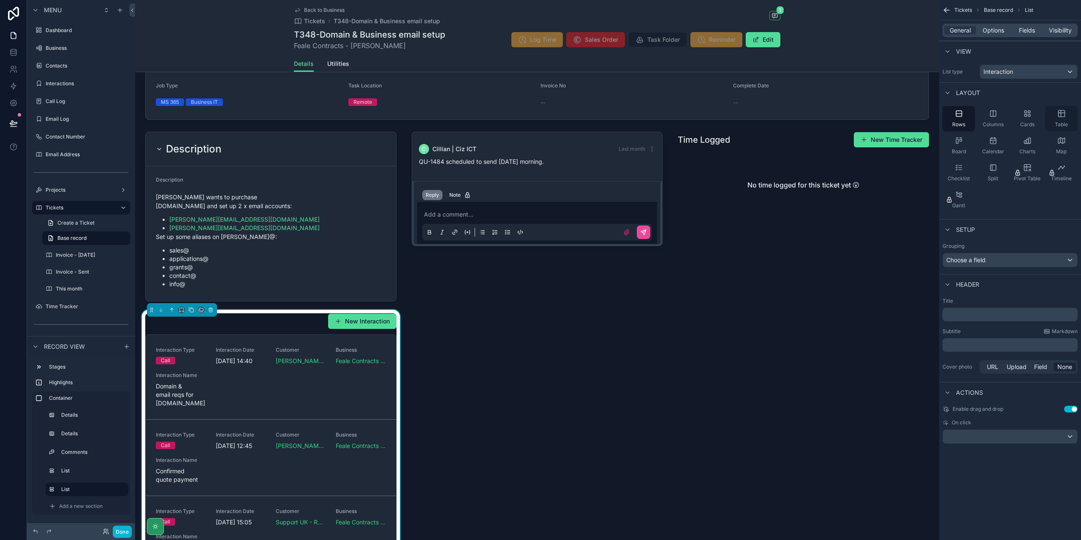
click at [1058, 119] on div "Table" at bounding box center [1061, 118] width 33 height 25
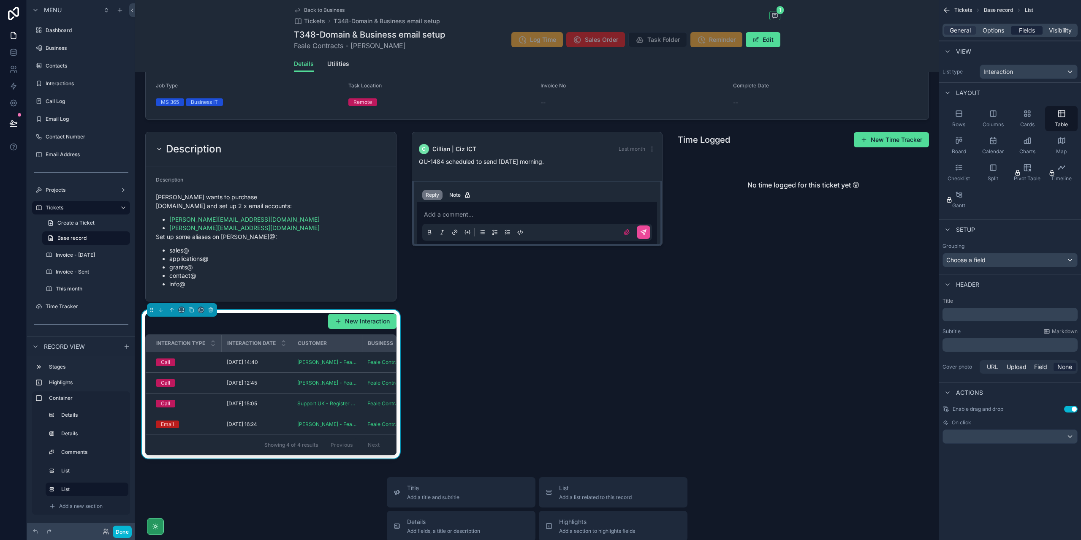
click at [1023, 31] on span "Fields" at bounding box center [1027, 30] width 16 height 8
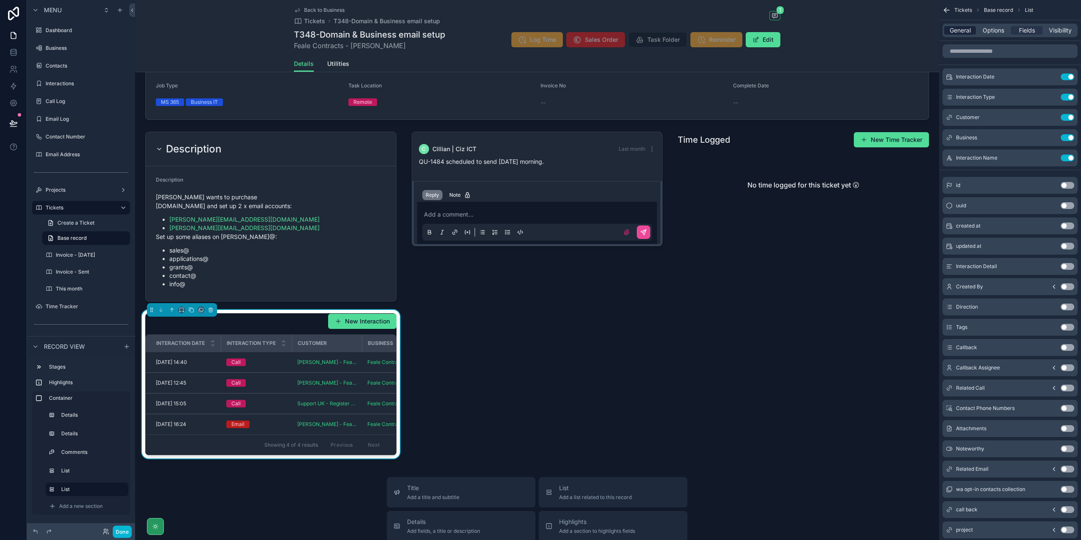
click at [967, 29] on span "General" at bounding box center [960, 30] width 21 height 8
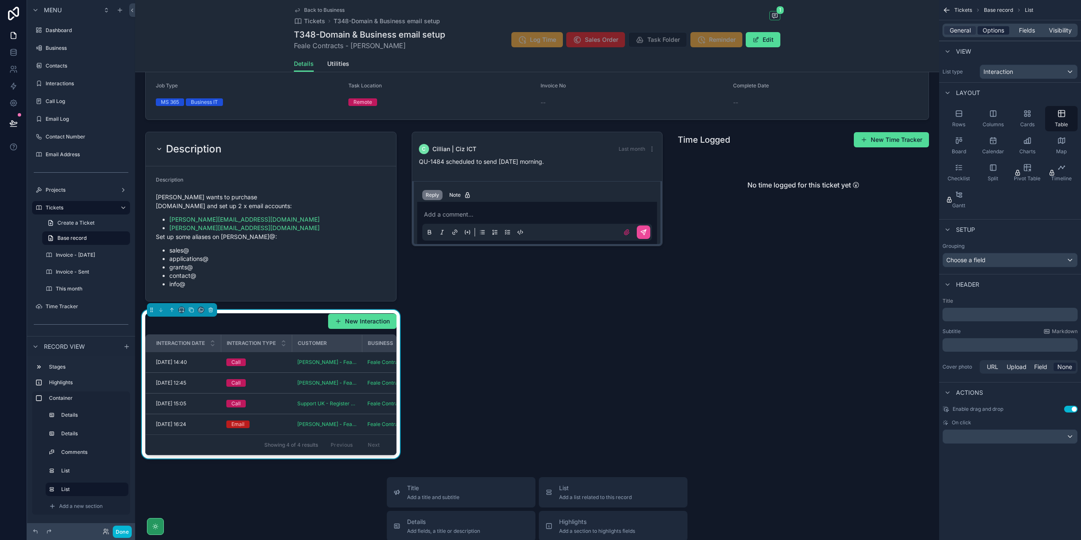
click at [986, 34] on span "Options" at bounding box center [994, 30] width 22 height 8
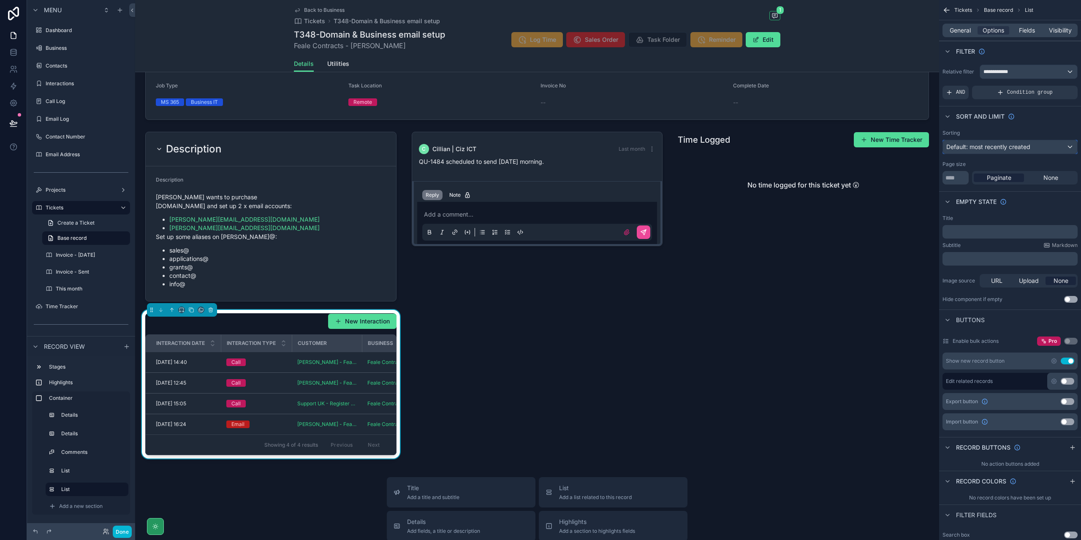
click at [1048, 146] on div "Default: most recently created" at bounding box center [1010, 147] width 134 height 14
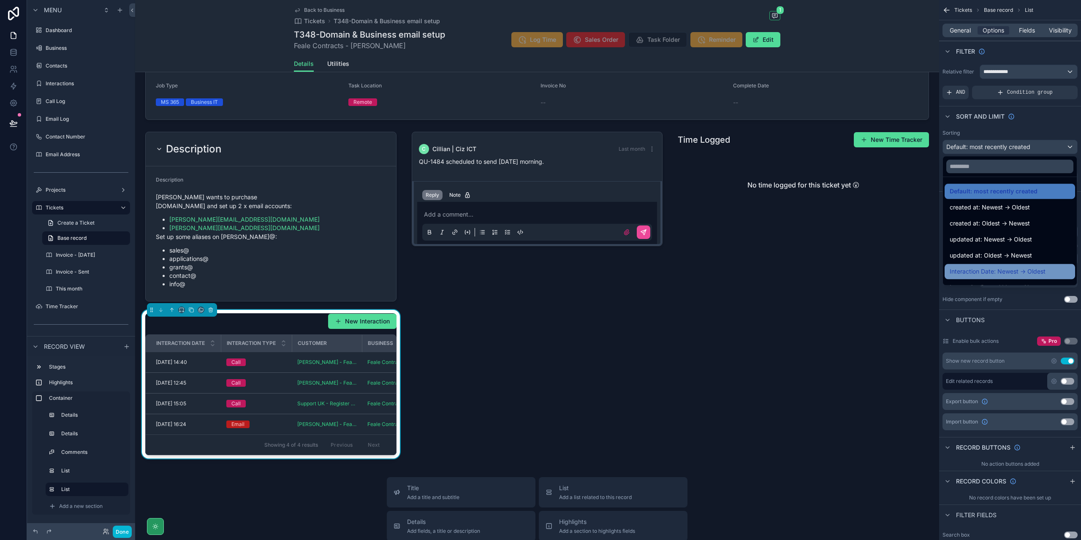
click at [1029, 271] on span "Interaction Date: Newest -> Oldest" at bounding box center [998, 272] width 96 height 10
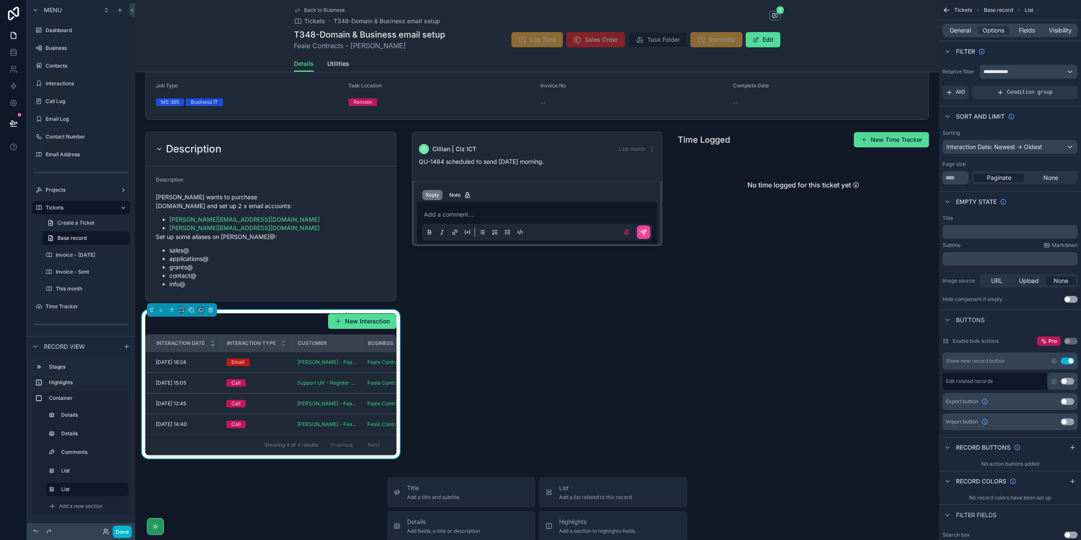
click at [1070, 356] on div "Show new record button Use setting" at bounding box center [1010, 361] width 135 height 17
click at [1071, 360] on button "Use setting" at bounding box center [1068, 361] width 14 height 7
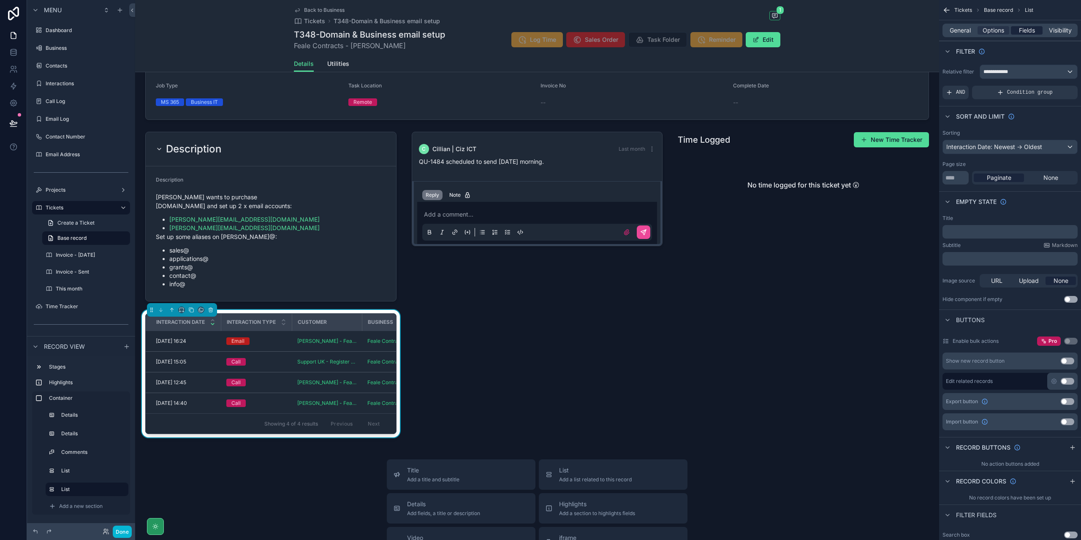
click at [1029, 33] on span "Fields" at bounding box center [1027, 30] width 16 height 8
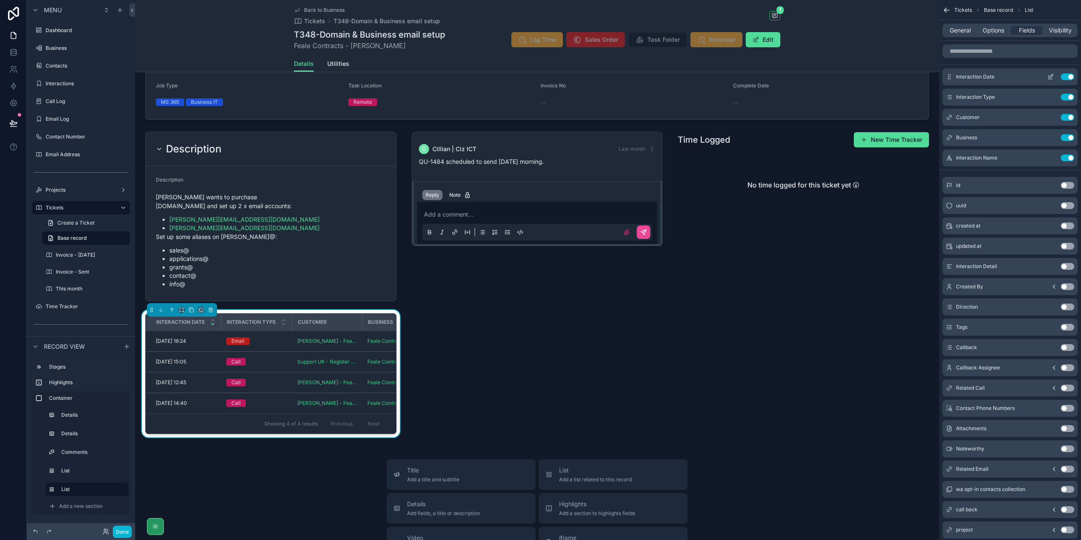
click at [1051, 77] on icon "scrollable content" at bounding box center [1051, 76] width 7 height 7
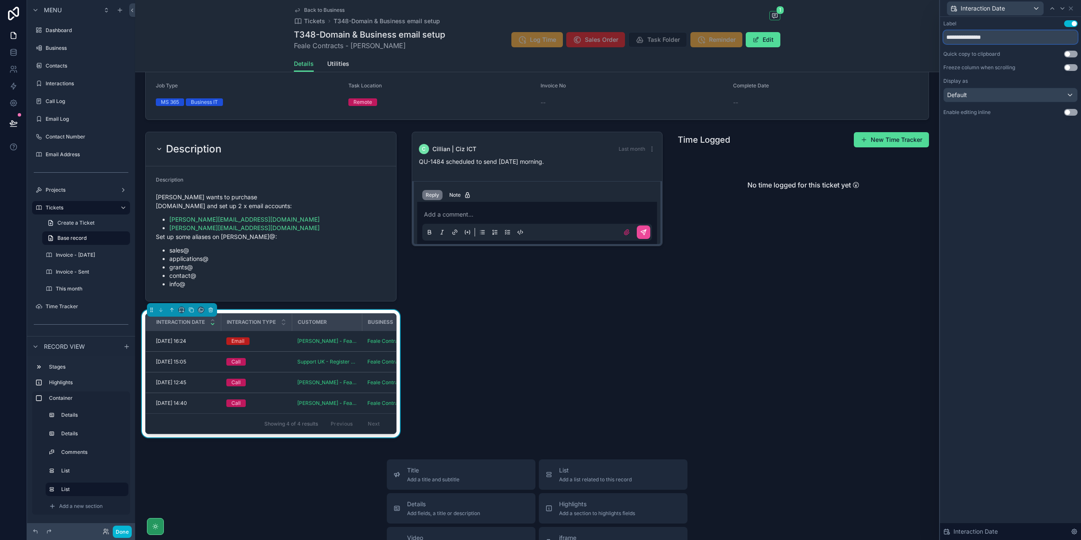
drag, startPoint x: 979, startPoint y: 40, endPoint x: 912, endPoint y: 31, distance: 67.8
click at [912, 31] on div "**********" at bounding box center [540, 270] width 1081 height 540
type input "****"
click at [1061, 8] on icon at bounding box center [1062, 8] width 7 height 7
drag, startPoint x: 980, startPoint y: 38, endPoint x: 928, endPoint y: 40, distance: 51.6
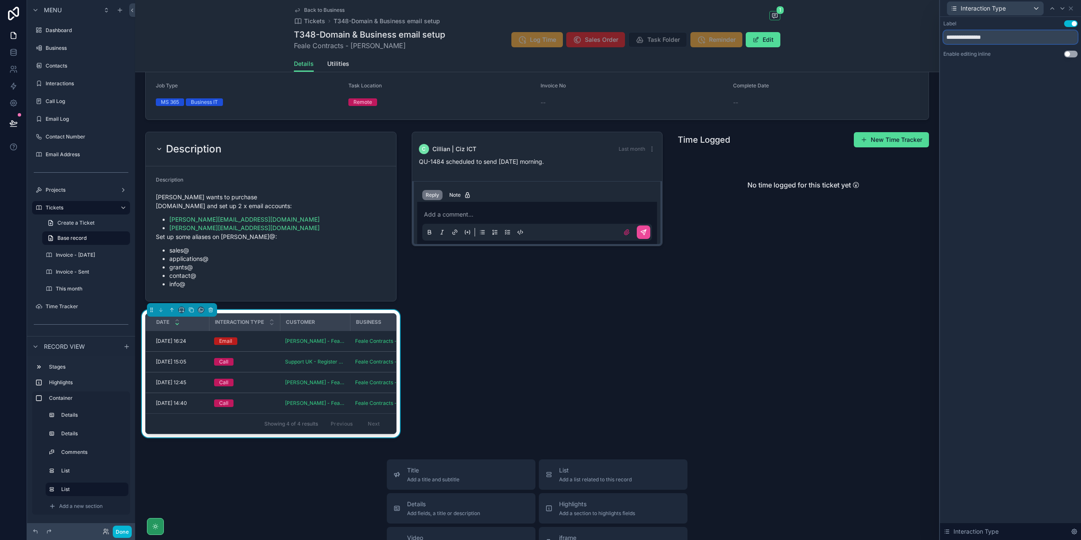
click at [928, 40] on div "**********" at bounding box center [540, 270] width 1081 height 540
type input "****"
click at [1064, 8] on icon at bounding box center [1062, 8] width 7 height 7
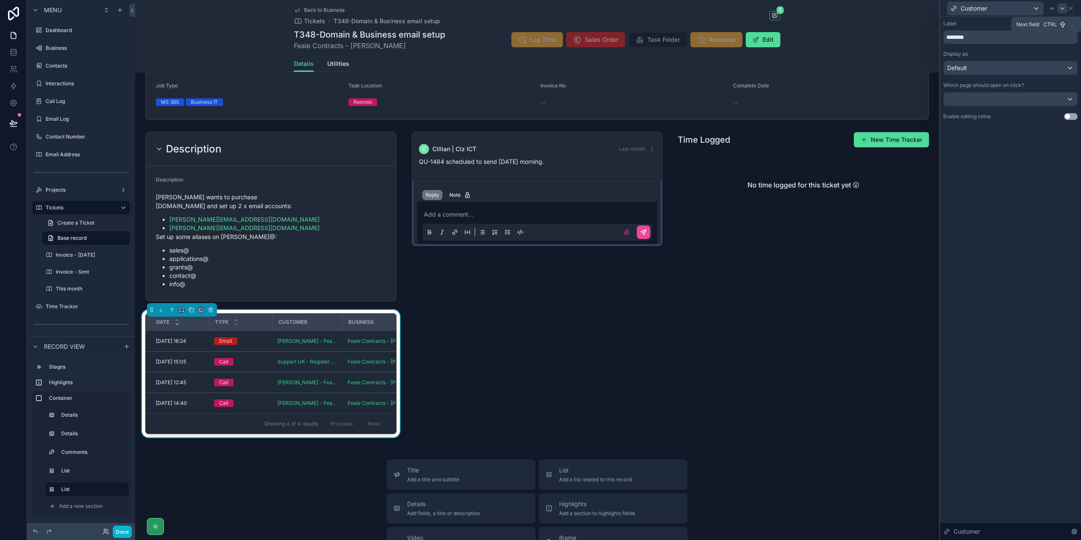
click at [1064, 12] on div at bounding box center [1063, 8] width 10 height 10
click at [1072, 11] on div "Business" at bounding box center [1011, 8] width 134 height 16
click at [1074, 8] on icon at bounding box center [1071, 8] width 7 height 7
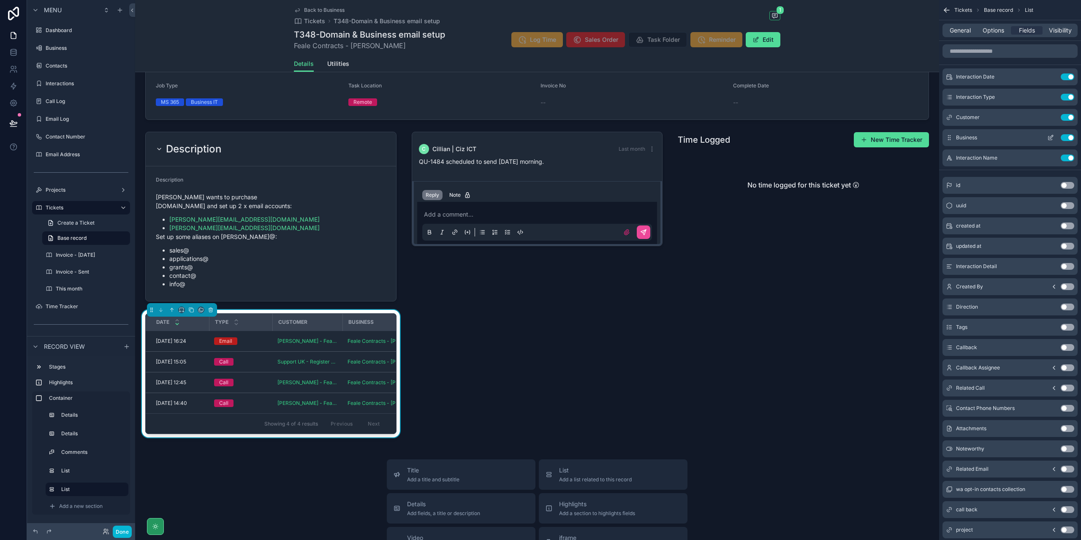
click at [1075, 138] on div "Business Use setting" at bounding box center [1010, 137] width 135 height 17
click at [1070, 139] on button "Use setting" at bounding box center [1068, 137] width 14 height 7
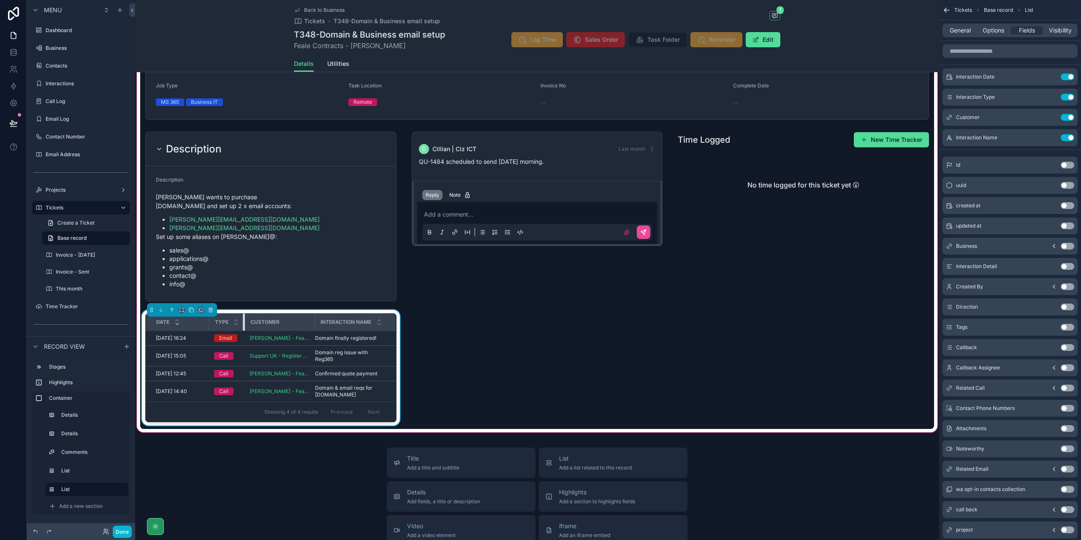
drag, startPoint x: 270, startPoint y: 315, endPoint x: 241, endPoint y: 310, distance: 29.6
click at [241, 314] on th "Type" at bounding box center [226, 322] width 35 height 17
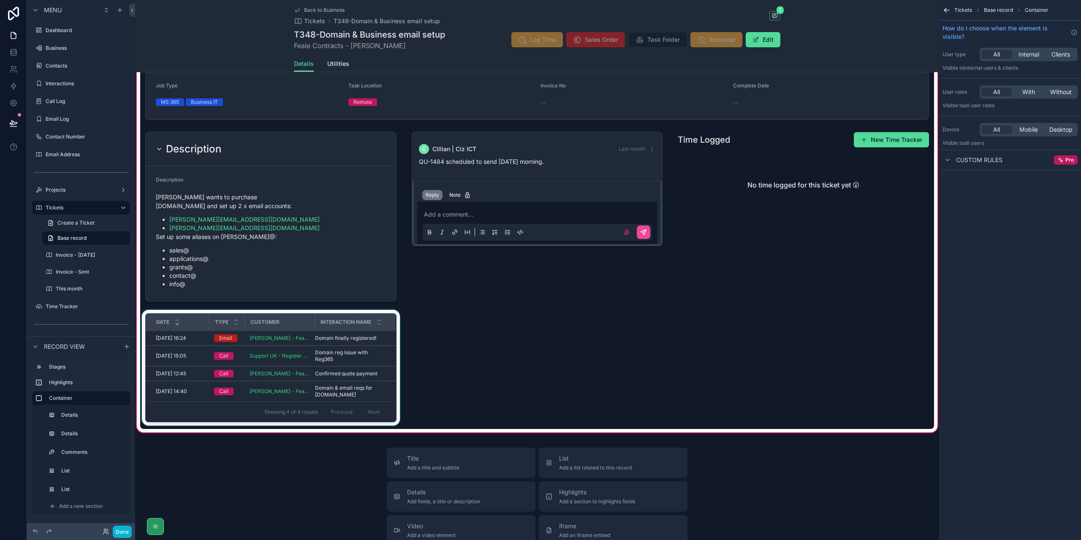
click at [355, 356] on div "scrollable content" at bounding box center [270, 369] width 261 height 119
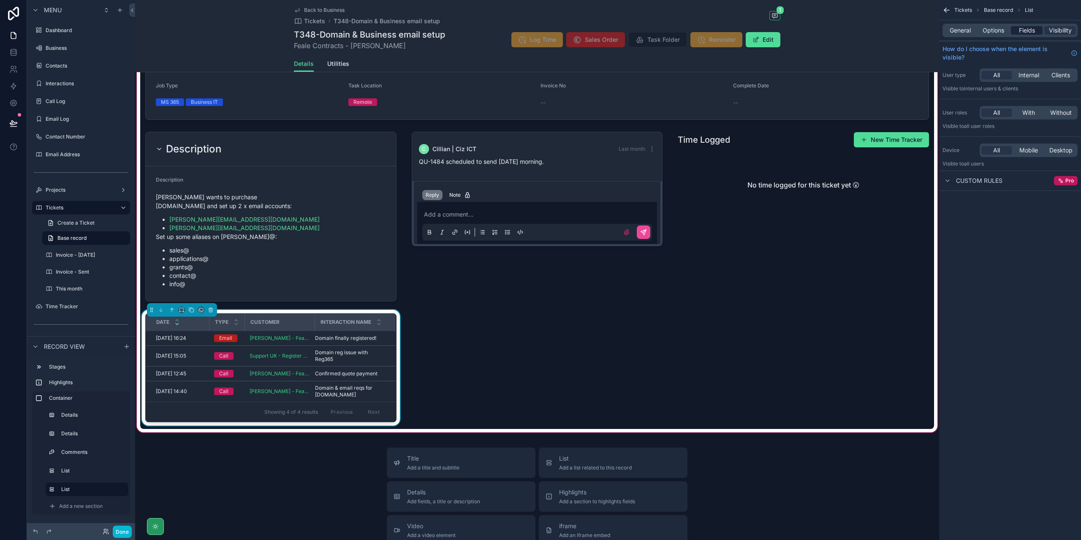
click at [1032, 33] on span "Fields" at bounding box center [1027, 30] width 16 height 8
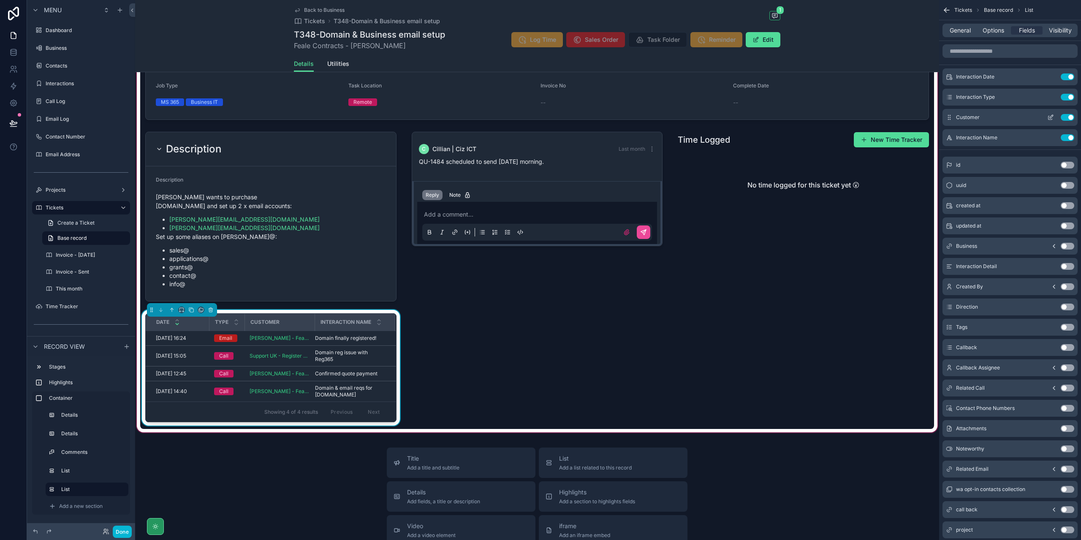
click at [1069, 117] on button "Use setting" at bounding box center [1068, 117] width 14 height 7
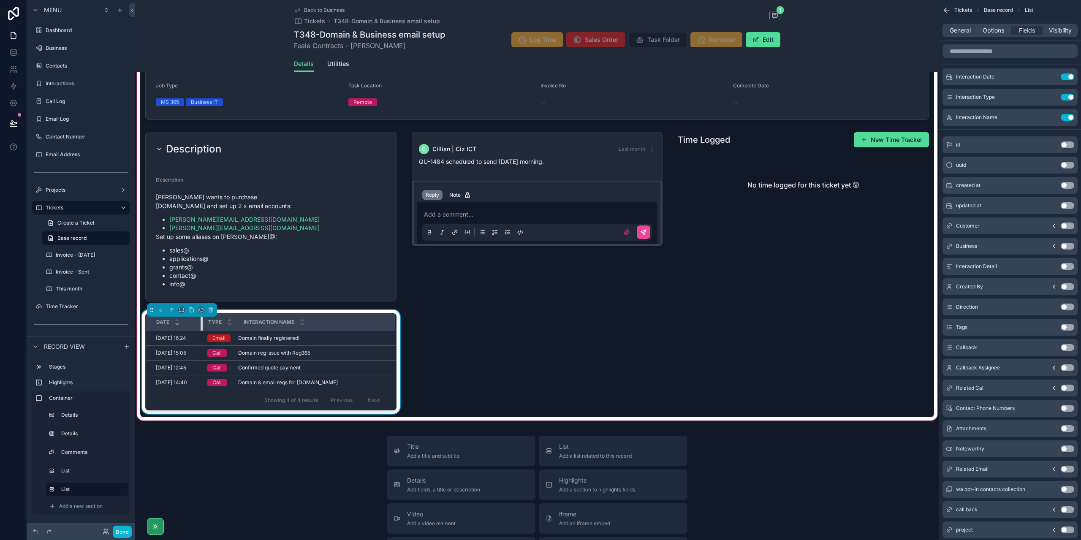
drag, startPoint x: 207, startPoint y: 312, endPoint x: 200, endPoint y: 305, distance: 9.6
click at [200, 313] on div "Date Type Interaction Name 02/09/2025 16:24 02/09/2025 16:24 Email Domain final…" at bounding box center [270, 361] width 251 height 97
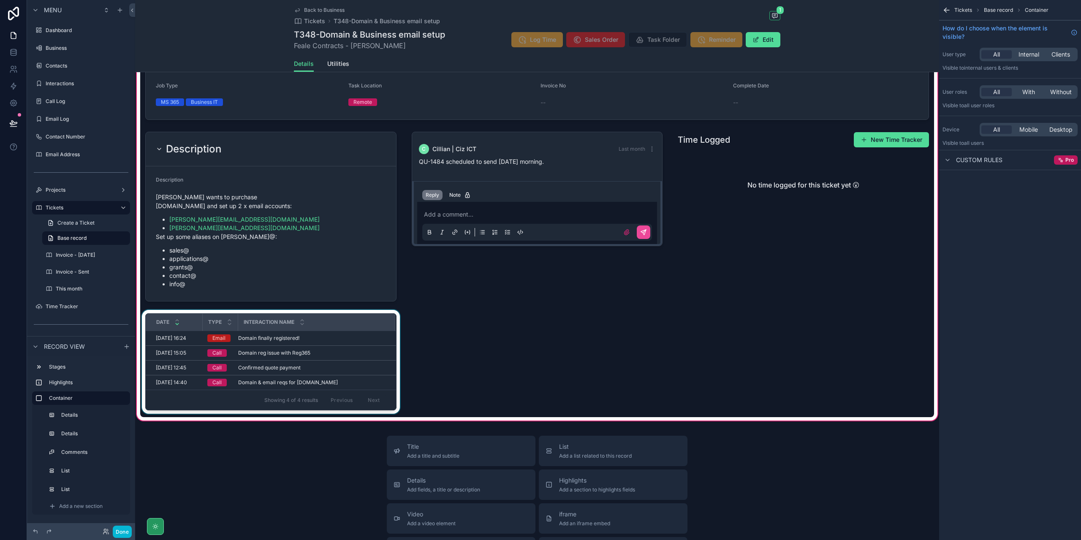
click at [201, 314] on div "Date" at bounding box center [174, 322] width 56 height 16
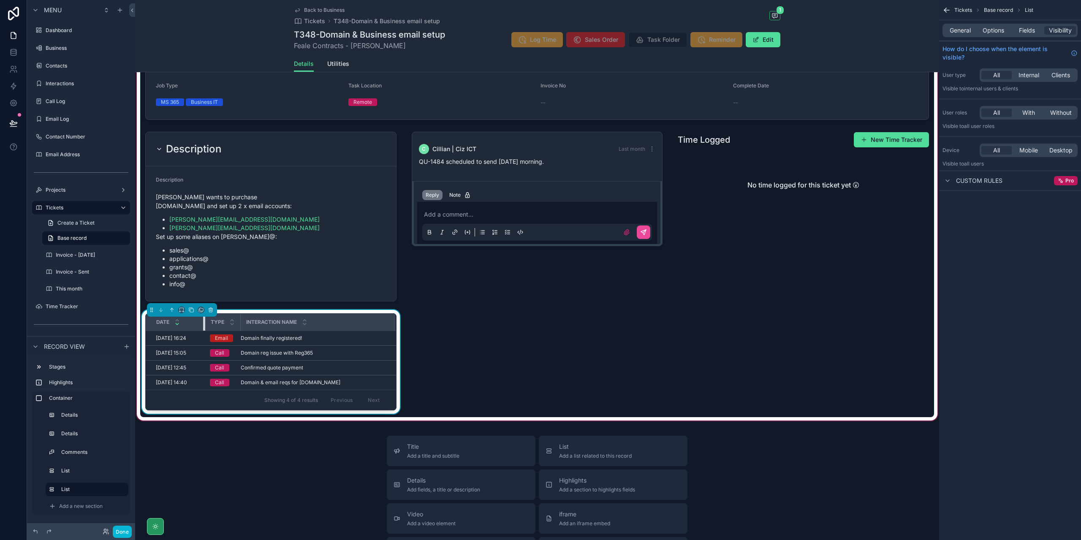
click at [206, 314] on tr "Date Type Interaction Name" at bounding box center [271, 322] width 250 height 17
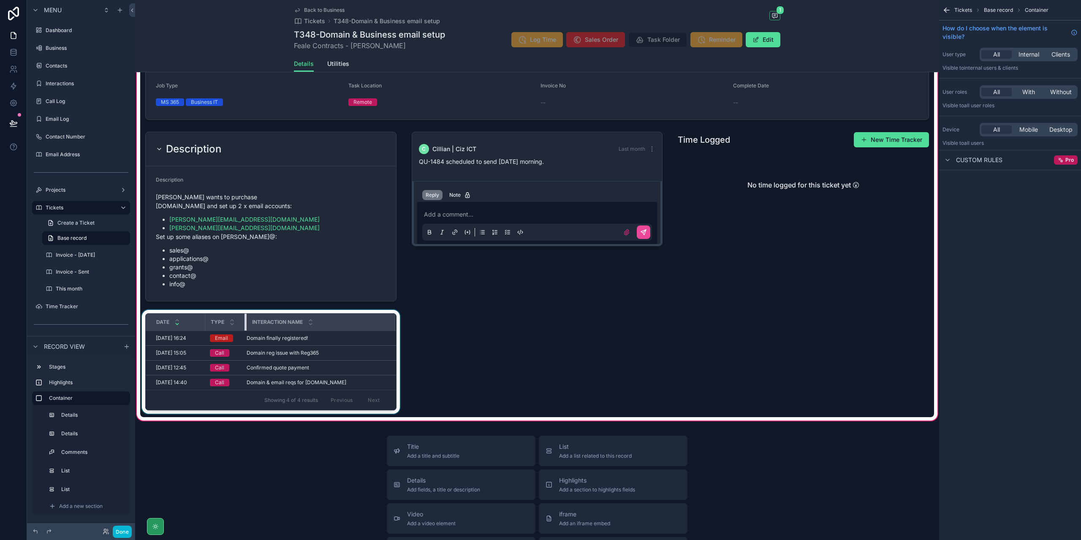
drag, startPoint x: 238, startPoint y: 315, endPoint x: 245, endPoint y: 314, distance: 7.2
click at [245, 314] on div "scrollable content" at bounding box center [246, 322] width 3 height 17
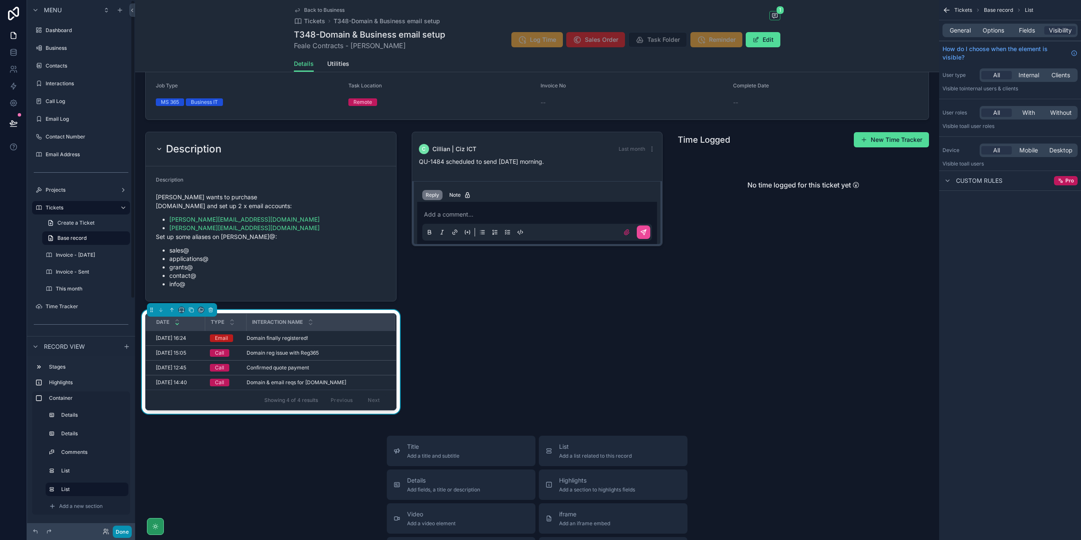
click at [125, 531] on button "Done" at bounding box center [122, 532] width 19 height 12
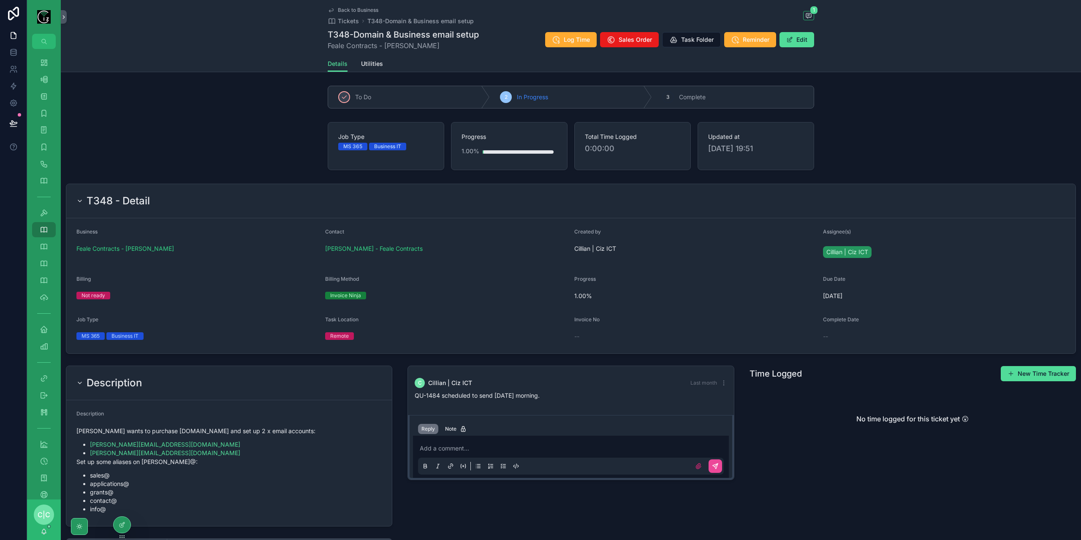
scroll to position [154, 0]
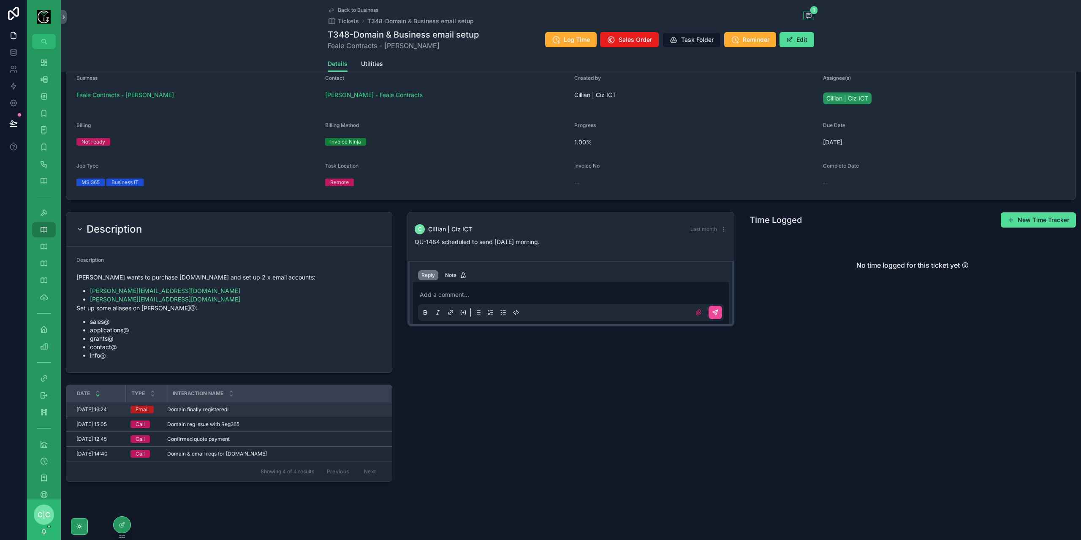
click at [224, 408] on span "Domain finally registered!" at bounding box center [197, 409] width 61 height 7
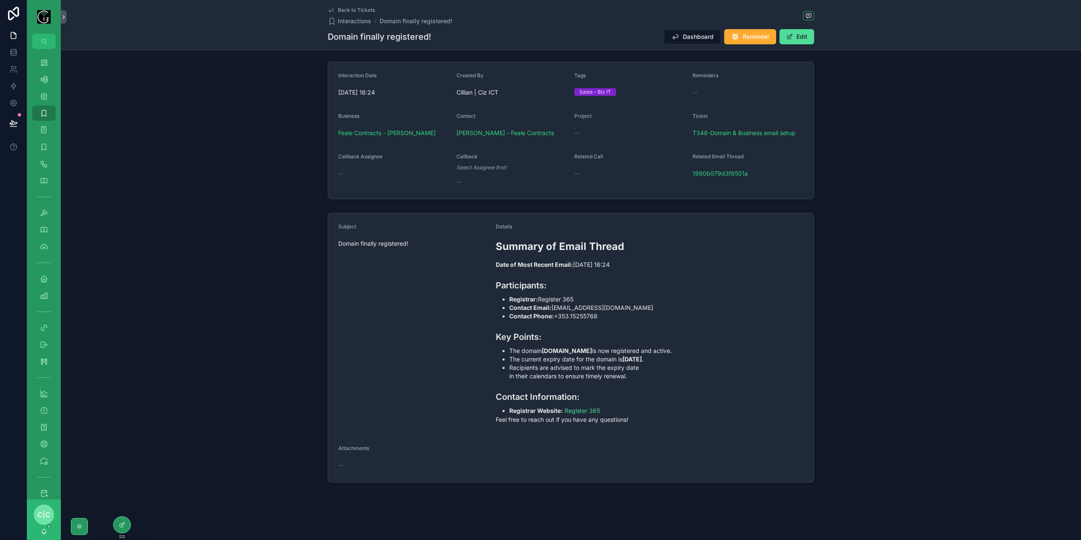
scroll to position [57, 0]
click at [357, 11] on span "Back to Tickets" at bounding box center [356, 10] width 37 height 7
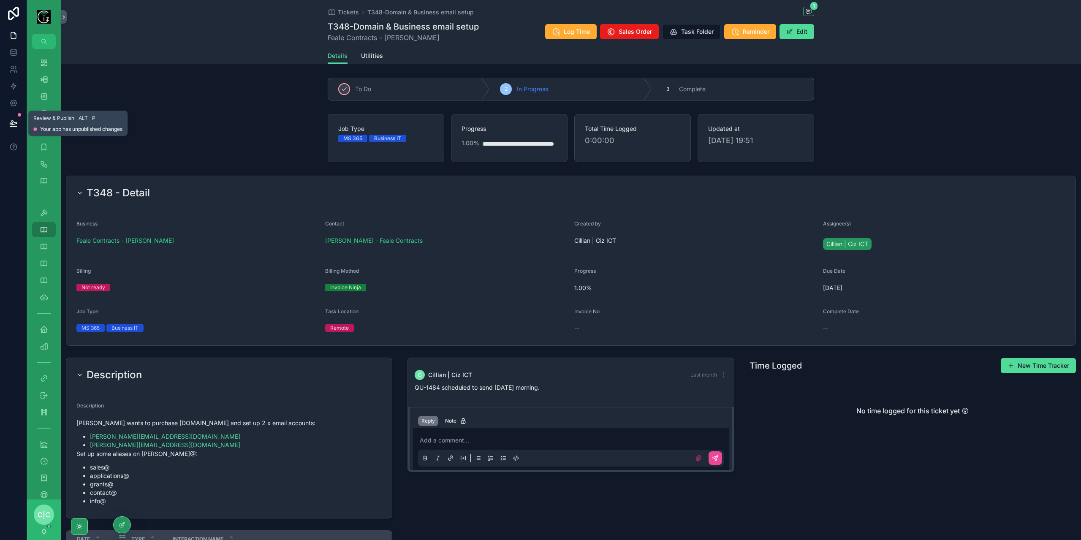
click at [14, 128] on button at bounding box center [13, 124] width 19 height 24
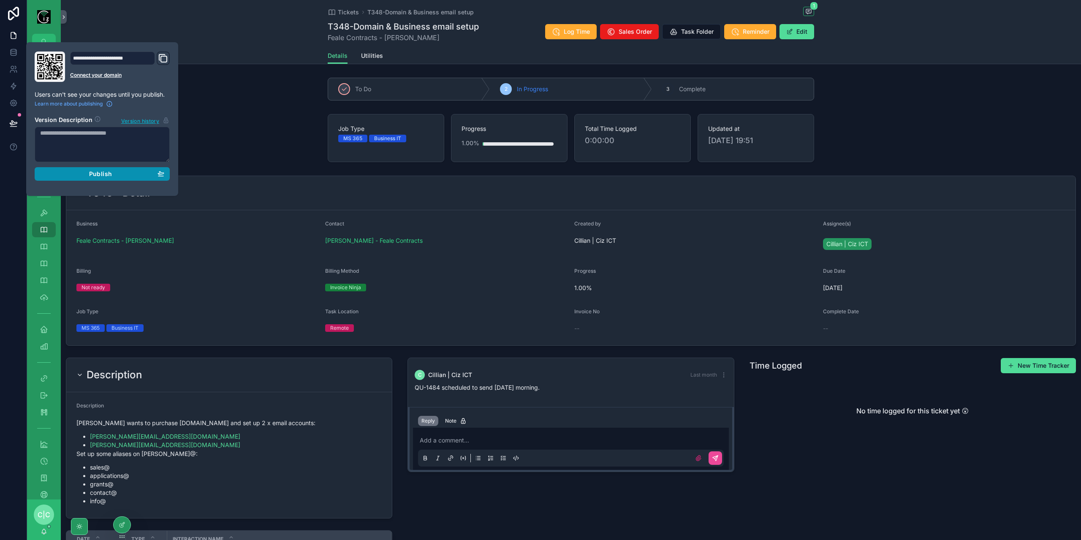
click at [106, 174] on span "Publish" at bounding box center [100, 174] width 23 height 8
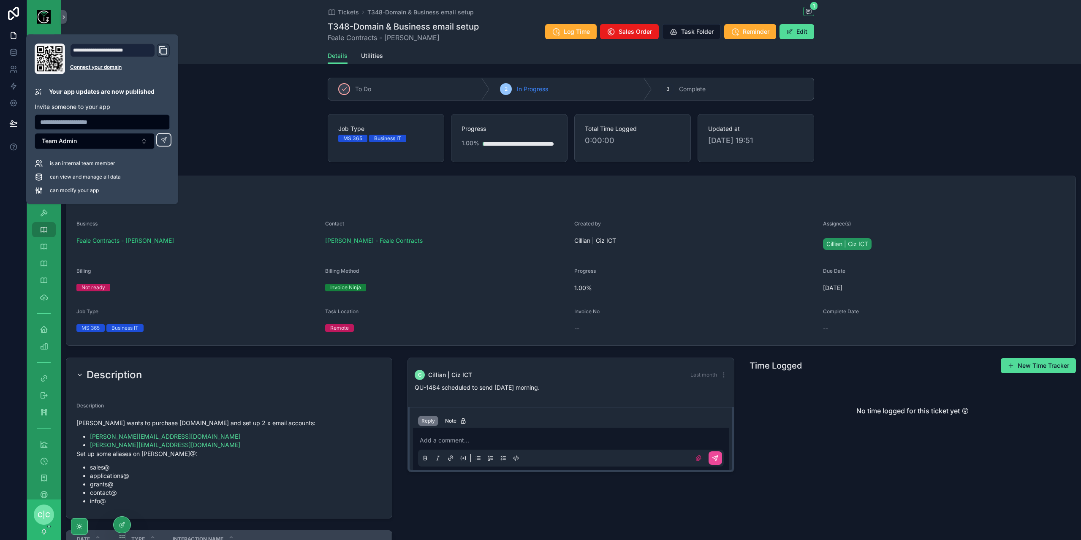
click at [259, 145] on div "Job Type MS 365 Business IT Progress 1.00% Total Time Logged 0:00:00 Updated at…" at bounding box center [571, 138] width 1021 height 55
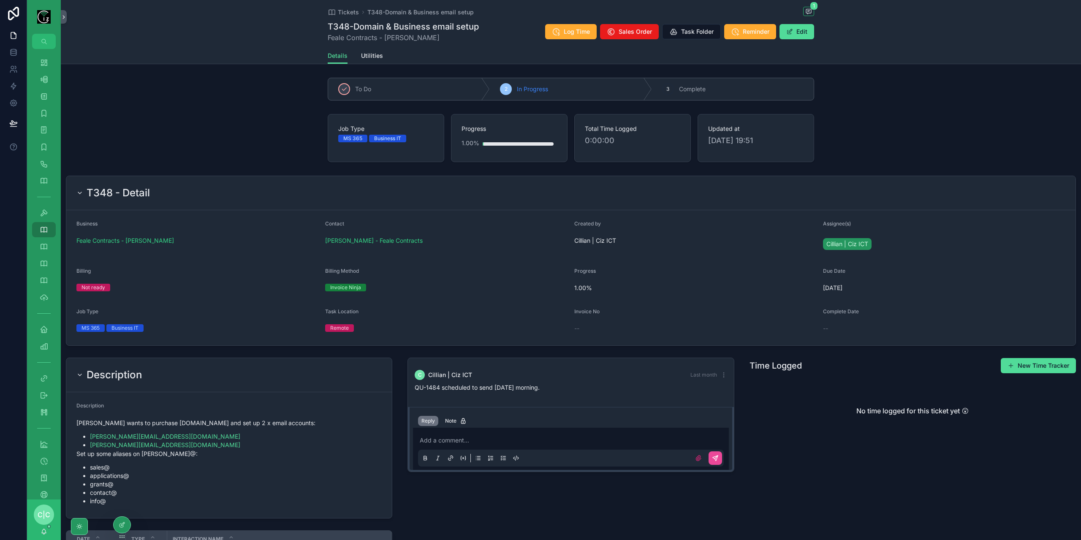
click at [106, 192] on h2 "T348 - Detail" at bounding box center [118, 193] width 63 height 14
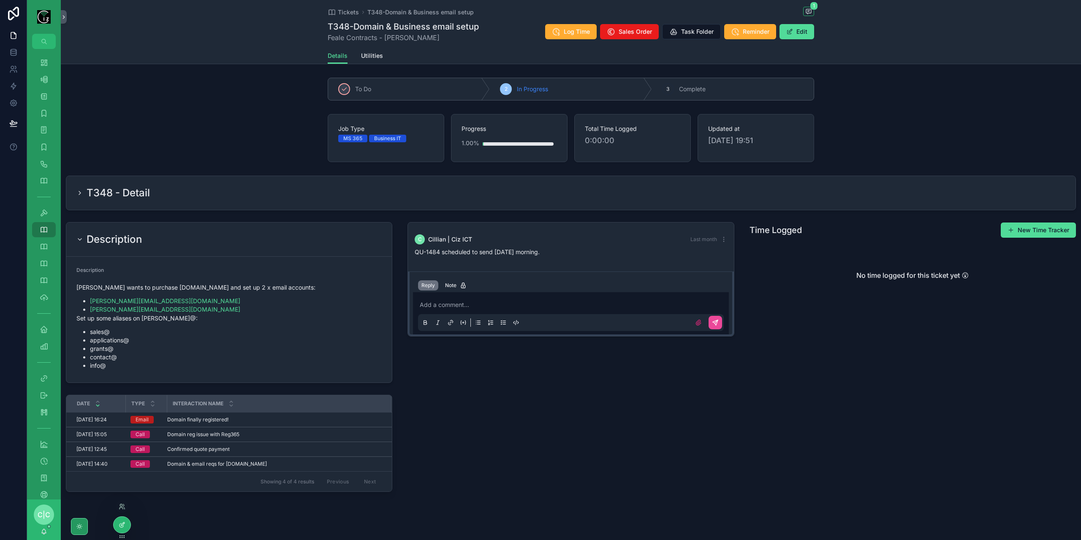
click at [124, 522] on icon at bounding box center [122, 525] width 7 height 7
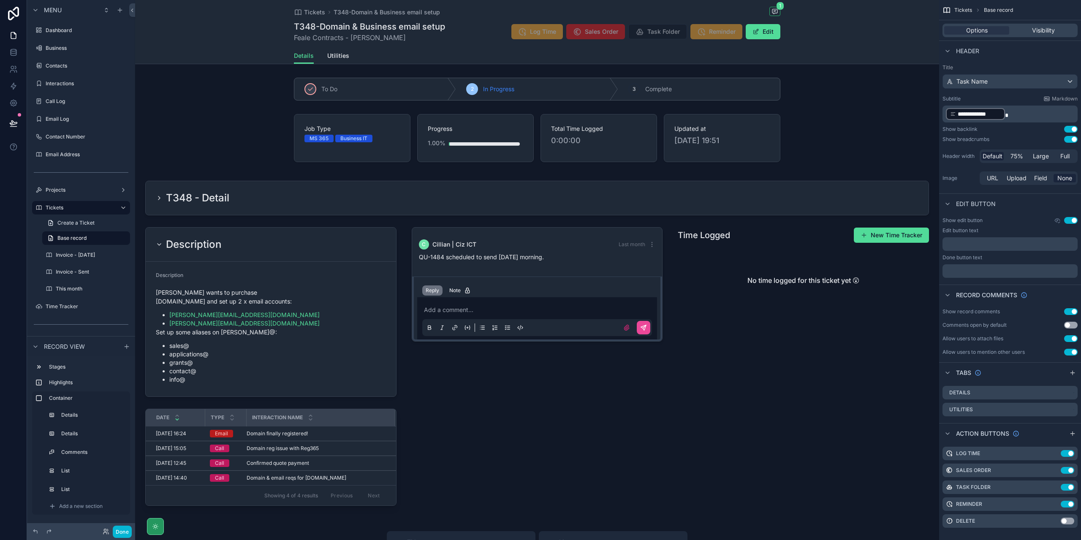
click at [345, 410] on div "Interaction Name" at bounding box center [321, 418] width 148 height 16
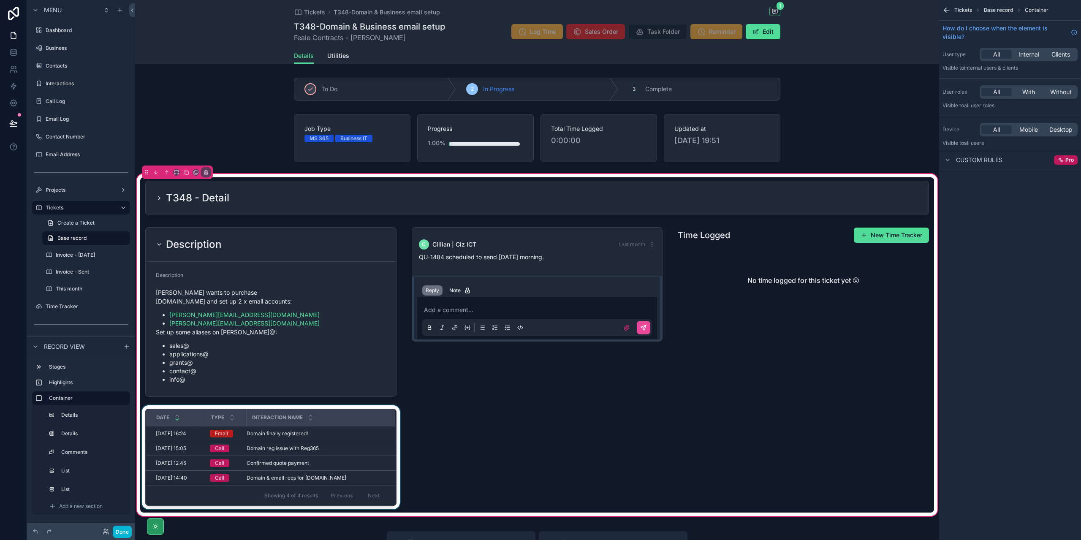
click at [359, 412] on div "Interaction Name" at bounding box center [321, 418] width 148 height 16
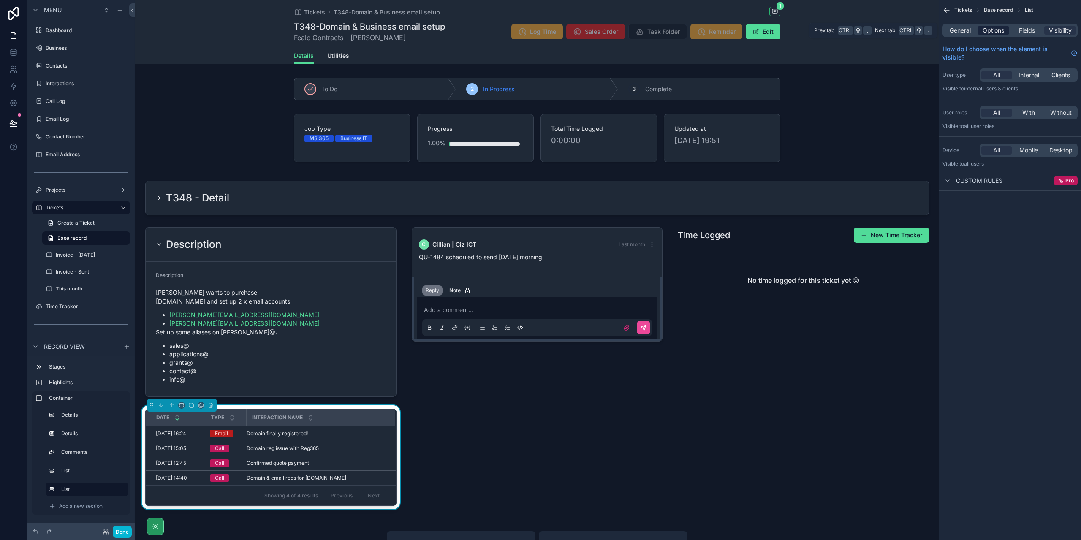
click at [988, 27] on span "Options" at bounding box center [994, 30] width 22 height 8
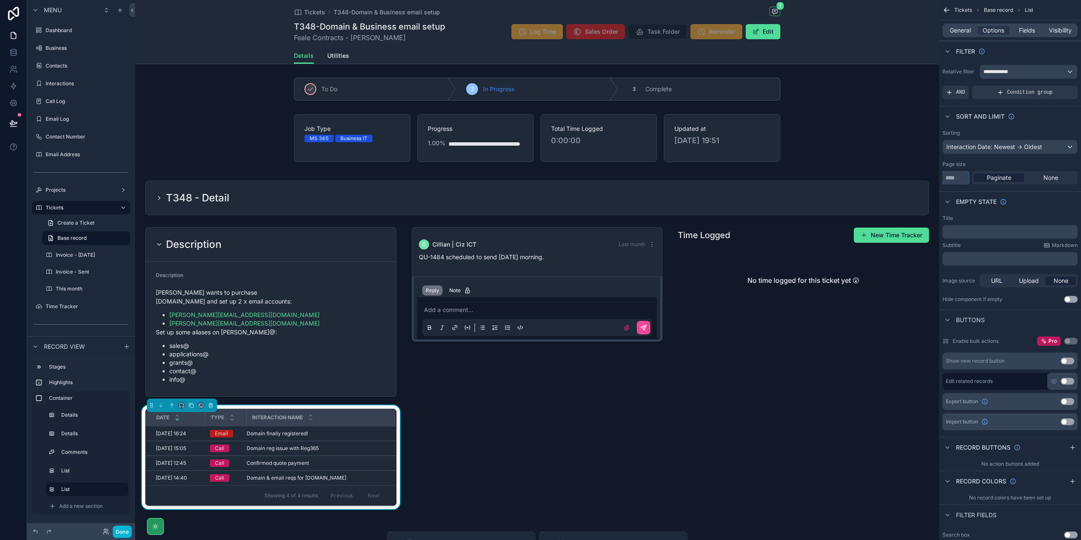
drag, startPoint x: 955, startPoint y: 179, endPoint x: 937, endPoint y: 182, distance: 18.0
click at [937, 182] on div "Dashboard Business 522 Contacts 572 Interactions 1,104 Call Log 822 Email Log 8…" at bounding box center [608, 270] width 946 height 540
type input "**"
click at [1050, 179] on span "None" at bounding box center [1051, 178] width 15 height 8
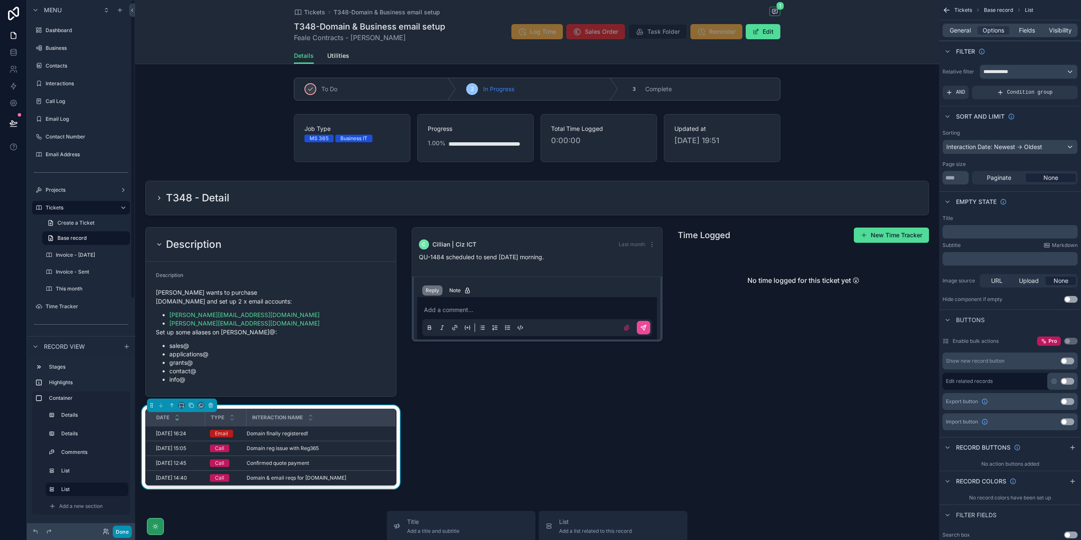
click at [131, 533] on button "Done" at bounding box center [122, 532] width 19 height 12
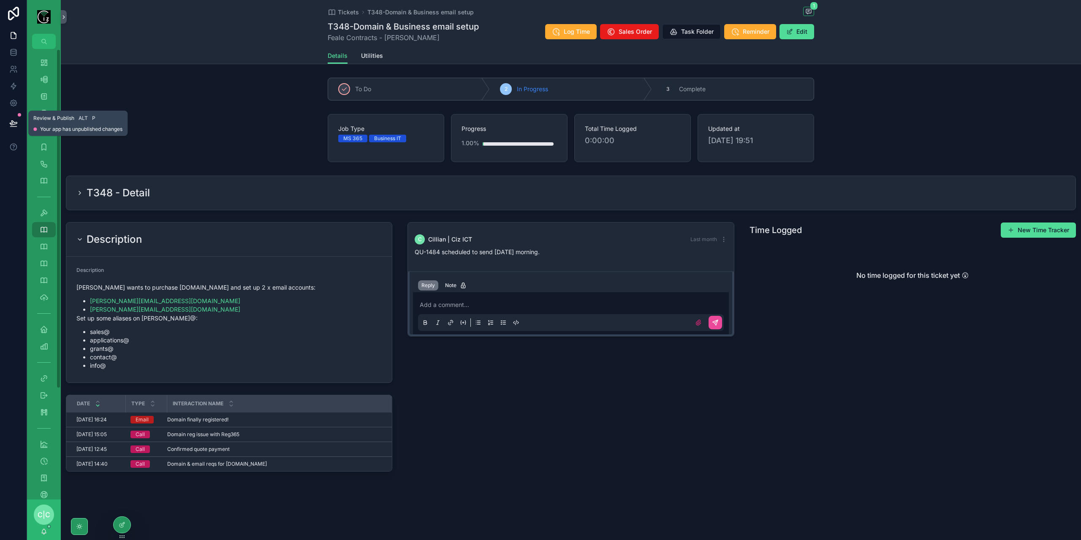
click at [15, 129] on button at bounding box center [13, 124] width 19 height 24
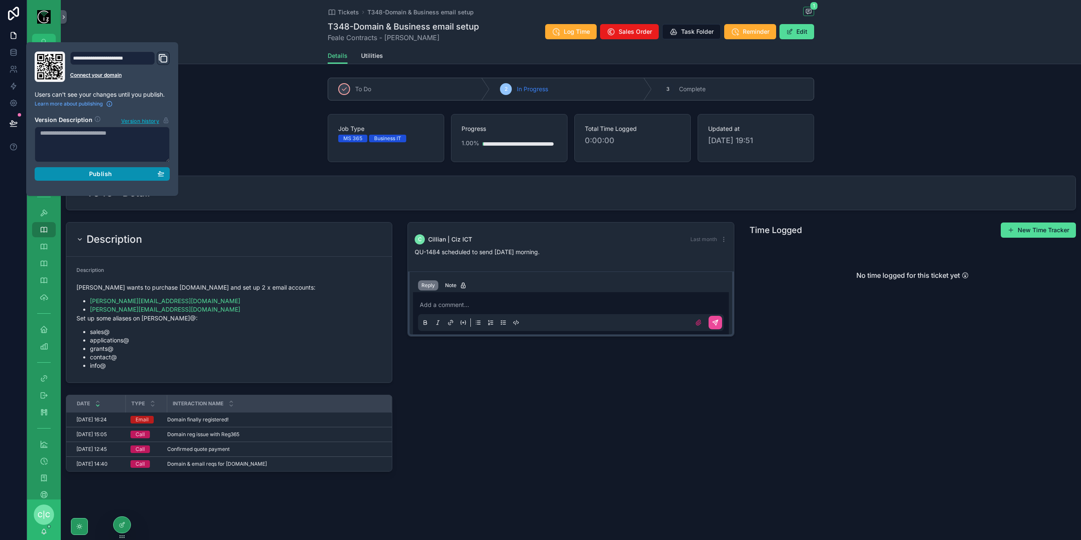
click at [117, 177] on button "Publish" at bounding box center [102, 174] width 135 height 14
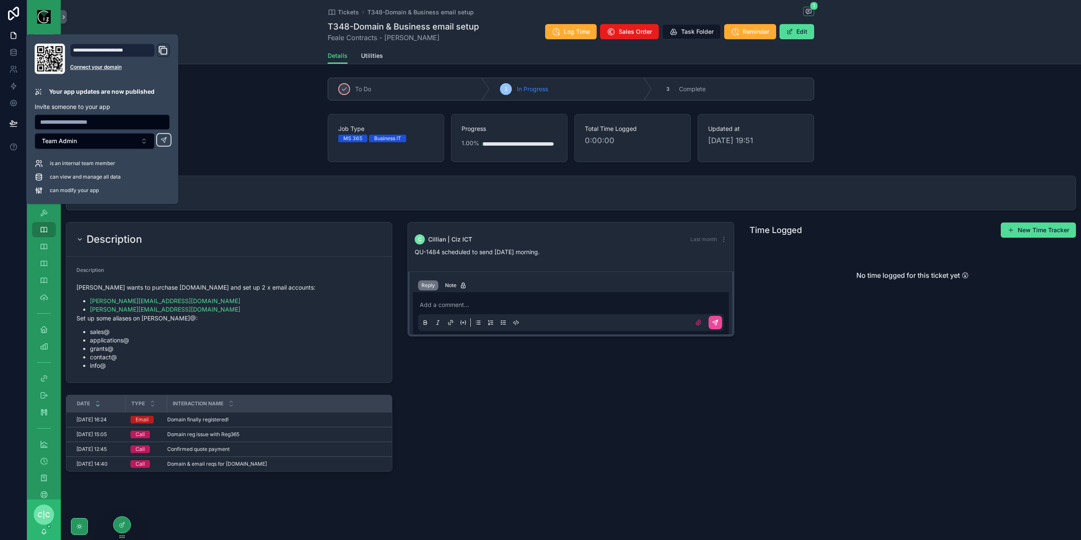
click at [215, 141] on div "Job Type MS 365 Business IT Progress 1.00% Total Time Logged 0:00:00 Updated at…" at bounding box center [571, 138] width 1021 height 55
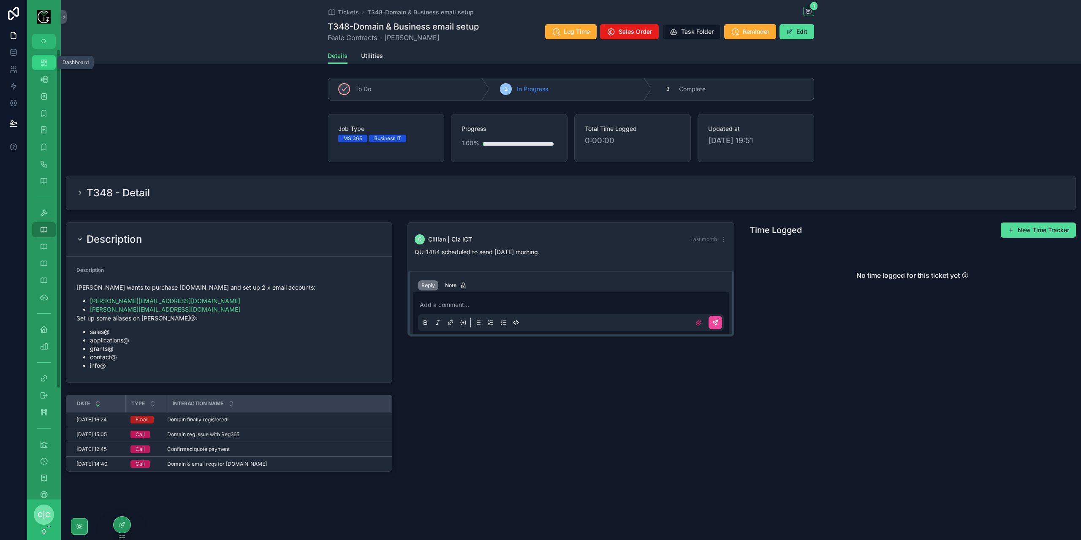
click at [45, 66] on icon "scrollable content" at bounding box center [44, 62] width 8 height 8
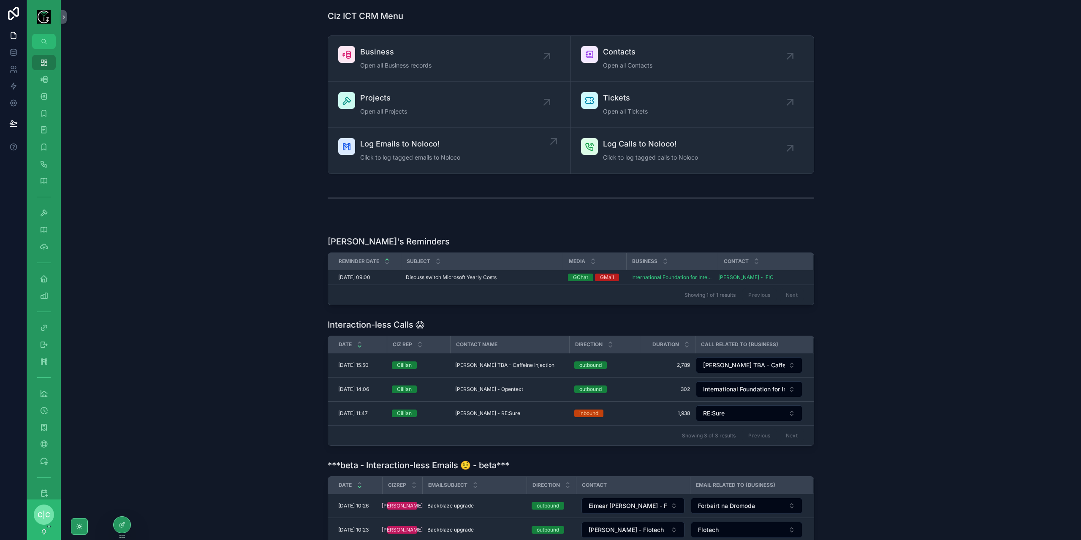
click at [425, 145] on span "Log Emails to Noloco!" at bounding box center [410, 144] width 100 height 12
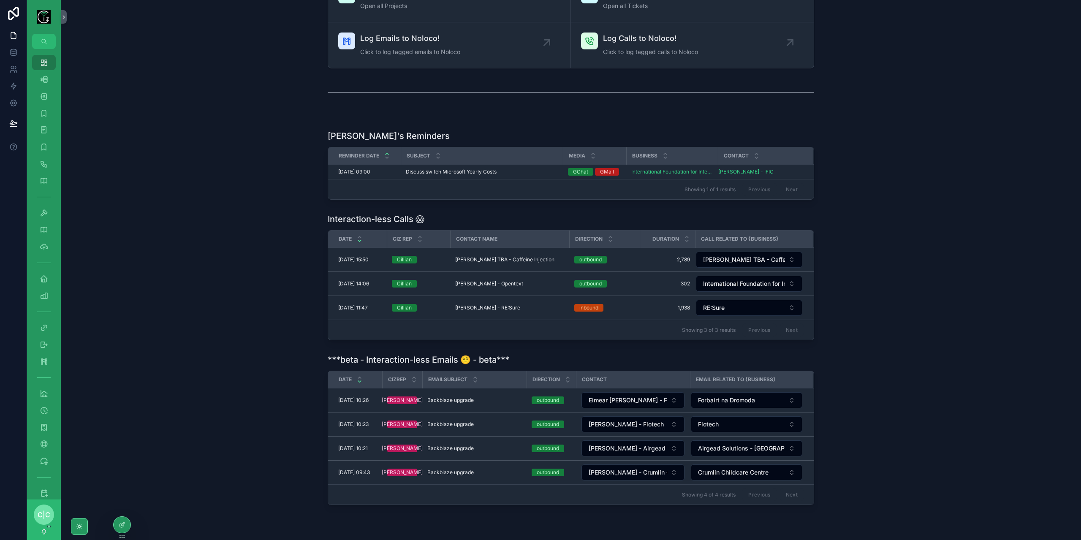
scroll to position [136, 0]
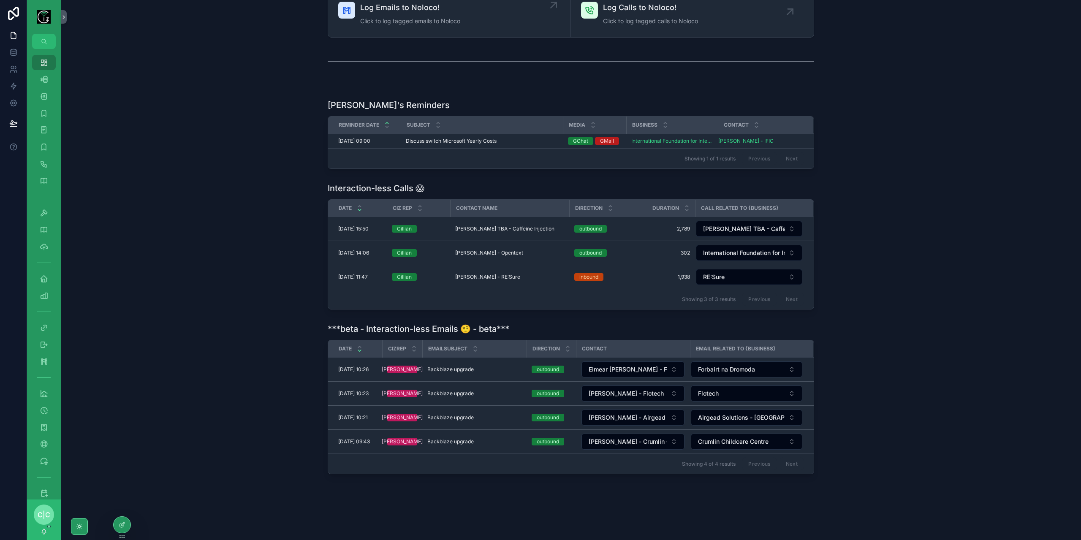
click at [461, 22] on div "Log Emails to Noloco! Click to log tagged emails to Noloco" at bounding box center [449, 14] width 222 height 25
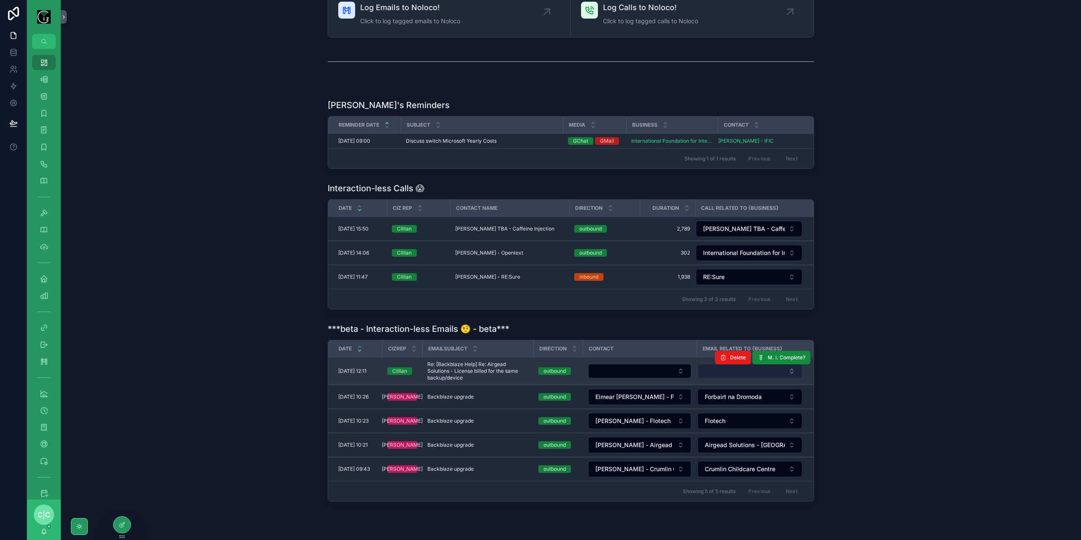
click at [724, 368] on button "Select Button" at bounding box center [750, 371] width 105 height 14
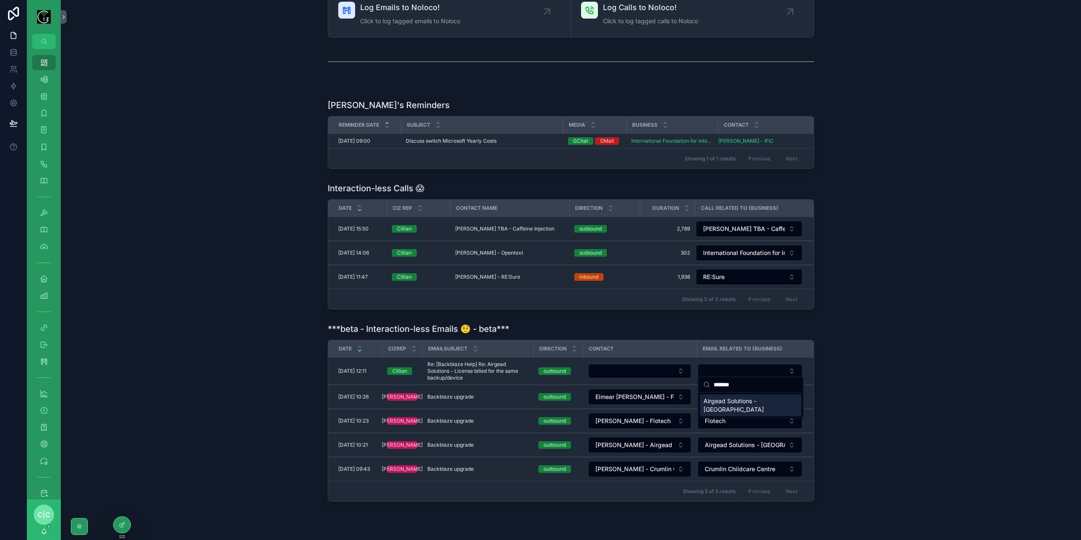
type input "*******"
click at [740, 400] on span "Airgead Solutions - [GEOGRAPHIC_DATA]" at bounding box center [746, 405] width 84 height 17
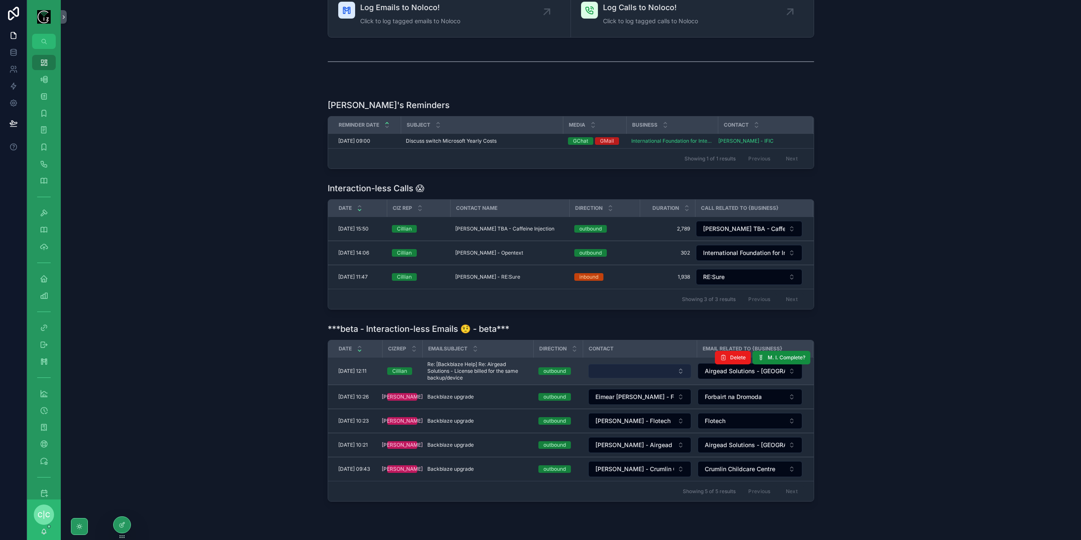
click at [631, 366] on button "Select Button" at bounding box center [639, 371] width 103 height 14
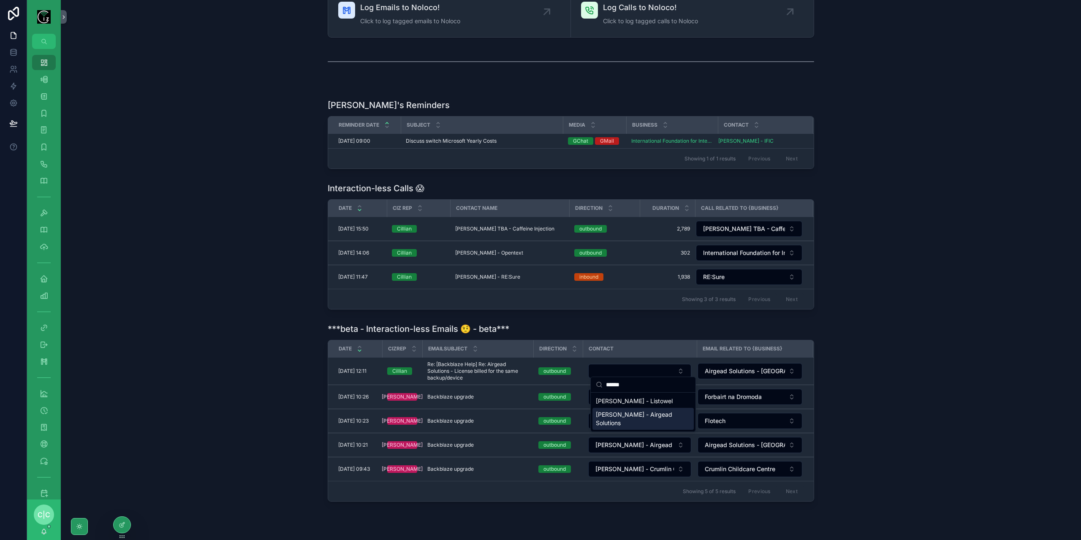
type input "******"
click at [639, 423] on span "[PERSON_NAME] - Airgead Solutions" at bounding box center [638, 419] width 84 height 17
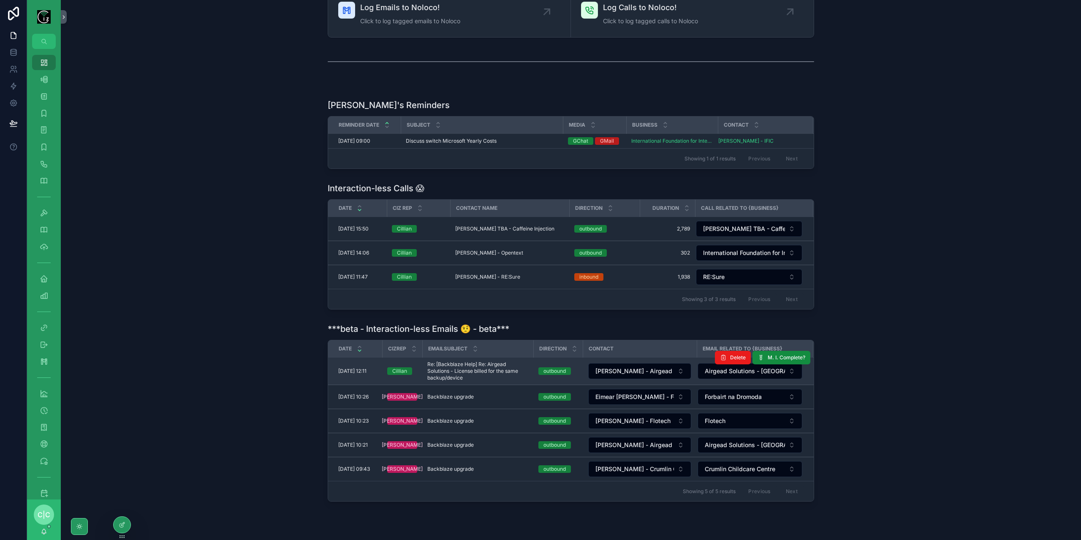
click at [483, 369] on span "Re: [Backblaze Help] Re: Airgead Solutions - License billed for the same backup…" at bounding box center [477, 371] width 101 height 20
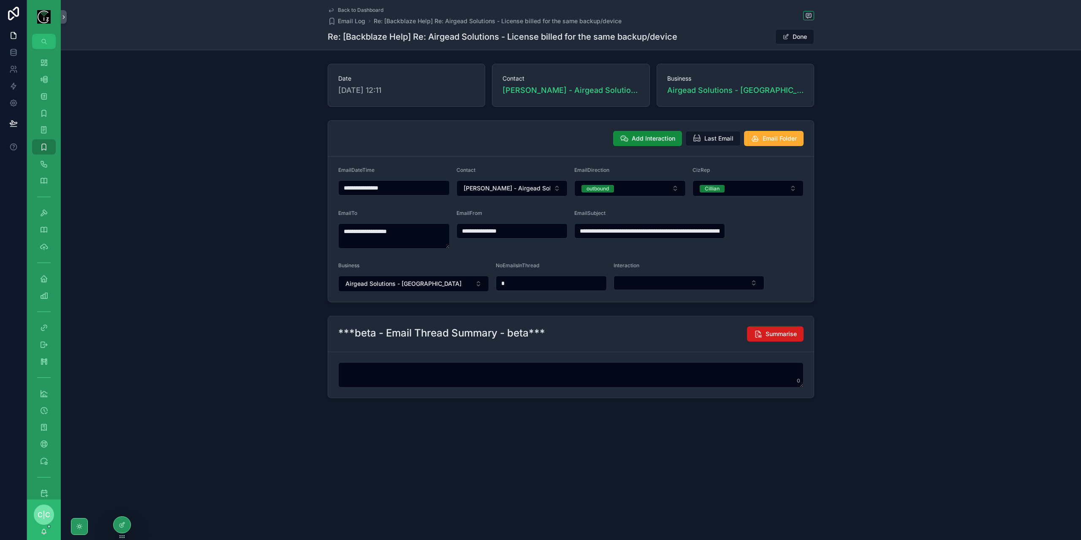
click at [781, 331] on span "Summarise" at bounding box center [781, 334] width 31 height 8
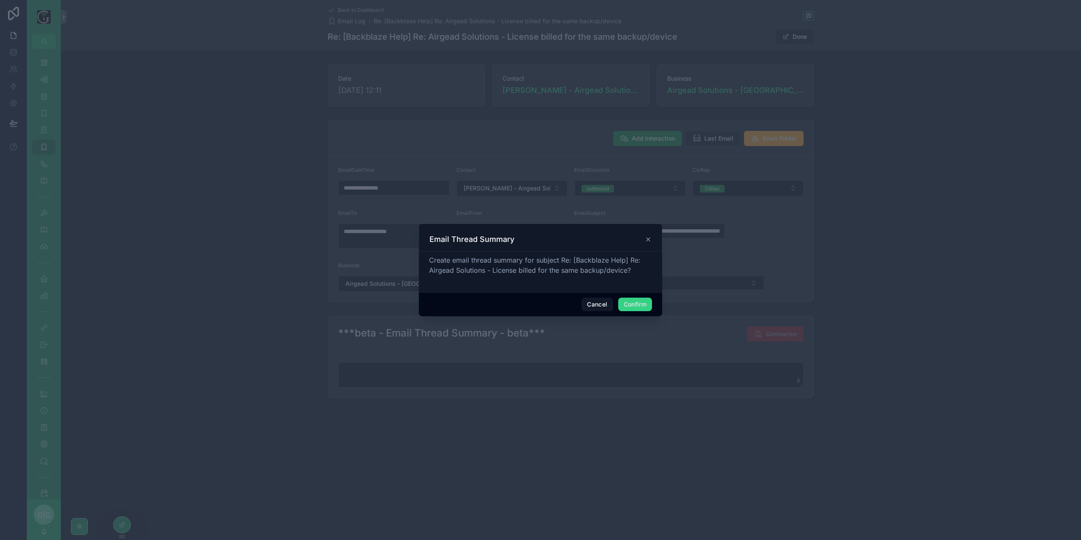
click at [636, 303] on button "Confirm" at bounding box center [635, 305] width 34 height 14
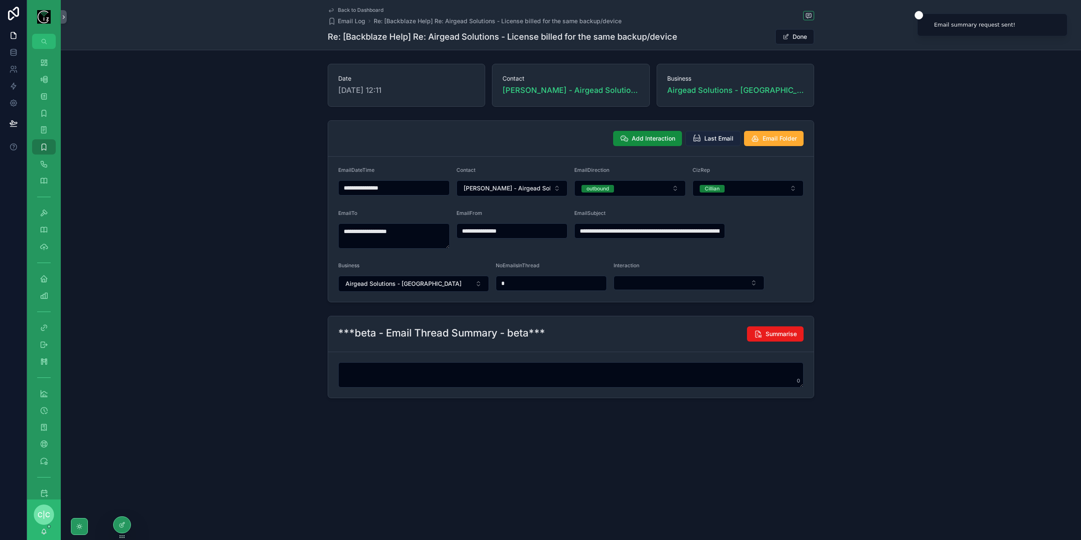
click at [717, 140] on span "Last Email" at bounding box center [719, 138] width 29 height 8
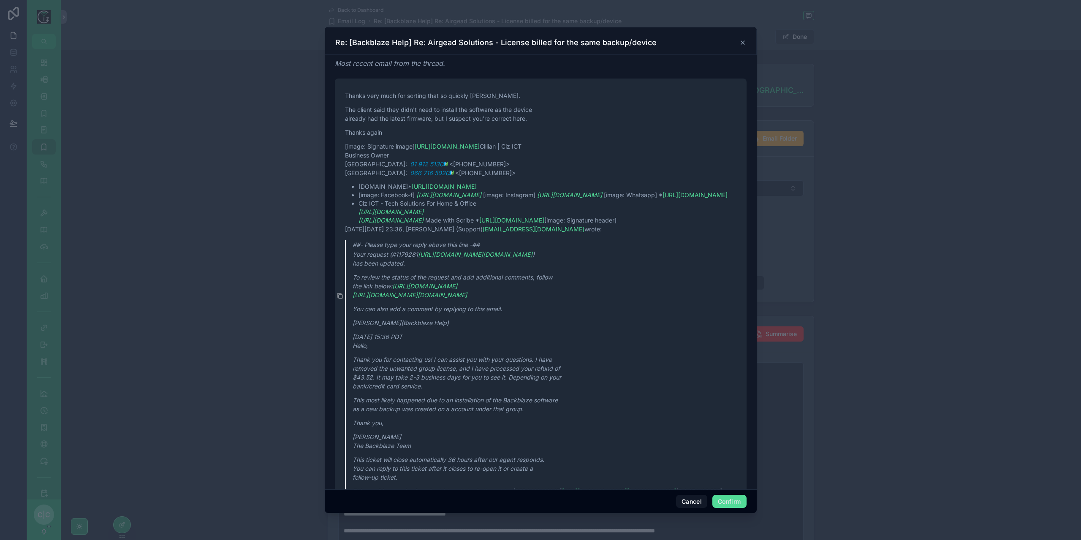
type textarea "**********"
click at [743, 43] on icon at bounding box center [742, 42] width 3 height 3
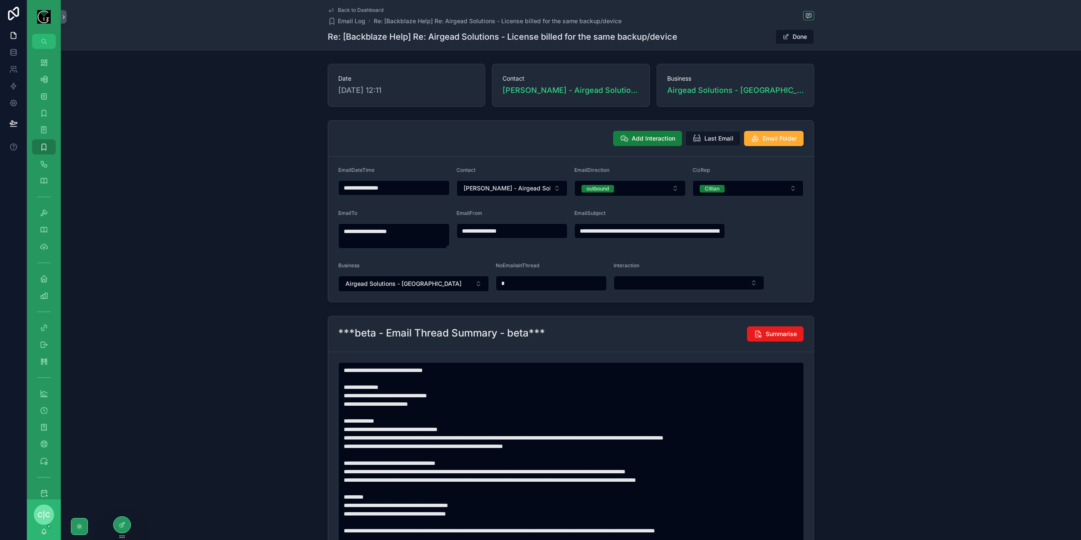
click at [649, 142] on span "Add Interaction" at bounding box center [654, 138] width 44 height 8
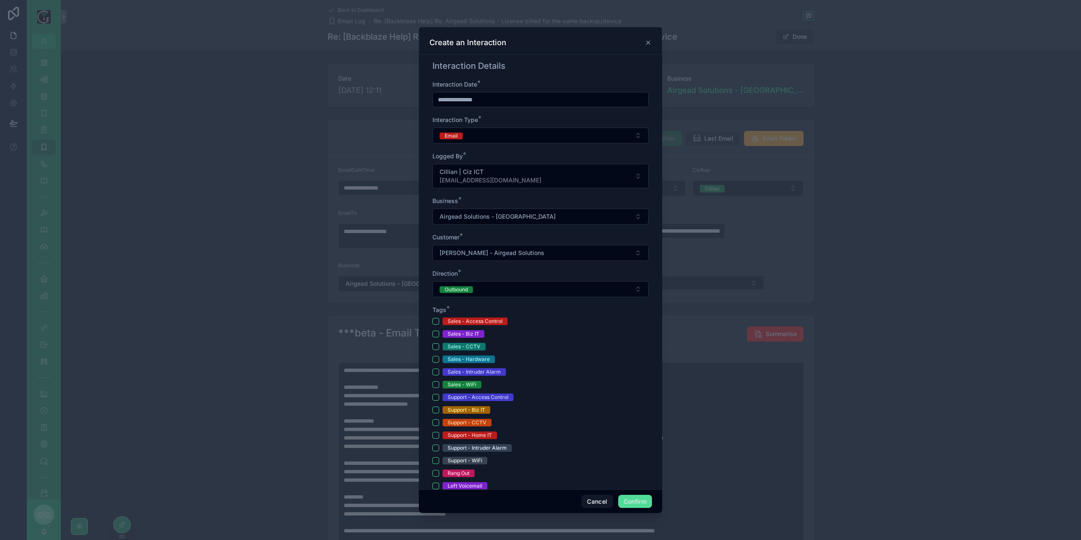
scroll to position [84, 0]
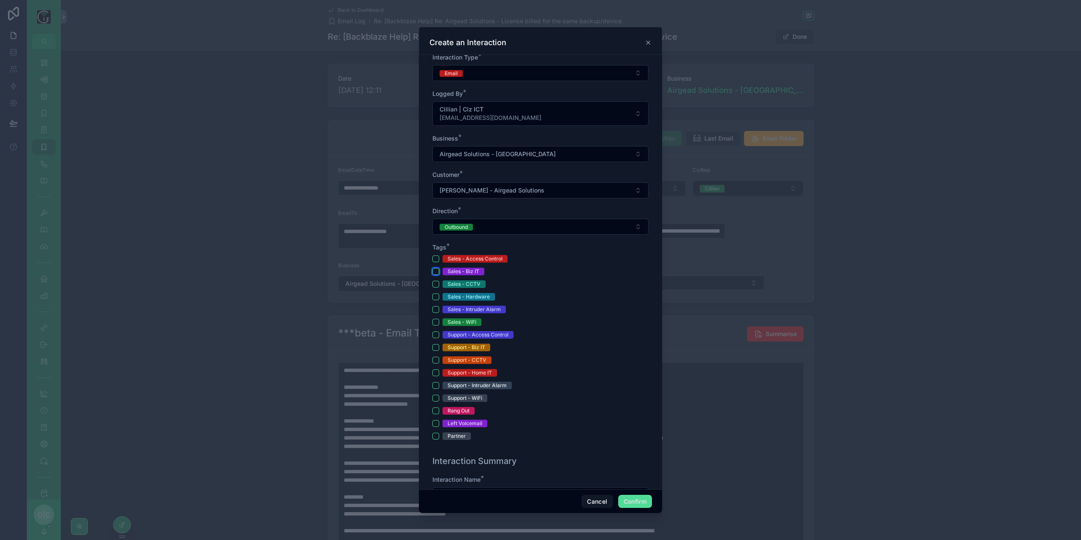
click at [436, 272] on button "Sales - Biz IT" at bounding box center [436, 271] width 7 height 7
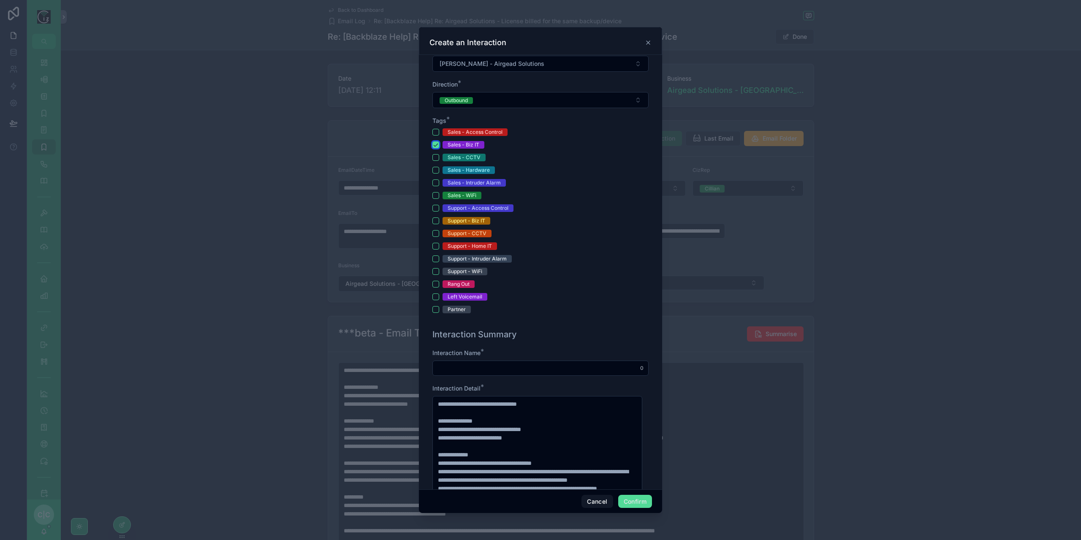
scroll to position [338, 0]
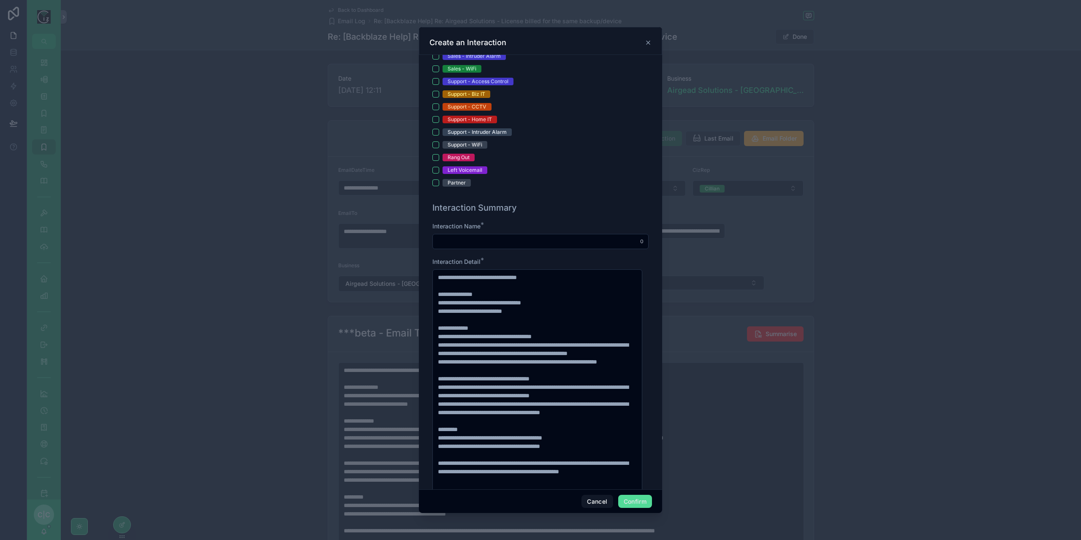
click at [533, 245] on div at bounding box center [541, 241] width 216 height 15
click at [536, 239] on input "text" at bounding box center [540, 242] width 215 height 12
click at [446, 240] on input "**********" at bounding box center [540, 242] width 215 height 12
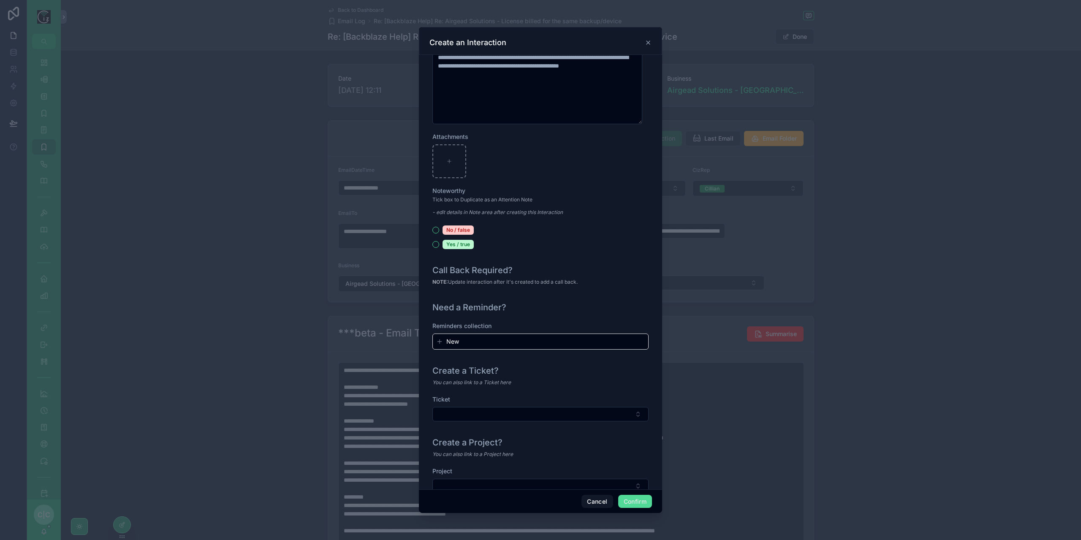
scroll to position [763, 0]
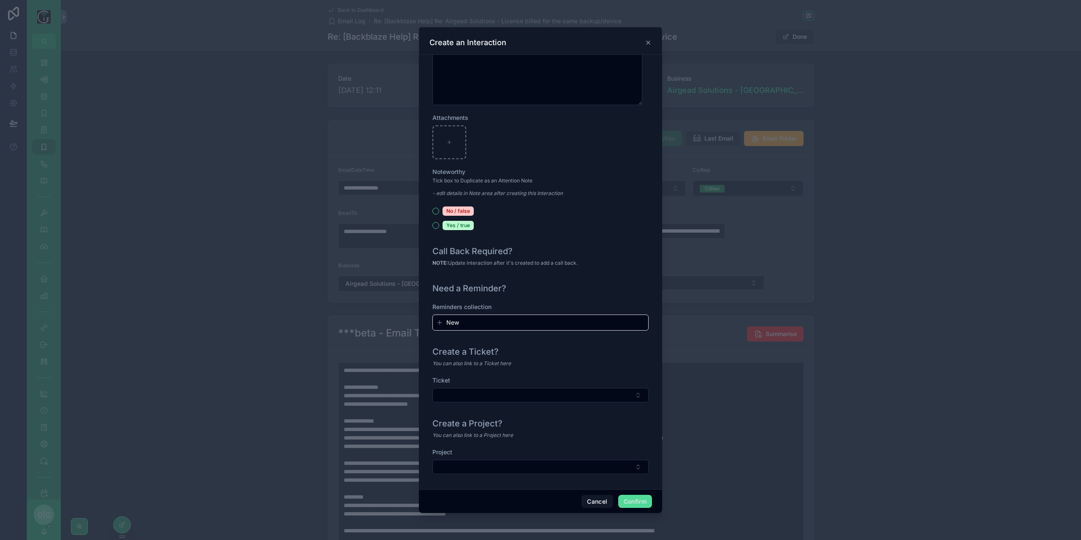
type input "**********"
click at [593, 400] on div "Ticket" at bounding box center [541, 393] width 216 height 35
click at [600, 394] on button "Select Button" at bounding box center [541, 395] width 216 height 14
click at [650, 362] on div "**********" at bounding box center [540, 272] width 243 height 435
click at [596, 467] on button "Select Button" at bounding box center [541, 467] width 216 height 14
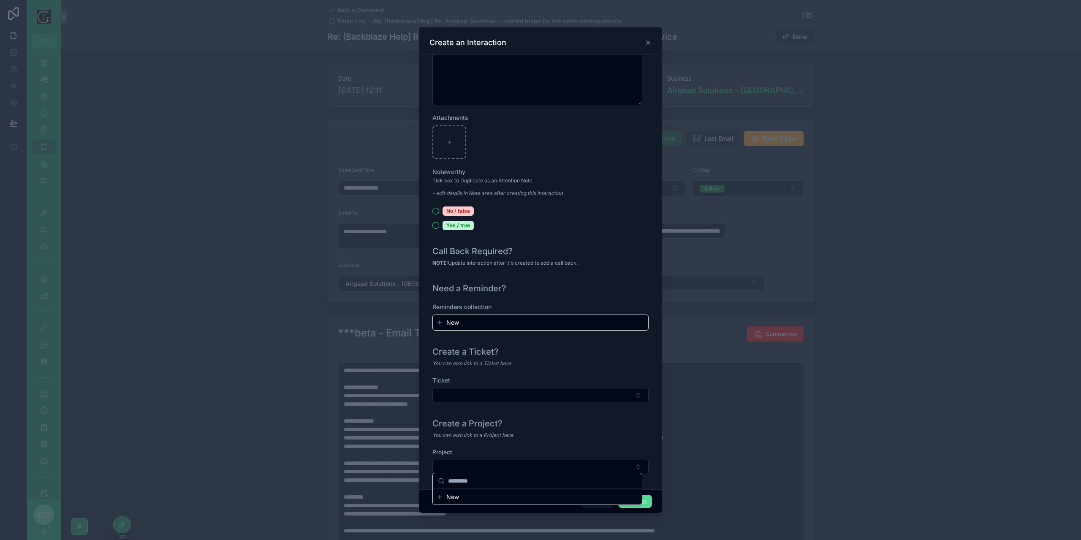
click at [621, 434] on div "You can also link to a Project here" at bounding box center [541, 435] width 216 height 8
click at [643, 502] on button "Confirm" at bounding box center [635, 502] width 34 height 14
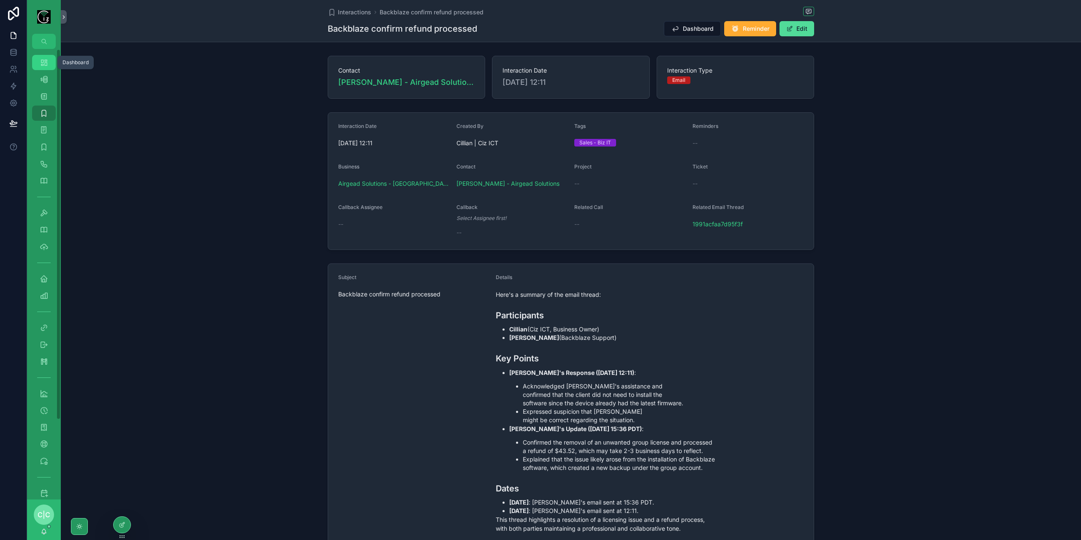
click at [46, 66] on icon "scrollable content" at bounding box center [44, 62] width 8 height 8
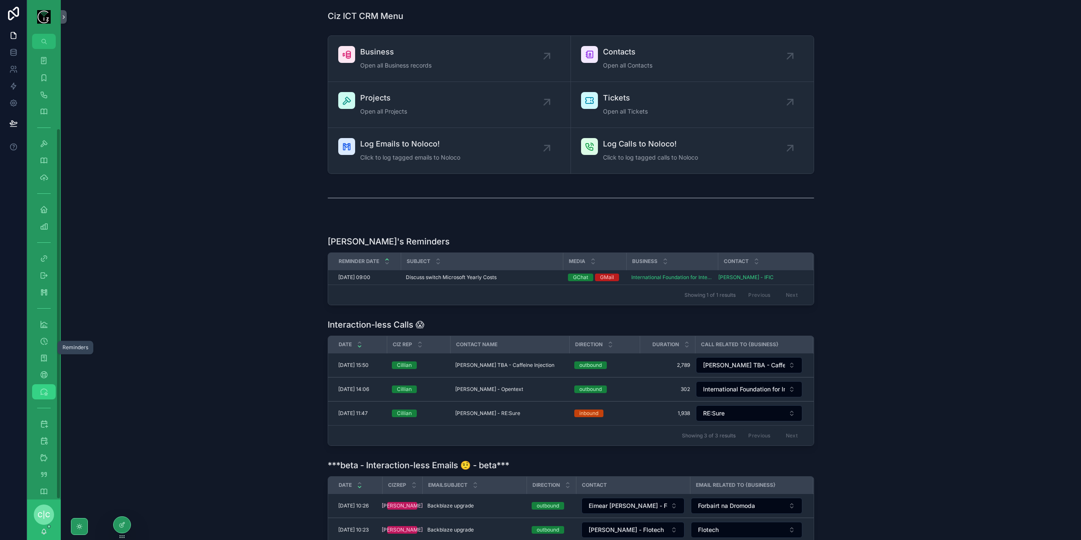
scroll to position [96, 0]
click at [46, 430] on icon "scrollable content" at bounding box center [44, 431] width 8 height 8
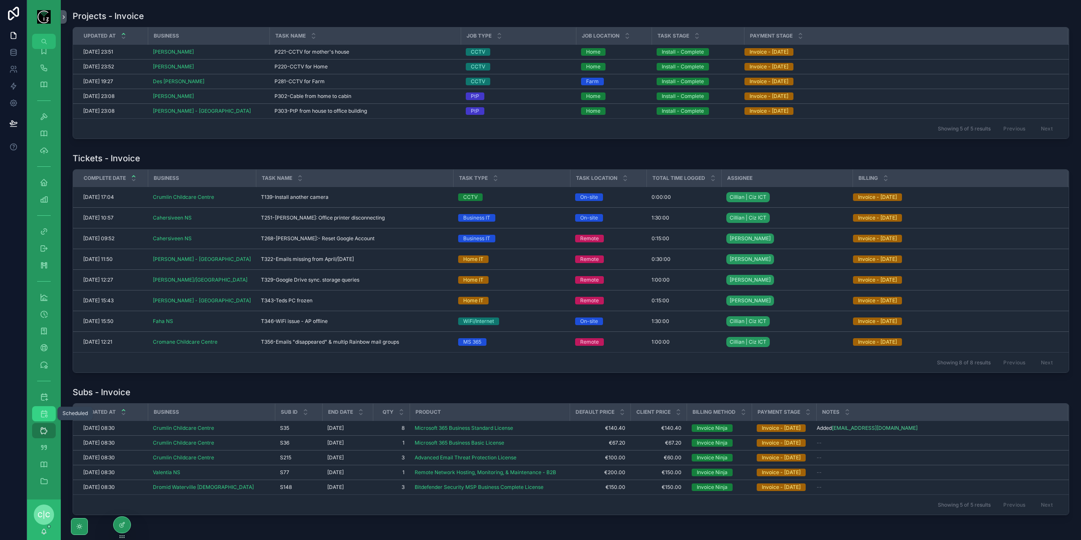
click at [47, 414] on icon "scrollable content" at bounding box center [44, 414] width 8 height 8
